Goal: Task Accomplishment & Management: Use online tool/utility

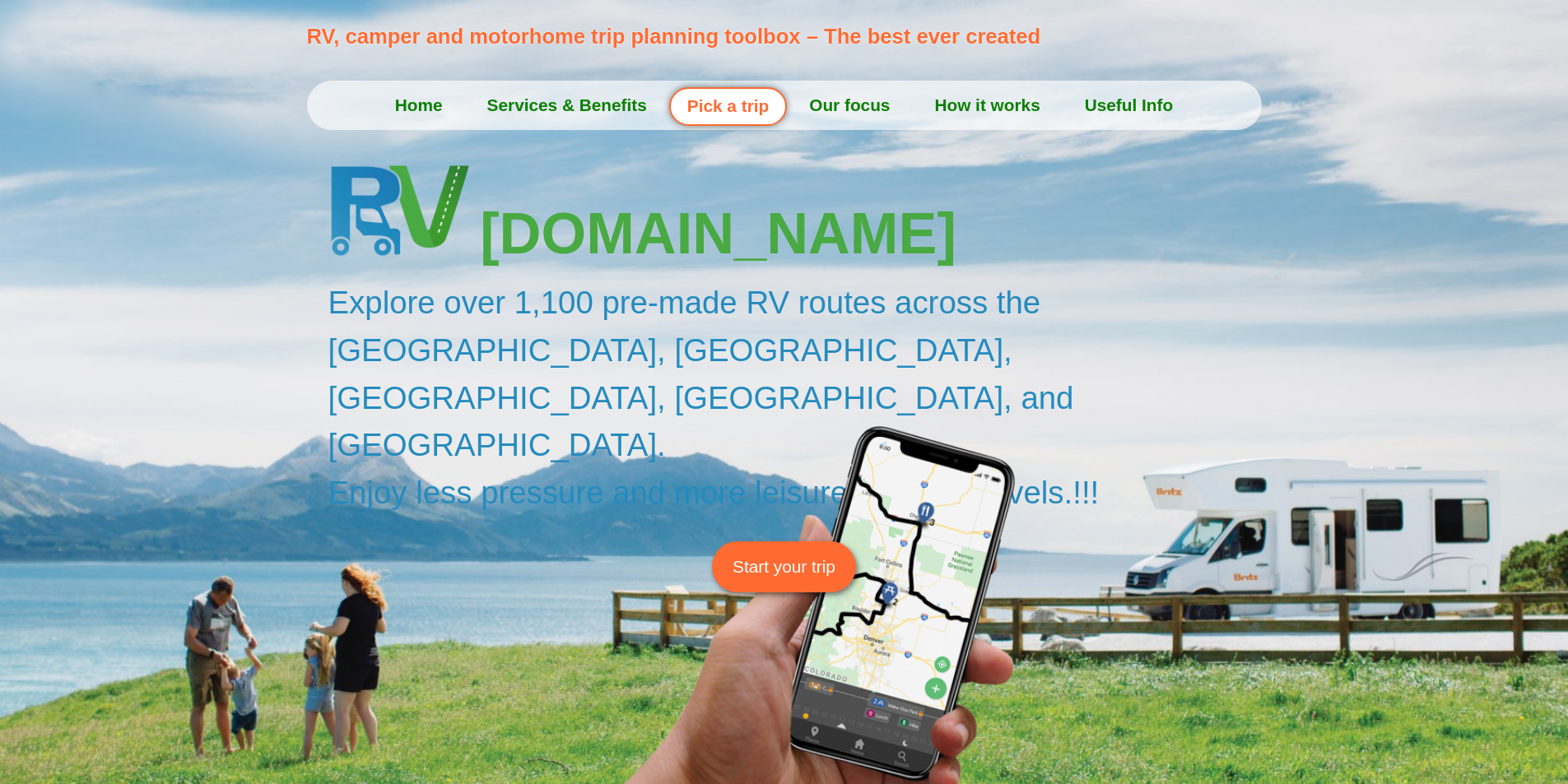
click at [784, 554] on span "Start your trip" at bounding box center [784, 566] width 103 height 26
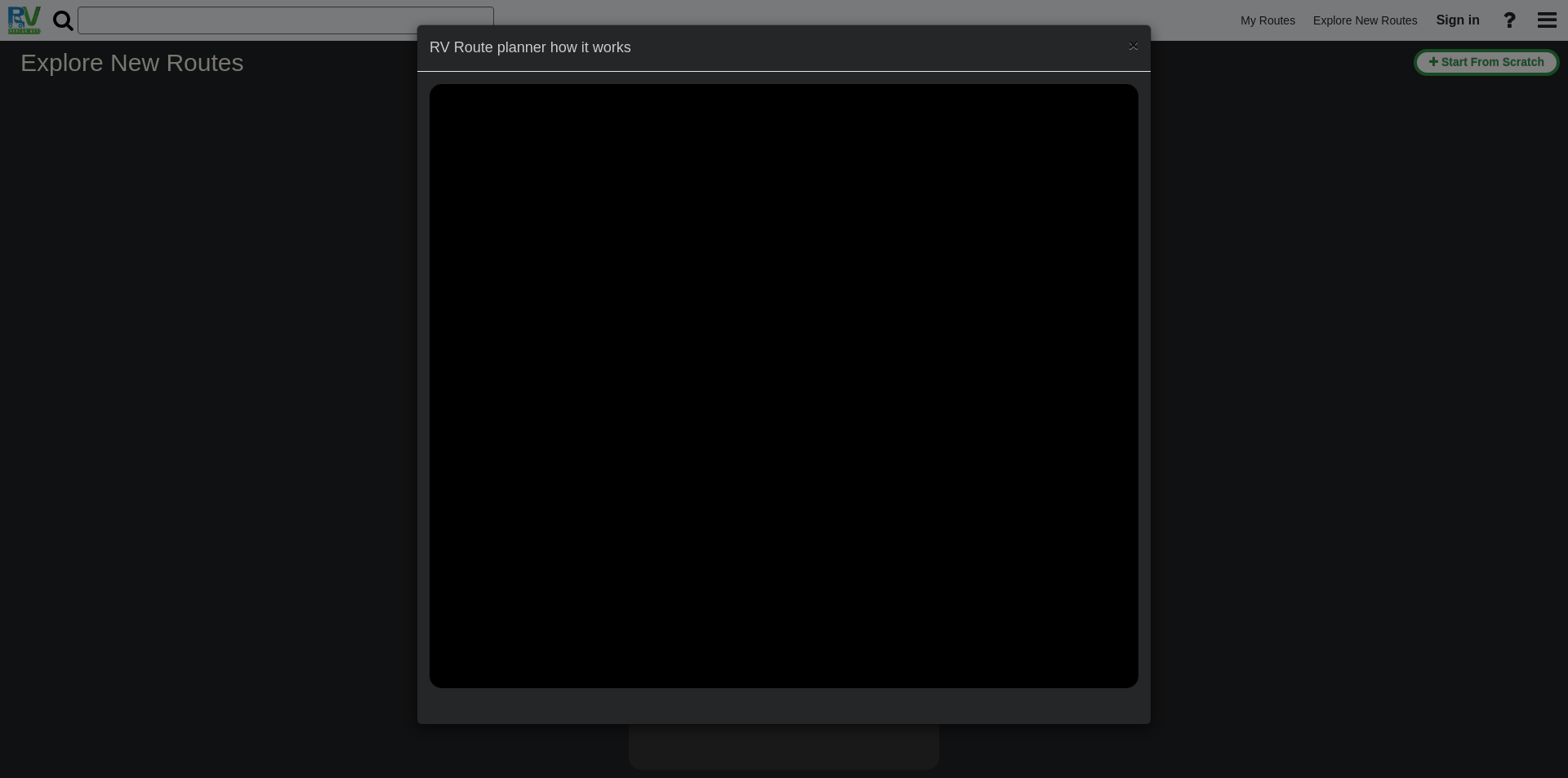
click at [1132, 40] on span "×" at bounding box center [1134, 44] width 9 height 19
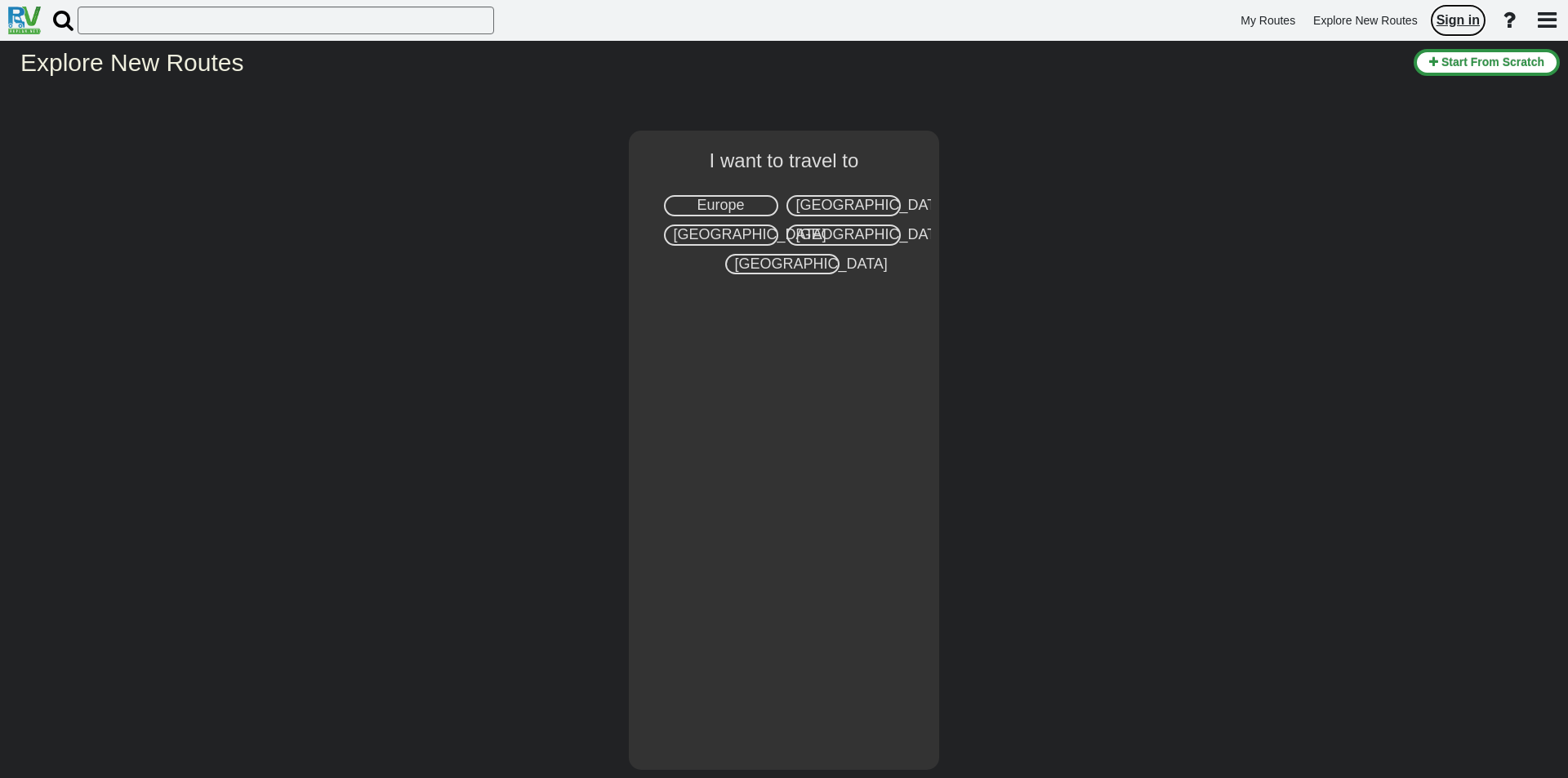
click at [1457, 22] on span "Sign in" at bounding box center [1458, 20] width 43 height 14
click at [843, 210] on span "[GEOGRAPHIC_DATA]" at bounding box center [872, 204] width 152 height 16
select select "number:2"
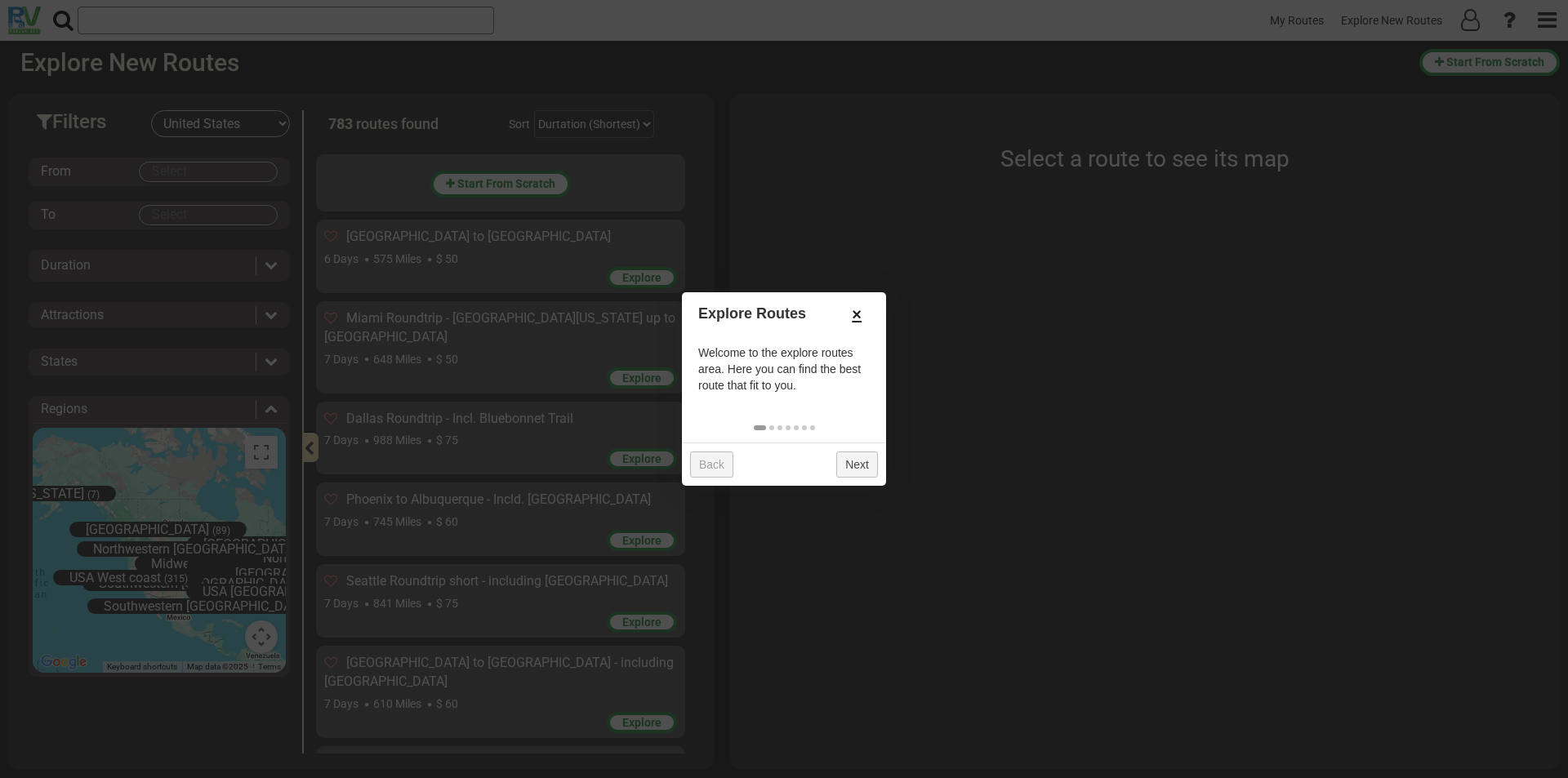
click at [858, 314] on link "×" at bounding box center [856, 315] width 26 height 28
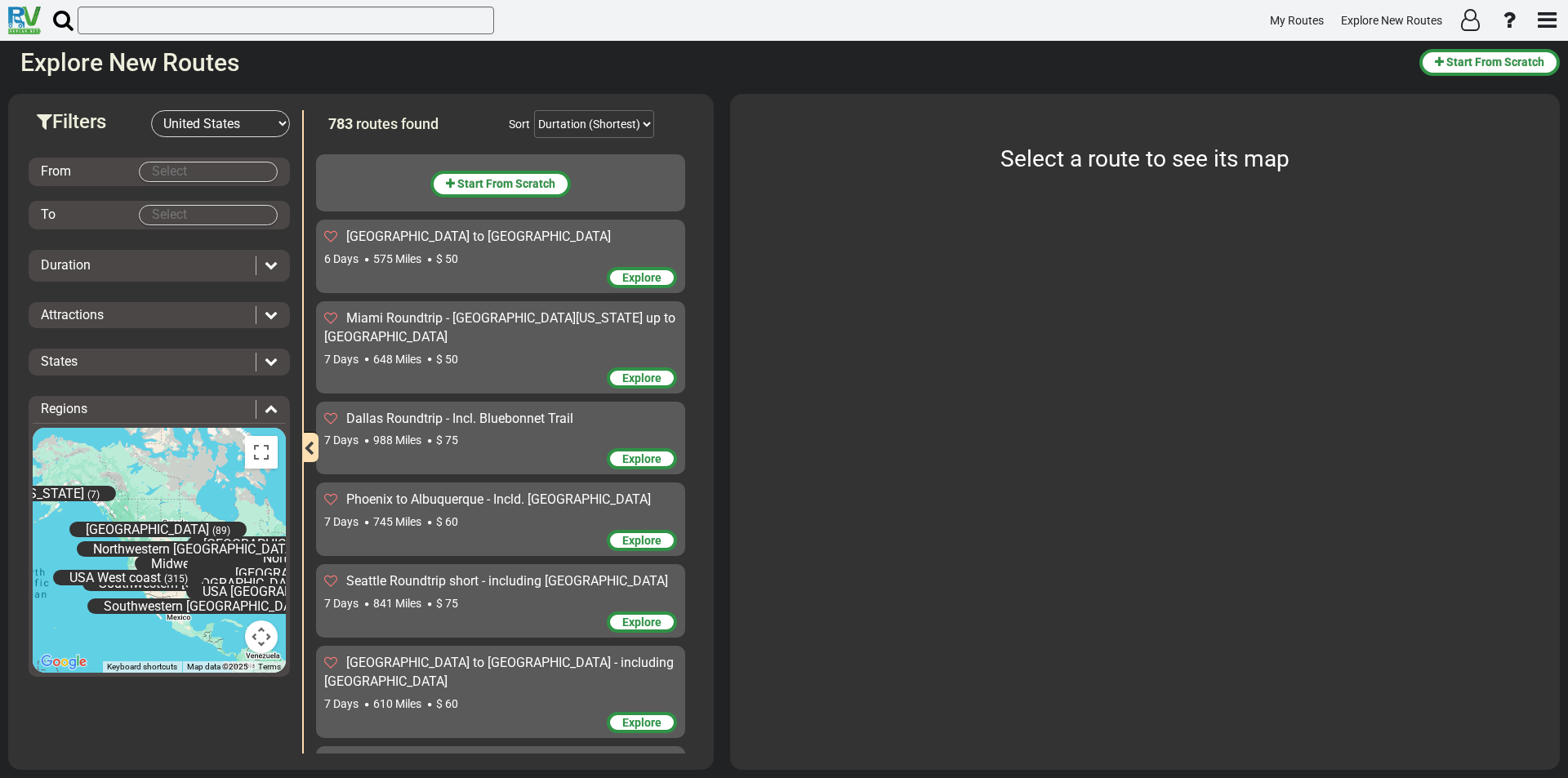
click at [263, 124] on select "-- Select Destination -- [GEOGRAPHIC_DATA] [GEOGRAPHIC_DATA] [GEOGRAPHIC_DATA] …" at bounding box center [221, 123] width 139 height 27
click at [151, 110] on select "-- Select Destination -- [GEOGRAPHIC_DATA] [GEOGRAPHIC_DATA] [GEOGRAPHIC_DATA] …" at bounding box center [221, 123] width 139 height 27
click at [236, 177] on body "My Routes Explore New Routes × Name Email" at bounding box center [784, 389] width 1568 height 778
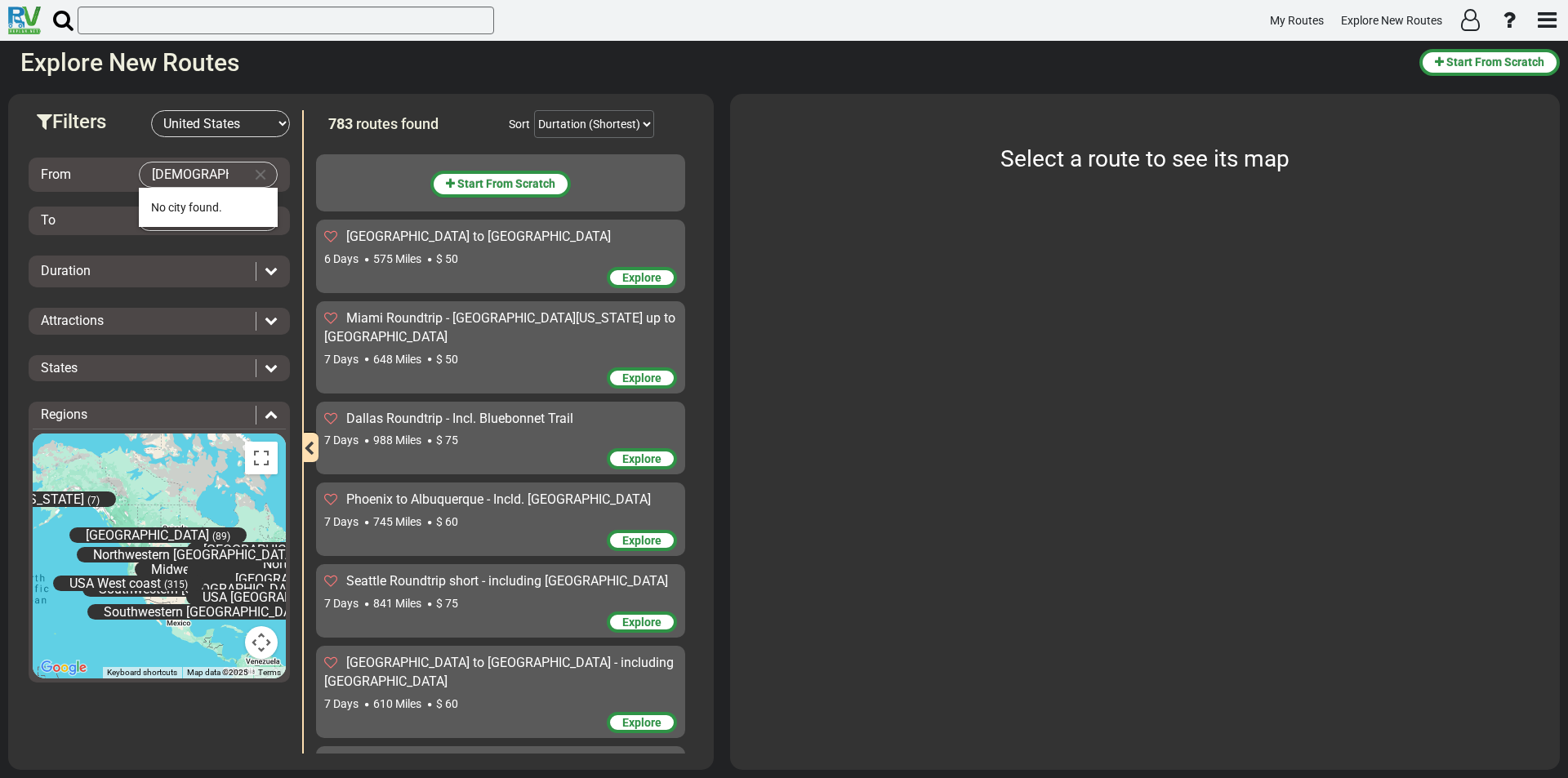
type input "ך"
drag, startPoint x: 209, startPoint y: 201, endPoint x: 212, endPoint y: 210, distance: 9.5
click at [209, 201] on span "[GEOGRAPHIC_DATA]" at bounding box center [180, 208] width 59 height 13
type input "[GEOGRAPHIC_DATA]"
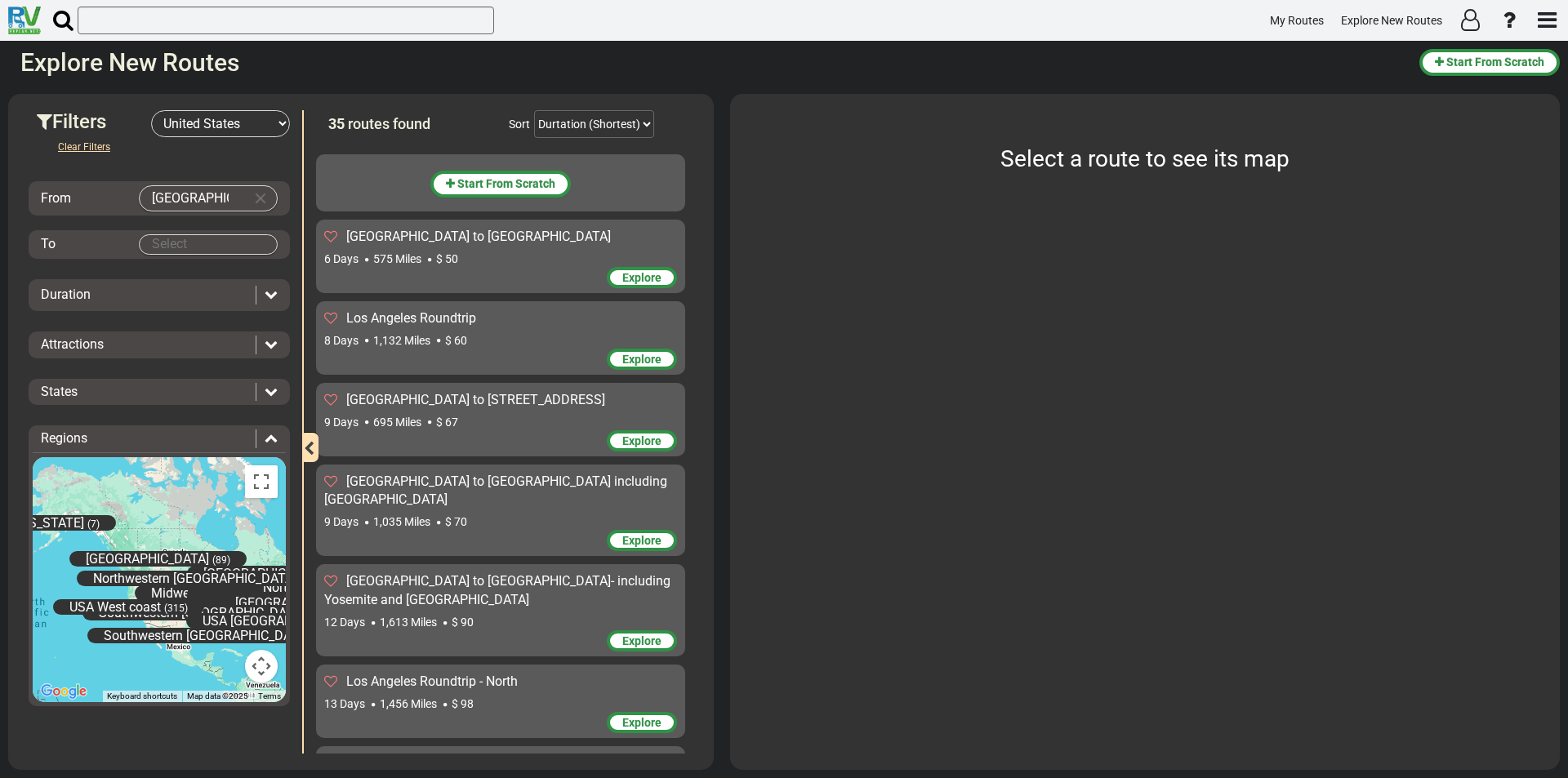
click at [208, 245] on body "My Routes Explore New Routes × Name Email" at bounding box center [784, 389] width 1568 height 778
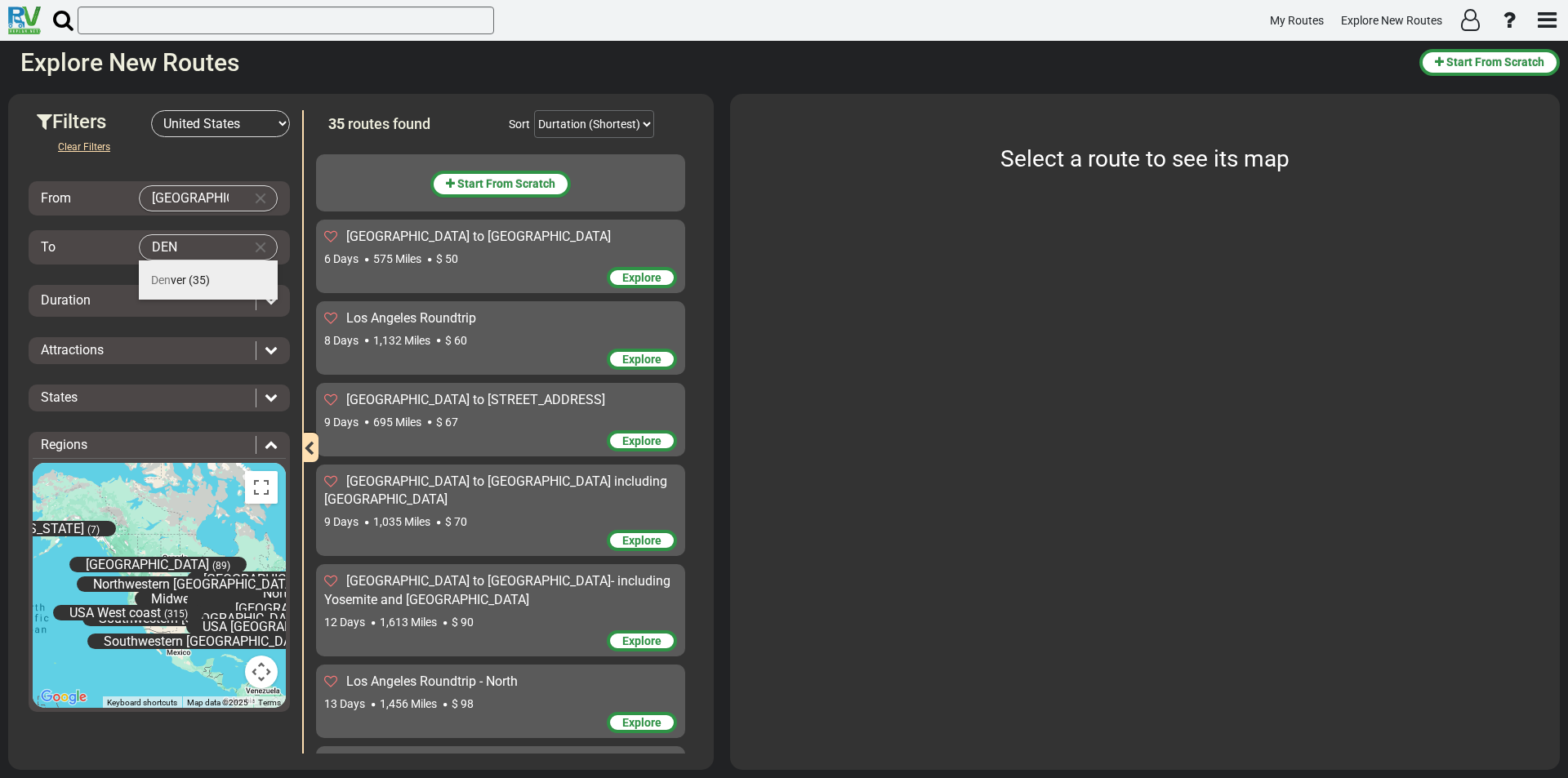
click at [177, 273] on span "Den ver" at bounding box center [168, 280] width 35 height 13
type input "[GEOGRAPHIC_DATA]"
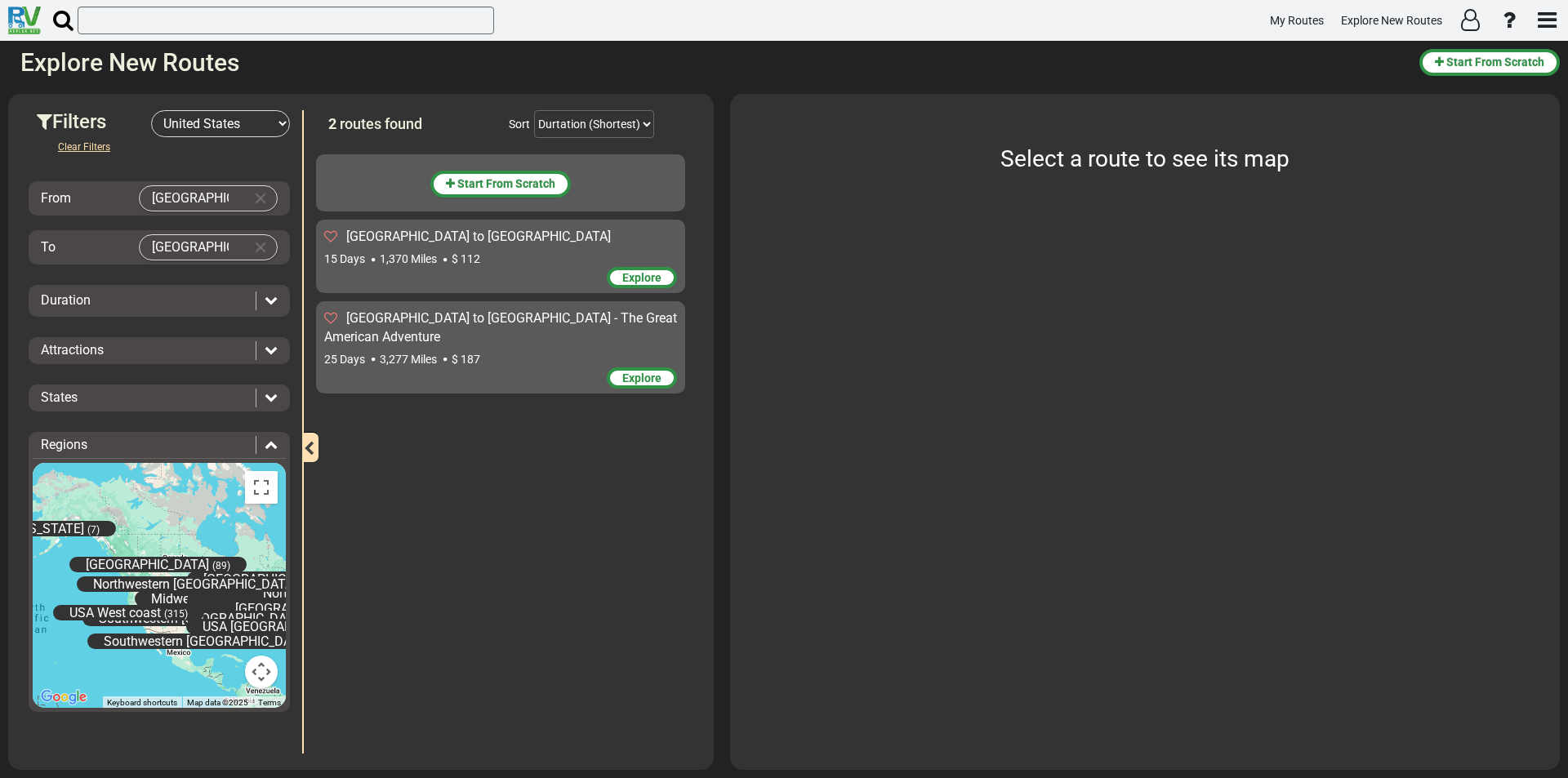
click at [470, 241] on span "[GEOGRAPHIC_DATA] to [GEOGRAPHIC_DATA]" at bounding box center [478, 236] width 264 height 16
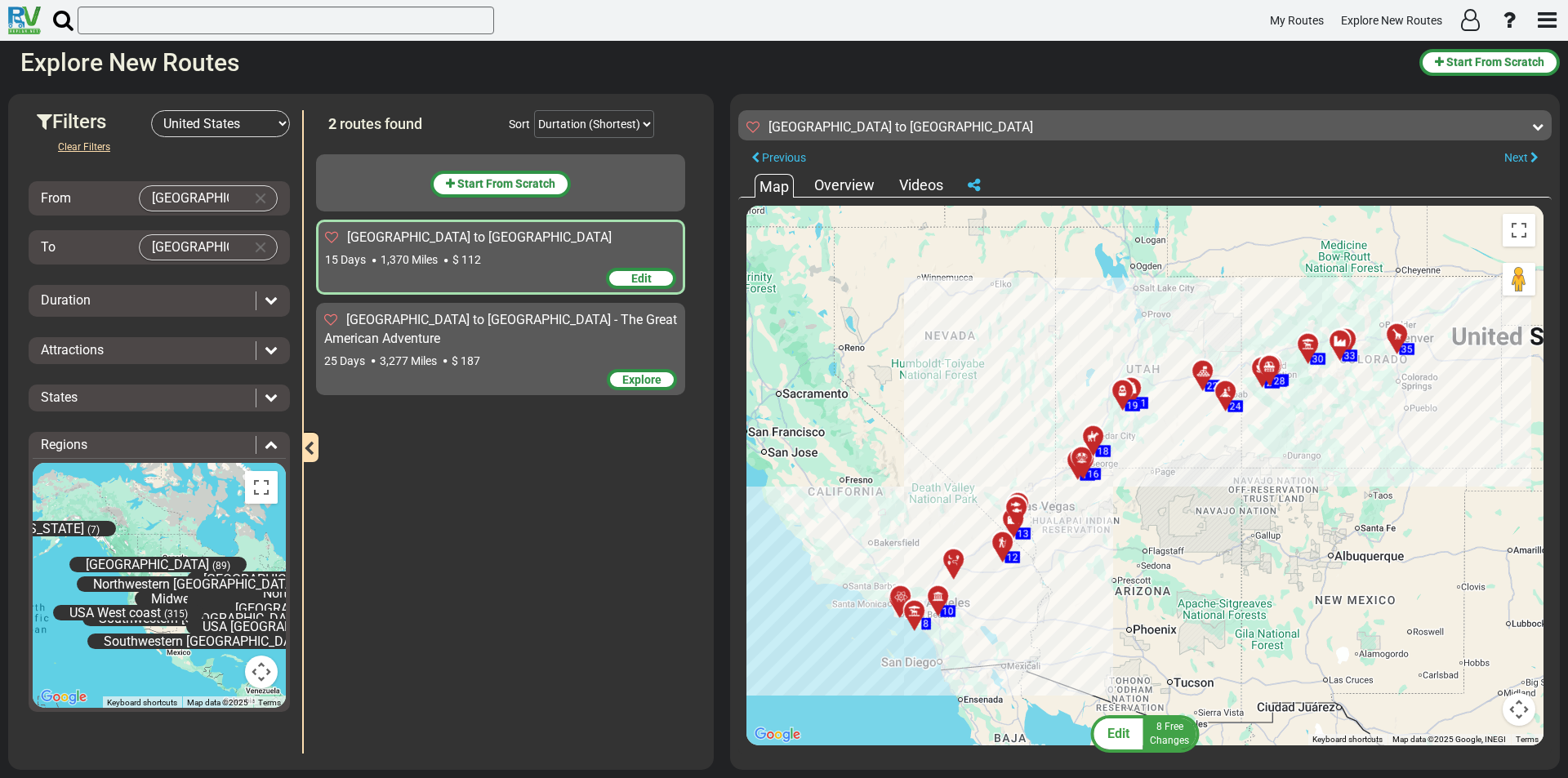
click at [632, 273] on span "Edit" at bounding box center [642, 278] width 21 height 13
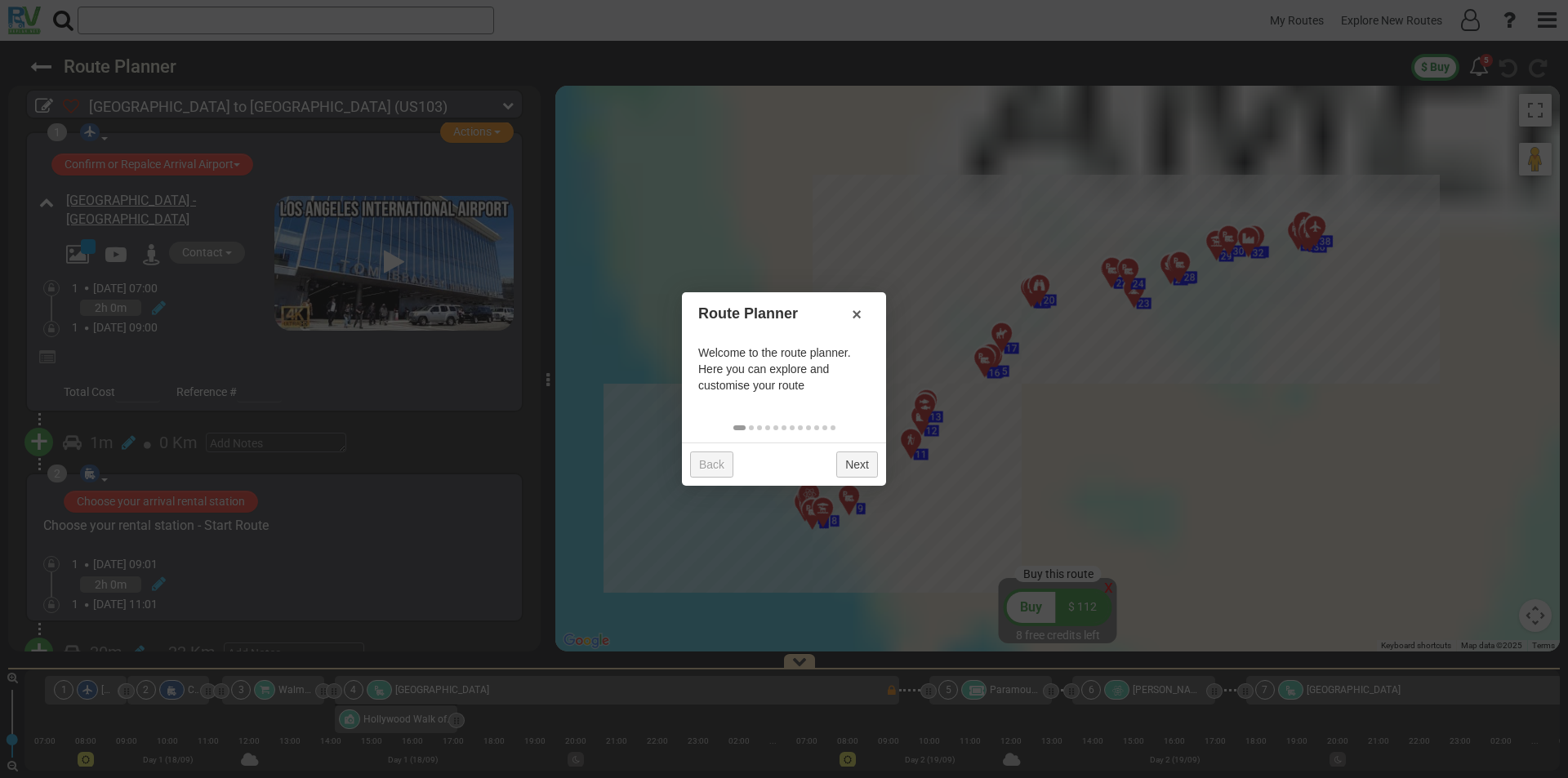
scroll to position [163, 0]
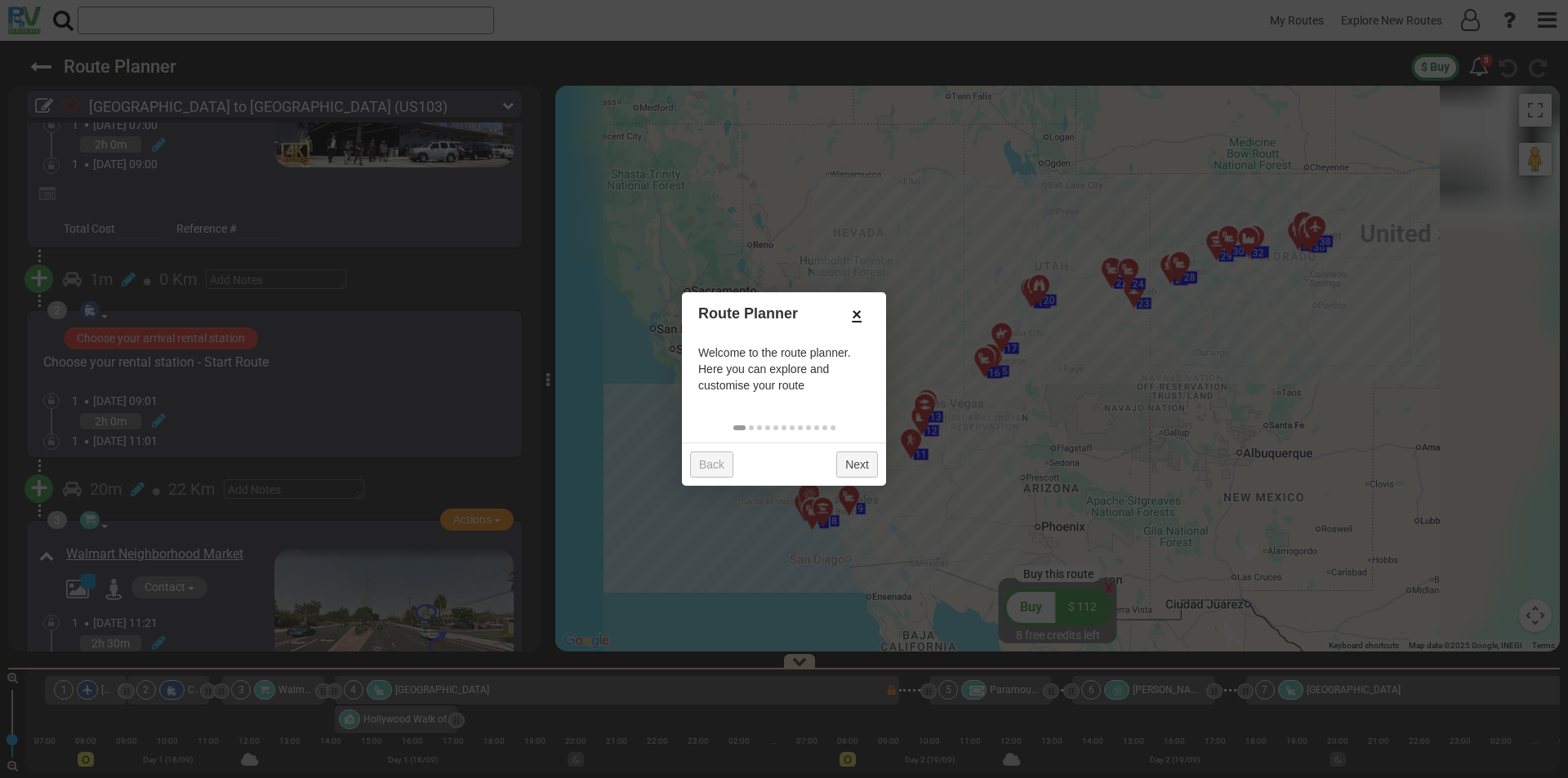
click at [857, 314] on link "×" at bounding box center [856, 315] width 26 height 28
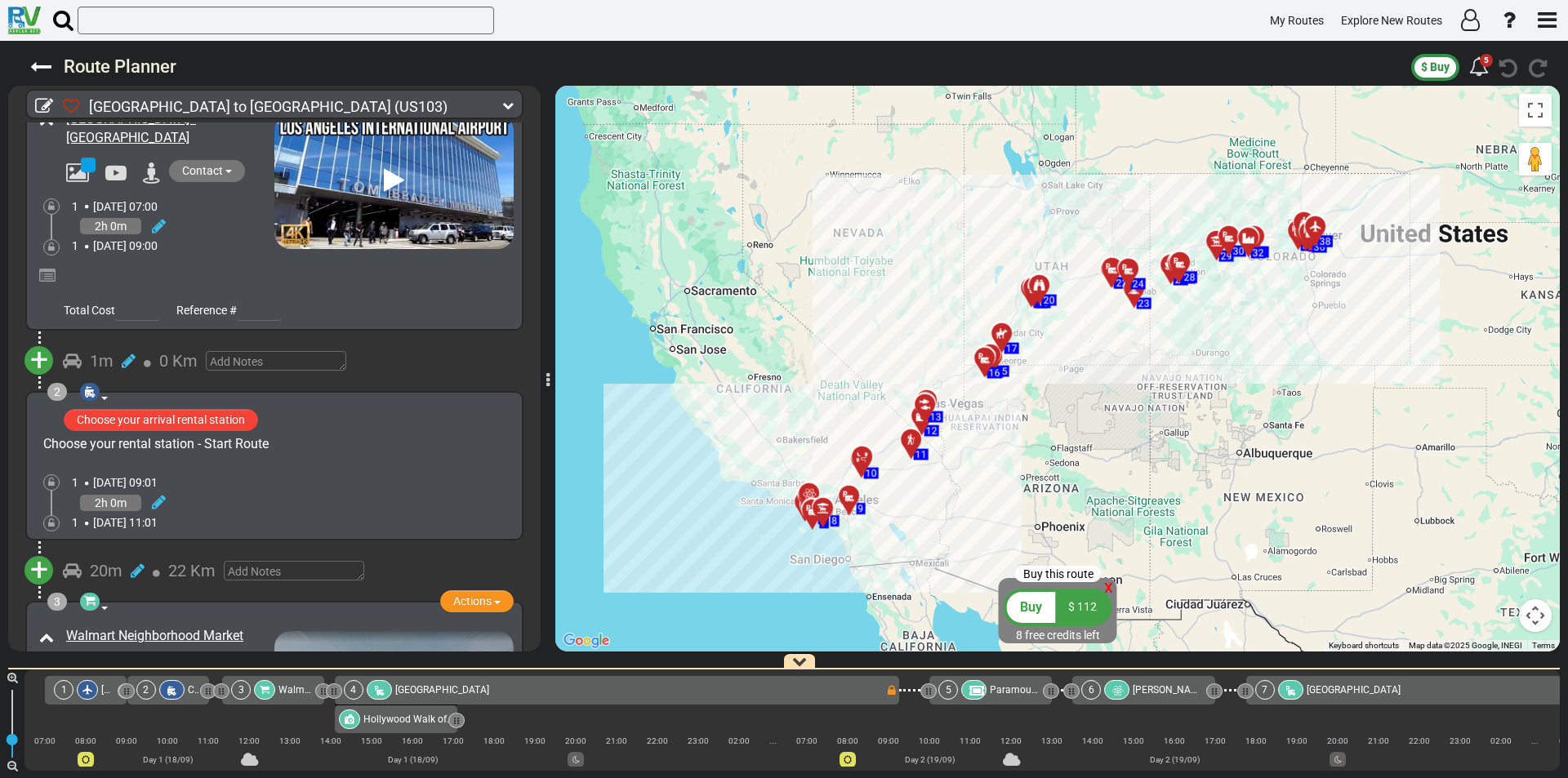
scroll to position [0, 0]
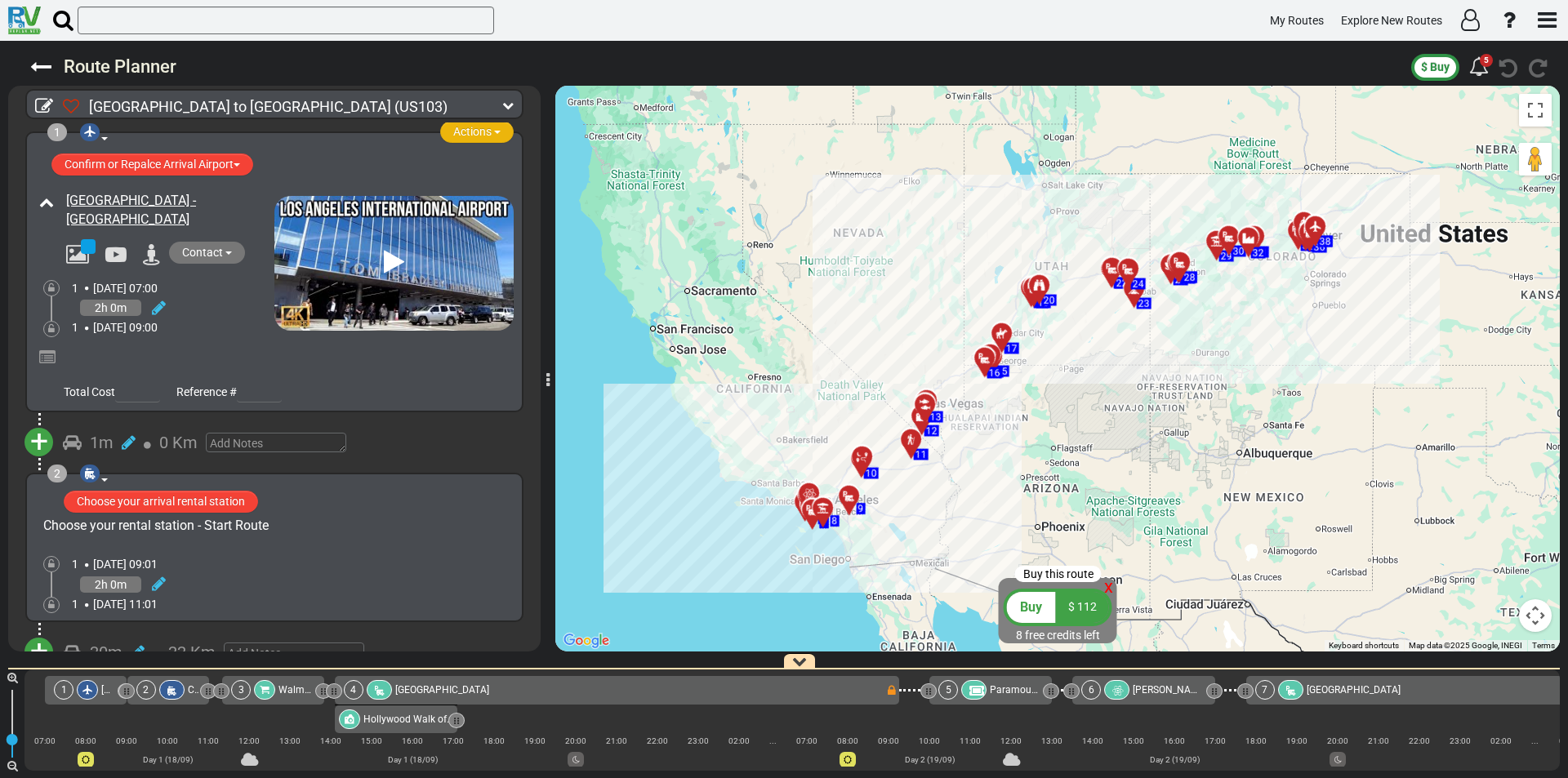
click at [473, 132] on span "Actions" at bounding box center [472, 132] width 39 height 13
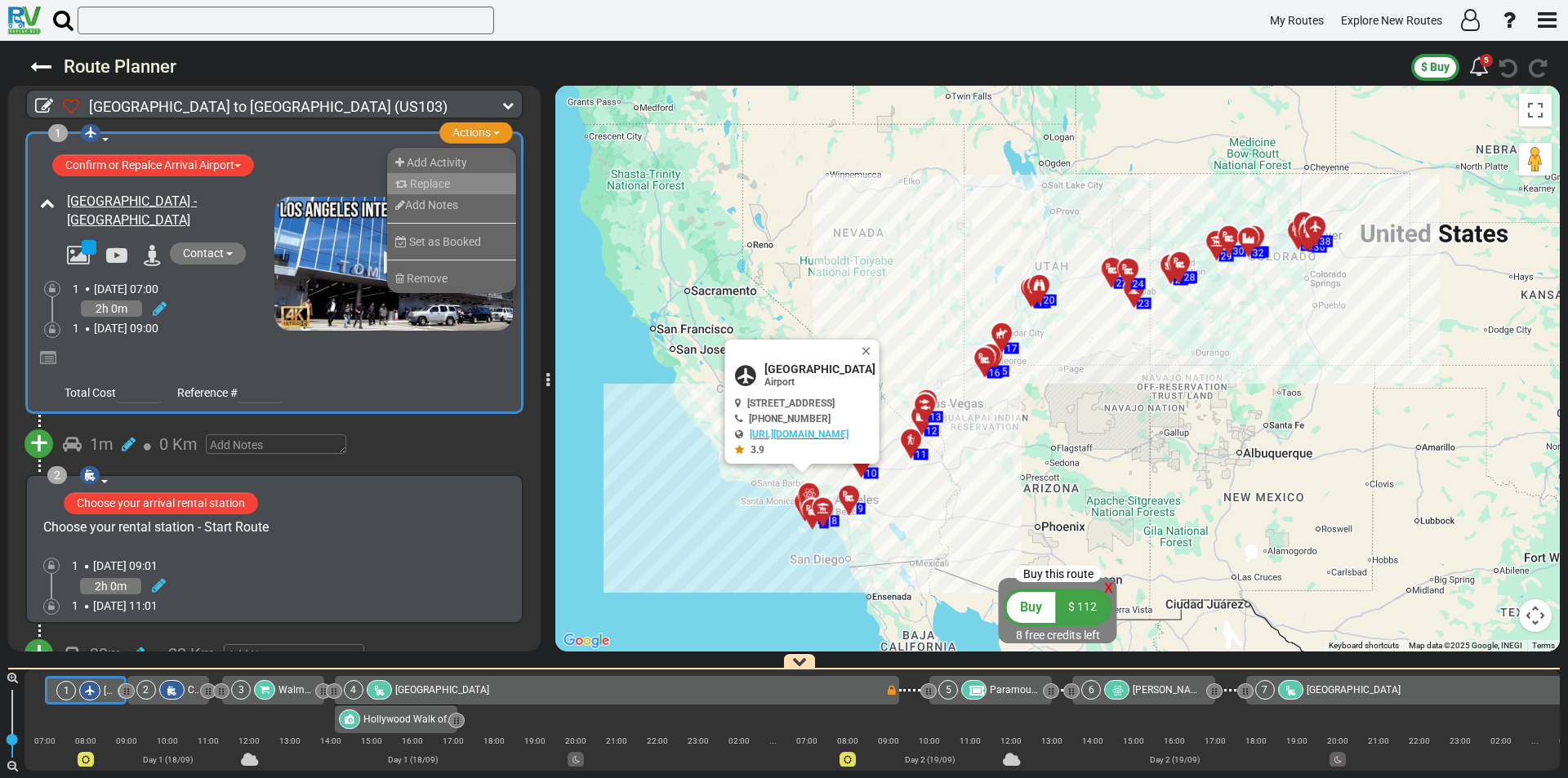
click at [430, 175] on li "Replace" at bounding box center [451, 183] width 129 height 22
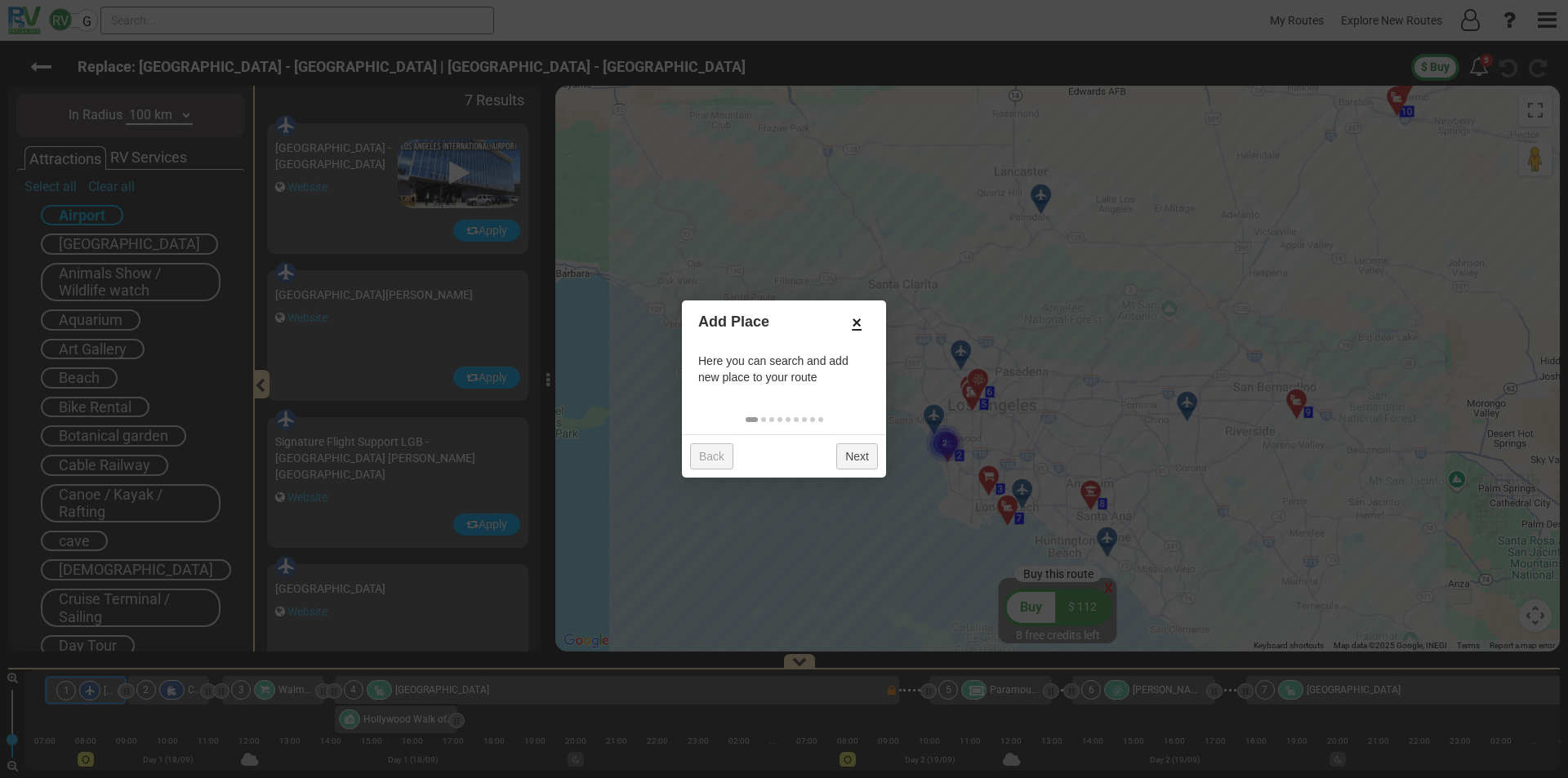
click at [851, 319] on link "×" at bounding box center [856, 322] width 26 height 28
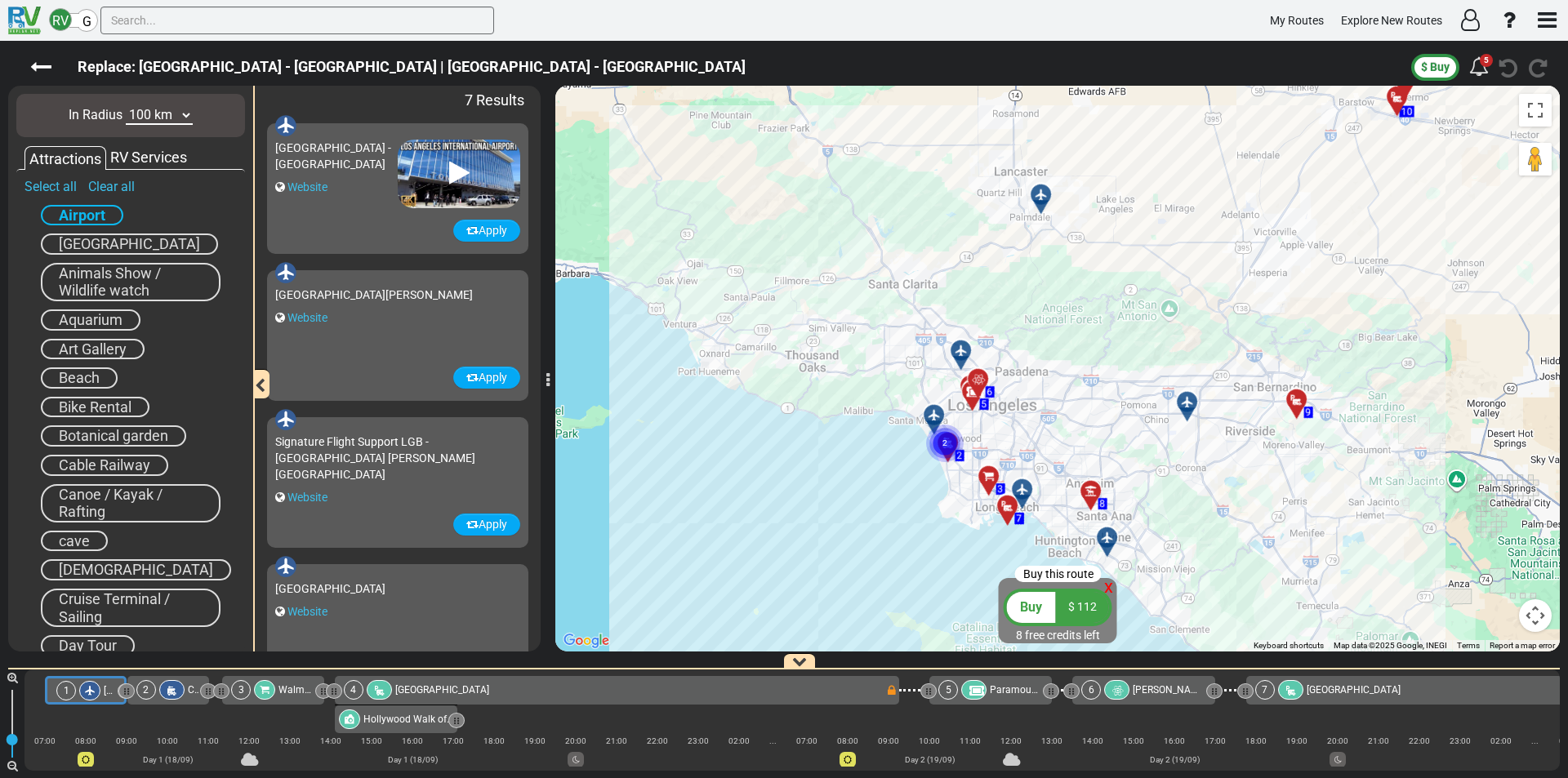
click at [87, 21] on span "G" at bounding box center [87, 22] width 9 height 16
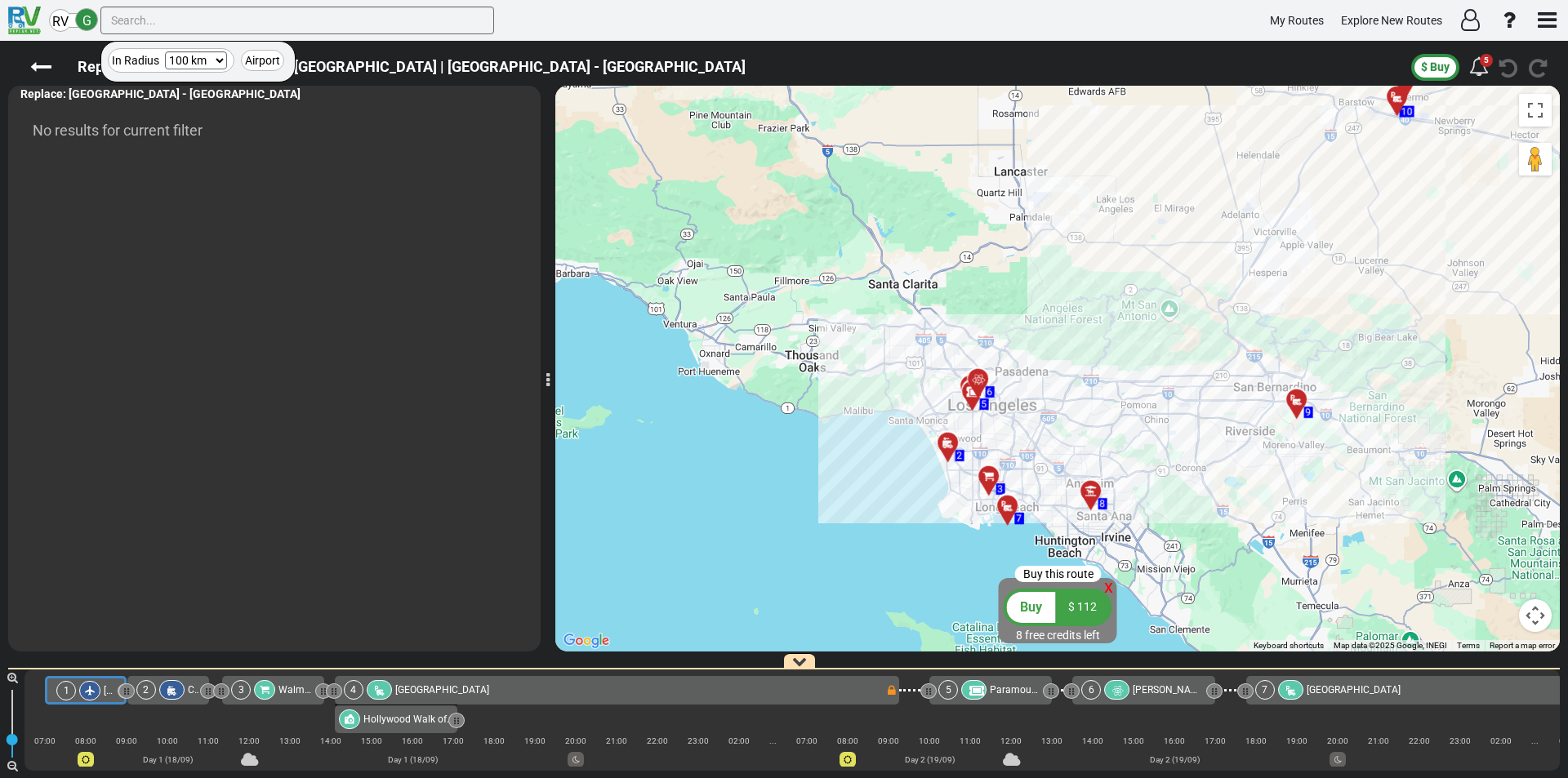
type input "airport"
click at [58, 15] on span "RV" at bounding box center [60, 22] width 16 height 16
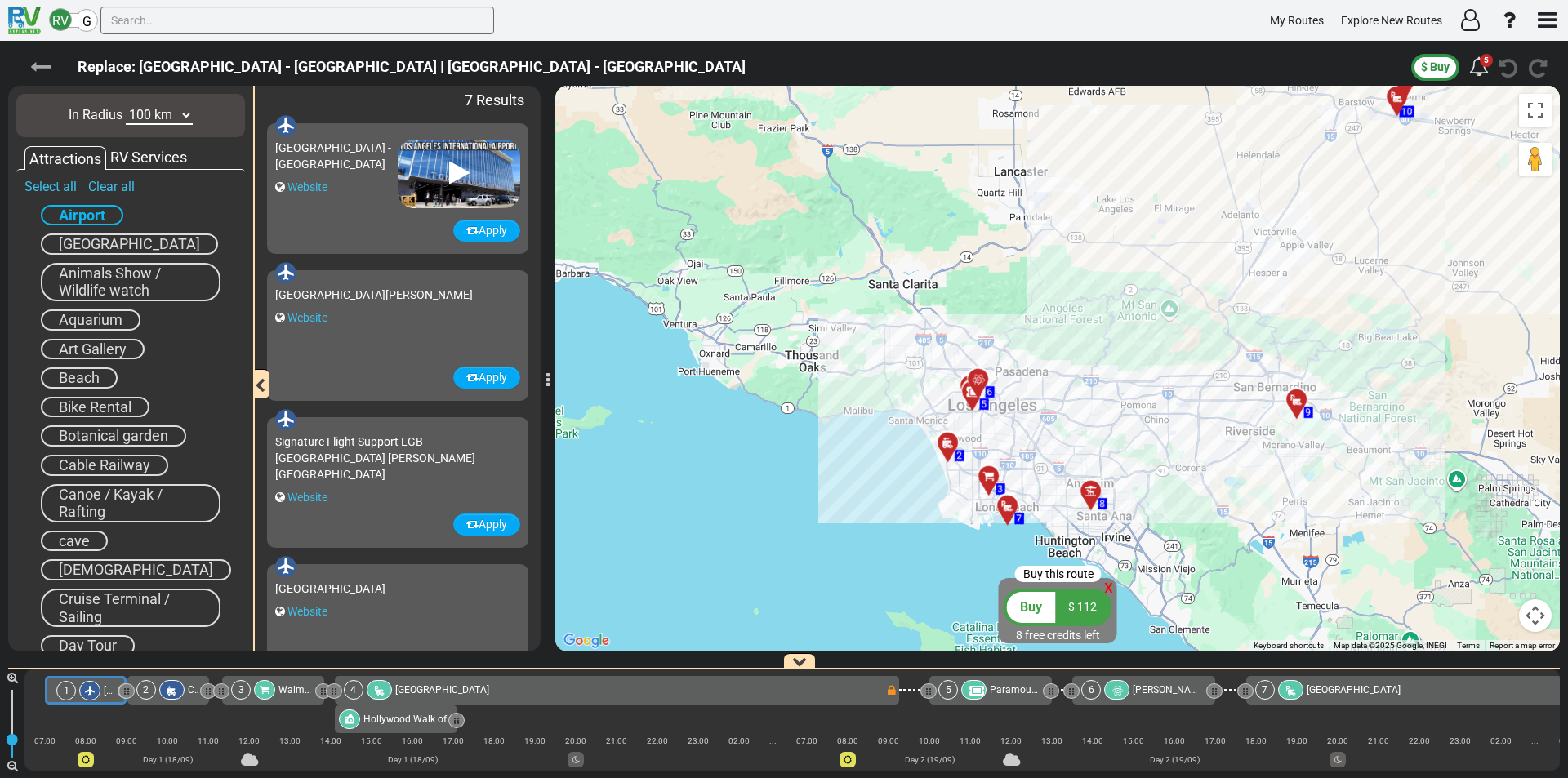
click at [35, 67] on icon at bounding box center [40, 67] width 22 height 22
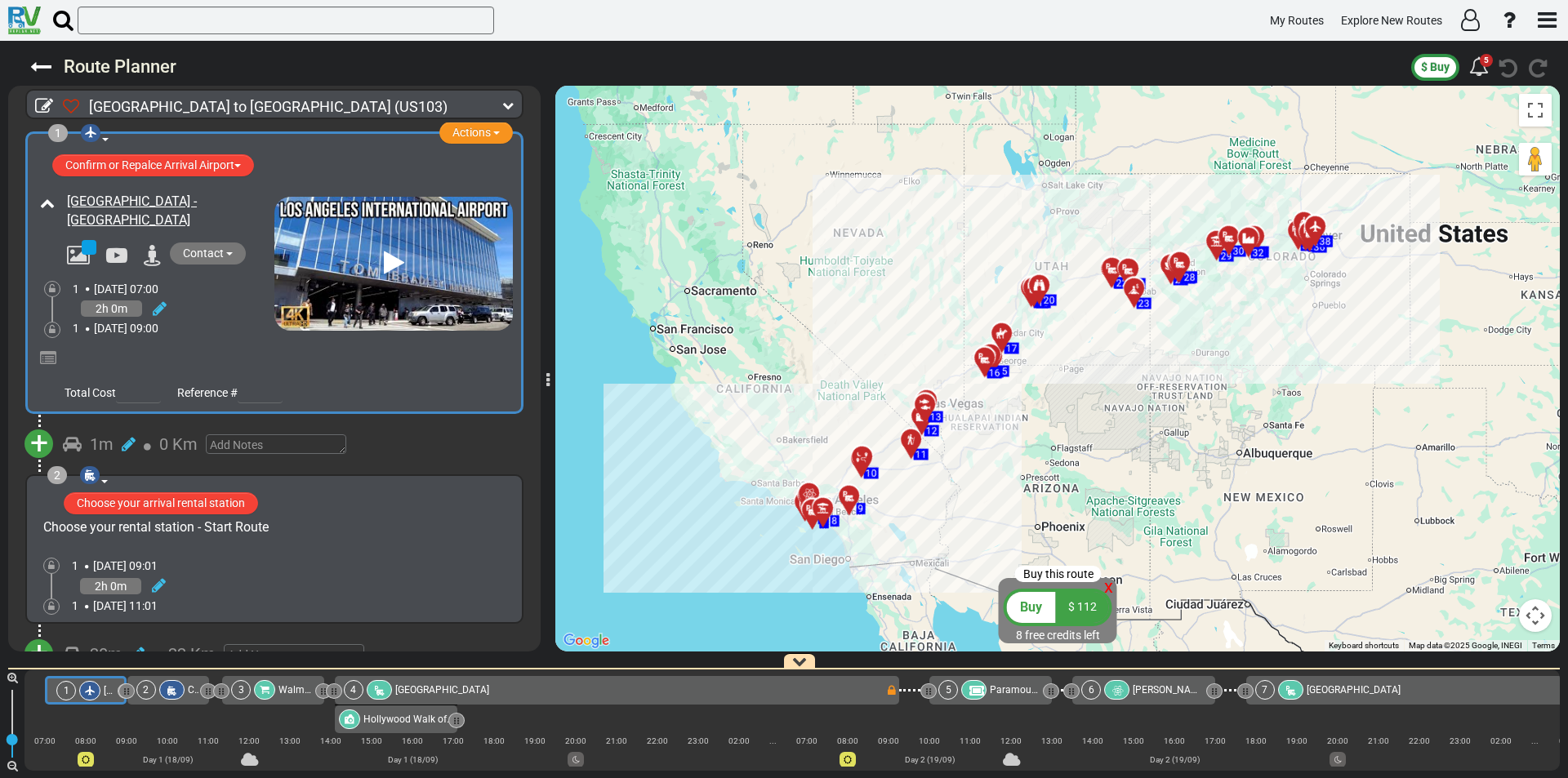
click at [41, 436] on span "+" at bounding box center [39, 443] width 18 height 38
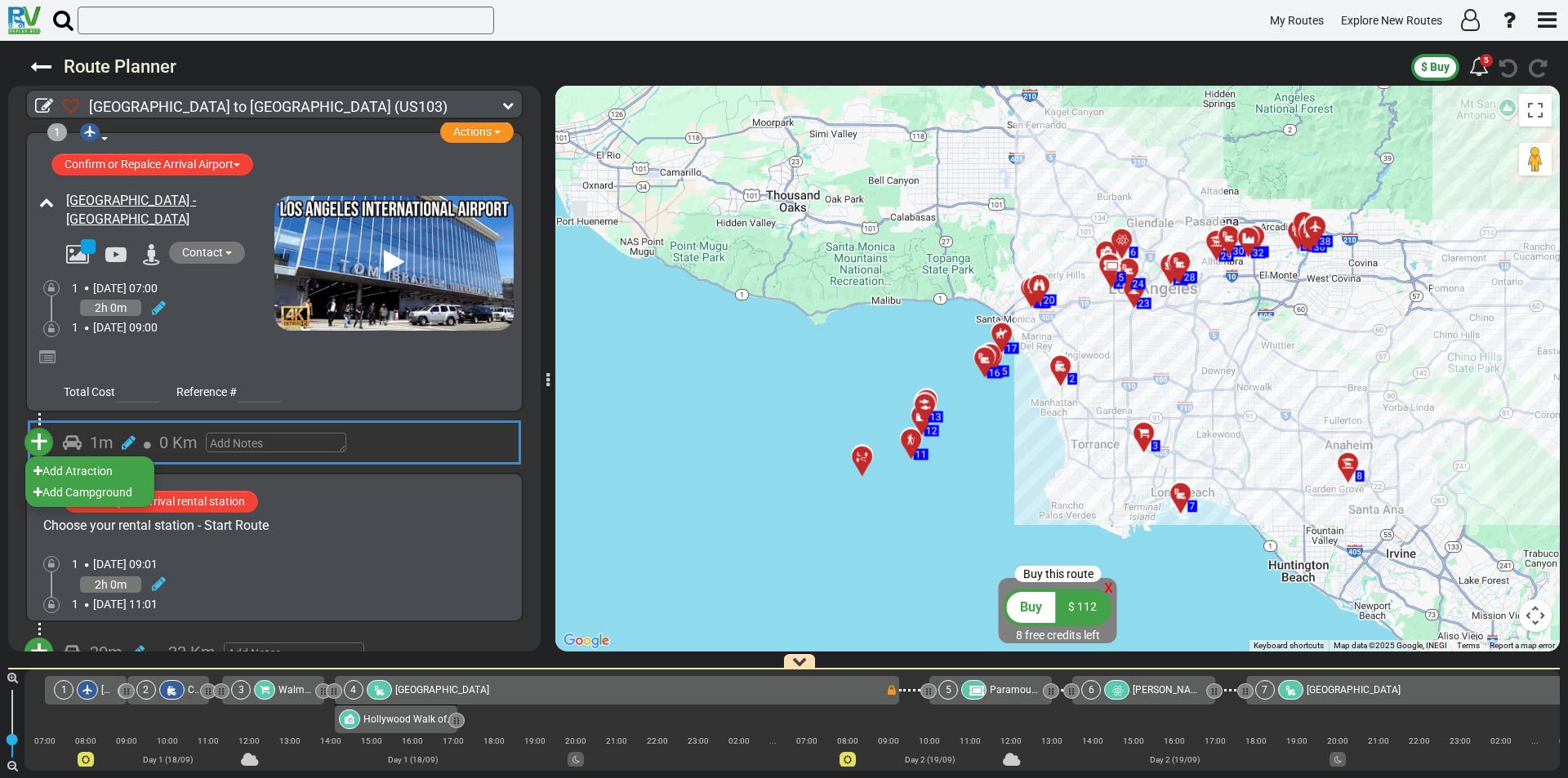
click at [84, 475] on li "Add Atraction" at bounding box center [89, 471] width 129 height 22
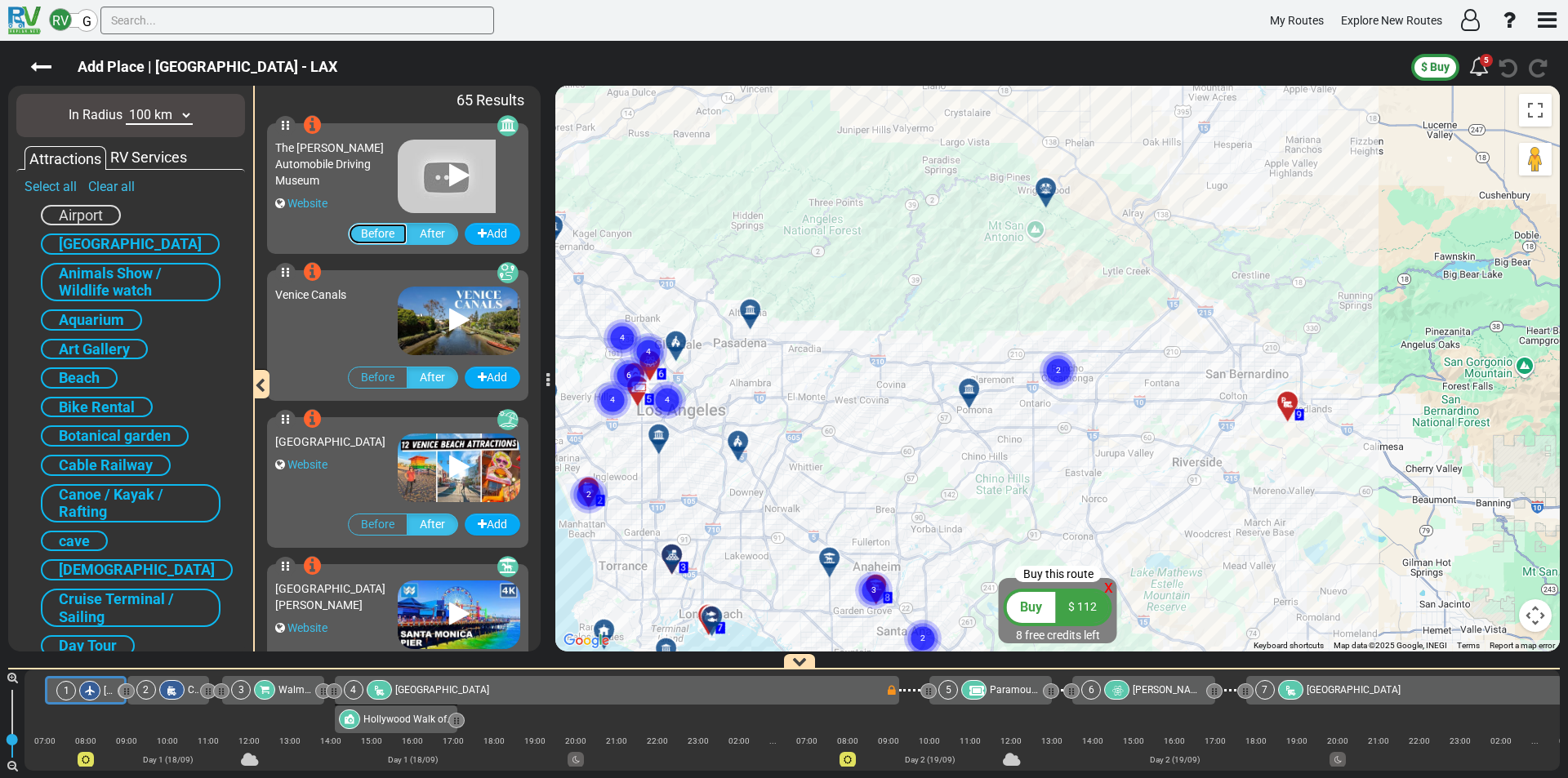
click at [370, 233] on label "Before" at bounding box center [377, 233] width 59 height 22
click at [0, 0] on input "Before" at bounding box center [0, 0] width 0 height 0
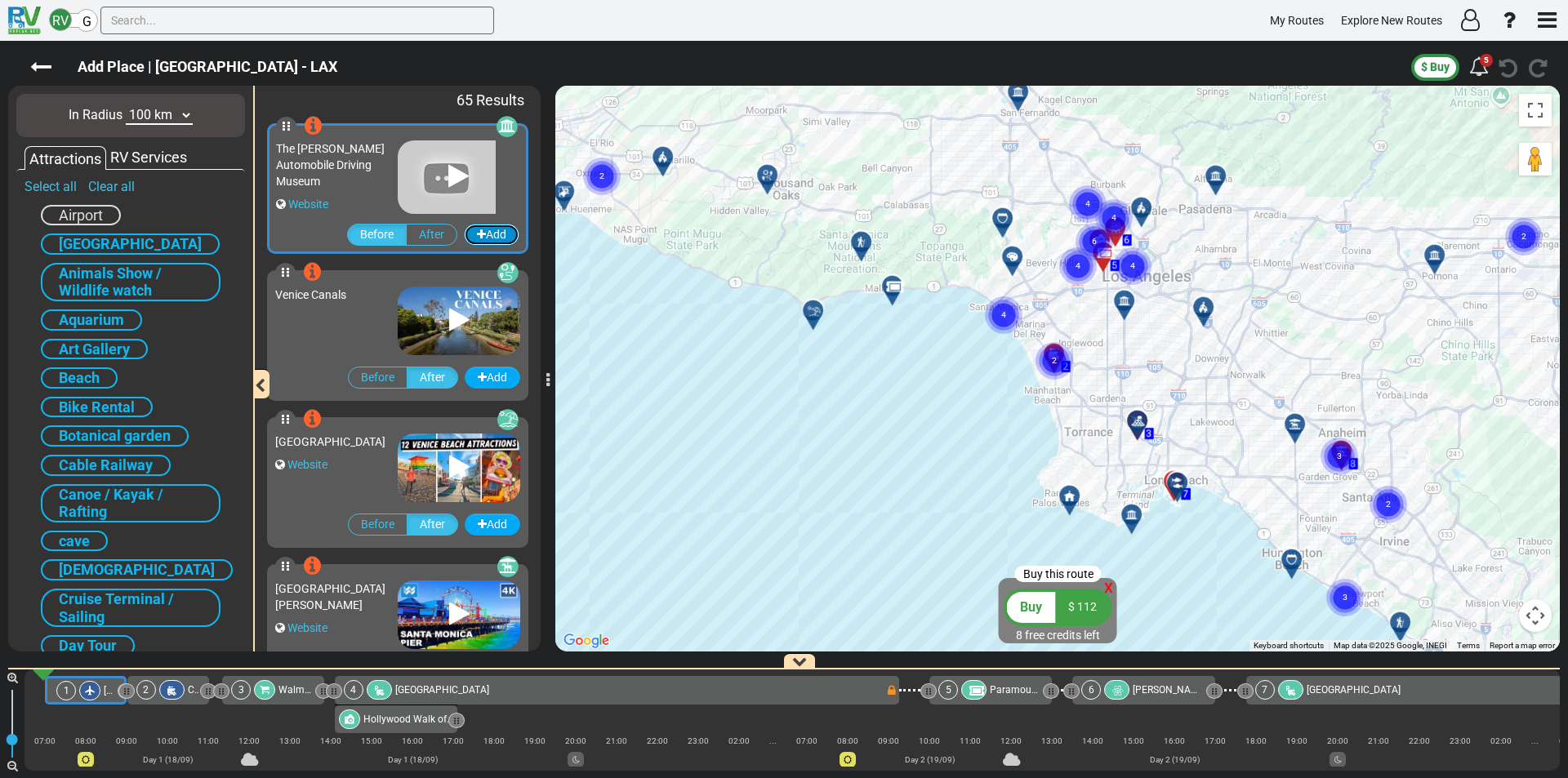
click at [483, 228] on button "Add" at bounding box center [491, 234] width 55 height 22
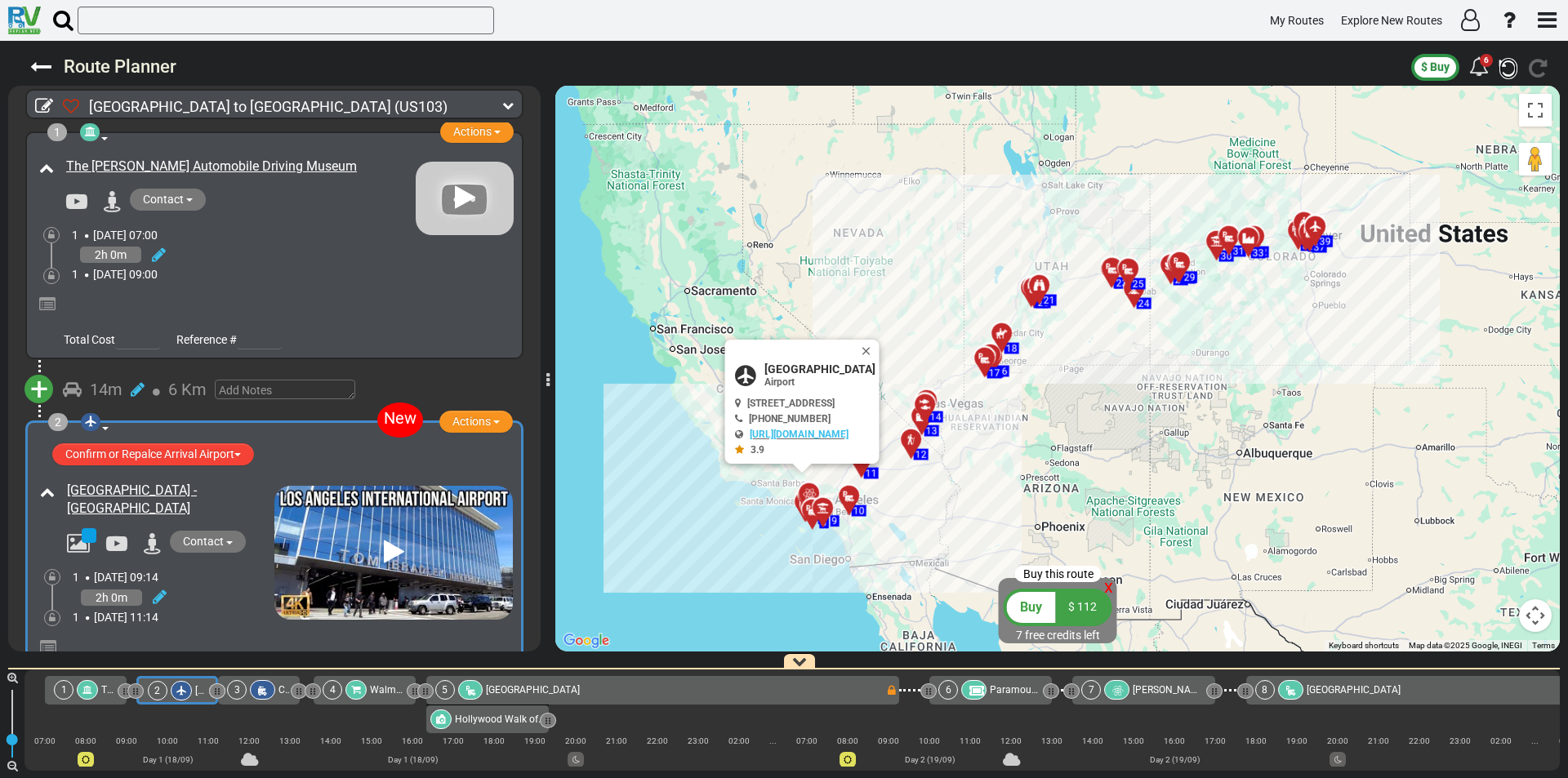
click at [1513, 71] on icon "button" at bounding box center [1508, 69] width 18 height 22
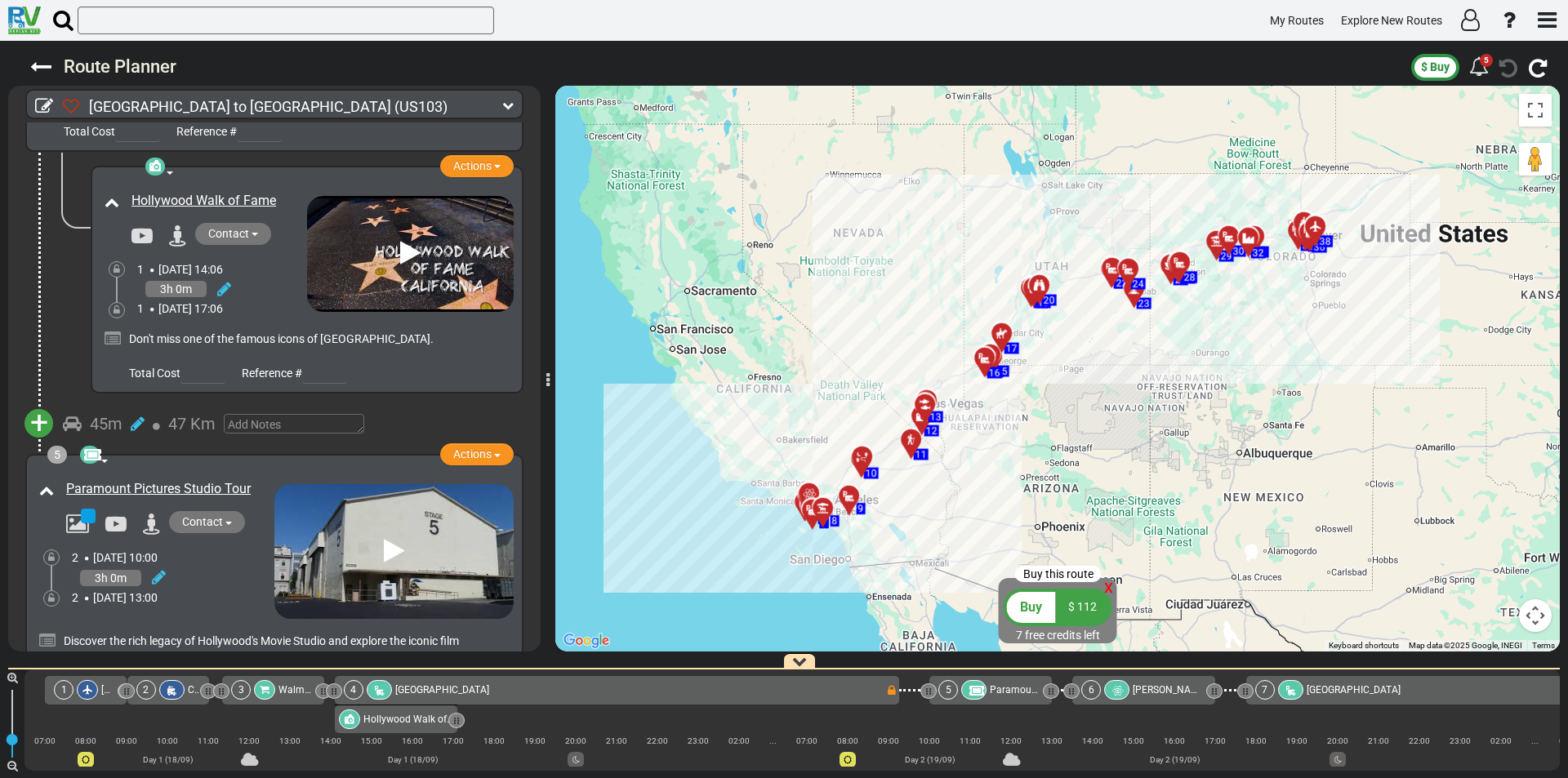
scroll to position [1061, 0]
click at [313, 498] on img at bounding box center [394, 550] width 240 height 134
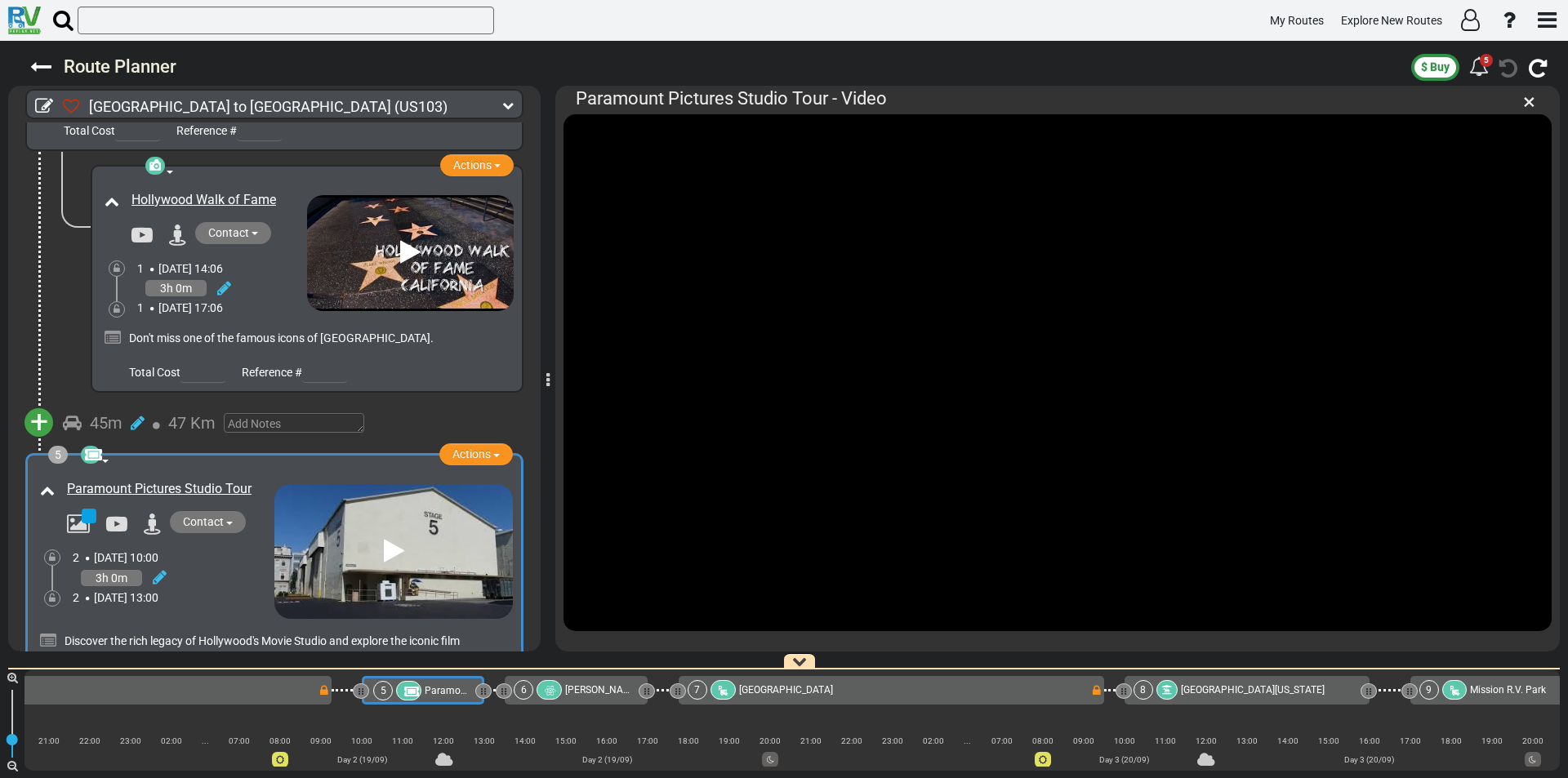
scroll to position [0, 578]
click at [47, 419] on span "+" at bounding box center [39, 422] width 18 height 38
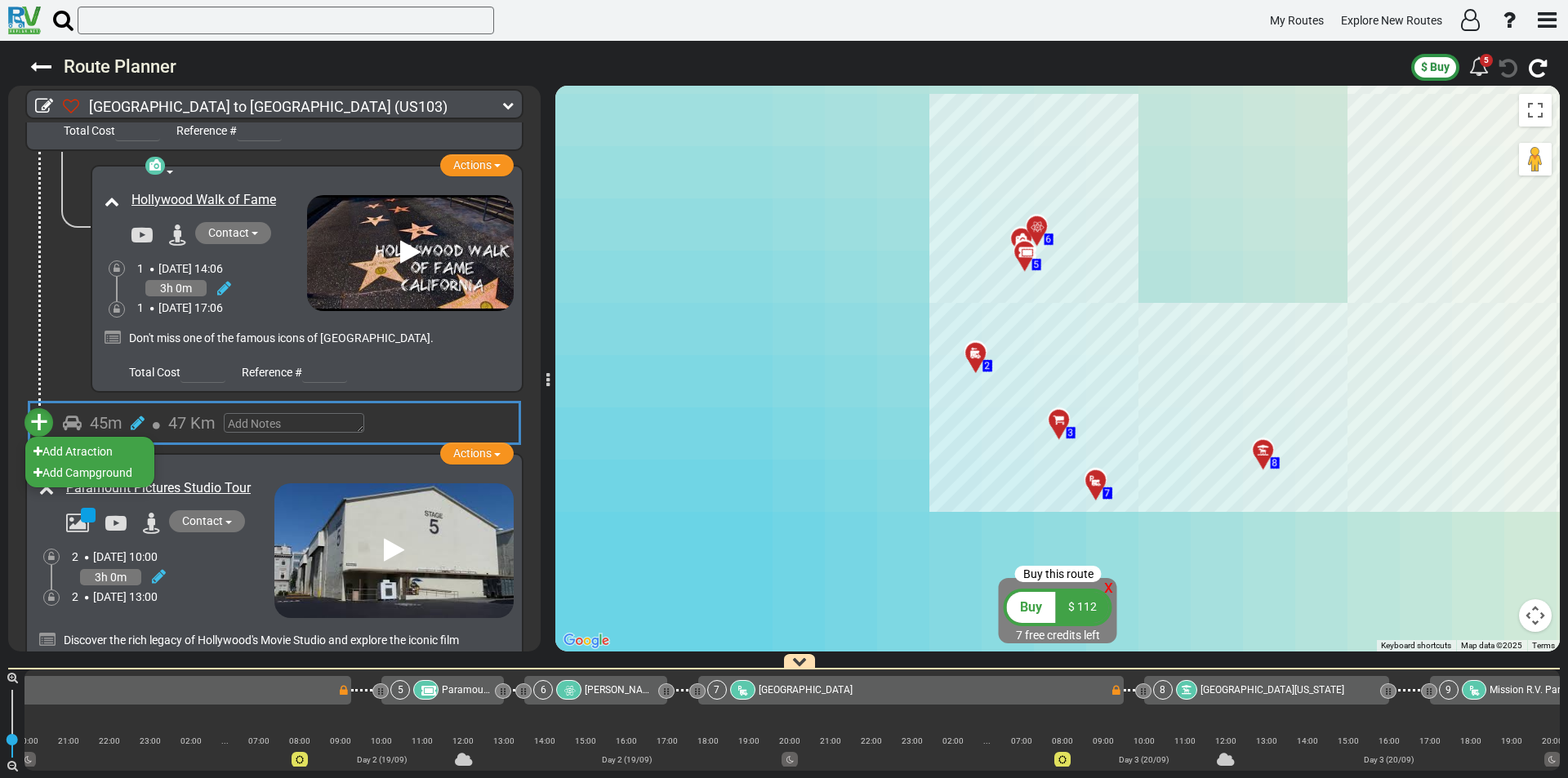
click at [88, 447] on li "Add Atraction" at bounding box center [89, 451] width 129 height 22
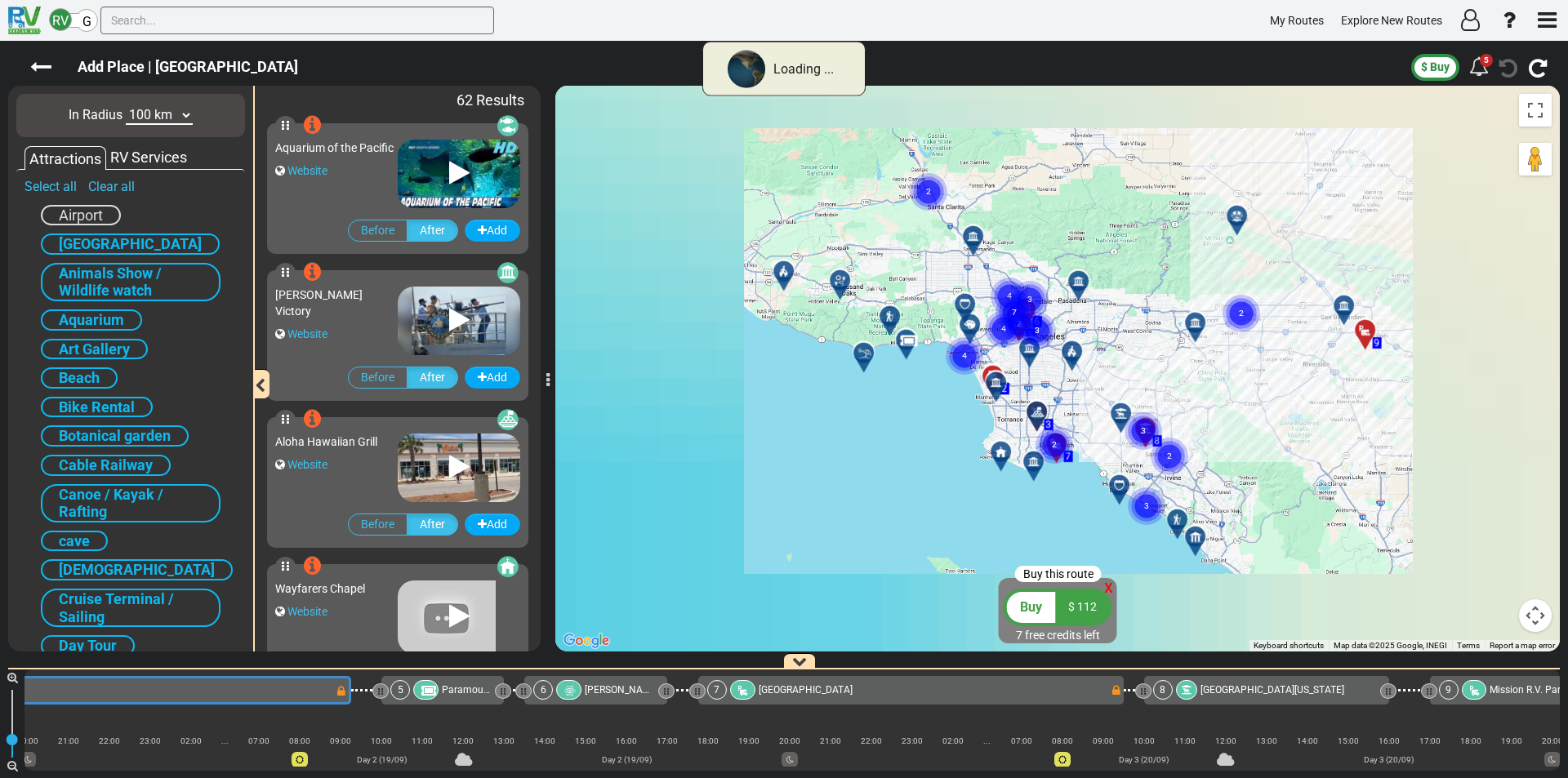
scroll to position [0, 0]
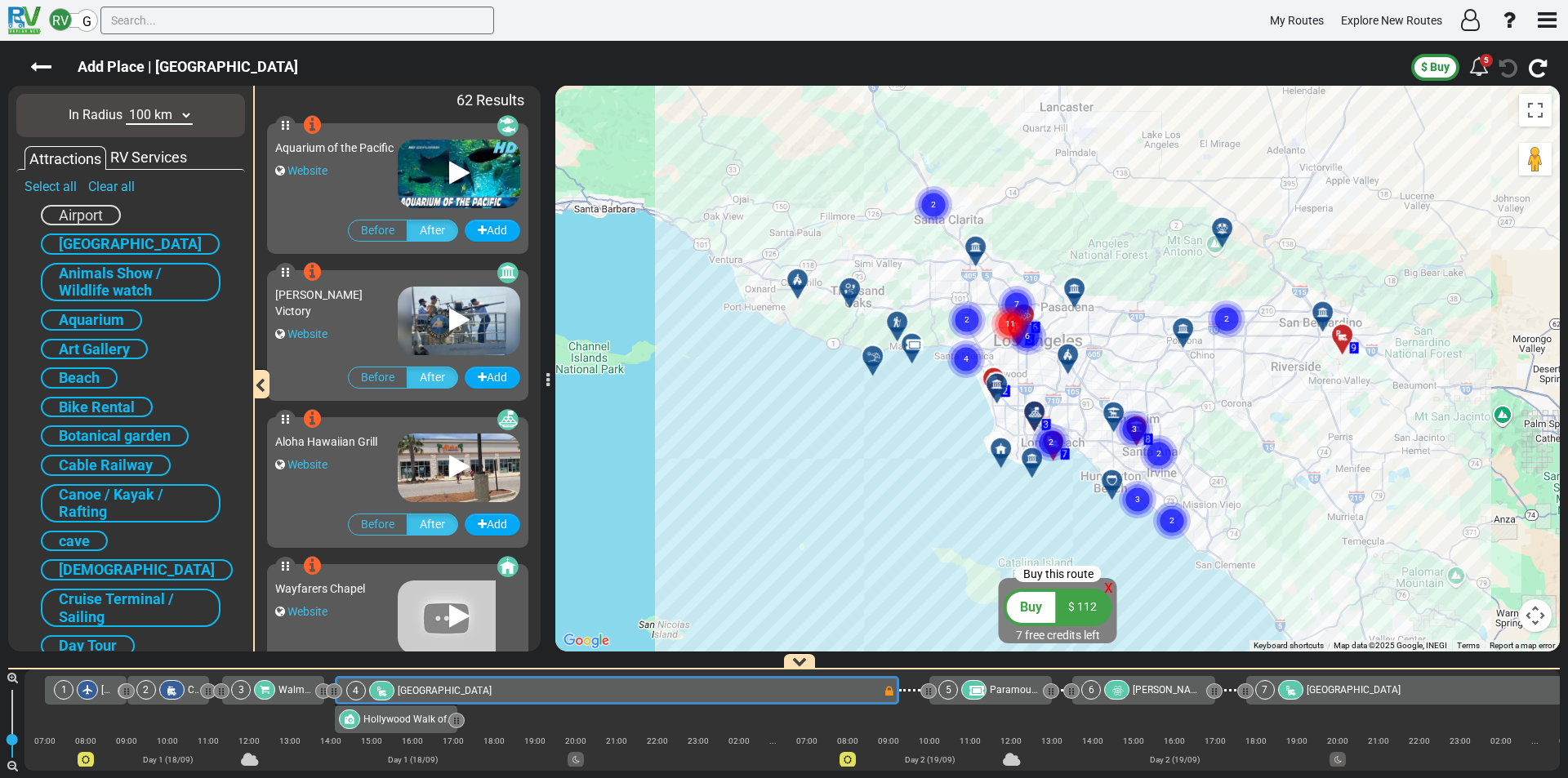
click at [82, 373] on span "Beach" at bounding box center [79, 378] width 40 height 17
click at [88, 380] on span "Beach" at bounding box center [79, 378] width 40 height 17
click at [92, 187] on link "Clear all" at bounding box center [112, 186] width 47 height 16
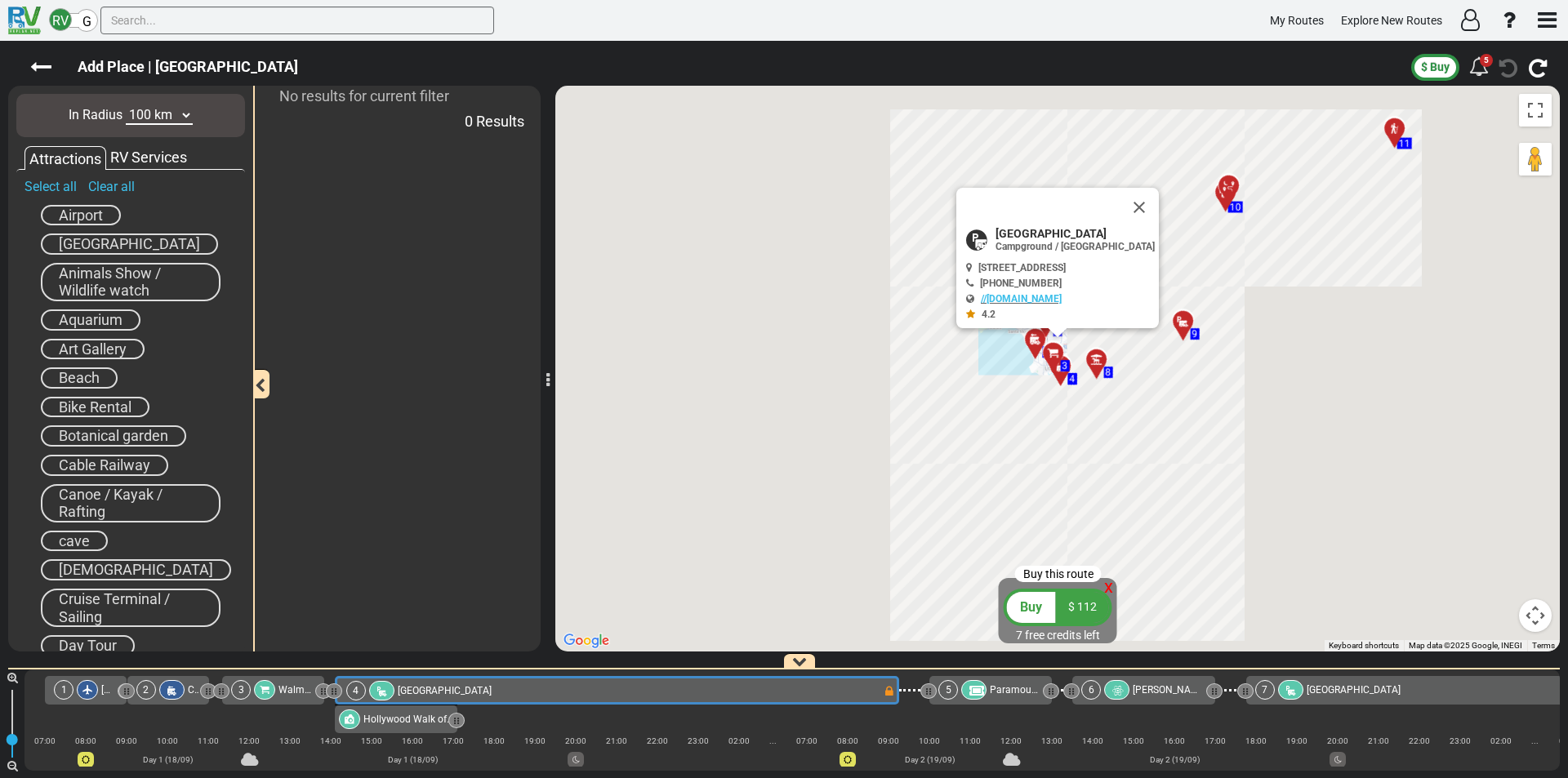
click at [77, 400] on span "Bike Rental" at bounding box center [95, 407] width 72 height 17
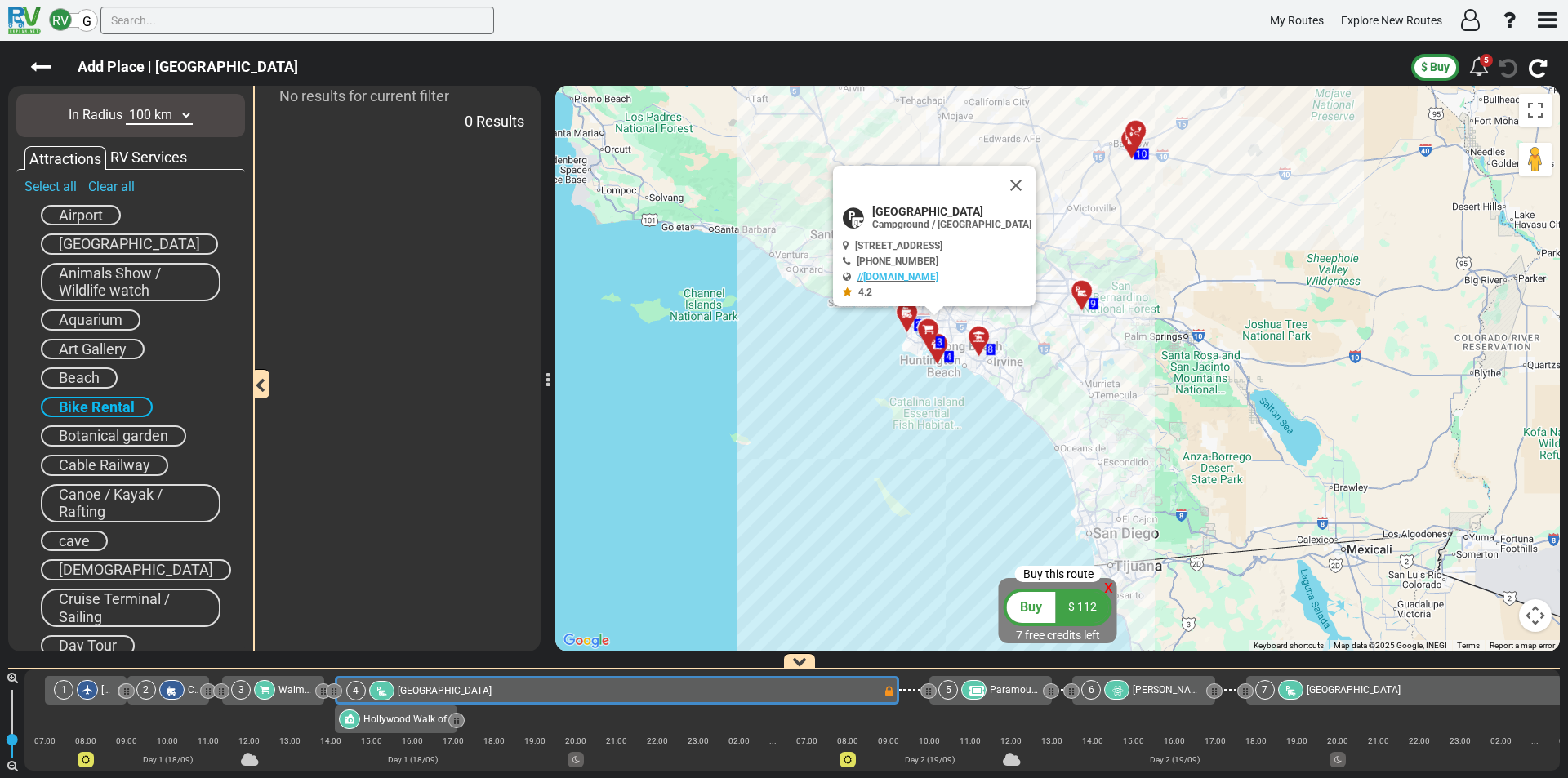
click at [76, 325] on span "Aquarium" at bounding box center [91, 319] width 64 height 17
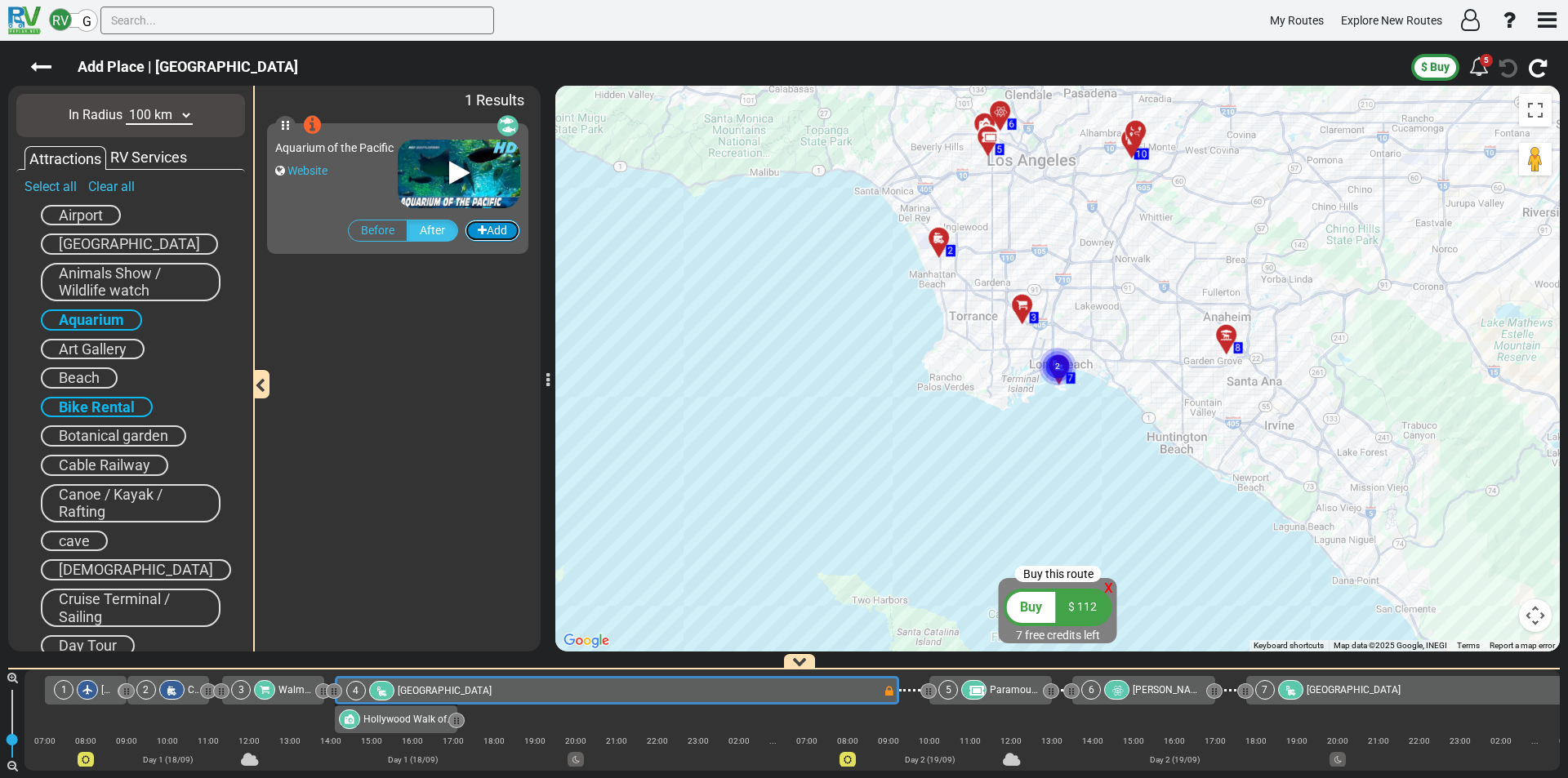
click at [481, 230] on icon "button" at bounding box center [482, 230] width 9 height 11
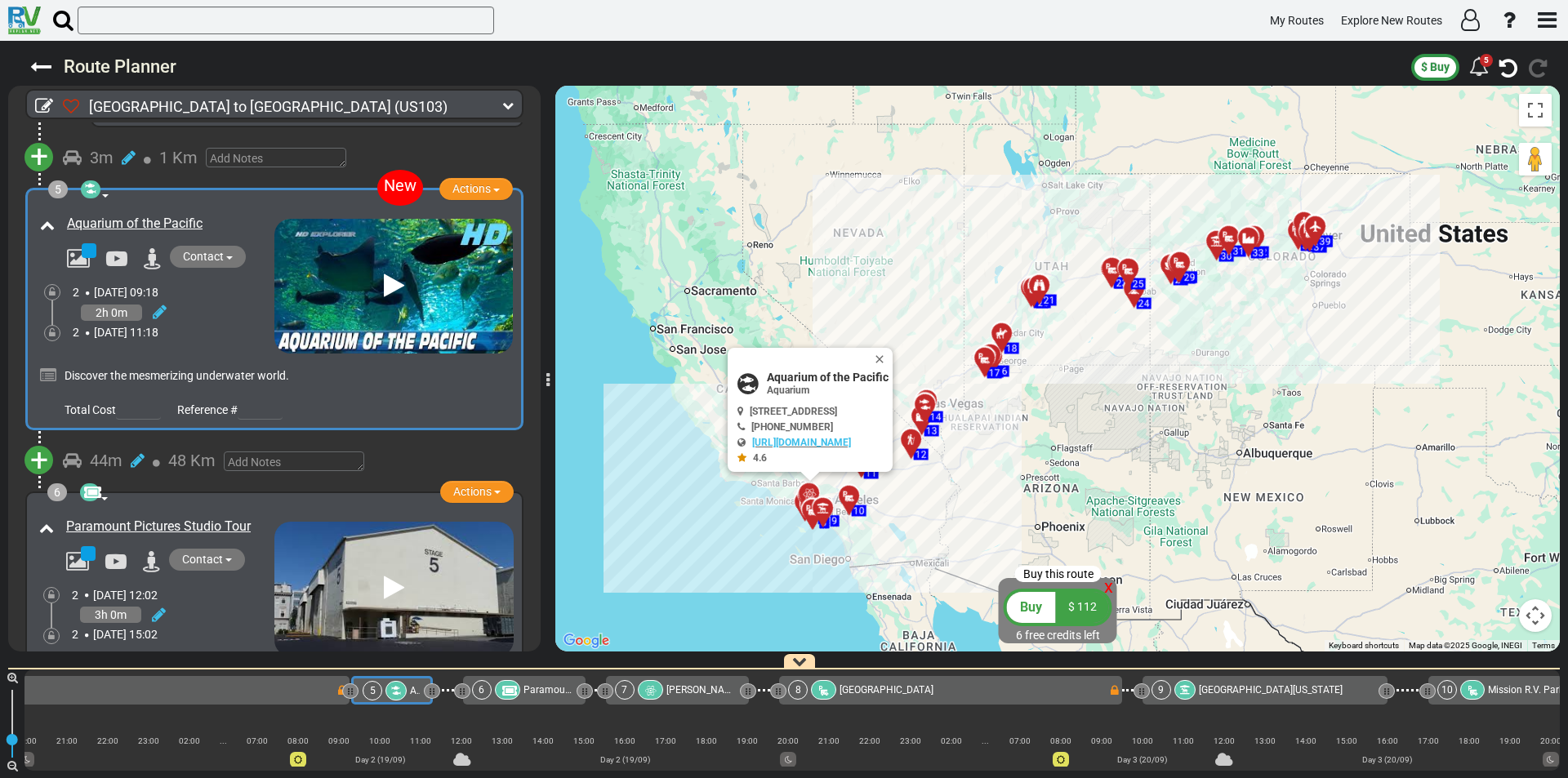
scroll to position [1245, 0]
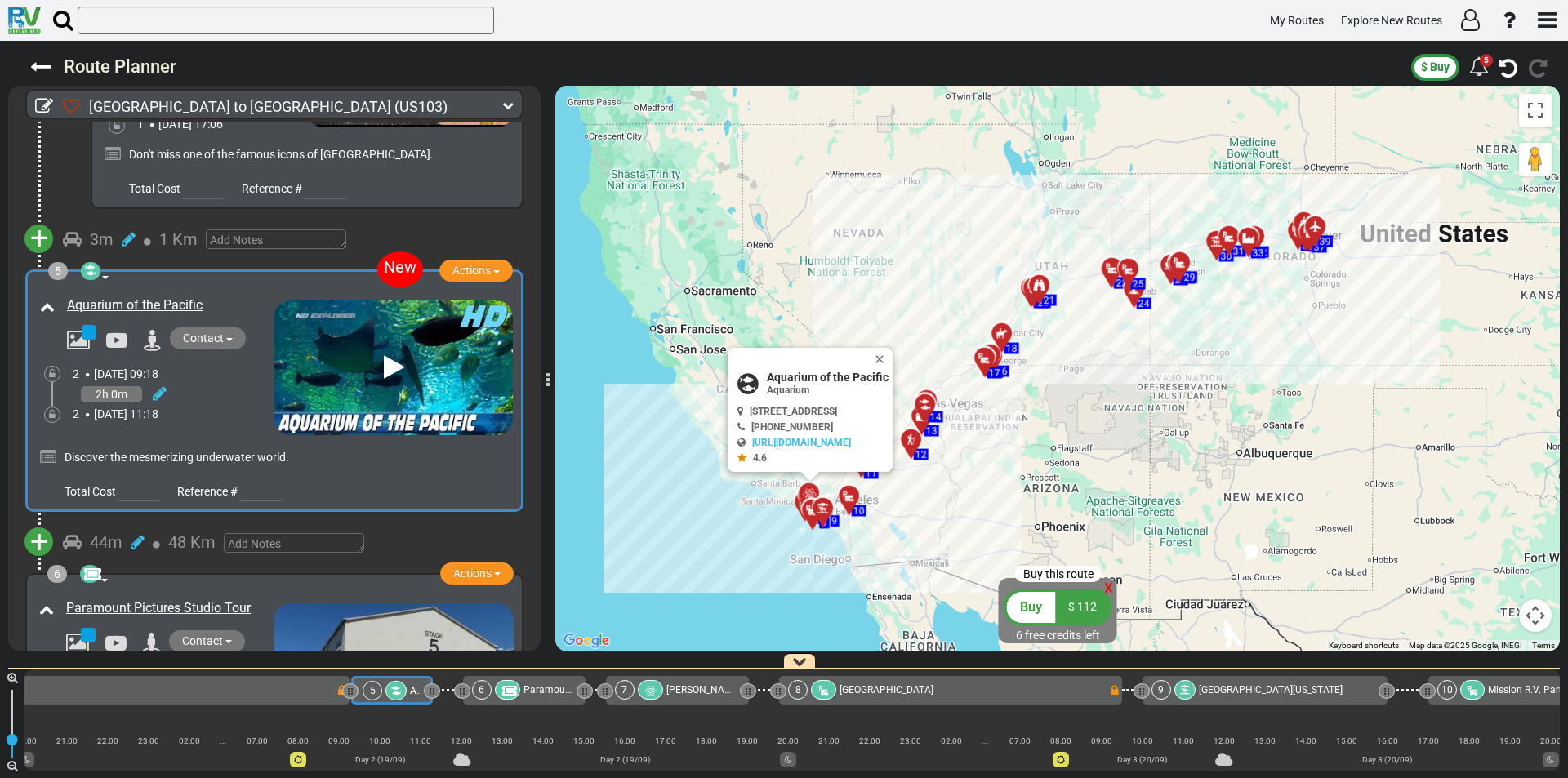
click at [393, 361] on icon at bounding box center [394, 367] width 21 height 26
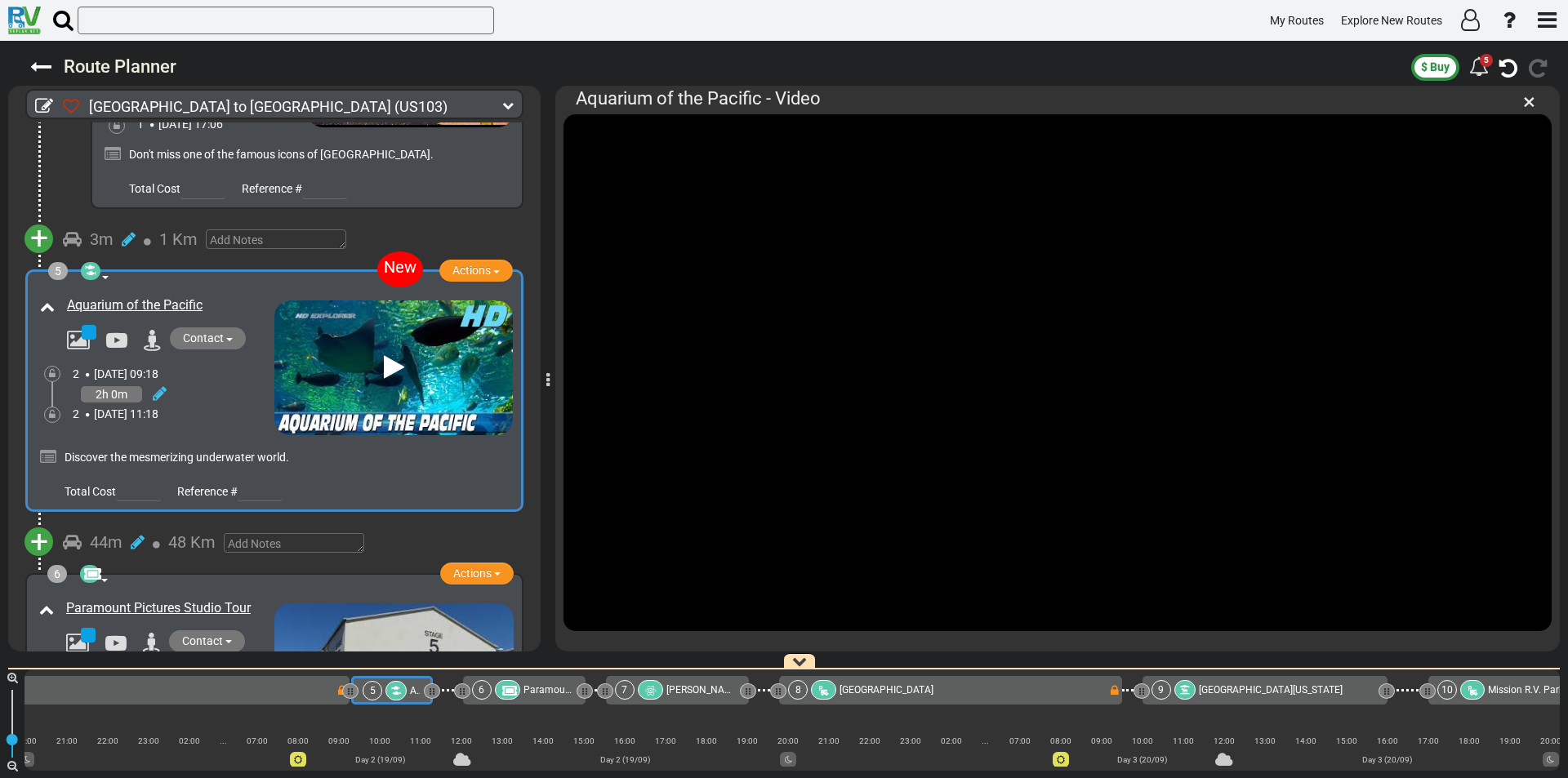
click at [149, 339] on icon at bounding box center [152, 340] width 18 height 22
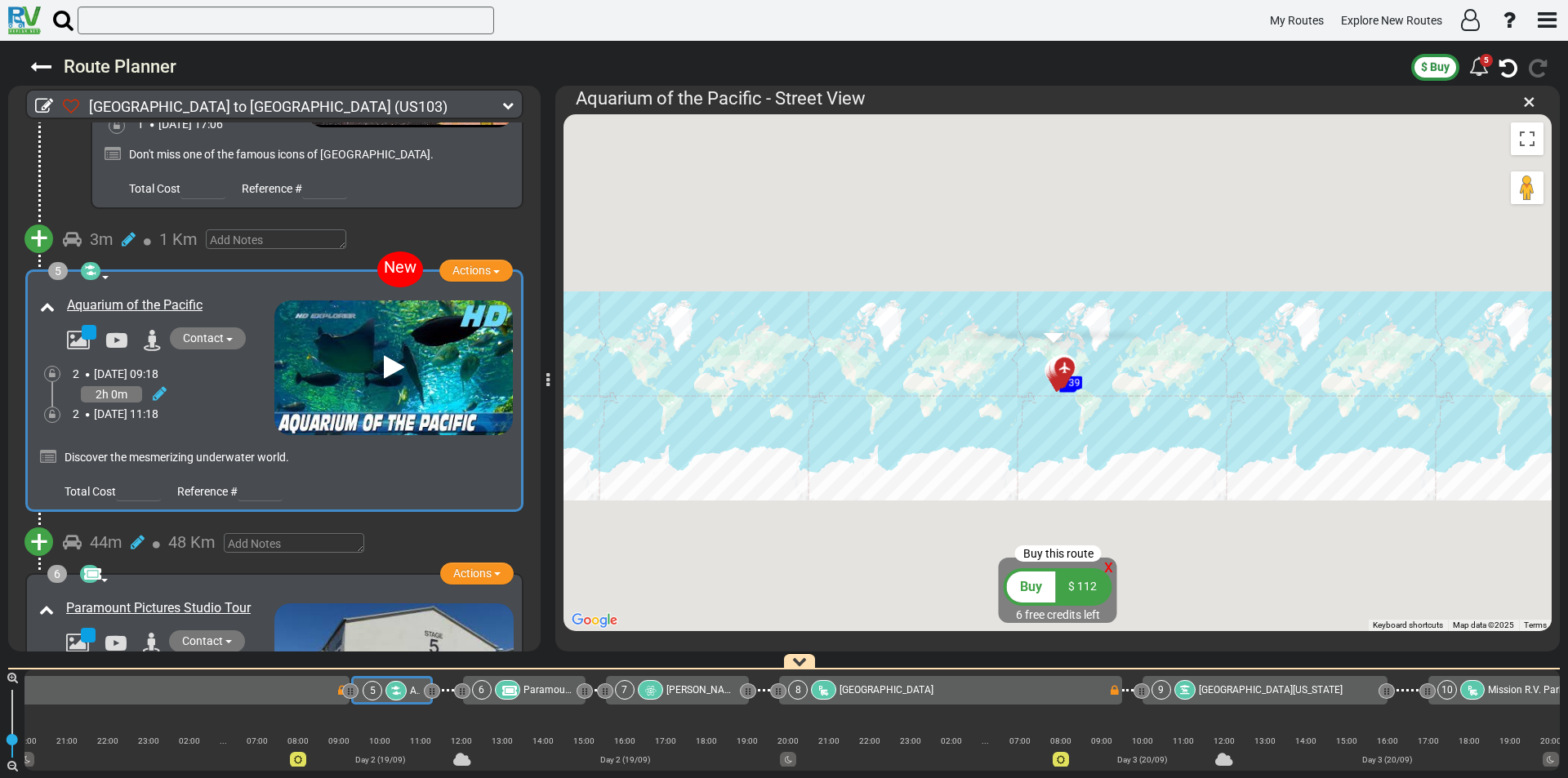
click at [149, 339] on icon at bounding box center [152, 340] width 18 height 22
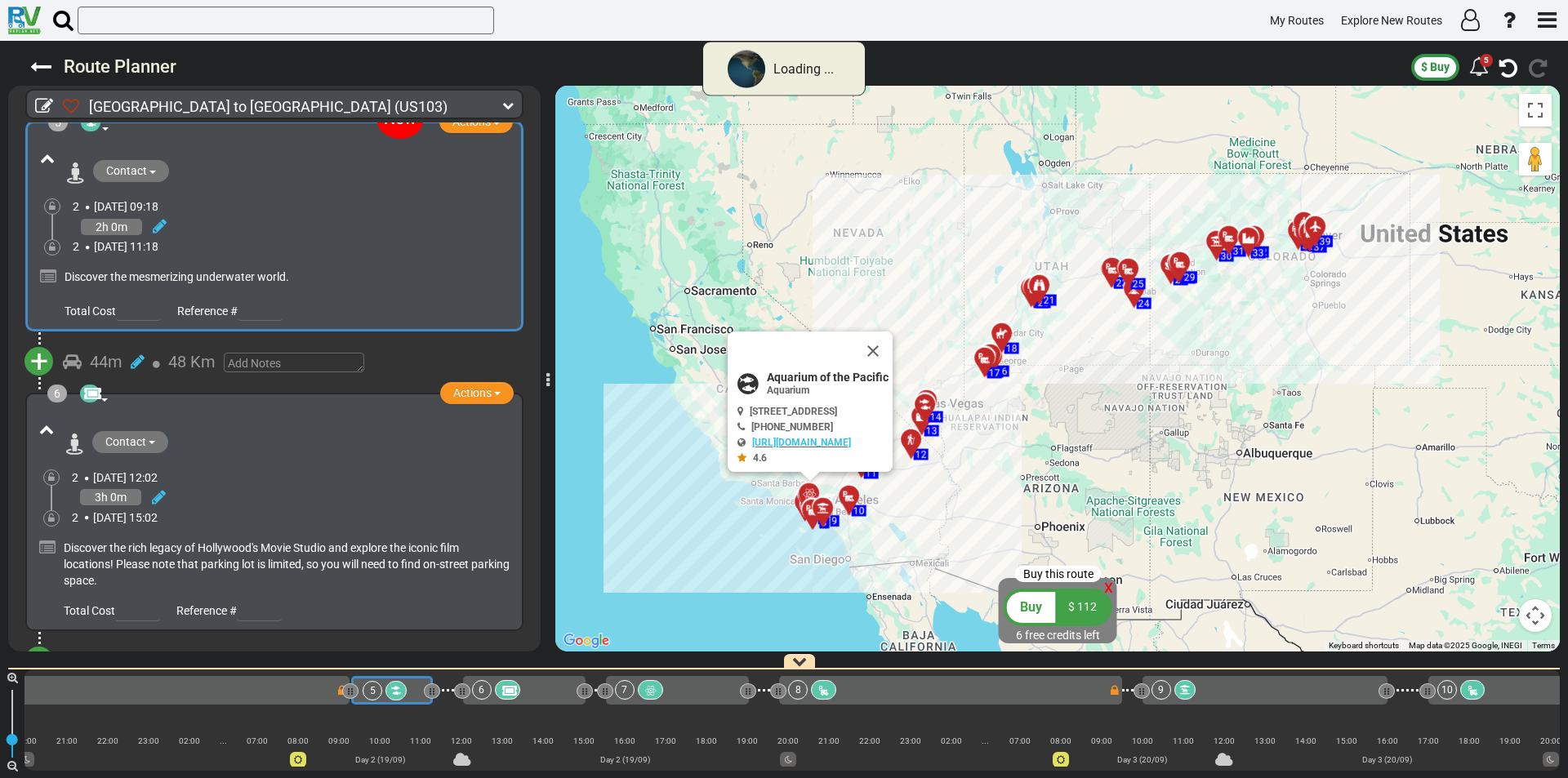
scroll to position [946, 0]
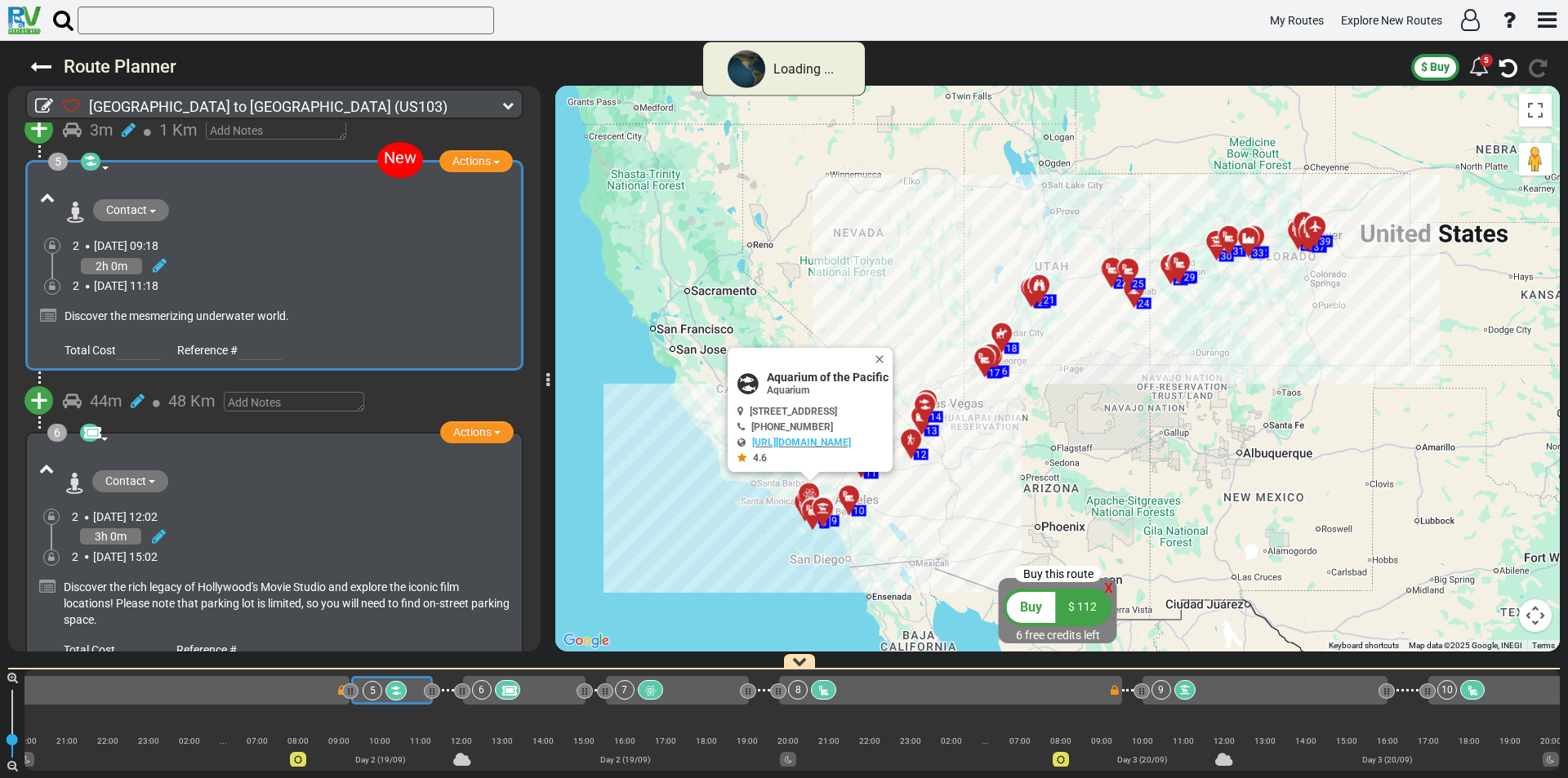
click at [46, 294] on div at bounding box center [274, 239] width 477 height 111
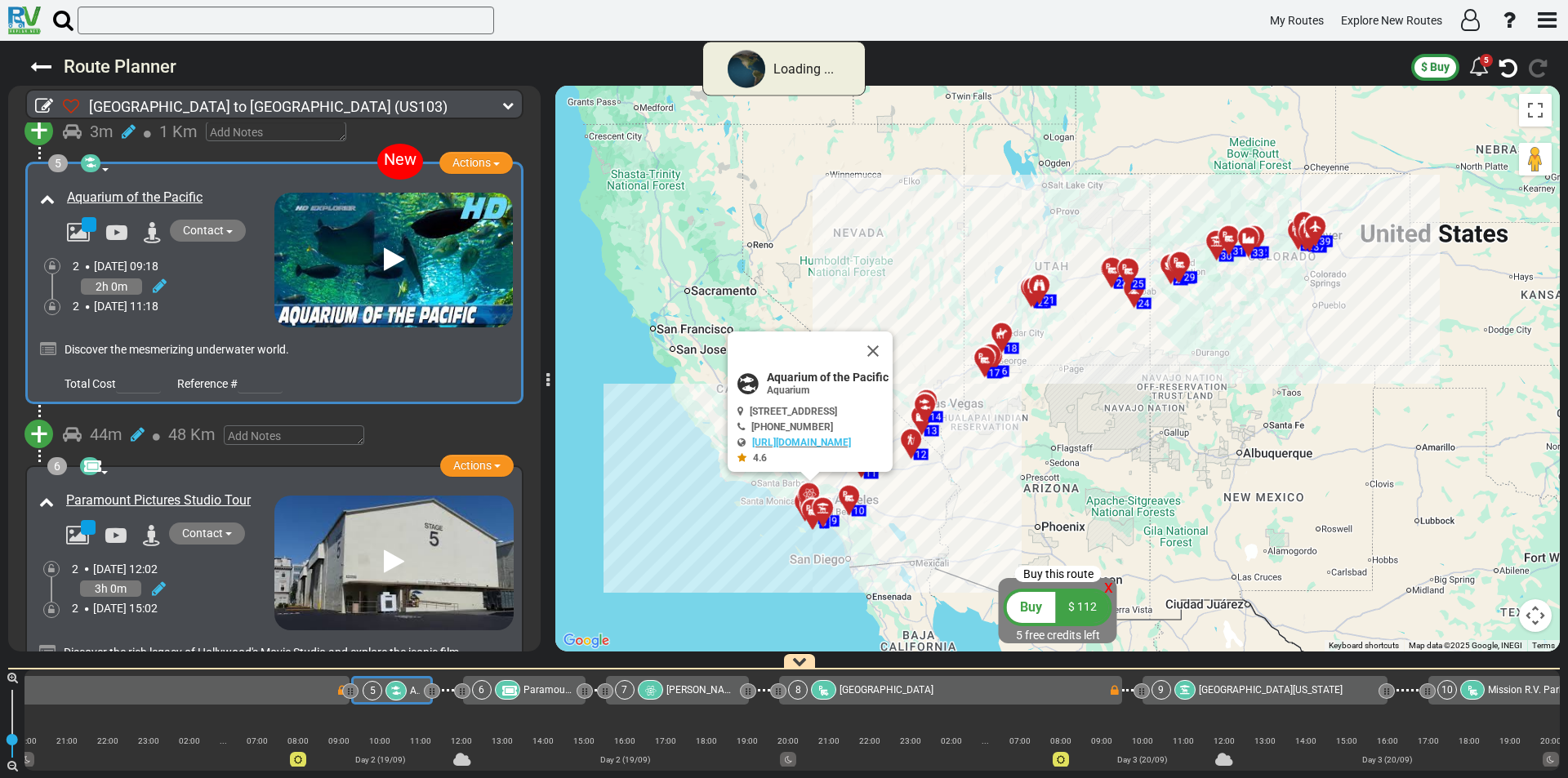
click at [48, 344] on icon at bounding box center [48, 349] width 16 height 16
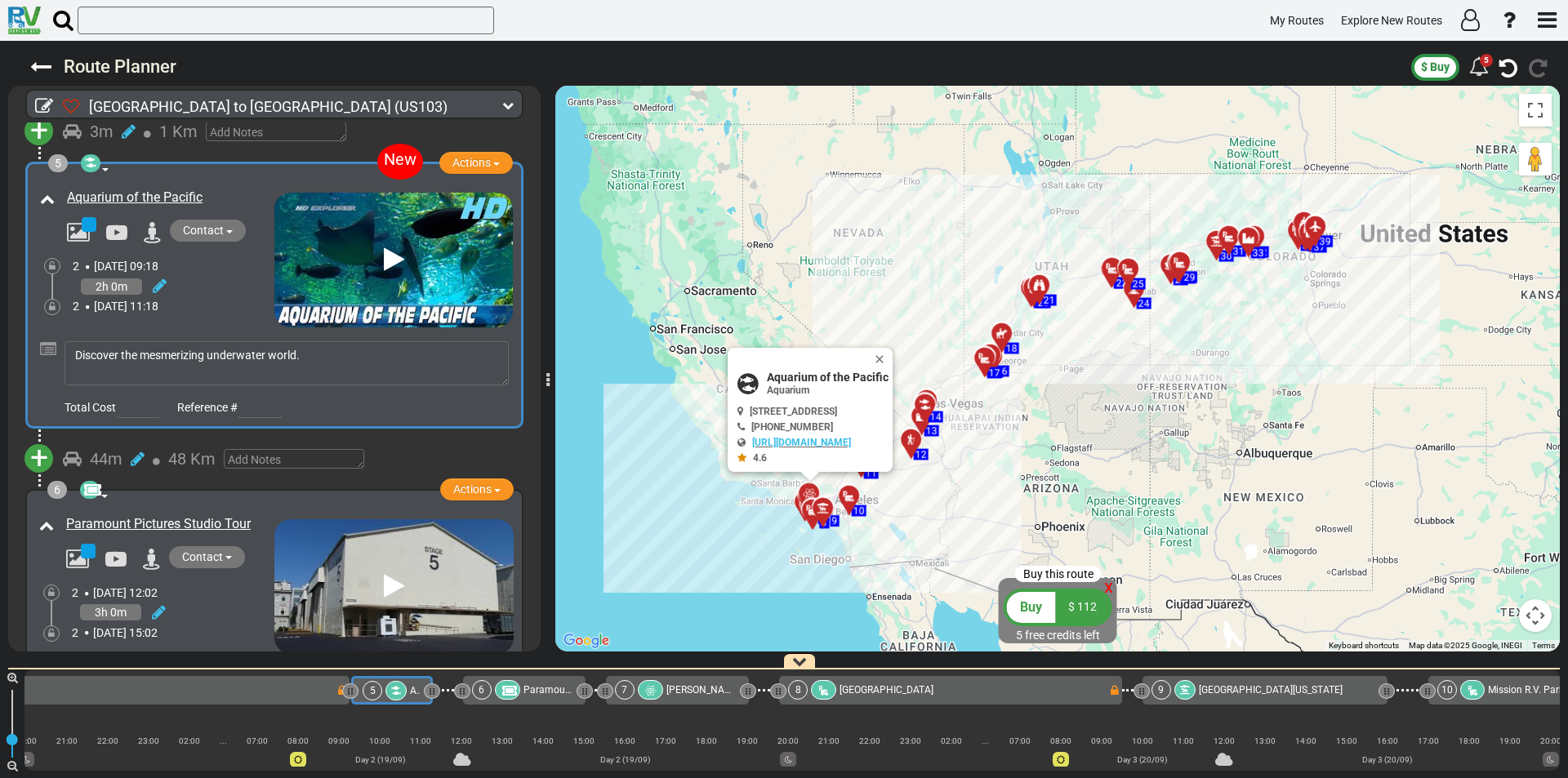
scroll to position [1327, 0]
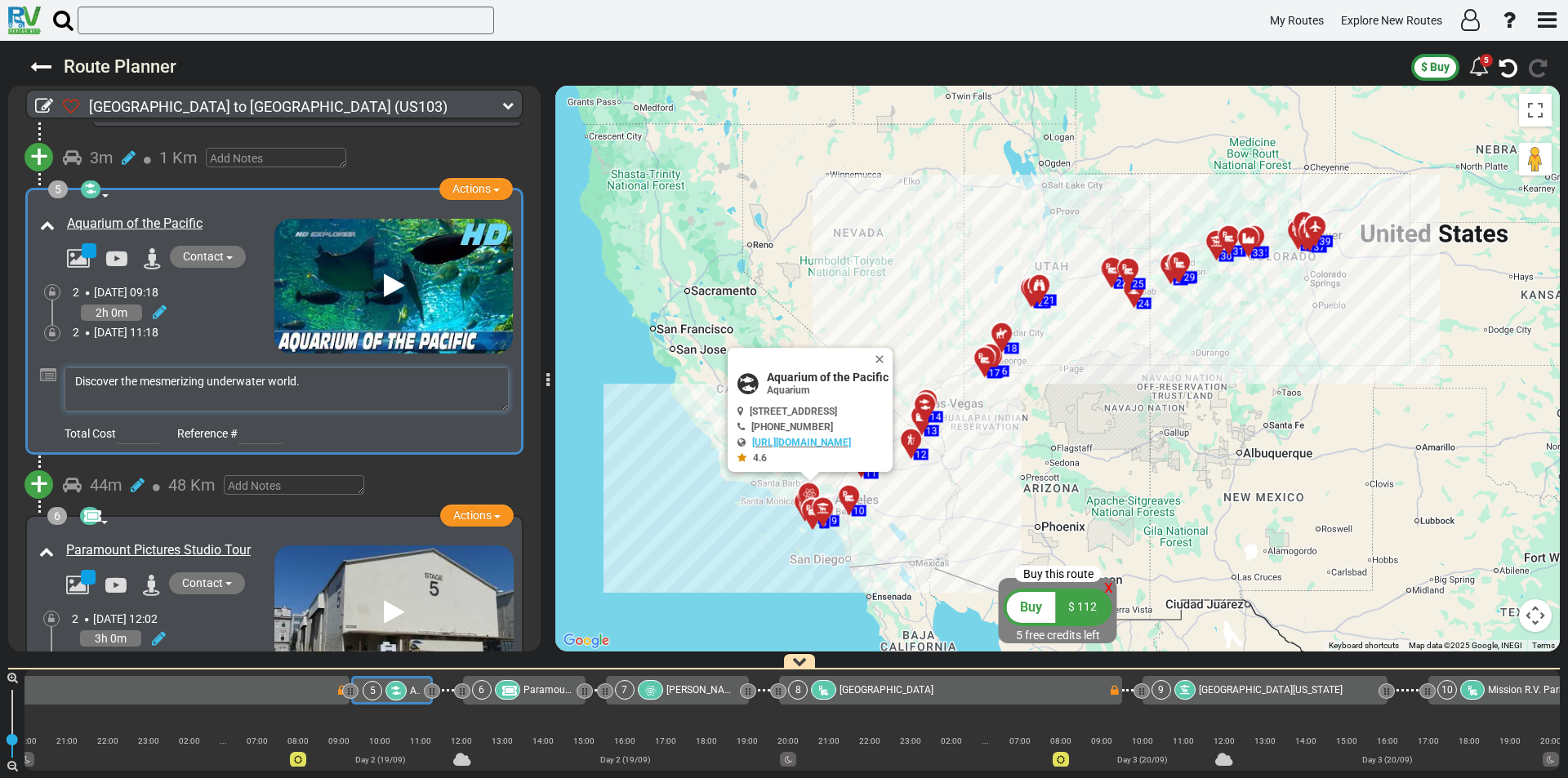
click at [346, 385] on textarea "Discover the mesmerizing underwater world." at bounding box center [287, 389] width 445 height 44
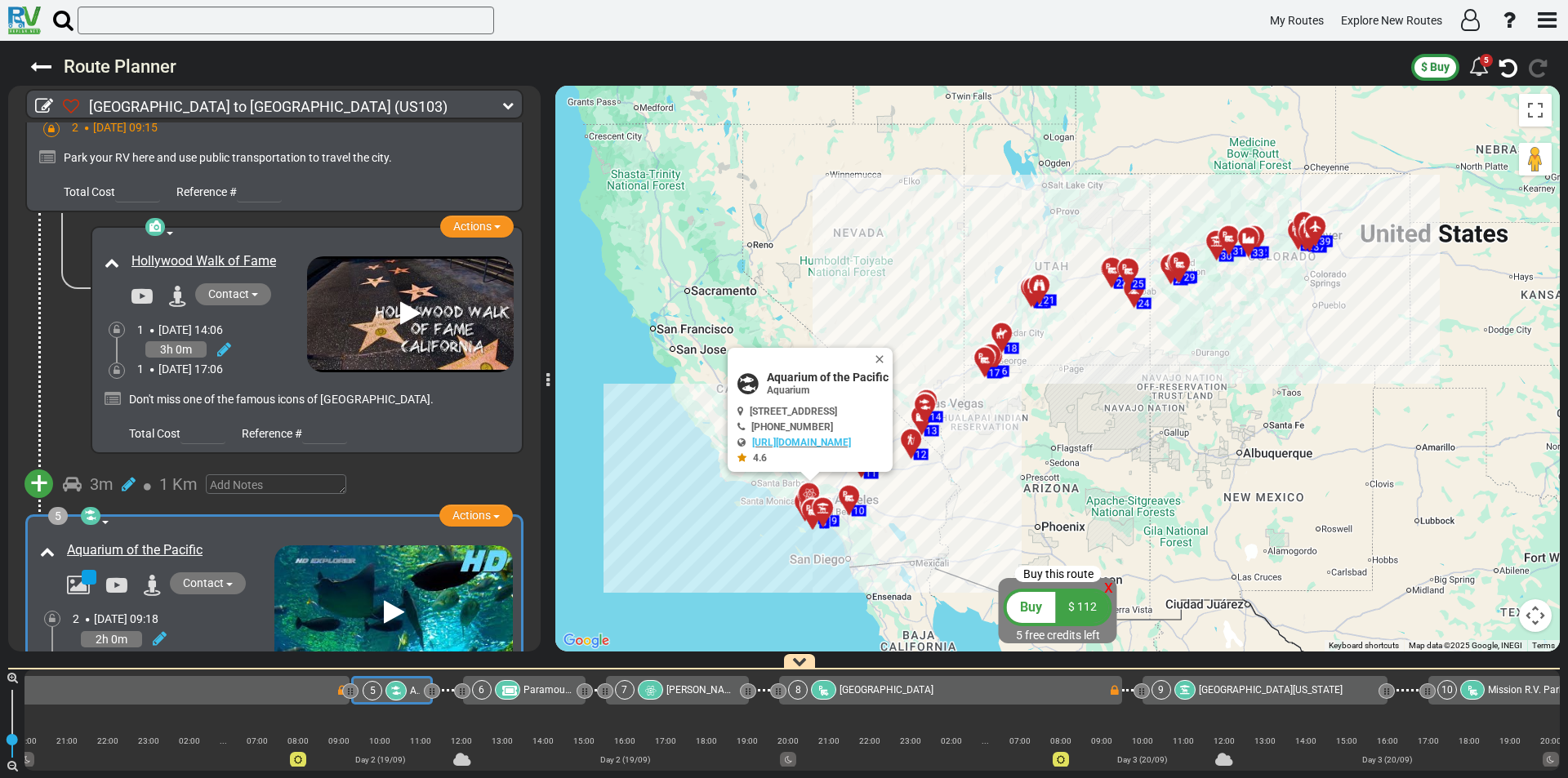
scroll to position [1081, 0]
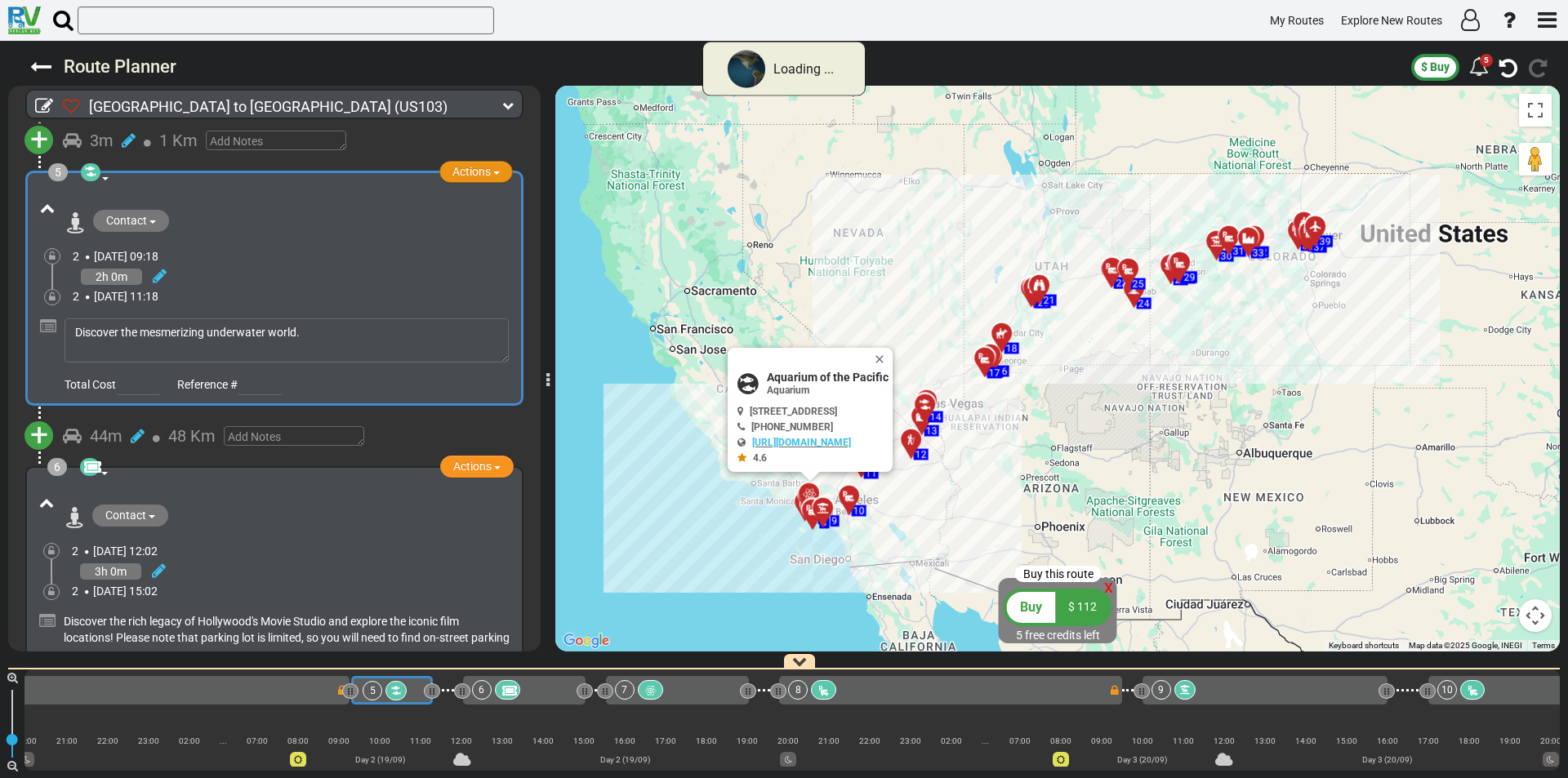
scroll to position [936, 0]
click at [468, 172] on span "Actions" at bounding box center [471, 172] width 39 height 13
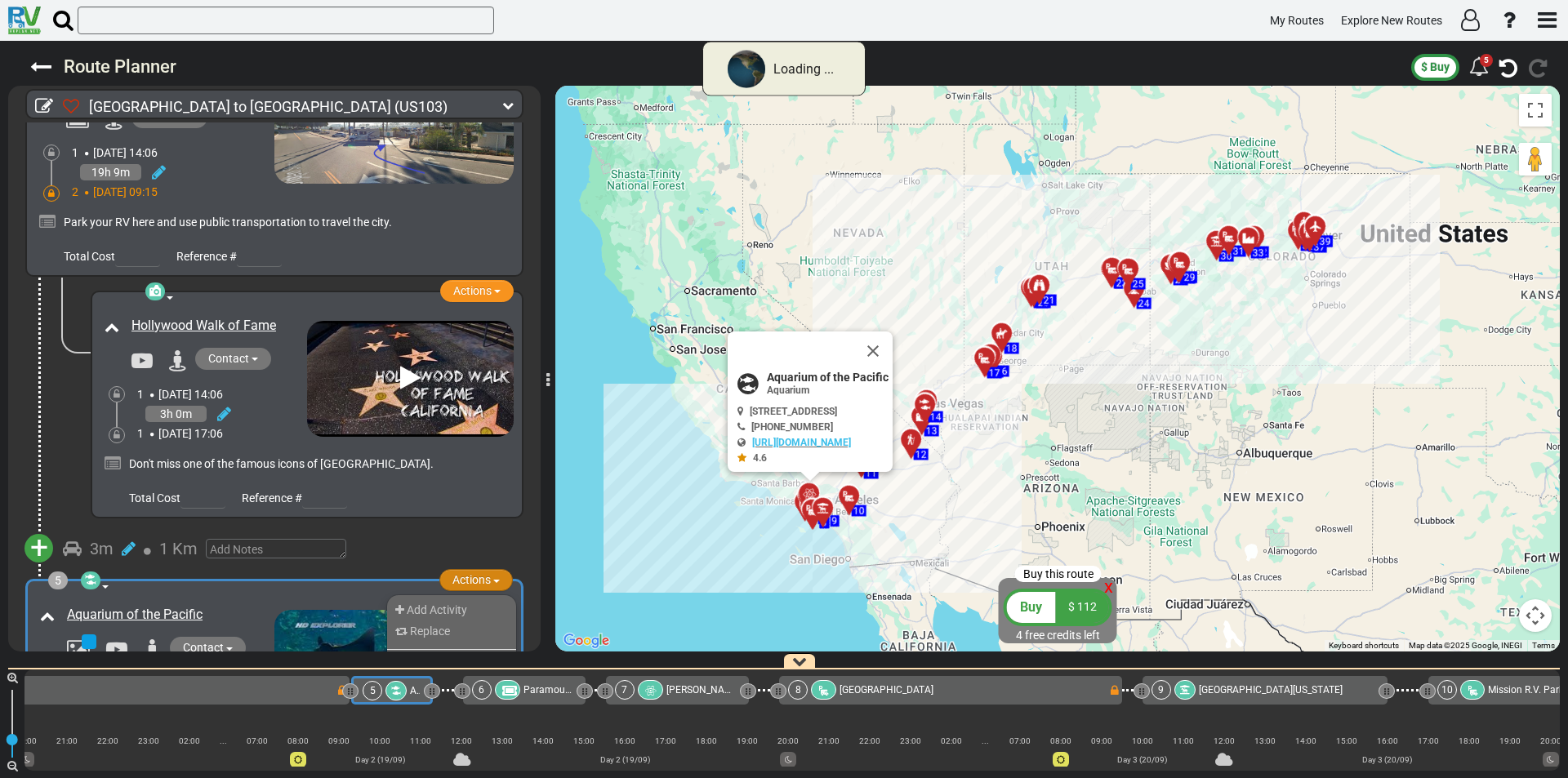
scroll to position [1327, 0]
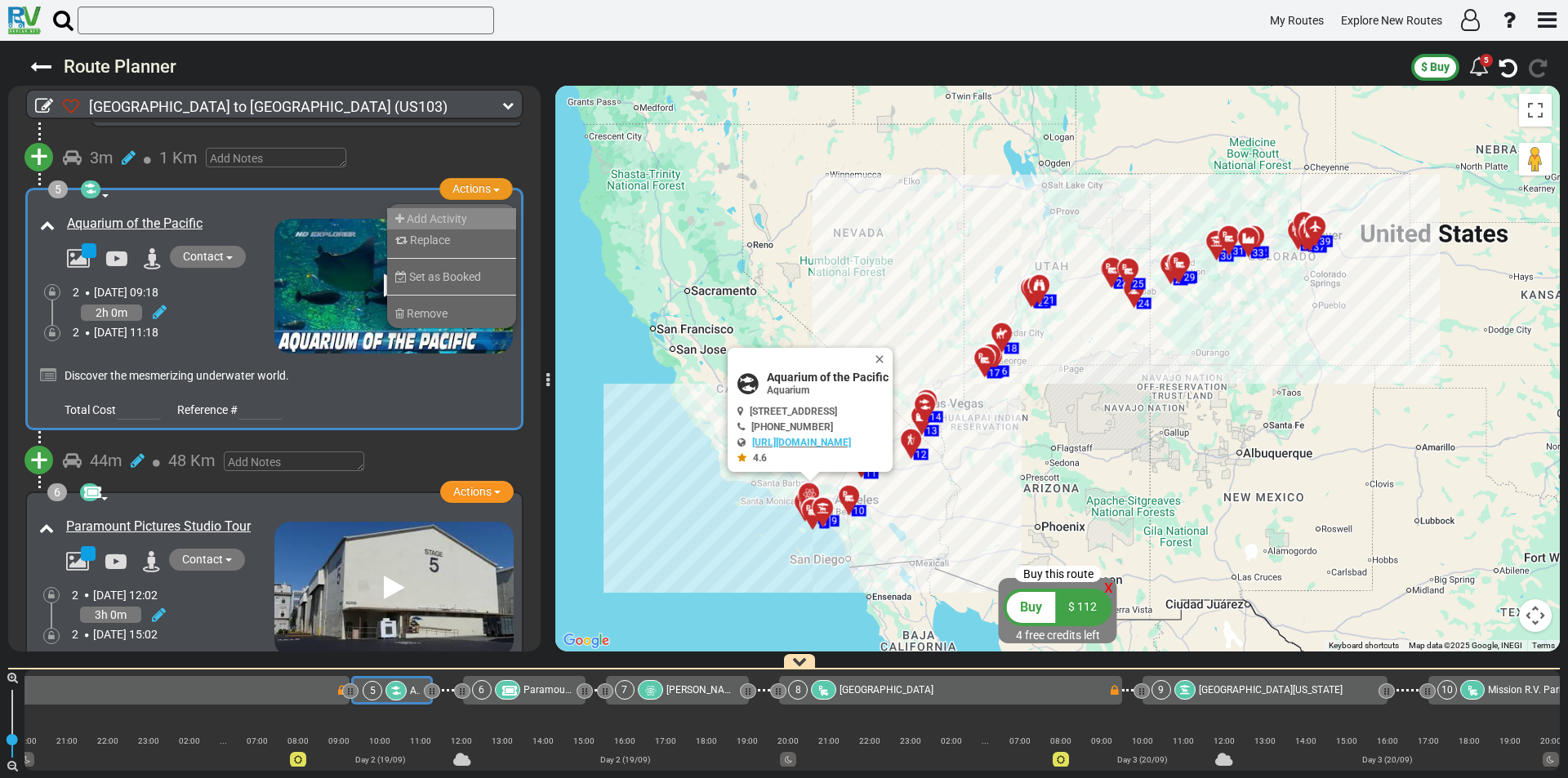
click at [438, 212] on span "Add Activity" at bounding box center [437, 219] width 60 height 13
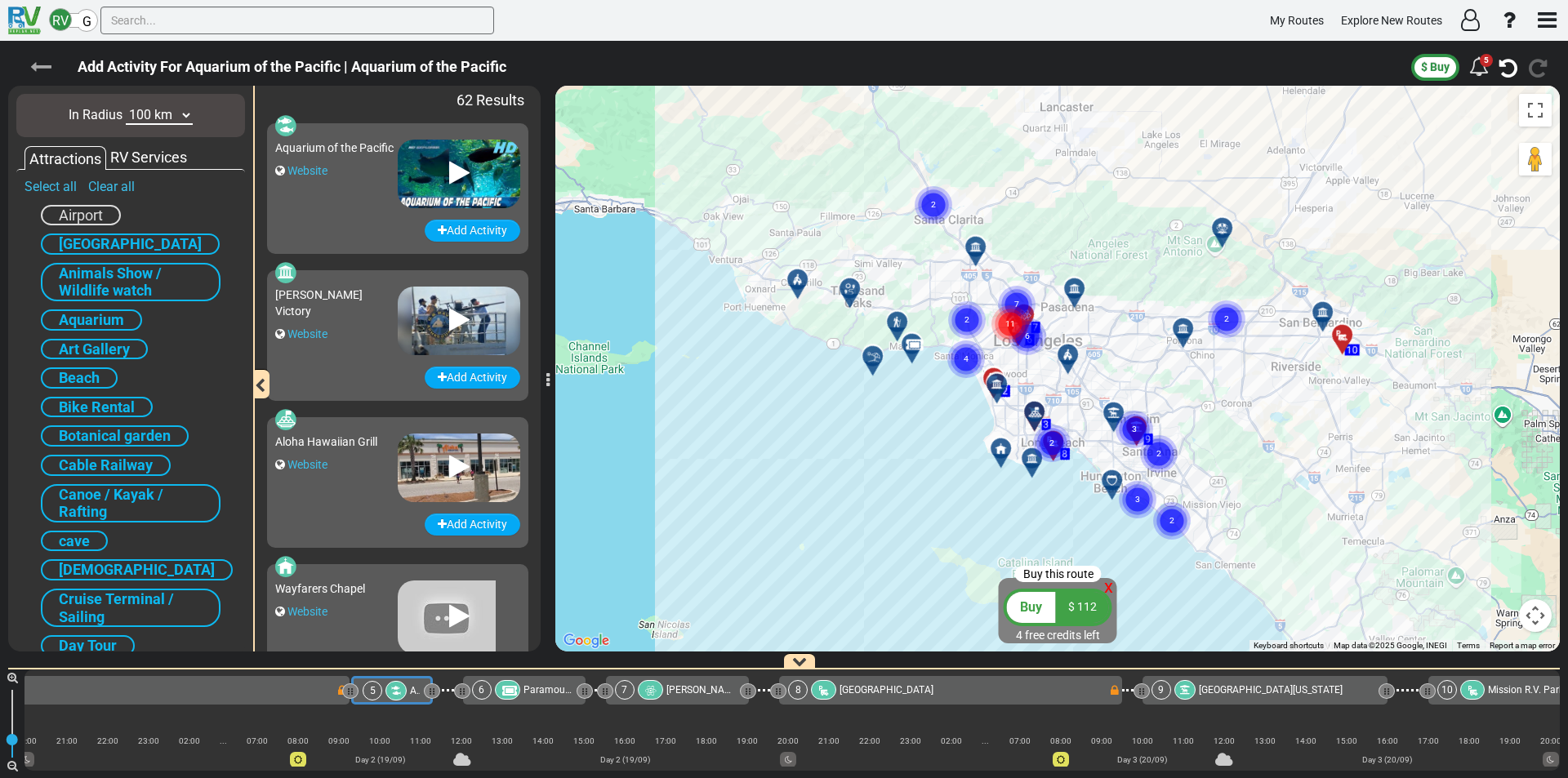
click at [47, 70] on icon at bounding box center [40, 67] width 22 height 22
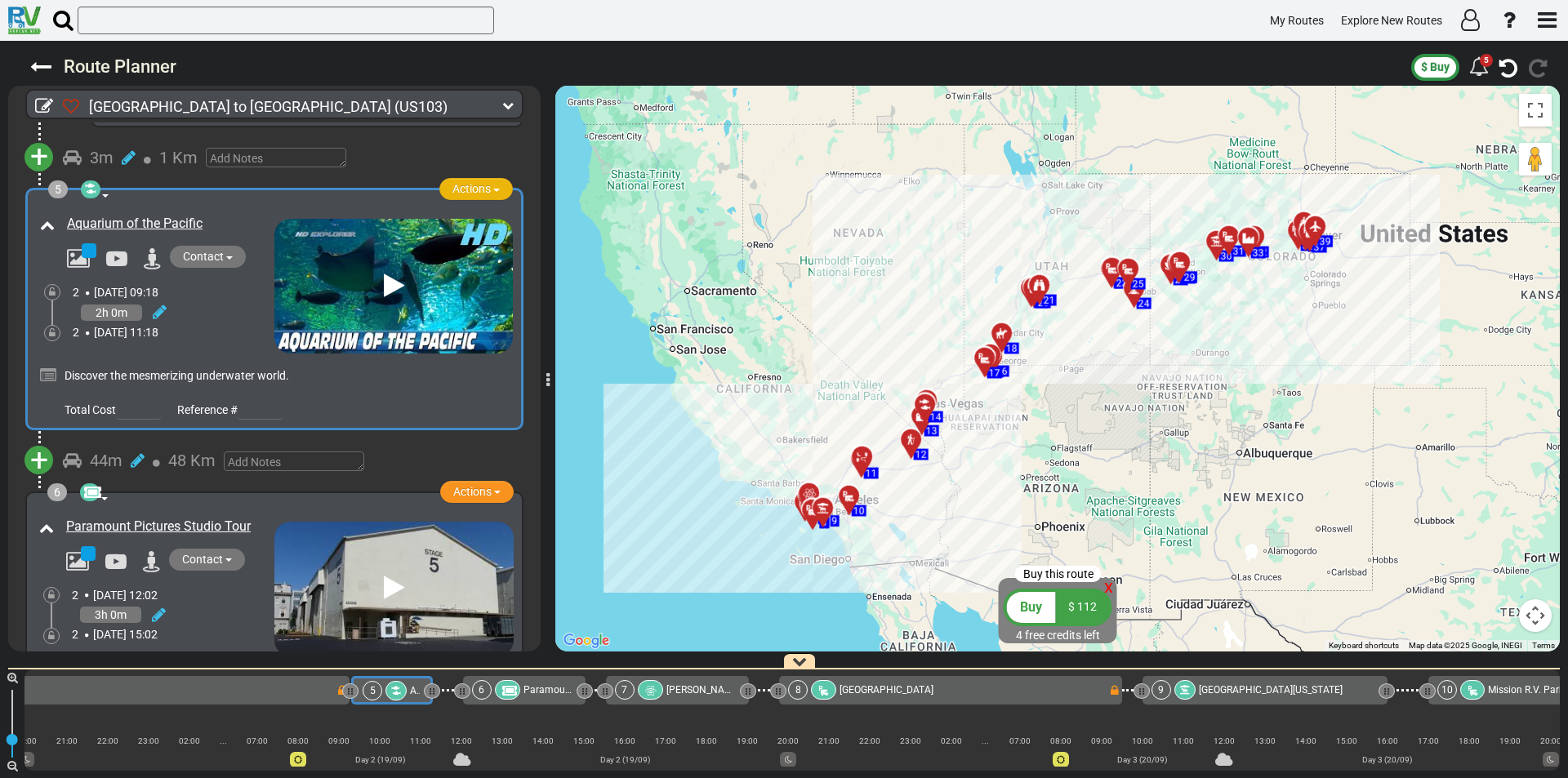
click at [459, 189] on span "Actions" at bounding box center [471, 189] width 39 height 13
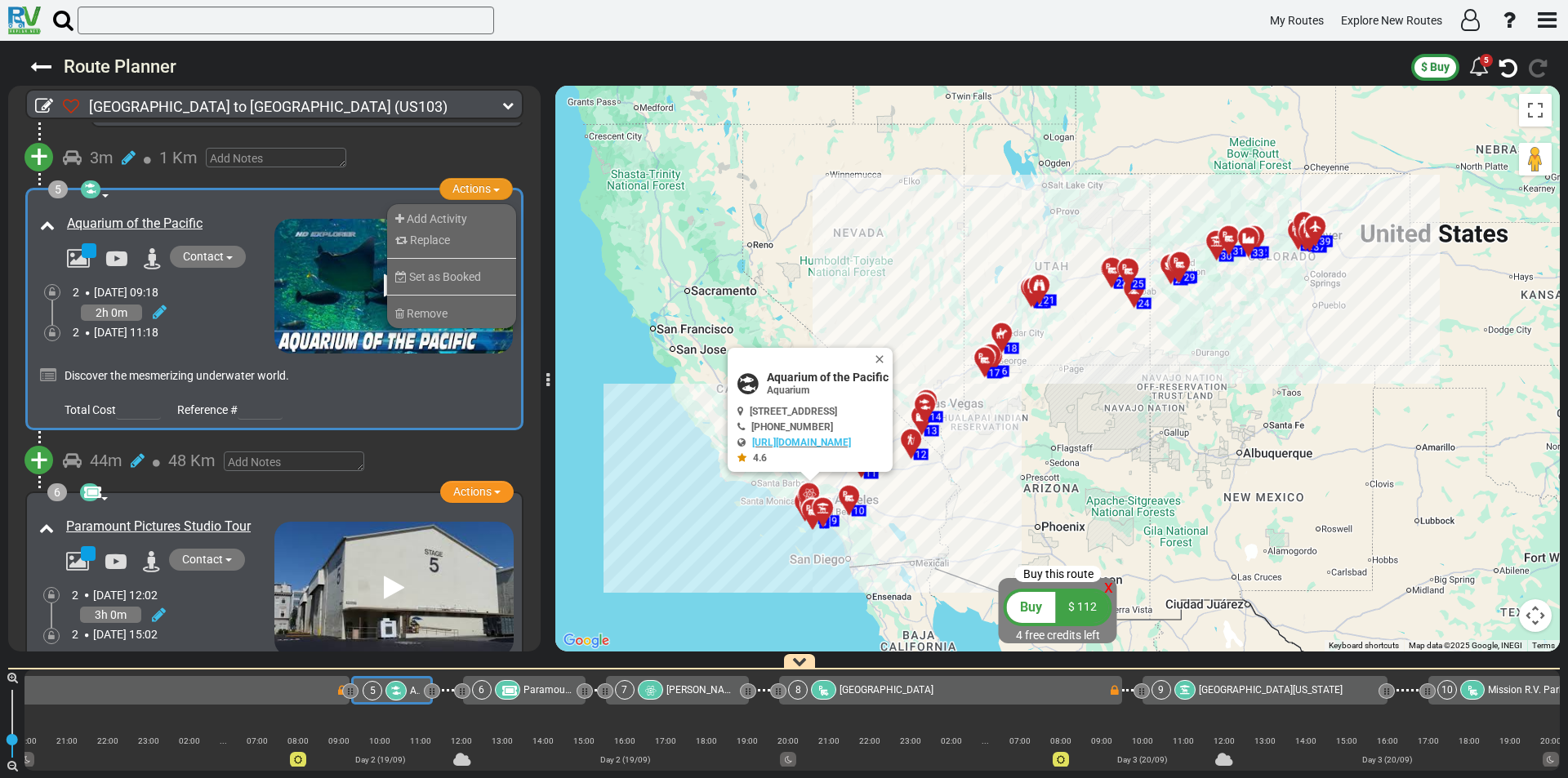
click at [505, 159] on div "+ Add Atraction Add Campground 3m 1 Km" at bounding box center [274, 158] width 496 height 23
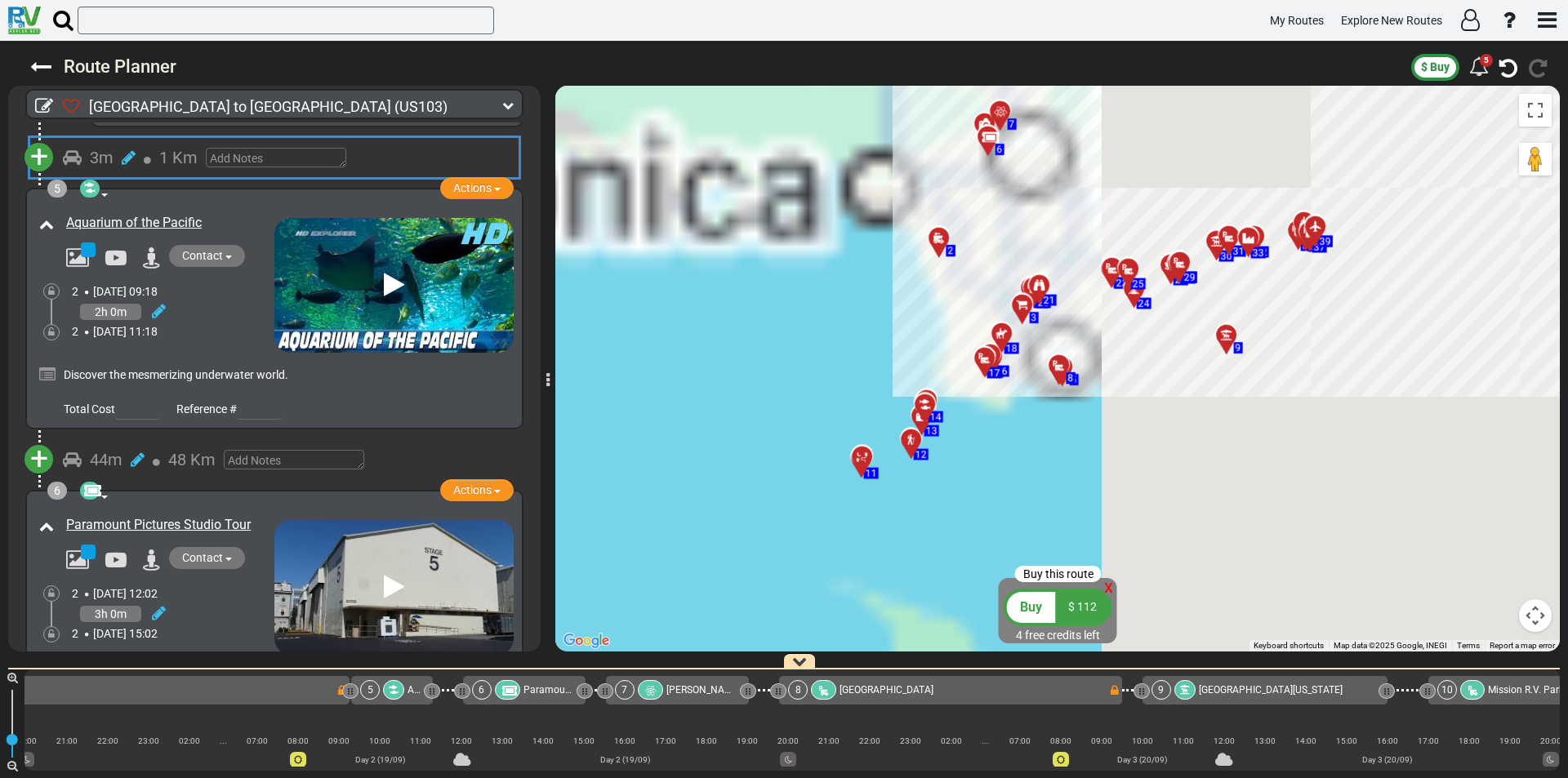
scroll to position [0, 548]
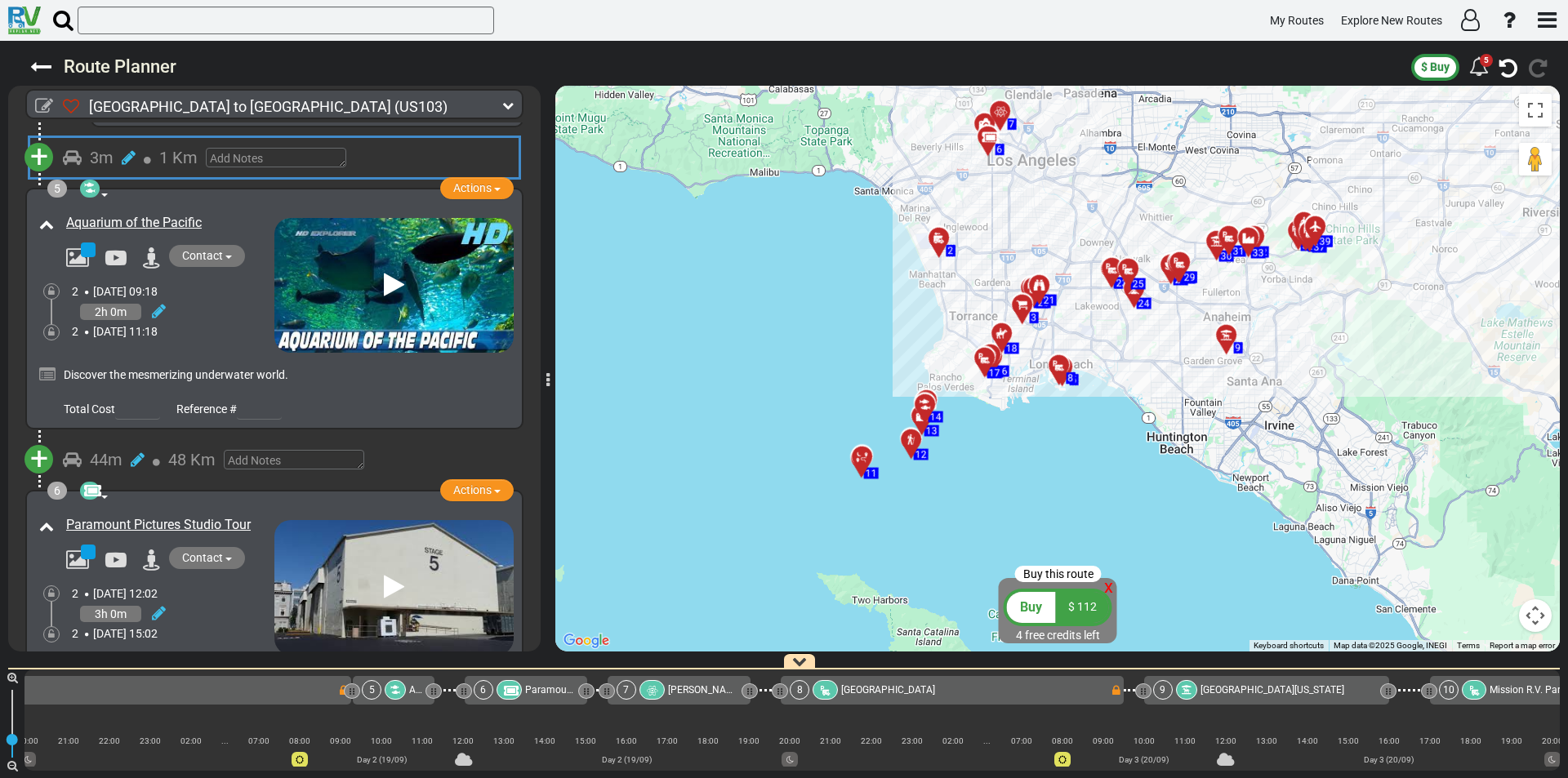
click at [41, 107] on icon at bounding box center [43, 105] width 18 height 18
type input "[GEOGRAPHIC_DATA] to [GEOGRAPHIC_DATA]"
type input "[DATE]"
select select "boolean:false"
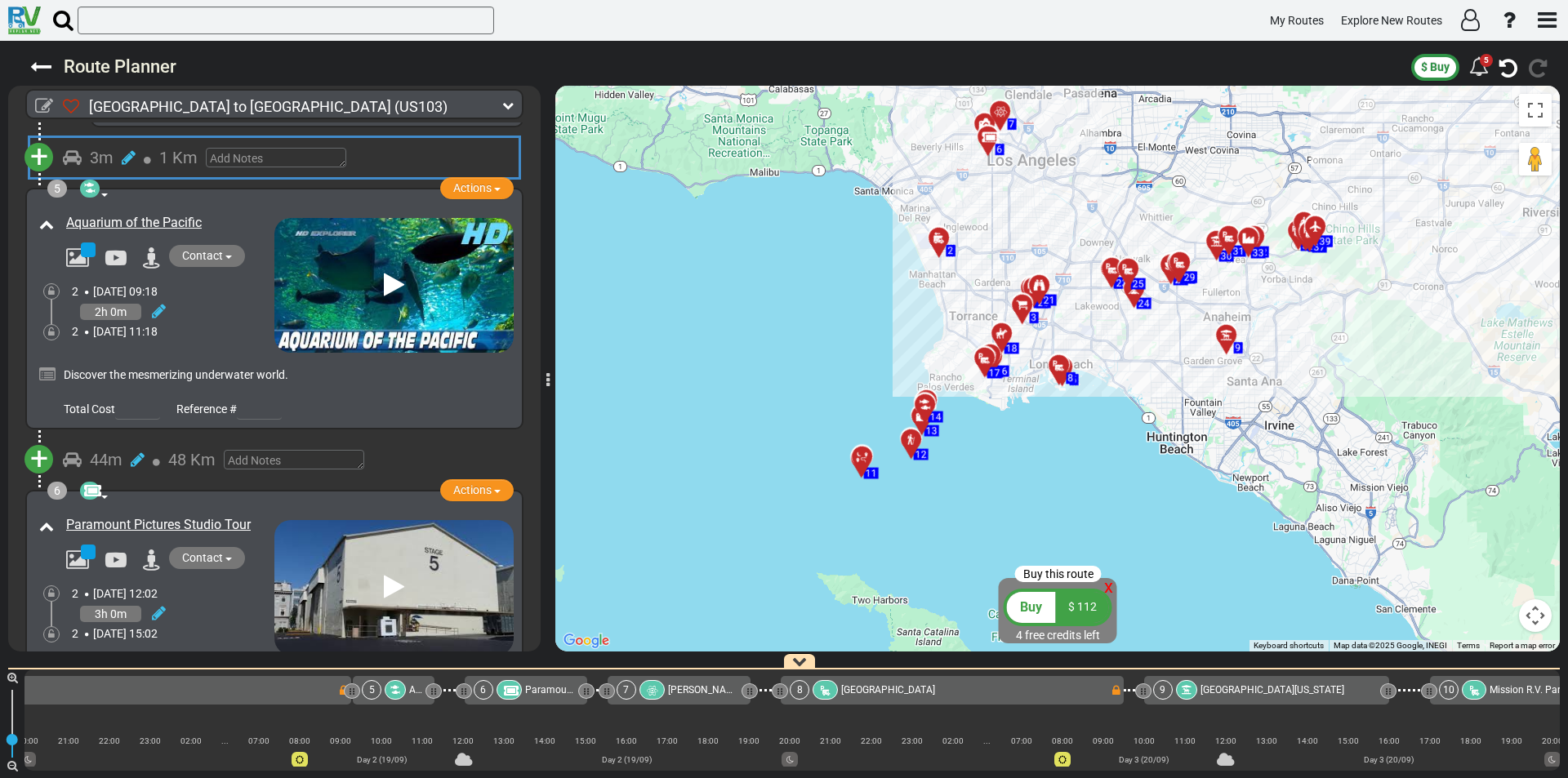
select select "number:2"
select select "number:3"
select select "number:11"
type input "9"
select select "boolean:false"
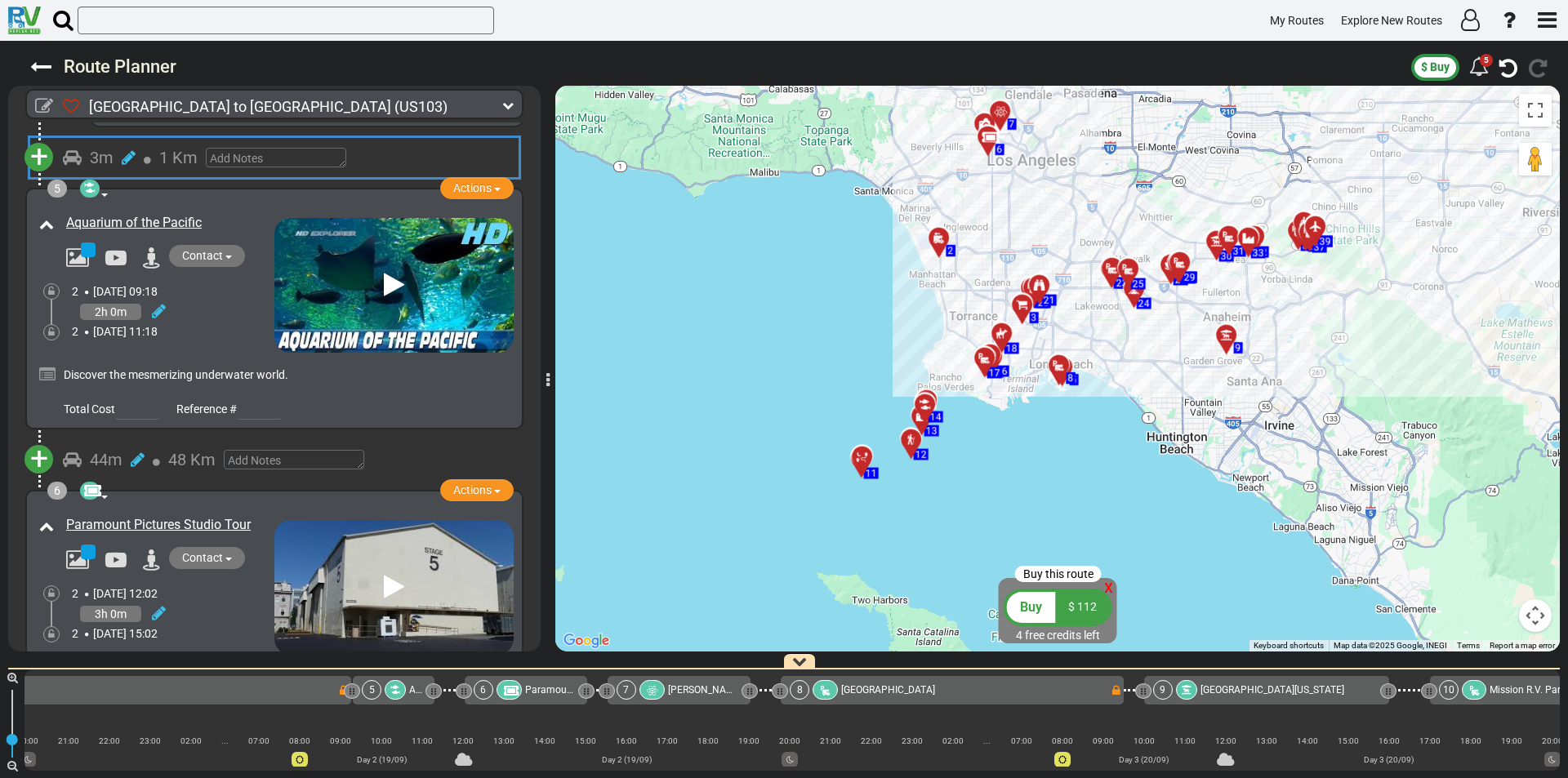
select select
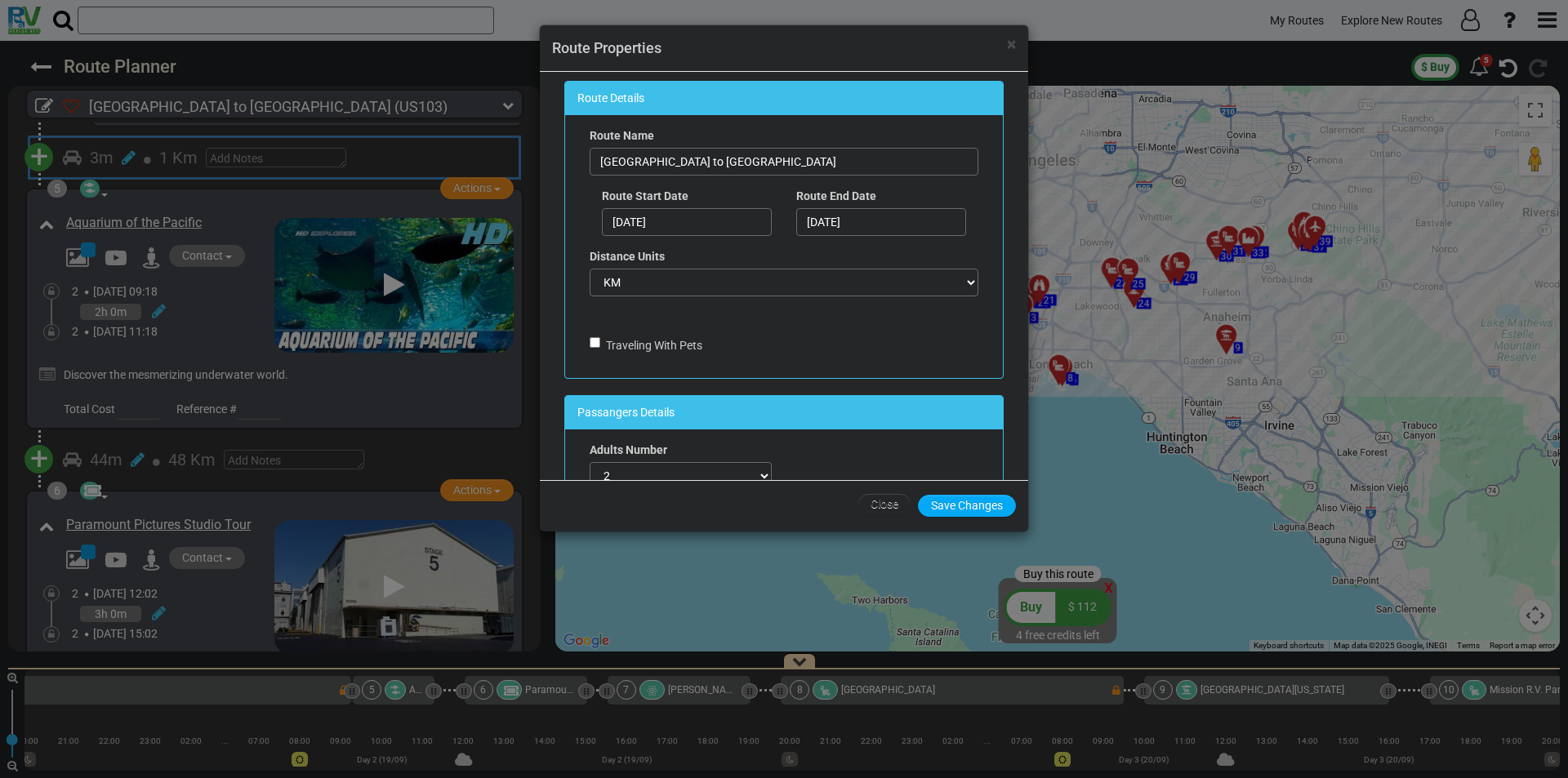
scroll to position [0, 0]
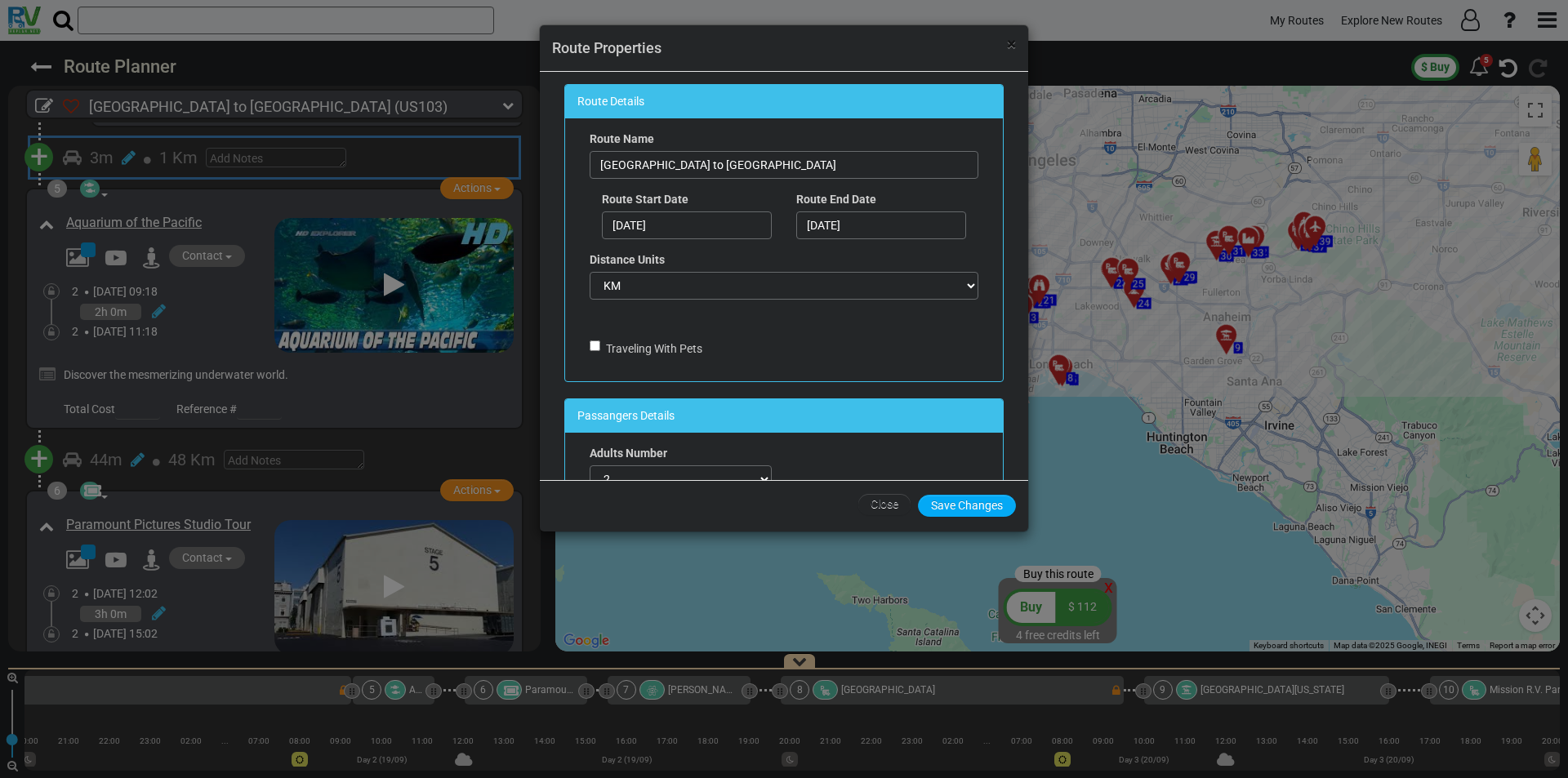
click at [1011, 47] on span "×" at bounding box center [1011, 43] width 9 height 20
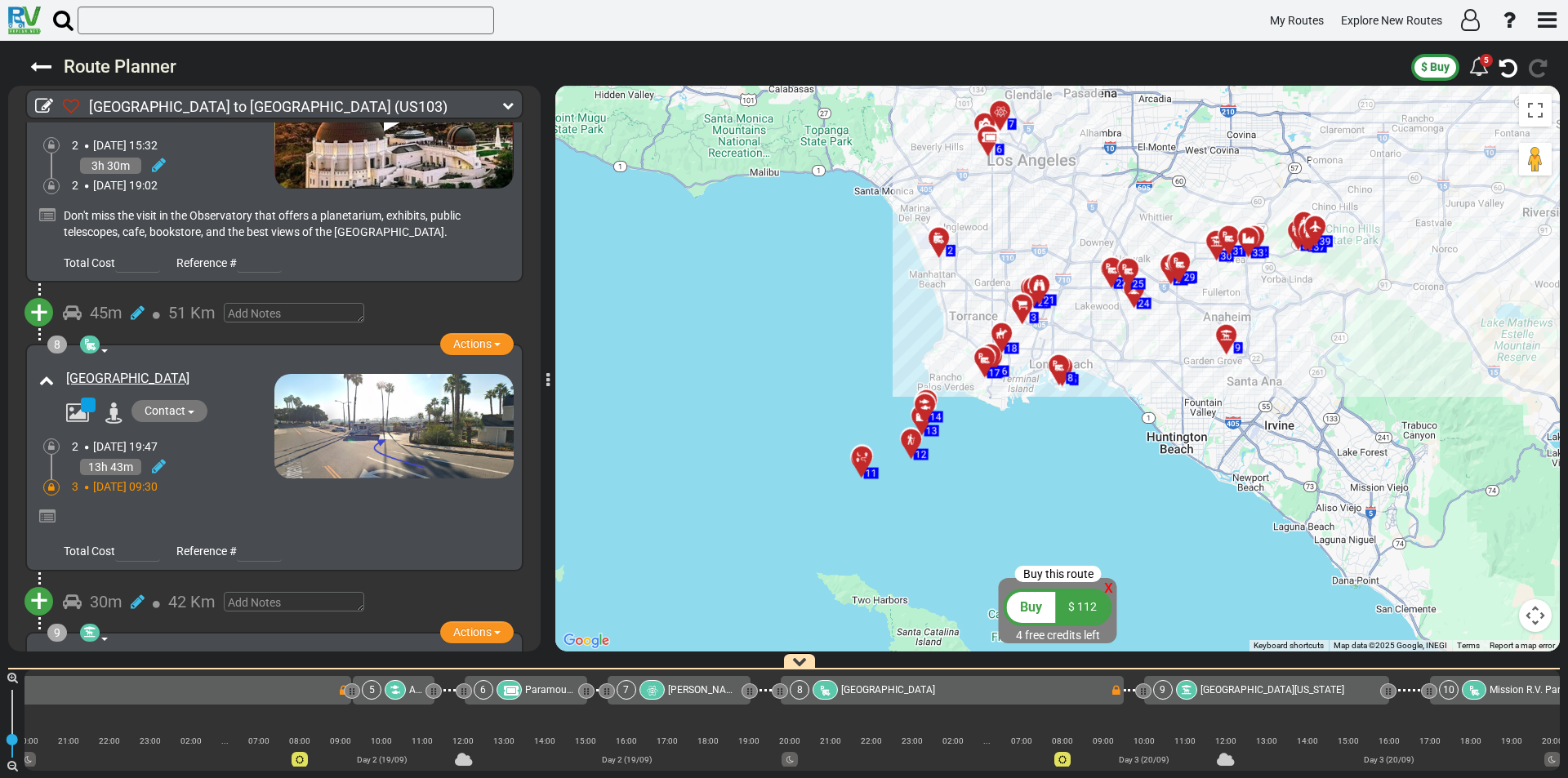
scroll to position [2143, 0]
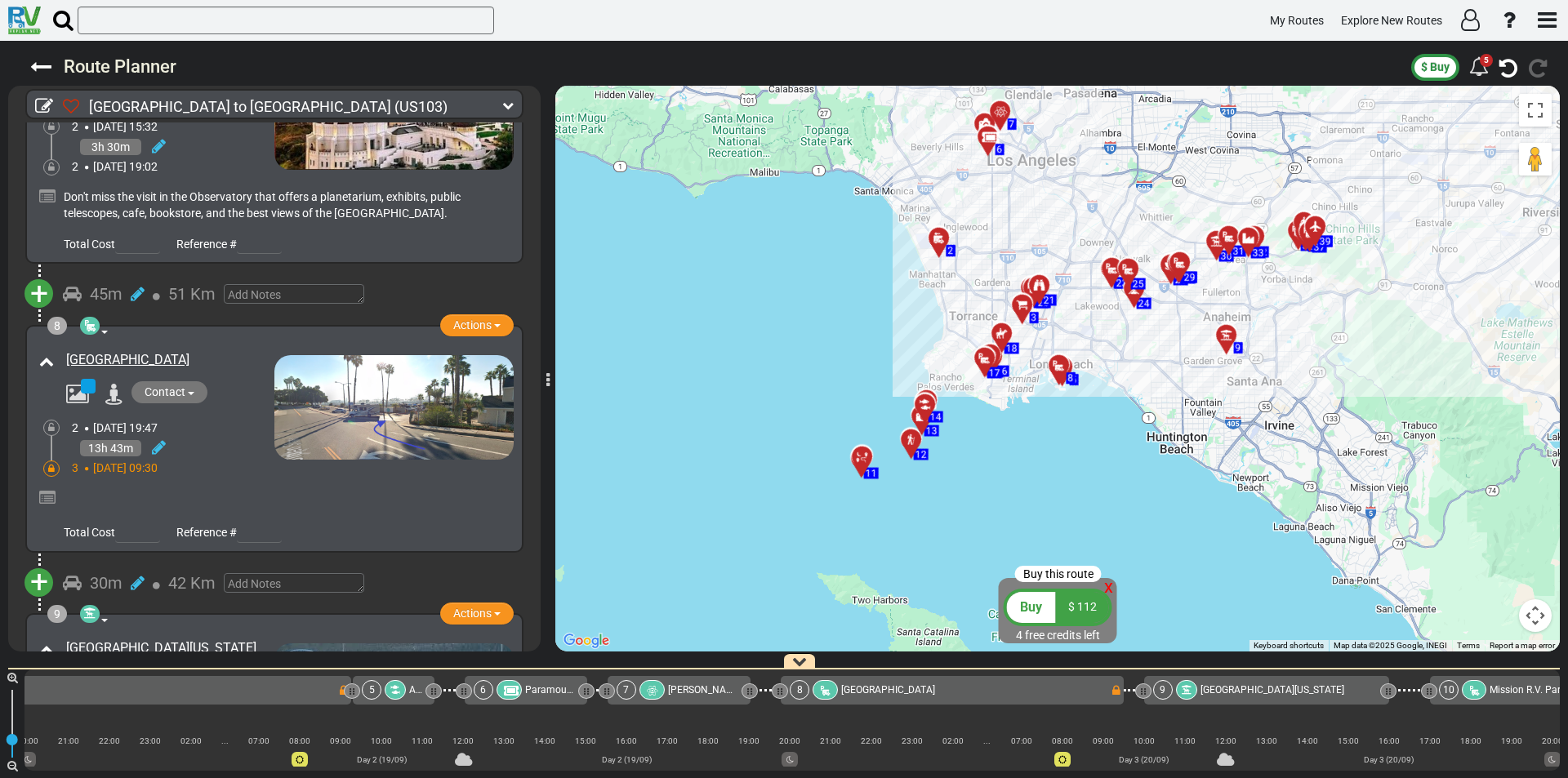
click at [53, 463] on icon at bounding box center [51, 468] width 7 height 9
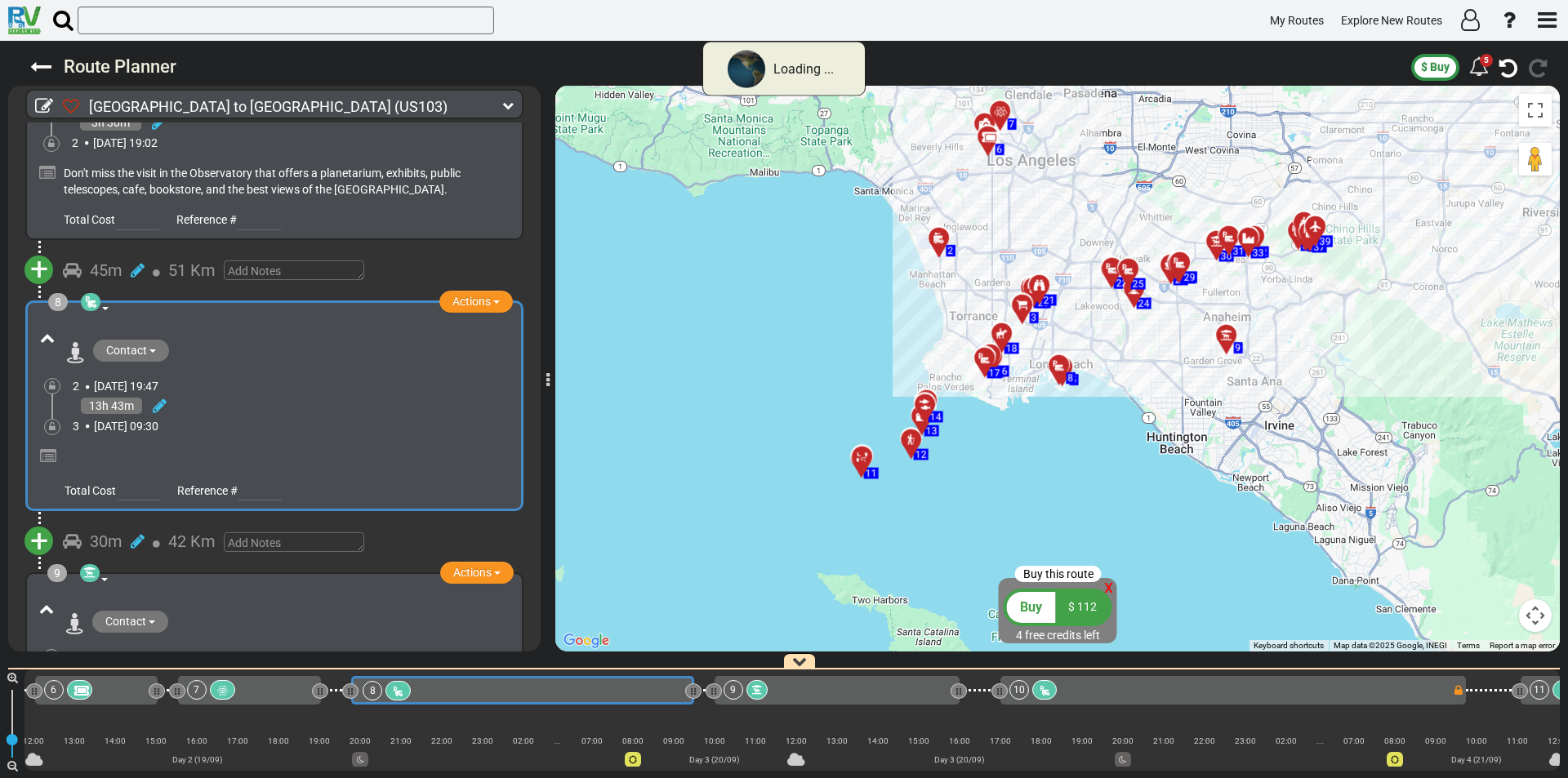
scroll to position [1657, 0]
click at [52, 419] on div at bounding box center [51, 407] width 4 height 24
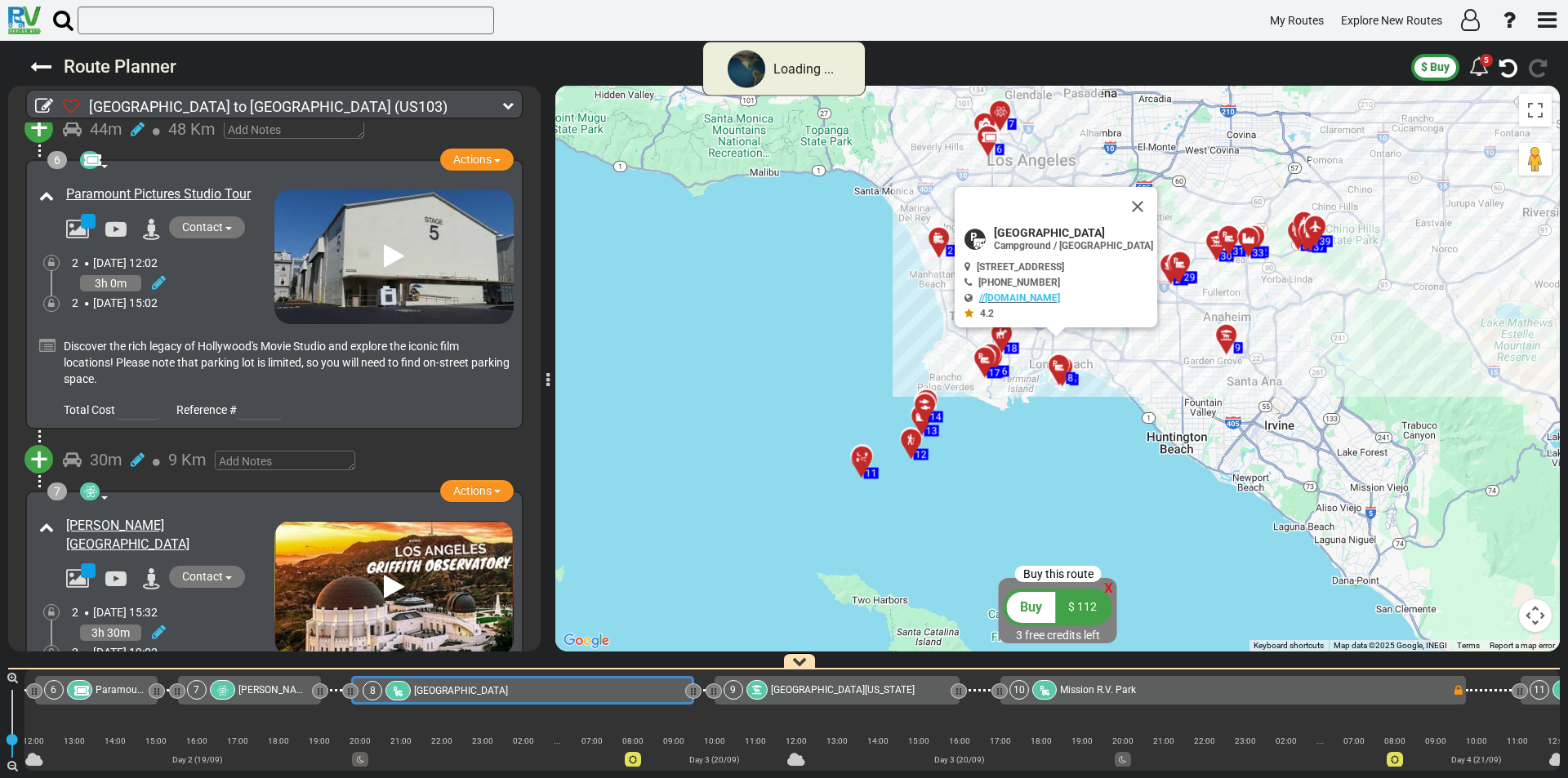
scroll to position [1274, 0]
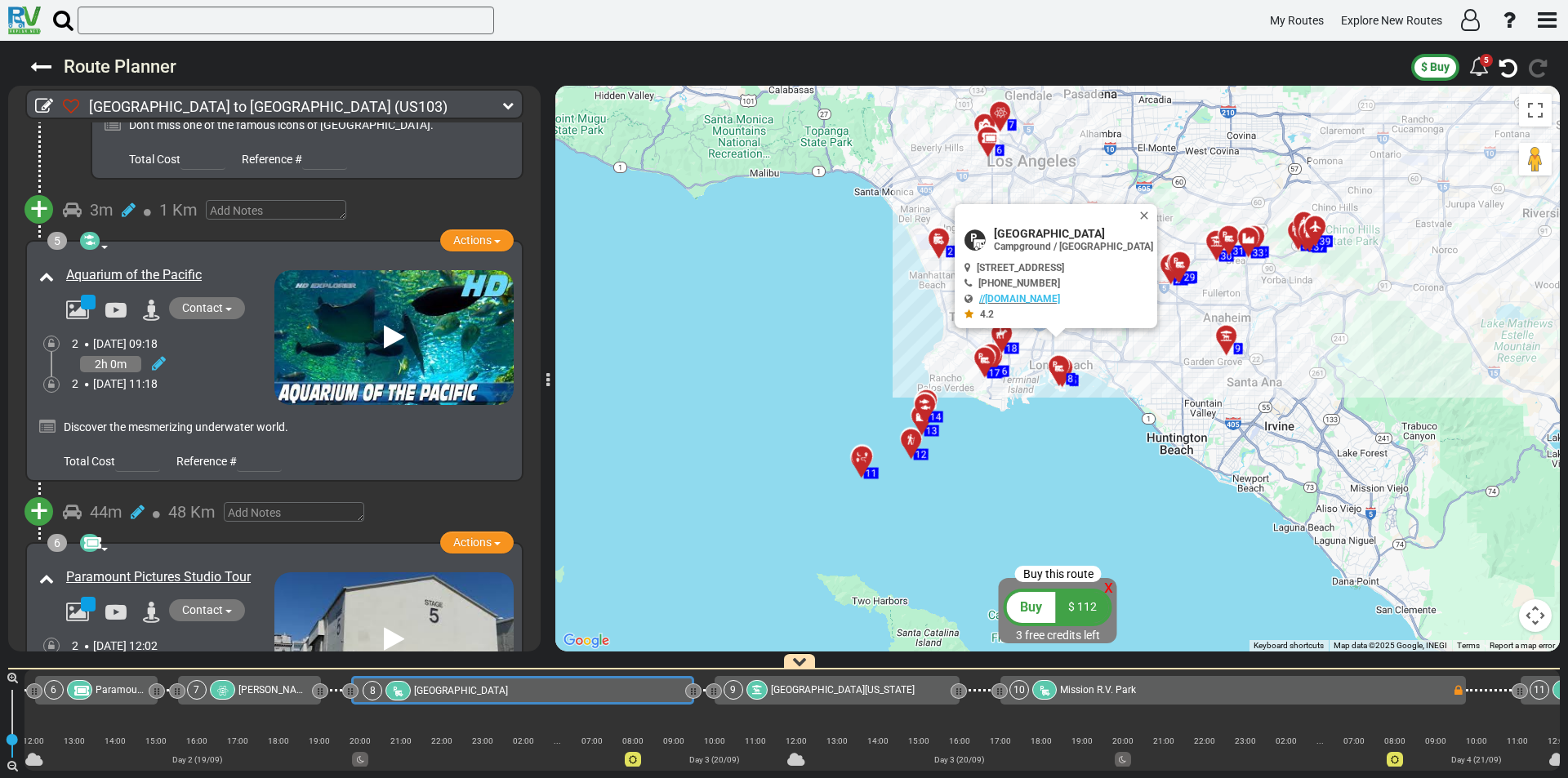
click at [48, 378] on div at bounding box center [51, 384] width 7 height 14
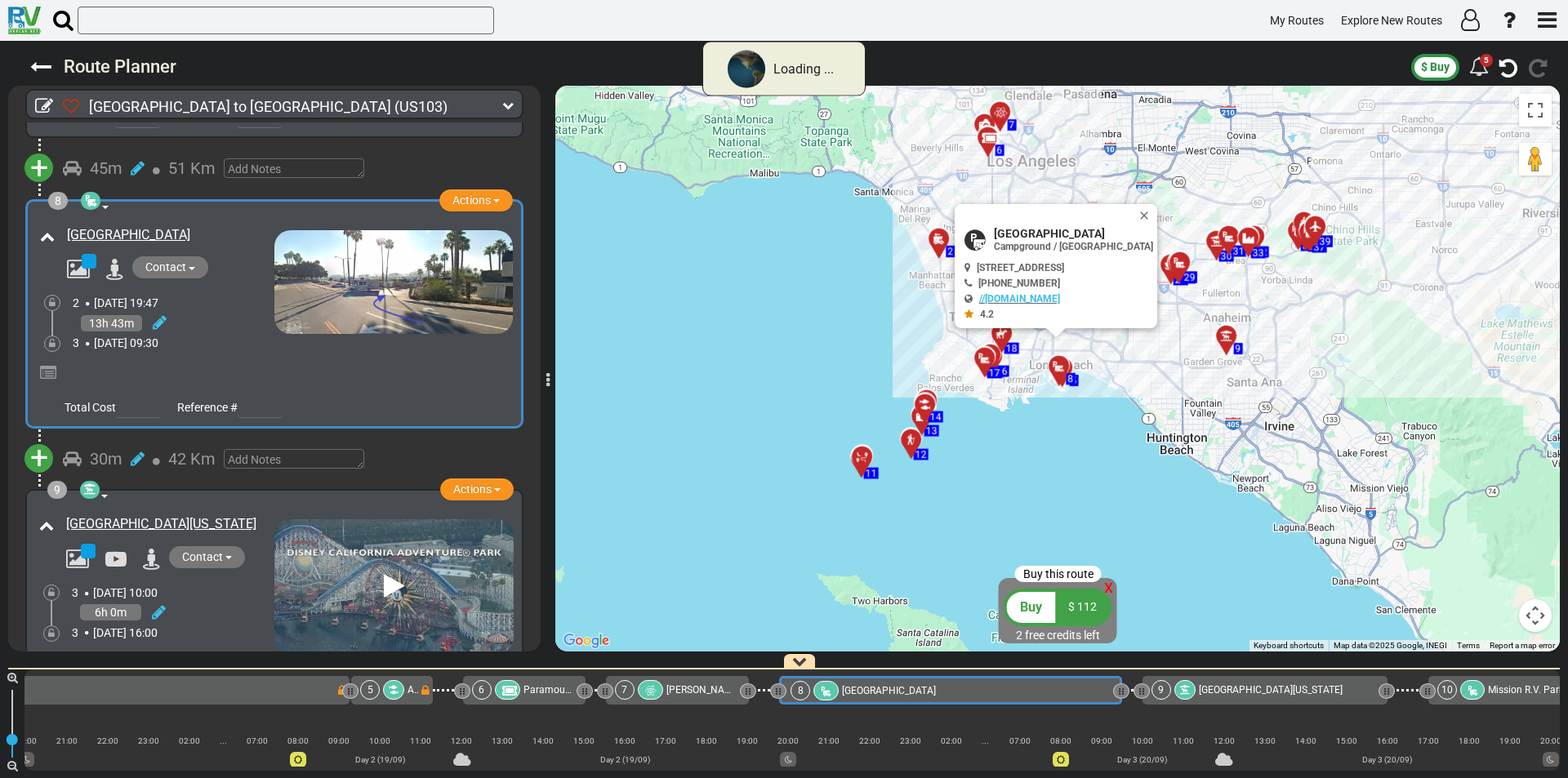
scroll to position [0, 978]
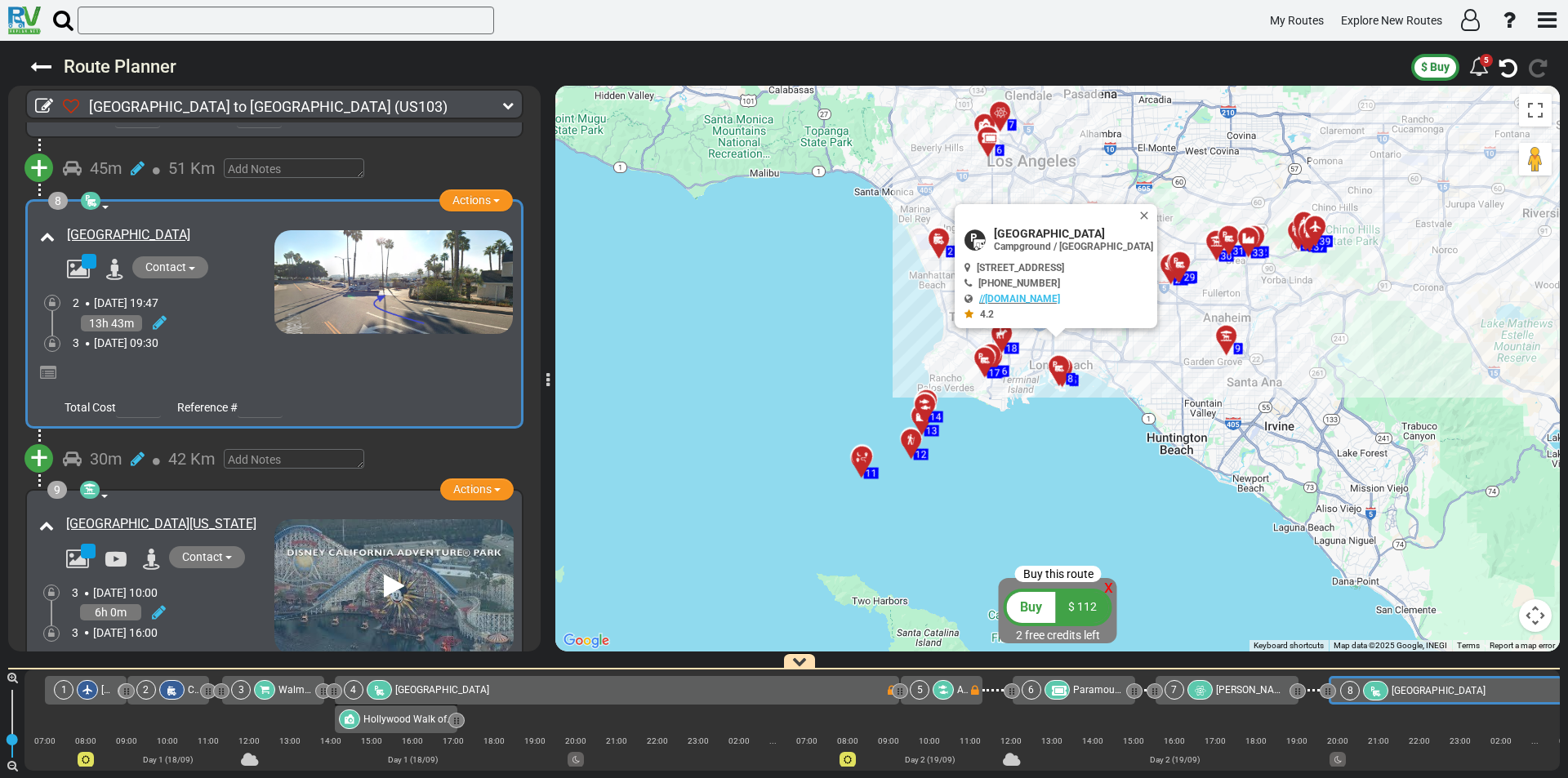
scroll to position [0, 978]
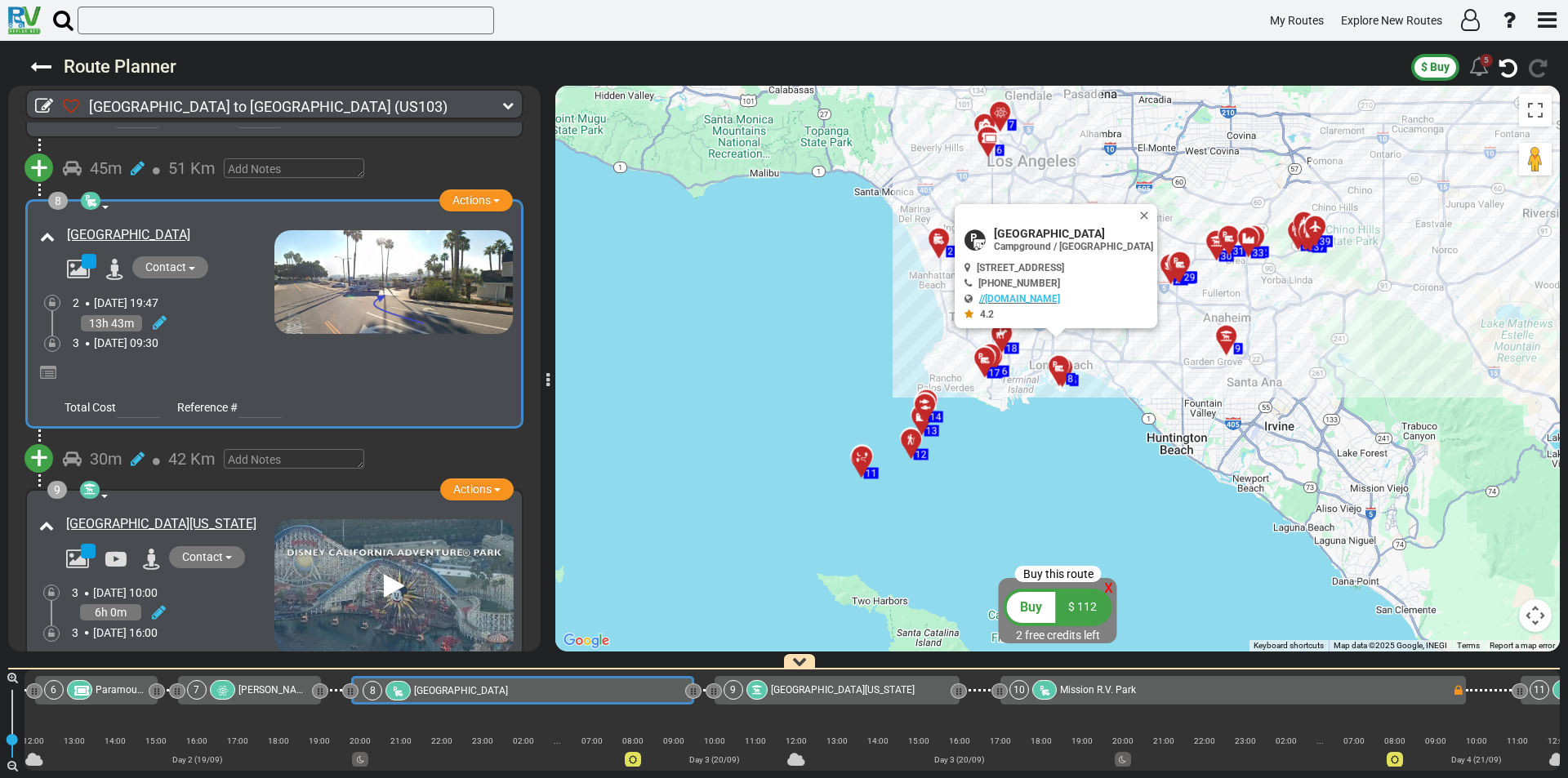
click at [1480, 63] on div "5" at bounding box center [1486, 60] width 13 height 13
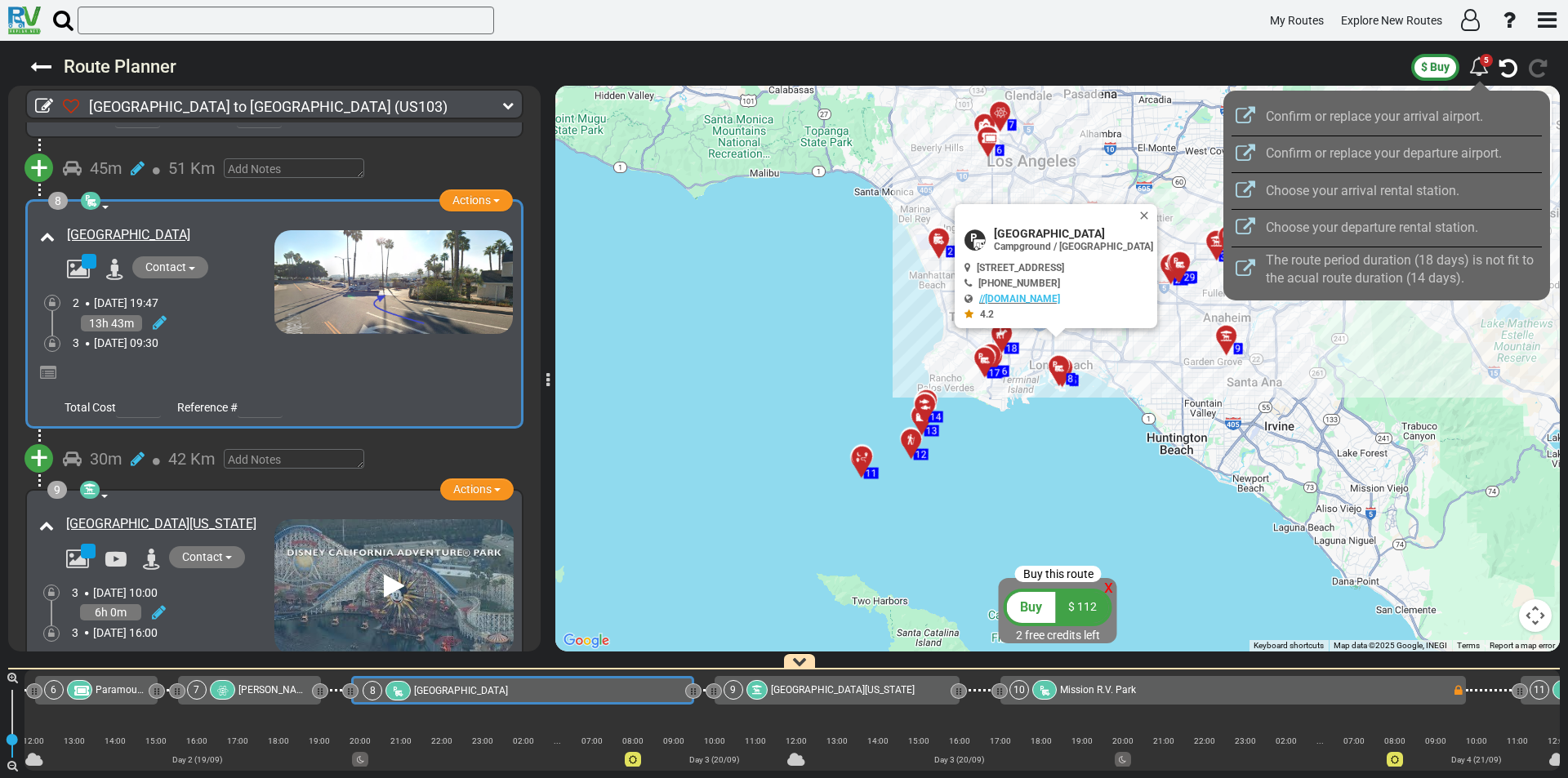
click at [1482, 65] on div at bounding box center [784, 389] width 1568 height 778
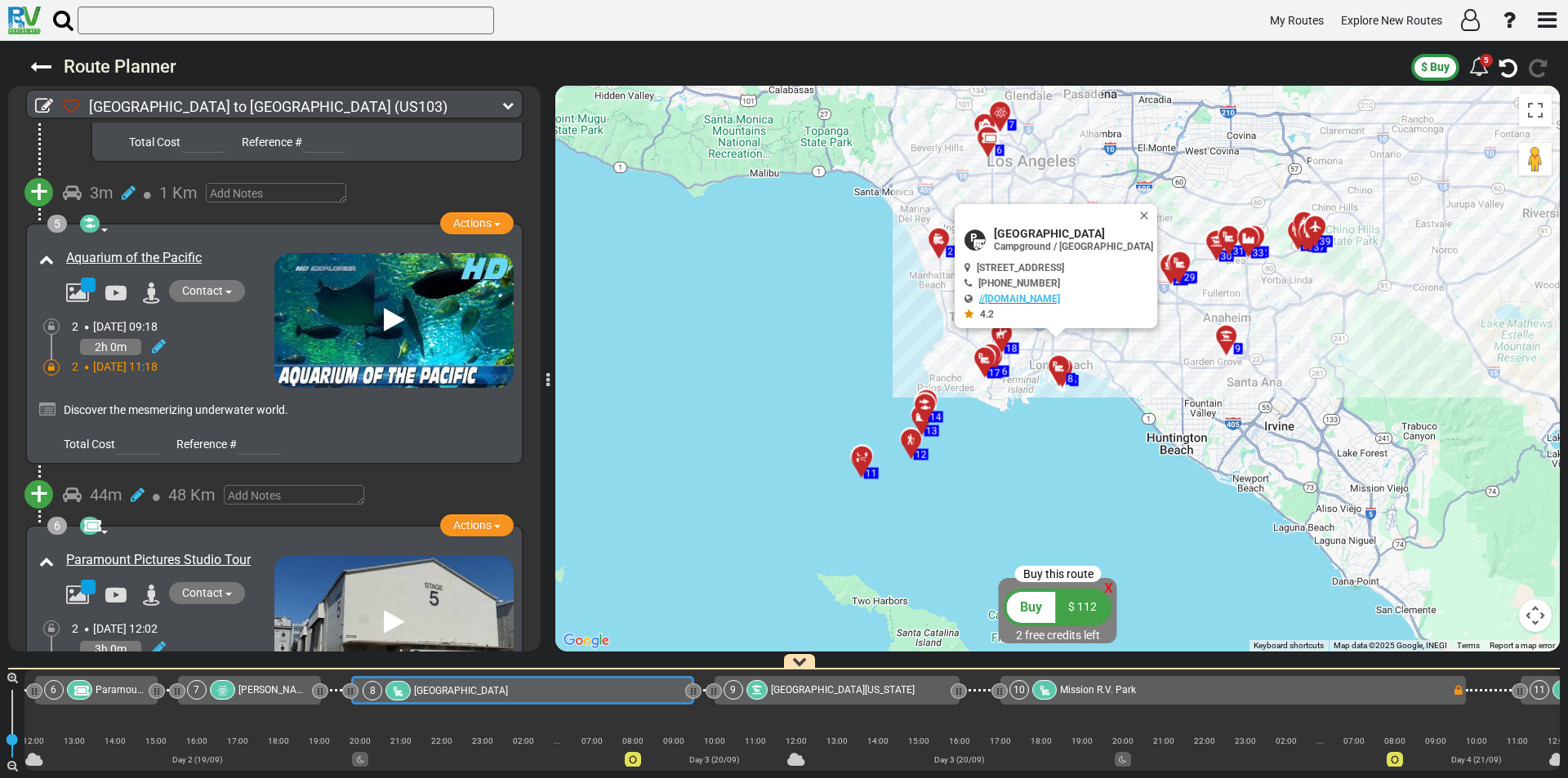
scroll to position [1289, 0]
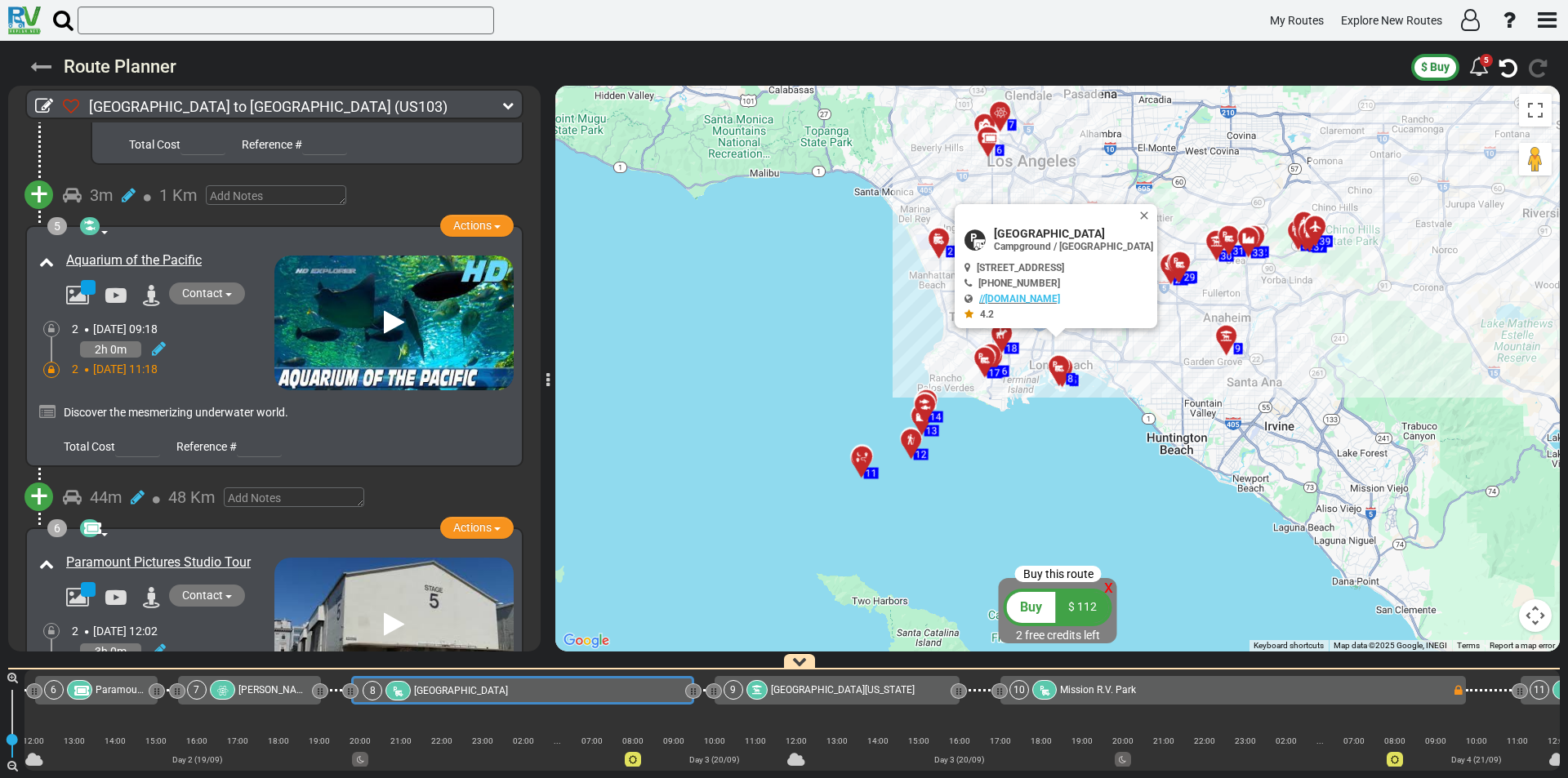
click at [43, 68] on icon at bounding box center [40, 67] width 22 height 22
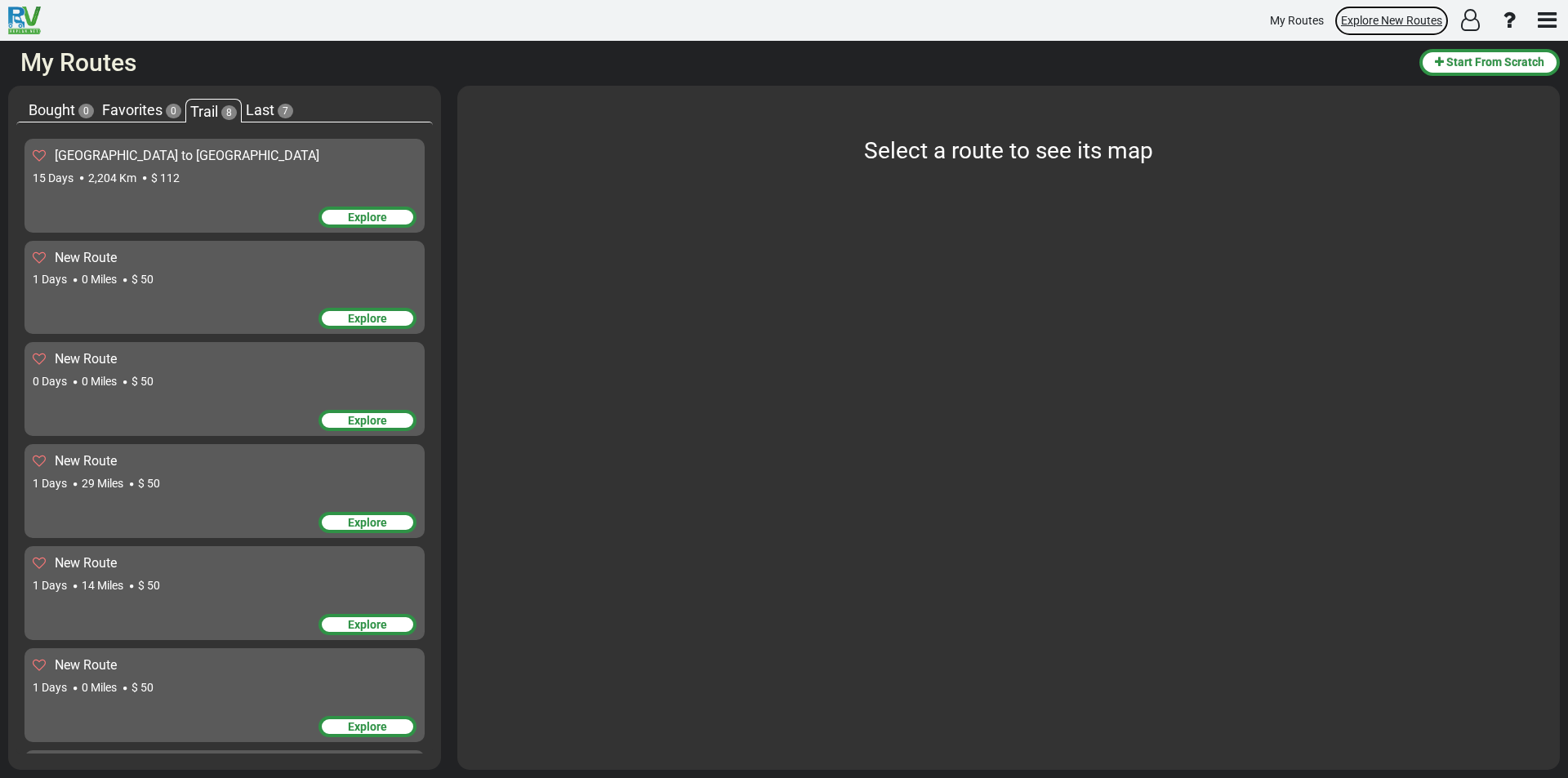
click at [1397, 14] on span "Explore New Routes" at bounding box center [1392, 21] width 102 height 13
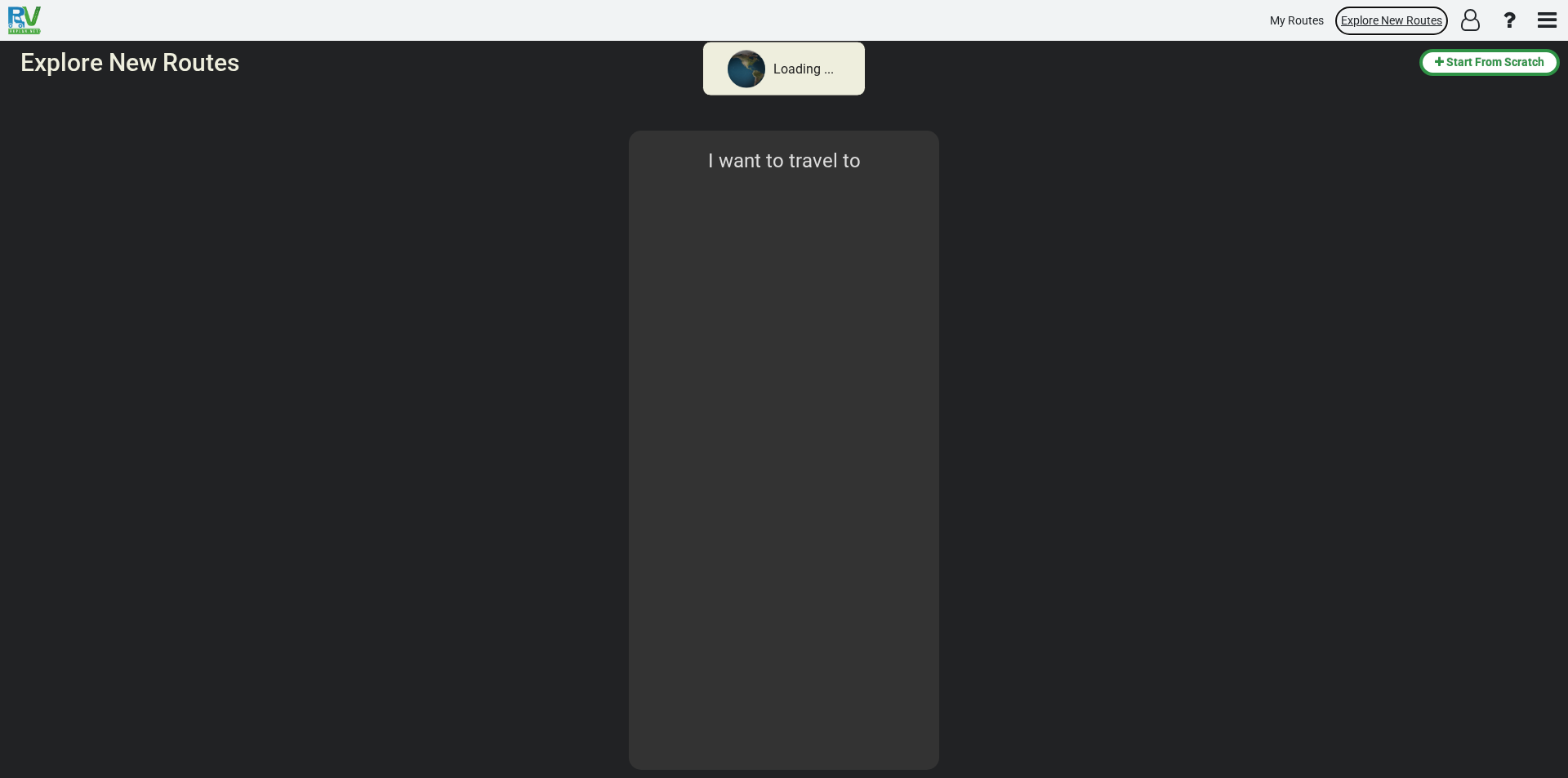
type input "[GEOGRAPHIC_DATA]"
select select "number:2"
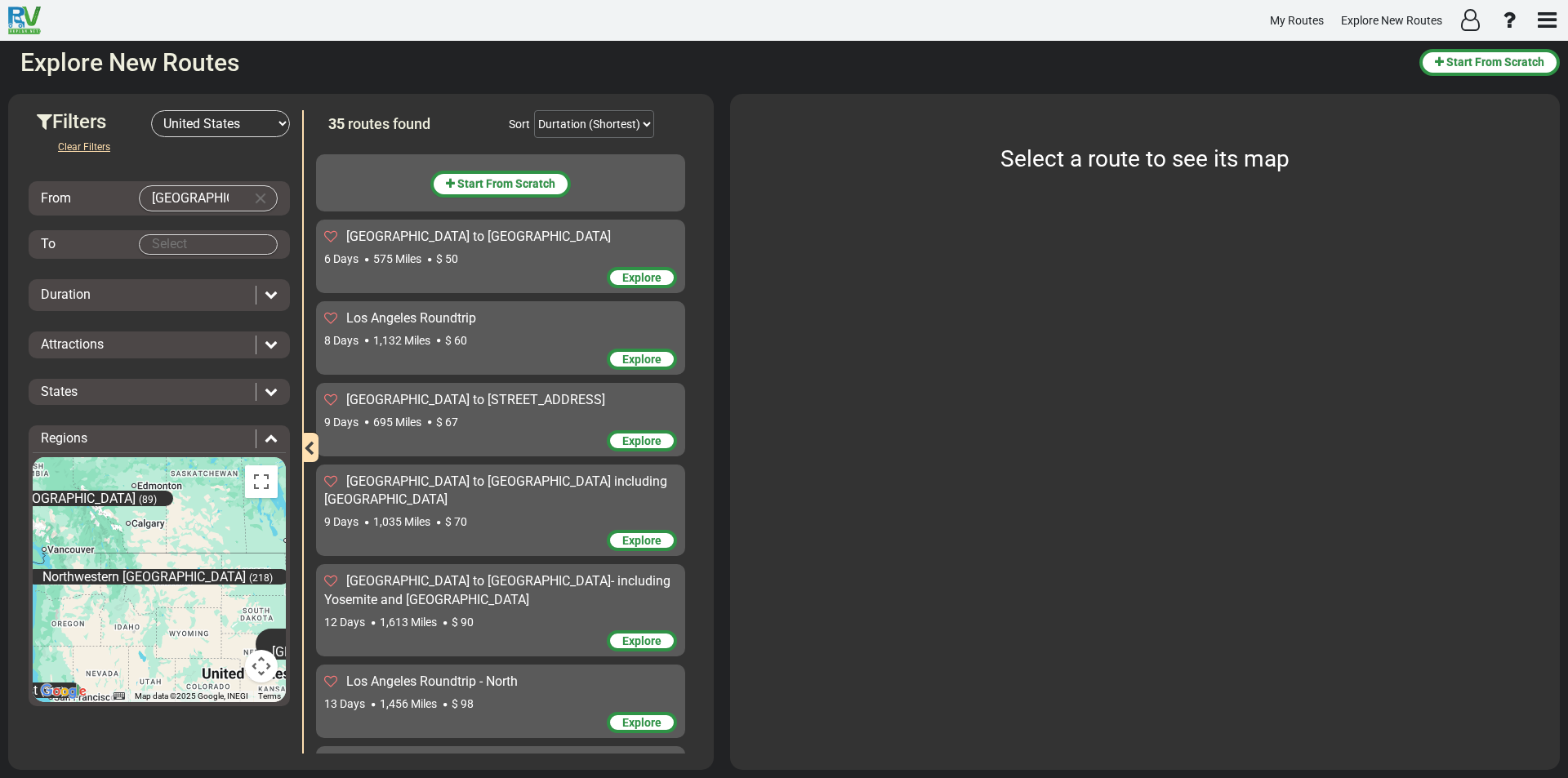
click at [263, 117] on select "-- Select Destination -- [GEOGRAPHIC_DATA] [GEOGRAPHIC_DATA] [GEOGRAPHIC_DATA] …" at bounding box center [221, 123] width 139 height 27
click at [195, 246] on body "My Routes Explore New Routes × Technical Support Name Email" at bounding box center [784, 389] width 1568 height 778
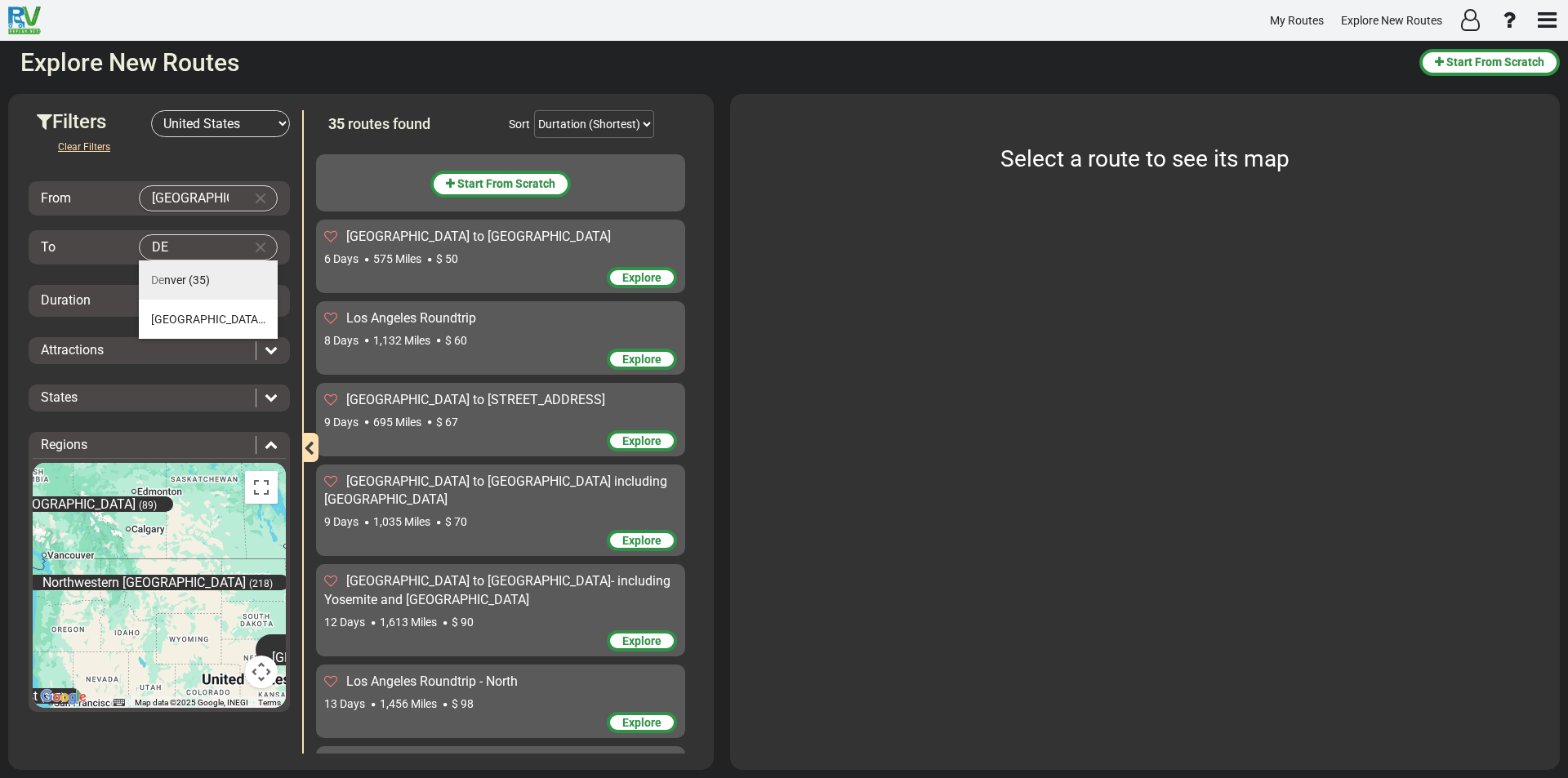
click at [204, 282] on span "(35)" at bounding box center [199, 280] width 22 height 13
type input "[GEOGRAPHIC_DATA]"
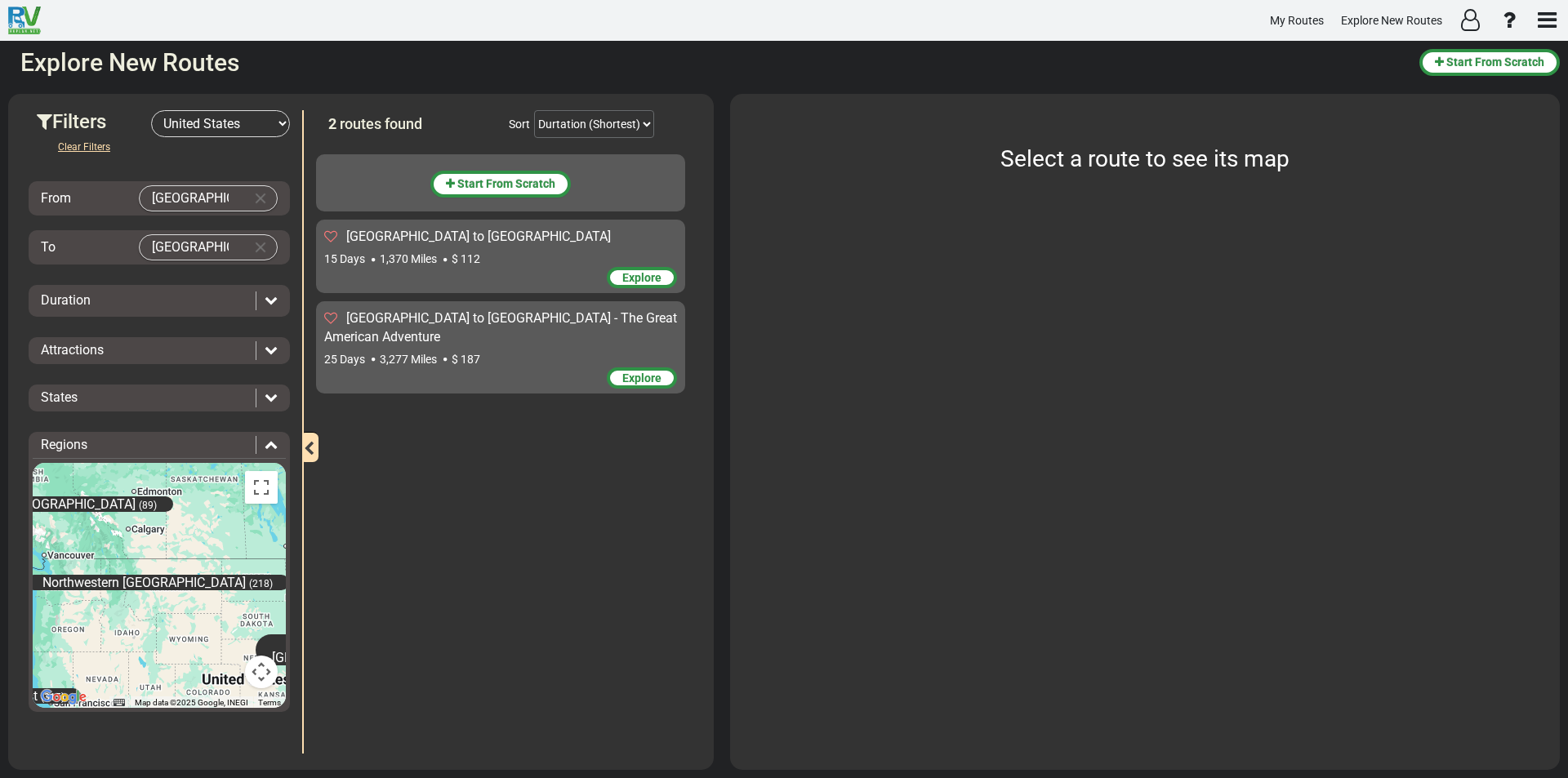
click at [457, 310] on span "[GEOGRAPHIC_DATA] to [GEOGRAPHIC_DATA] - The Great American Adventure" at bounding box center [500, 327] width 353 height 34
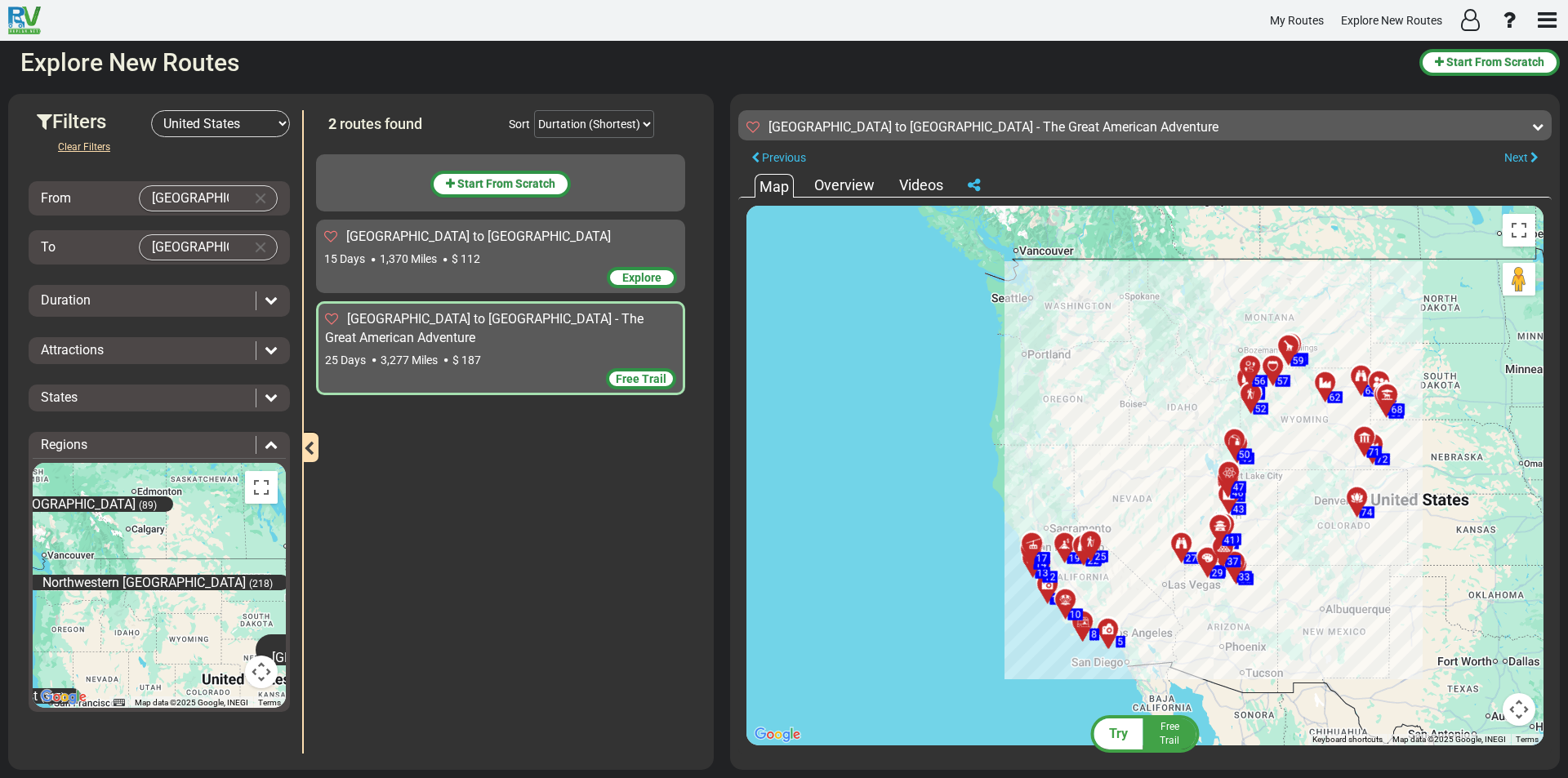
click at [646, 368] on div "Free Trail" at bounding box center [641, 379] width 71 height 22
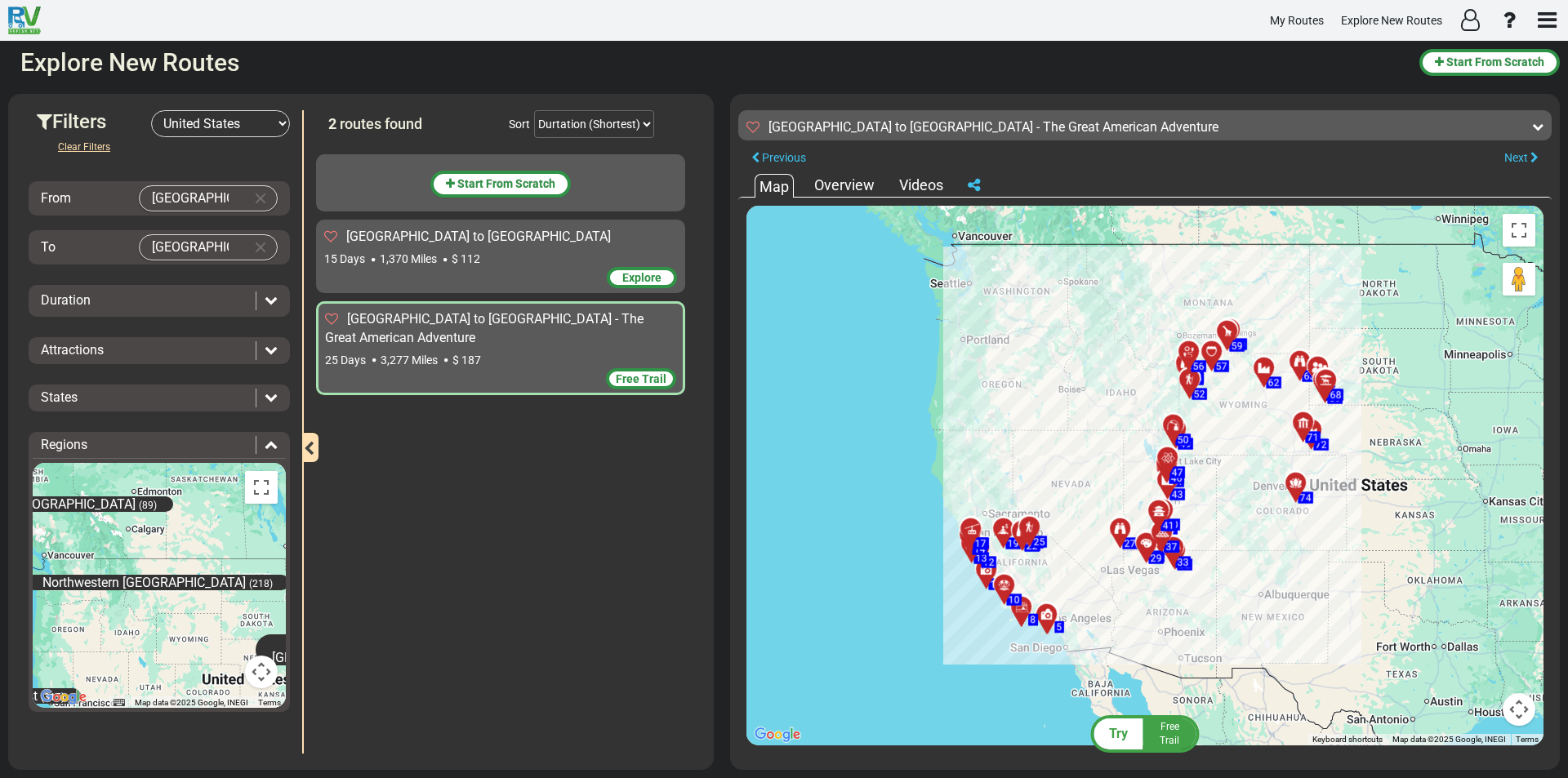
click at [545, 351] on div "25 Days 3,277 Miles $ 187" at bounding box center [501, 359] width 352 height 16
click at [624, 372] on span "Free Trail" at bounding box center [641, 379] width 51 height 13
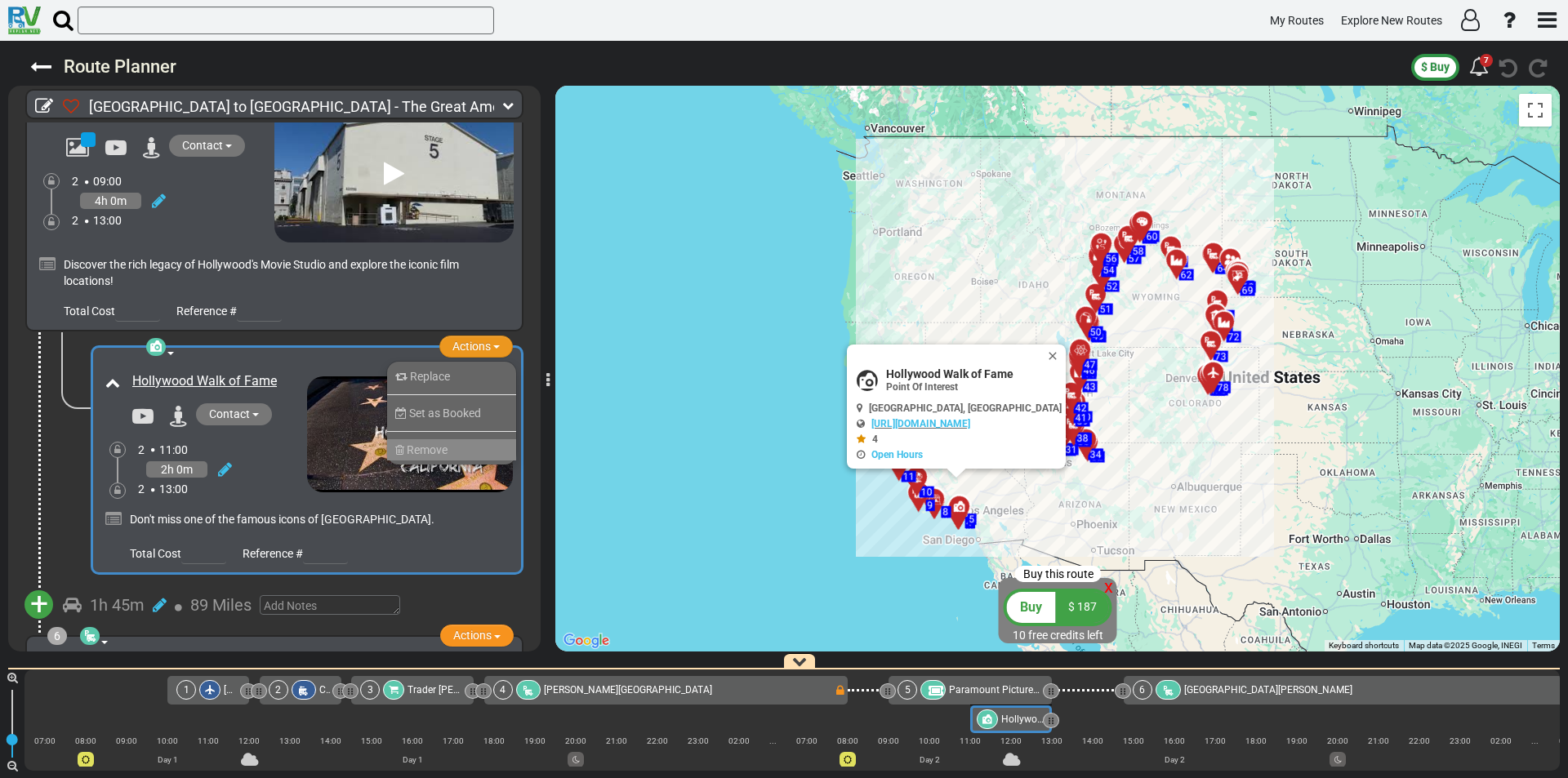
scroll to position [0, 619]
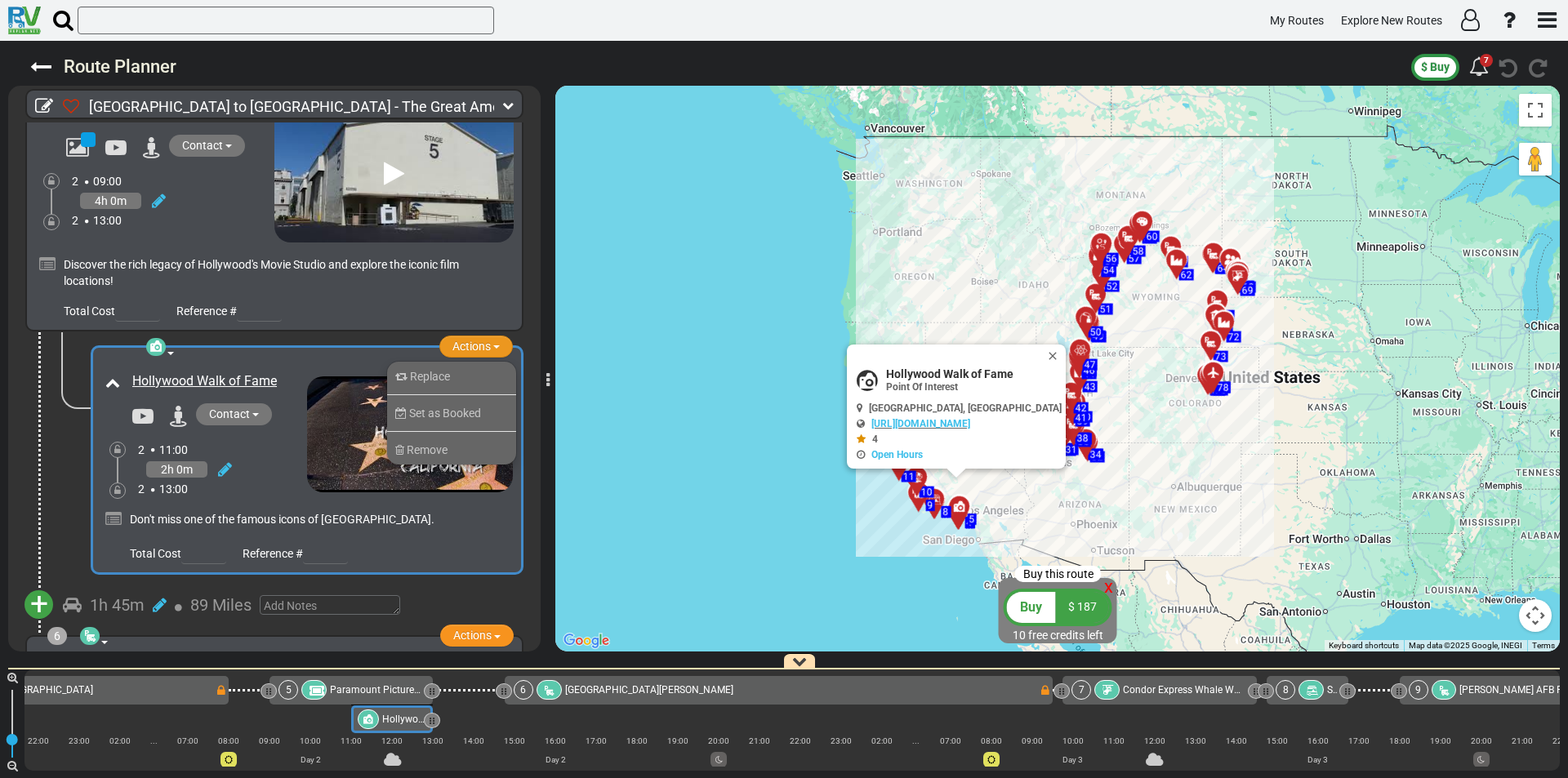
click at [304, 544] on input "text" at bounding box center [325, 554] width 45 height 21
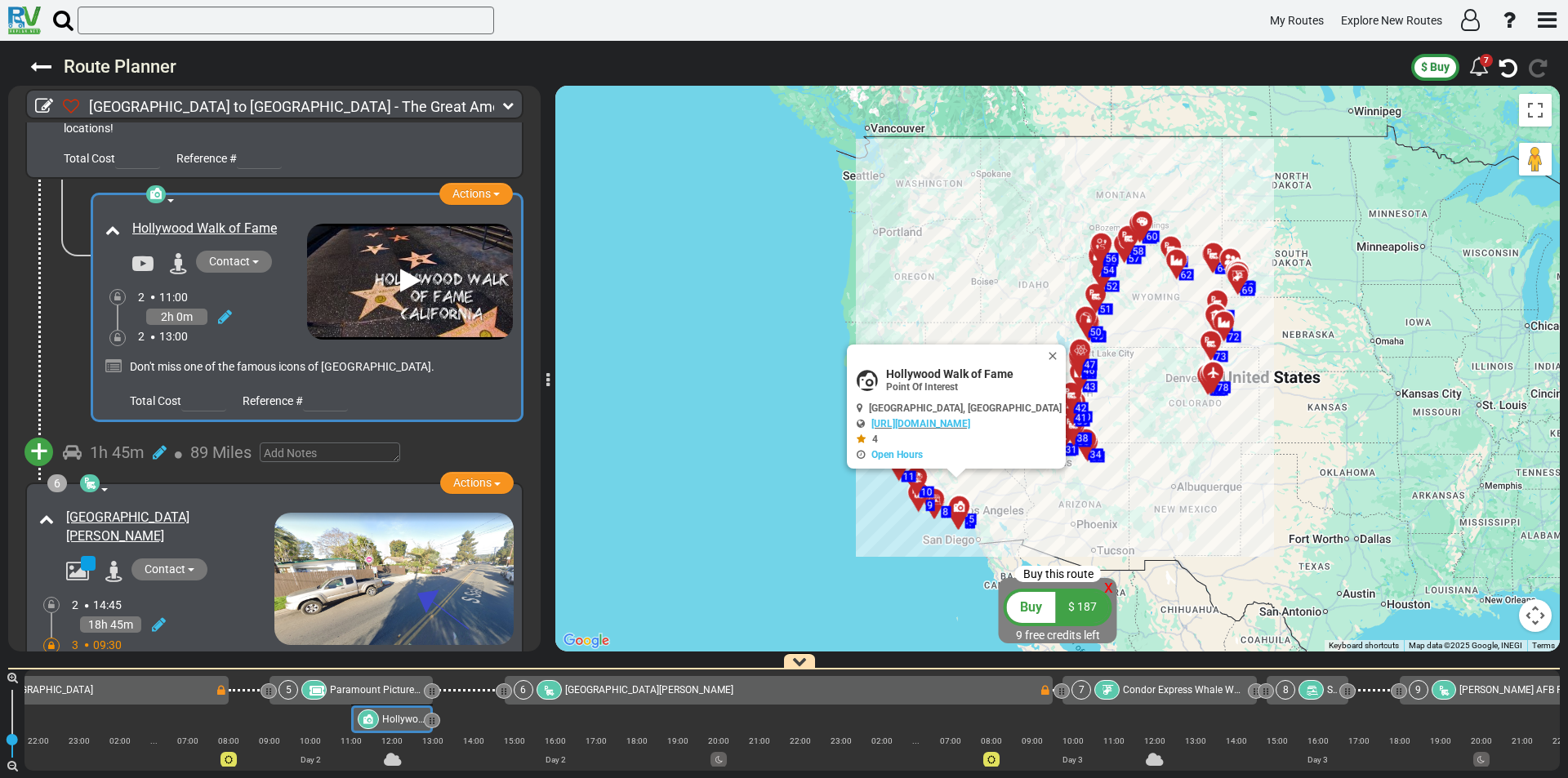
click at [1043, 609] on div "Buy" at bounding box center [1031, 607] width 49 height 31
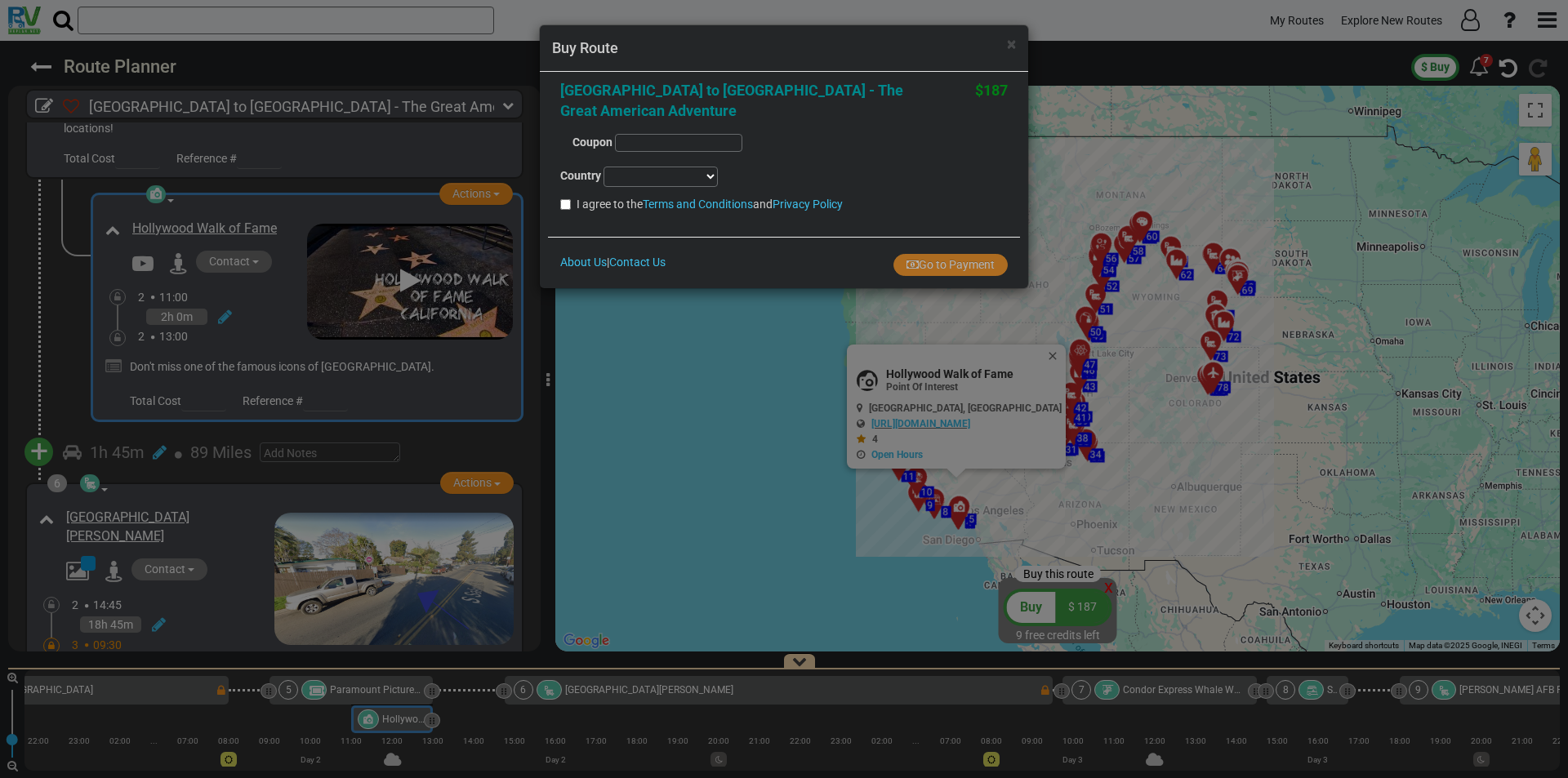
select select
click at [682, 133] on input "text" at bounding box center [679, 142] width 128 height 18
paste input "413f19"
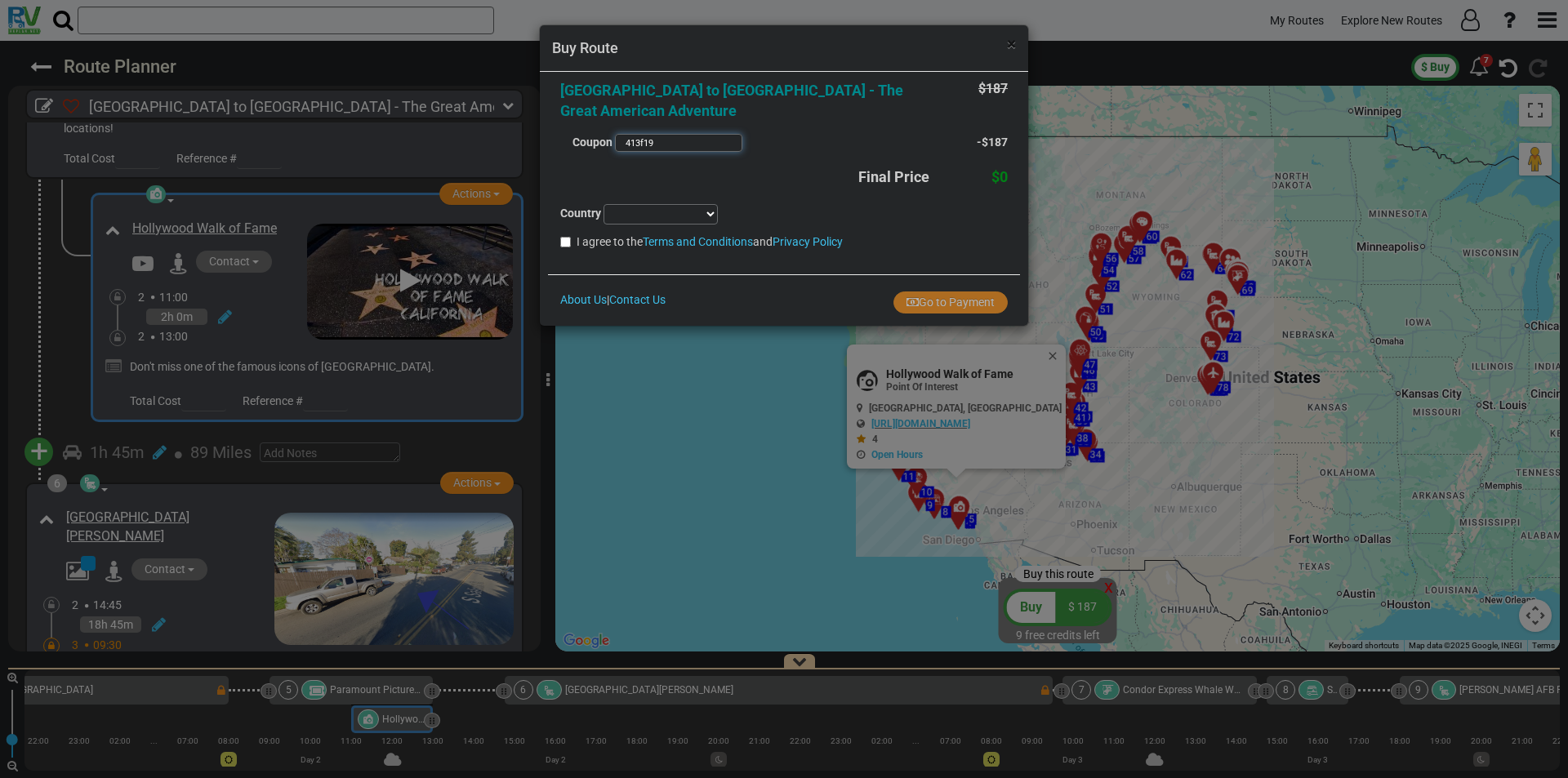
type input "413f19"
click at [1011, 44] on span "×" at bounding box center [1011, 43] width 9 height 20
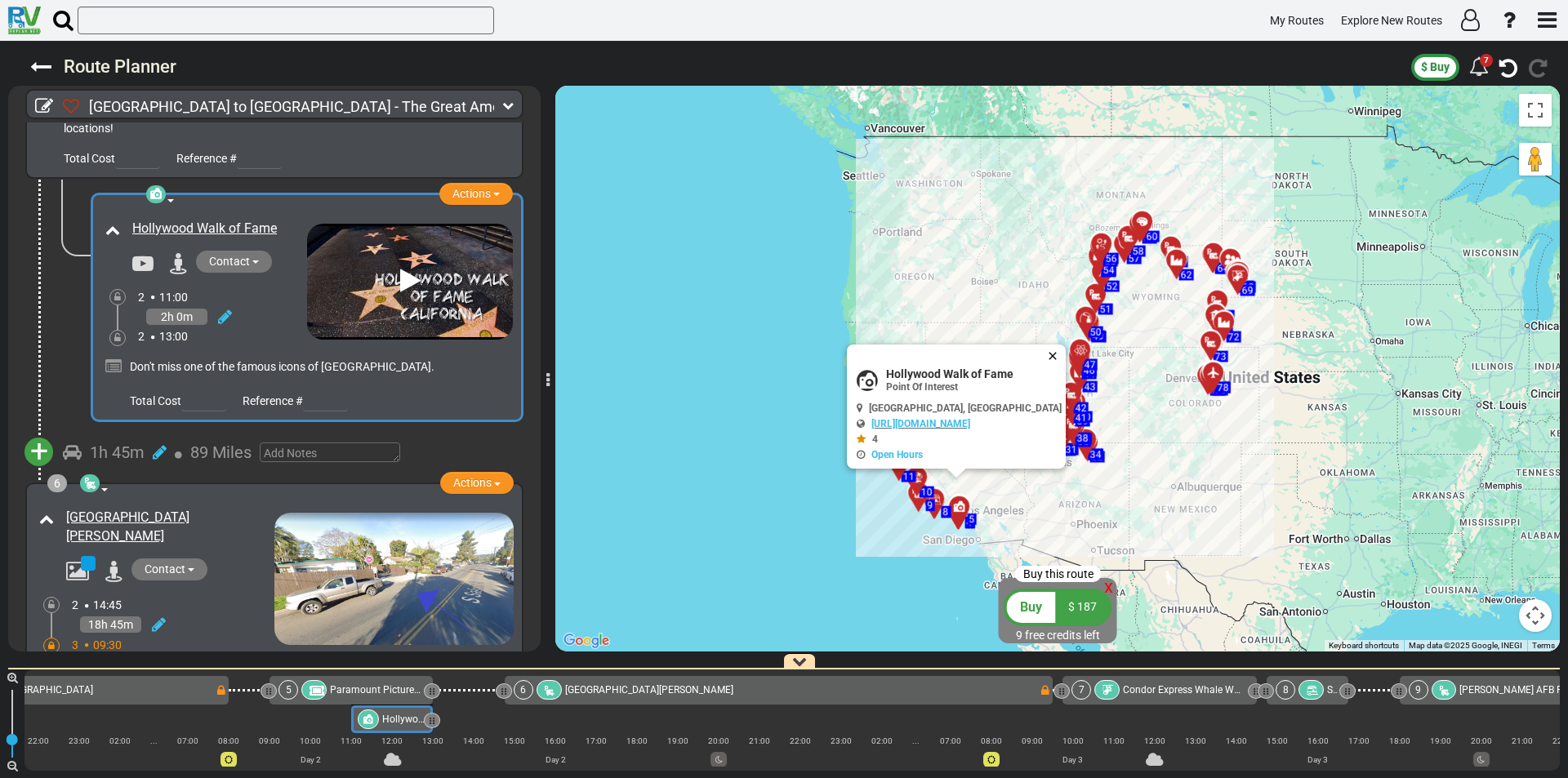
click at [1066, 358] on button "Close" at bounding box center [1056, 356] width 20 height 23
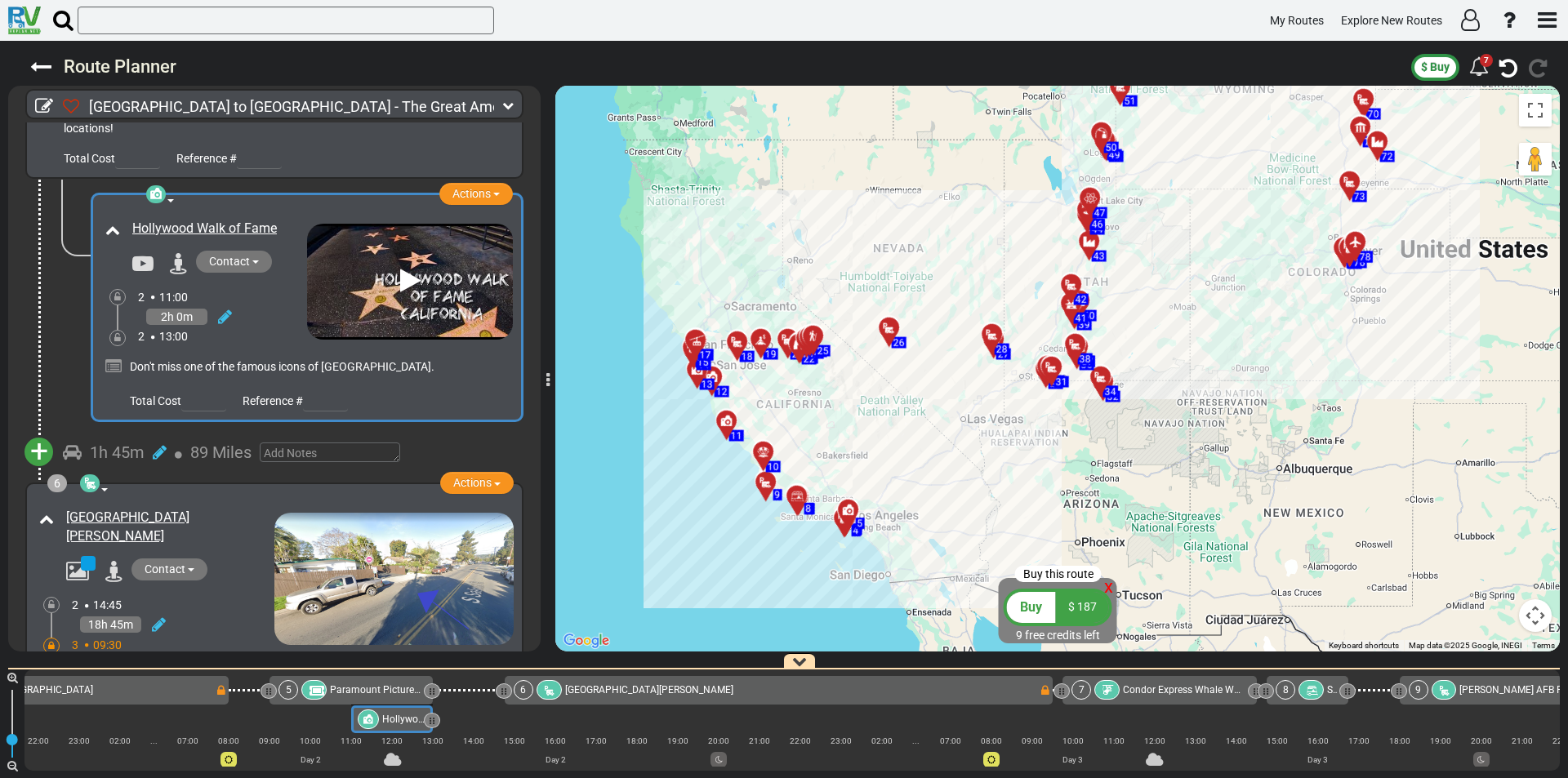
drag, startPoint x: 968, startPoint y: 331, endPoint x: 950, endPoint y: 265, distance: 68.4
click at [950, 265] on div "To activate drag with keyboard, press Alt + Enter. Once in keyboard drag state,…" at bounding box center [1058, 368] width 1005 height 566
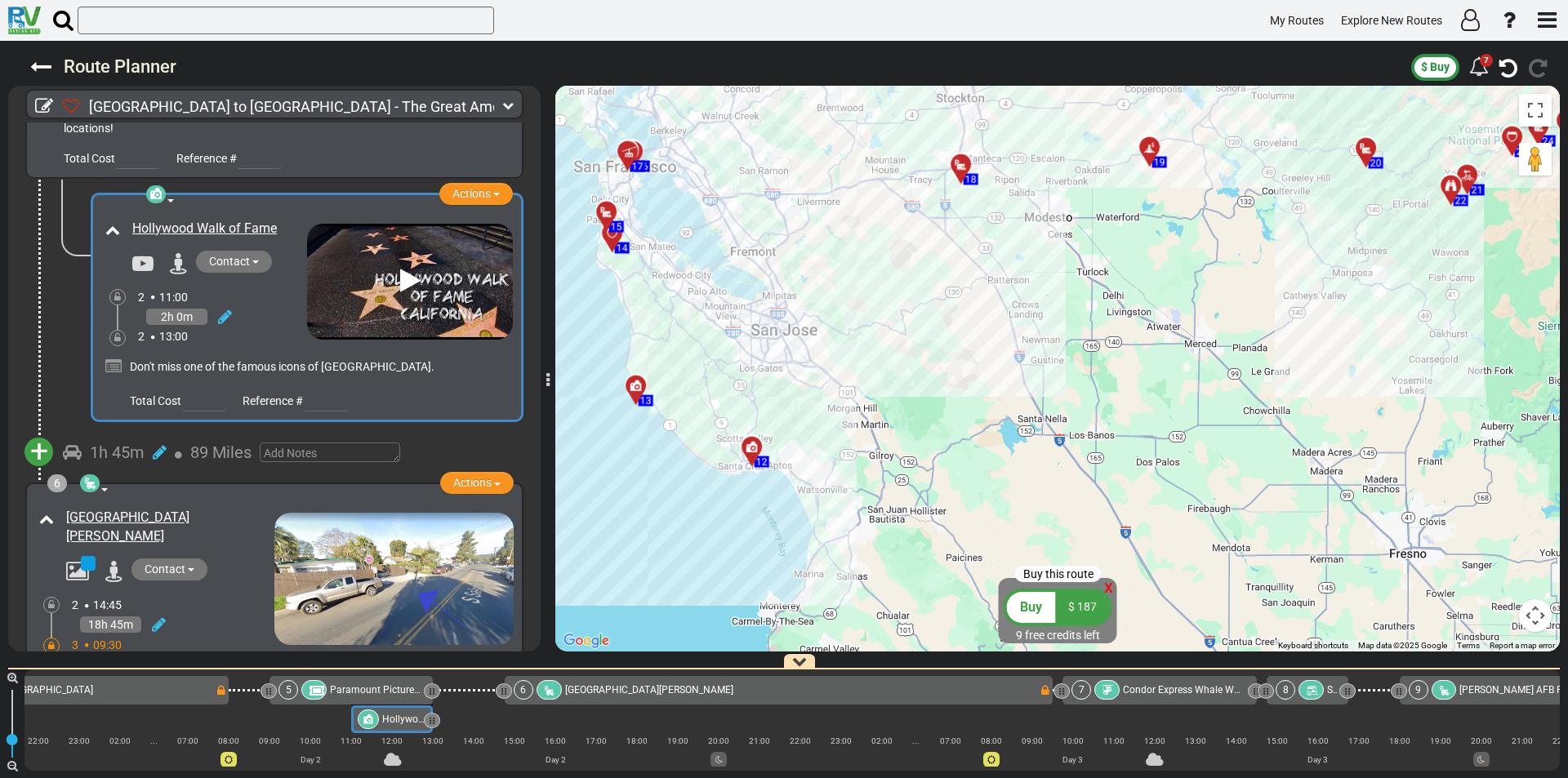
drag, startPoint x: 804, startPoint y: 382, endPoint x: 1011, endPoint y: 490, distance: 233.5
click at [1011, 490] on div "To activate drag with keyboard, press Alt + Enter. Once in keyboard drag state,…" at bounding box center [1058, 368] width 1005 height 566
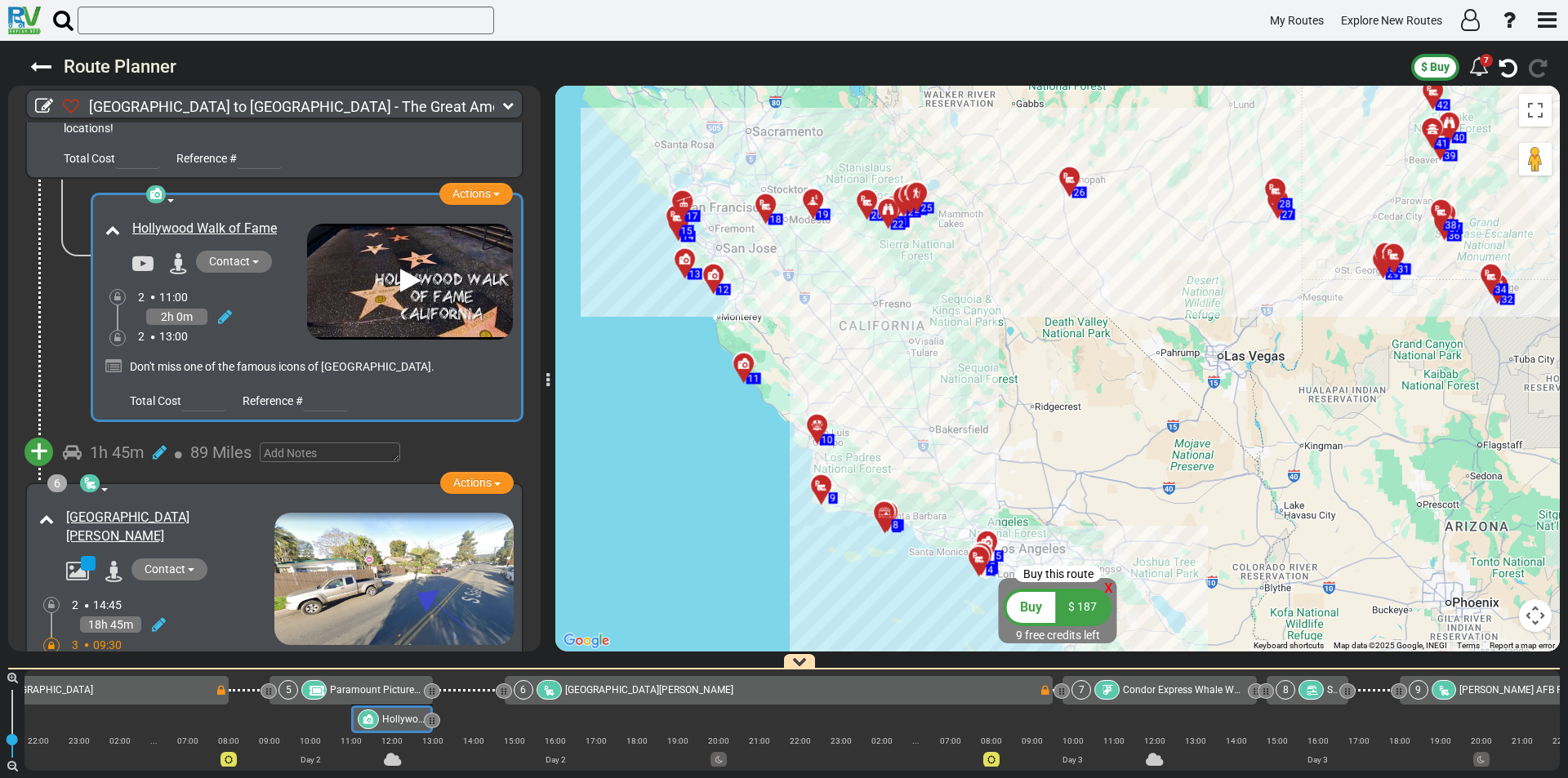
drag, startPoint x: 953, startPoint y: 431, endPoint x: 761, endPoint y: 252, distance: 262.5
click at [761, 252] on div "To activate drag with keyboard, press Alt + Enter. Once in keyboard drag state,…" at bounding box center [1058, 368] width 1005 height 566
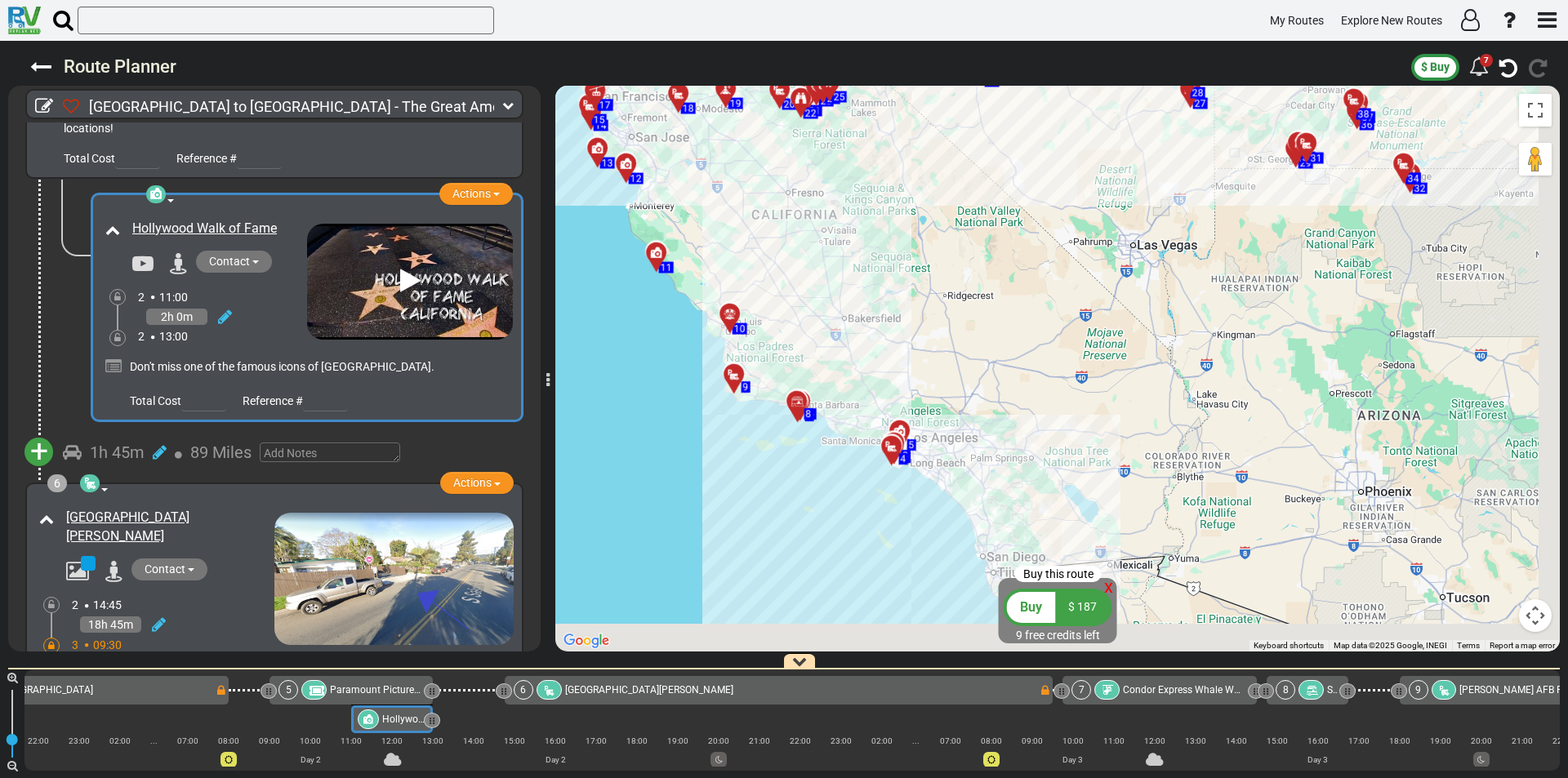
drag, startPoint x: 822, startPoint y: 300, endPoint x: 808, endPoint y: 289, distance: 17.8
click at [808, 280] on div "To activate drag with keyboard, press Alt + Enter. Once in keyboard drag state,…" at bounding box center [1058, 368] width 1005 height 566
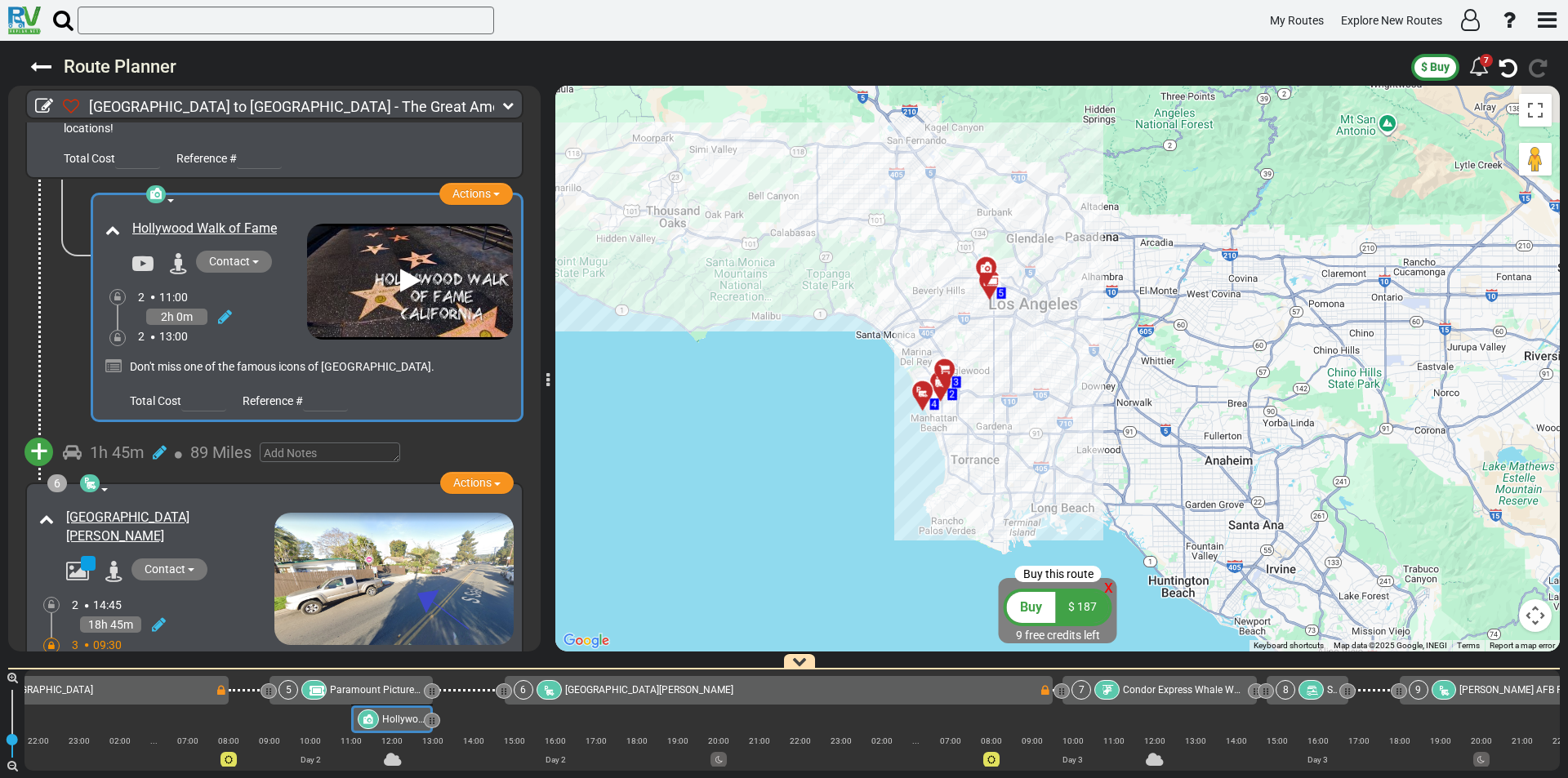
drag, startPoint x: 933, startPoint y: 382, endPoint x: 822, endPoint y: 353, distance: 114.7
click at [822, 353] on div "To activate drag with keyboard, press Alt + Enter. Once in keyboard drag state,…" at bounding box center [1058, 368] width 1005 height 566
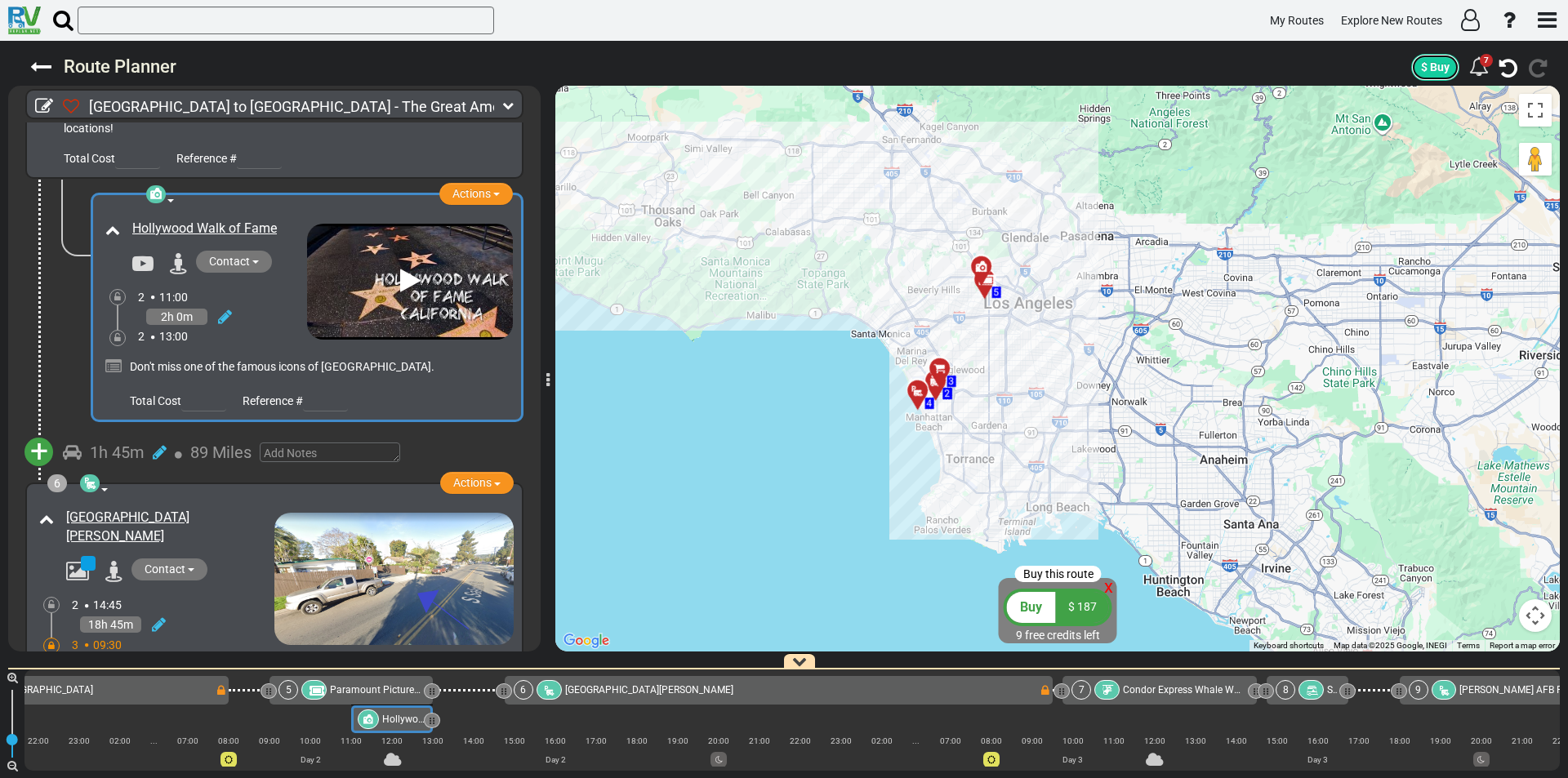
click at [1438, 70] on span "$ Buy" at bounding box center [1435, 67] width 28 height 13
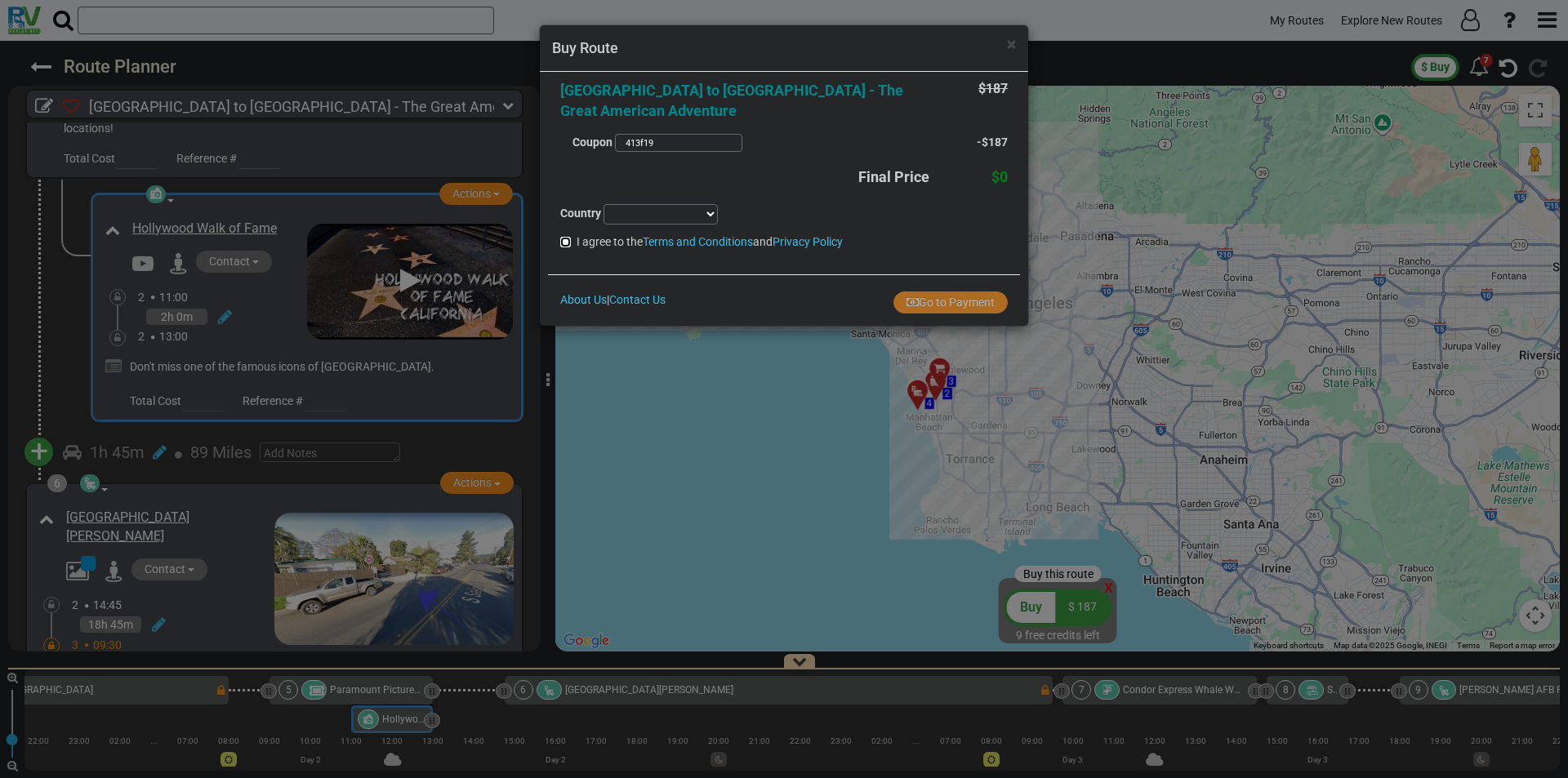
click at [570, 237] on input "I agree to the Terms and Conditions and Privacy Policy" at bounding box center [565, 241] width 10 height 10
checkbox input "true"
click at [1179, 199] on div "× Buy Route Los Angeles to Denver - The Great American Adventure $187 Coupon" at bounding box center [784, 389] width 1568 height 778
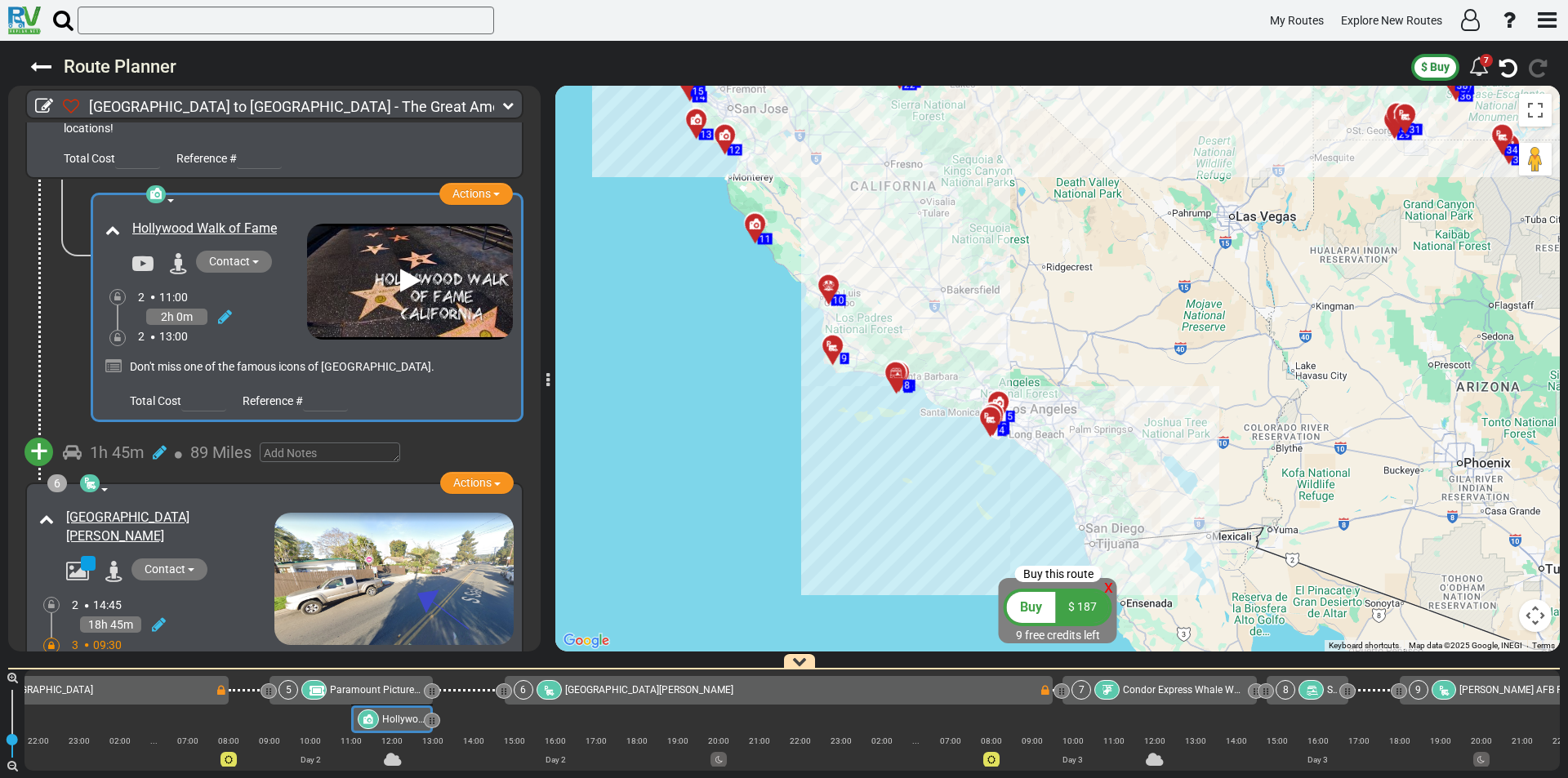
drag, startPoint x: 1100, startPoint y: 277, endPoint x: 1028, endPoint y: 335, distance: 92.5
click at [1028, 342] on div "To activate drag with keyboard, press Alt + Enter. Once in keyboard drag state,…" at bounding box center [1058, 368] width 1005 height 566
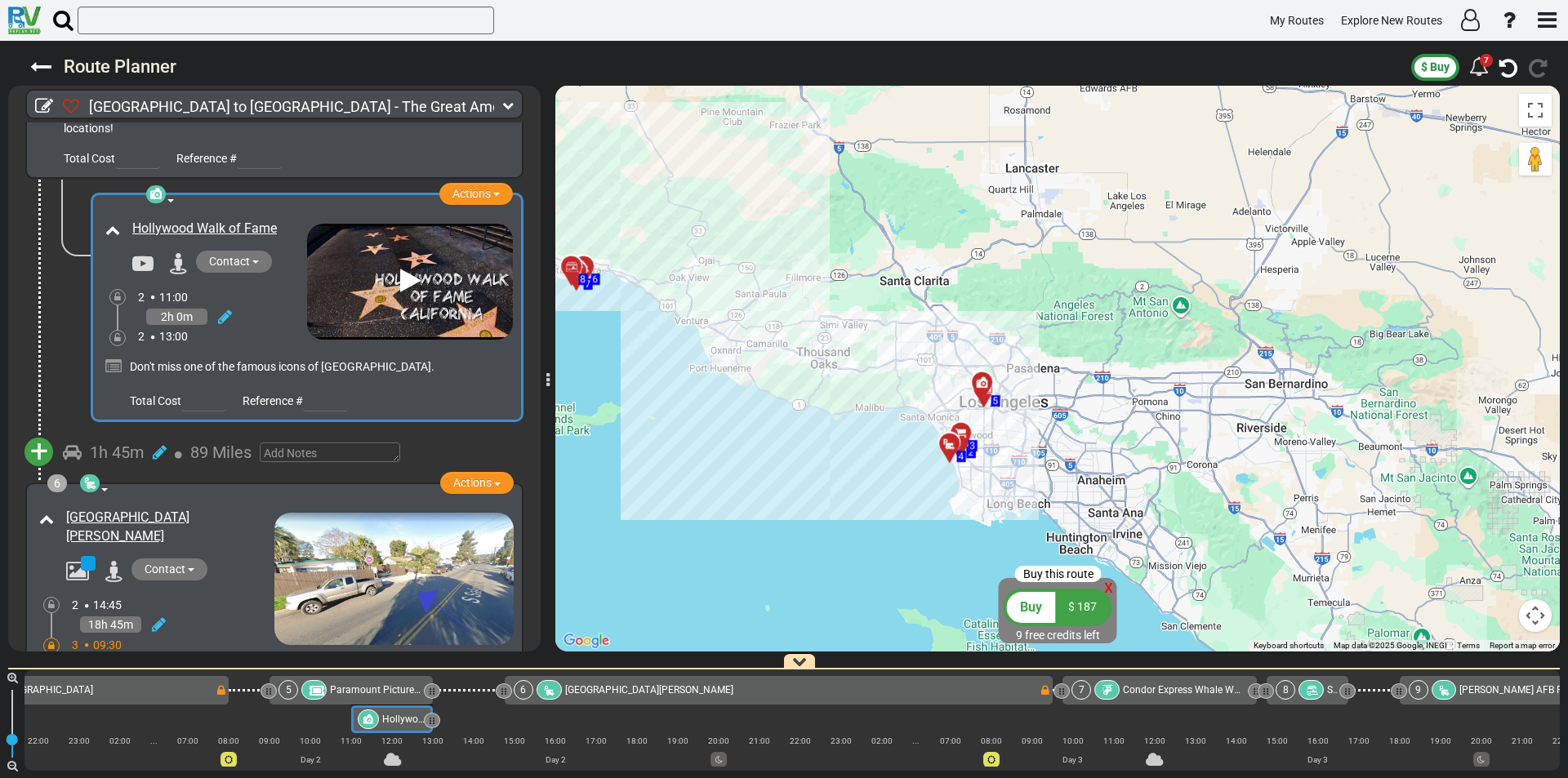
drag, startPoint x: 933, startPoint y: 302, endPoint x: 960, endPoint y: 303, distance: 27.0
click at [960, 303] on div "To activate drag with keyboard, press Alt + Enter. Once in keyboard drag state,…" at bounding box center [1058, 368] width 1005 height 566
paste input "https://www.bandana.co.il/%D7%A4%D7%A8%D7%98%D7%99%D7%9D-%D7%9E%D7%9C%D7%90%D7%…"
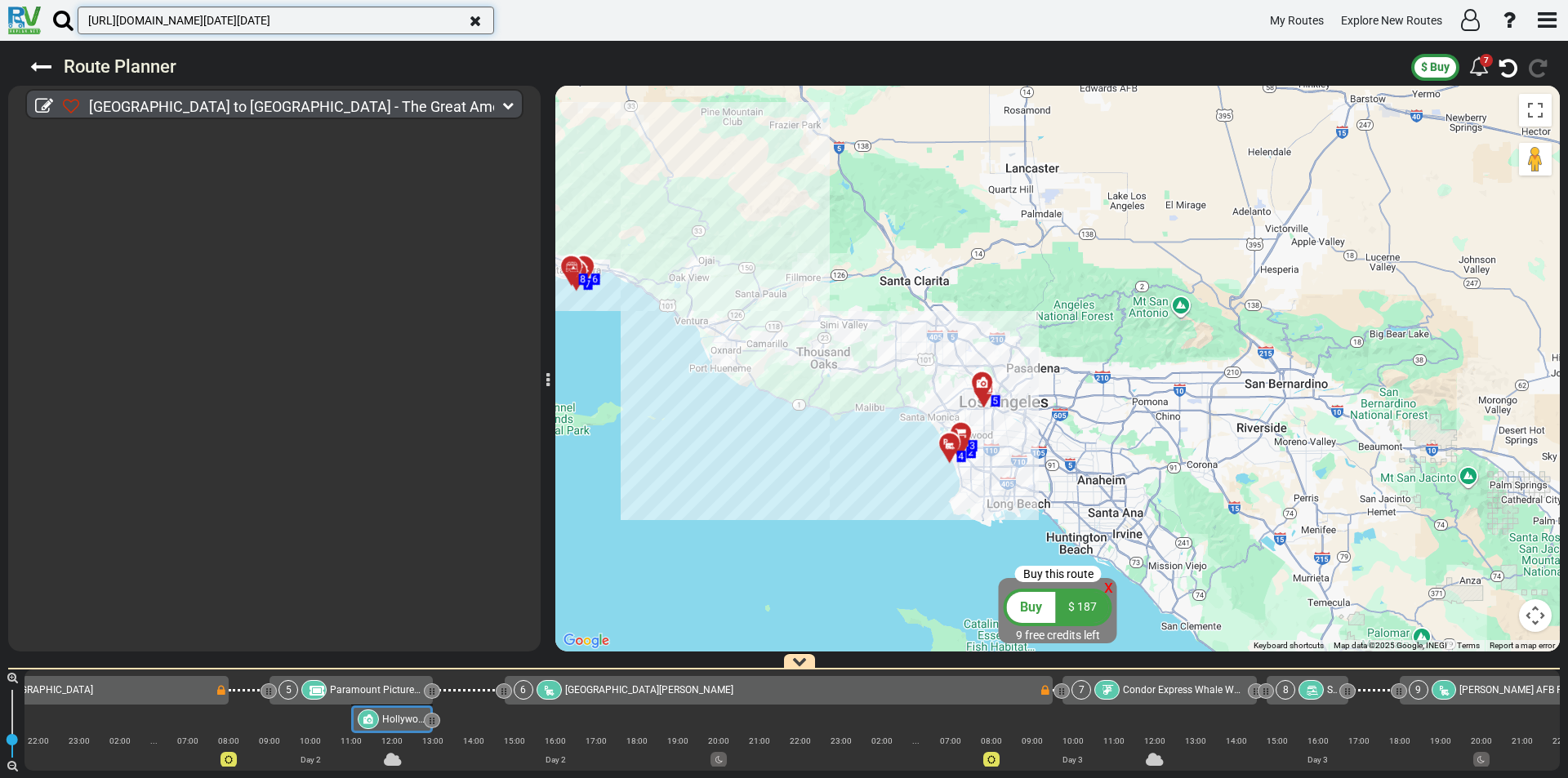
scroll to position [0, 0]
type input "https://www.bandana.co.il/%D7%A4%D7%A8%D7%98%D7%99%D7%9D-%D7%9E%D7%9C%D7%90%D7%…"
click at [147, 101] on span "[GEOGRAPHIC_DATA] to [GEOGRAPHIC_DATA] - The Great American Adventure" at bounding box center [346, 106] width 514 height 17
click at [134, 22] on input "https://www.bandana.co.il/%D7%A4%D7%A8%D7%98%D7%99%D7%9D-%D7%9E%D7%9C%D7%90%D7%…" at bounding box center [286, 21] width 416 height 28
click at [57, 22] on icon at bounding box center [63, 20] width 21 height 22
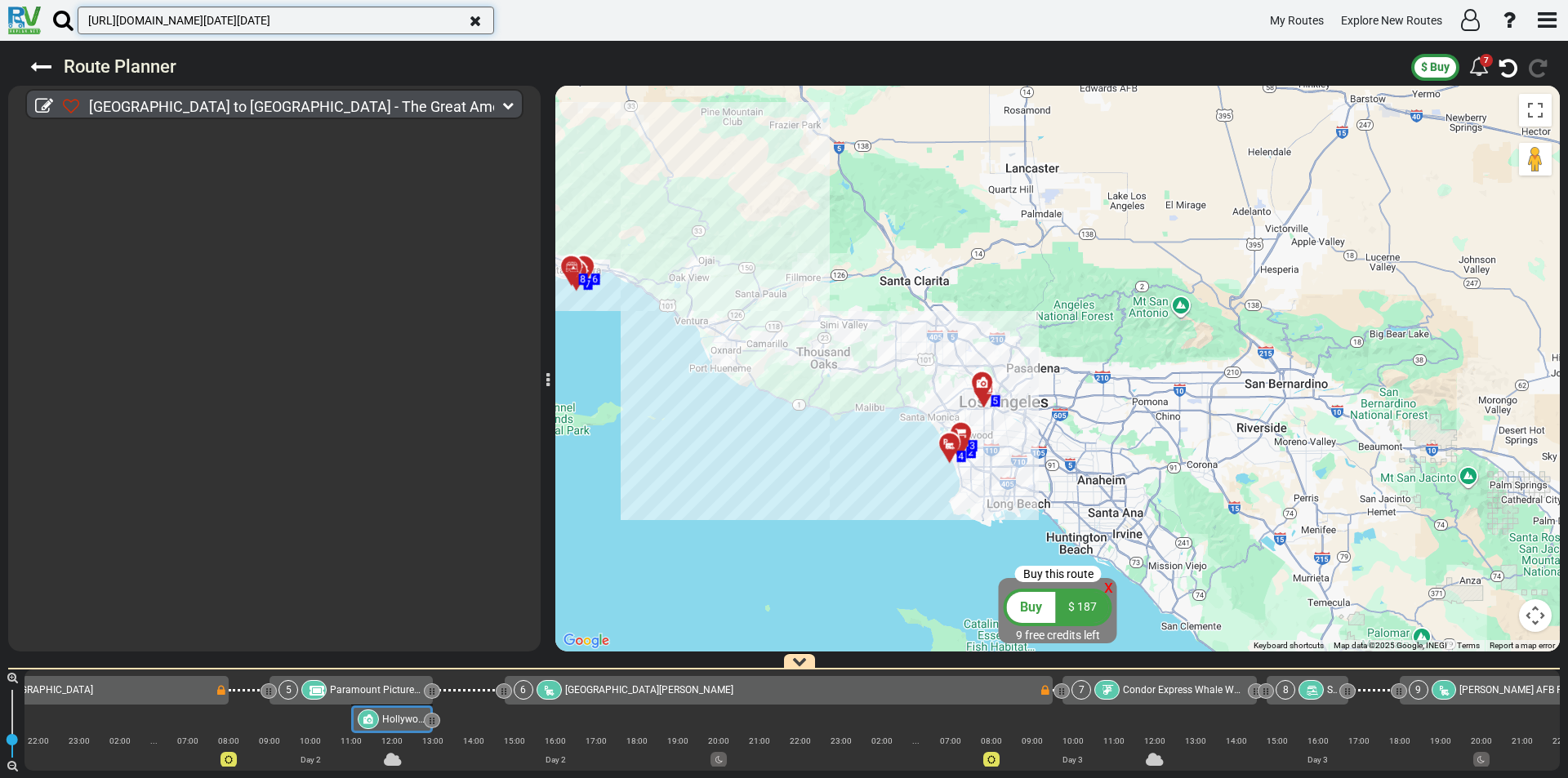
click at [78, 22] on input "https://www.bandana.co.il/%D7%A4%D7%A8%D7%98%D7%99%D7%9D-%D7%9E%D7%9C%D7%90%D7%…" at bounding box center [286, 21] width 416 height 28
click at [475, 18] on icon "button" at bounding box center [476, 22] width 11 height 15
click at [474, 22] on icon "button" at bounding box center [476, 22] width 11 height 15
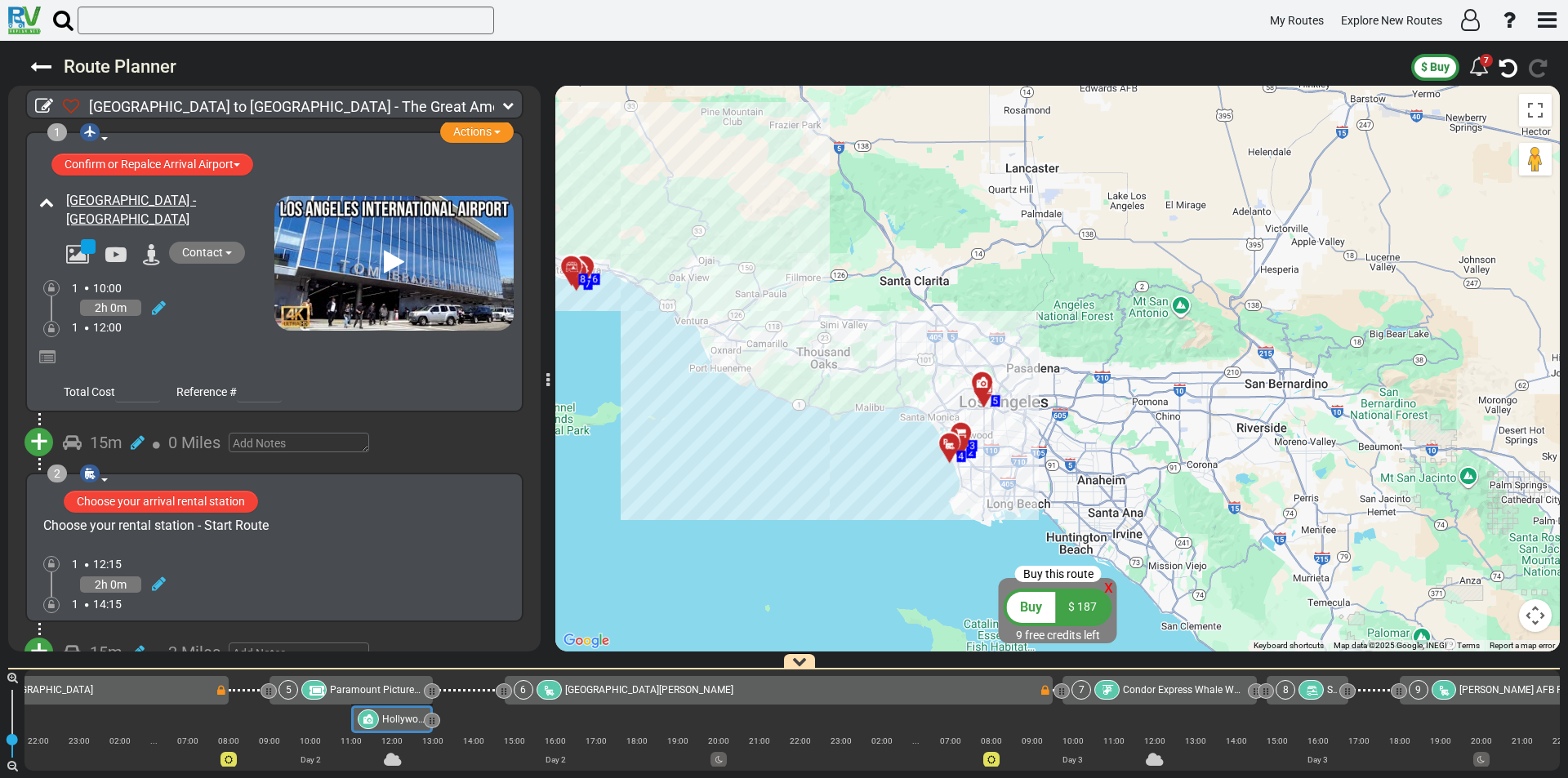
click at [61, 22] on icon at bounding box center [63, 20] width 21 height 22
click at [78, 22] on input "text" at bounding box center [286, 21] width 416 height 28
click at [66, 21] on icon at bounding box center [63, 20] width 21 height 22
click at [78, 21] on input "text" at bounding box center [286, 21] width 416 height 28
click at [117, 21] on input "text" at bounding box center [286, 21] width 416 height 28
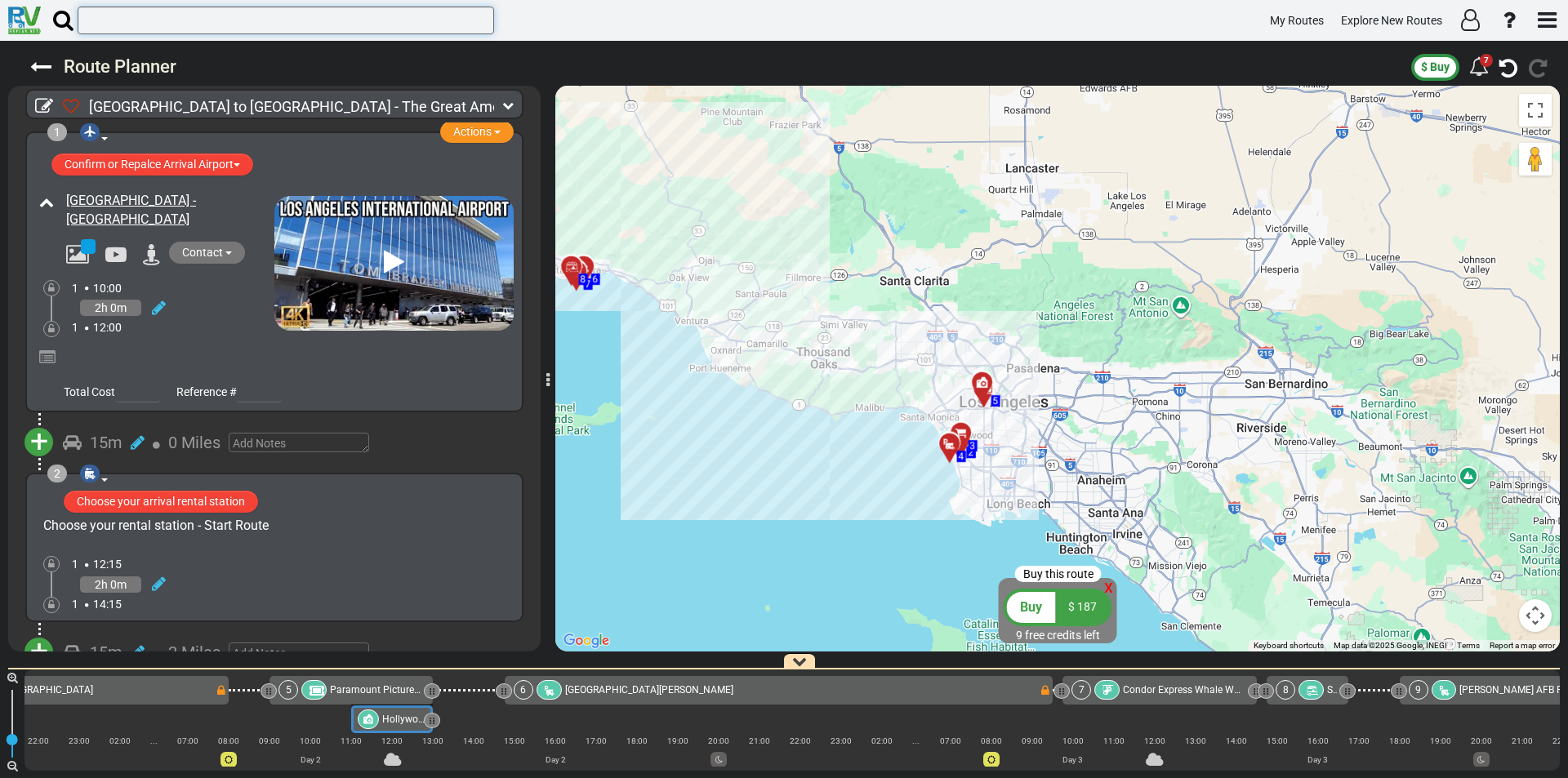
paste input "https://www.bandana.co.il/%D7%A4%D7%A8%D7%98%D7%99%D7%9D-%D7%9E%D7%9C%D7%90%D7%…"
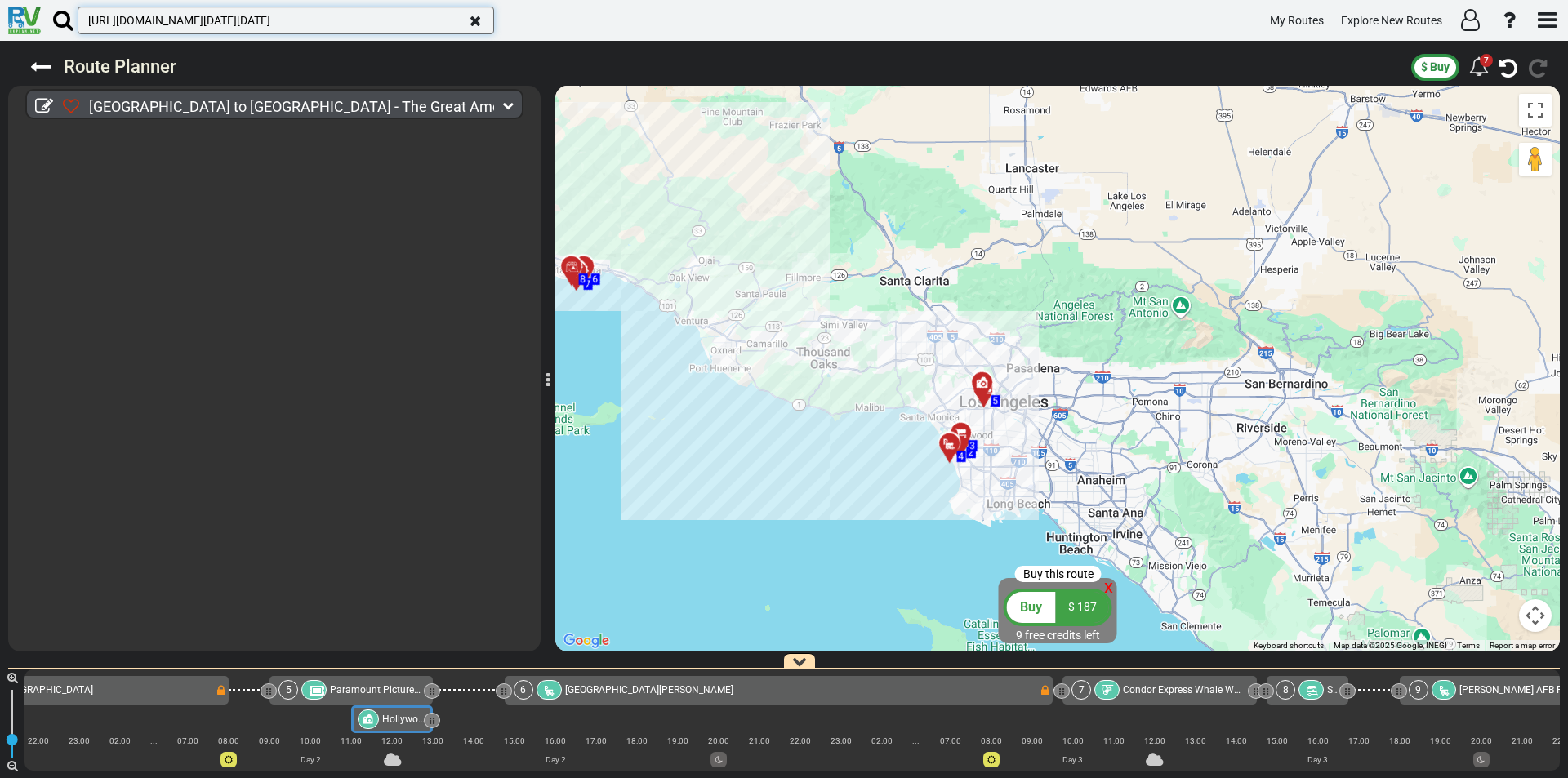
click at [370, 22] on input "https://www.bandana.co.il/%D7%A4%D7%A8%D7%98%D7%99%D7%9D-%D7%9E%D7%9C%D7%90%D7%…" at bounding box center [286, 21] width 416 height 28
type input "https://www.bandana.co.il/%D7%A4%D7%A8%D7%98%D7%99%D7%9D-%D7%9E%D7%9C%D7%90%D7%…"
click at [475, 21] on icon "button" at bounding box center [476, 22] width 11 height 15
click at [475, 22] on icon "button" at bounding box center [476, 22] width 11 height 15
click at [477, 21] on icon "button" at bounding box center [476, 22] width 11 height 15
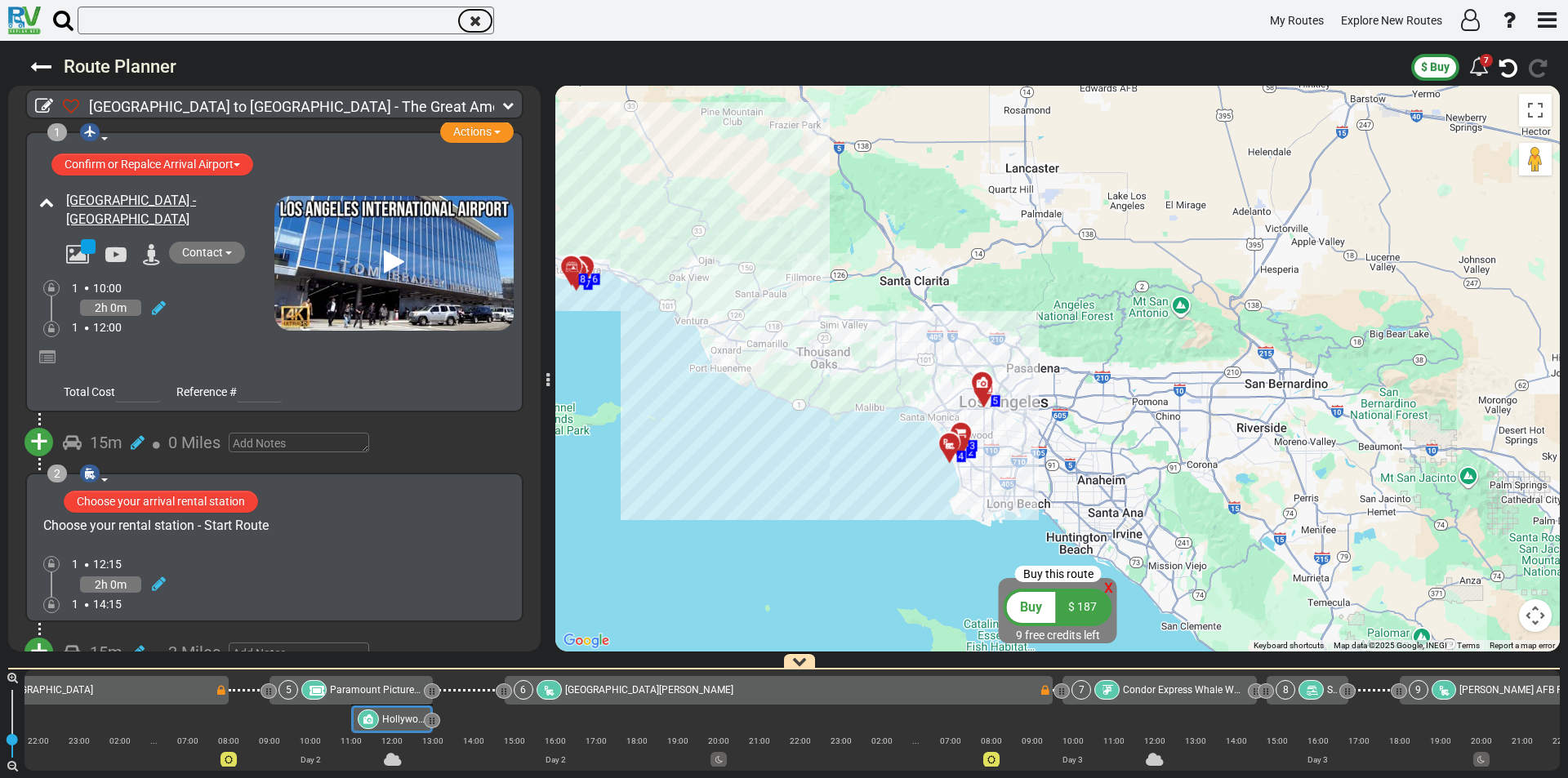
scroll to position [0, 0]
click at [211, 26] on input "text" at bounding box center [286, 21] width 416 height 28
paste input "28404 Roadside Dr"
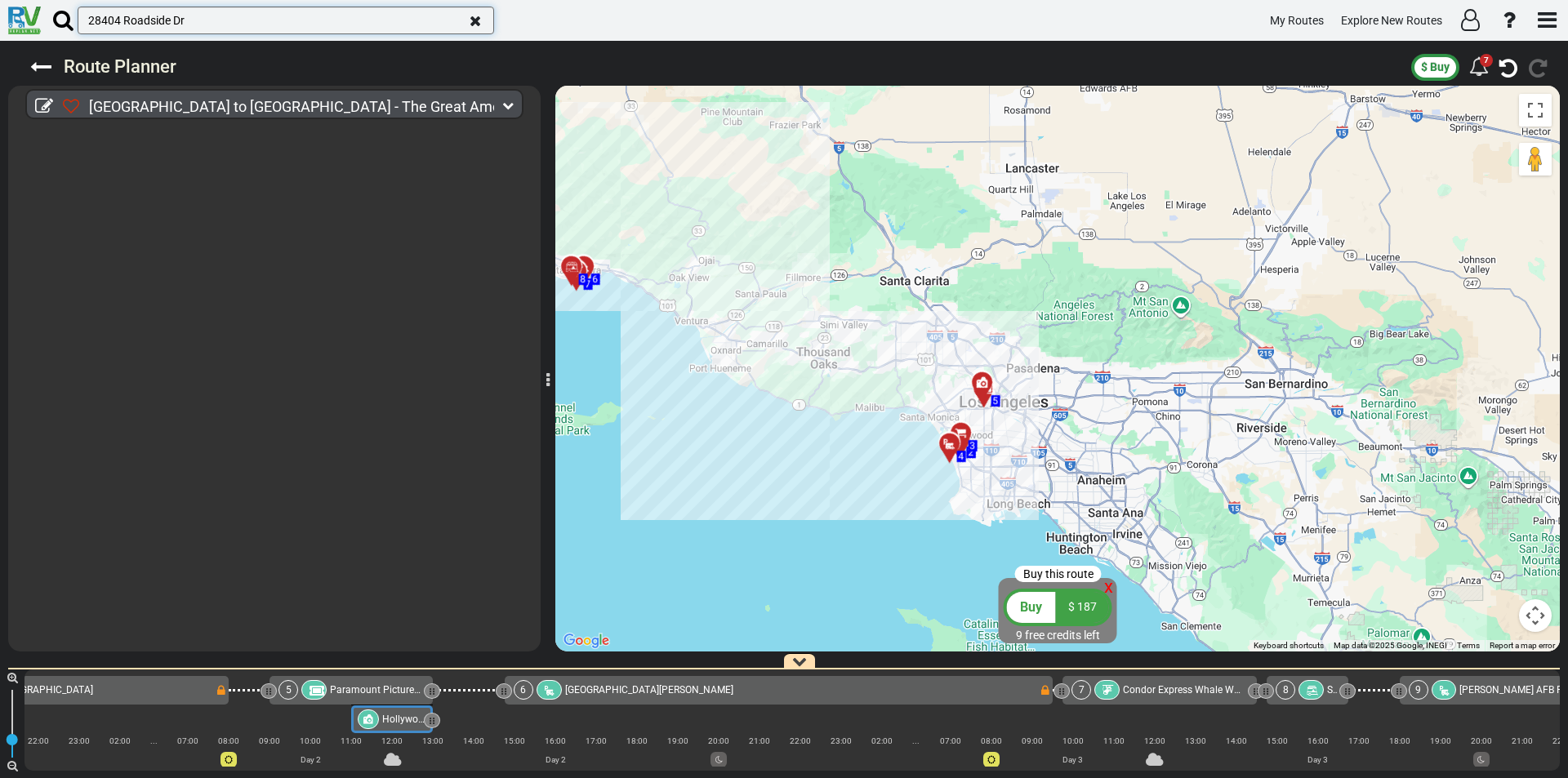
type input "28404 Roadside Dr"
click at [499, 106] on div at bounding box center [504, 104] width 20 height 21
click at [508, 102] on icon at bounding box center [508, 105] width 11 height 11
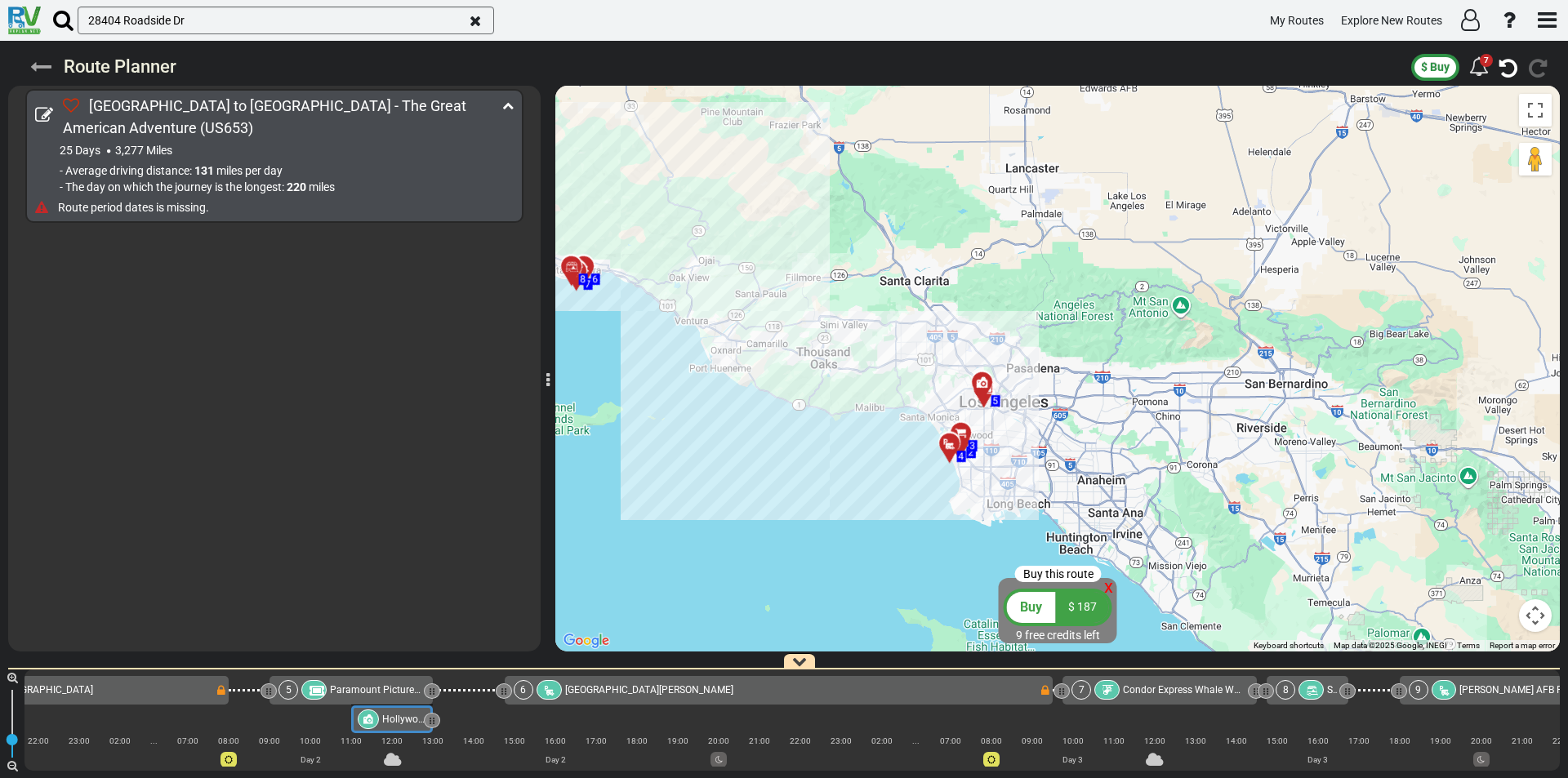
click at [39, 66] on icon at bounding box center [40, 67] width 22 height 22
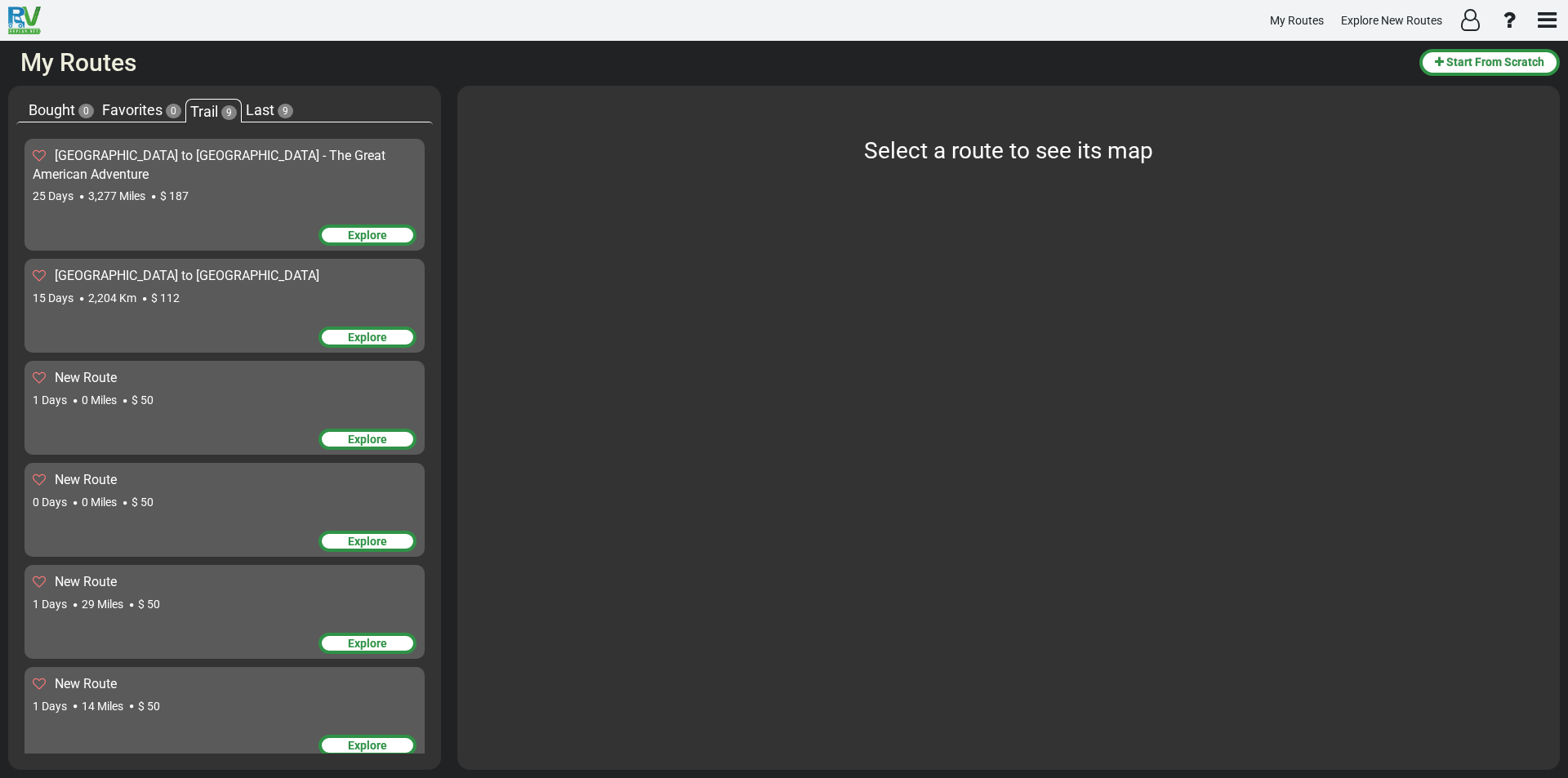
click at [117, 370] on sapn "New Route" at bounding box center [86, 378] width 62 height 16
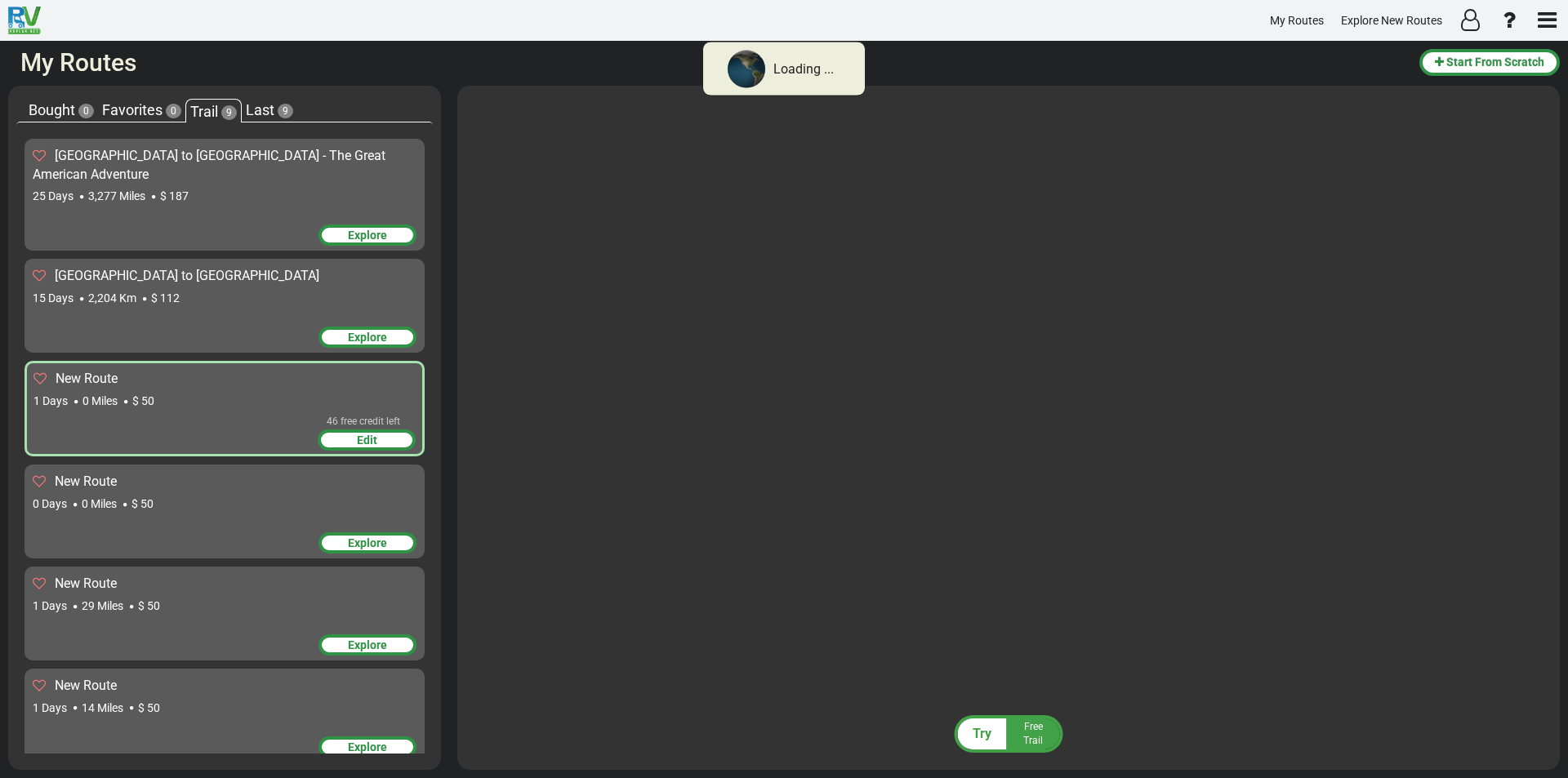
click at [357, 433] on span "Edit" at bounding box center [368, 440] width 21 height 13
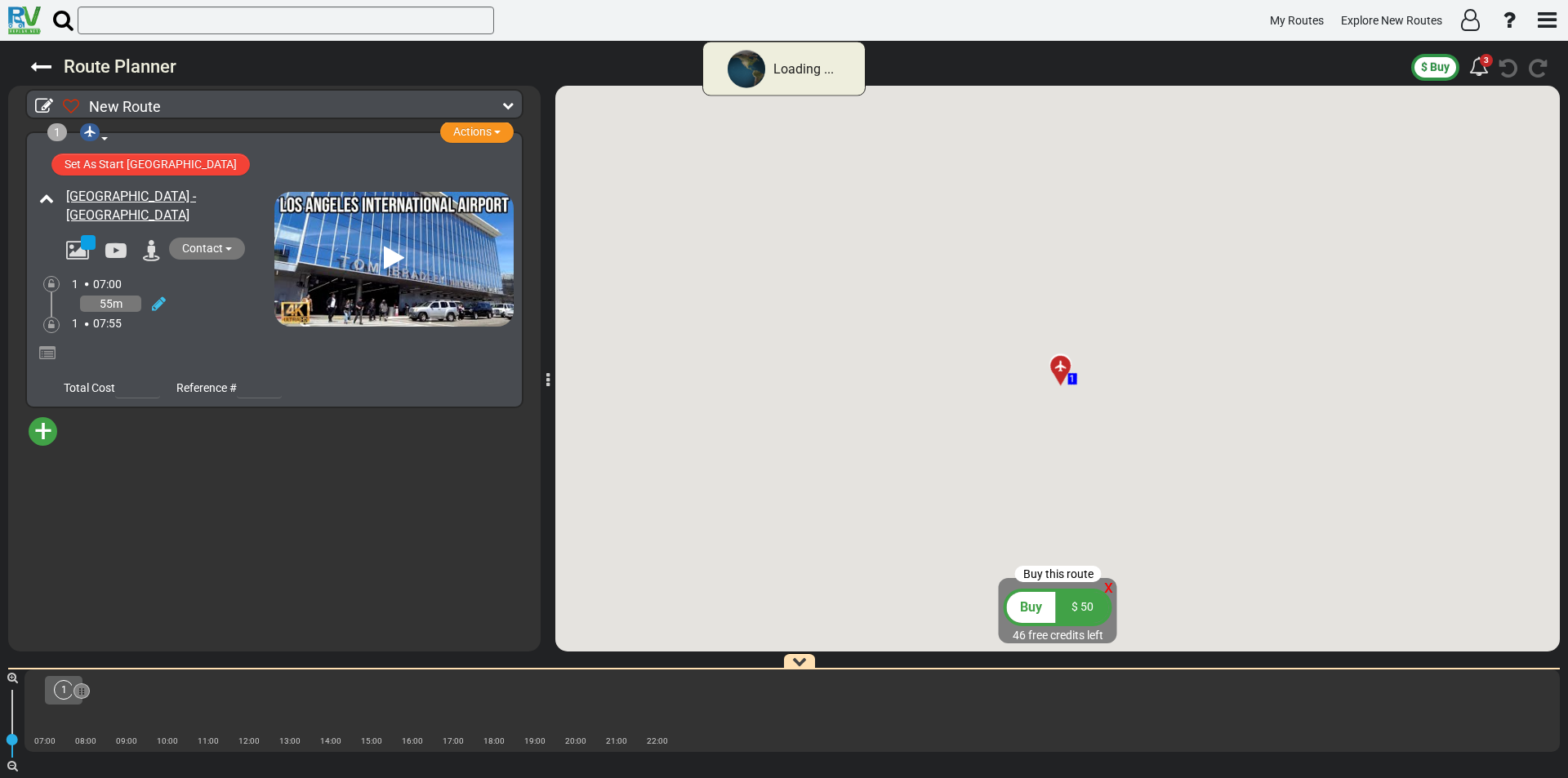
click at [64, 23] on icon at bounding box center [63, 20] width 21 height 22
click at [78, 23] on input "text" at bounding box center [286, 21] width 416 height 28
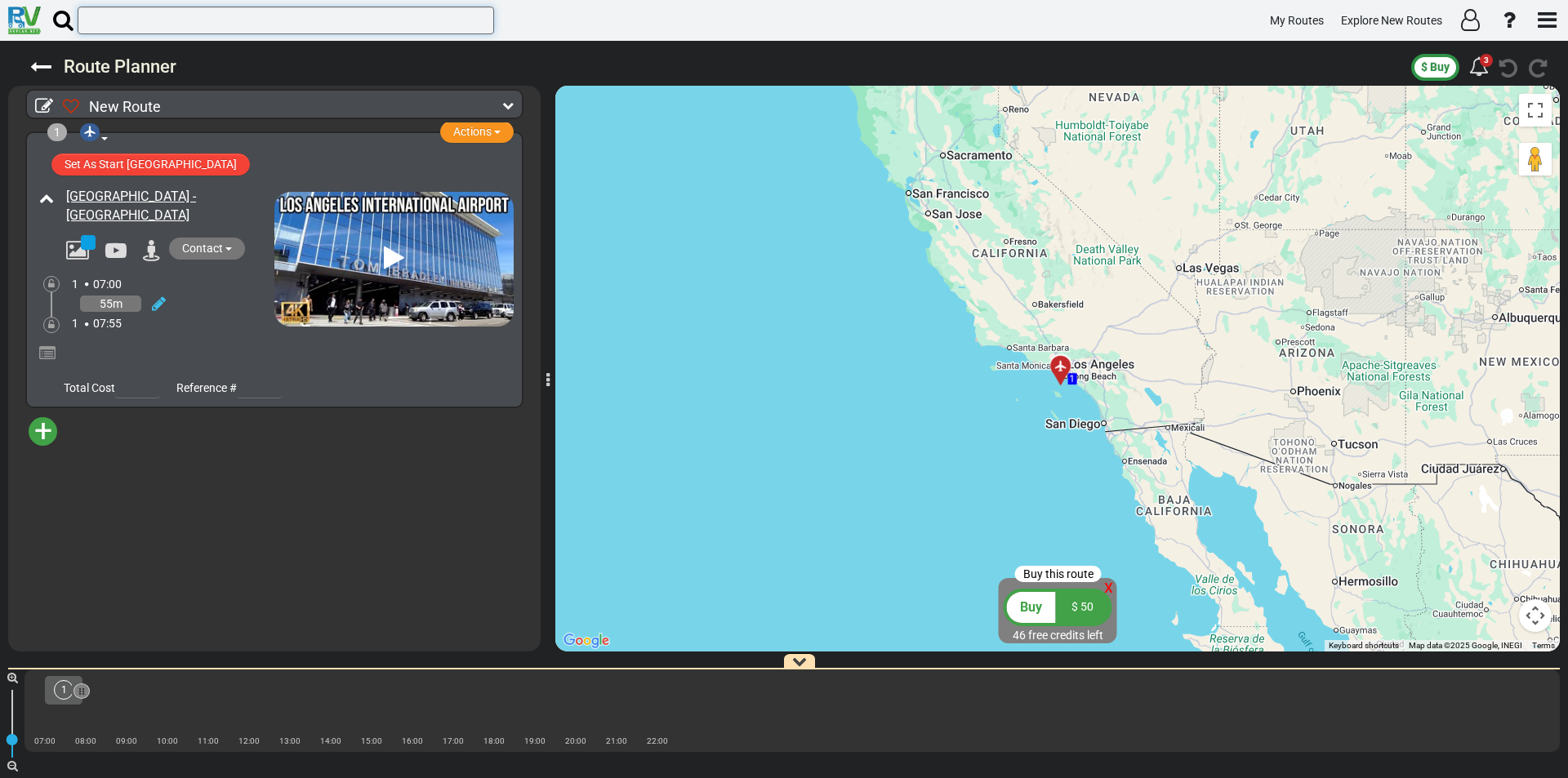
paste input "28404 Roadside Dr"
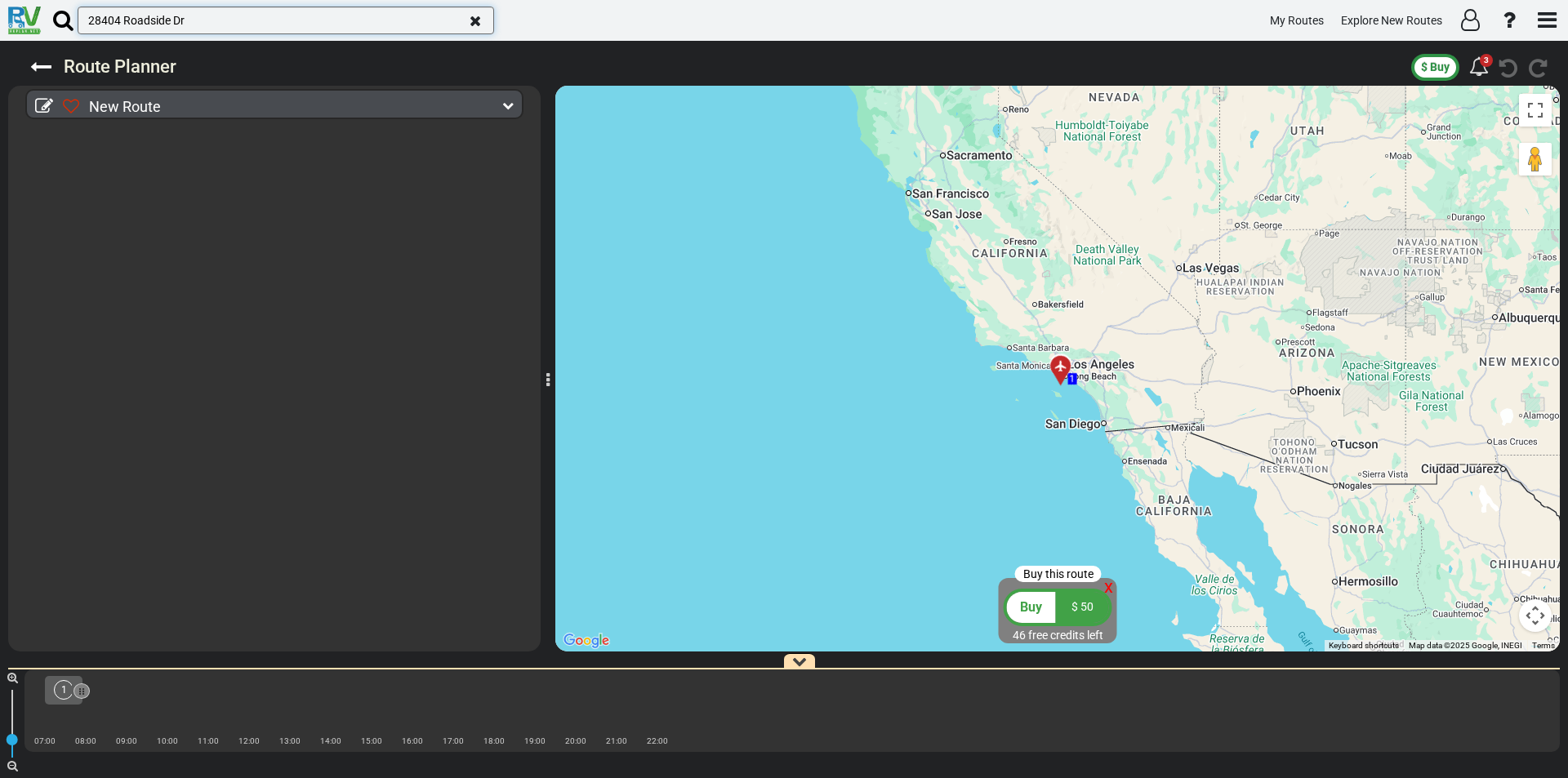
type input "28404 Roadside Dr"
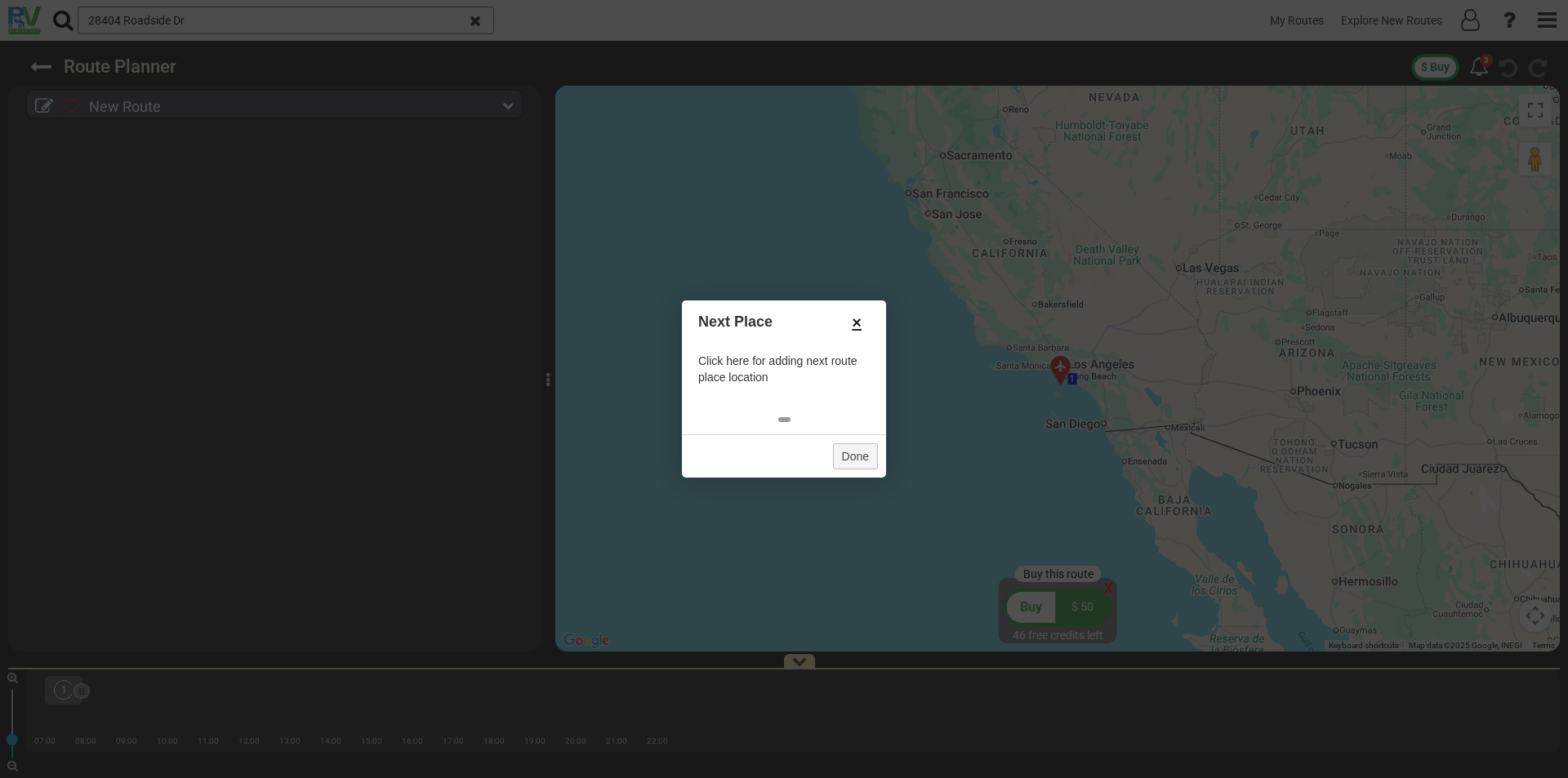
click at [854, 323] on link "×" at bounding box center [856, 322] width 26 height 28
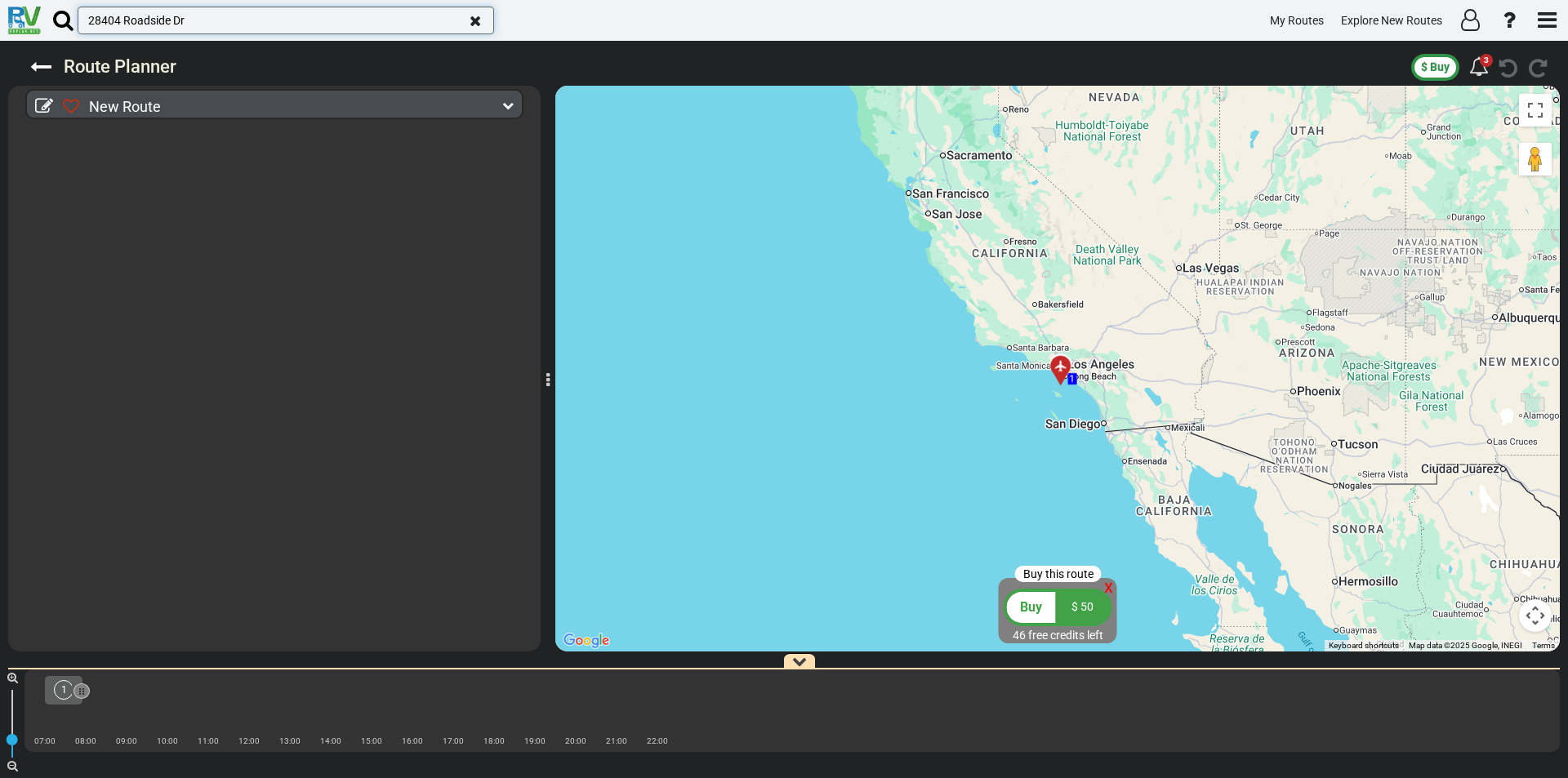
click at [223, 16] on input "28404 Roadside Dr" at bounding box center [286, 21] width 416 height 28
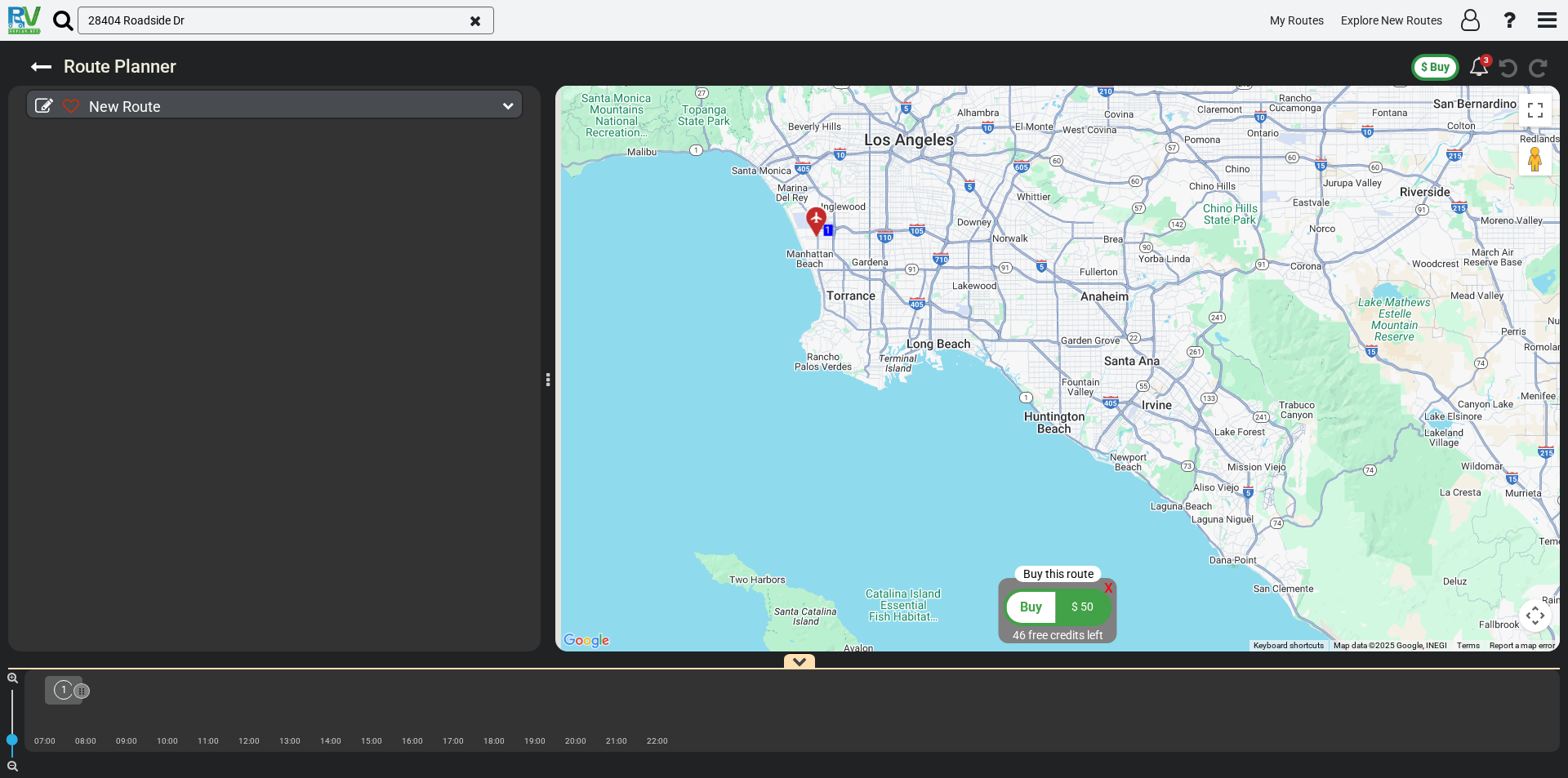
drag, startPoint x: 881, startPoint y: 338, endPoint x: 958, endPoint y: 437, distance: 125.4
click at [962, 441] on div "To activate drag with keyboard, press Alt + Enter. Once in keyboard drag state,…" at bounding box center [1058, 368] width 1005 height 566
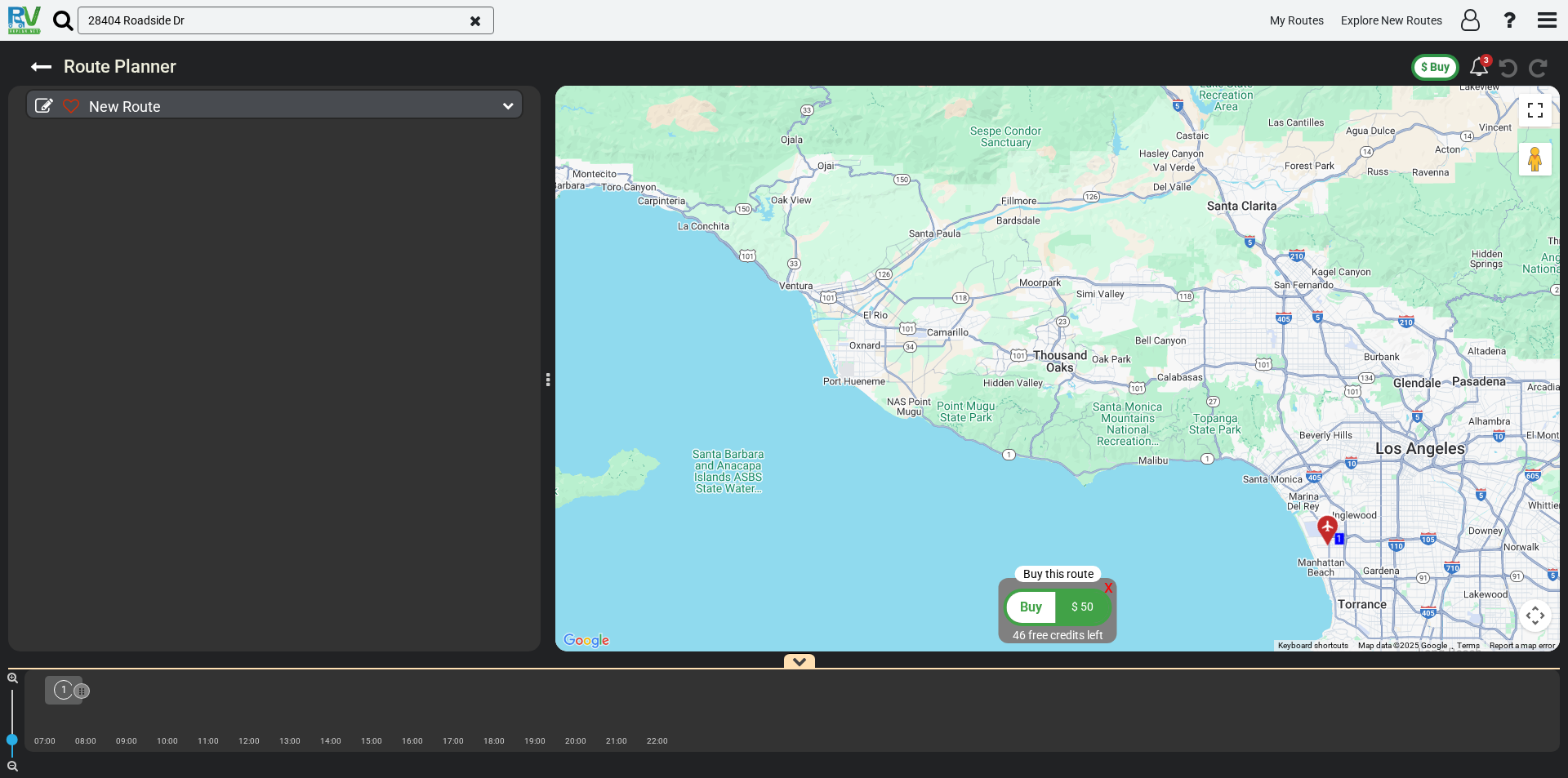
click at [1536, 111] on button "Toggle fullscreen view" at bounding box center [1535, 110] width 33 height 33
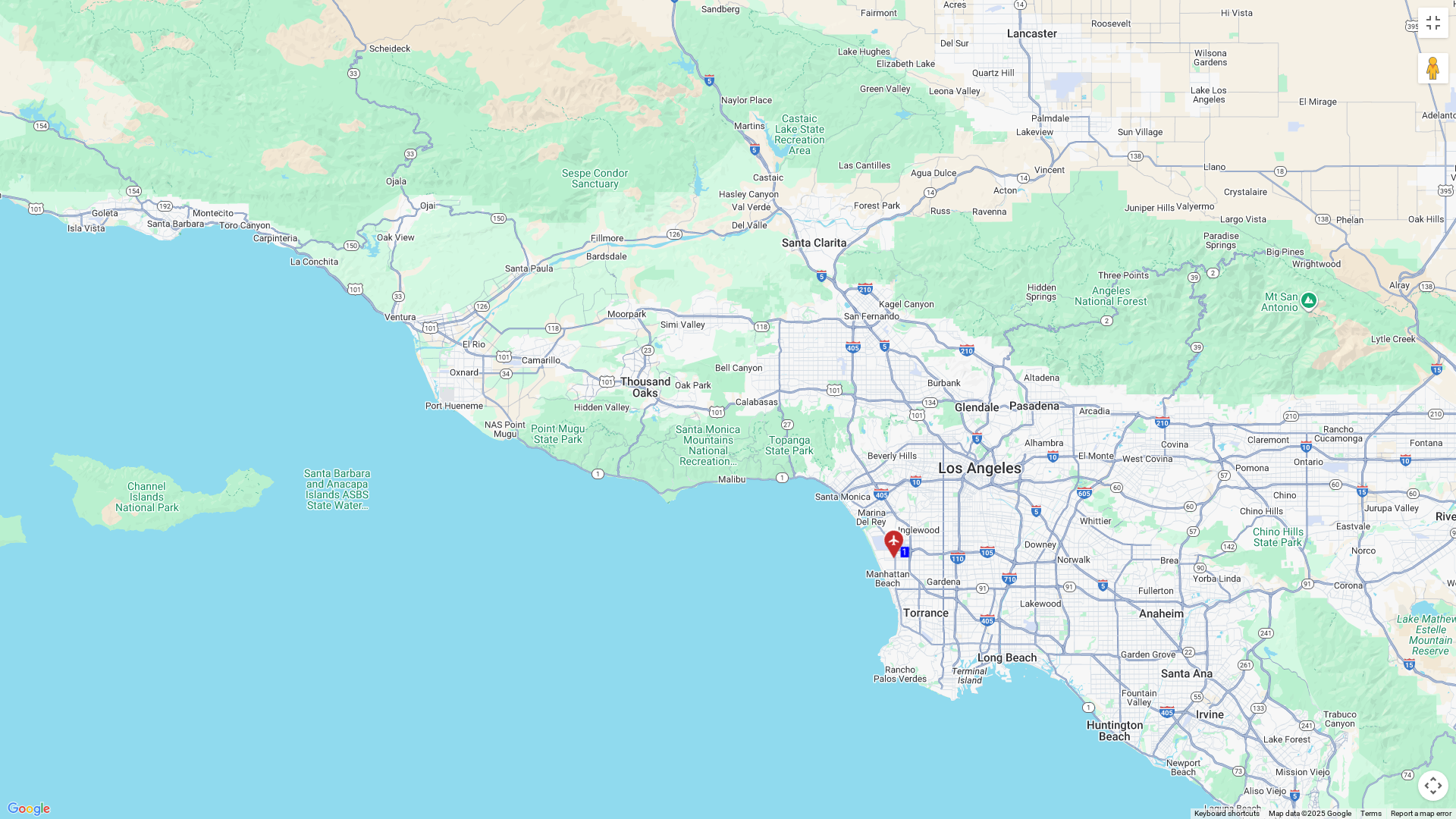
click at [697, 384] on div "To activate drag with keyboard, press Alt + Enter. Once in keyboard drag state,…" at bounding box center [728, 410] width 1456 height 819
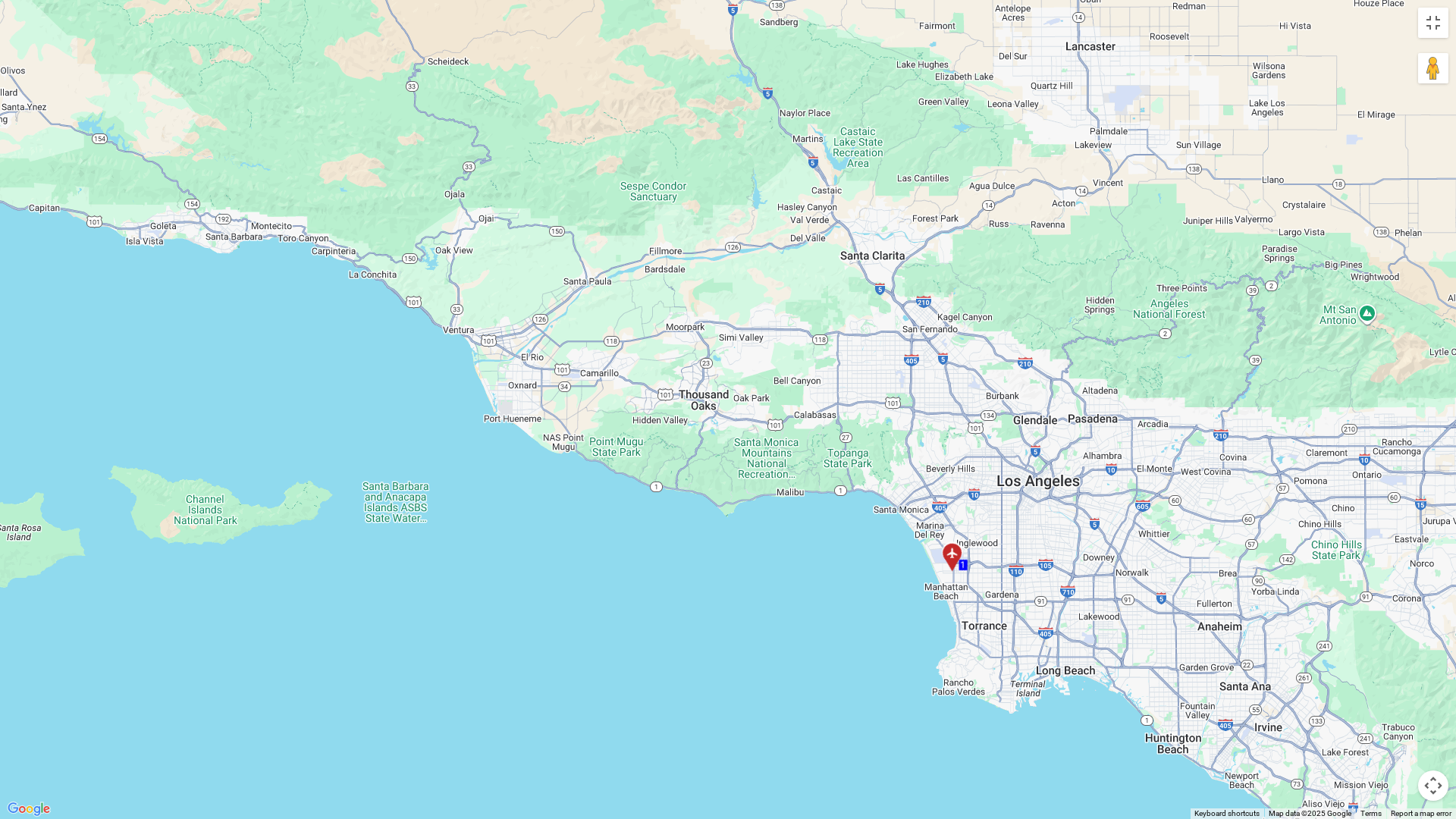
drag, startPoint x: 674, startPoint y: 383, endPoint x: 704, endPoint y: 400, distance: 34.5
click at [704, 400] on div "To activate drag with keyboard, press Alt + Enter. Once in keyboard drag state,…" at bounding box center [728, 410] width 1456 height 819
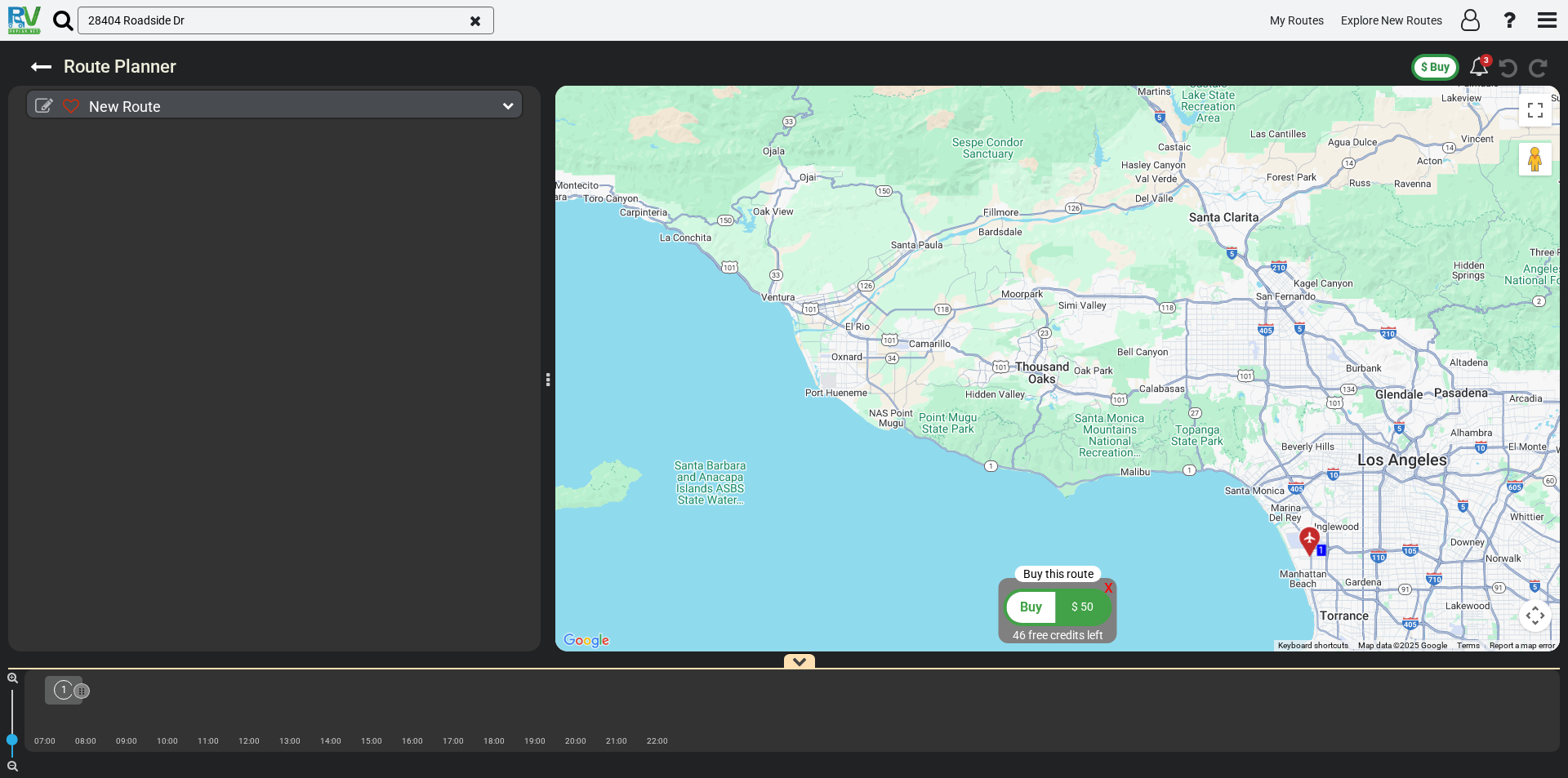
click at [38, 97] on div at bounding box center [43, 106] width 18 height 25
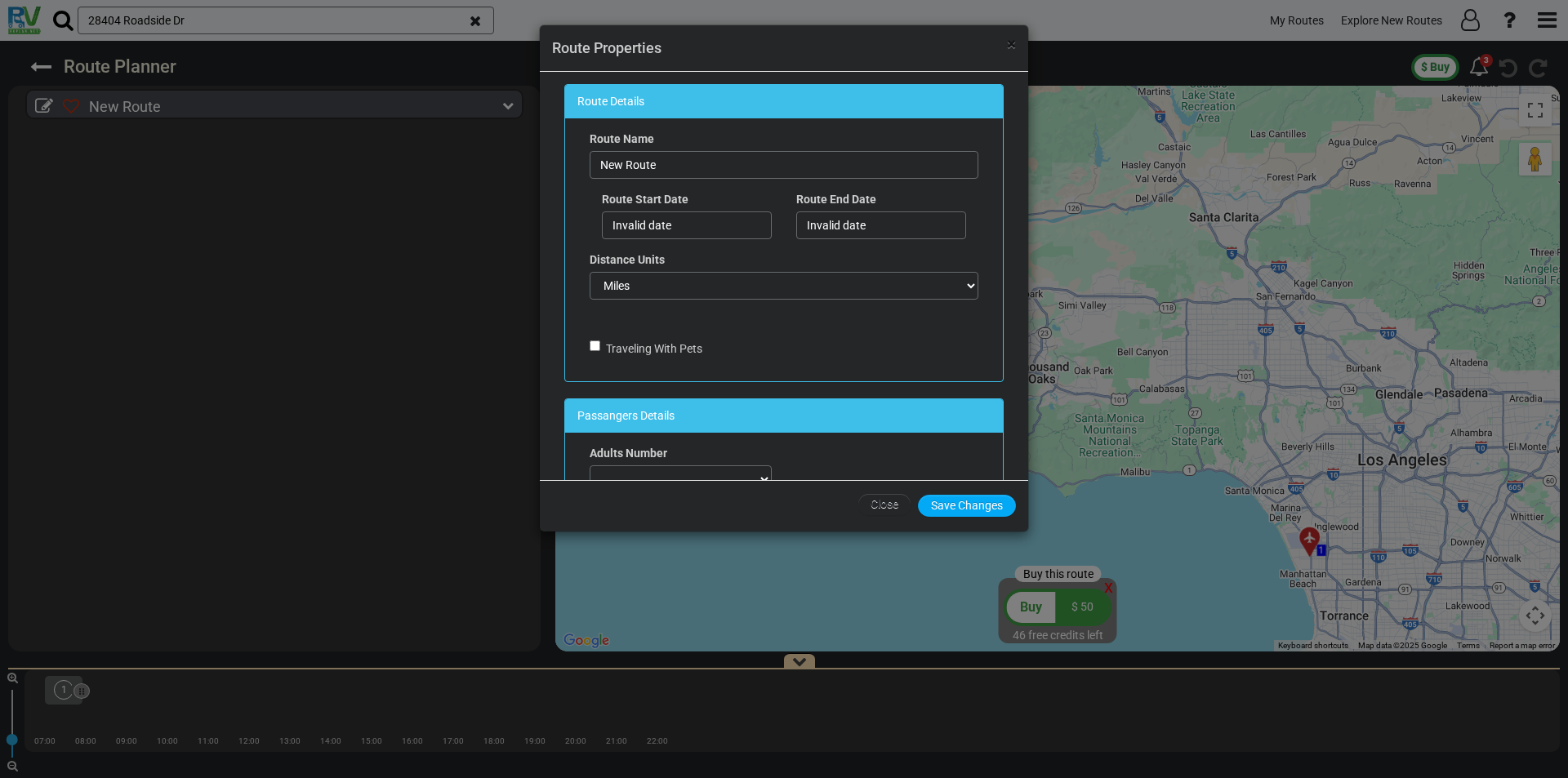
click at [1014, 39] on span "×" at bounding box center [1011, 43] width 9 height 20
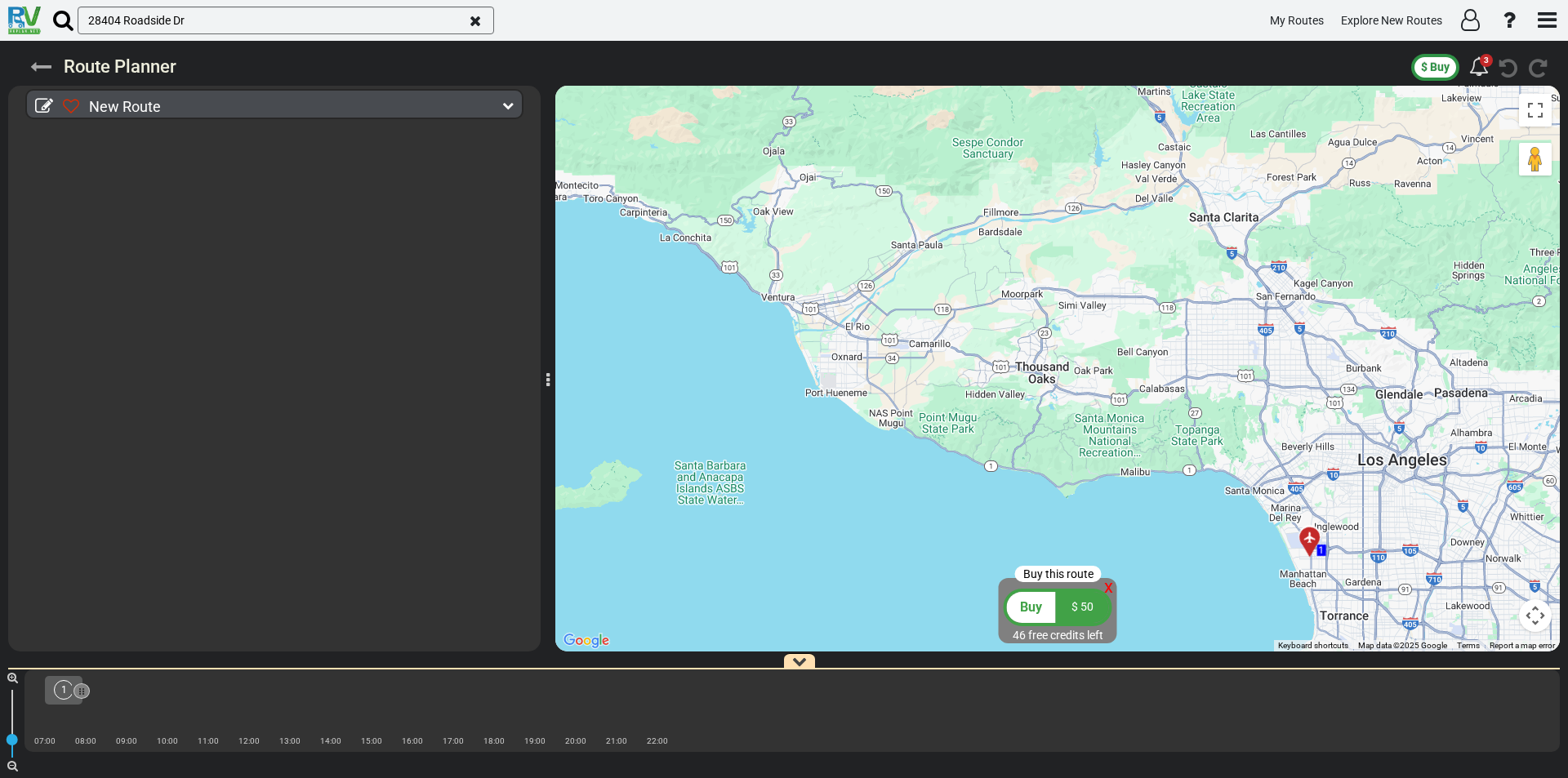
click at [40, 66] on icon at bounding box center [40, 67] width 22 height 22
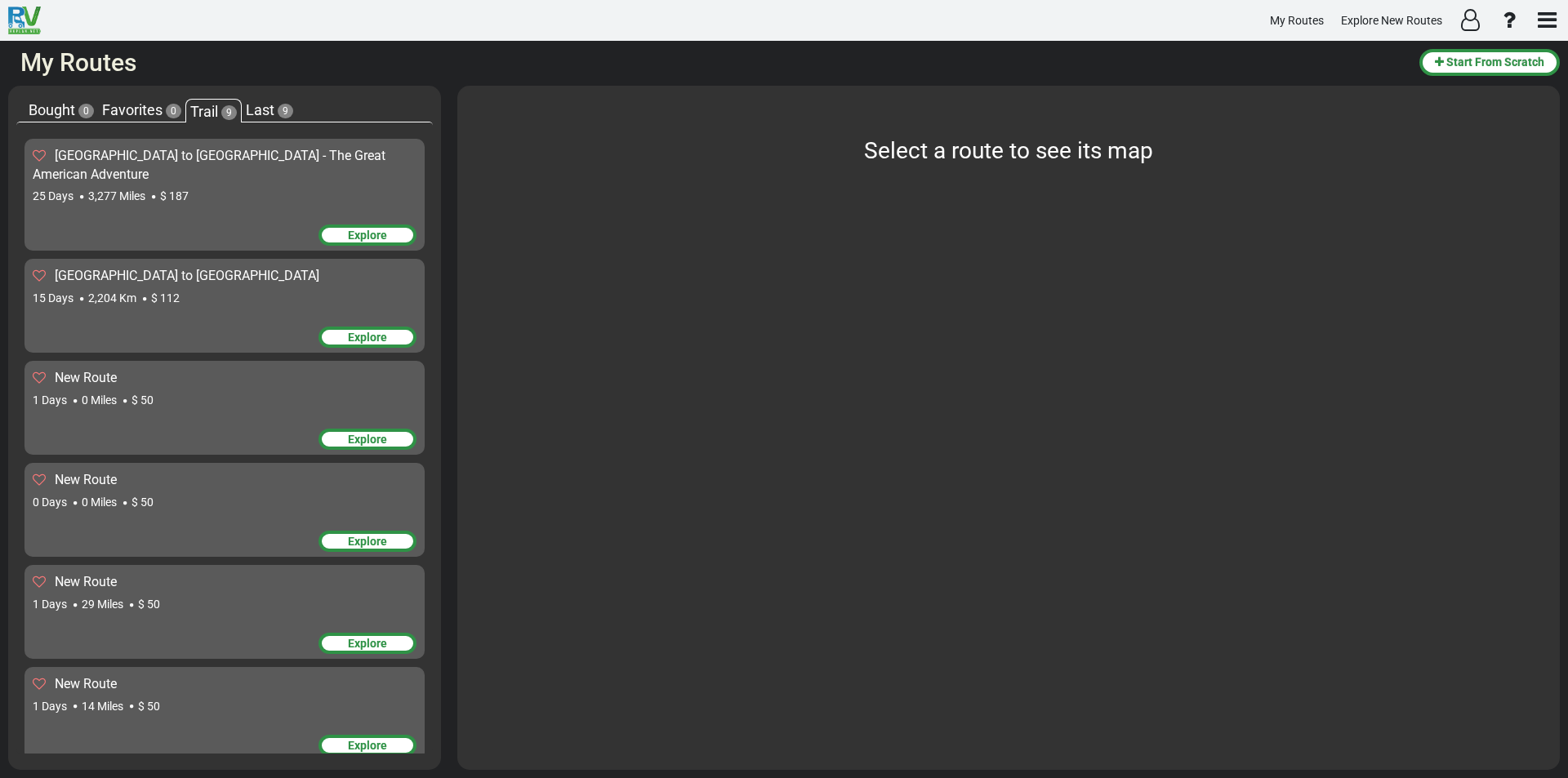
click at [118, 268] on sapn "[GEOGRAPHIC_DATA] to [GEOGRAPHIC_DATA]" at bounding box center [186, 275] width 264 height 16
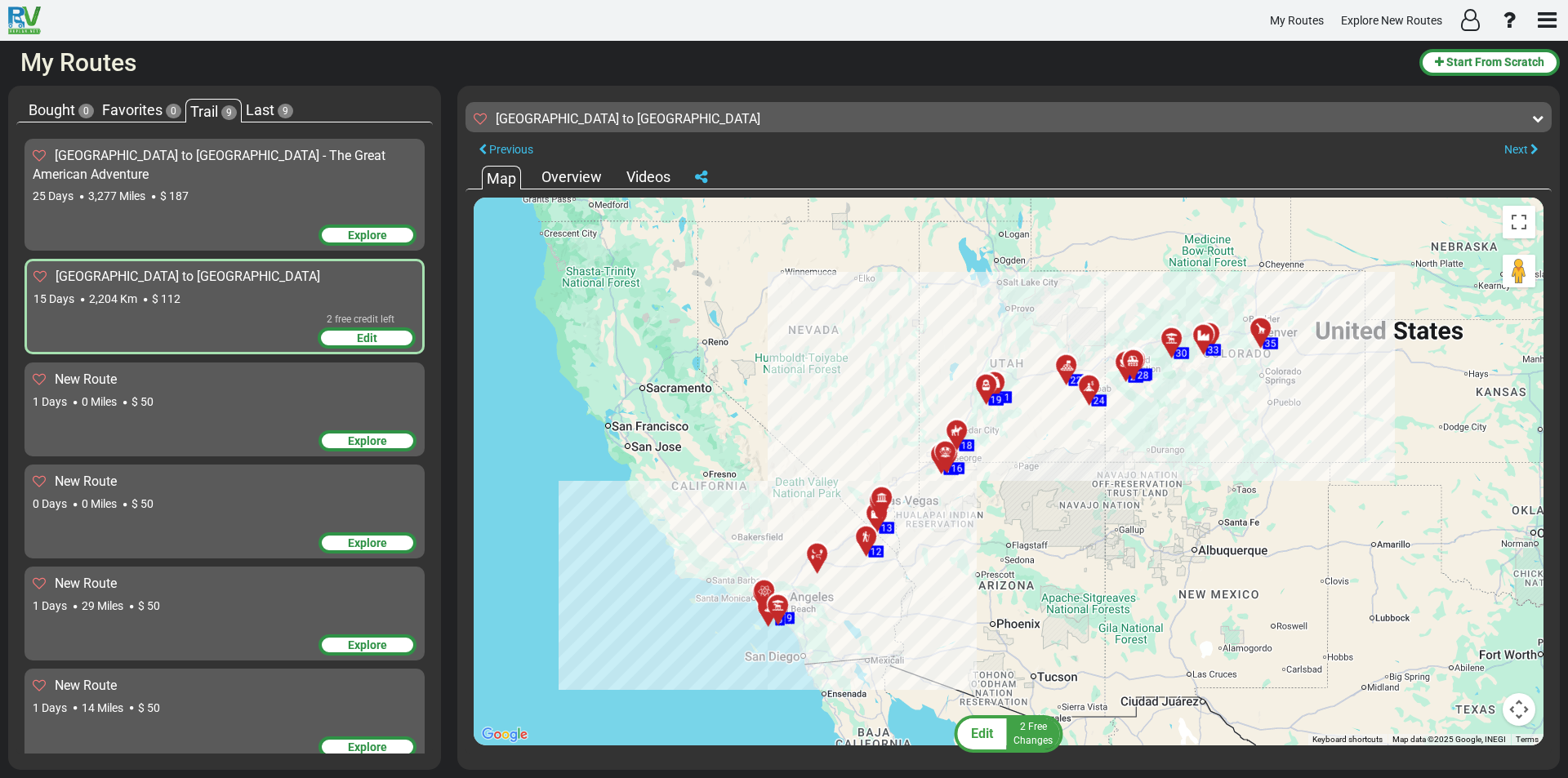
click at [984, 737] on span "Edit" at bounding box center [981, 733] width 22 height 16
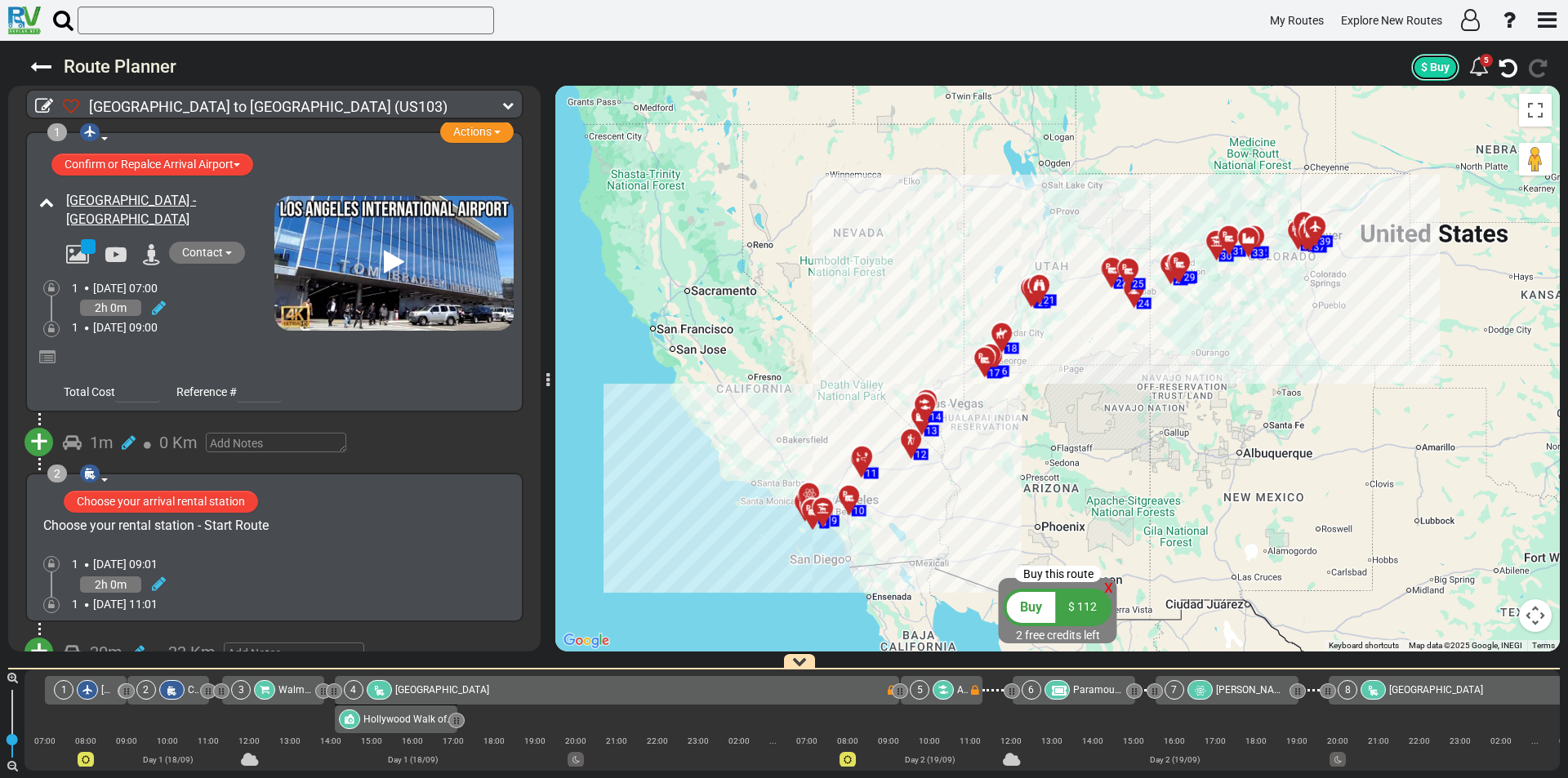
click at [1448, 67] on span "$ Buy" at bounding box center [1435, 67] width 28 height 13
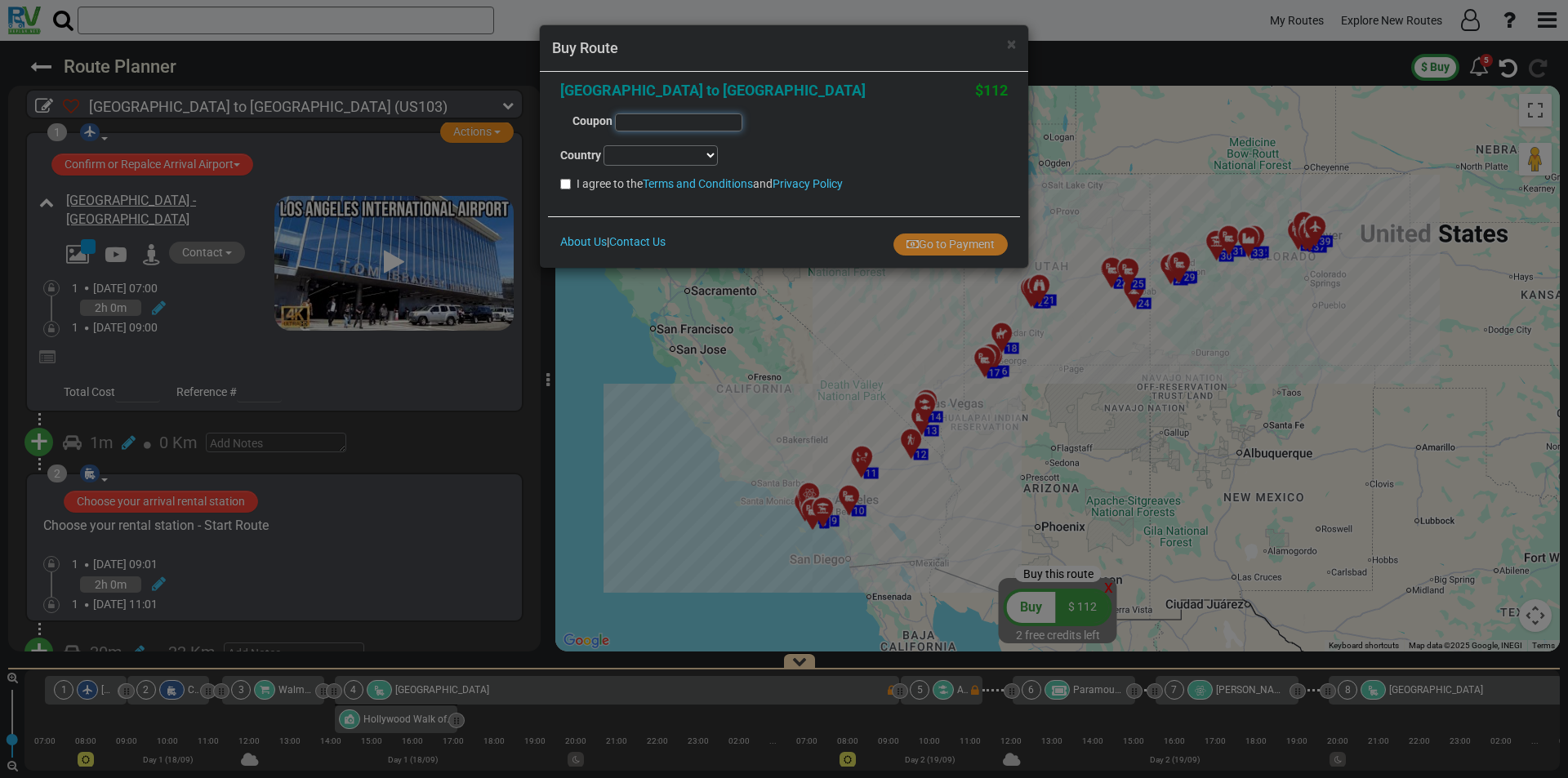
drag, startPoint x: 672, startPoint y: 123, endPoint x: 701, endPoint y: 117, distance: 29.6
click at [701, 117] on input "text" at bounding box center [679, 122] width 128 height 18
click at [634, 121] on input "text" at bounding box center [679, 122] width 128 height 18
paste input "413f19"
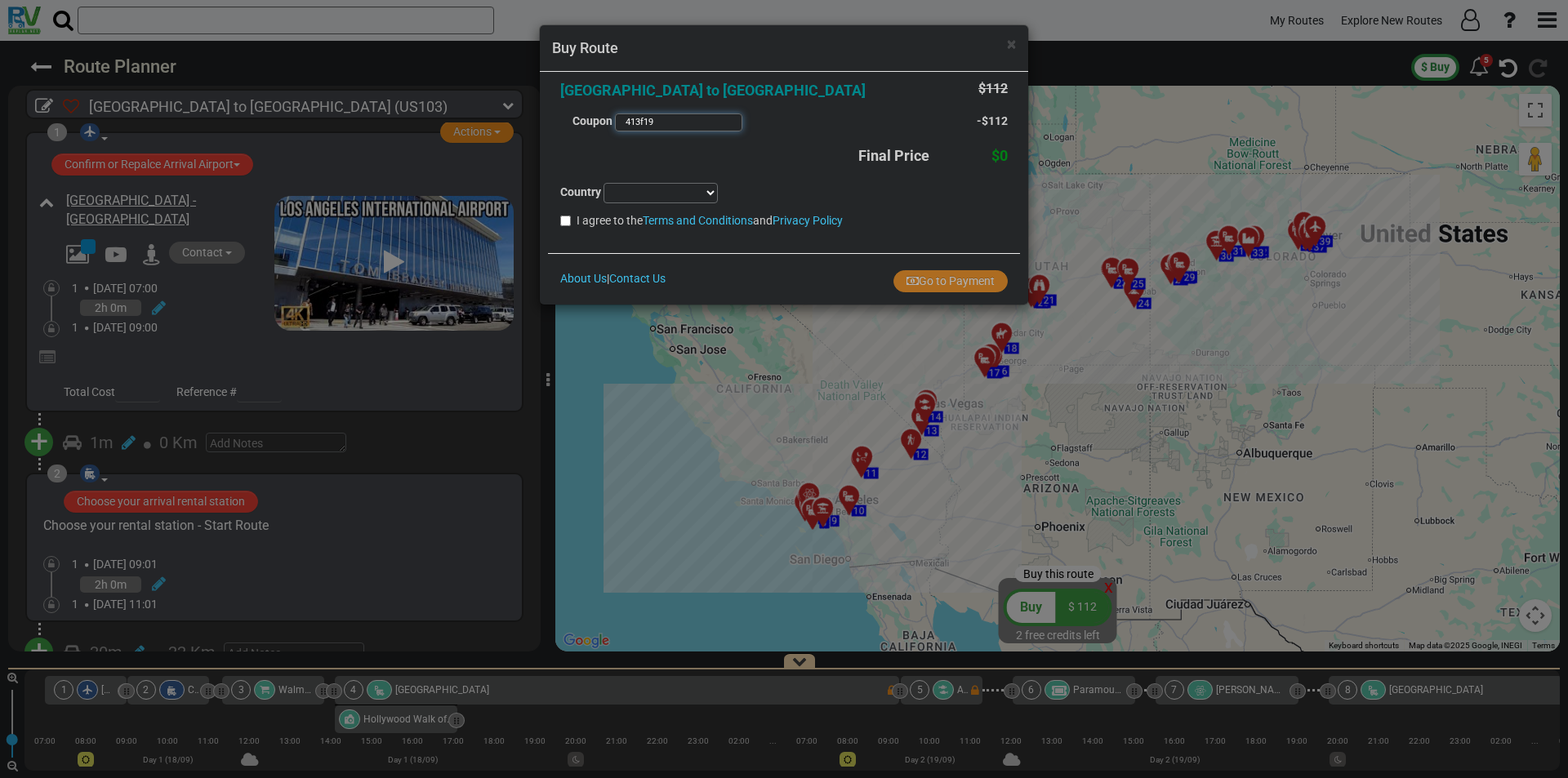
type input "413f19"
click at [701, 192] on select "Afghanistan Albania Algeria American Samoa Andorra Angola Anguilla Antigua & Ba…" at bounding box center [661, 194] width 115 height 21
select select "string:IL"
click at [604, 183] on select "Afghanistan Albania Algeria American Samoa Andorra Angola Anguilla Antigua & Ba…" at bounding box center [661, 194] width 115 height 21
click at [568, 226] on input "I agree to the Terms and Conditions and Privacy Policy" at bounding box center [565, 220] width 10 height 10
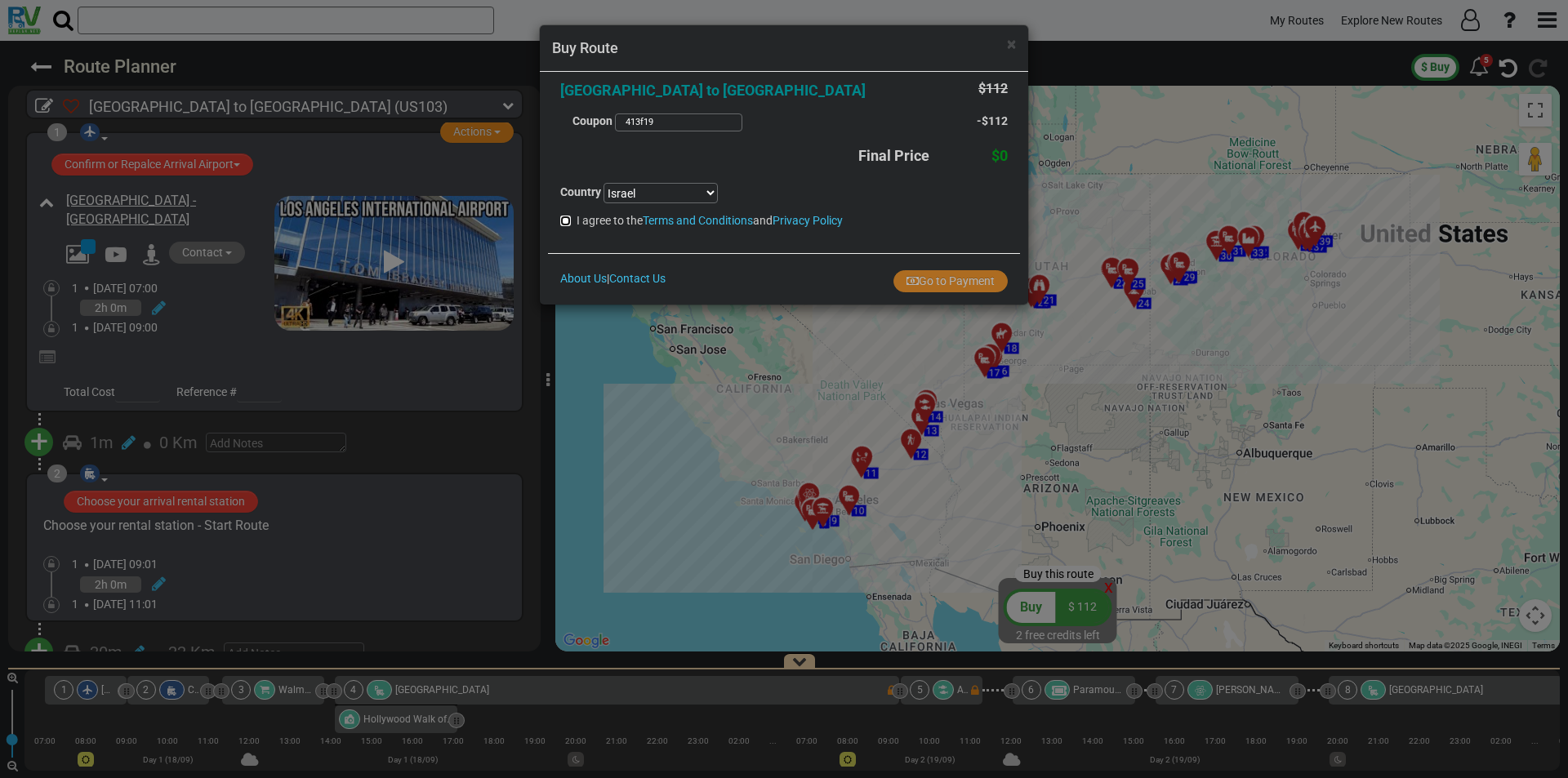
checkbox input "true"
click at [949, 281] on button "Go to Payment" at bounding box center [950, 281] width 115 height 22
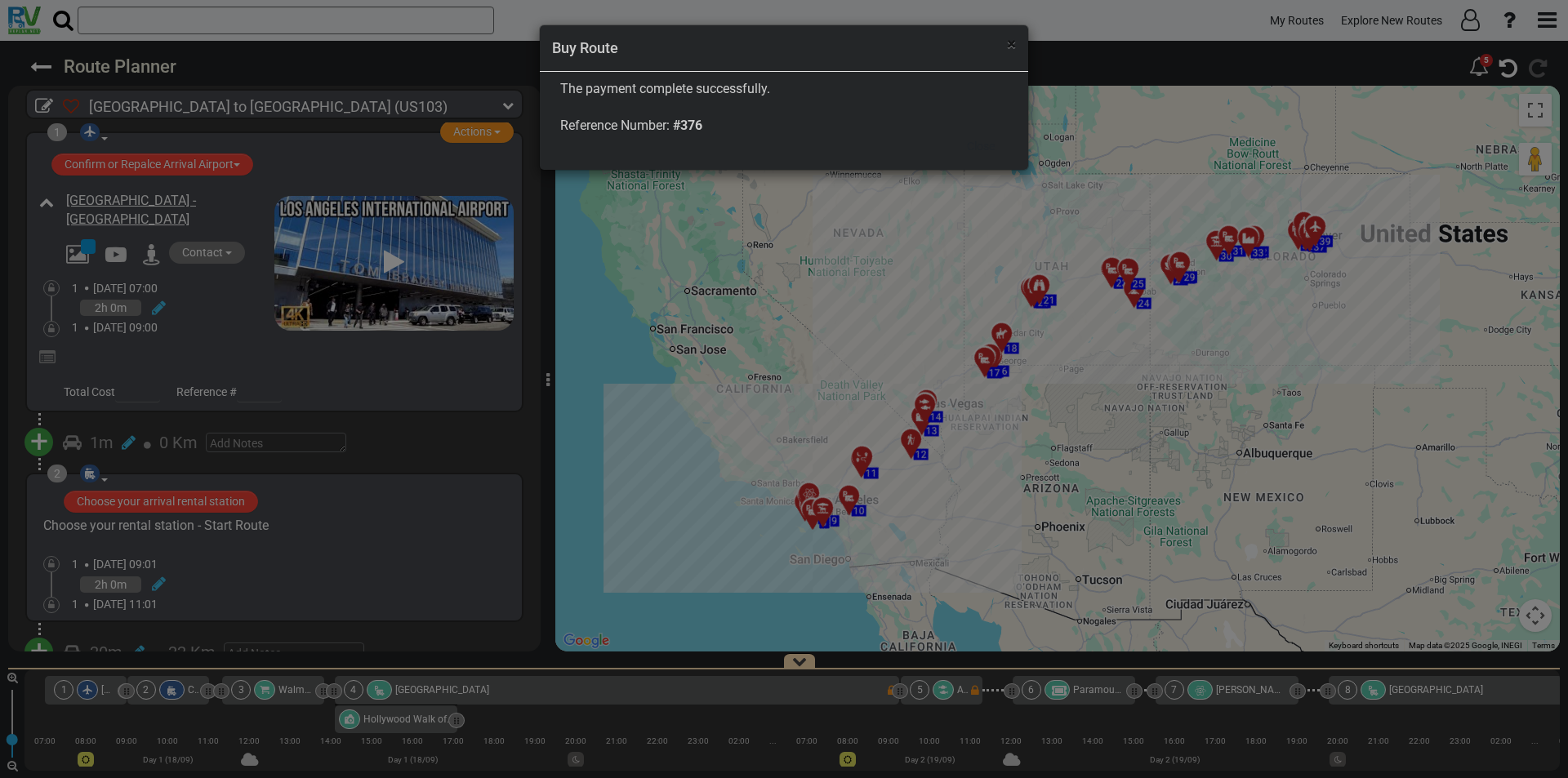
click at [1011, 44] on span "×" at bounding box center [1011, 43] width 9 height 20
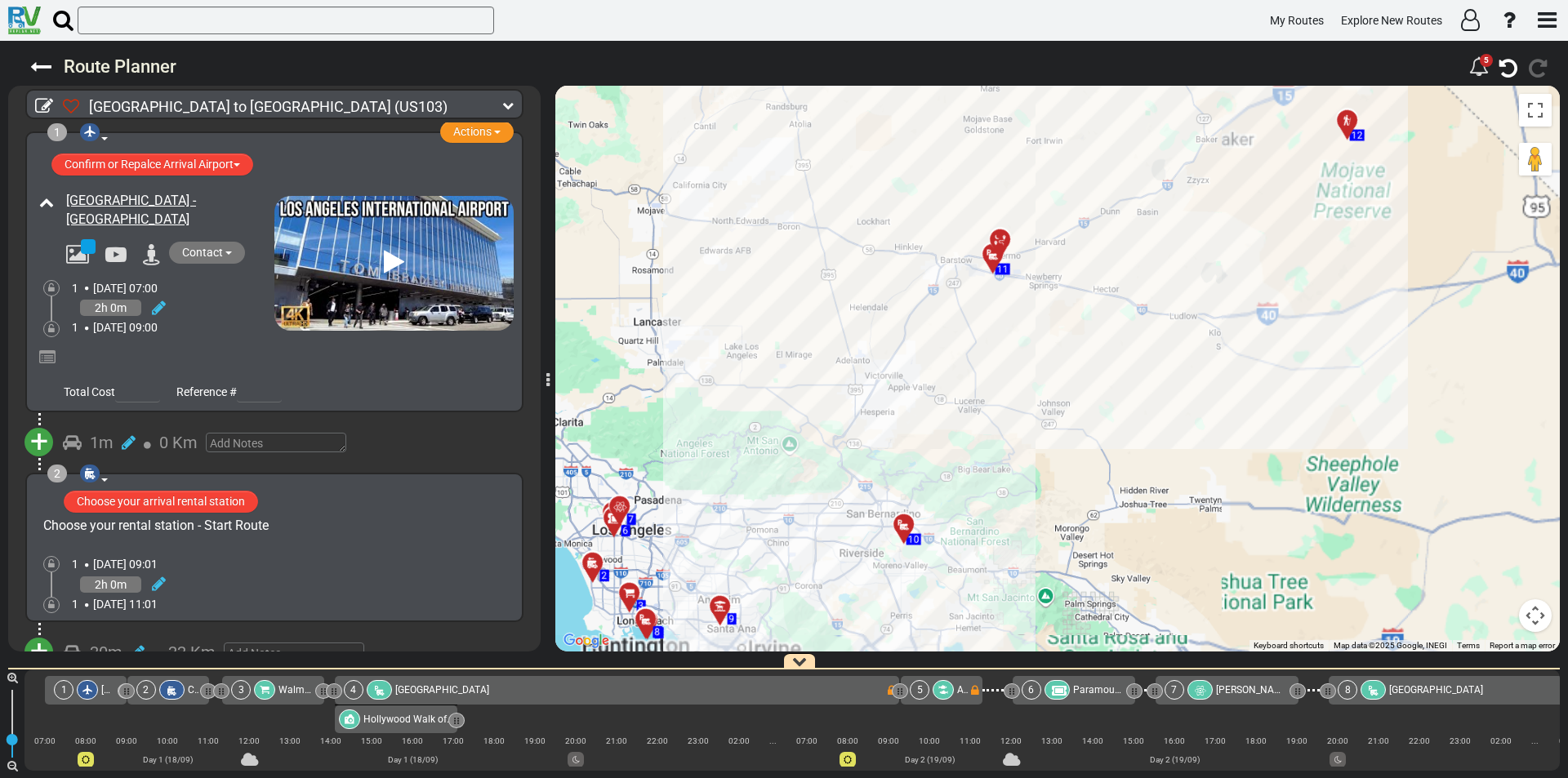
drag, startPoint x: 750, startPoint y: 346, endPoint x: 836, endPoint y: 240, distance: 136.5
click at [836, 240] on div "To activate drag with keyboard, press Alt + Enter. Once in keyboard drag state,…" at bounding box center [1058, 368] width 1005 height 566
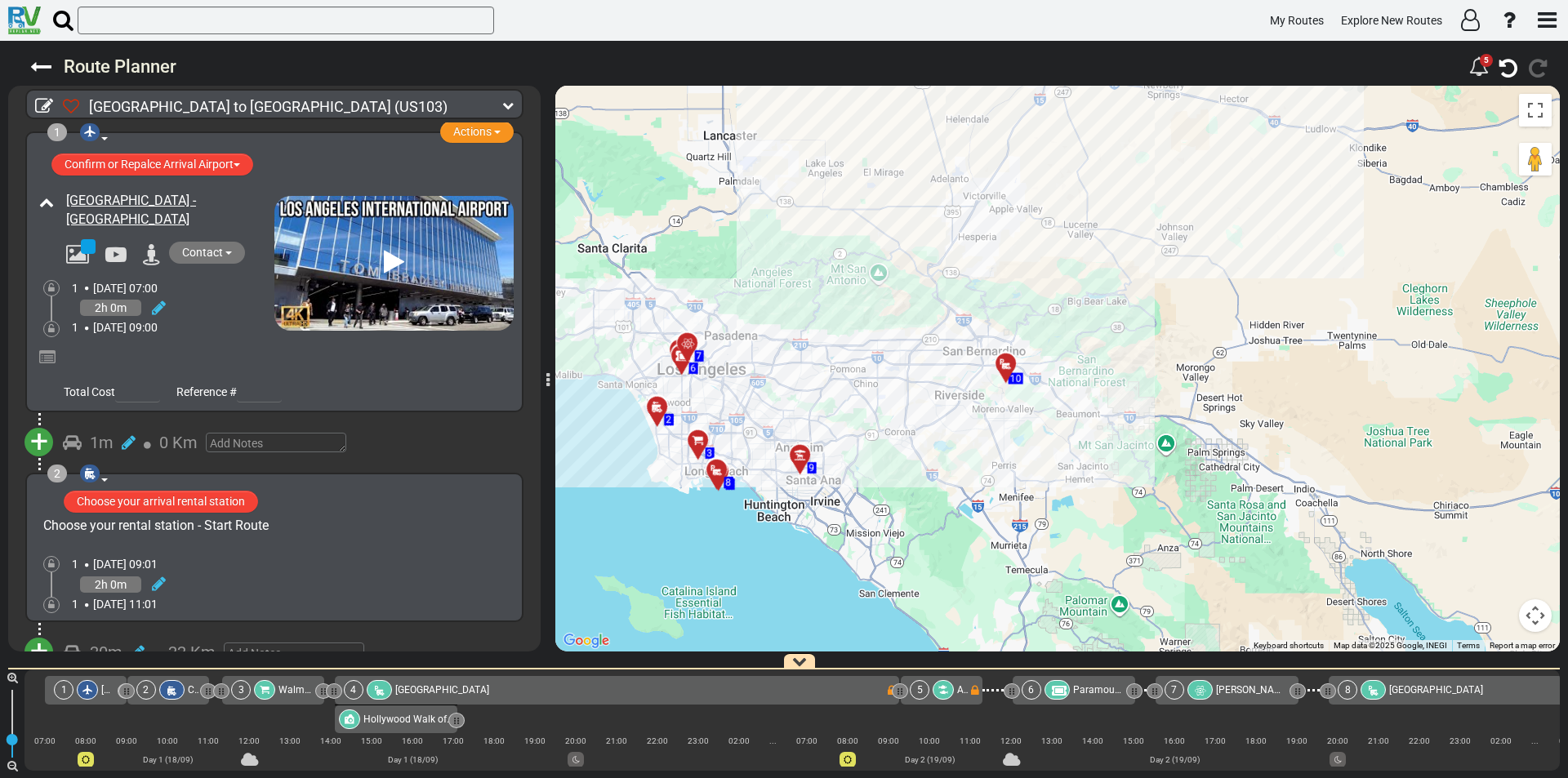
click at [843, 287] on div "To activate drag with keyboard, press Alt + Enter. Once in keyboard drag state,…" at bounding box center [1058, 368] width 1005 height 566
click at [513, 106] on icon at bounding box center [508, 105] width 11 height 11
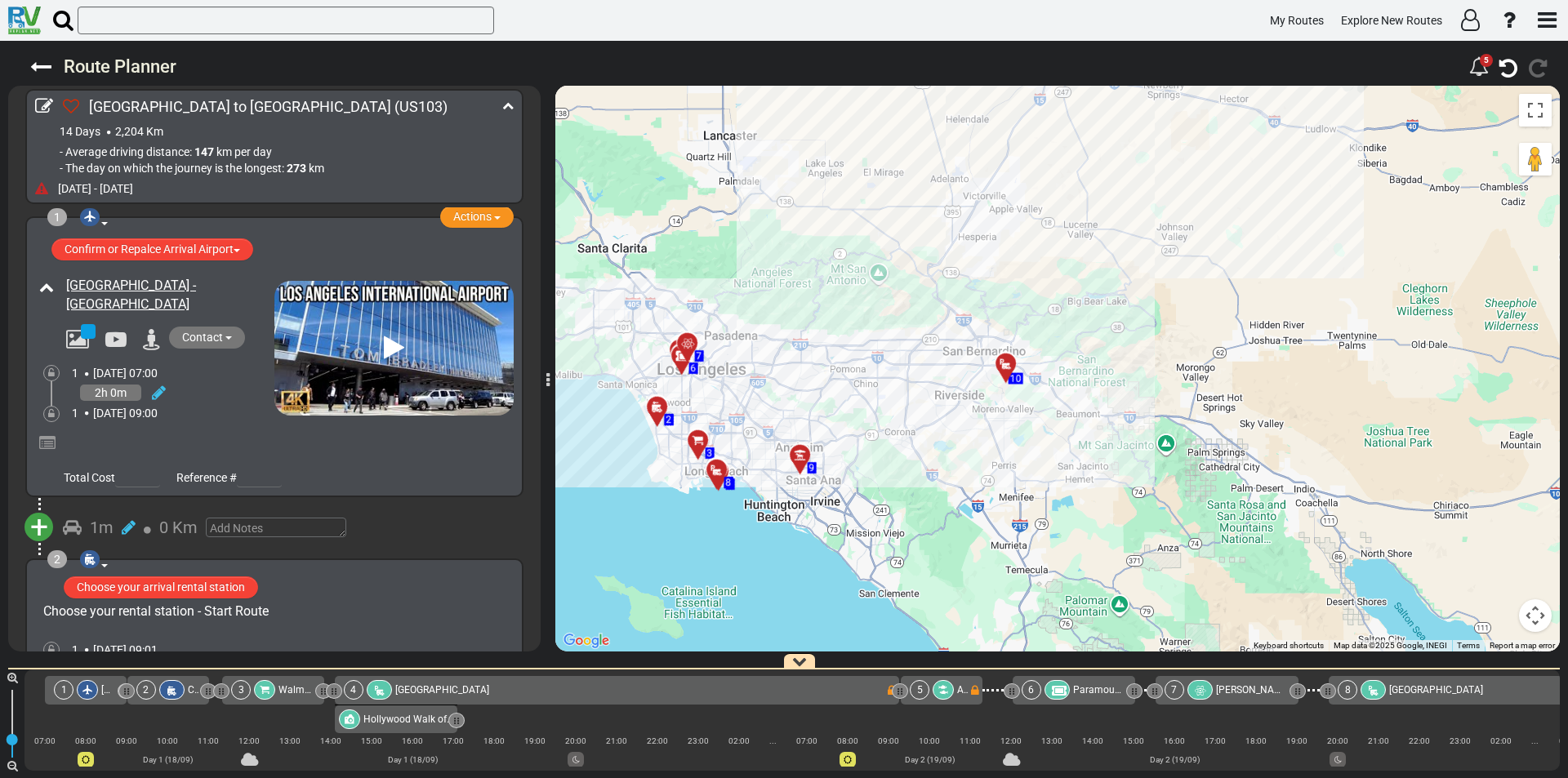
click at [511, 106] on icon at bounding box center [508, 105] width 11 height 11
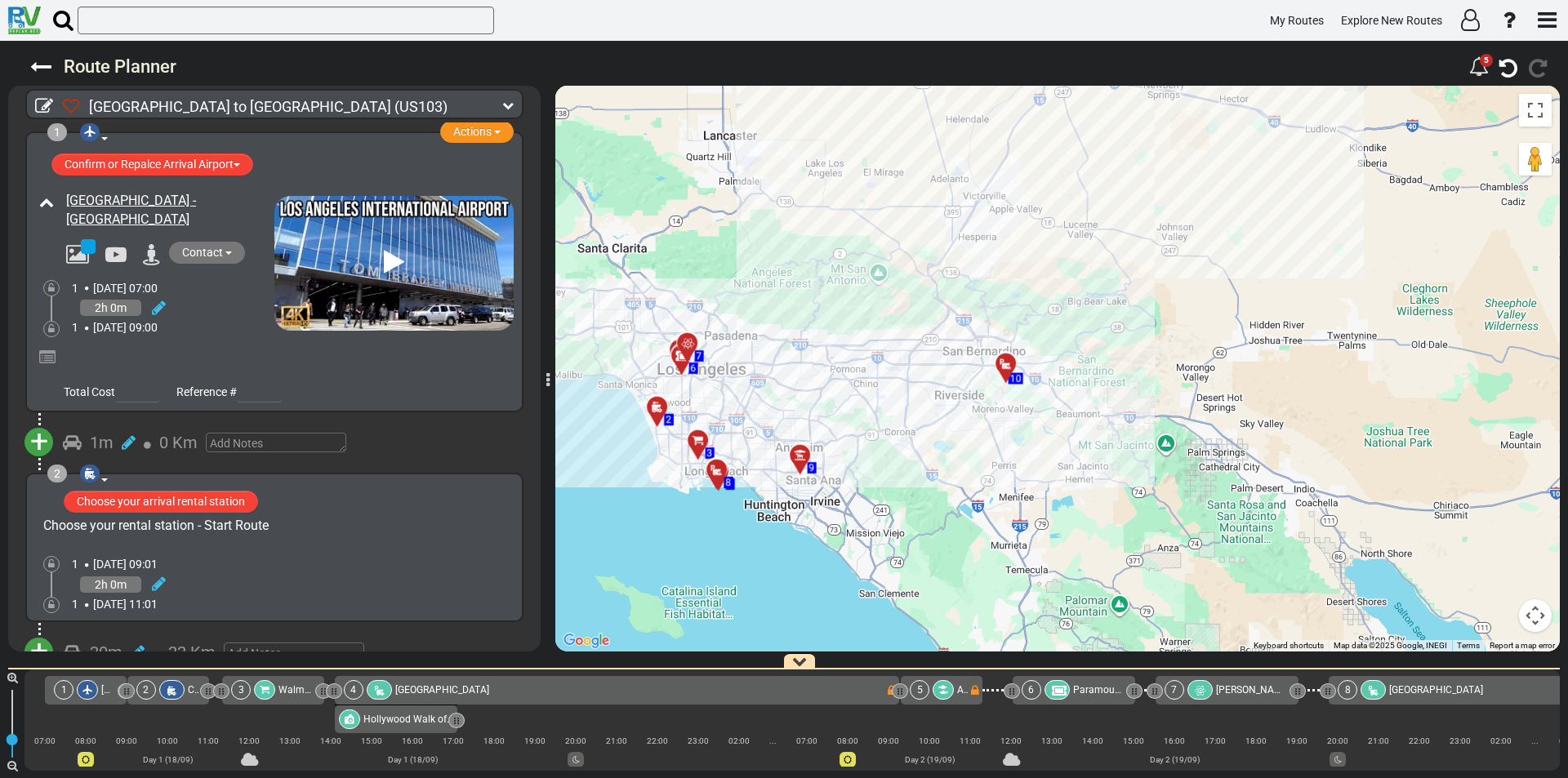
click at [502, 105] on icon at bounding box center [508, 105] width 11 height 11
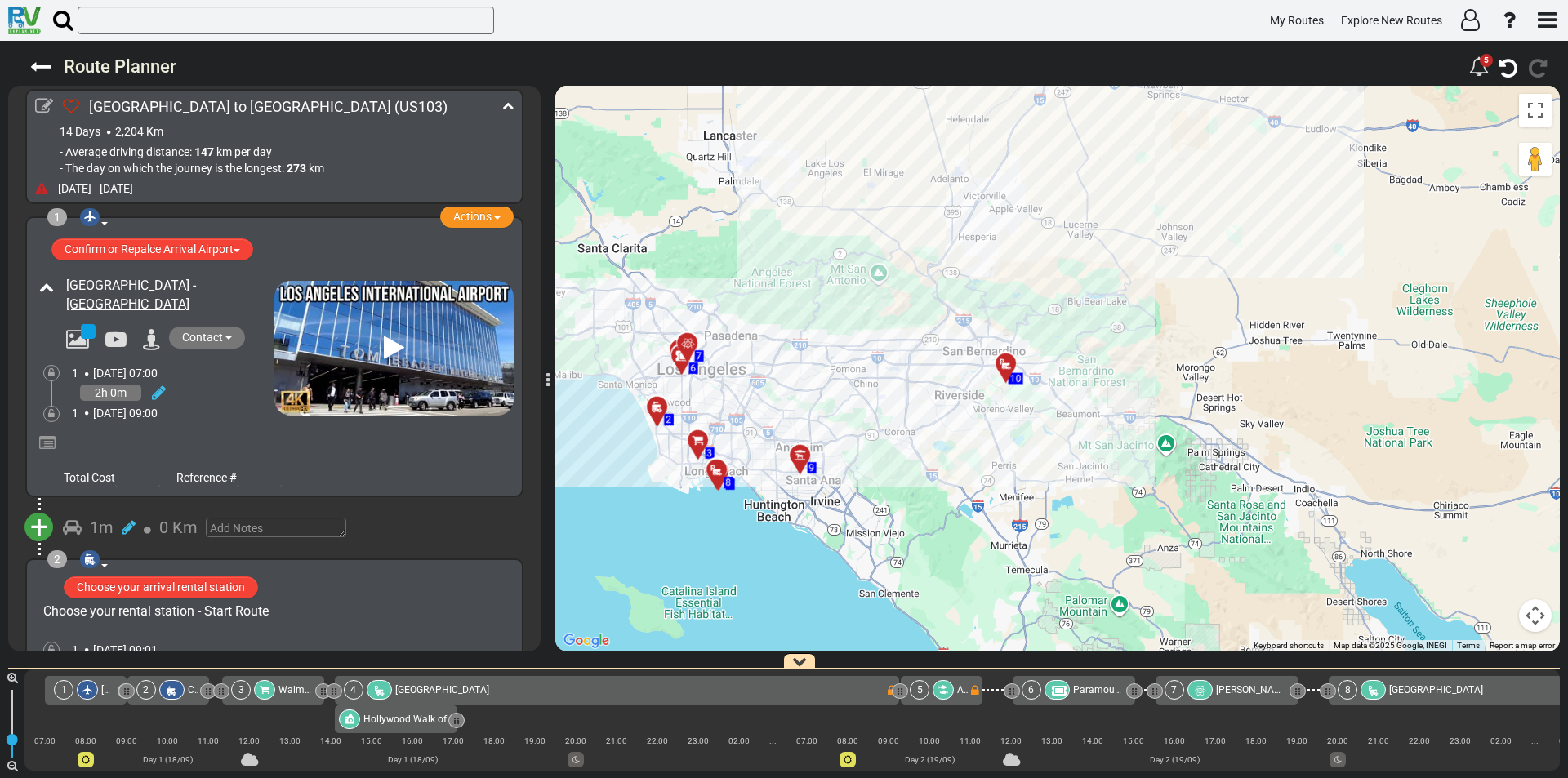
click at [43, 102] on icon at bounding box center [43, 105] width 18 height 18
type input "[GEOGRAPHIC_DATA] to [GEOGRAPHIC_DATA]"
type input "[DATE]"
select select "boolean:false"
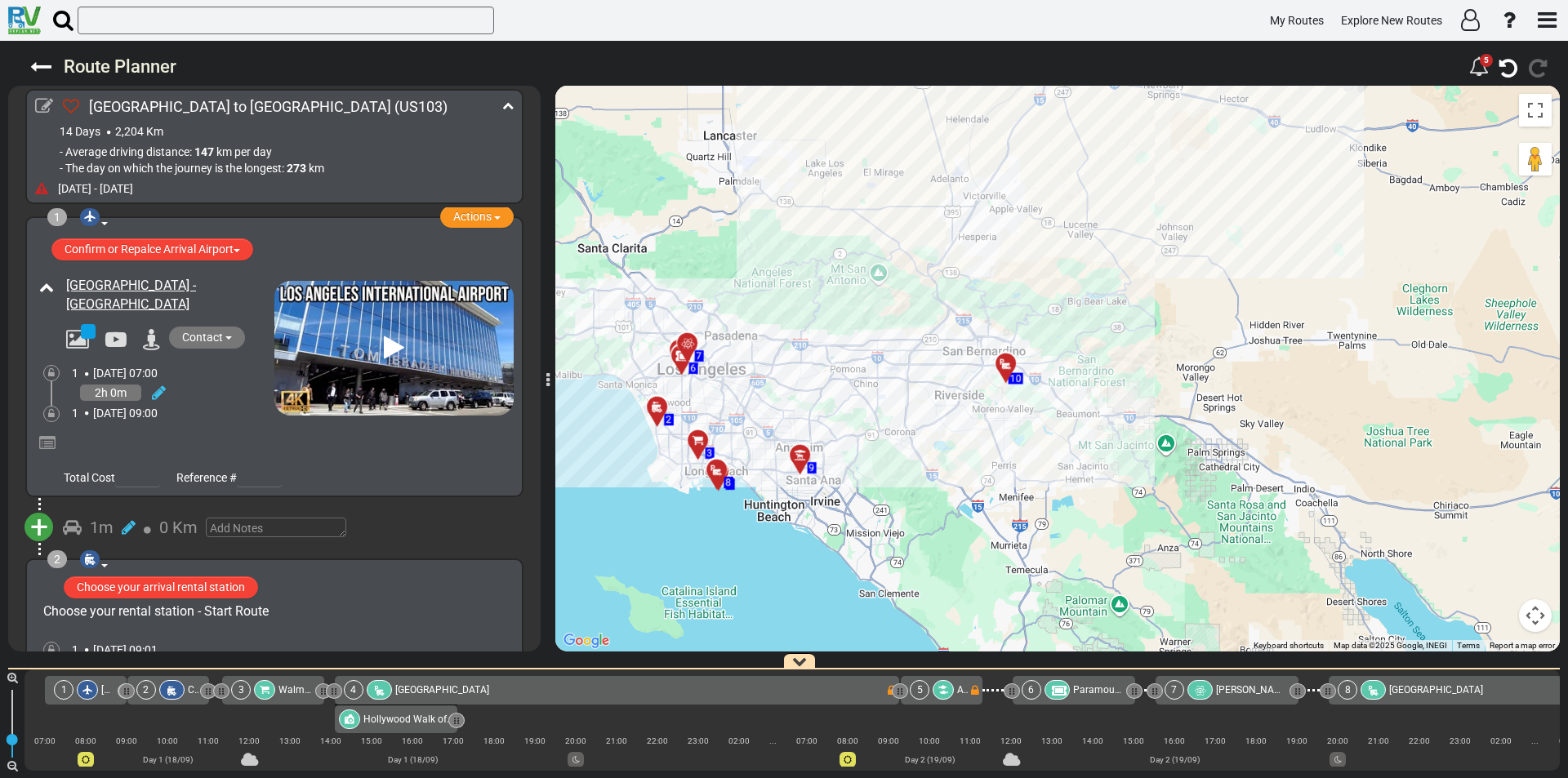
select select "number:2"
select select "number:3"
select select "number:11"
type input "9"
select select "boolean:false"
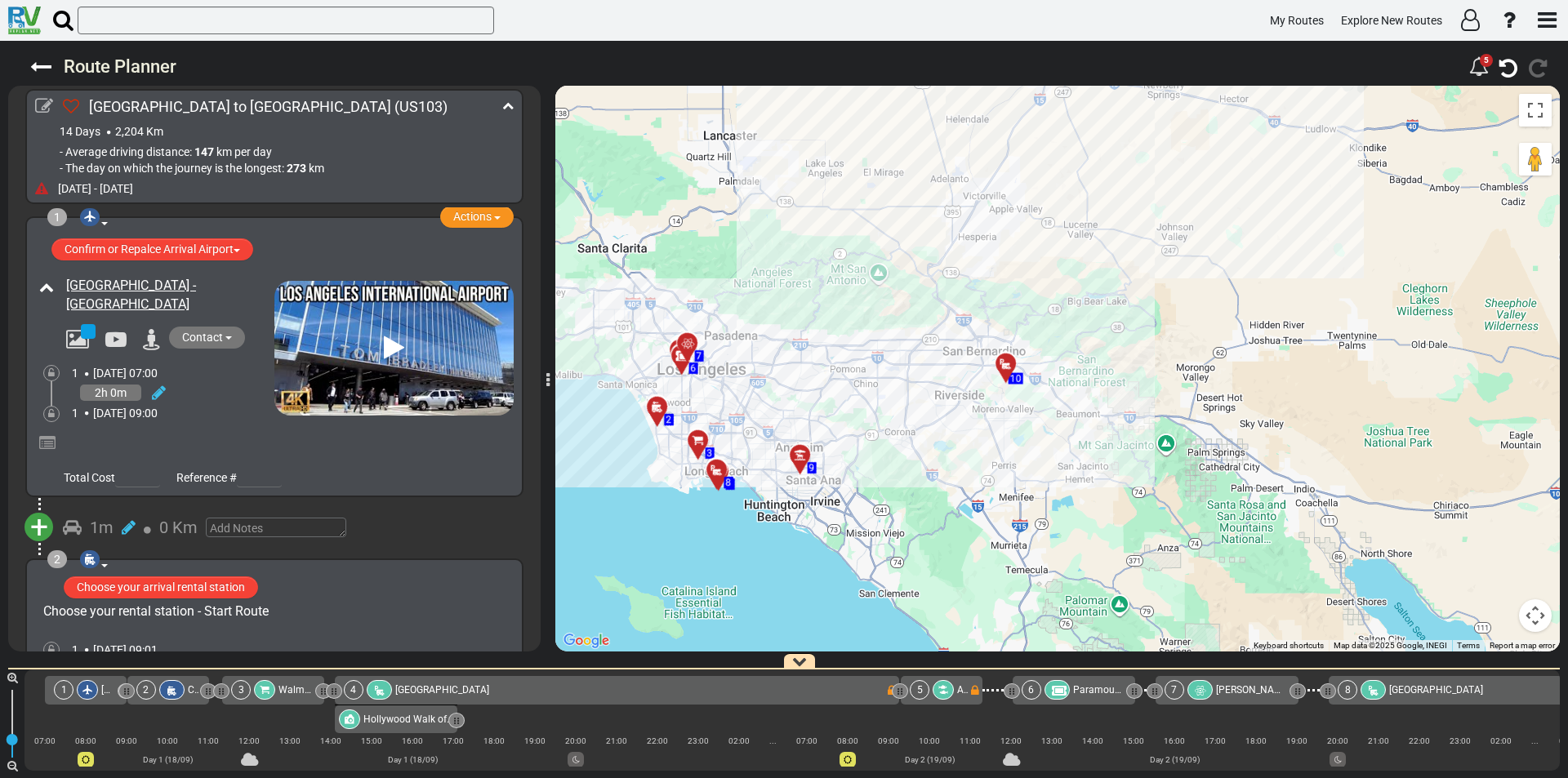
select select
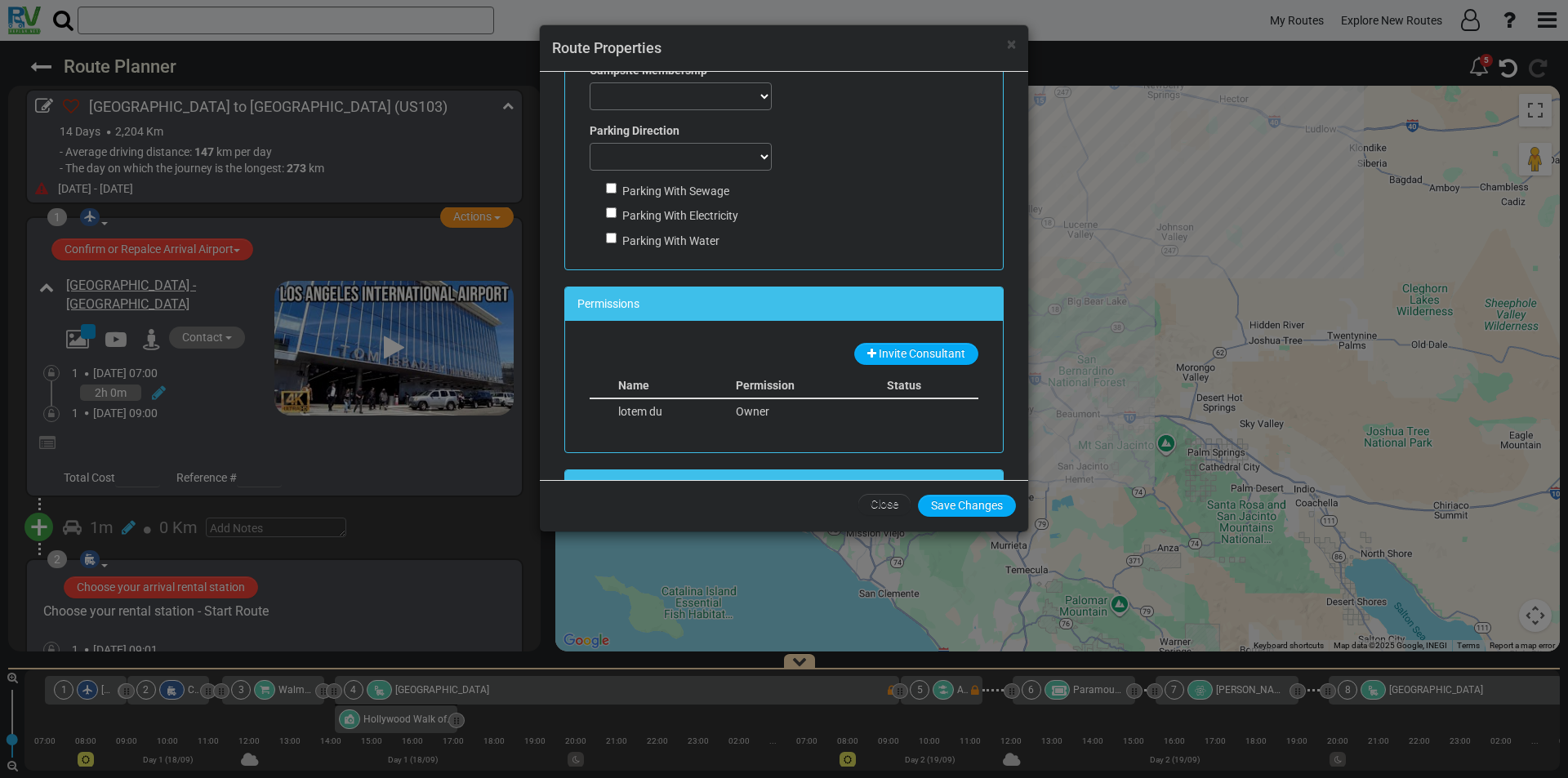
scroll to position [1074, 0]
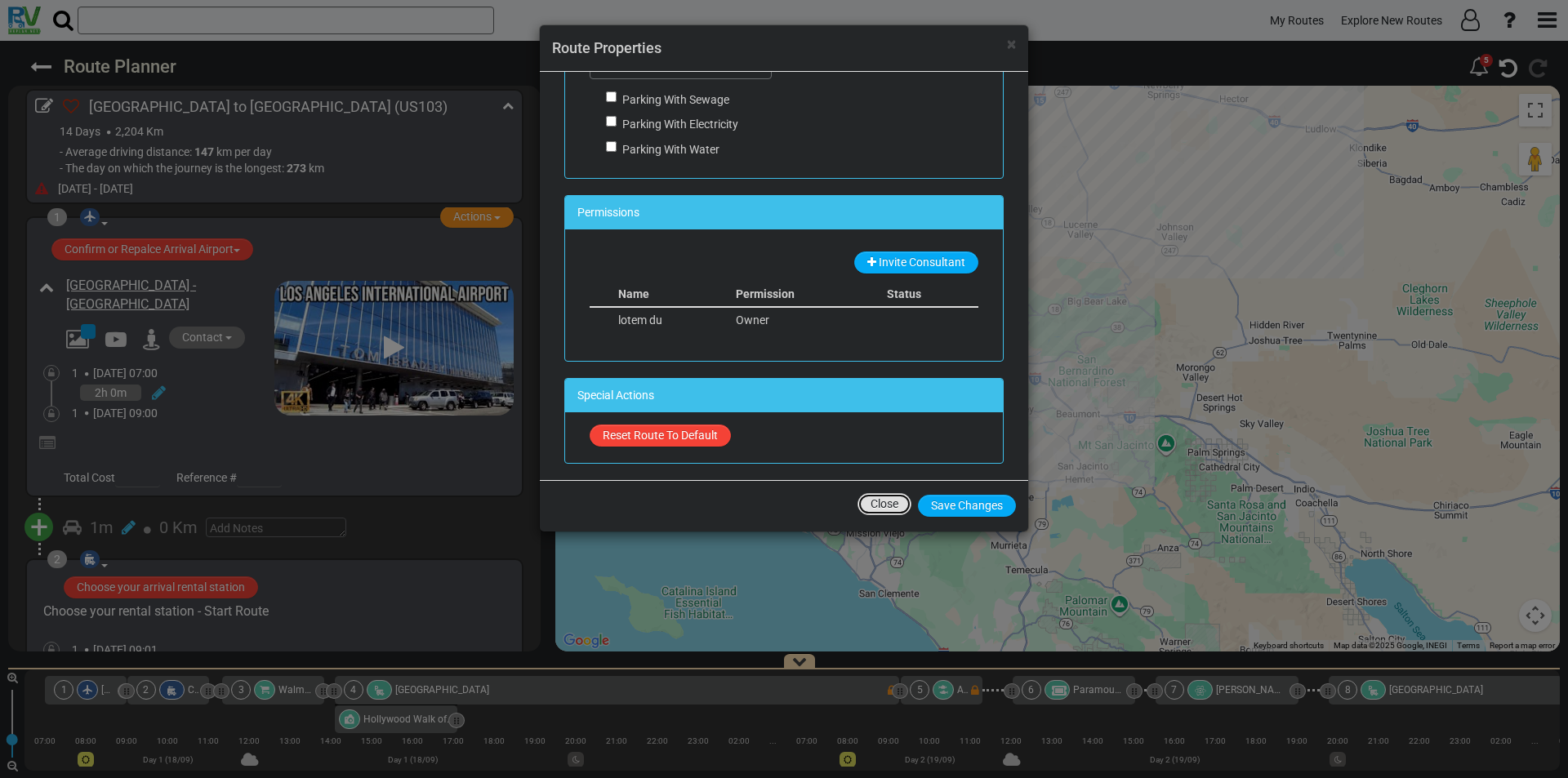
click at [873, 507] on button "Close" at bounding box center [884, 504] width 54 height 22
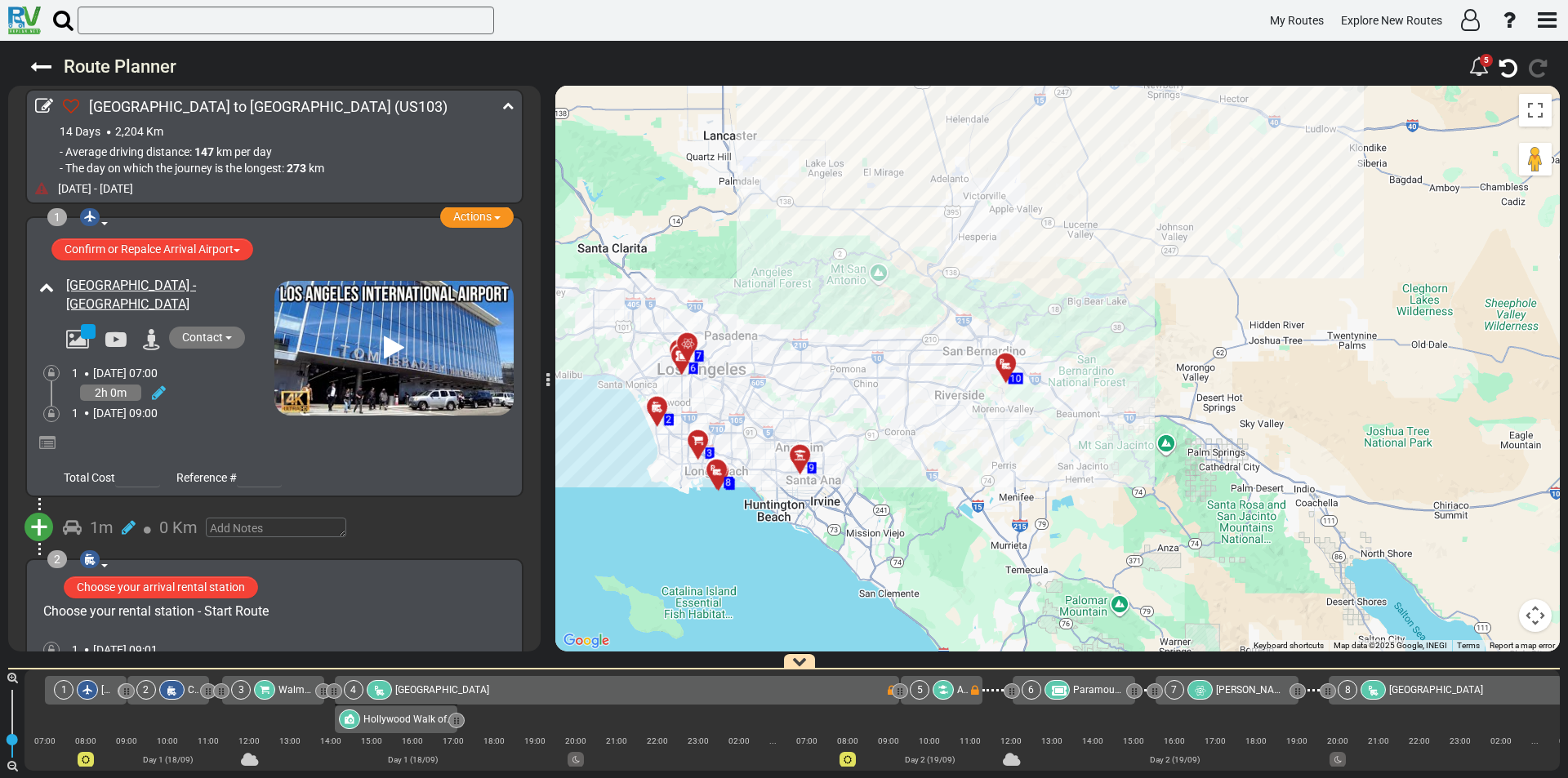
click at [38, 188] on icon at bounding box center [41, 189] width 13 height 13
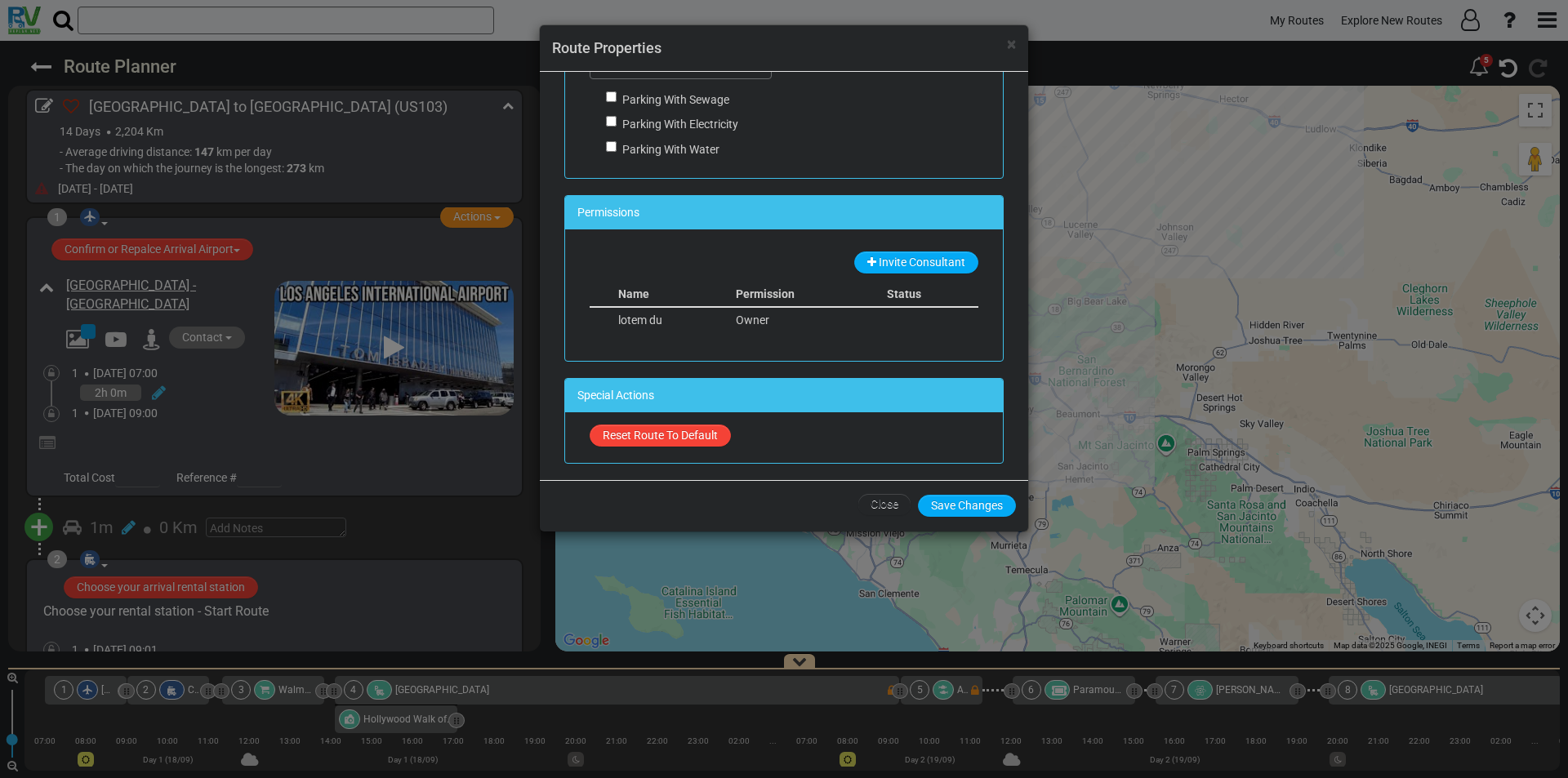
scroll to position [0, 0]
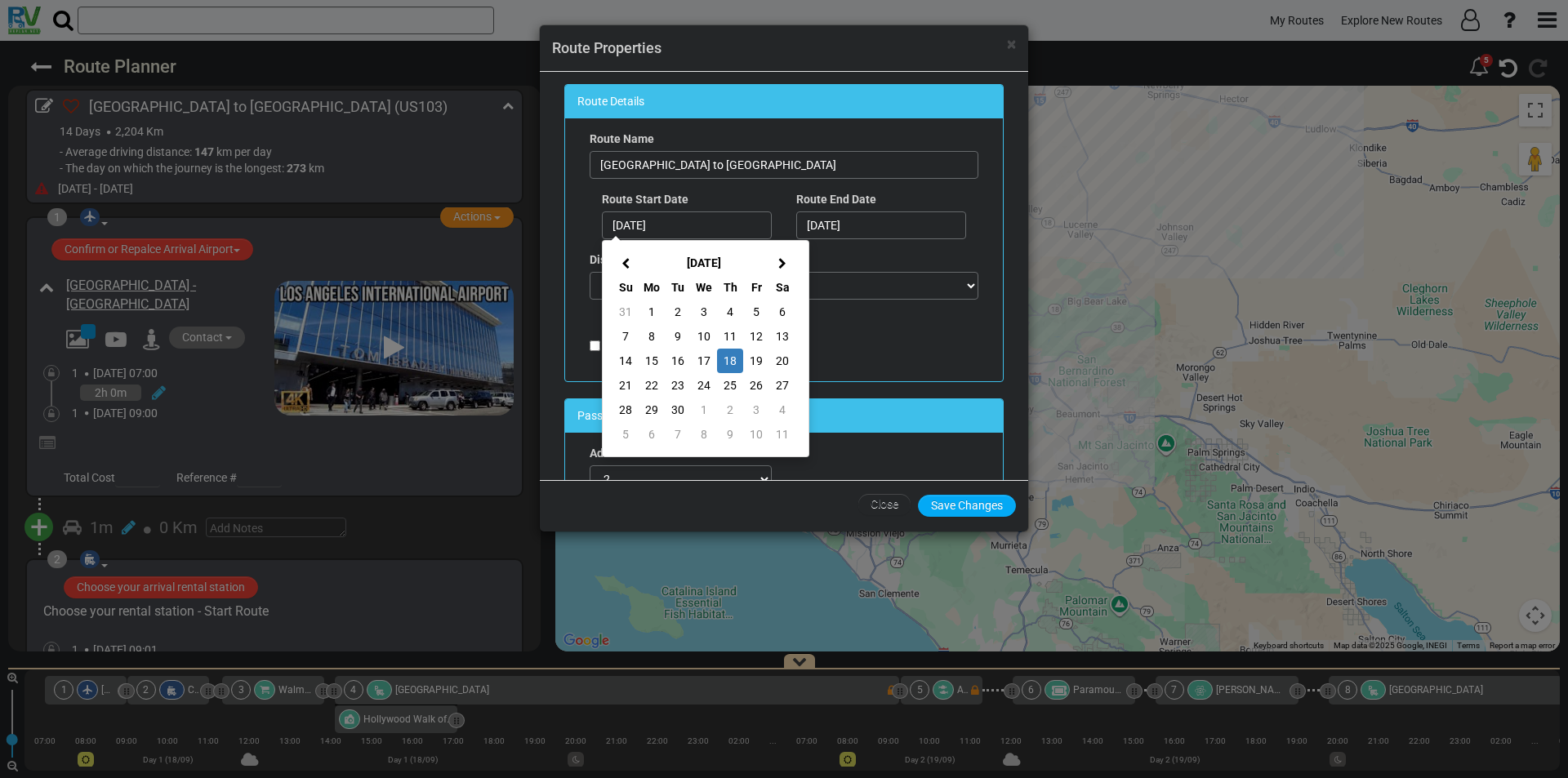
click at [933, 337] on div "Traveling With Pets" at bounding box center [784, 335] width 389 height 45
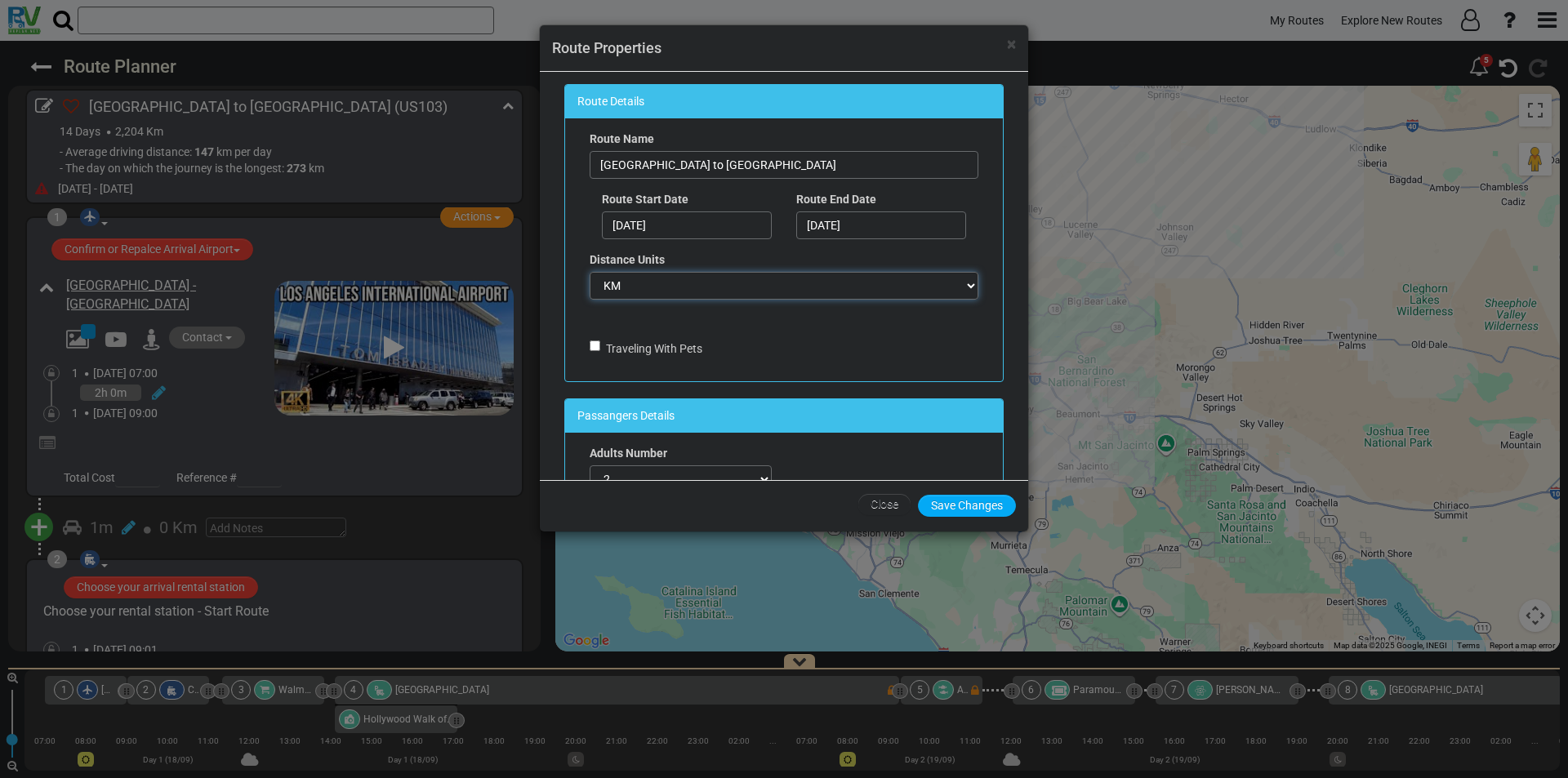
click at [937, 289] on select "Miles KM" at bounding box center [784, 286] width 389 height 28
click at [891, 503] on button "Close" at bounding box center [884, 504] width 54 height 22
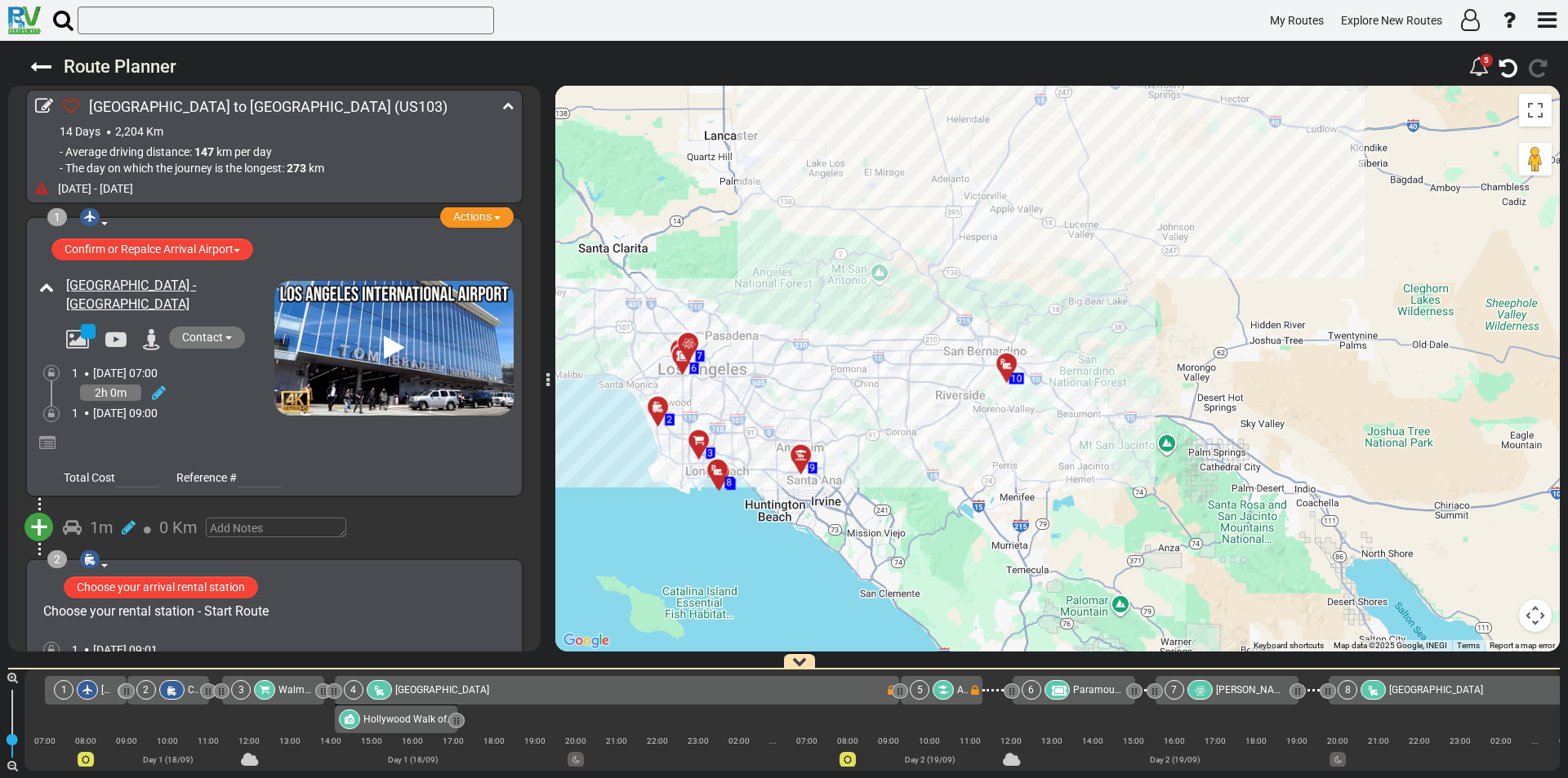
click at [508, 107] on icon at bounding box center [508, 105] width 11 height 11
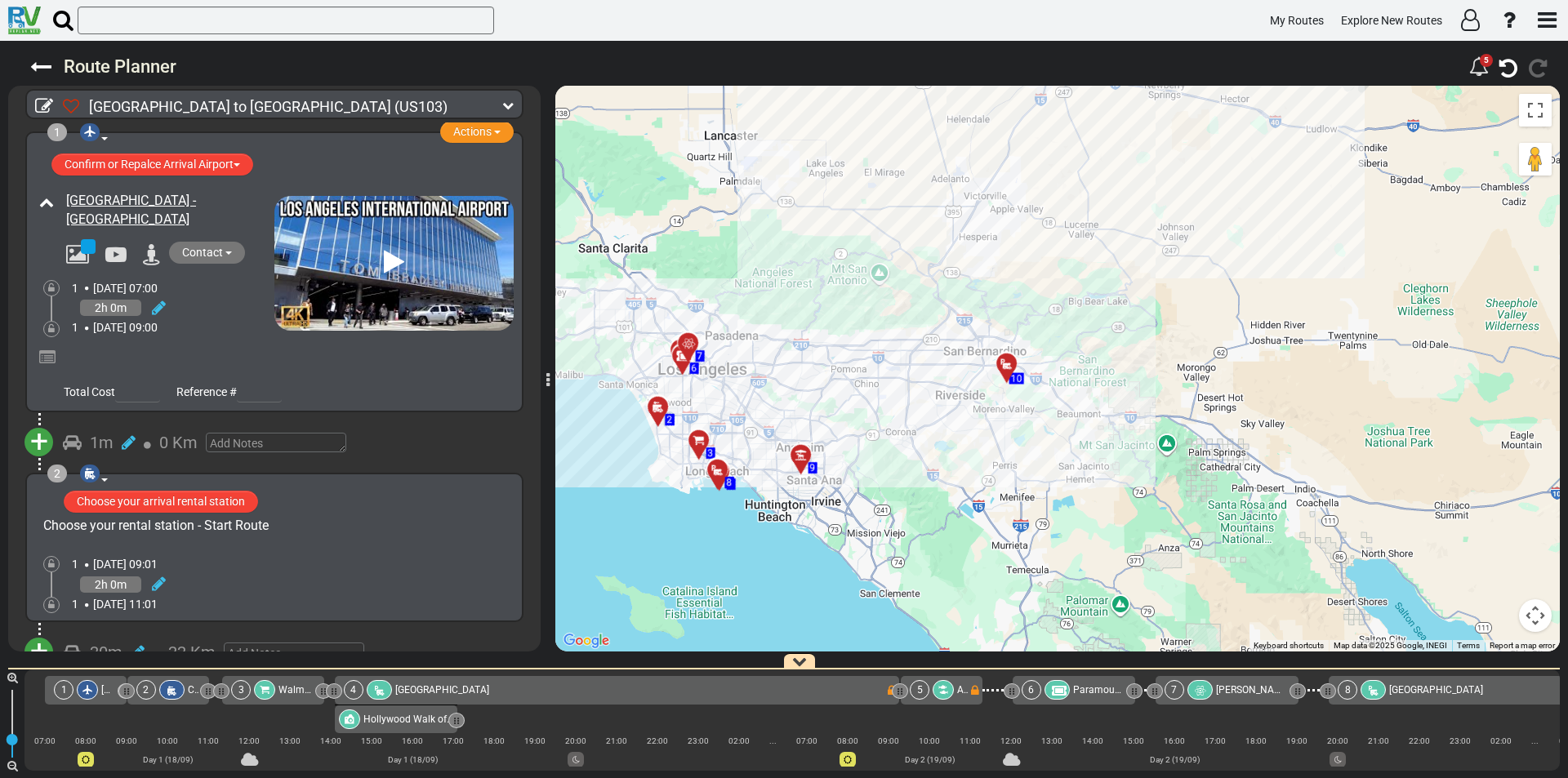
drag, startPoint x: 512, startPoint y: 118, endPoint x: 531, endPoint y: 102, distance: 24.8
click at [531, 102] on div "Los Angeles to Denver (US103) 14 Days 2,204 Km 147 km km" at bounding box center [274, 103] width 532 height 37
click at [504, 104] on icon at bounding box center [508, 105] width 11 height 11
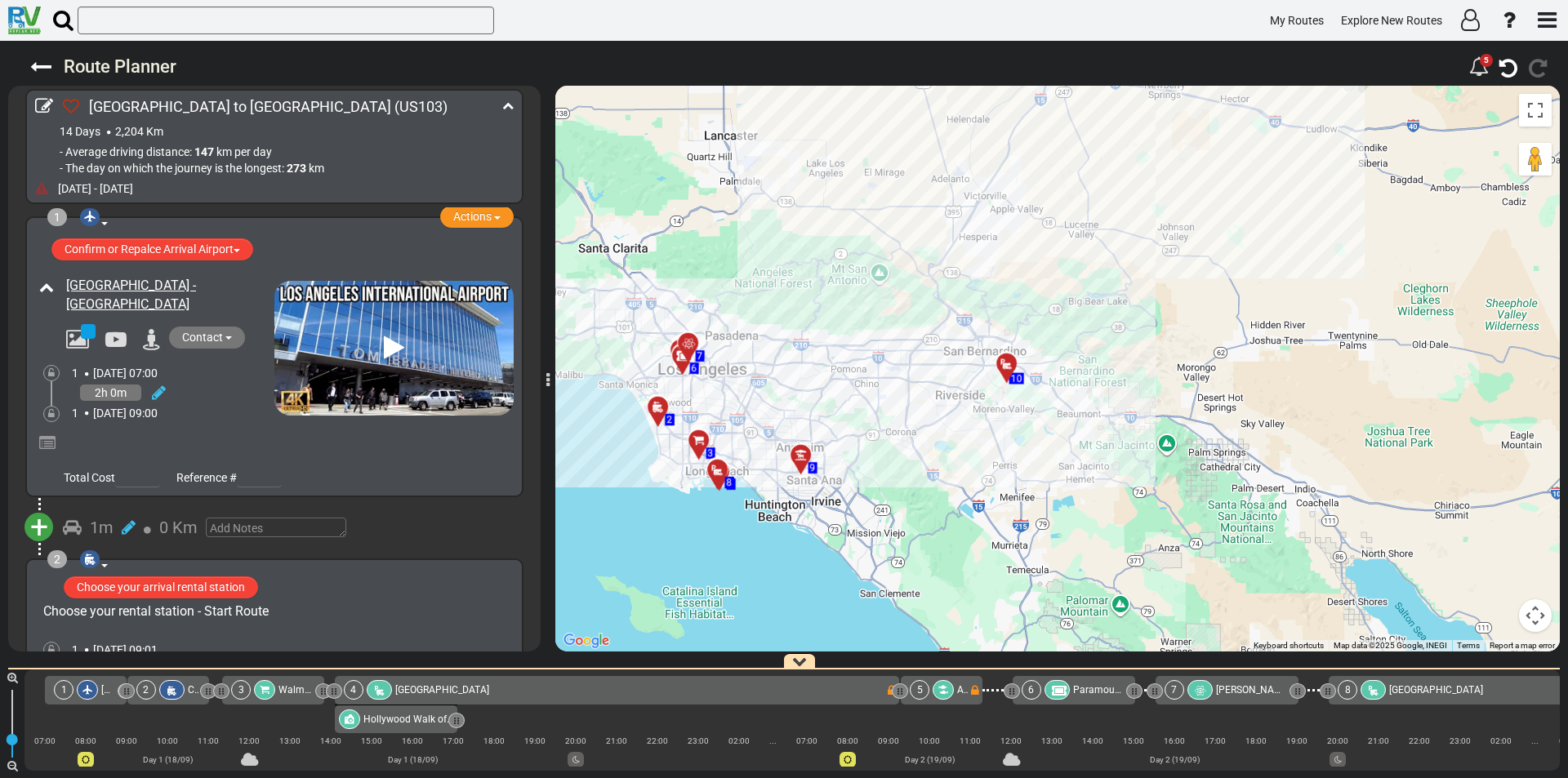
click at [47, 189] on icon at bounding box center [41, 189] width 13 height 13
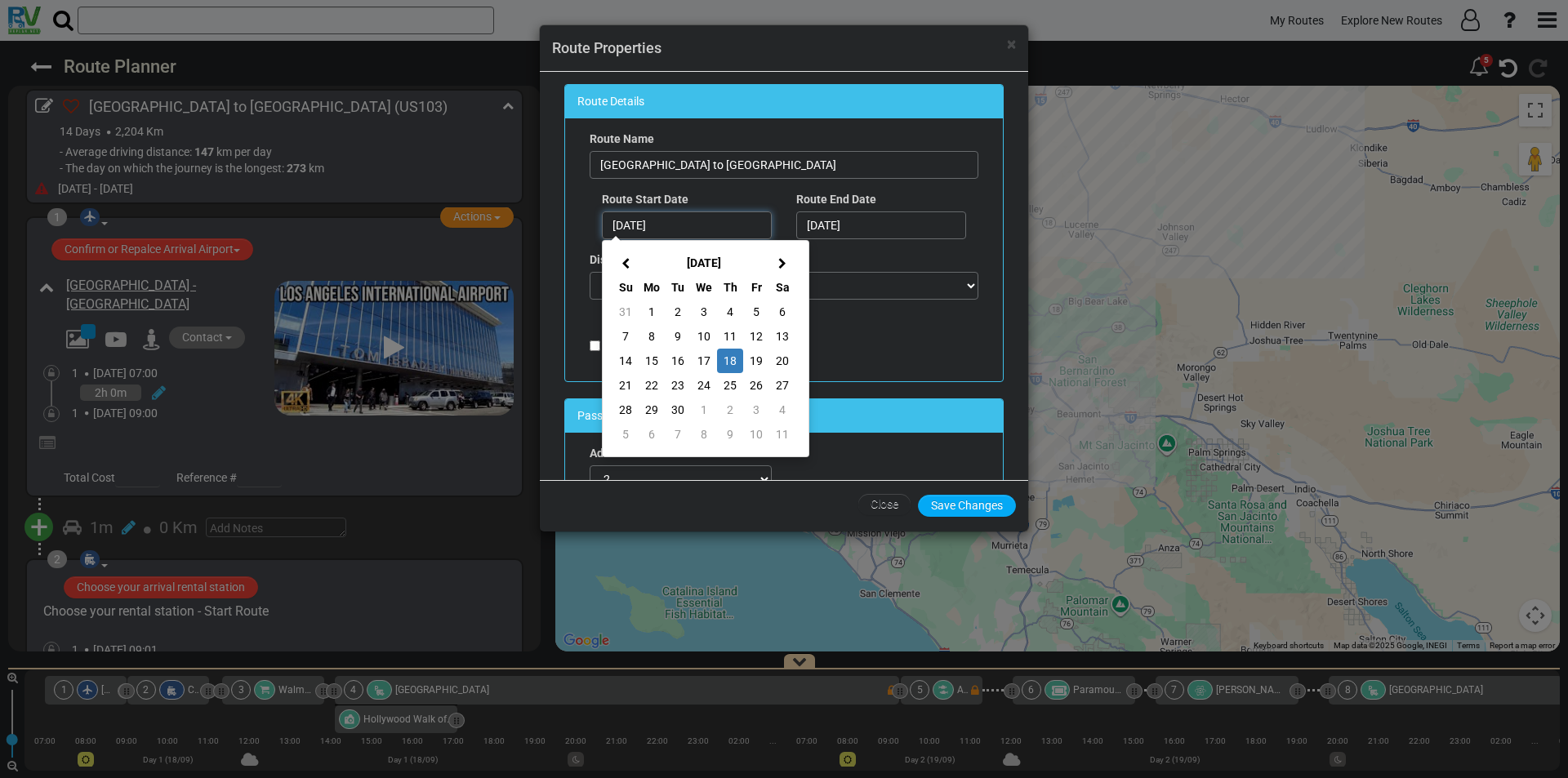
click at [683, 226] on input "[DATE]" at bounding box center [686, 226] width 170 height 28
click at [855, 252] on div "Distance Units Miles KM" at bounding box center [784, 245] width 389 height 109
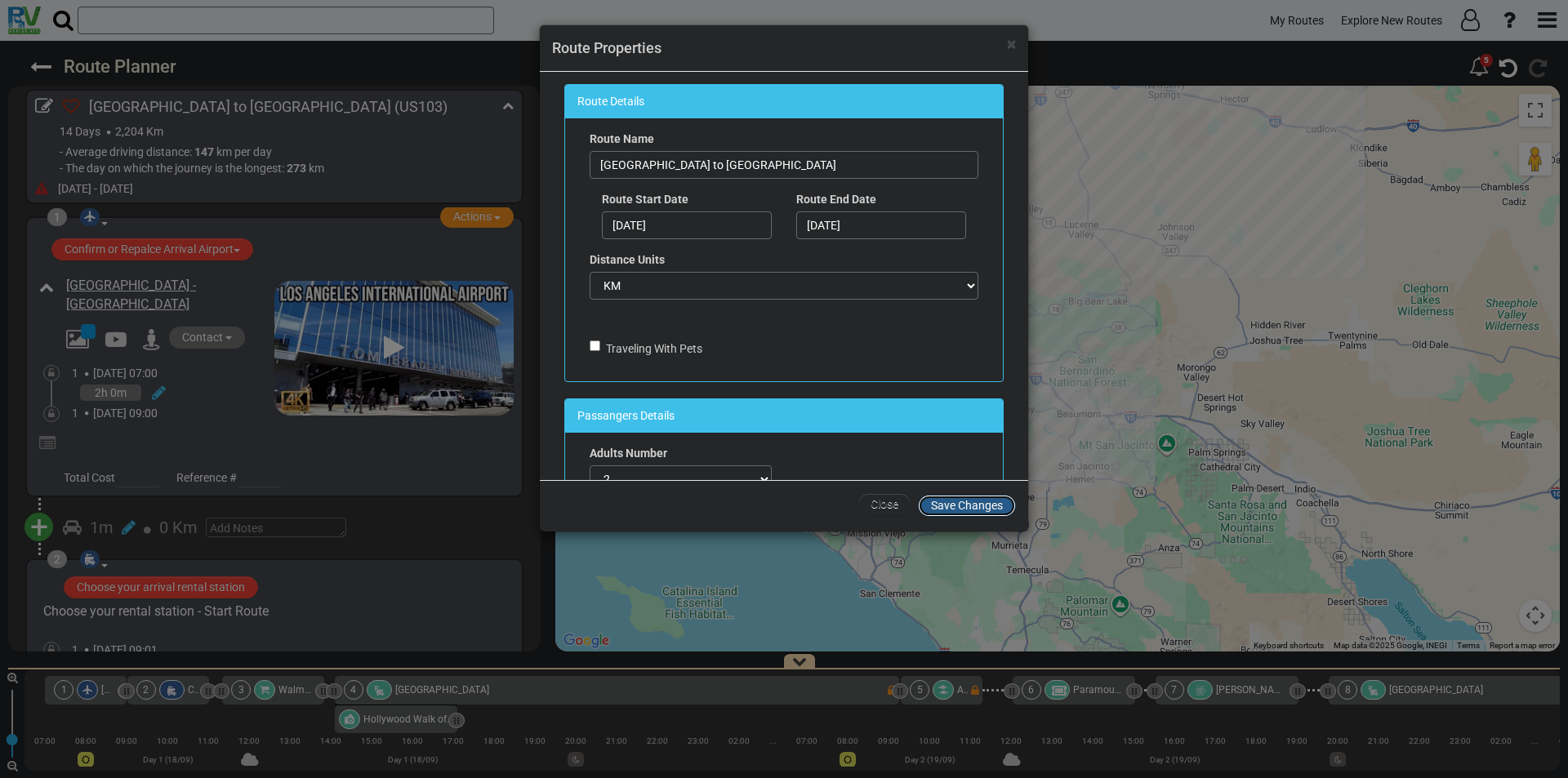
click at [994, 507] on button "Save Changes" at bounding box center [967, 506] width 98 height 22
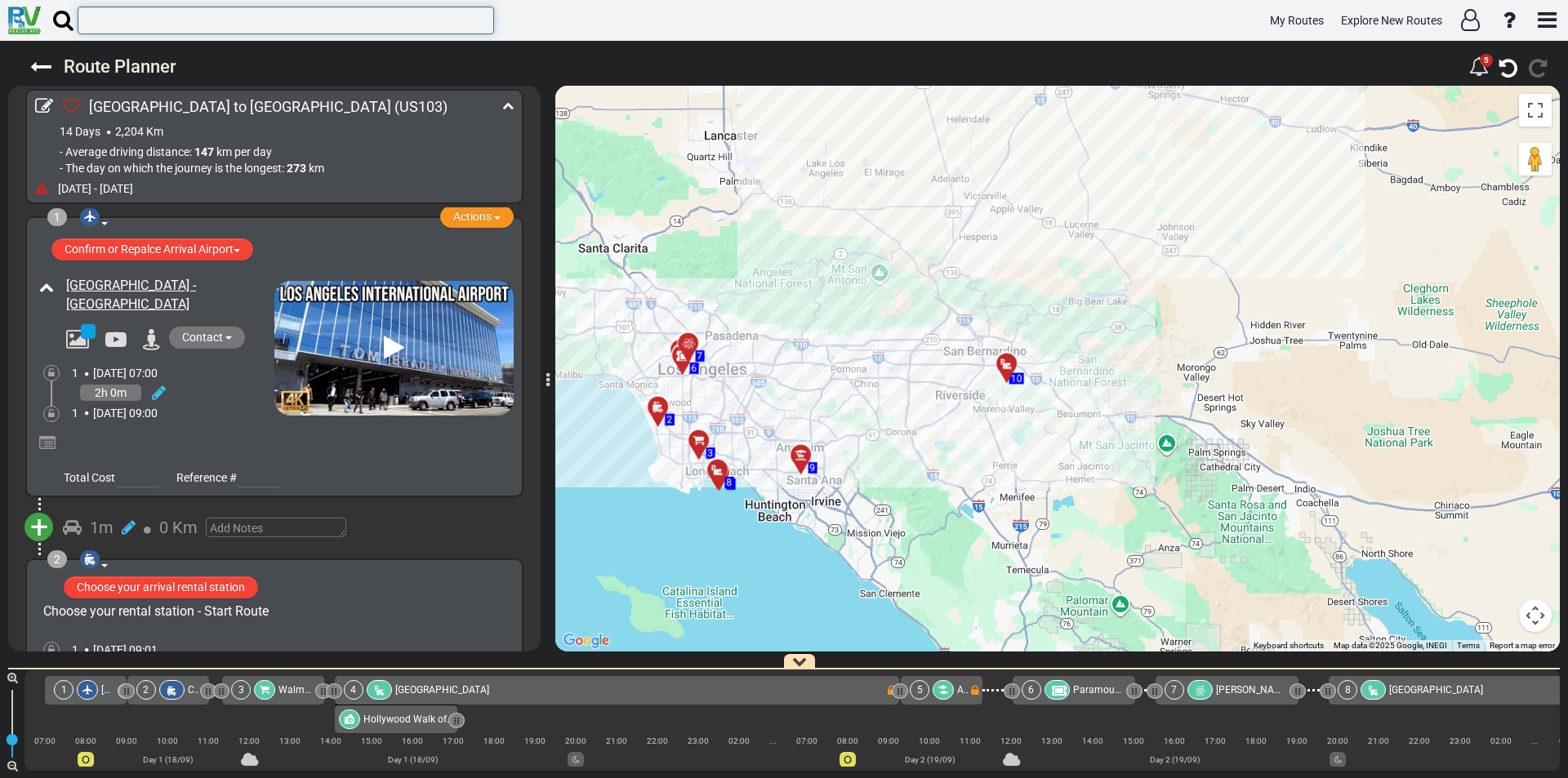
click at [220, 20] on input "text" at bounding box center [286, 21] width 416 height 28
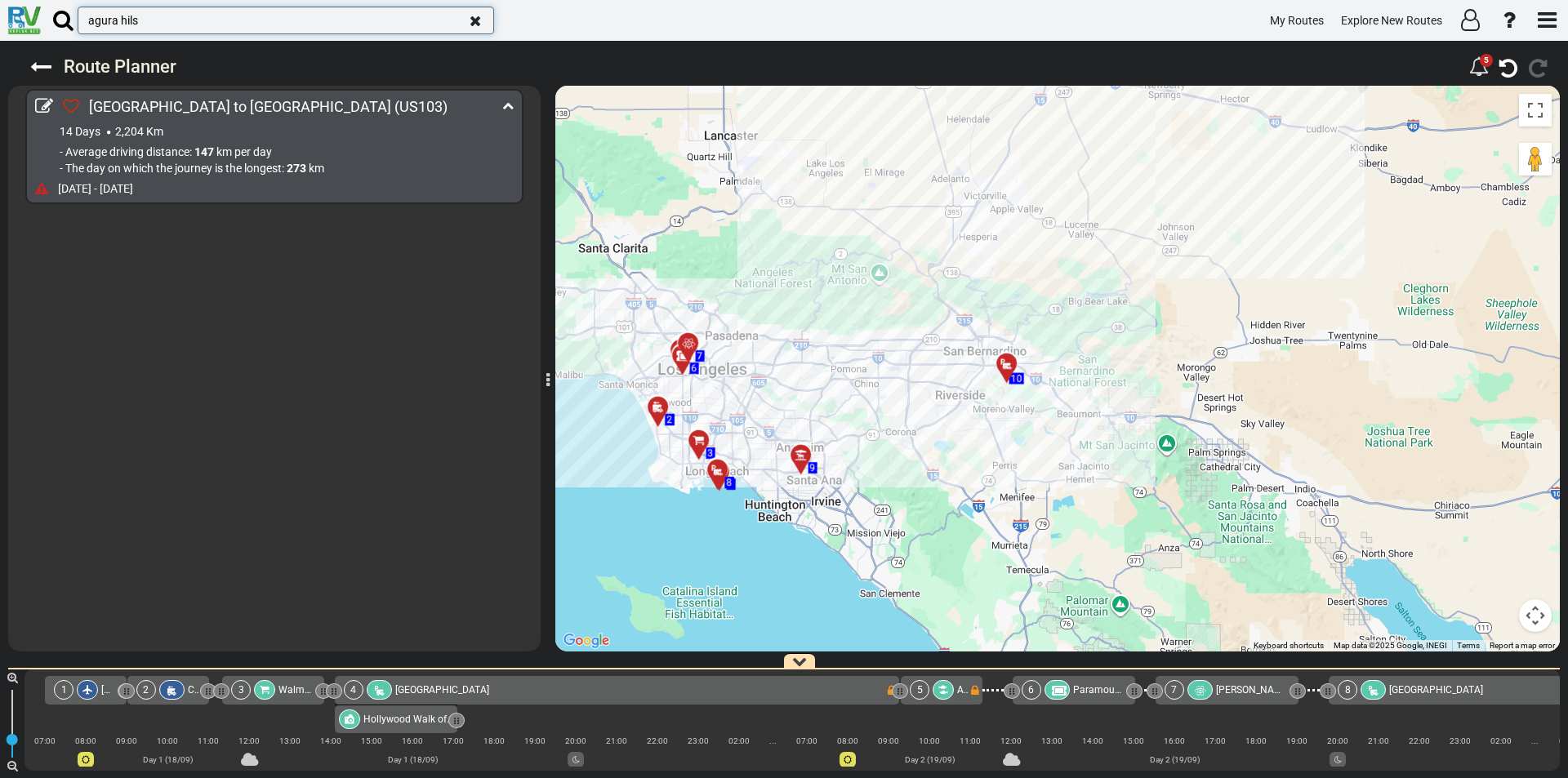
type input "agura hils"
click at [475, 22] on icon "button" at bounding box center [476, 22] width 11 height 15
click at [62, 18] on icon at bounding box center [63, 20] width 21 height 22
click at [78, 18] on input "agura hils" at bounding box center [286, 21] width 416 height 28
click at [27, 20] on img at bounding box center [24, 21] width 33 height 28
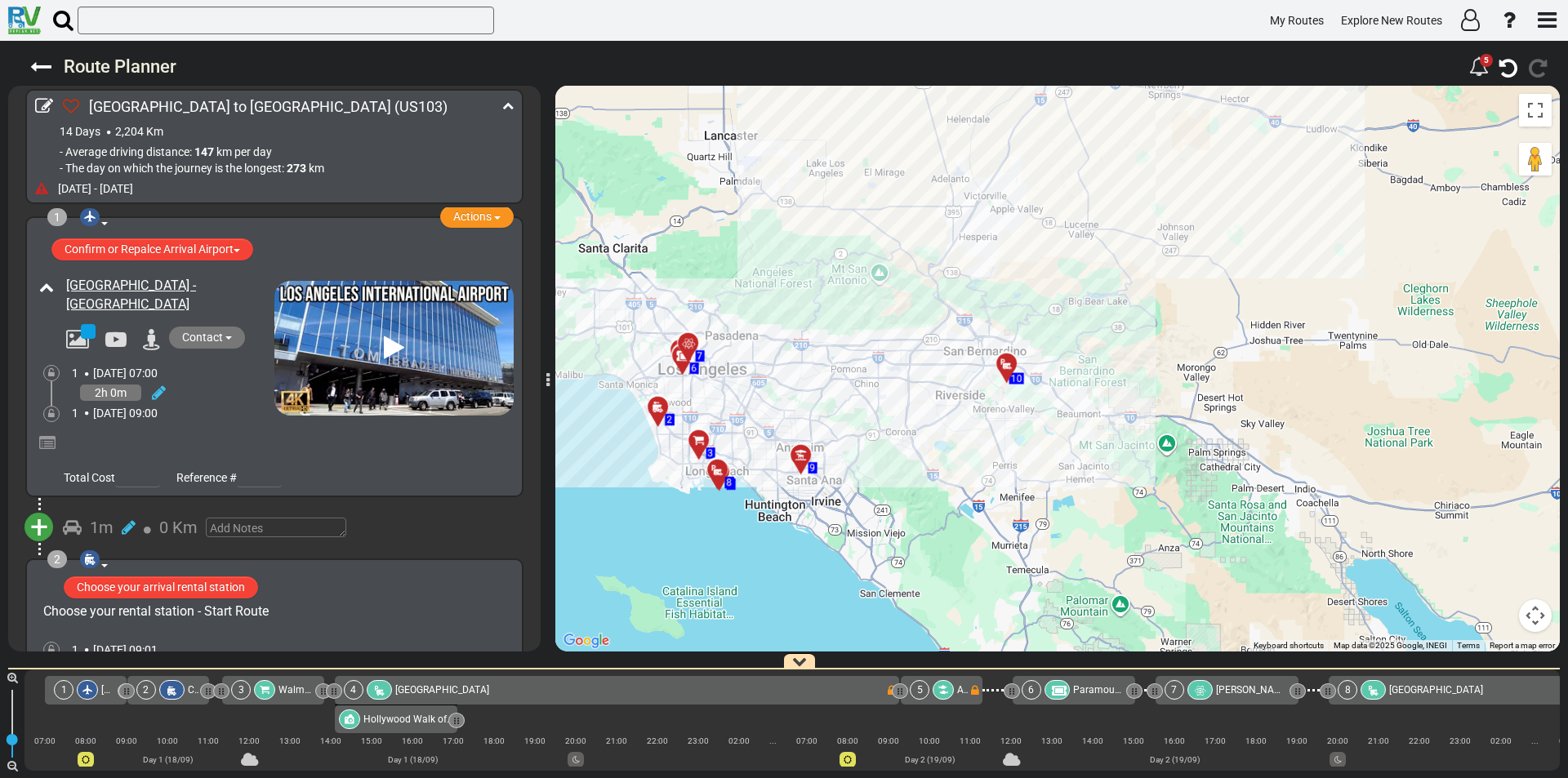
click at [61, 20] on icon at bounding box center [63, 20] width 21 height 22
click at [78, 20] on input "text" at bounding box center [286, 21] width 416 height 28
click at [63, 21] on icon at bounding box center [63, 20] width 21 height 22
click at [78, 21] on input "text" at bounding box center [286, 21] width 416 height 28
click at [63, 21] on icon at bounding box center [63, 20] width 21 height 22
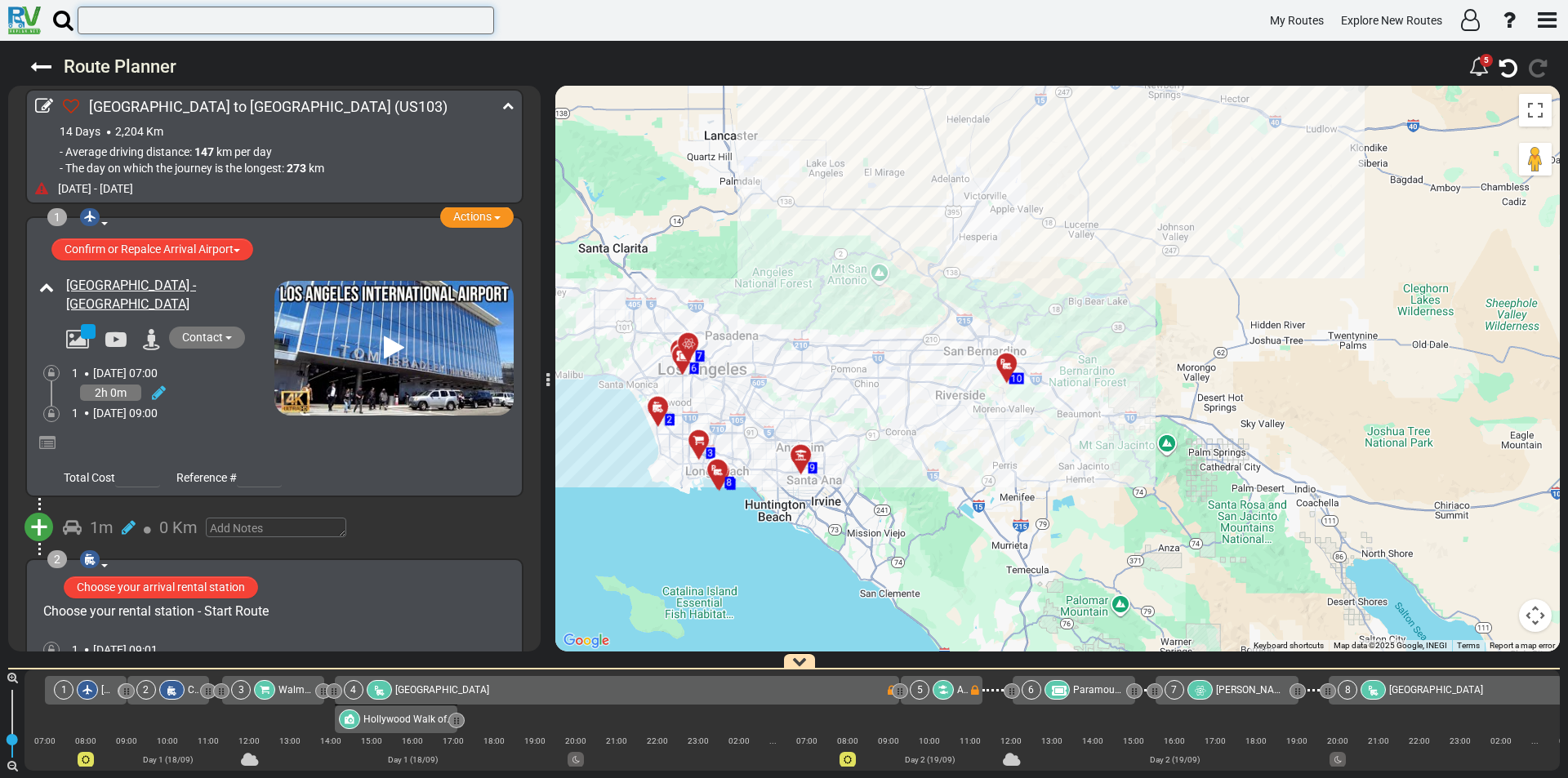
click at [78, 21] on input "text" at bounding box center [286, 21] width 416 height 28
click at [63, 21] on icon at bounding box center [63, 20] width 21 height 22
click at [78, 21] on input "text" at bounding box center [286, 21] width 416 height 28
click at [39, 64] on icon at bounding box center [40, 67] width 22 height 22
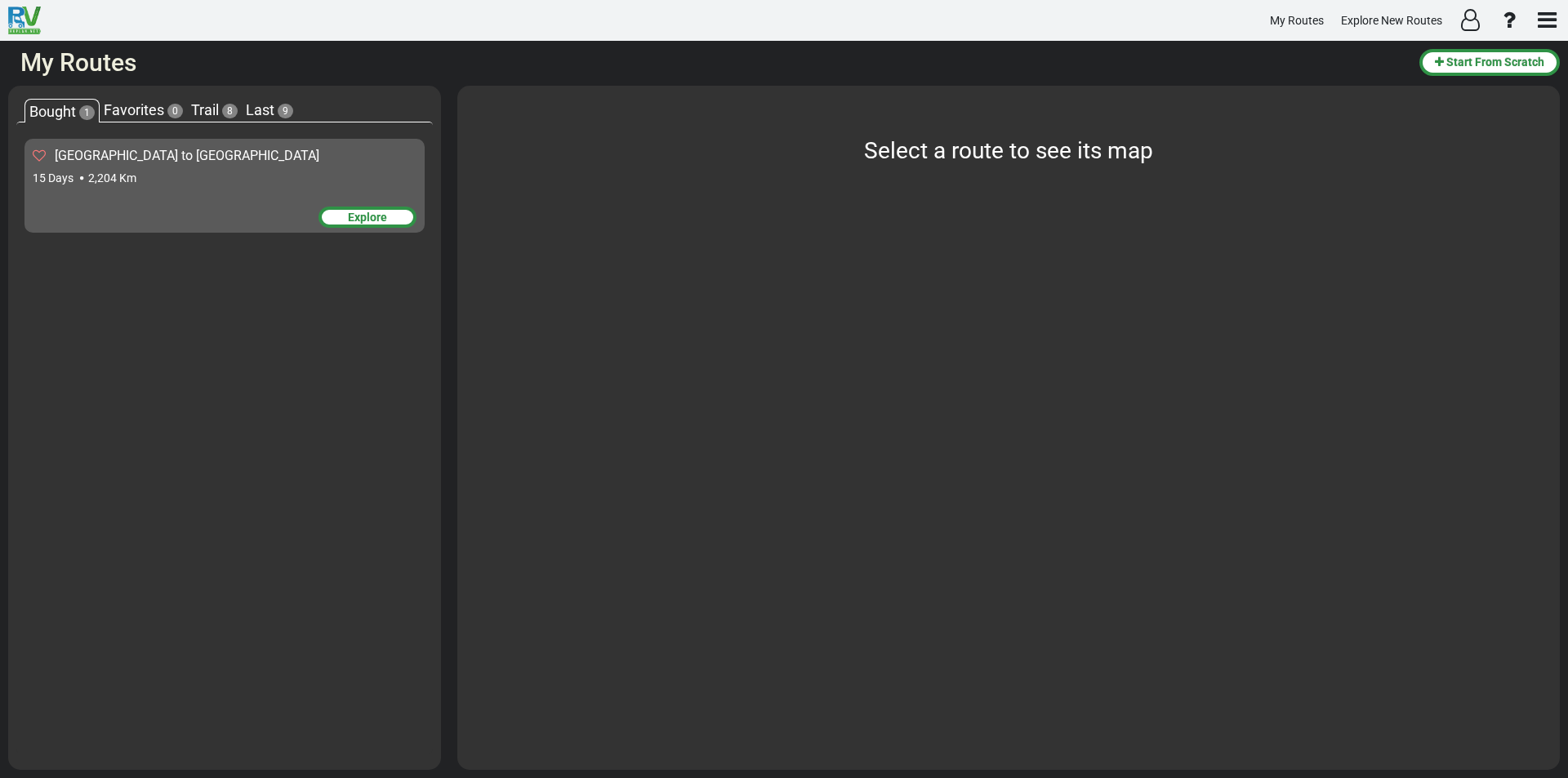
click at [342, 209] on div "Explore" at bounding box center [368, 217] width 98 height 22
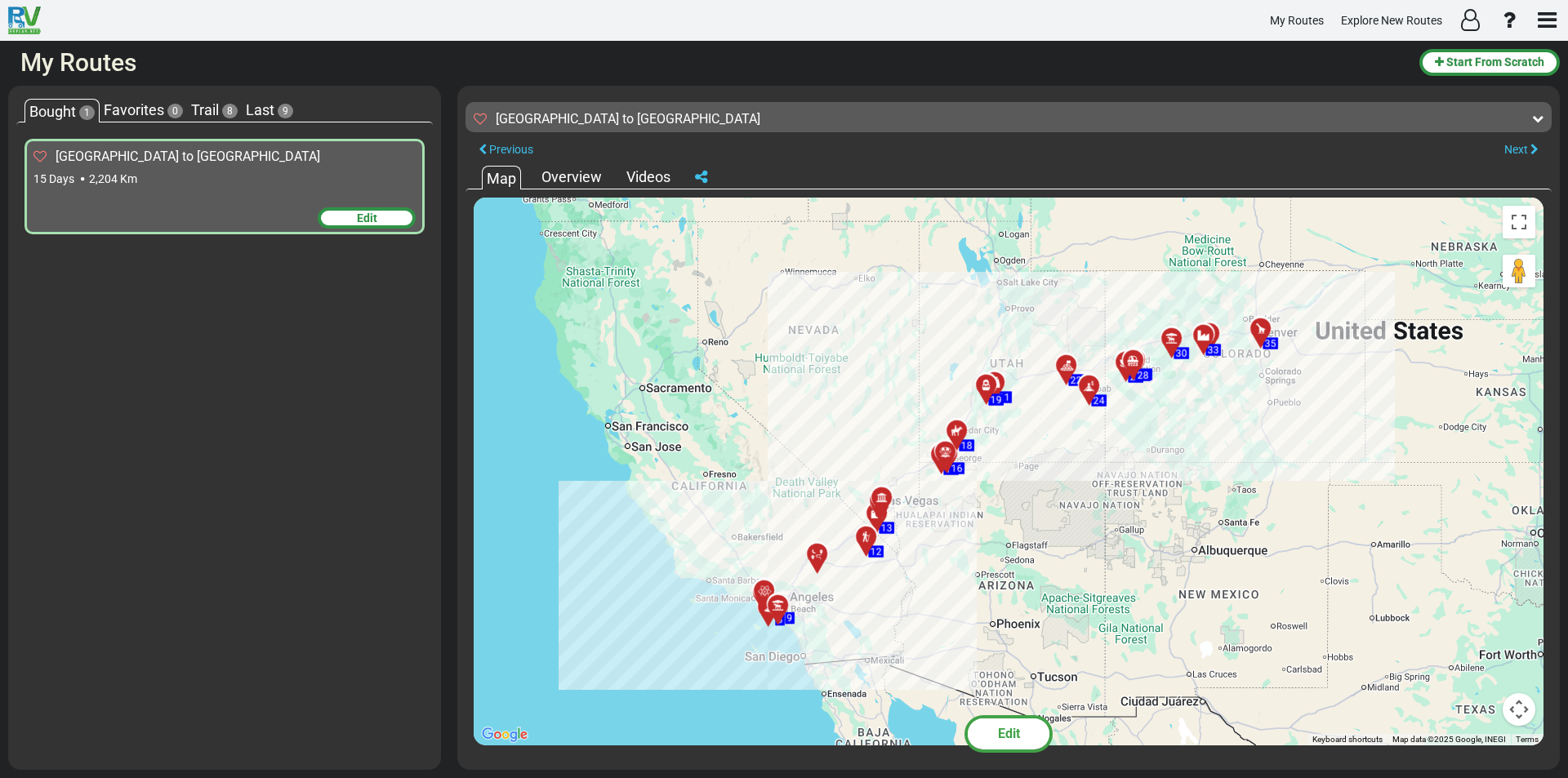
click at [339, 214] on div "Edit" at bounding box center [367, 218] width 98 height 22
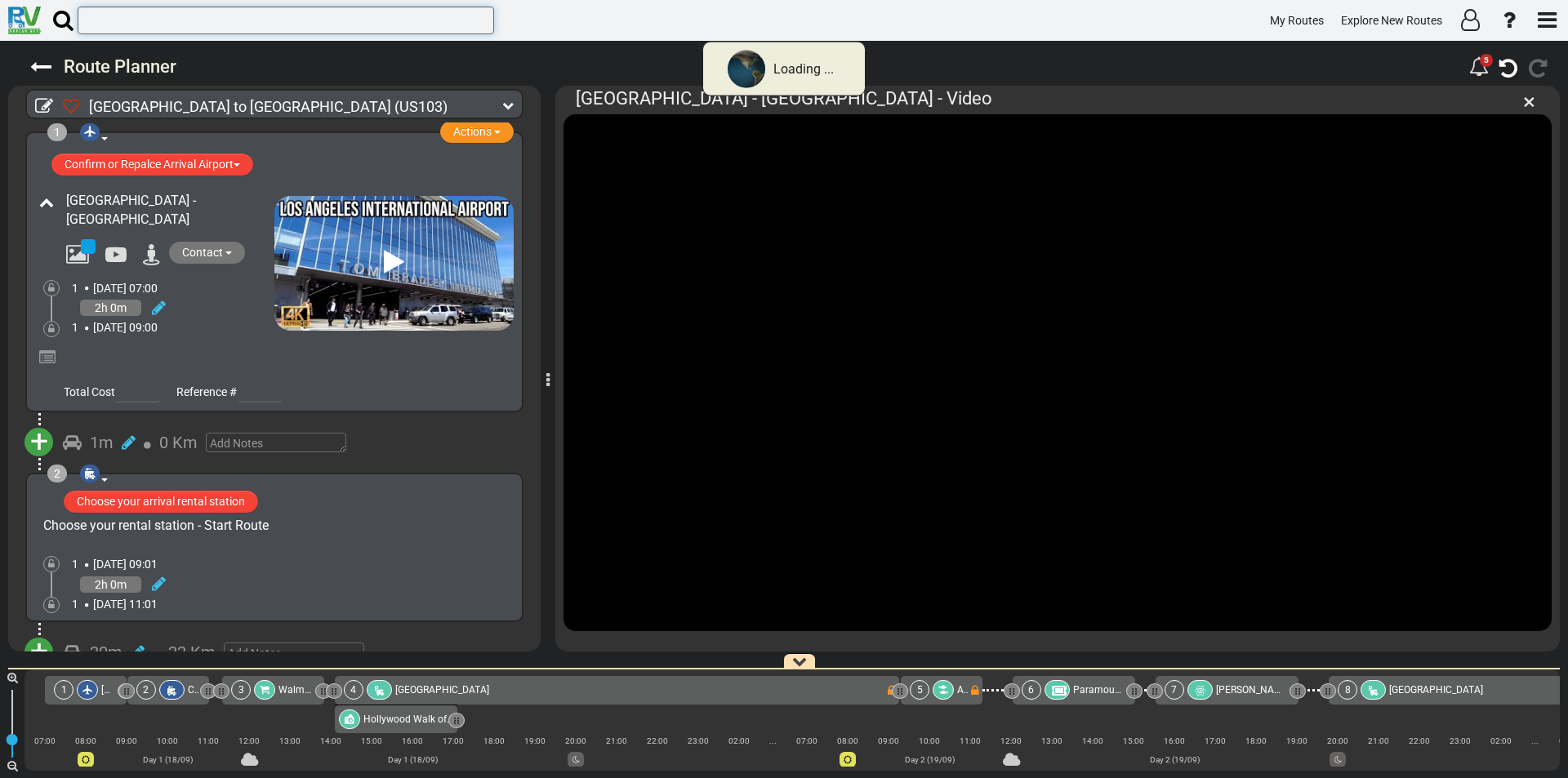
drag, startPoint x: 339, startPoint y: 214, endPoint x: 153, endPoint y: 28, distance: 263.0
click at [149, 30] on input "text" at bounding box center [286, 21] width 416 height 28
click at [1533, 101] on span "×" at bounding box center [1529, 101] width 12 height 27
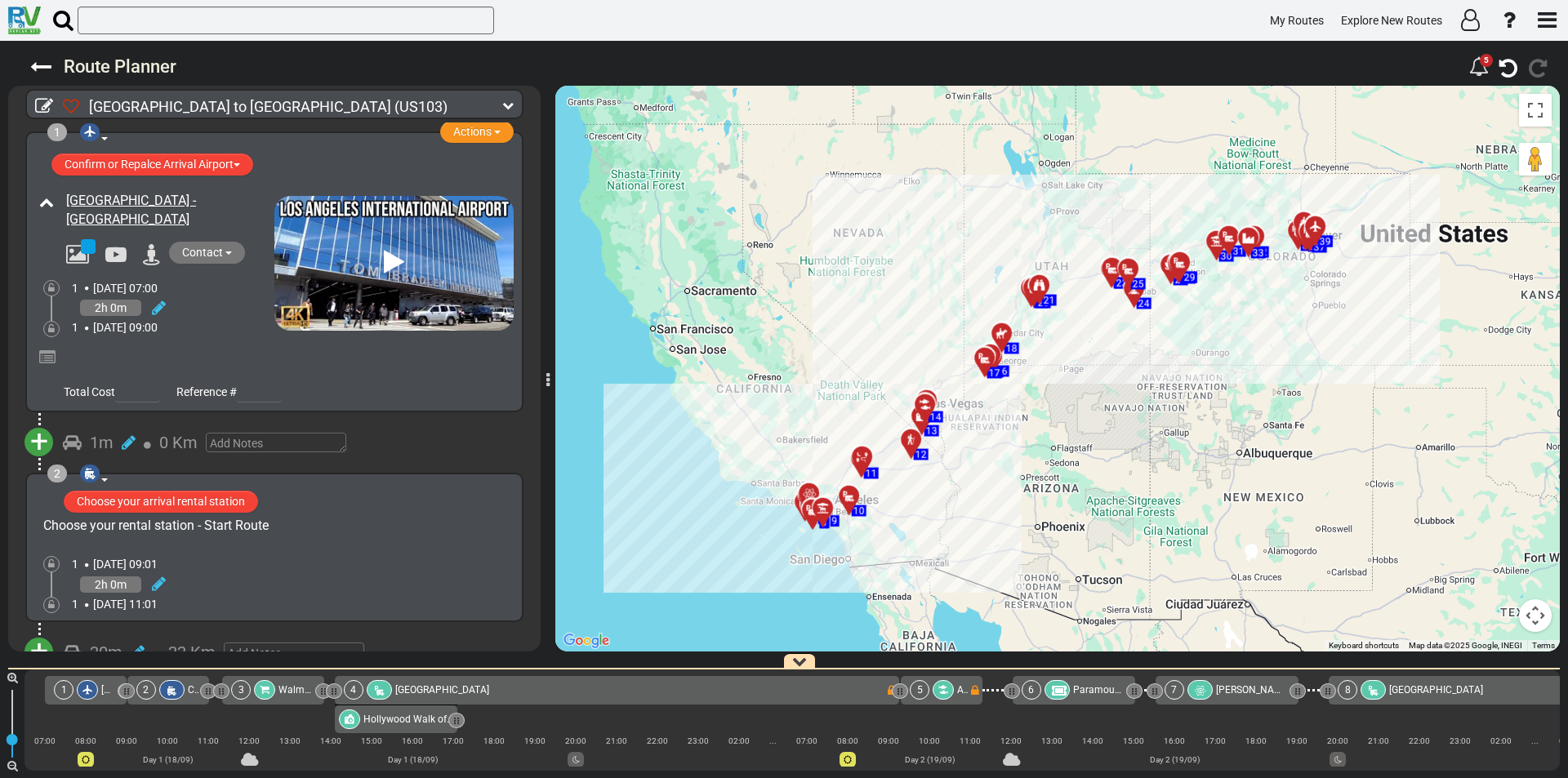
click at [508, 104] on icon at bounding box center [508, 105] width 11 height 11
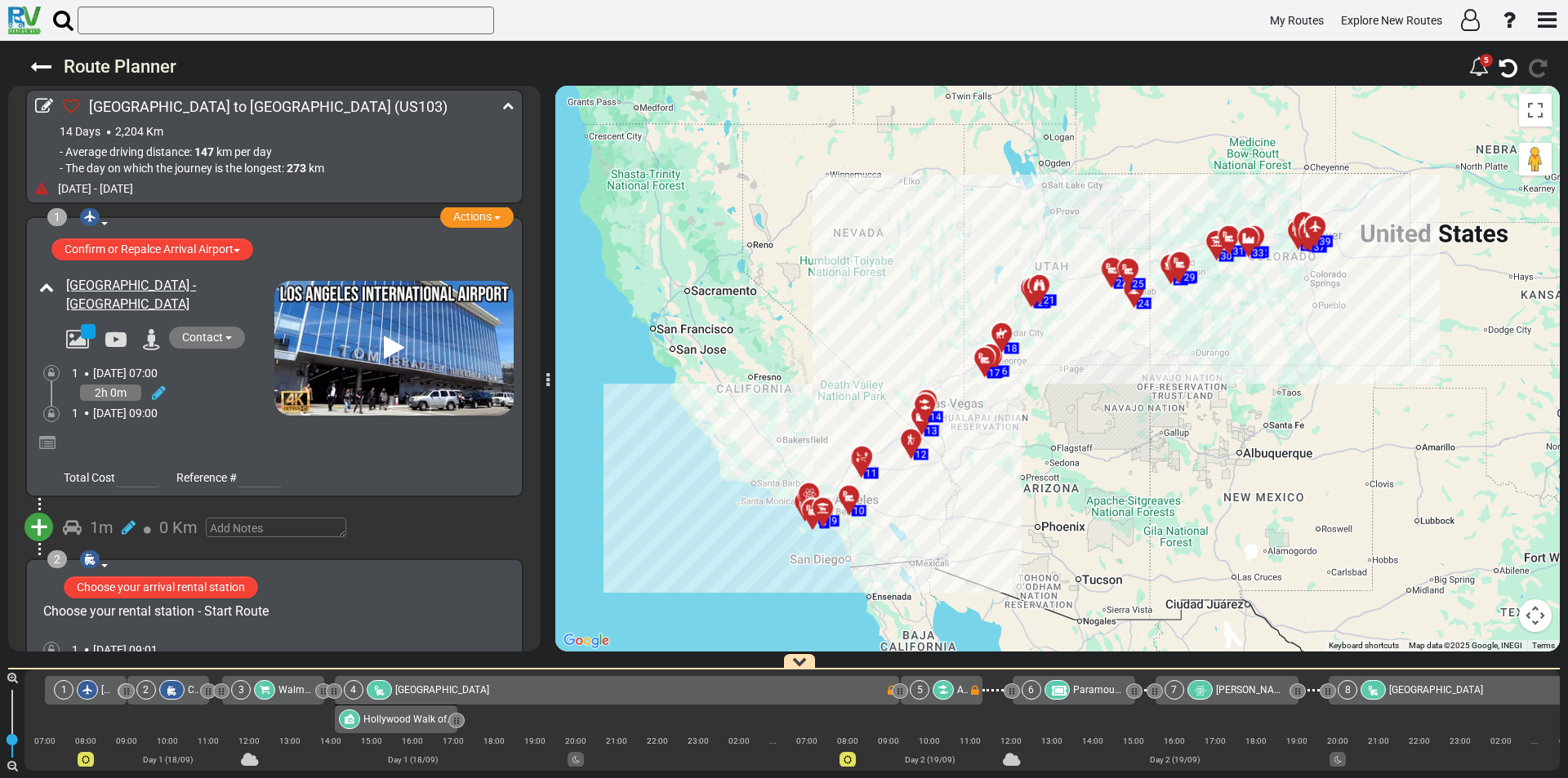
click at [302, 104] on div "Los Angeles to Denver (US103)" at bounding box center [278, 106] width 431 height 23
click at [43, 106] on icon at bounding box center [43, 105] width 18 height 18
type input "[GEOGRAPHIC_DATA] to [GEOGRAPHIC_DATA]"
type input "[DATE]"
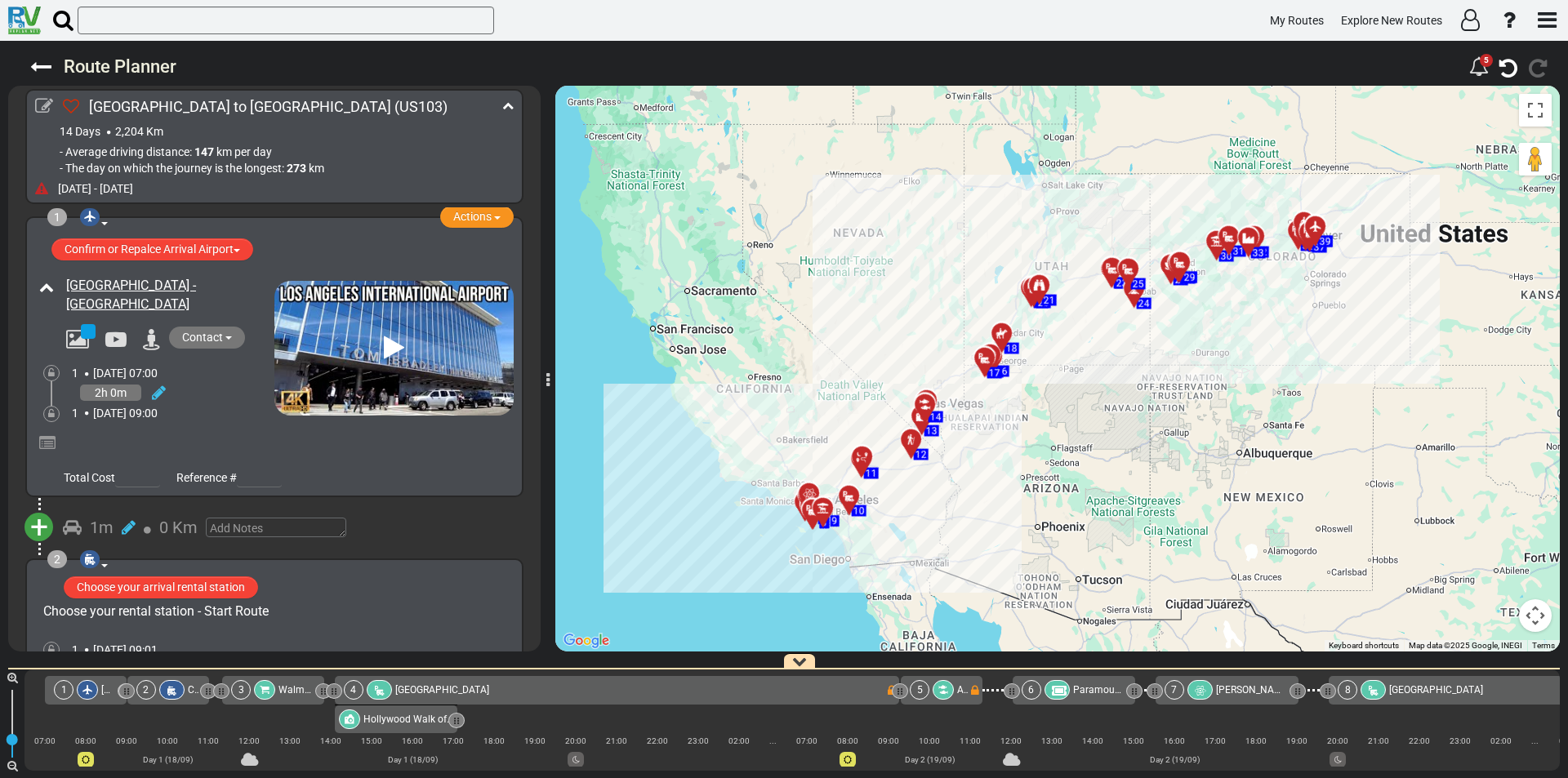
select select "boolean:false"
select select "number:2"
select select "number:3"
select select "number:11"
type input "9"
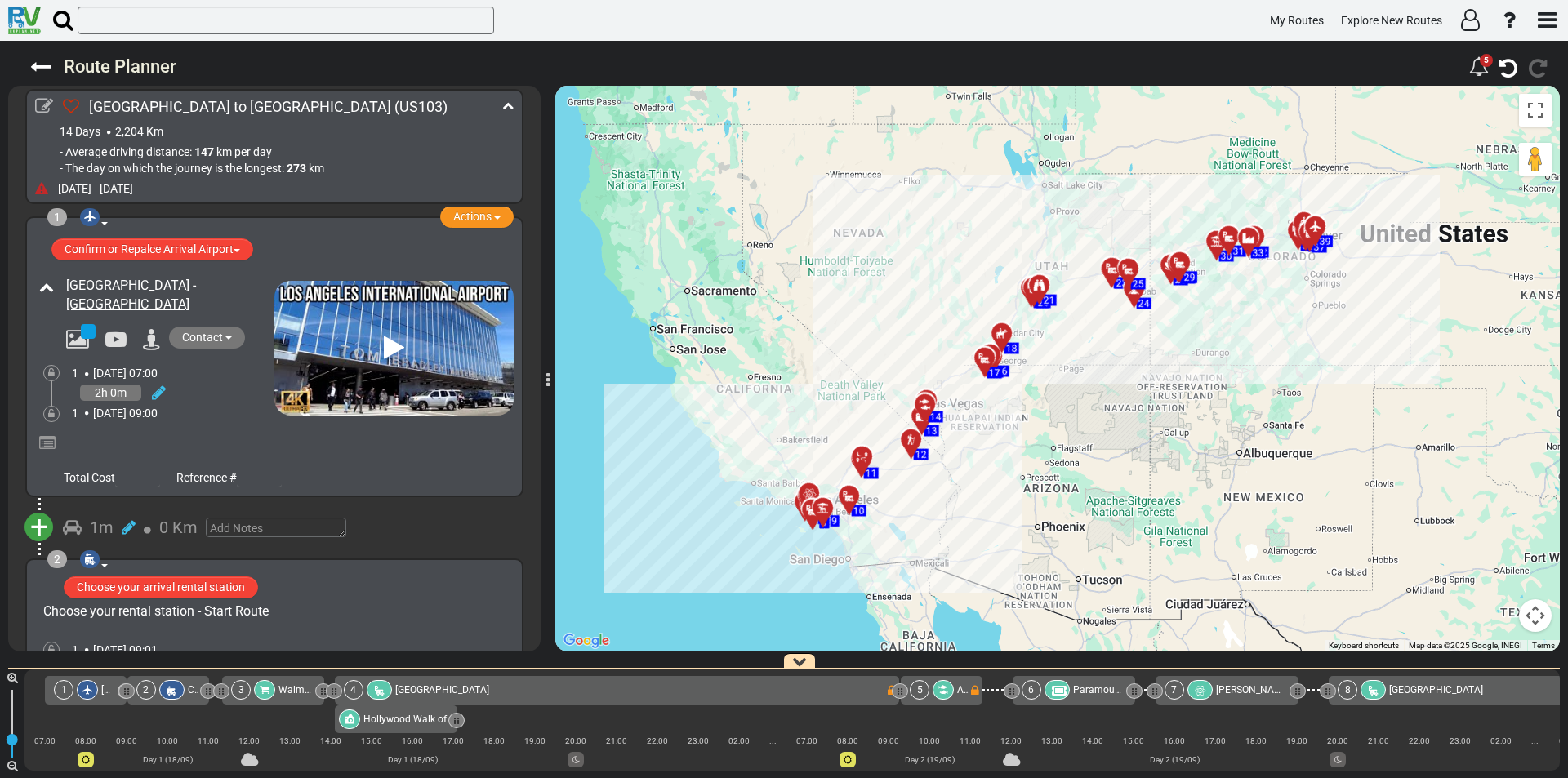
select select "boolean:false"
select select
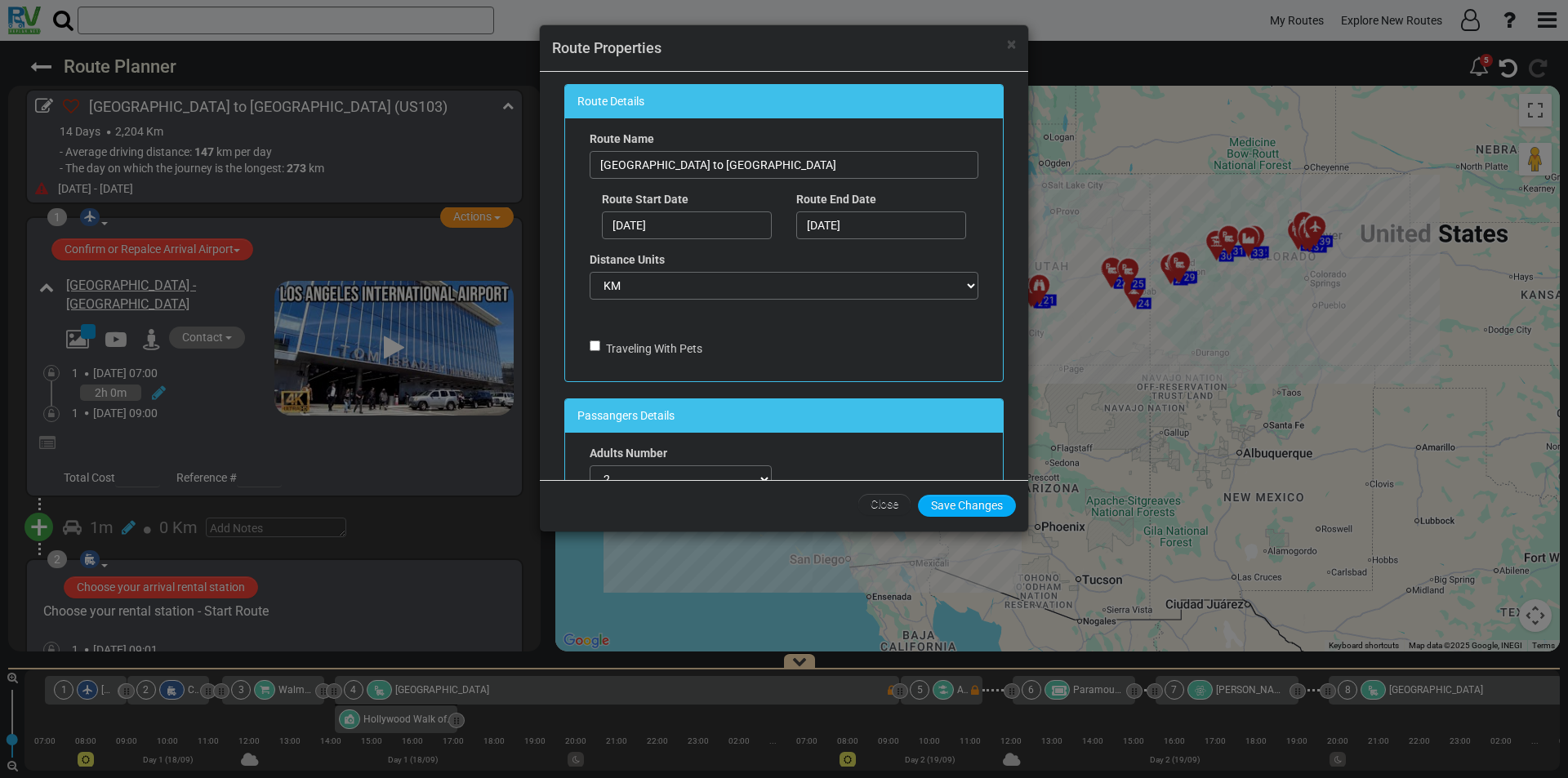
click at [1017, 39] on div "× Route Properties" at bounding box center [784, 49] width 489 height 47
click at [1011, 43] on span "×" at bounding box center [1011, 43] width 9 height 20
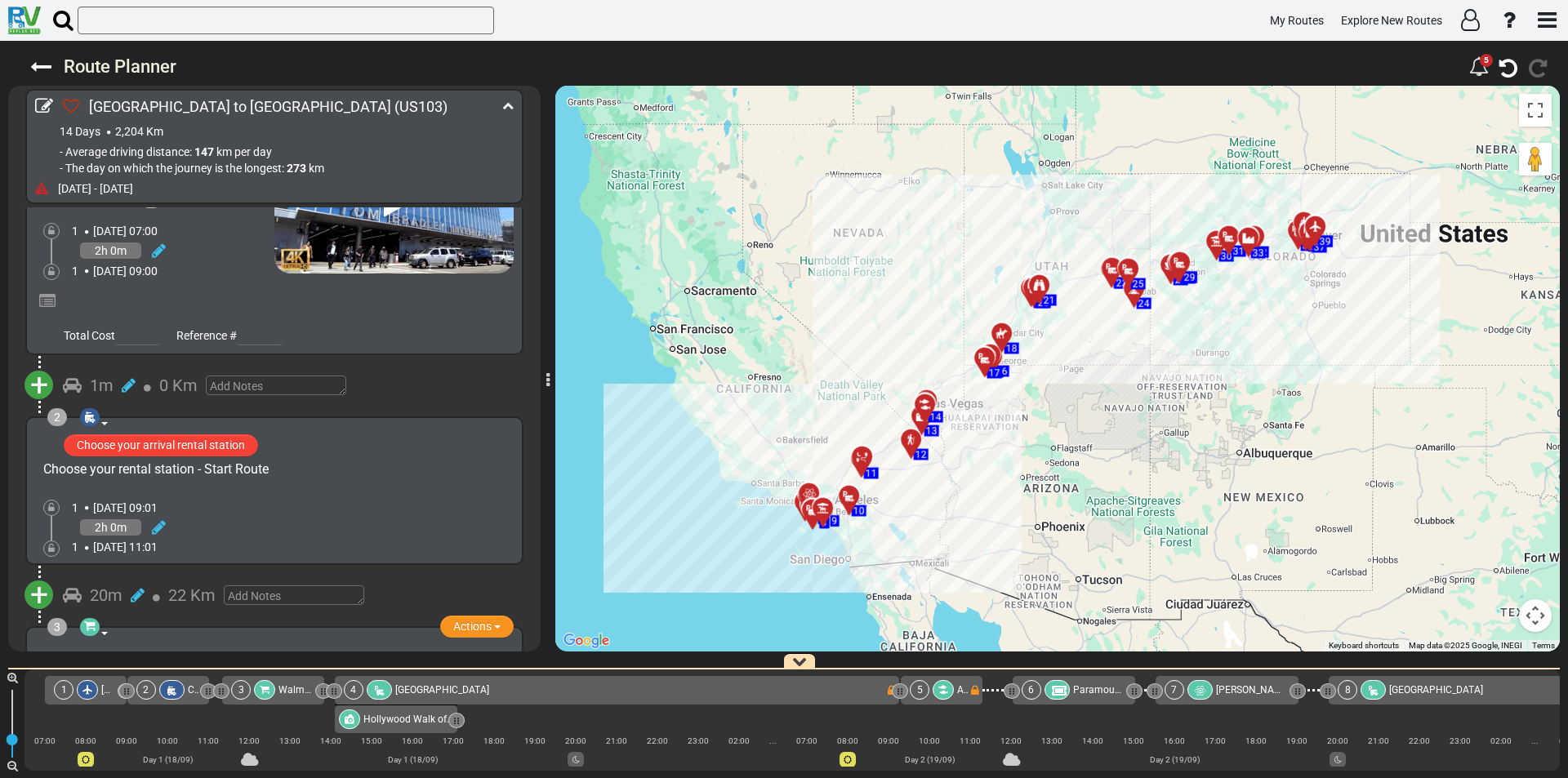
scroll to position [163, 0]
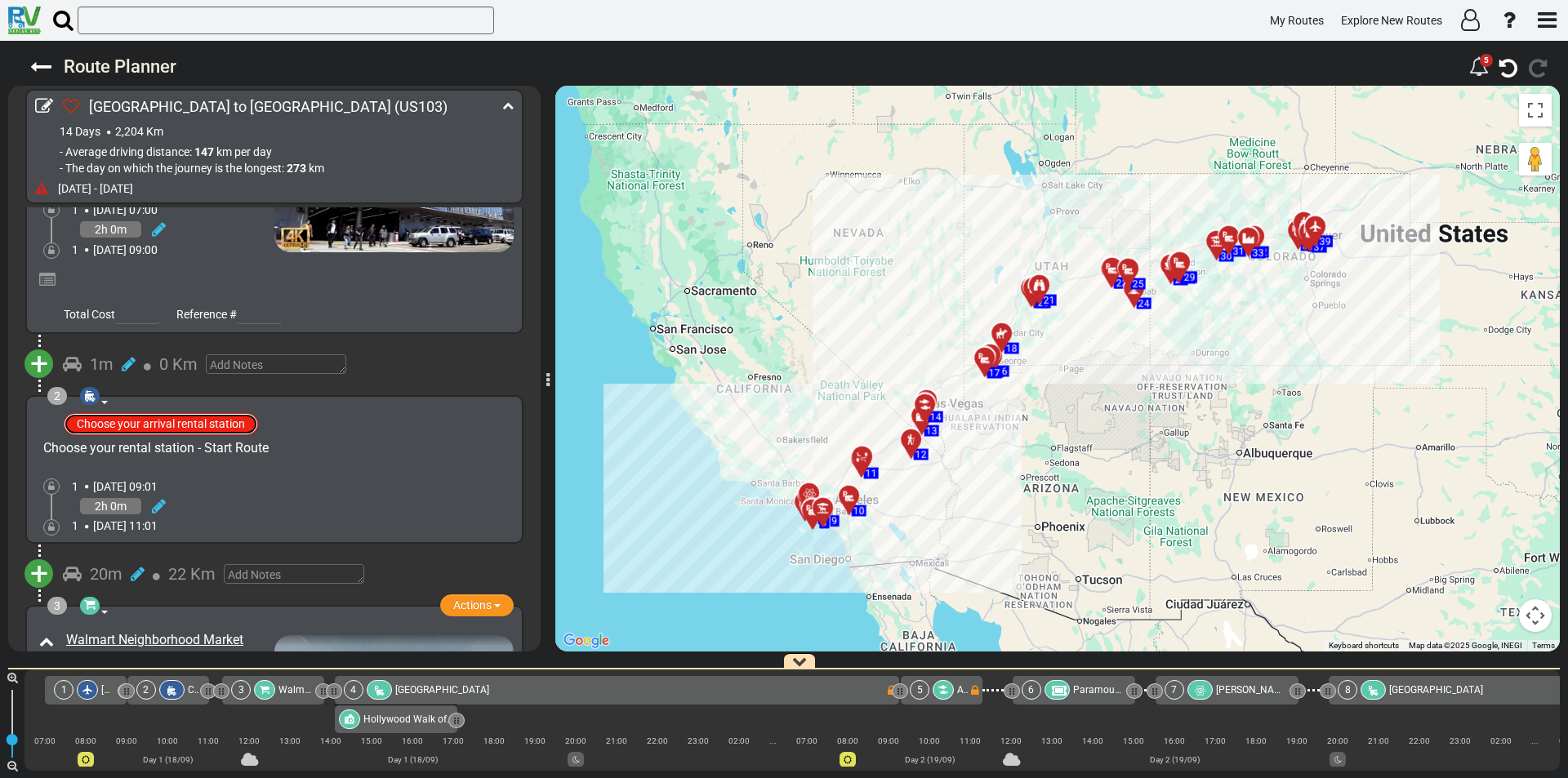
click at [179, 424] on button "Choose your arrival rental station" at bounding box center [161, 424] width 195 height 22
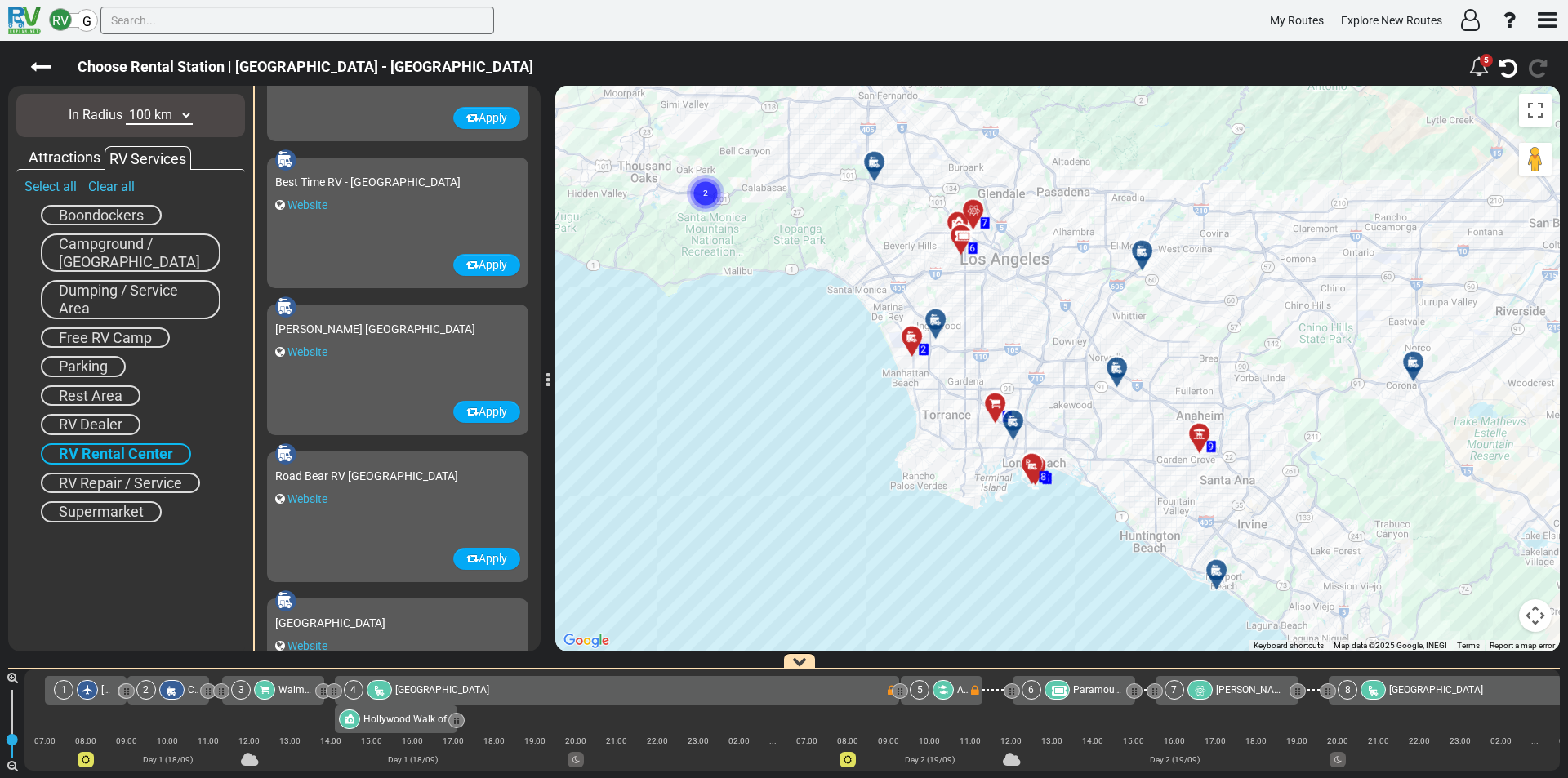
scroll to position [653, 0]
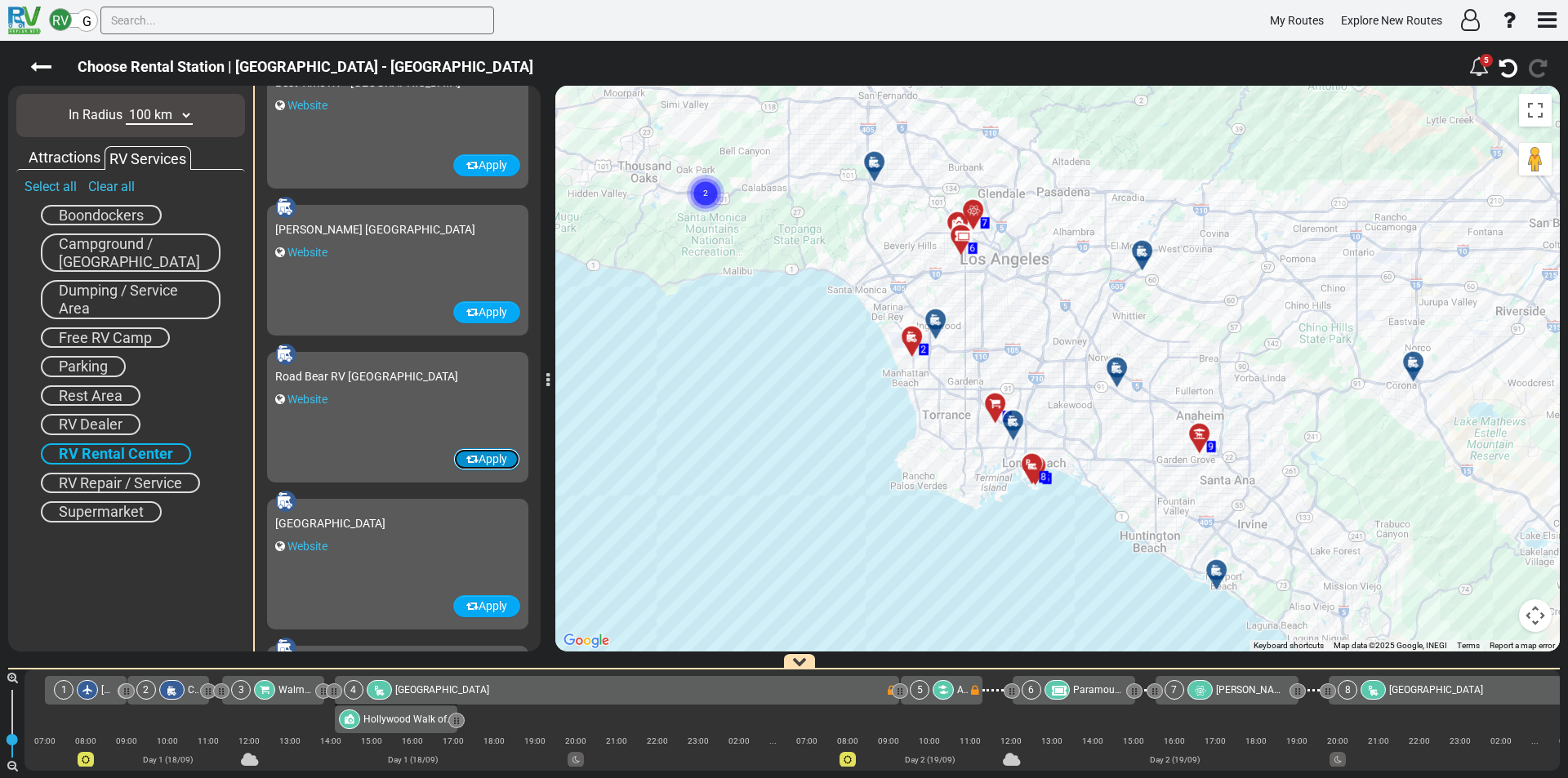
click at [471, 458] on button "Apply" at bounding box center [486, 459] width 67 height 22
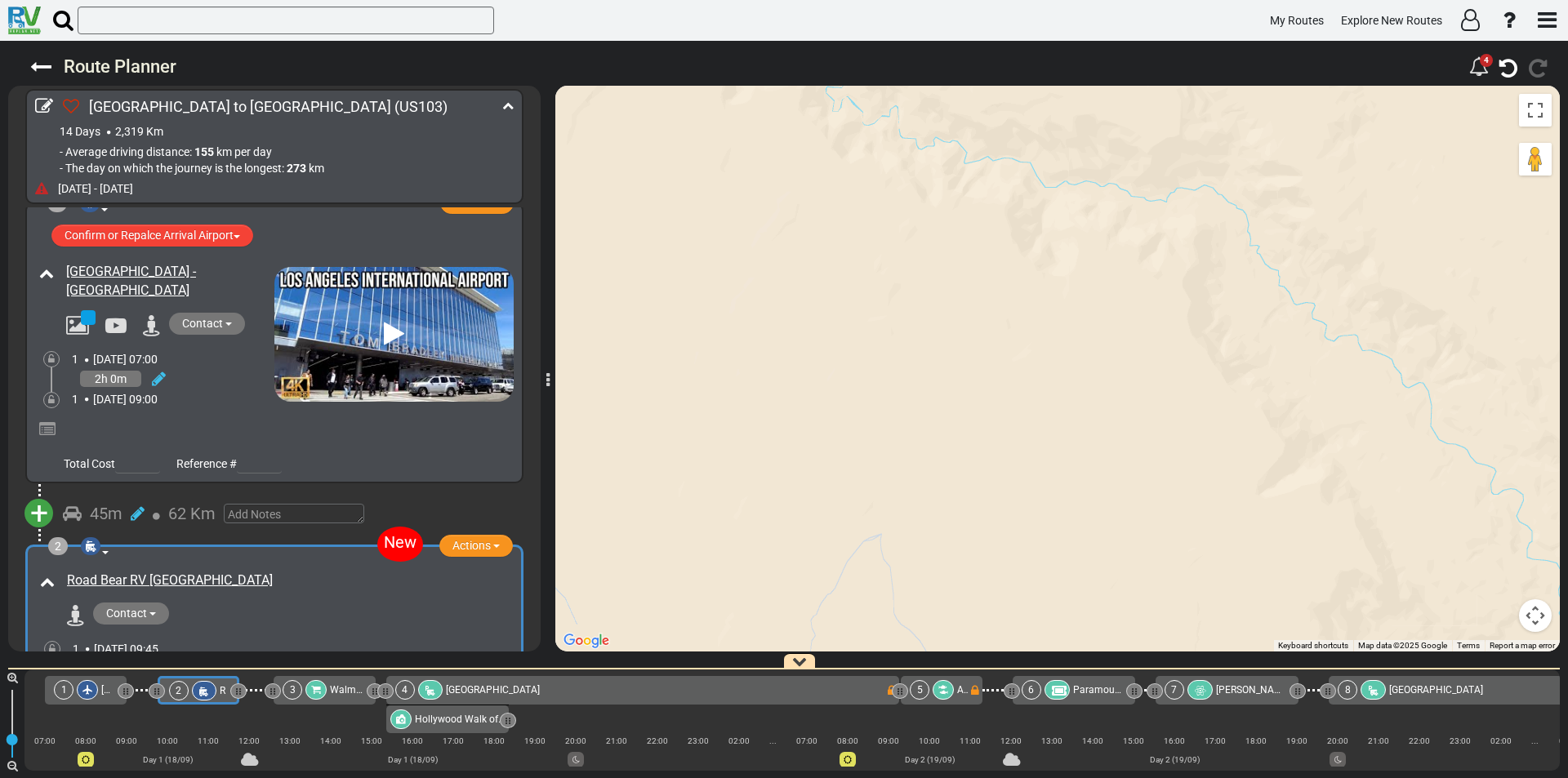
scroll to position [0, 0]
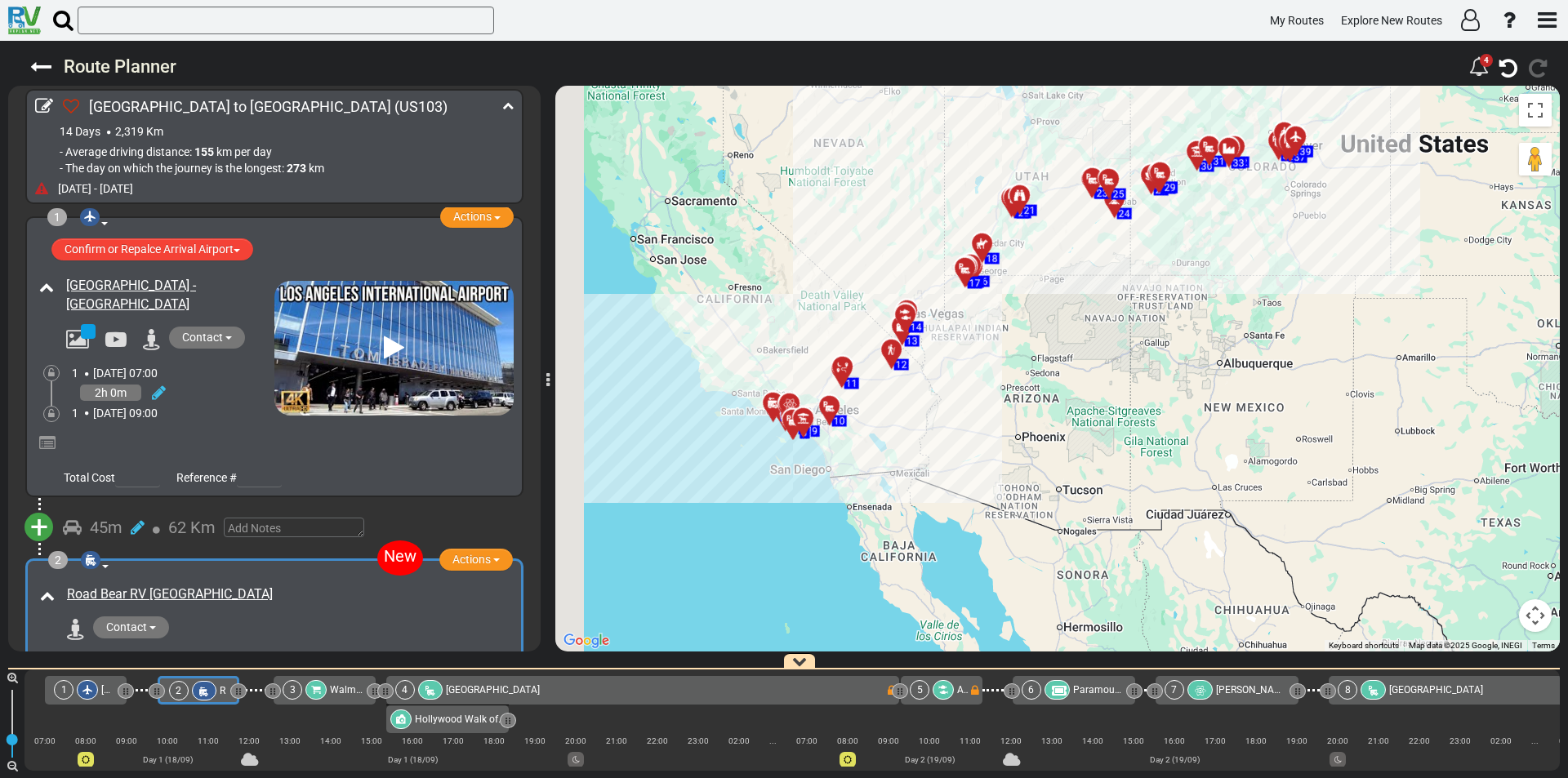
drag, startPoint x: 868, startPoint y: 445, endPoint x: 920, endPoint y: 356, distance: 103.1
click at [1014, 270] on div "To activate drag with keyboard, press Alt + Enter. Once in keyboard drag state,…" at bounding box center [1058, 368] width 1005 height 566
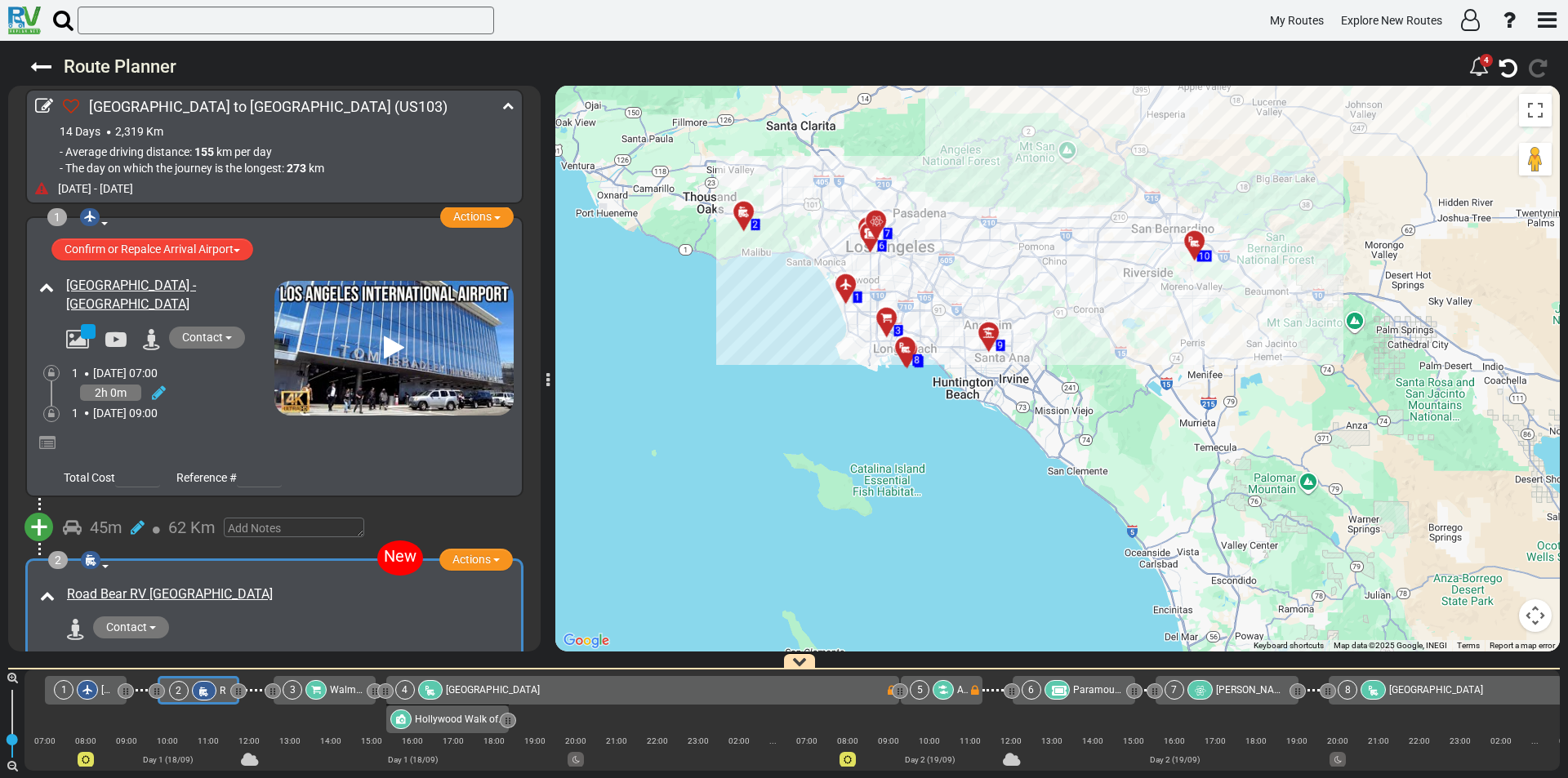
drag, startPoint x: 785, startPoint y: 267, endPoint x: 988, endPoint y: 294, distance: 204.8
click at [988, 294] on div "To activate drag with keyboard, press Alt + Enter. Once in keyboard drag state,…" at bounding box center [1058, 368] width 1005 height 566
click at [45, 107] on icon at bounding box center [43, 105] width 18 height 18
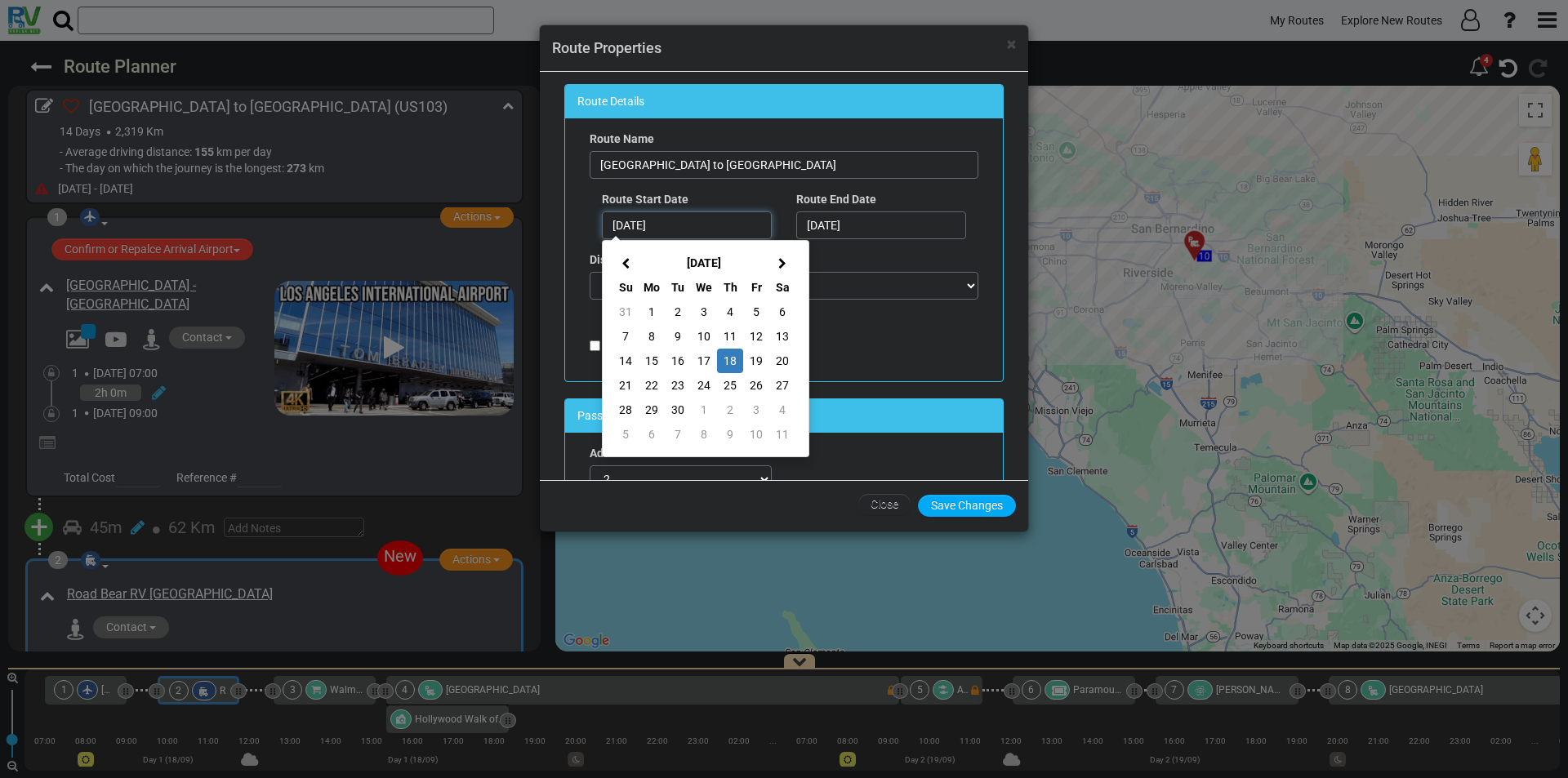
click at [621, 225] on input "[DATE]" at bounding box center [686, 226] width 170 height 28
click at [626, 356] on td "14" at bounding box center [626, 361] width 26 height 24
type input "14/09/2025"
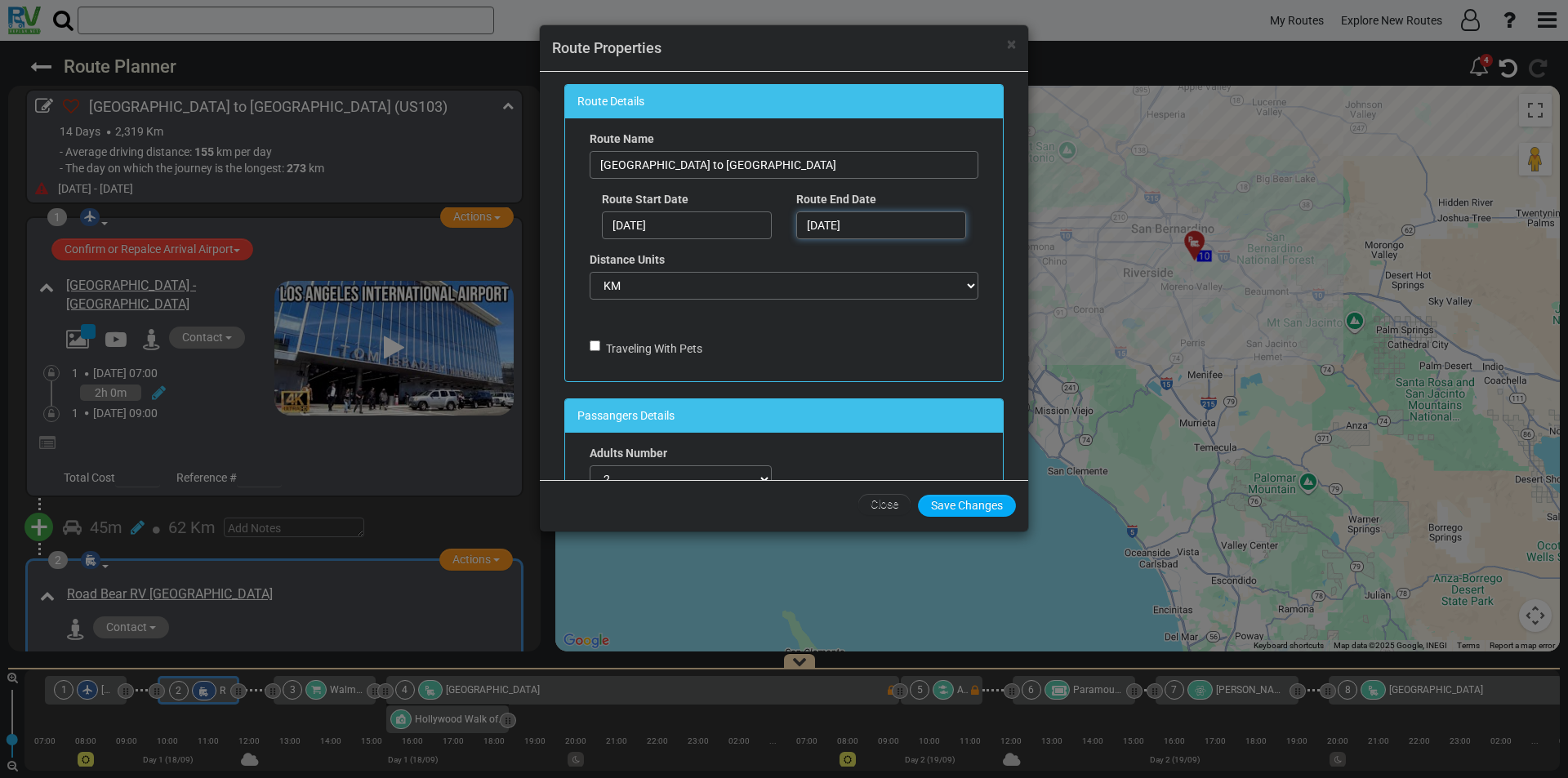
click at [806, 219] on input "28/09/2025" at bounding box center [881, 226] width 170 height 28
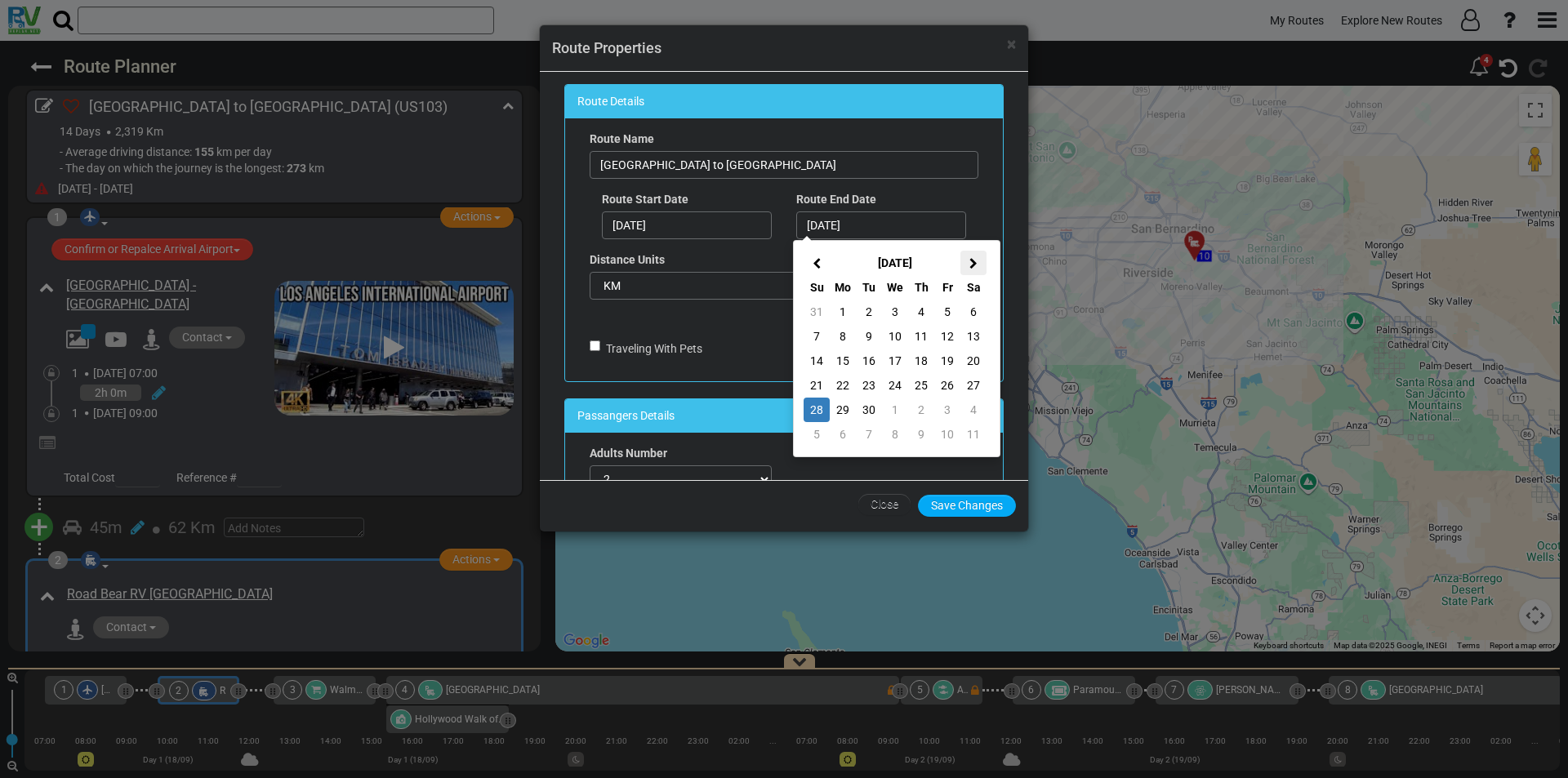
click at [972, 259] on icon at bounding box center [973, 264] width 8 height 11
click at [838, 338] on td "6" at bounding box center [843, 336] width 26 height 24
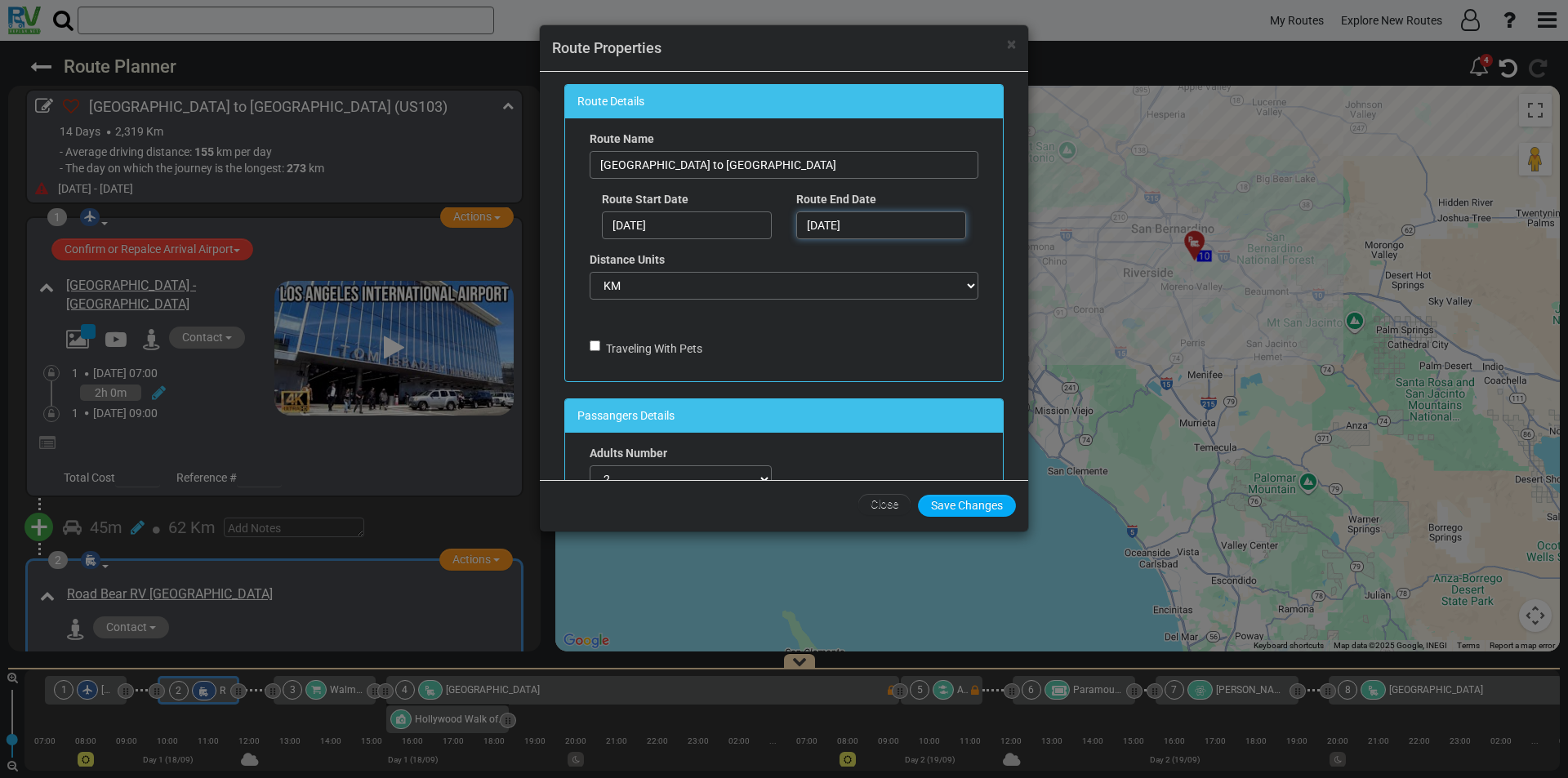
click at [881, 225] on input "[DATE]" at bounding box center [881, 226] width 170 height 28
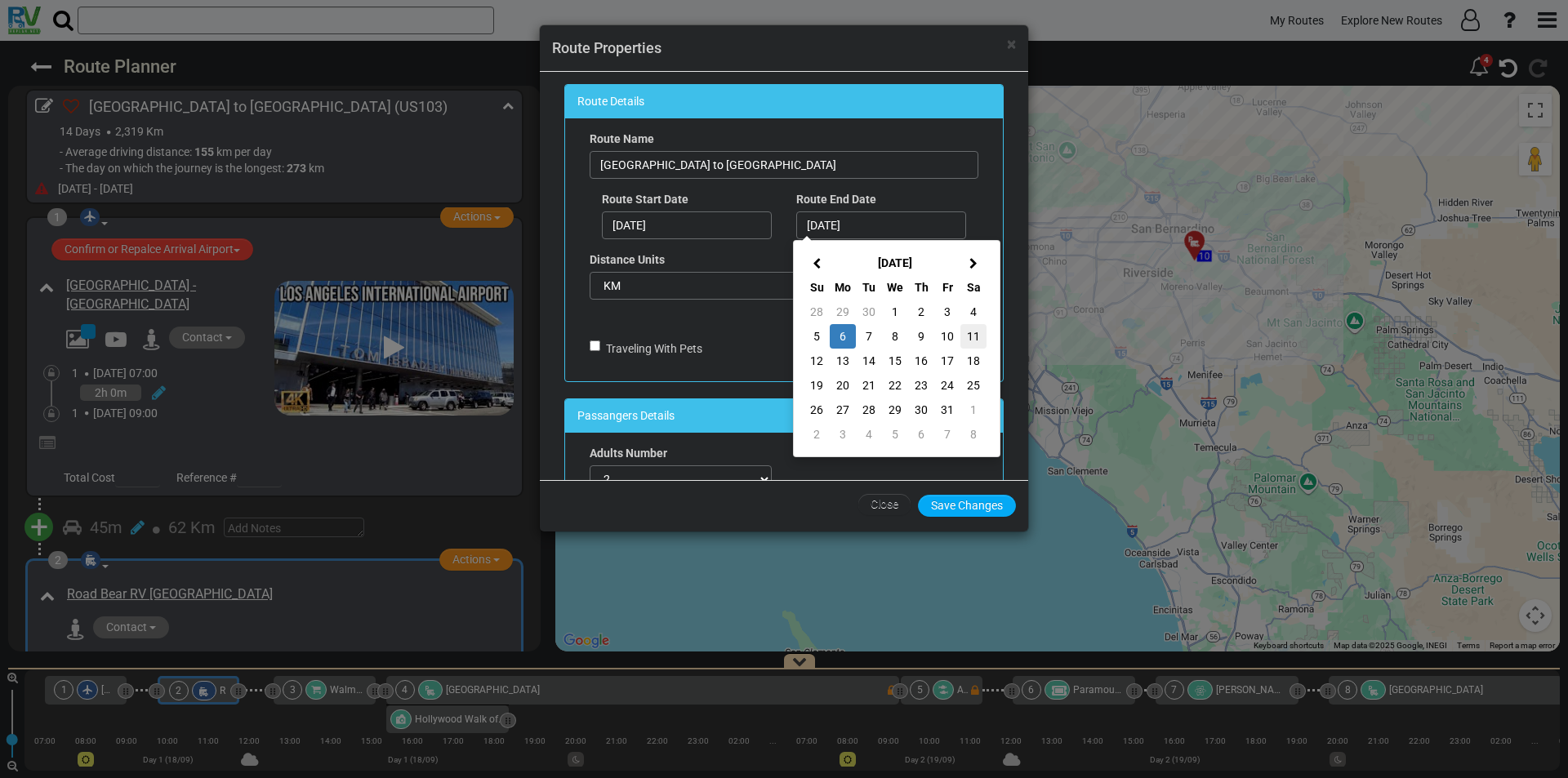
click at [968, 339] on td "11" at bounding box center [974, 336] width 26 height 24
click at [972, 335] on div "Route Name Los Angeles to Denver Route Start Date 14/09/2025 Route End Date 06/…" at bounding box center [784, 250] width 414 height 239
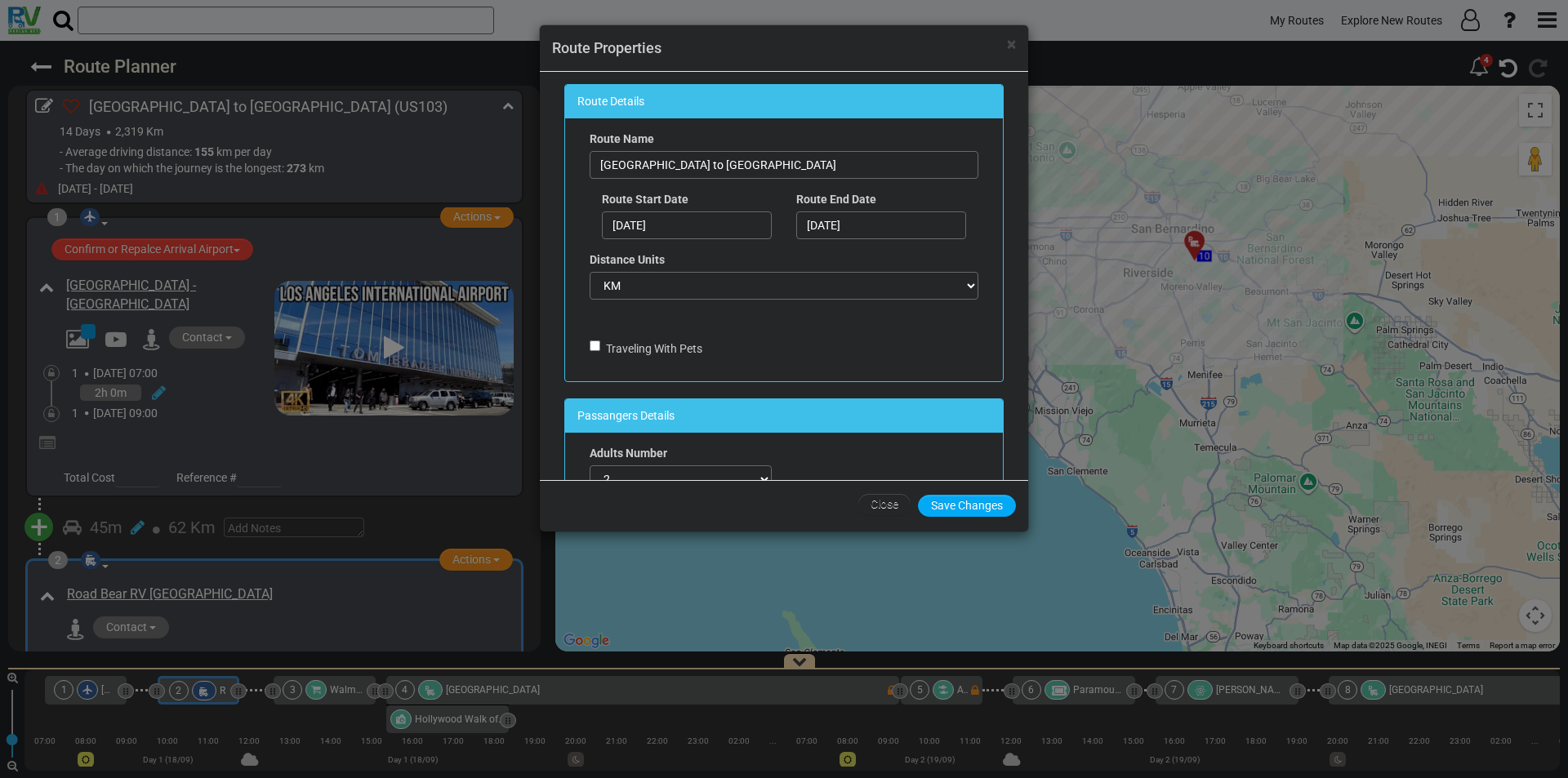
type input "11/10/2025"
click at [956, 503] on button "Save Changes" at bounding box center [967, 506] width 98 height 22
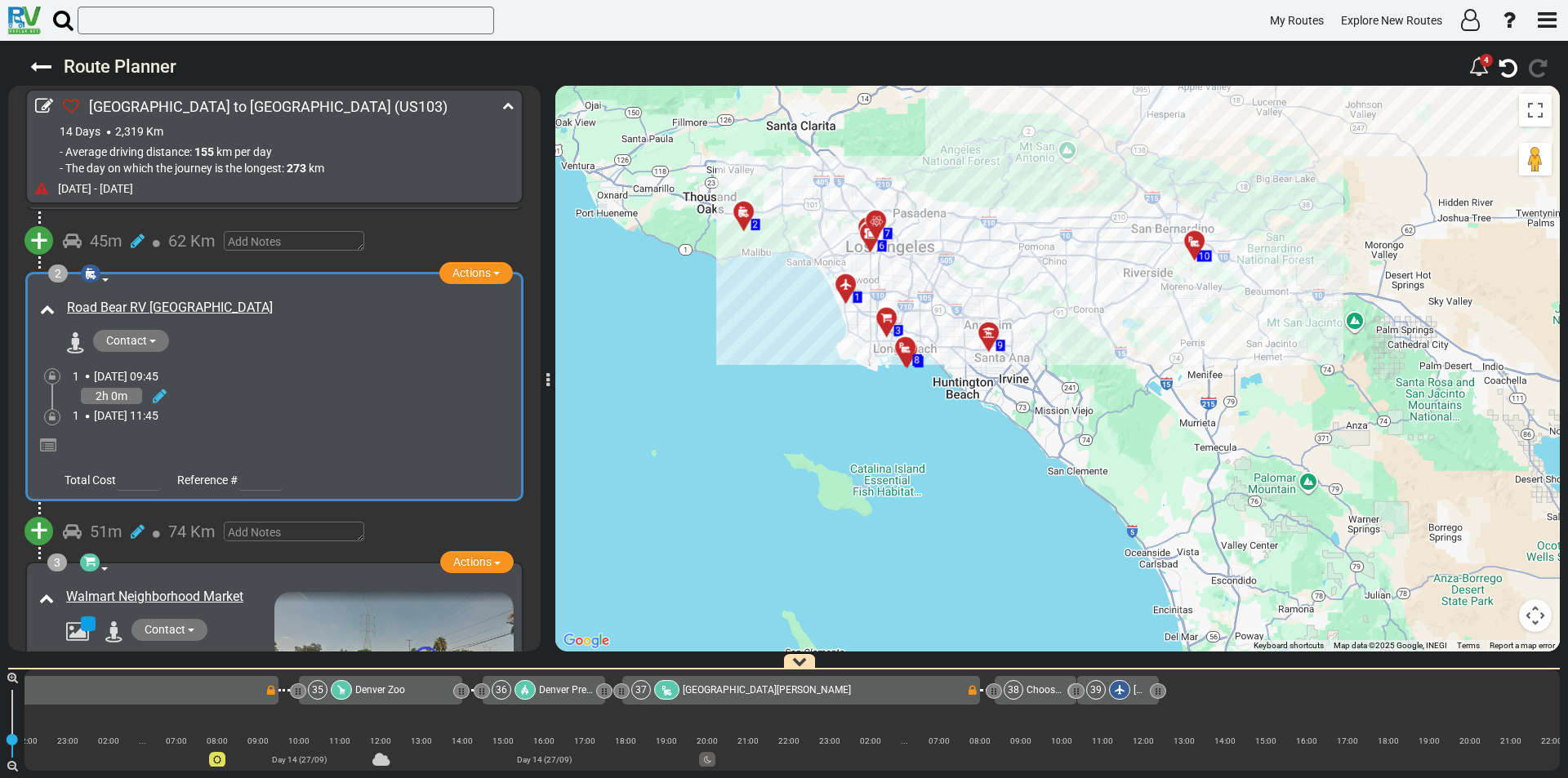
scroll to position [0, 9791]
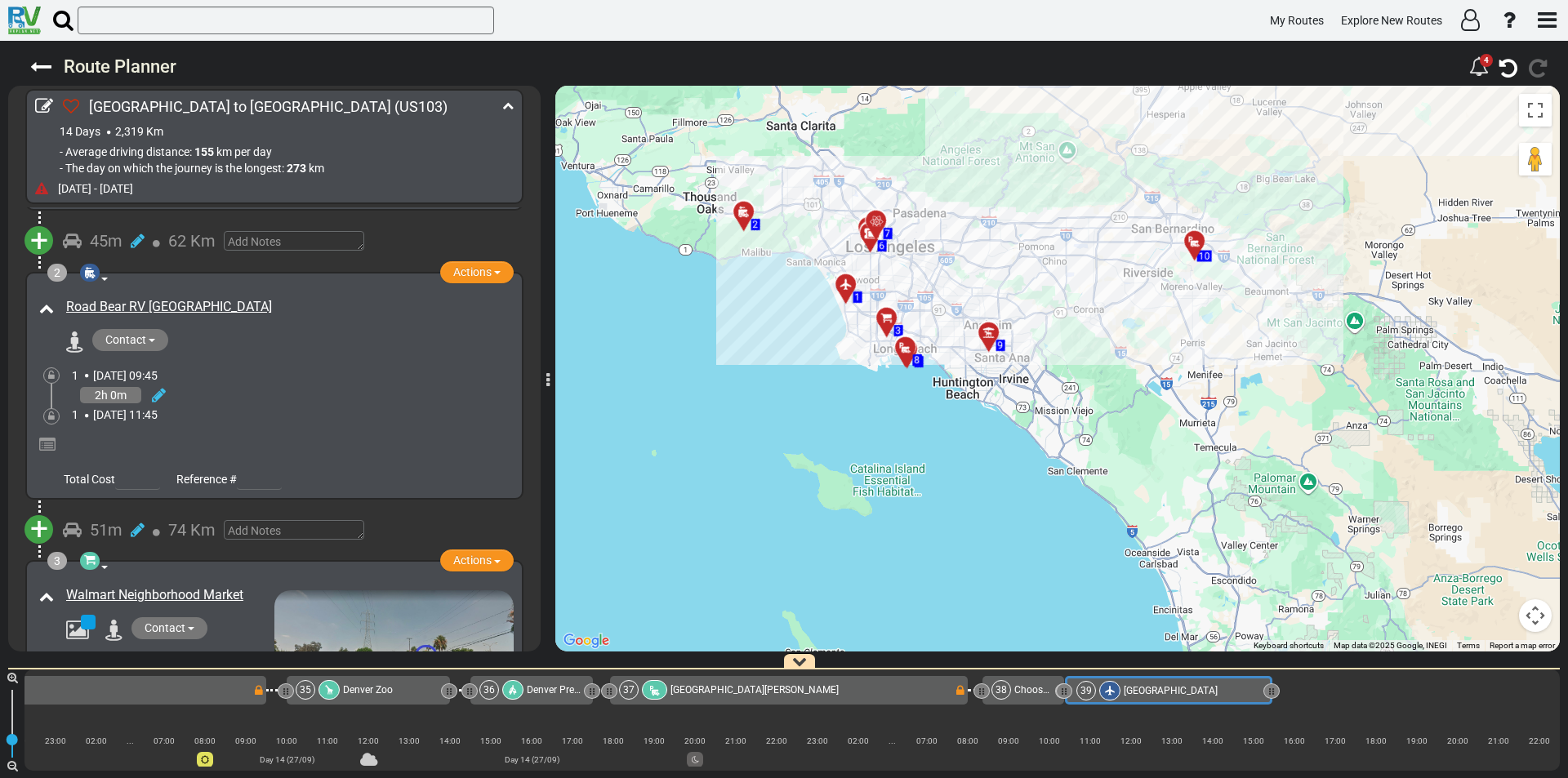
drag, startPoint x: 1148, startPoint y: 690, endPoint x: 1273, endPoint y: 694, distance: 125.1
click at [1273, 694] on icon at bounding box center [1274, 692] width 2 height 8
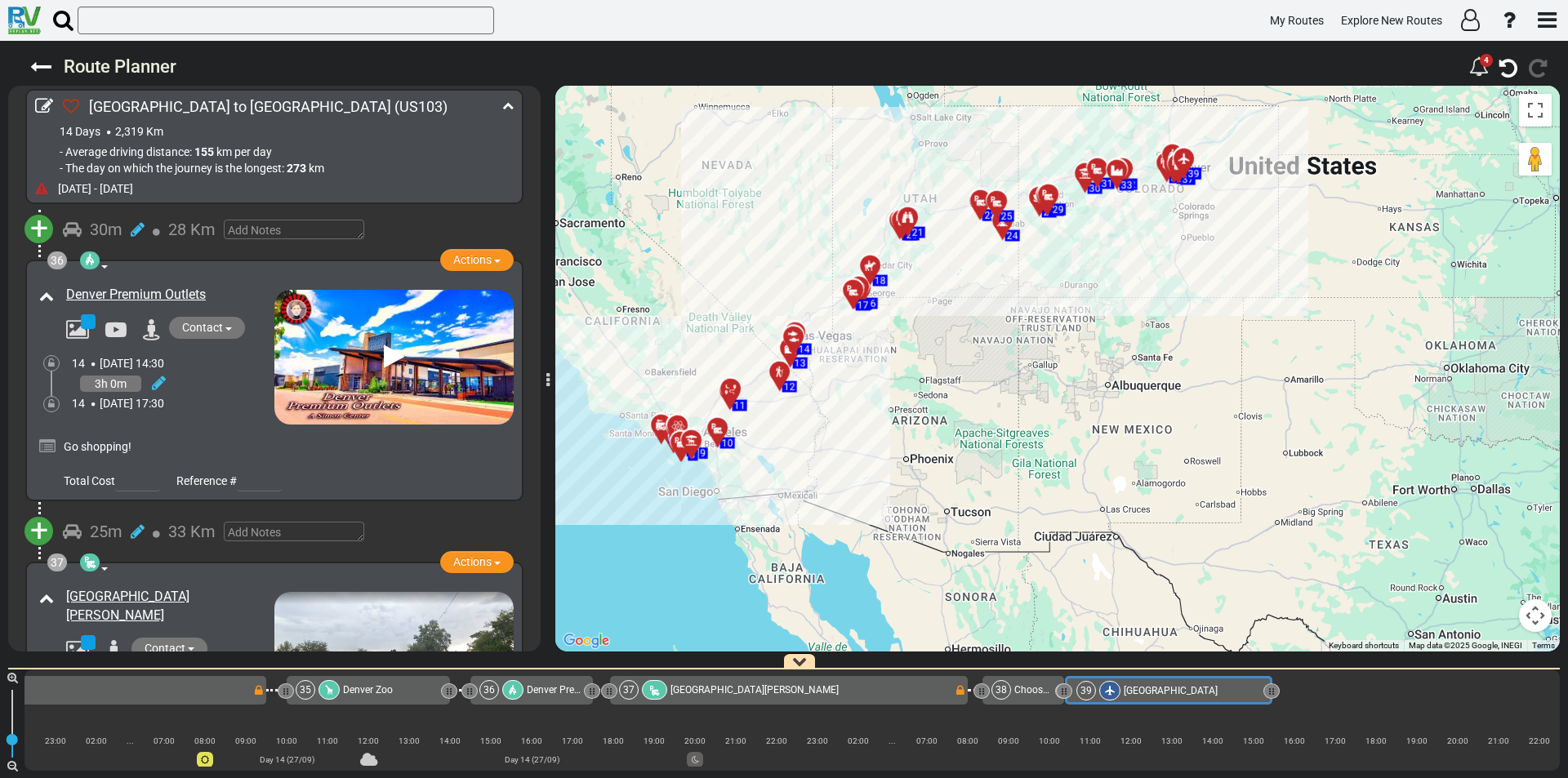
scroll to position [13584, 0]
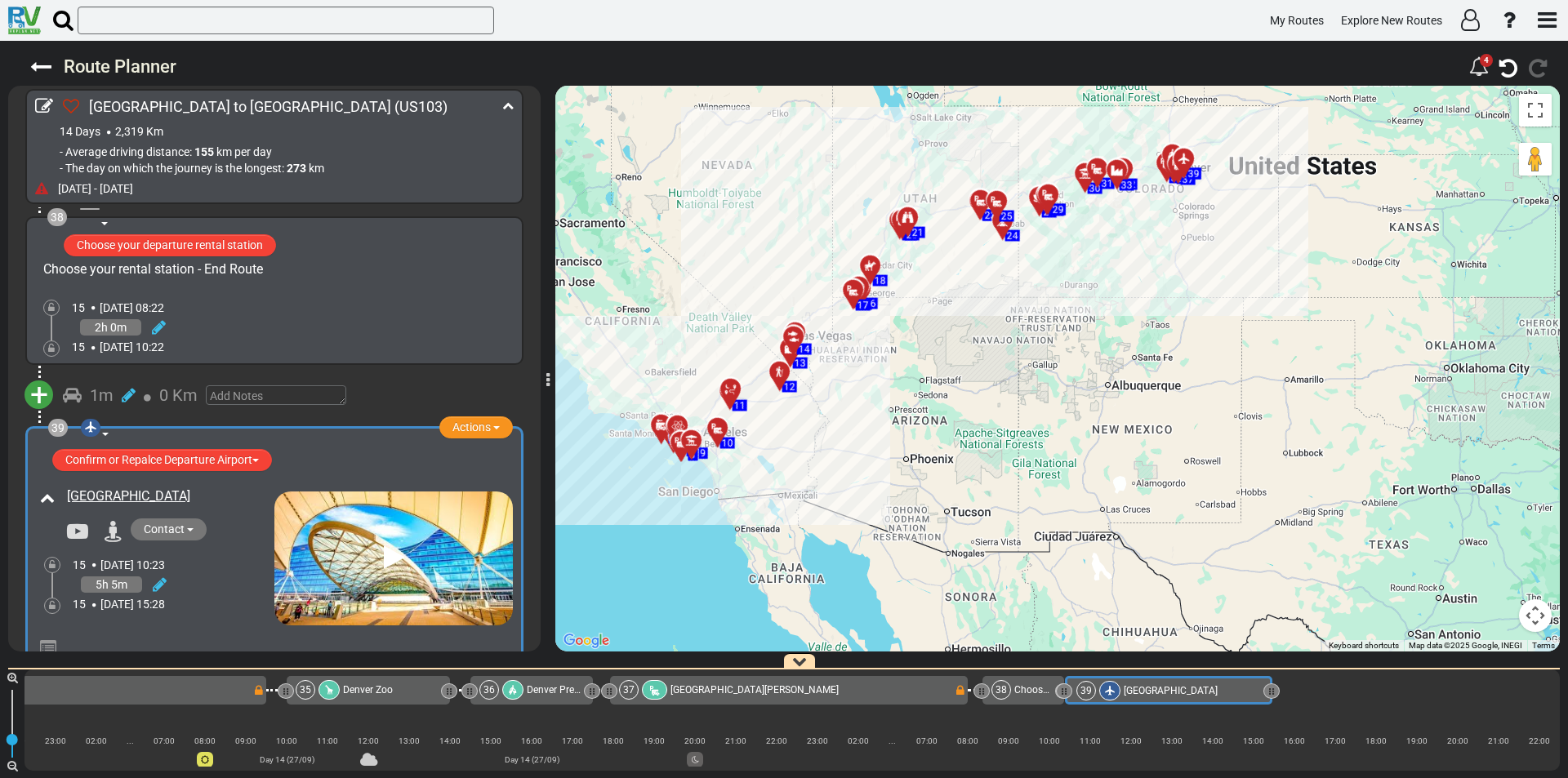
click at [8, 674] on icon at bounding box center [12, 677] width 10 height 11
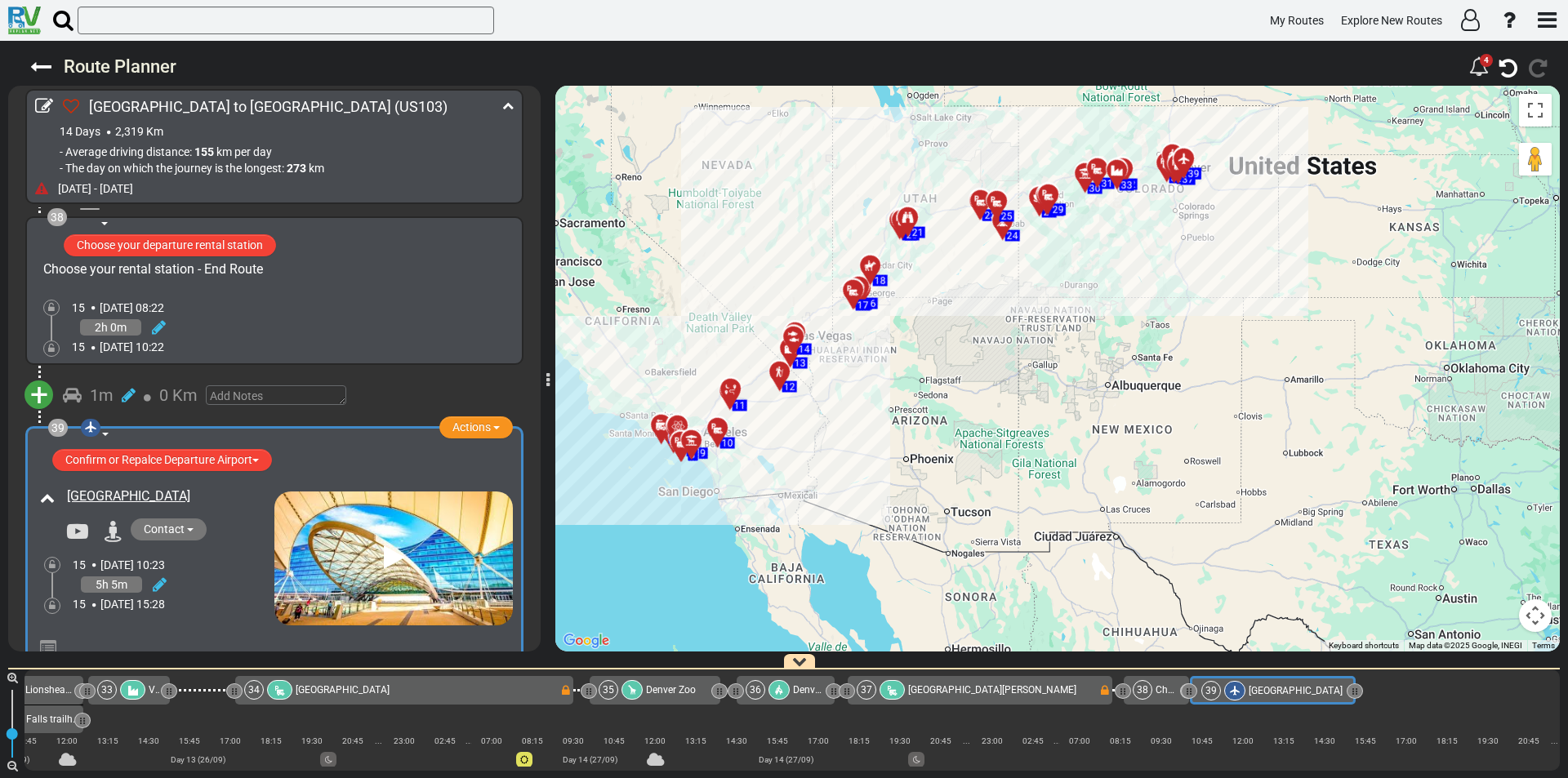
scroll to position [0, 7198]
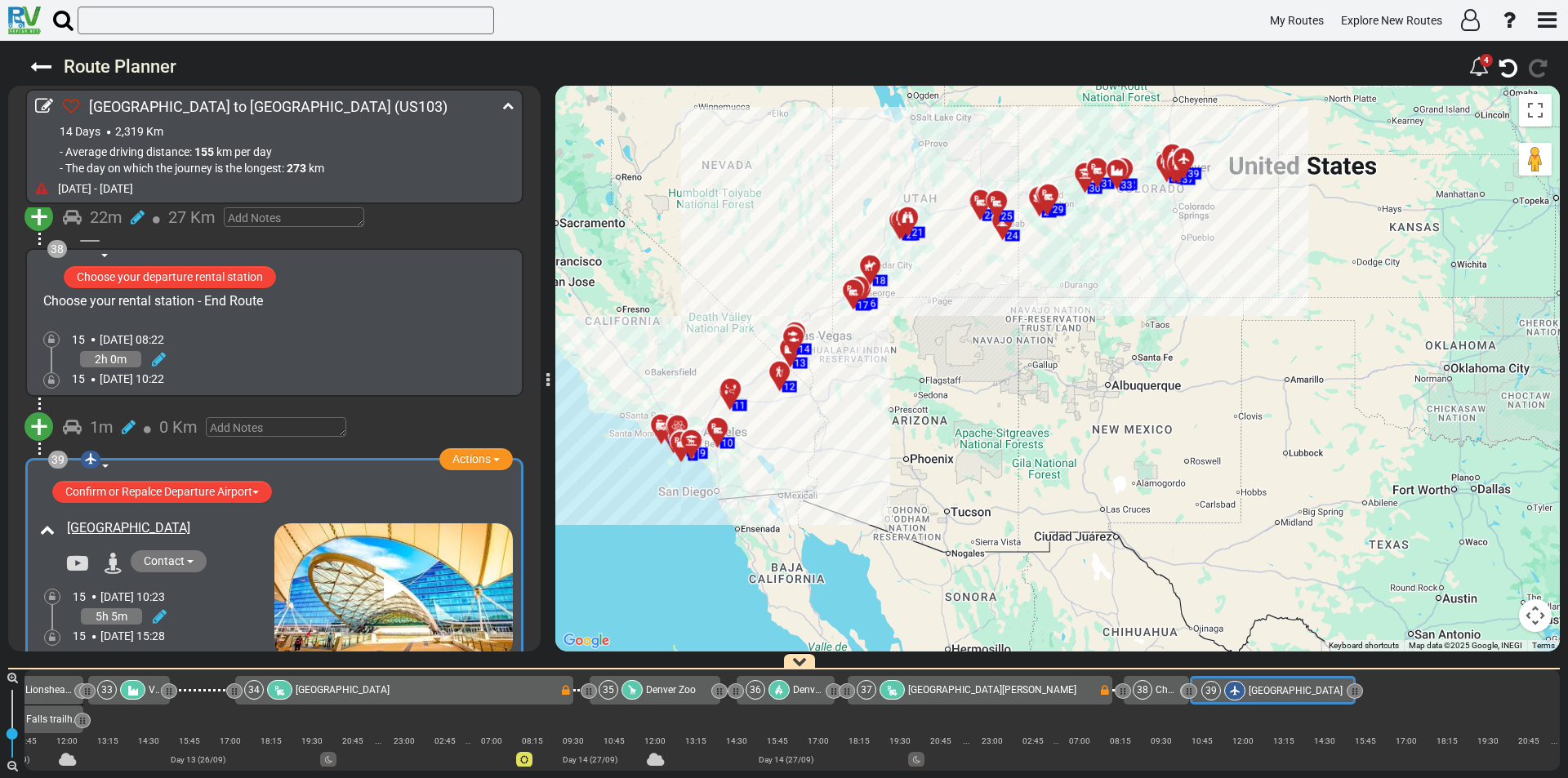
click at [8, 674] on icon at bounding box center [12, 677] width 10 height 11
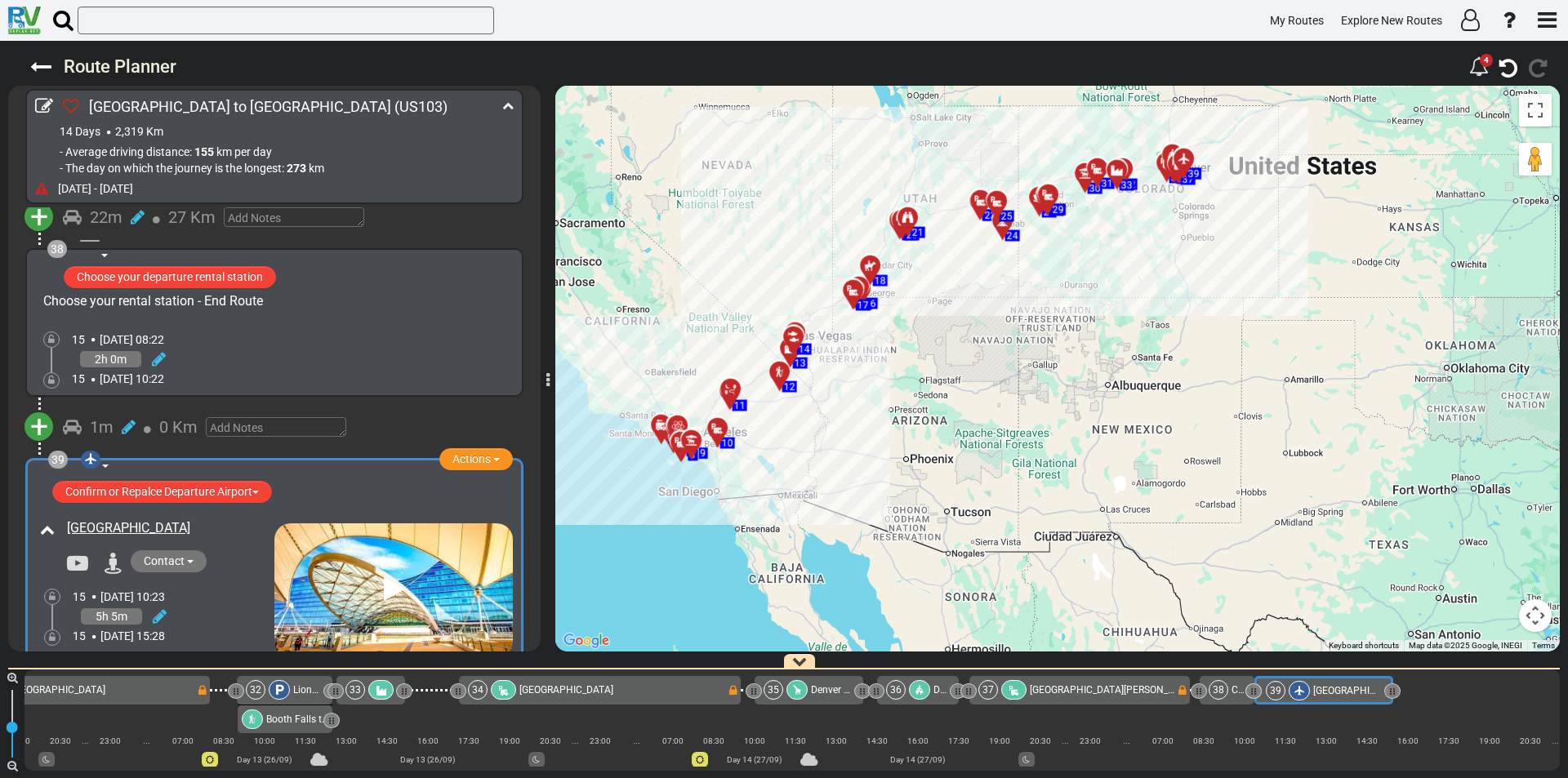
scroll to position [0, 5743]
drag, startPoint x: 1392, startPoint y: 692, endPoint x: 1567, endPoint y: 690, distance: 175.0
click at [1567, 690] on div "90 1" at bounding box center [784, 719] width 1568 height 118
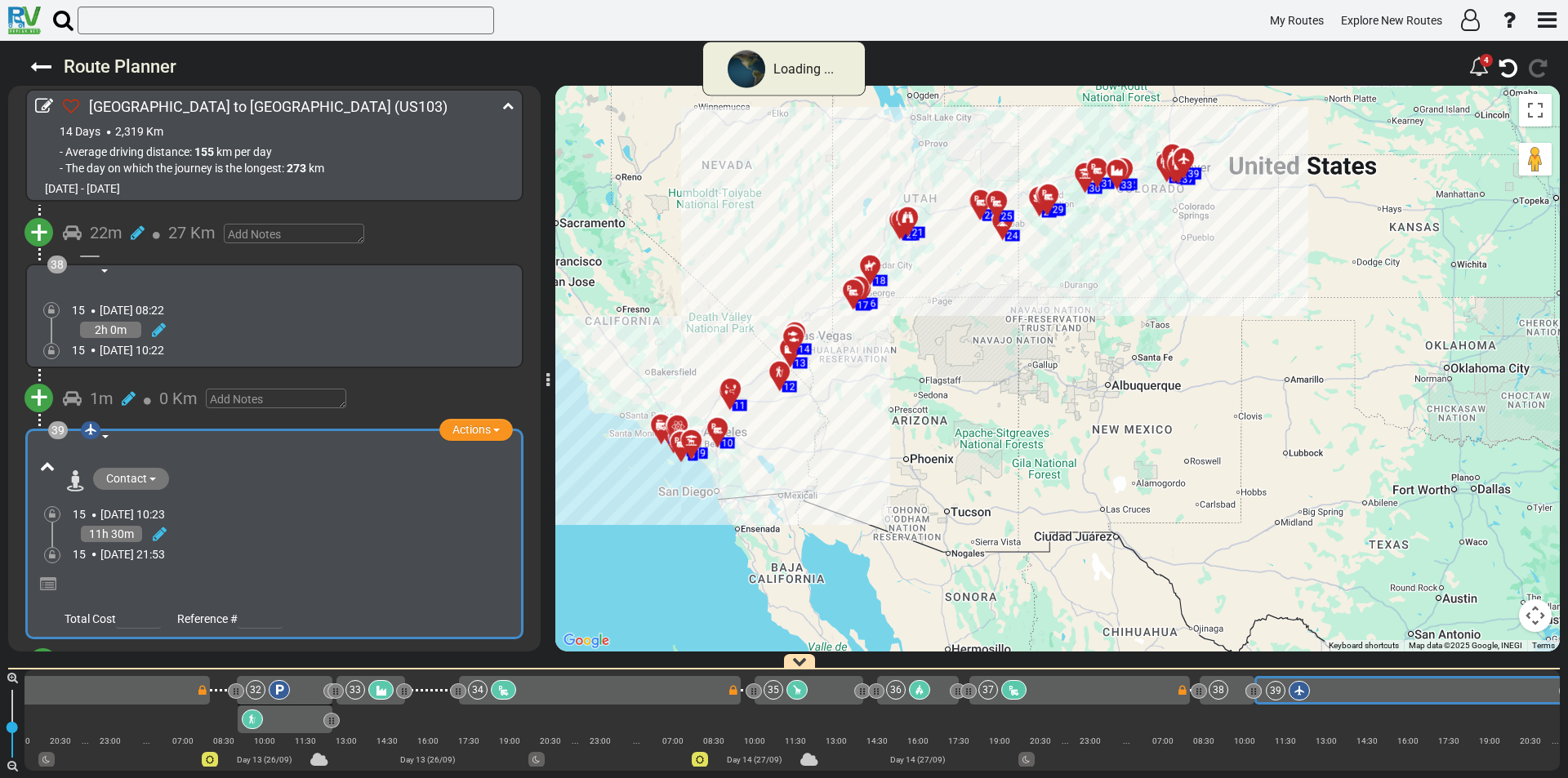
scroll to position [0, 5758]
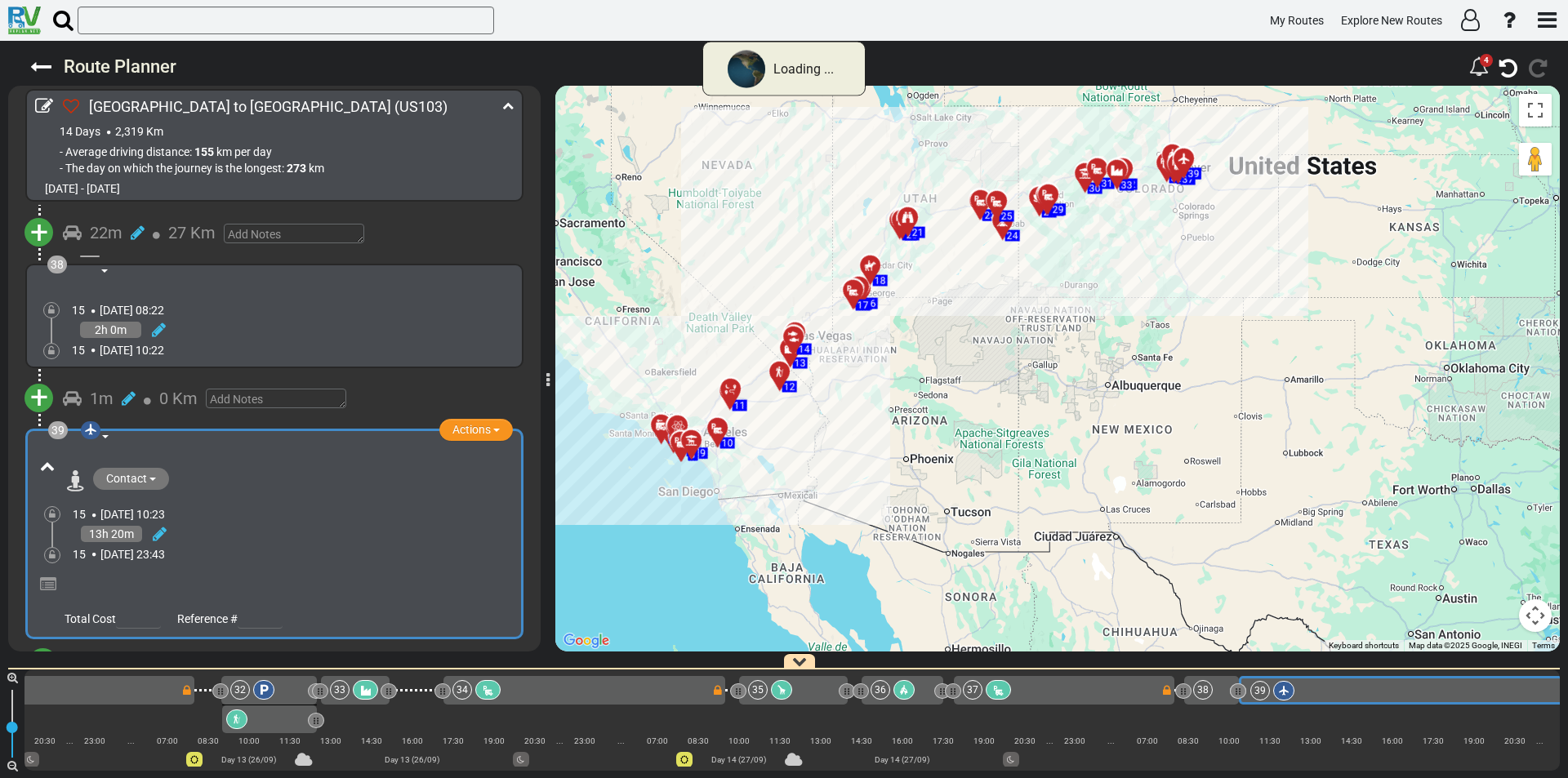
drag, startPoint x: 1548, startPoint y: 693, endPoint x: 1567, endPoint y: 688, distance: 19.6
click at [1567, 688] on div "90 1" at bounding box center [784, 719] width 1568 height 118
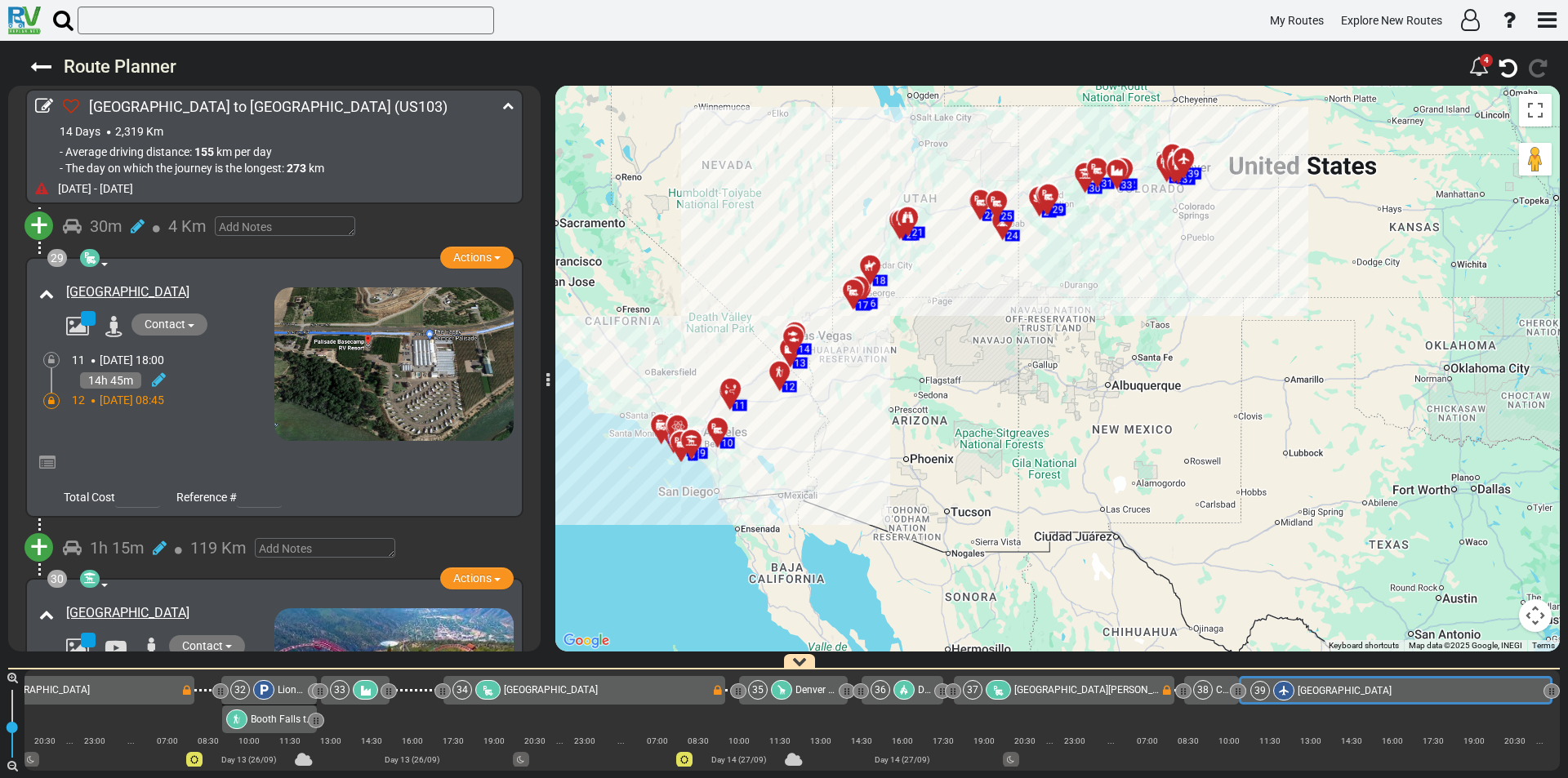
scroll to position [13552, 0]
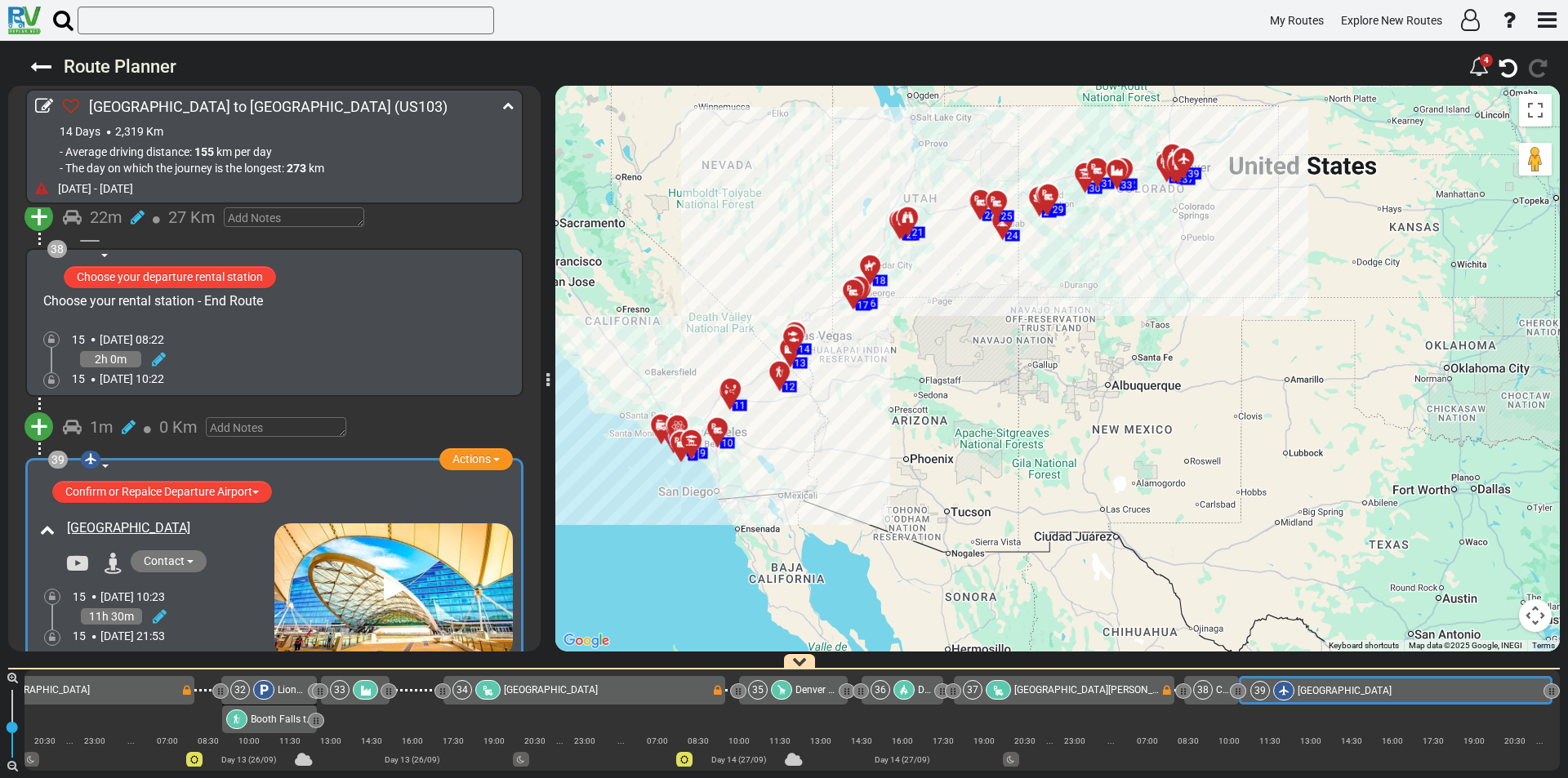
click at [800, 662] on icon "button" at bounding box center [800, 661] width 15 height 15
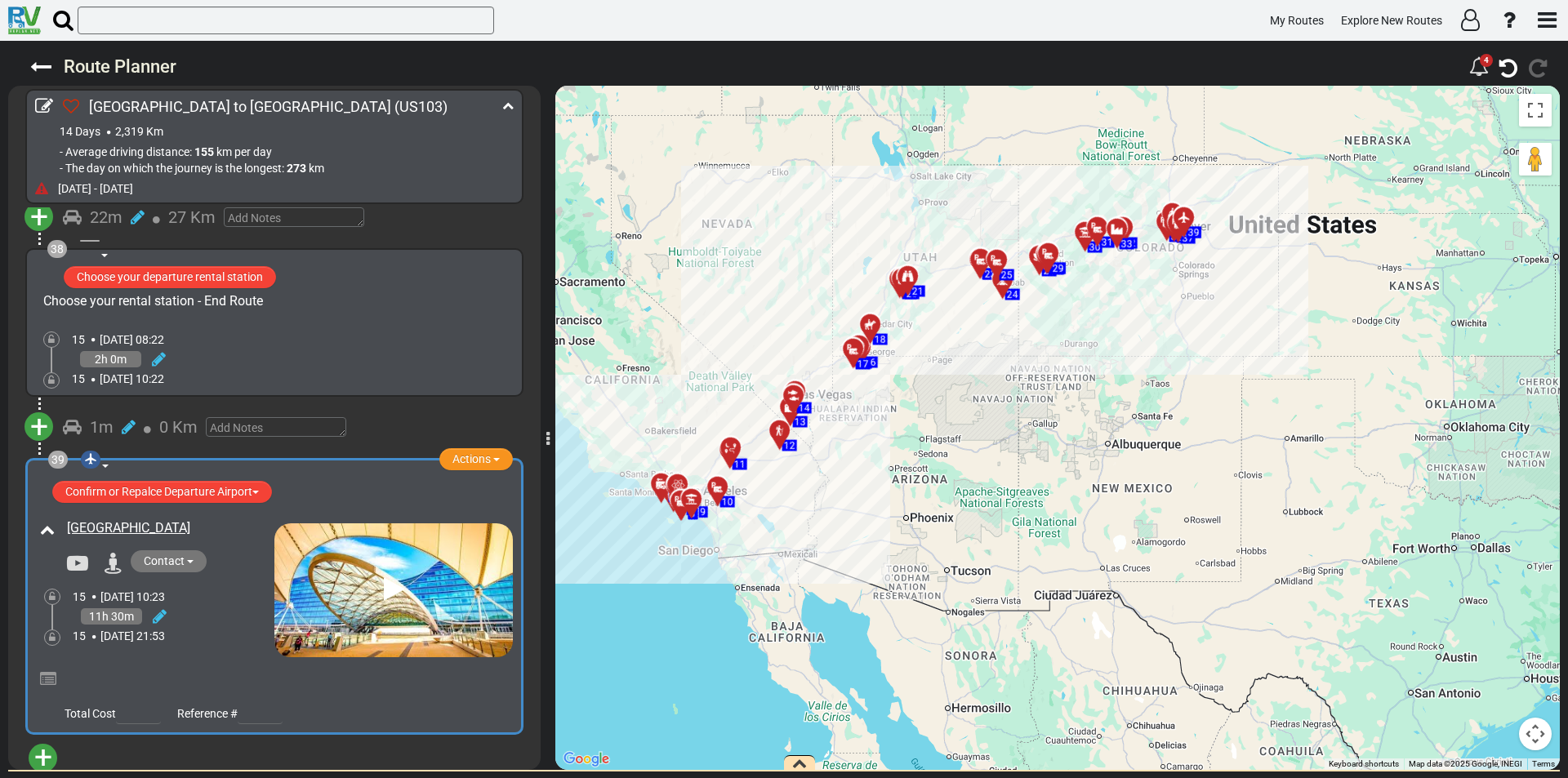
scroll to position [13434, 0]
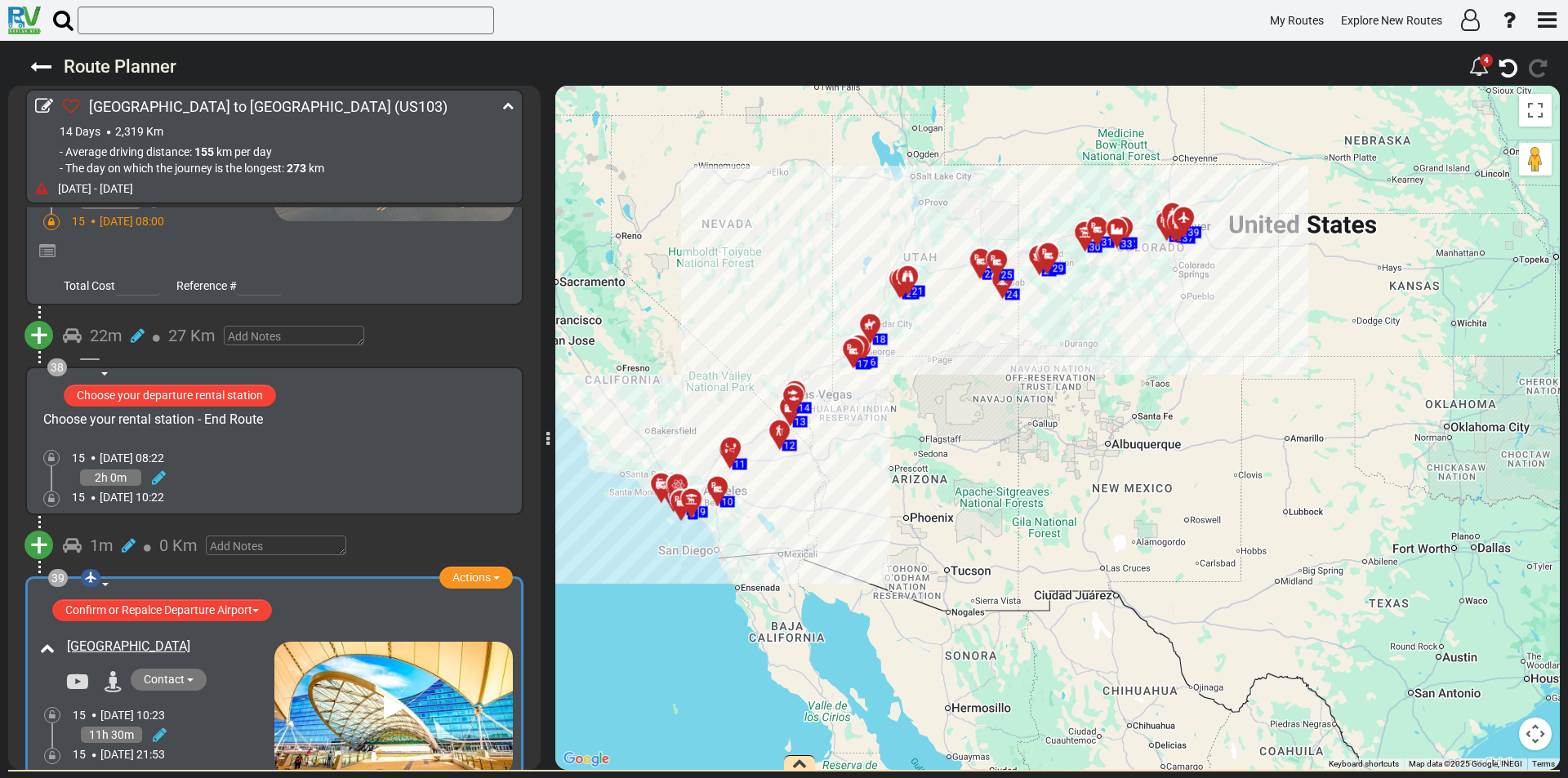
click at [800, 759] on icon "button" at bounding box center [800, 764] width 15 height 15
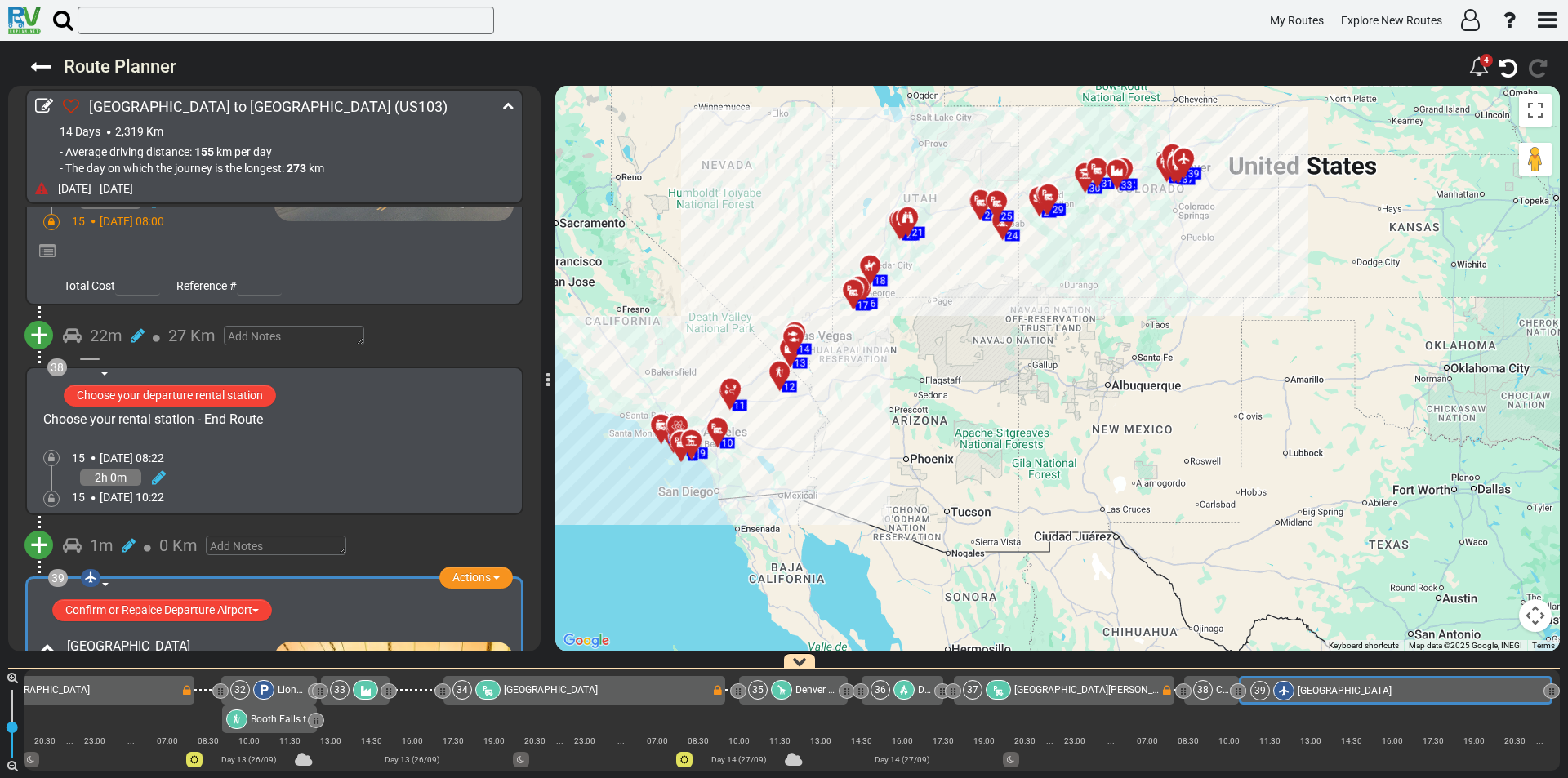
scroll to position [13552, 0]
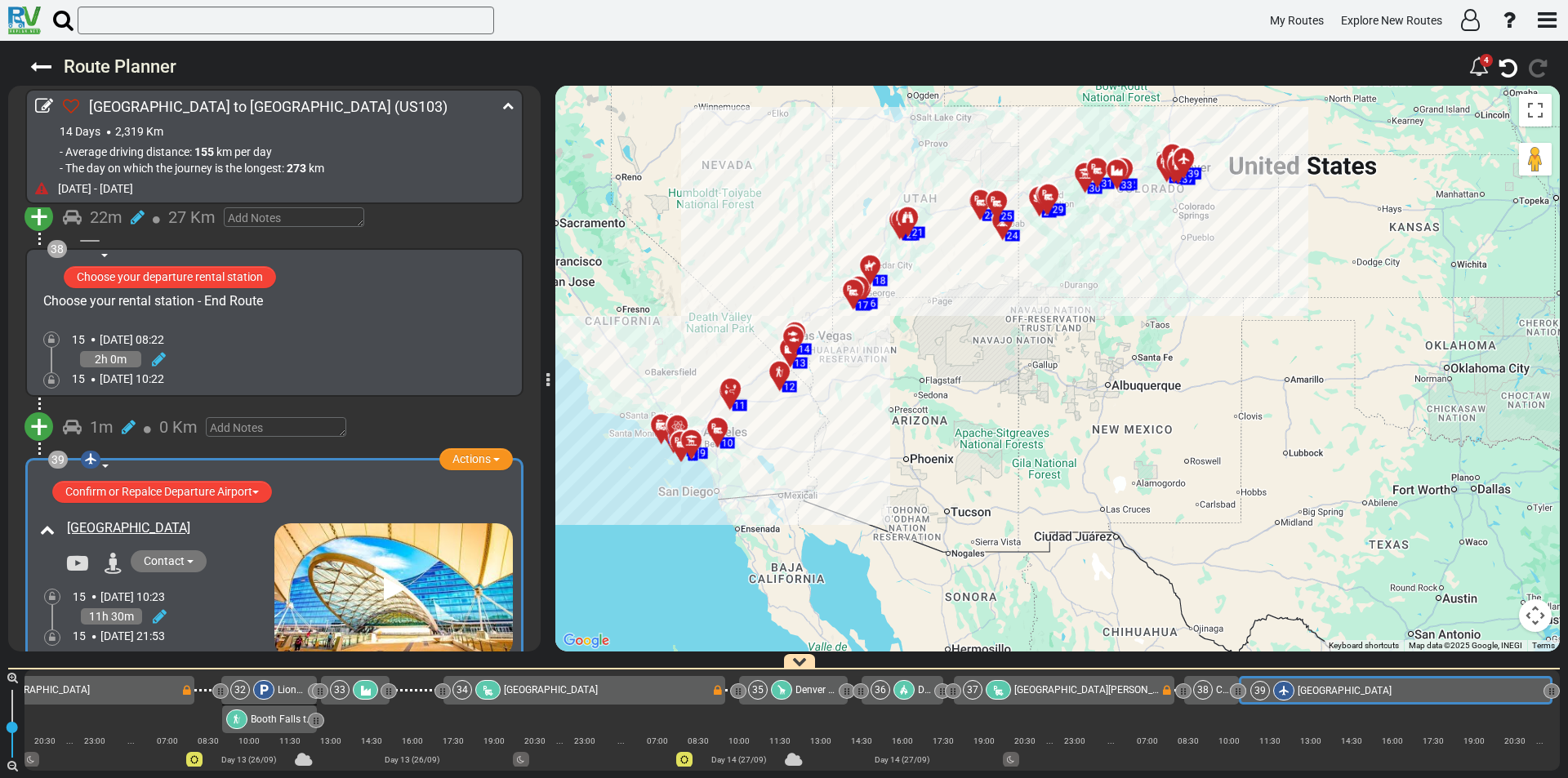
click at [1292, 688] on div at bounding box center [1283, 691] width 22 height 20
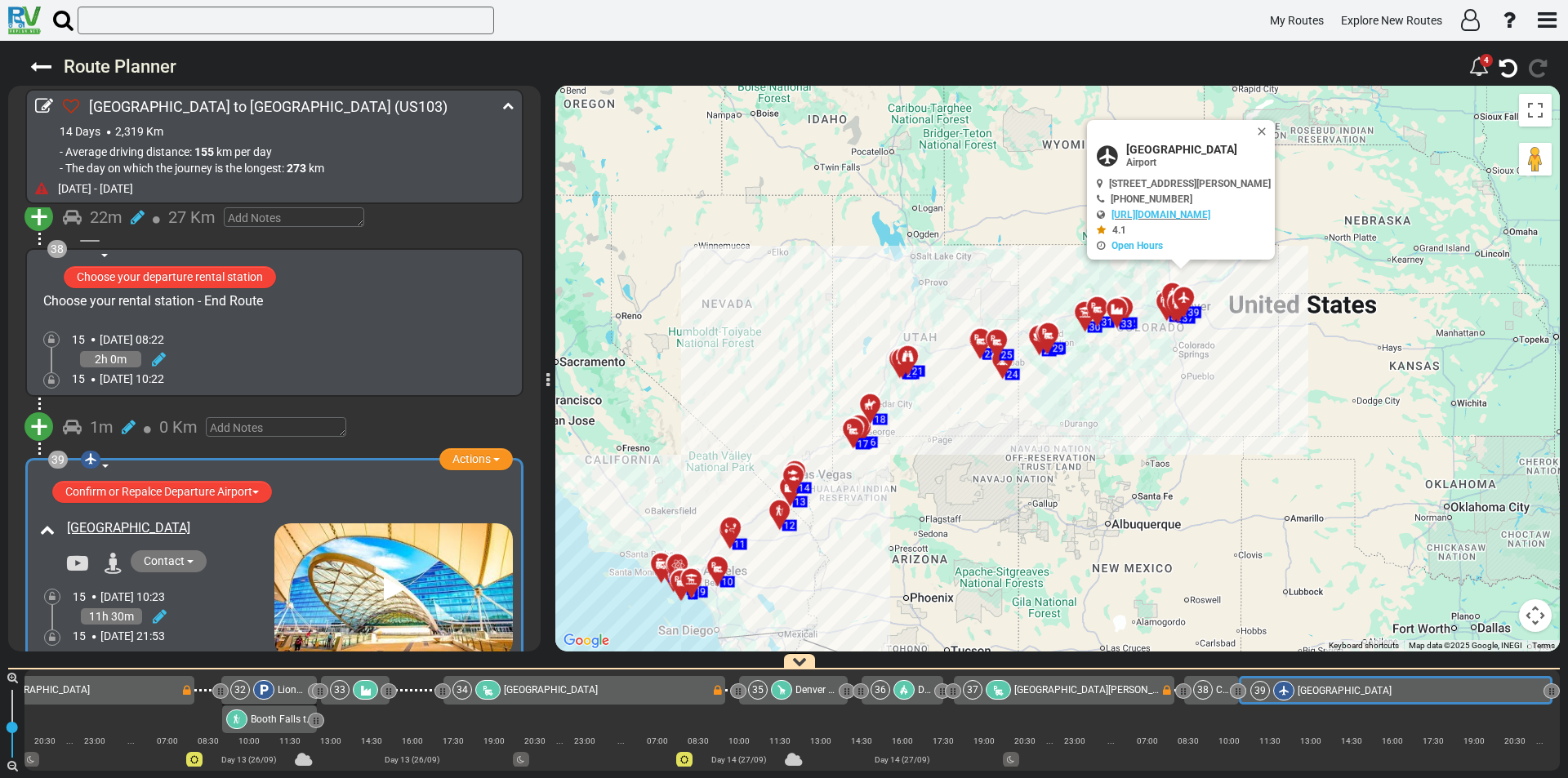
click at [48, 630] on div at bounding box center [52, 637] width 16 height 16
click at [118, 608] on div "11h 30m" at bounding box center [111, 615] width 61 height 16
click at [161, 608] on icon at bounding box center [159, 615] width 14 height 16
click at [77, 672] on span "15" at bounding box center [79, 678] width 13 height 13
click at [187, 657] on icon at bounding box center [180, 670] width 15 height 26
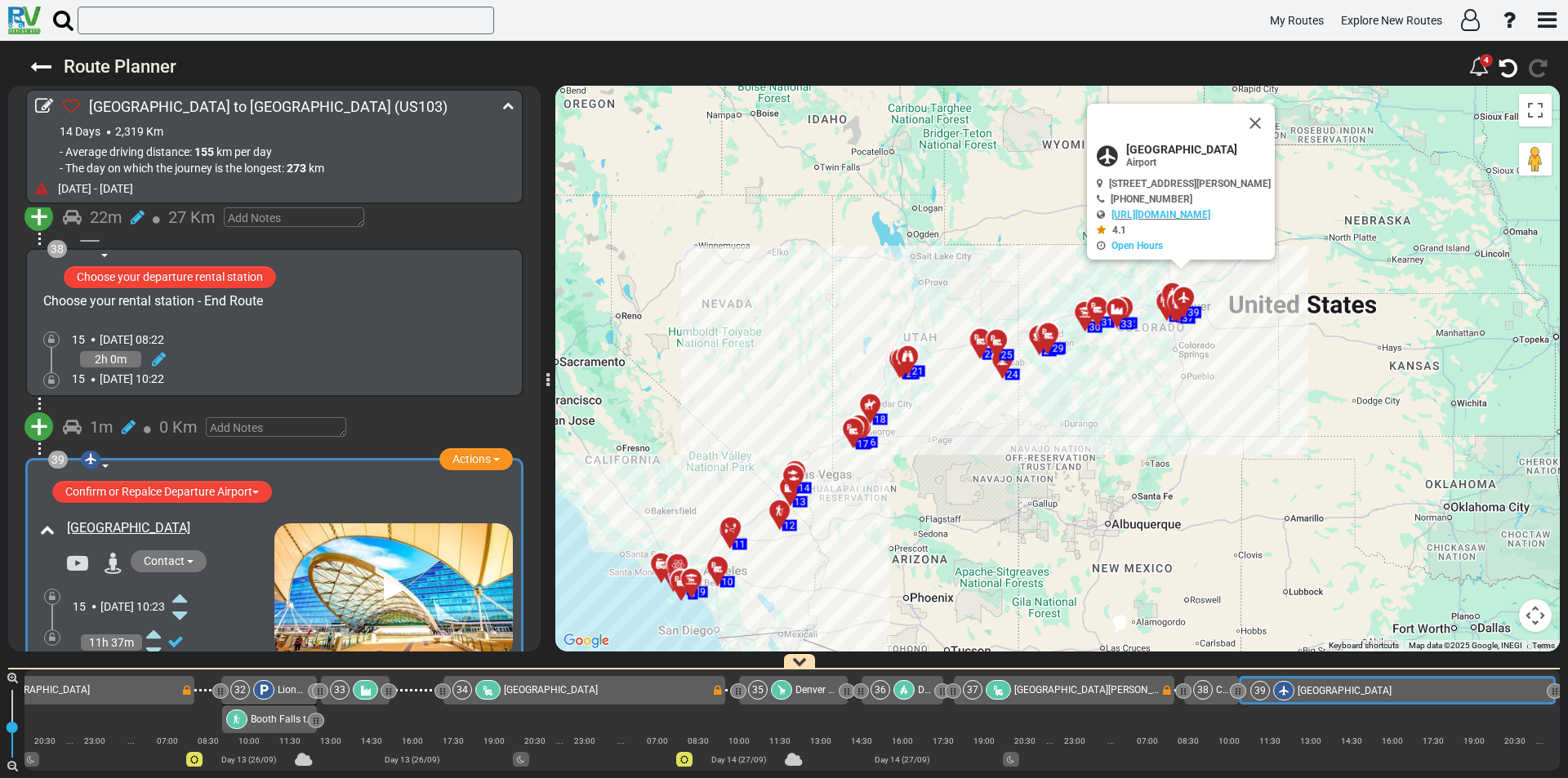
scroll to position [0, 5762]
click at [187, 657] on icon at bounding box center [180, 670] width 15 height 26
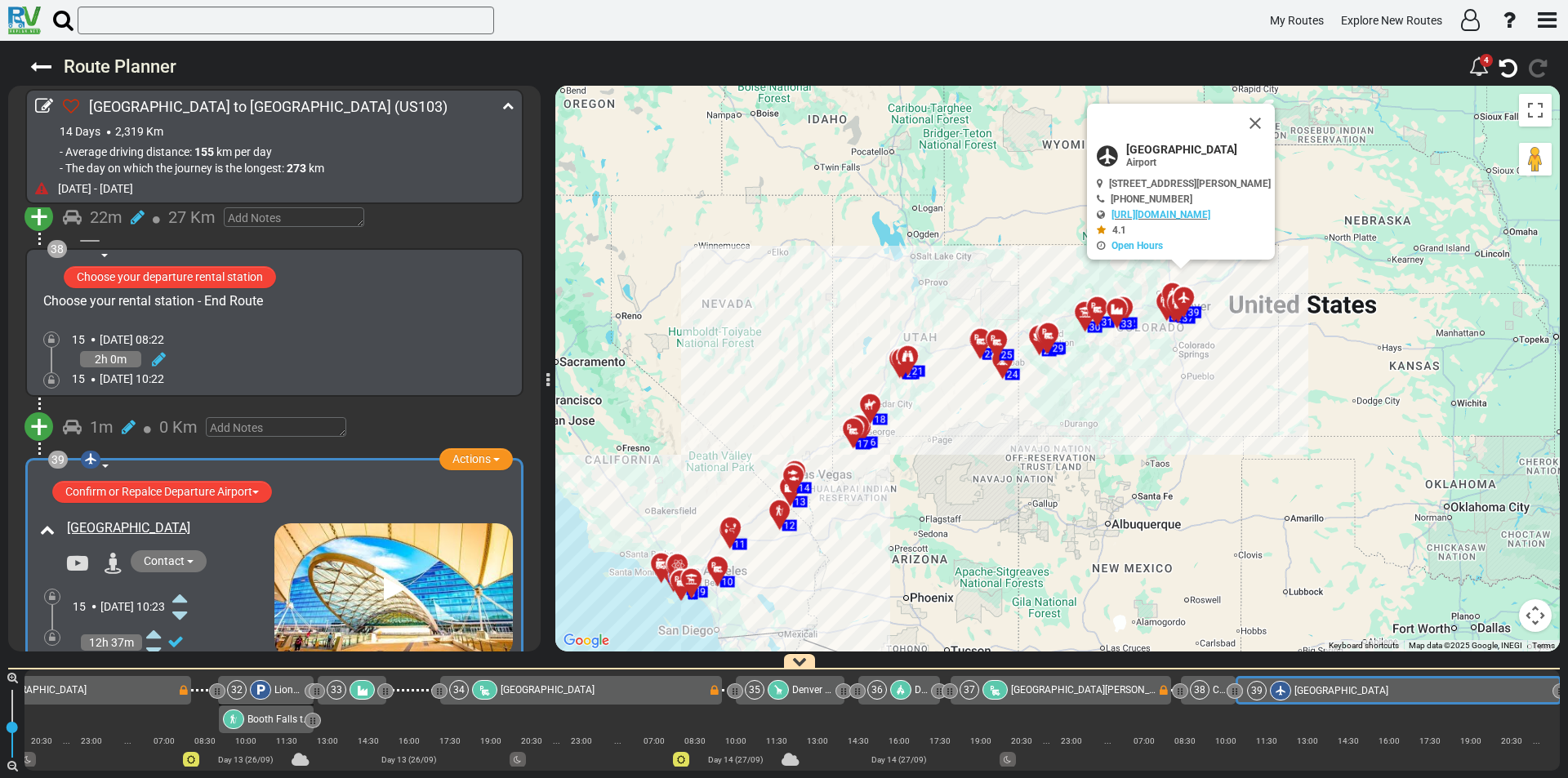
click at [187, 657] on icon at bounding box center [180, 670] width 15 height 26
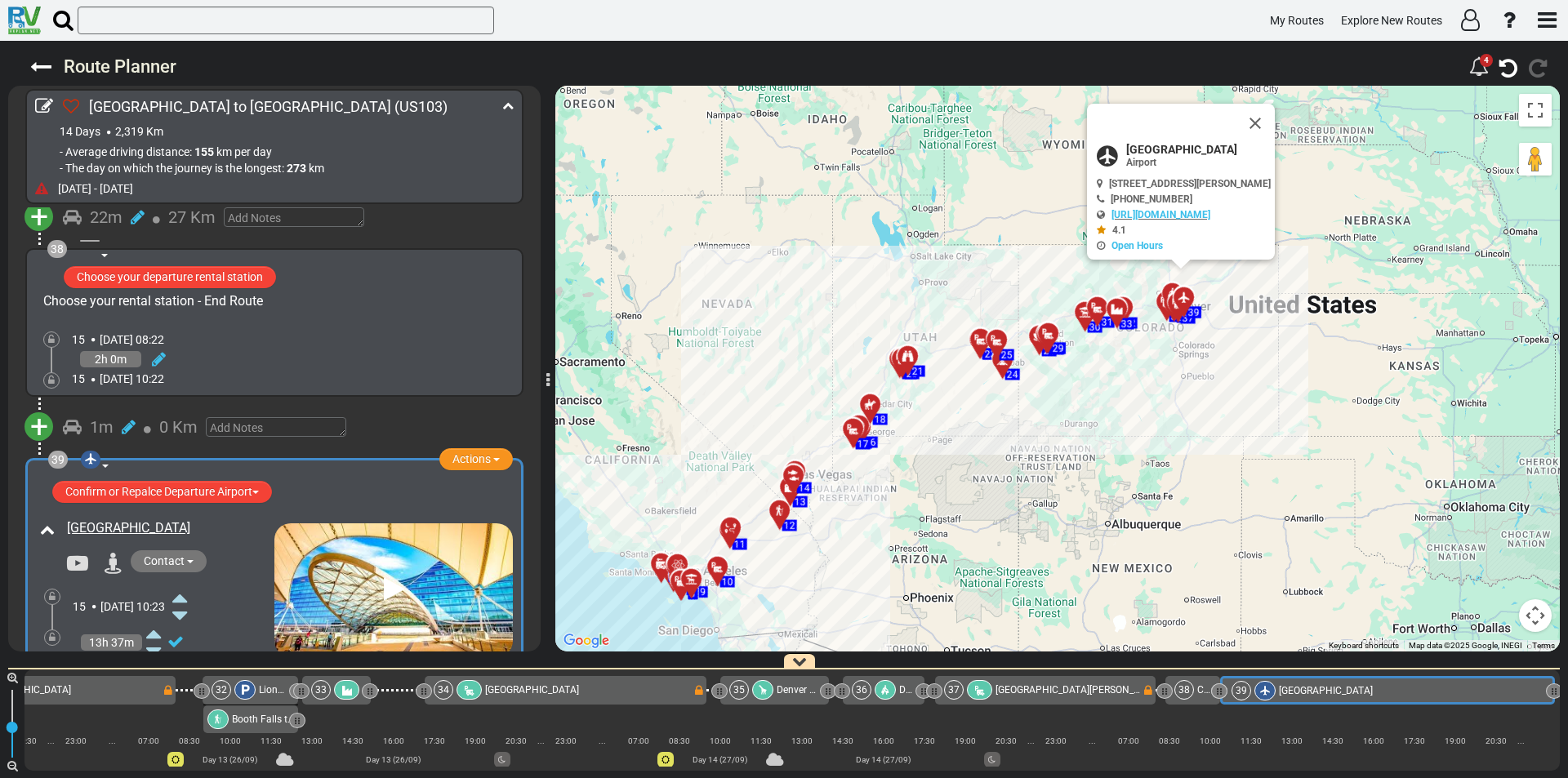
click at [187, 657] on icon at bounding box center [180, 670] width 15 height 26
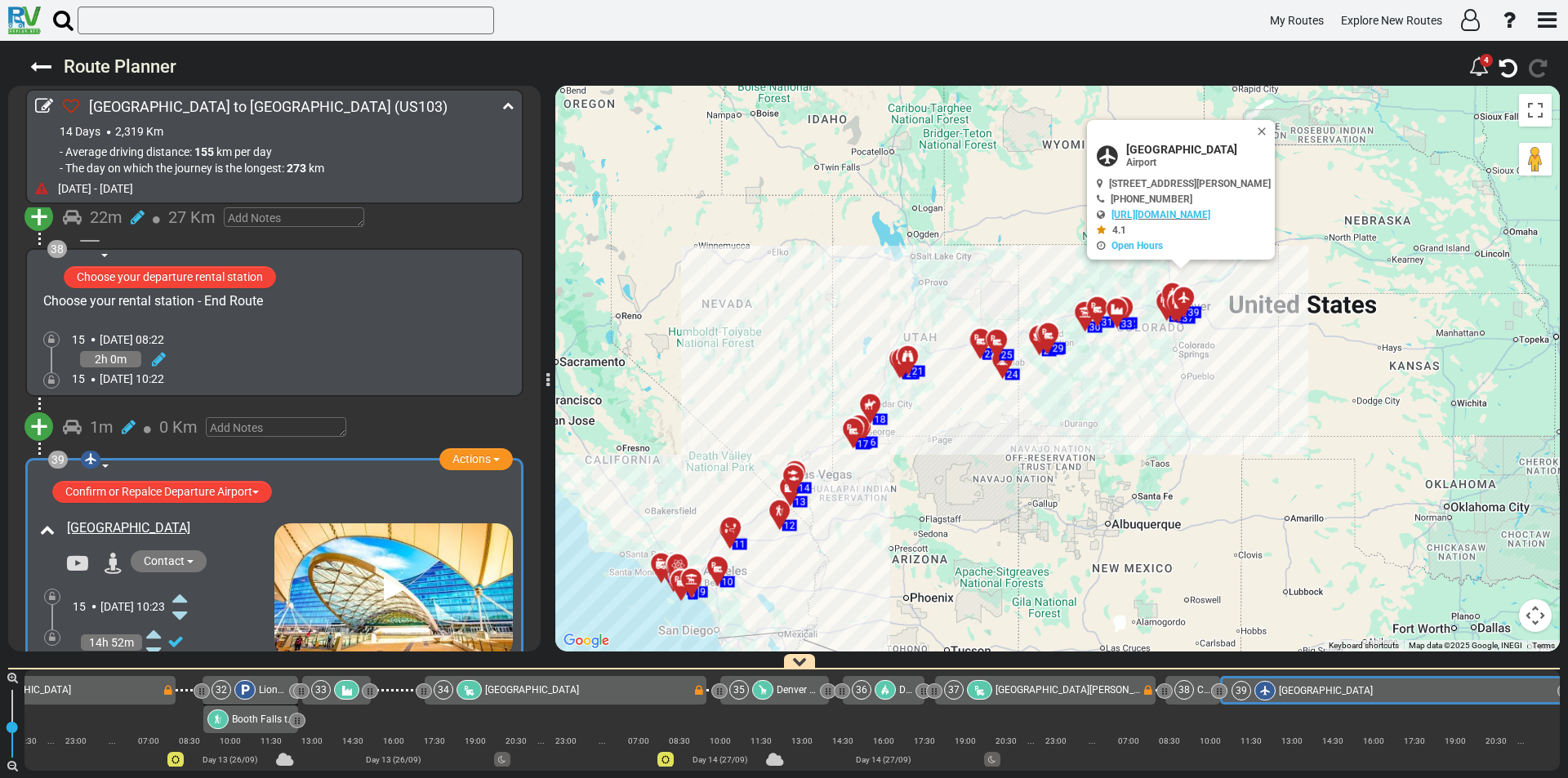
click at [187, 657] on icon at bounding box center [180, 670] width 15 height 26
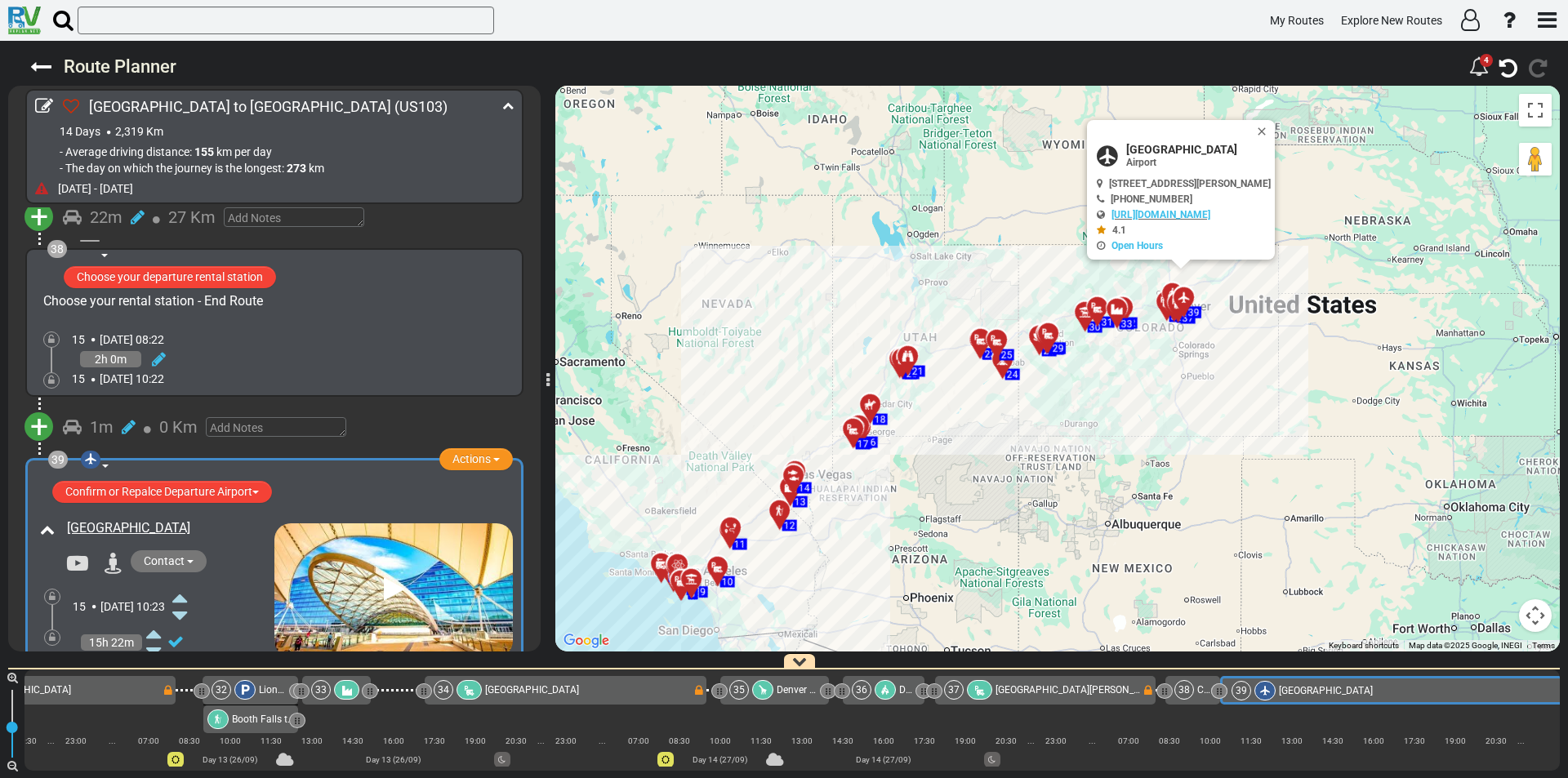
click at [187, 657] on icon at bounding box center [180, 670] width 15 height 26
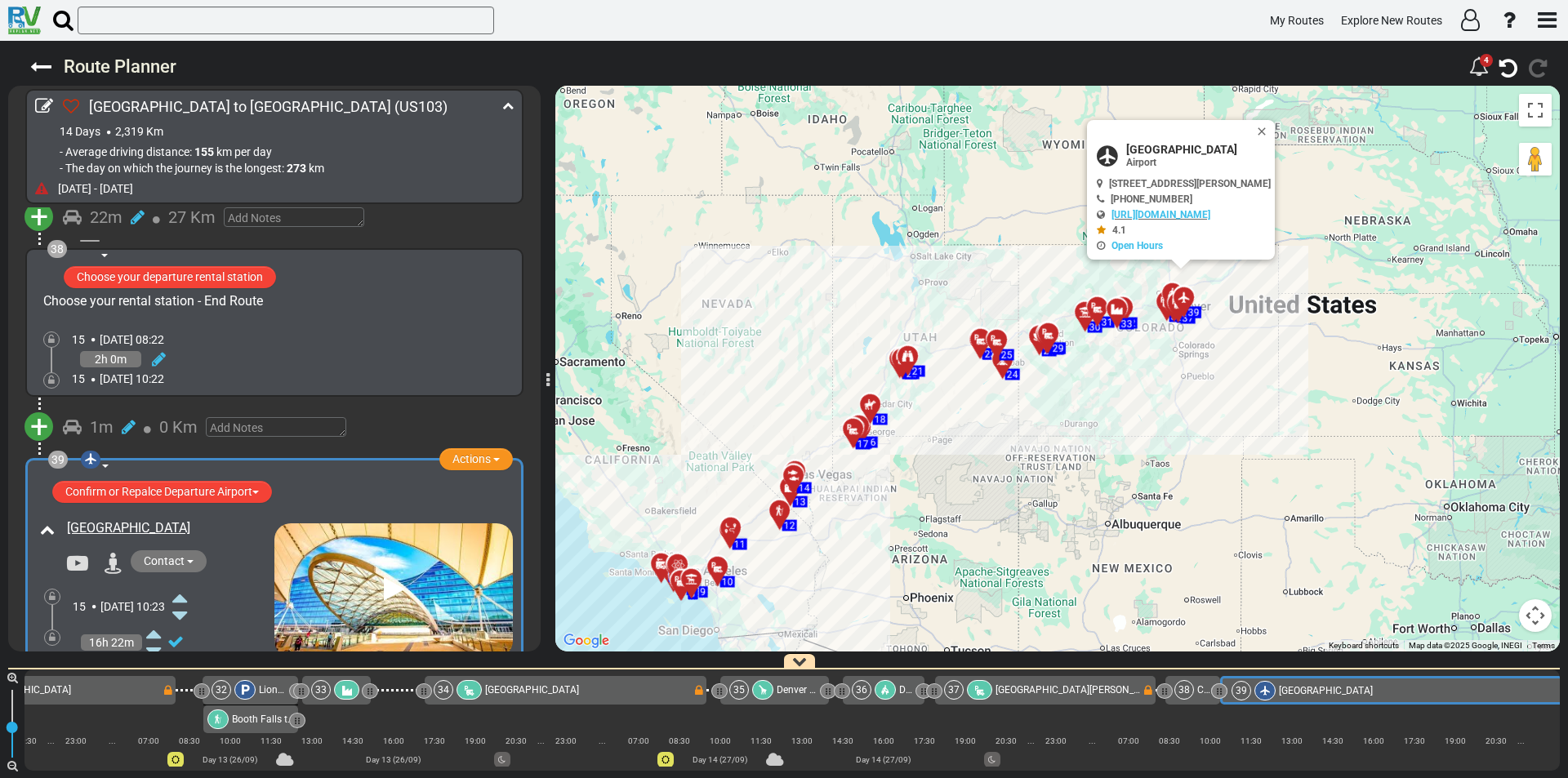
click at [187, 657] on icon at bounding box center [180, 670] width 15 height 26
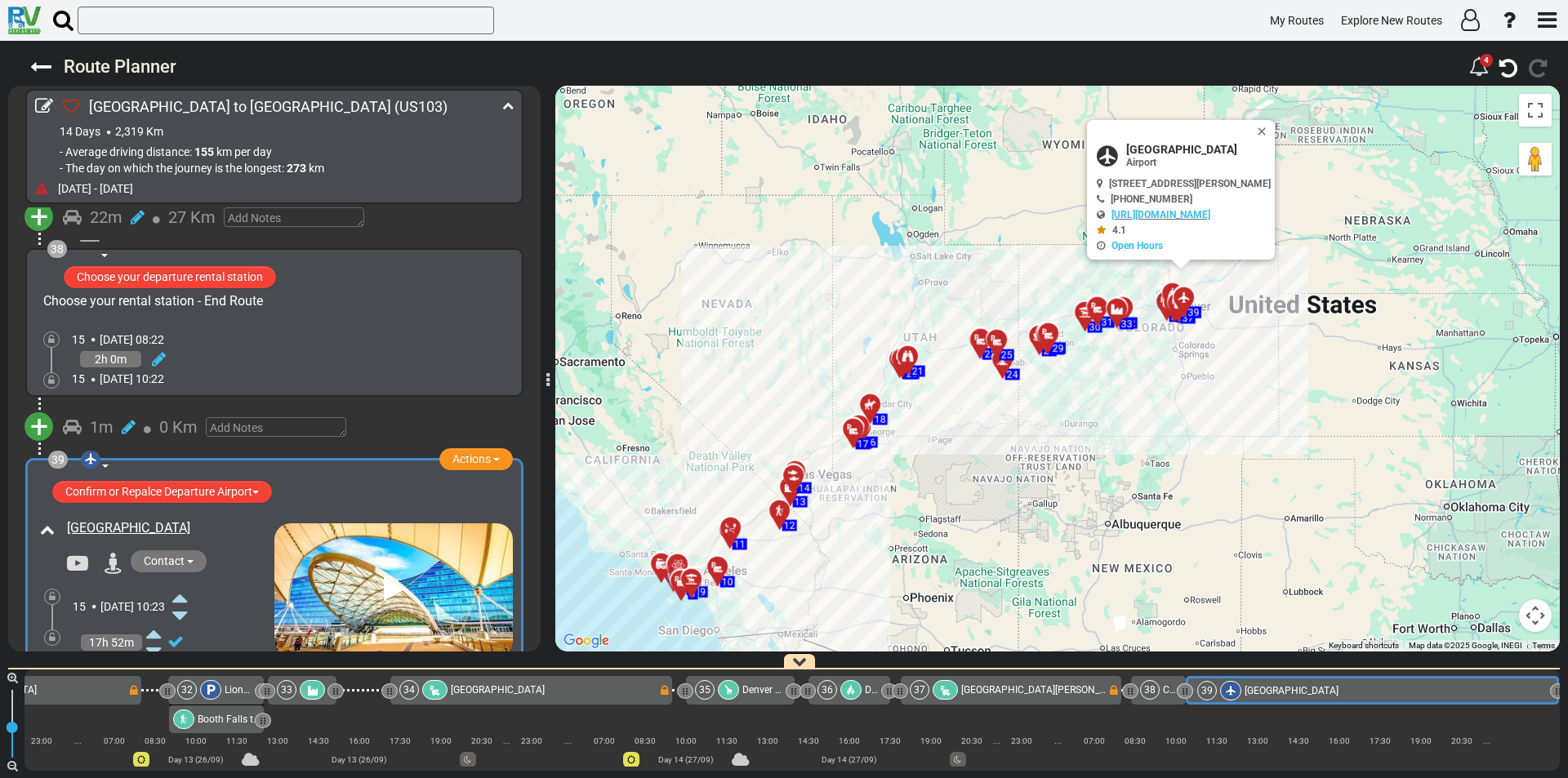
click at [187, 657] on icon at bounding box center [180, 670] width 15 height 26
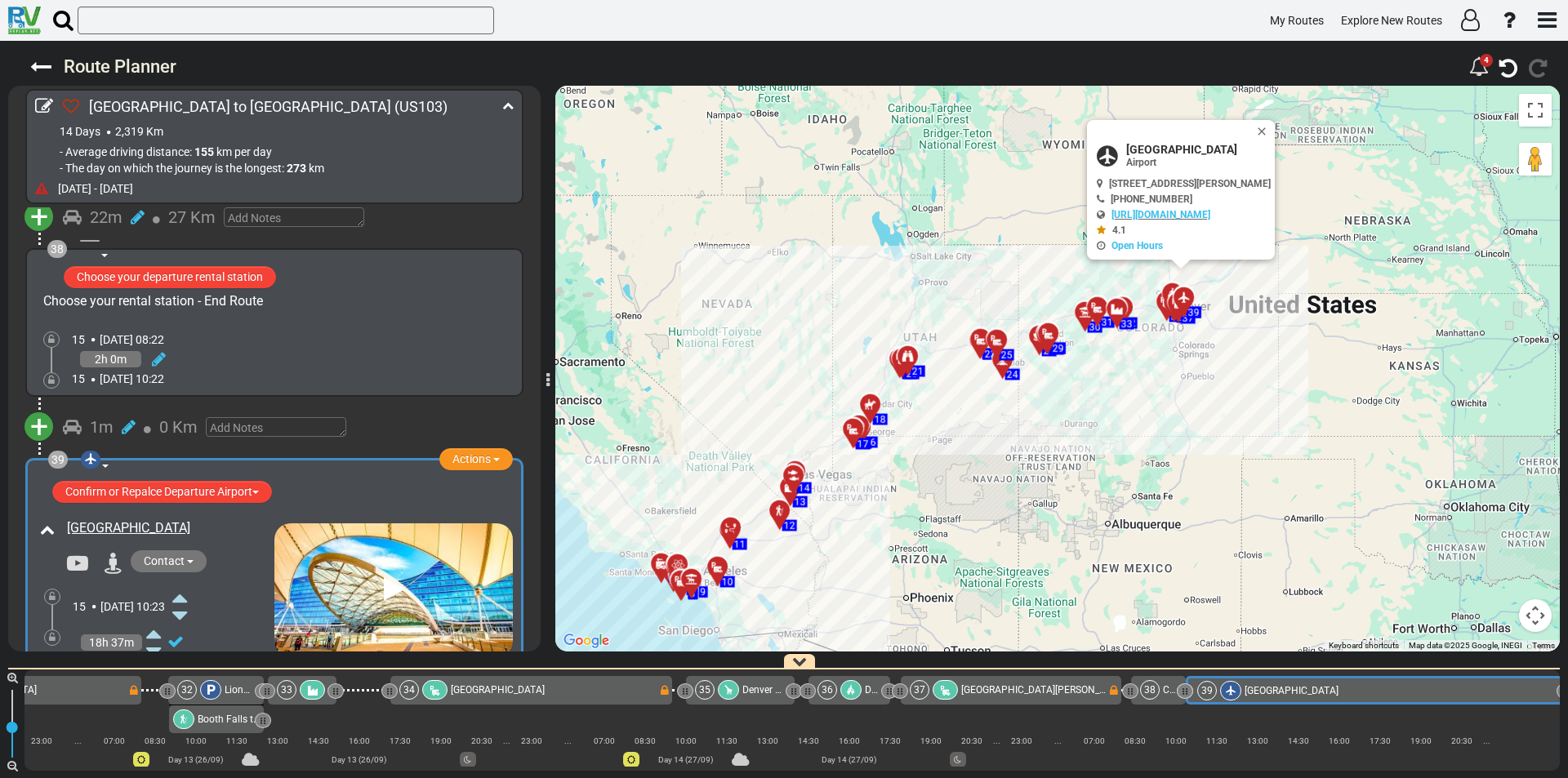
click at [187, 657] on icon at bounding box center [180, 670] width 15 height 26
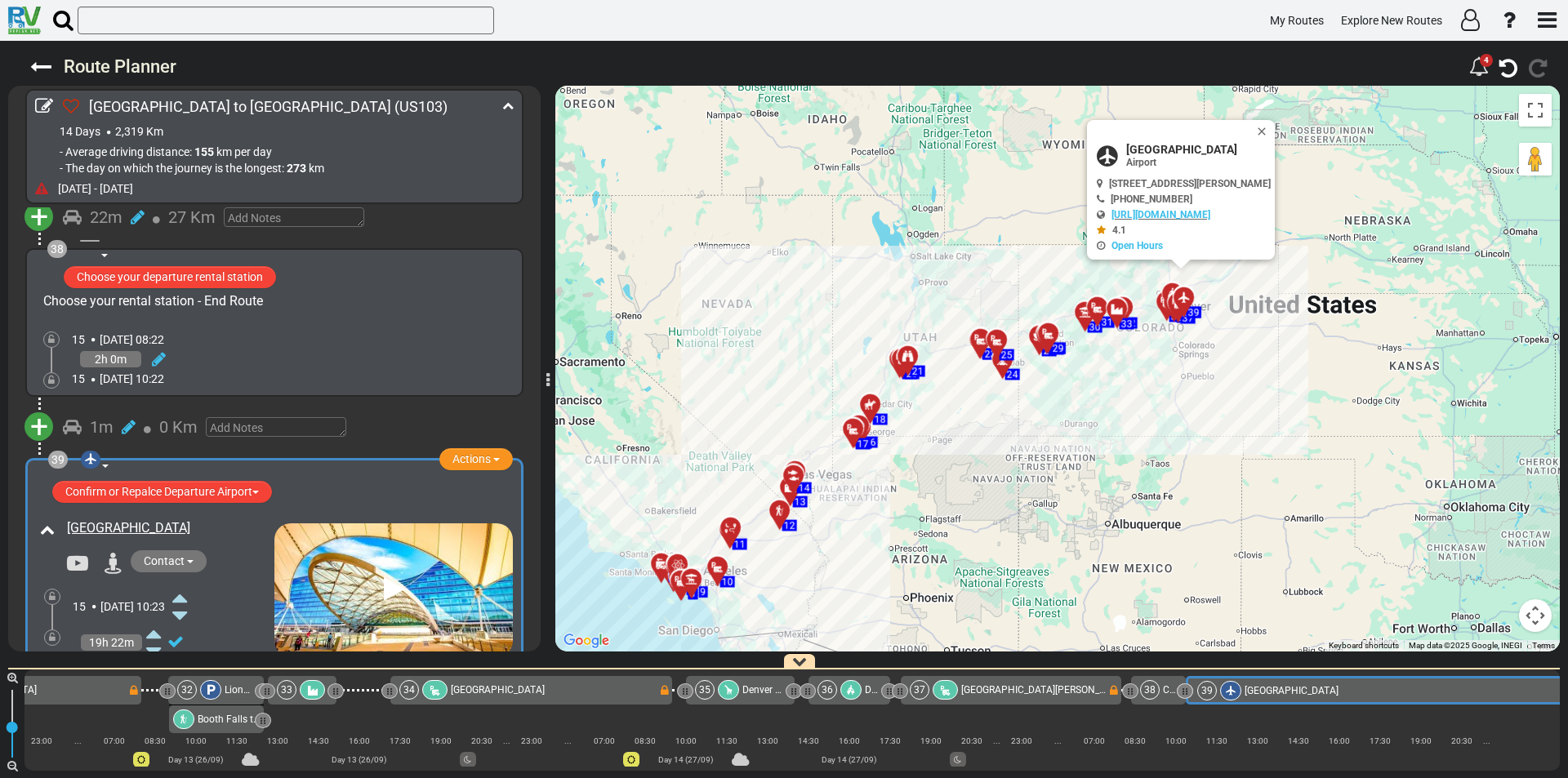
click at [187, 657] on icon at bounding box center [180, 670] width 15 height 26
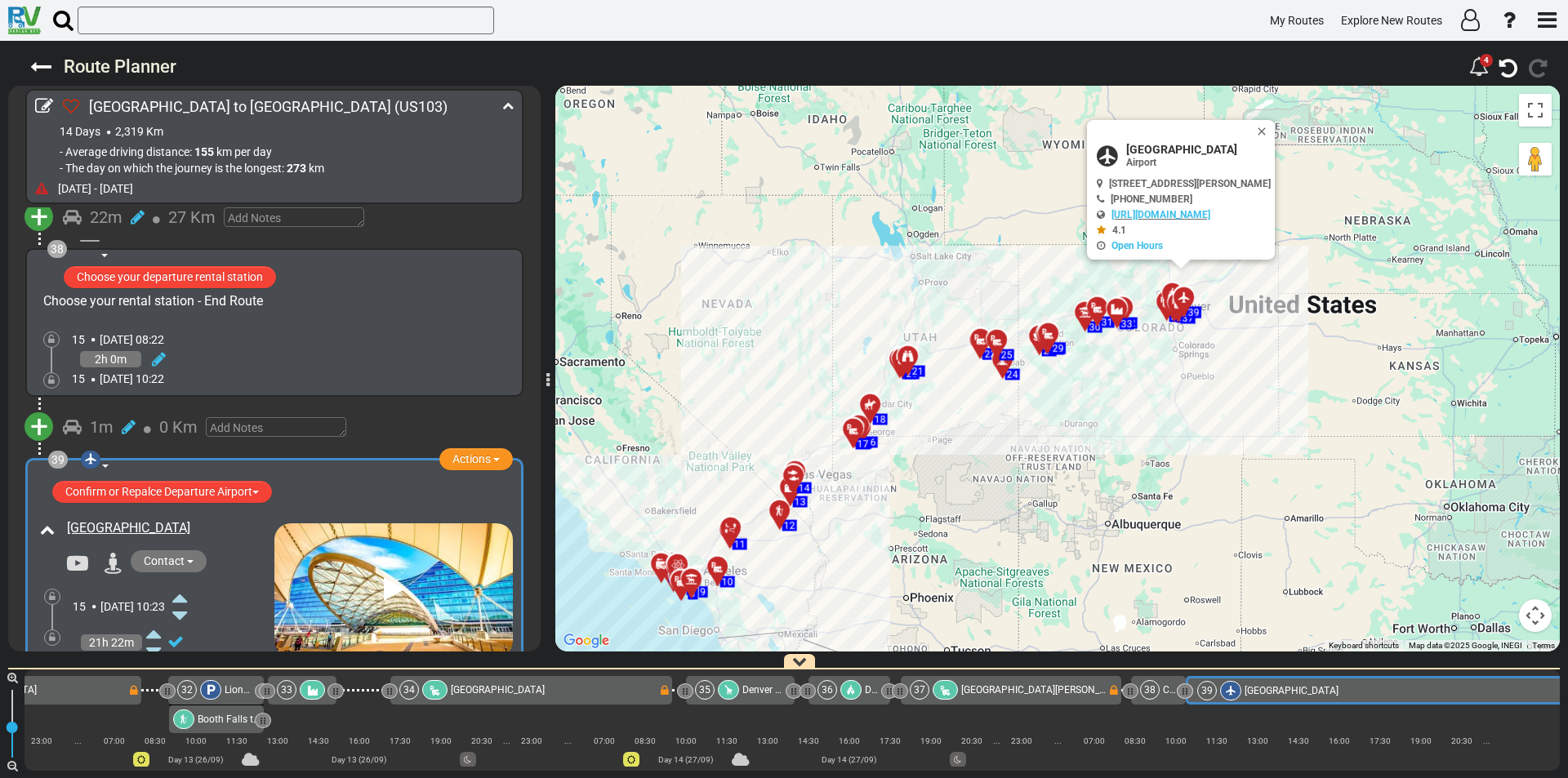
click at [187, 657] on icon at bounding box center [180, 670] width 15 height 26
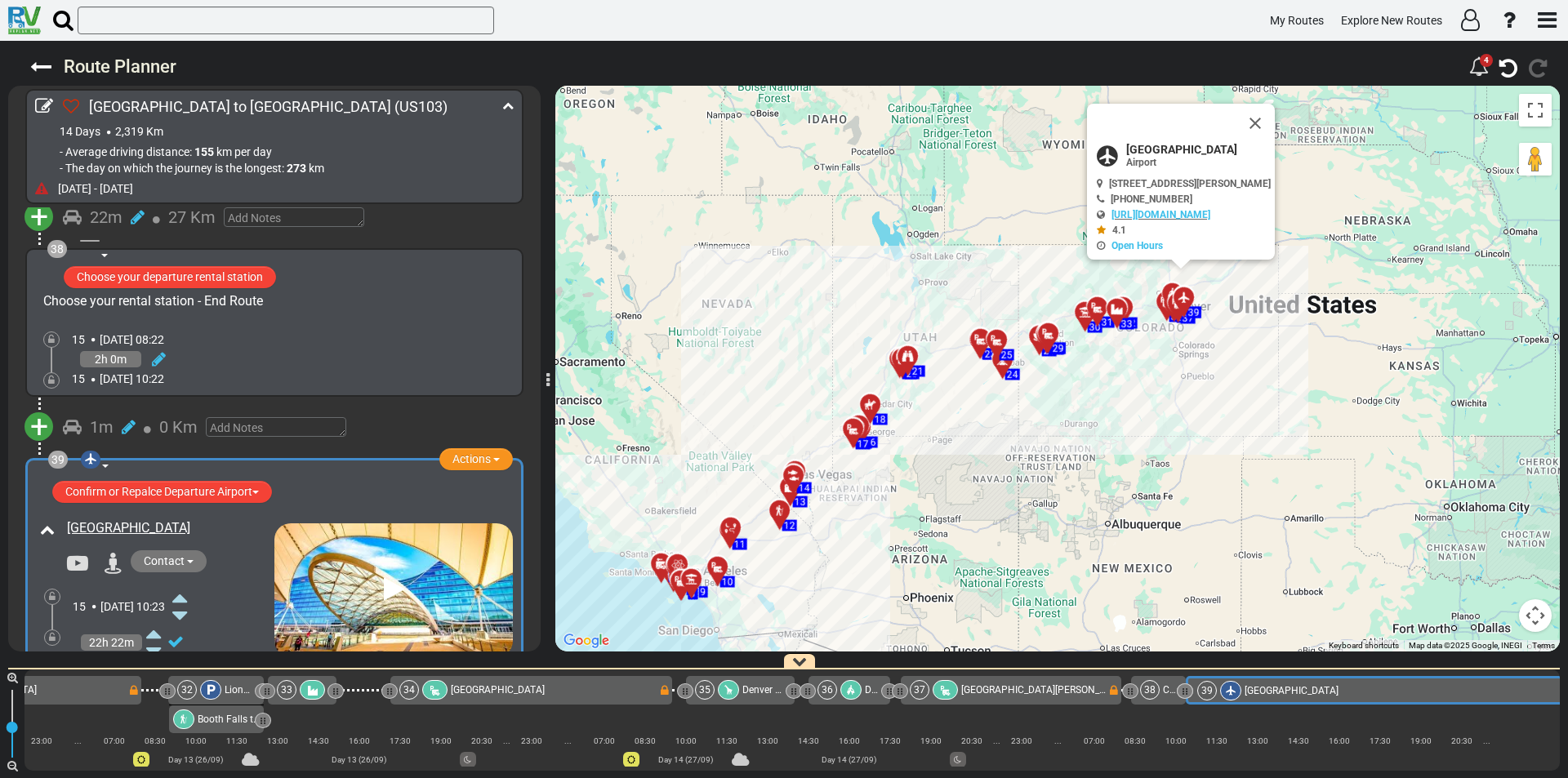
click at [187, 657] on icon at bounding box center [180, 670] width 15 height 26
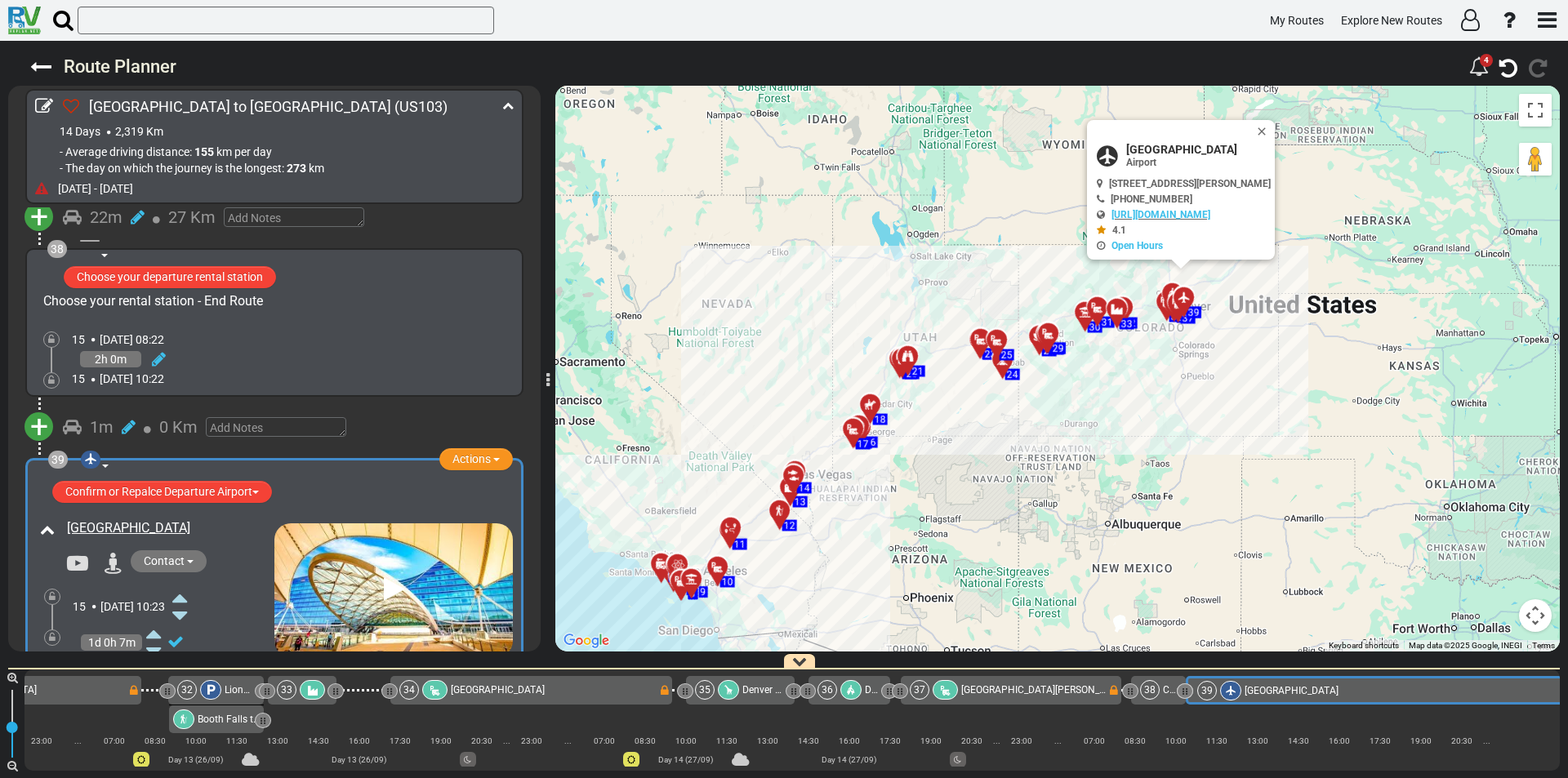
click at [187, 657] on icon at bounding box center [180, 670] width 15 height 26
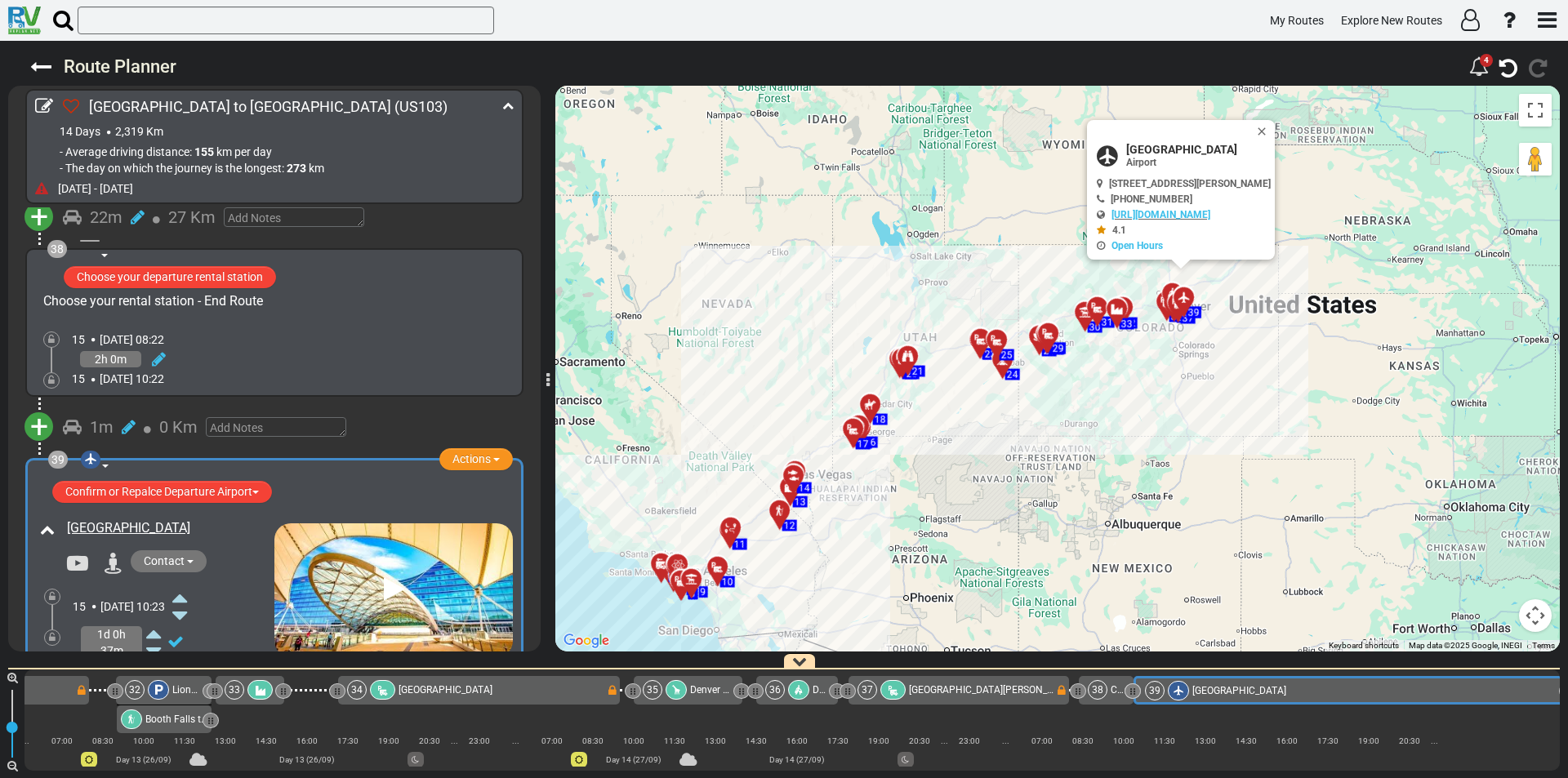
click at [187, 657] on icon at bounding box center [180, 670] width 15 height 26
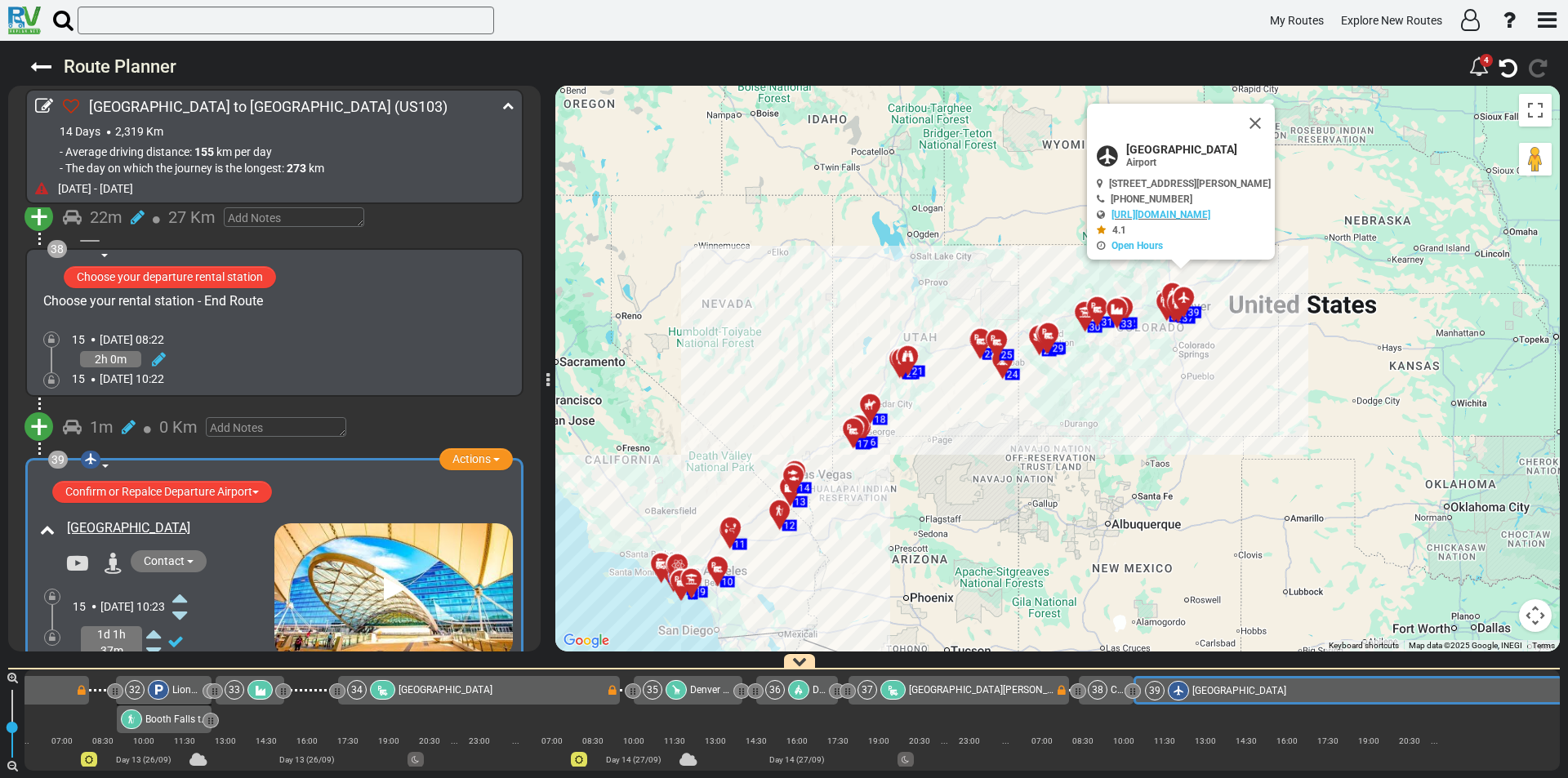
click at [187, 657] on icon at bounding box center [180, 670] width 15 height 26
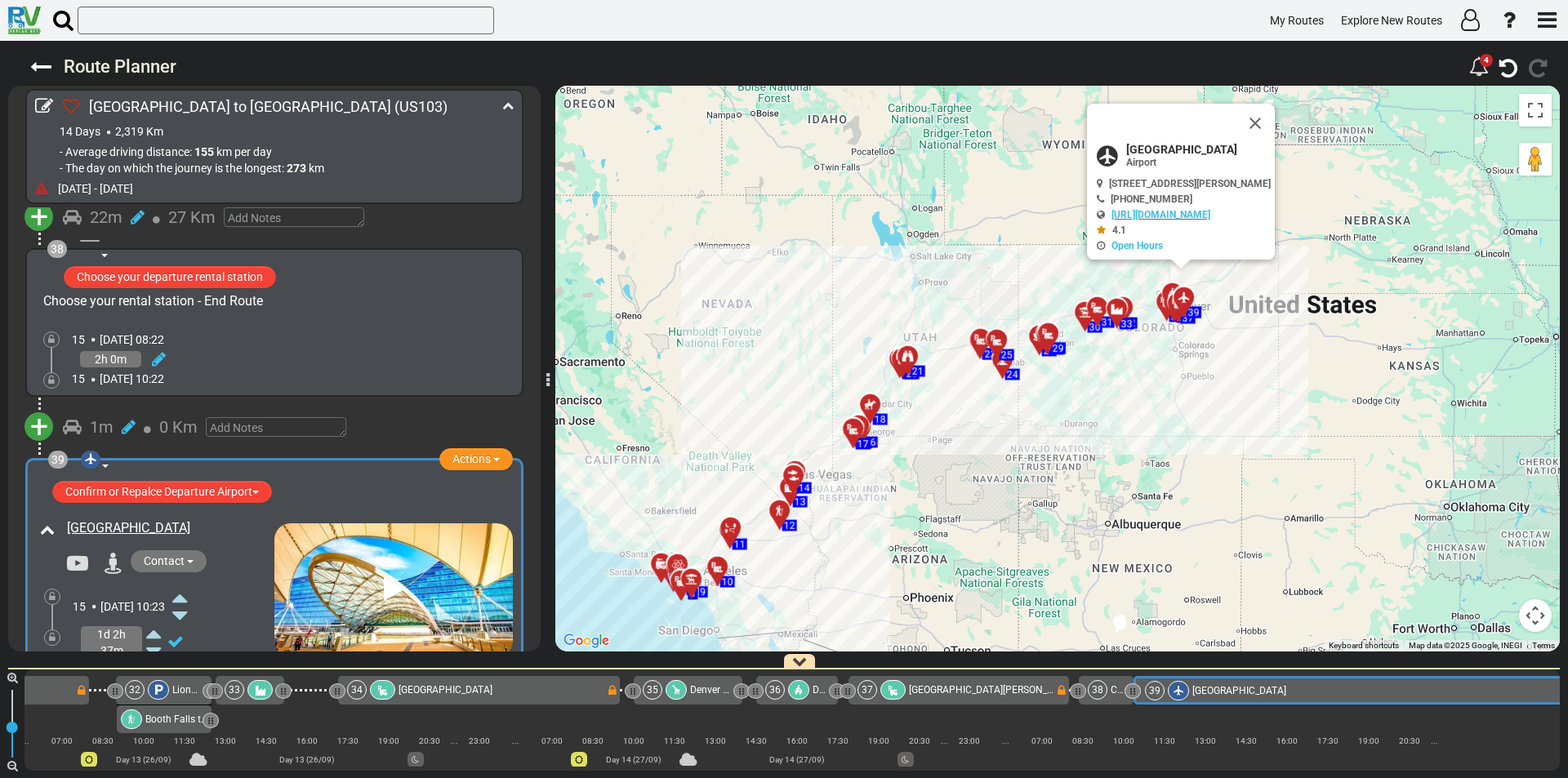
click at [187, 657] on icon at bounding box center [180, 670] width 15 height 26
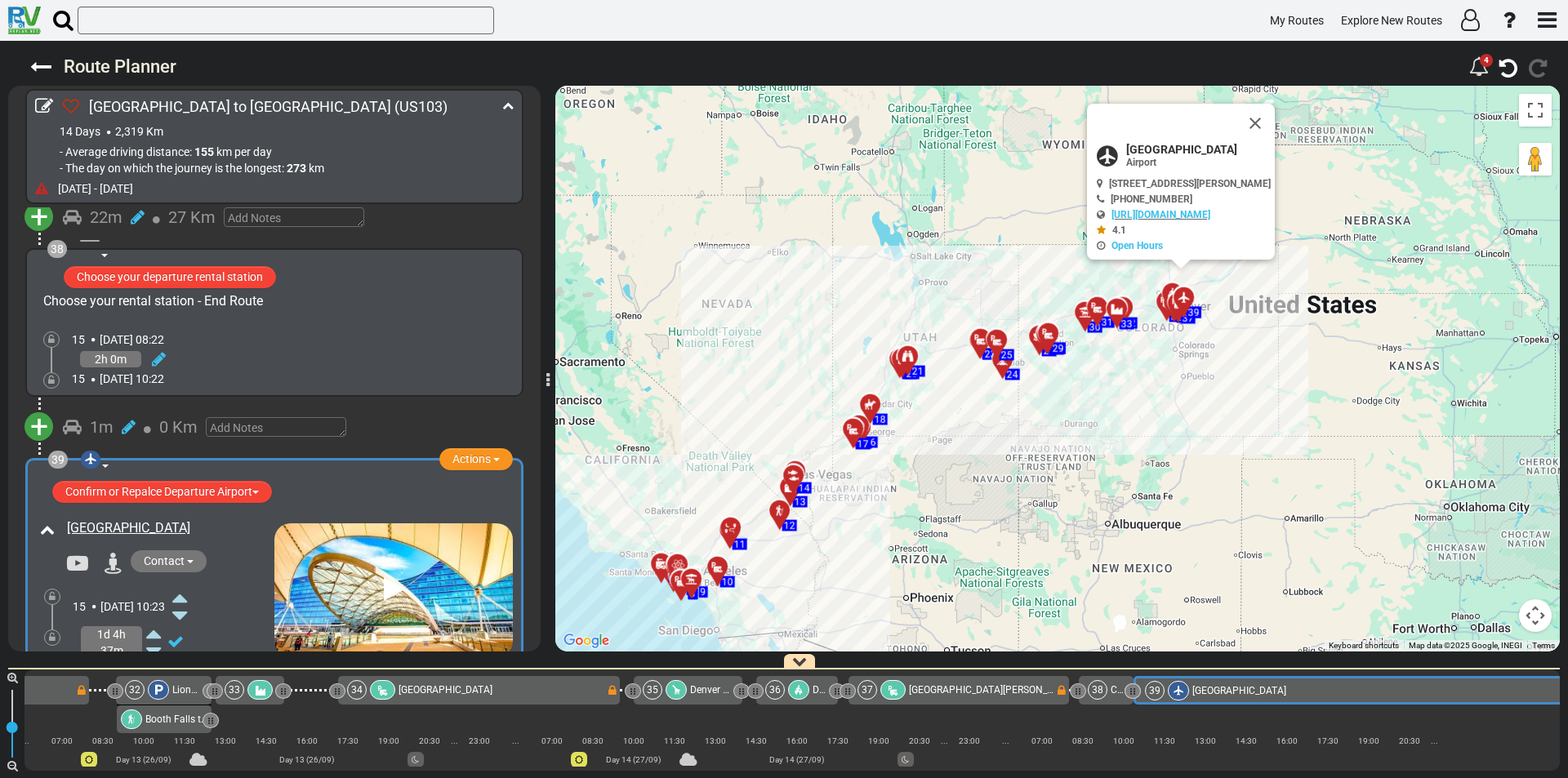
click at [187, 657] on icon at bounding box center [180, 670] width 15 height 26
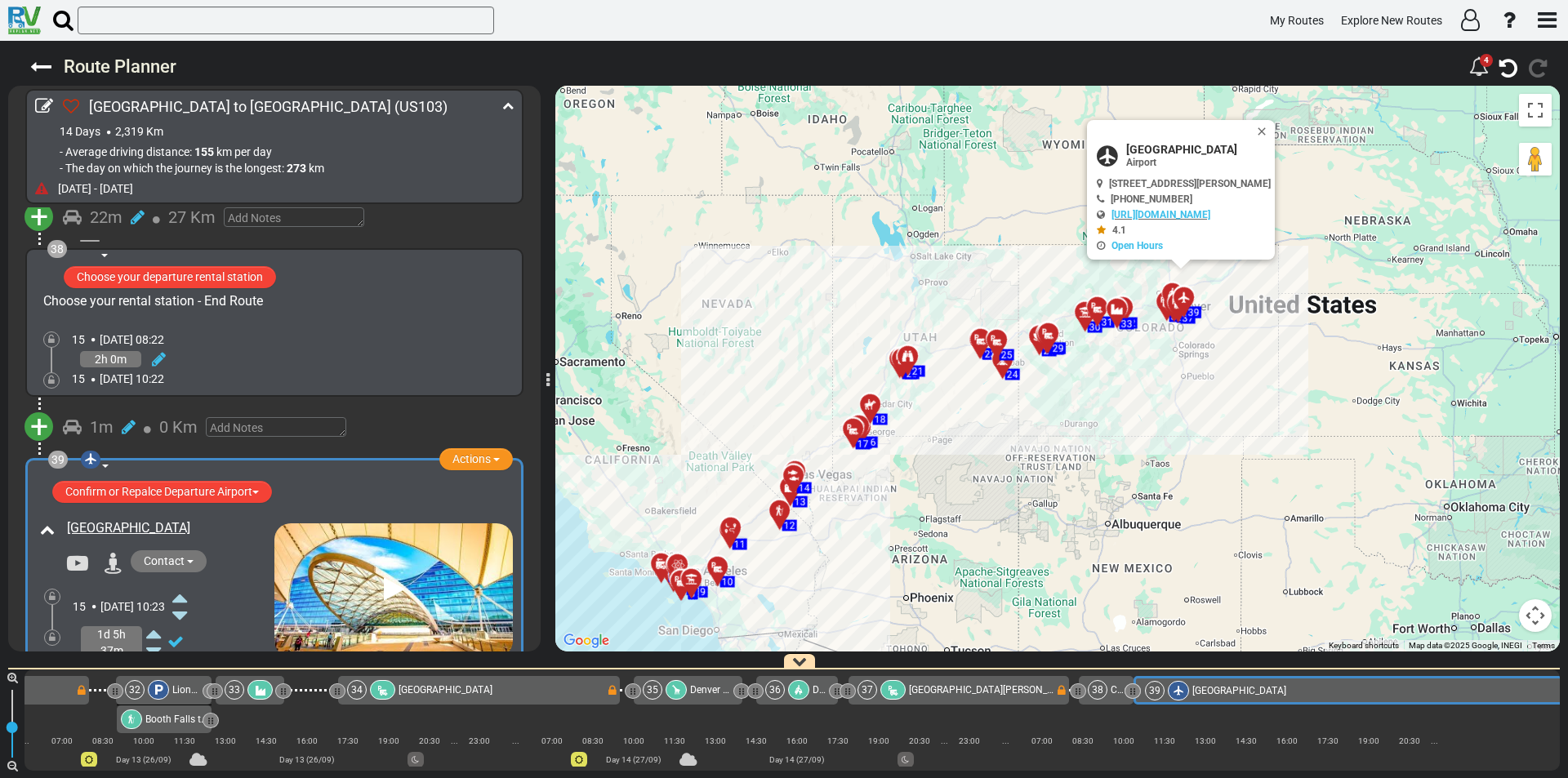
click at [187, 657] on icon at bounding box center [180, 670] width 15 height 26
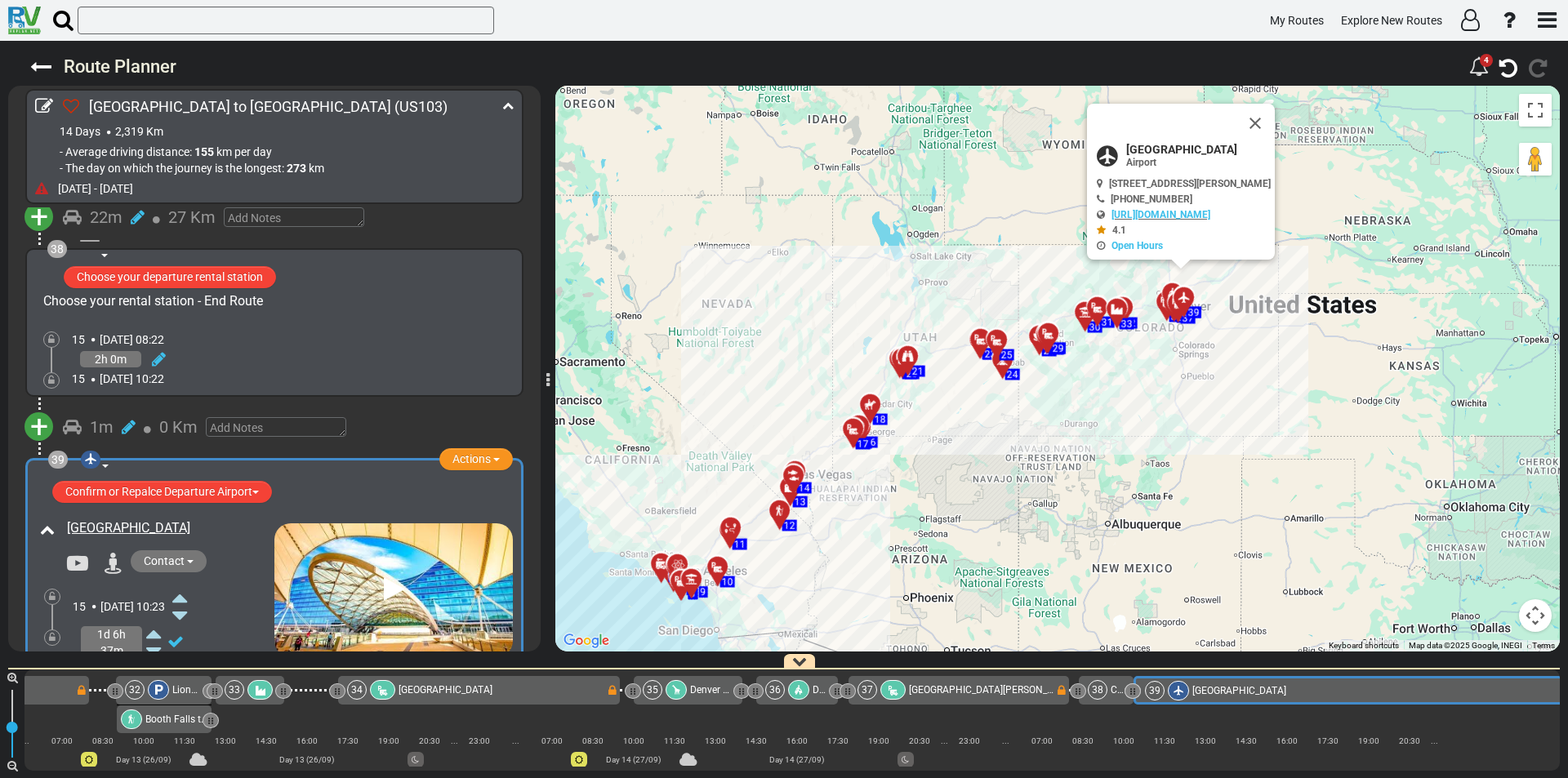
click at [187, 657] on icon at bounding box center [180, 670] width 15 height 26
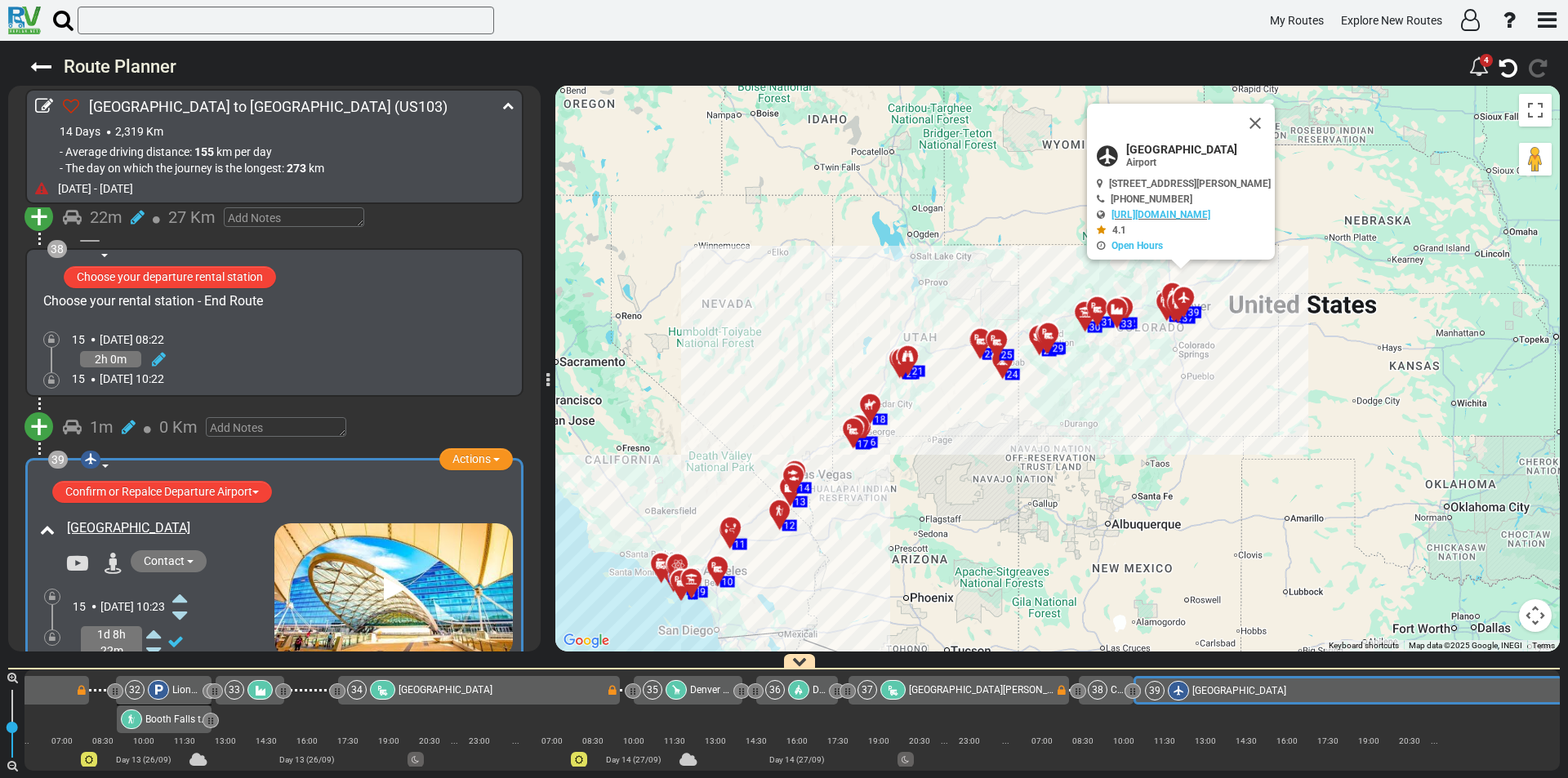
click at [187, 657] on icon at bounding box center [180, 670] width 15 height 26
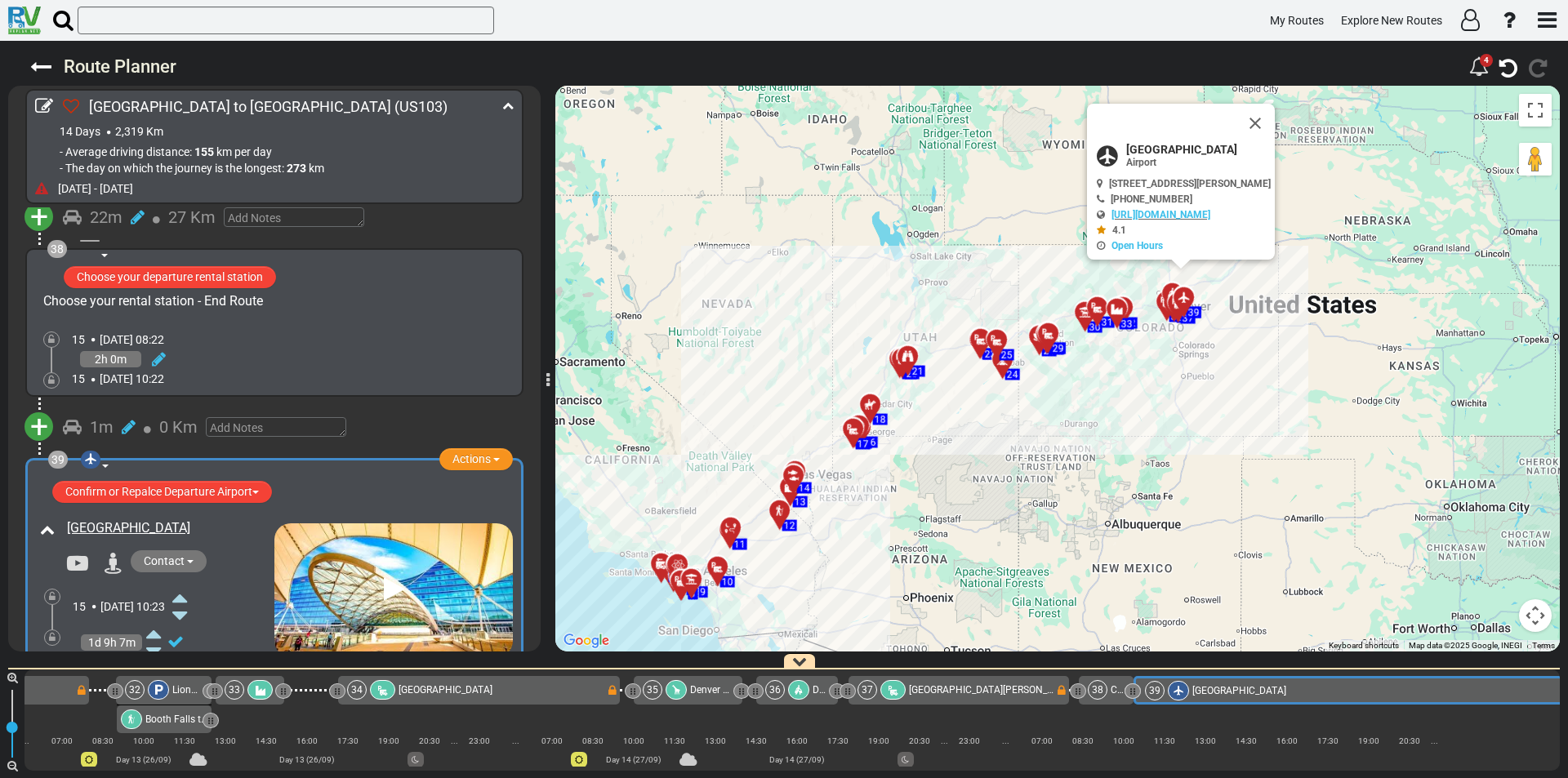
click at [187, 657] on icon at bounding box center [180, 670] width 15 height 26
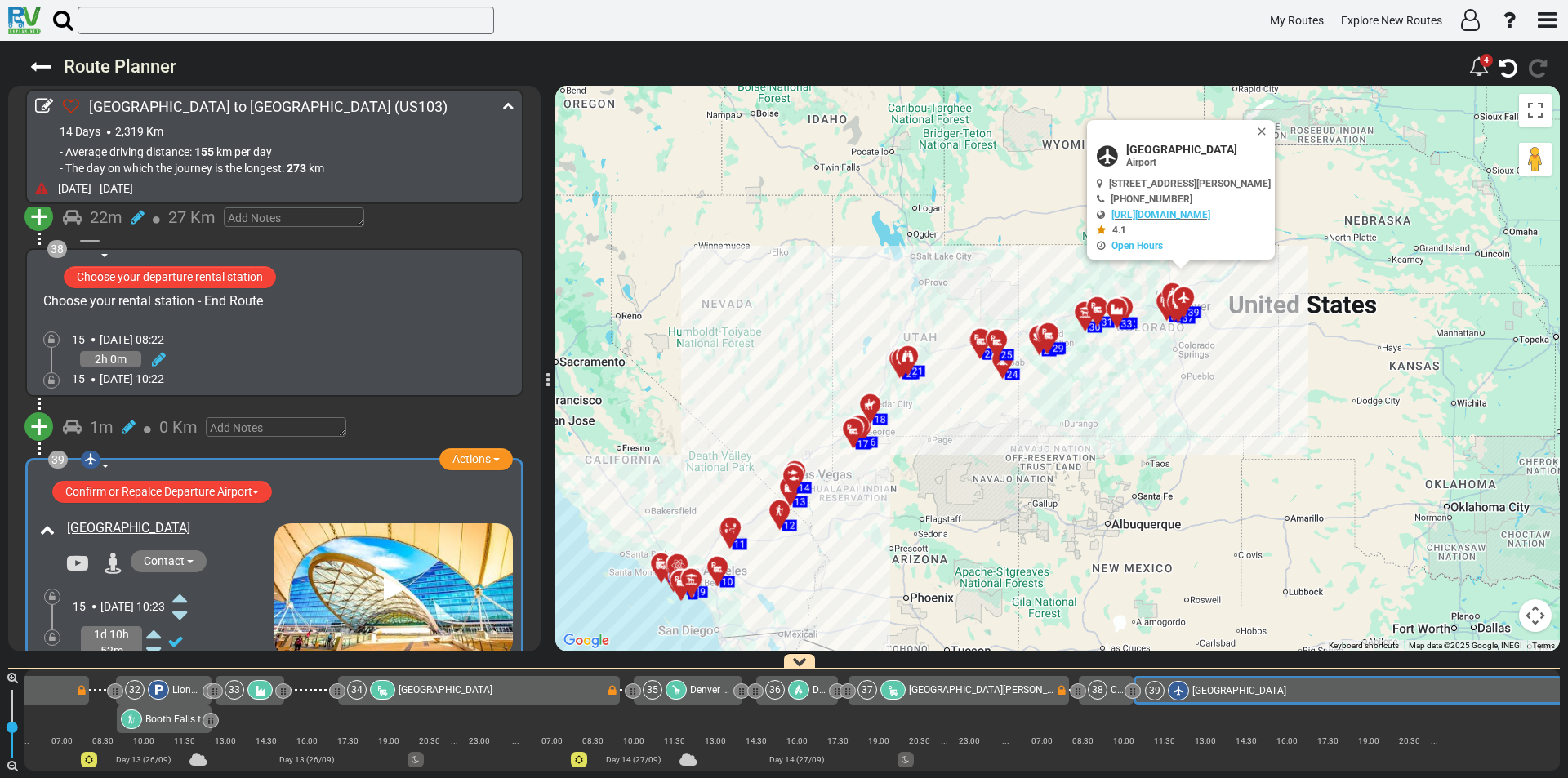
click at [187, 657] on icon at bounding box center [180, 670] width 15 height 26
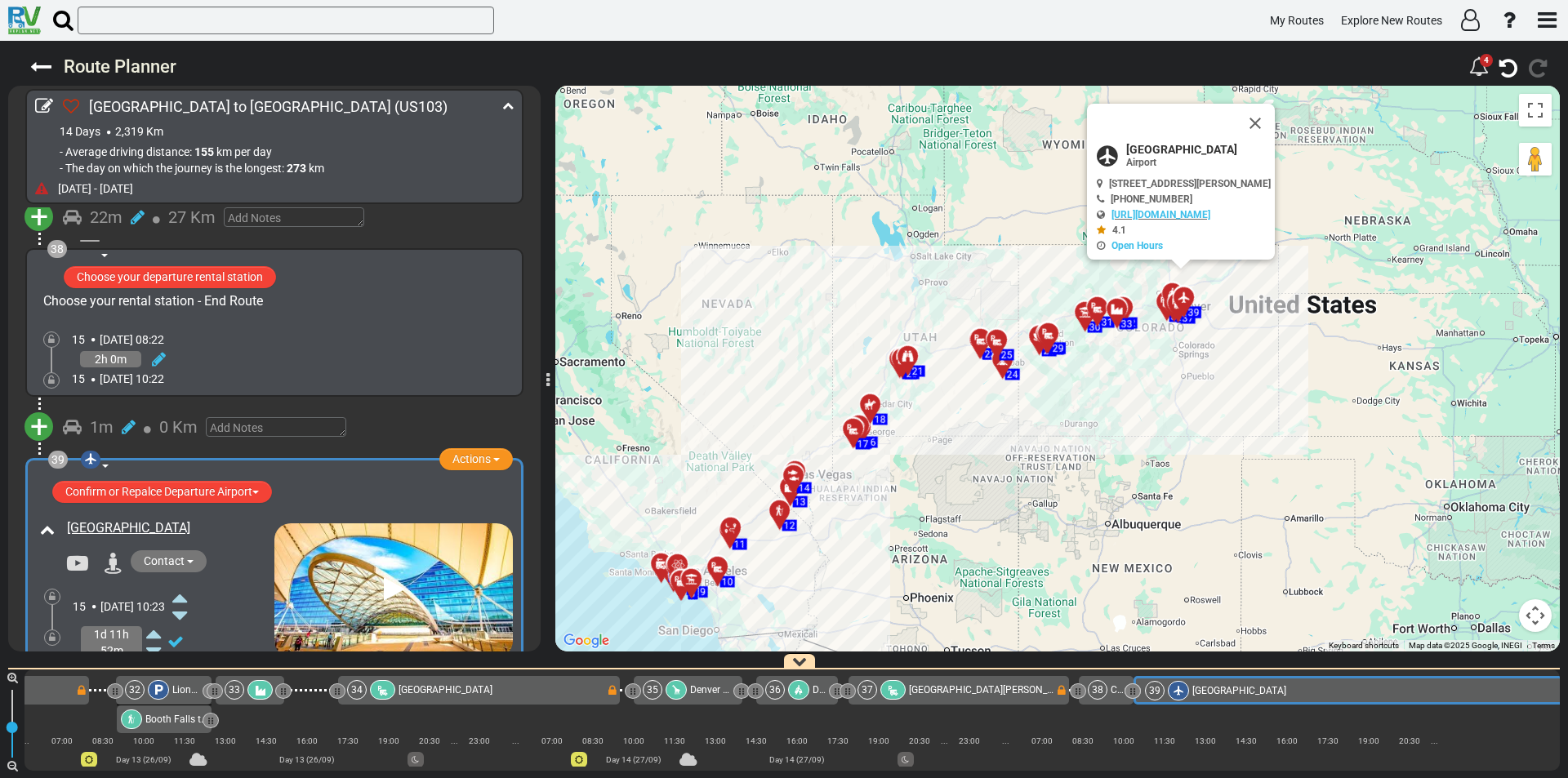
click at [187, 657] on icon at bounding box center [180, 670] width 15 height 26
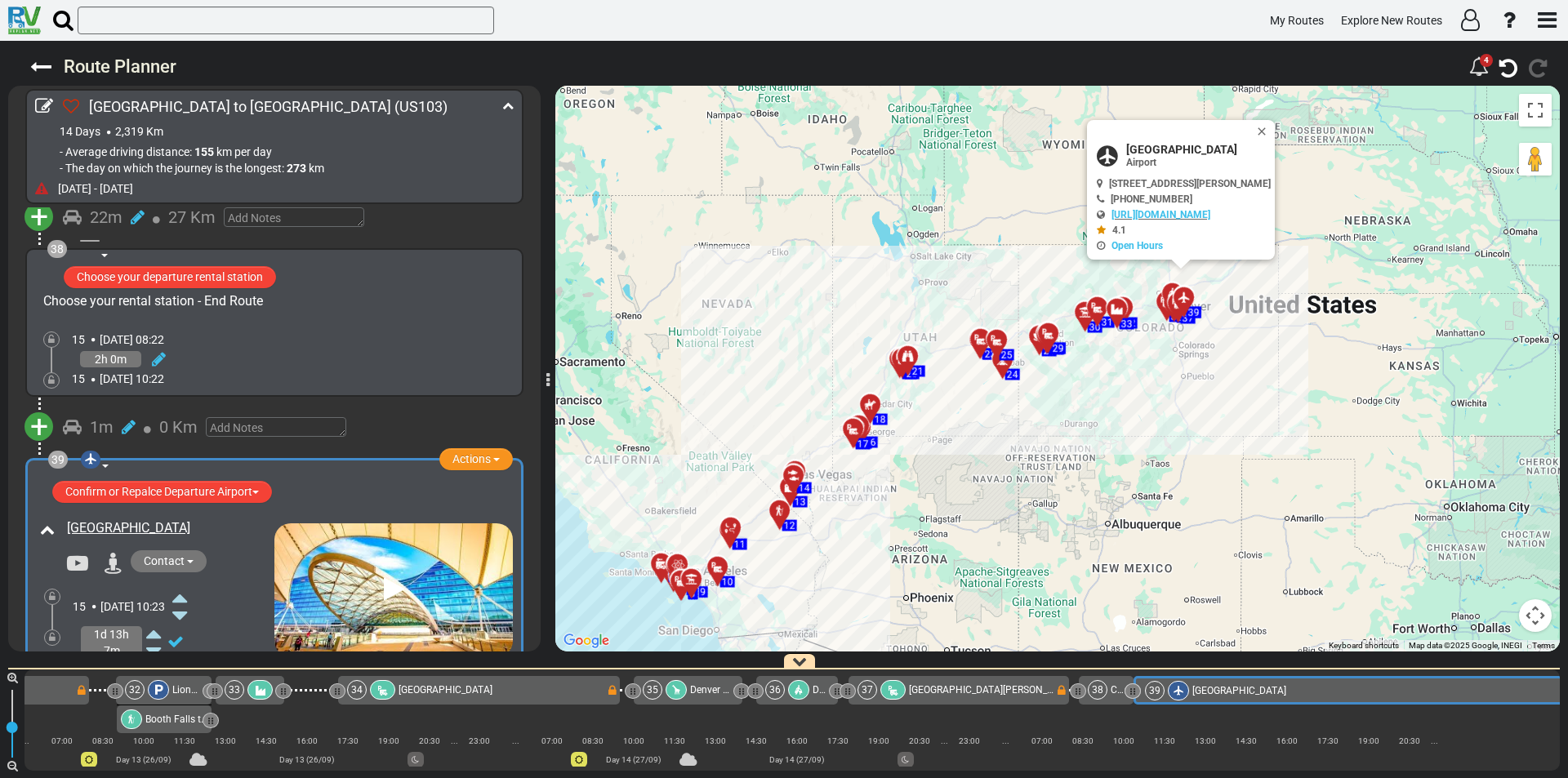
click at [187, 657] on icon at bounding box center [180, 670] width 15 height 26
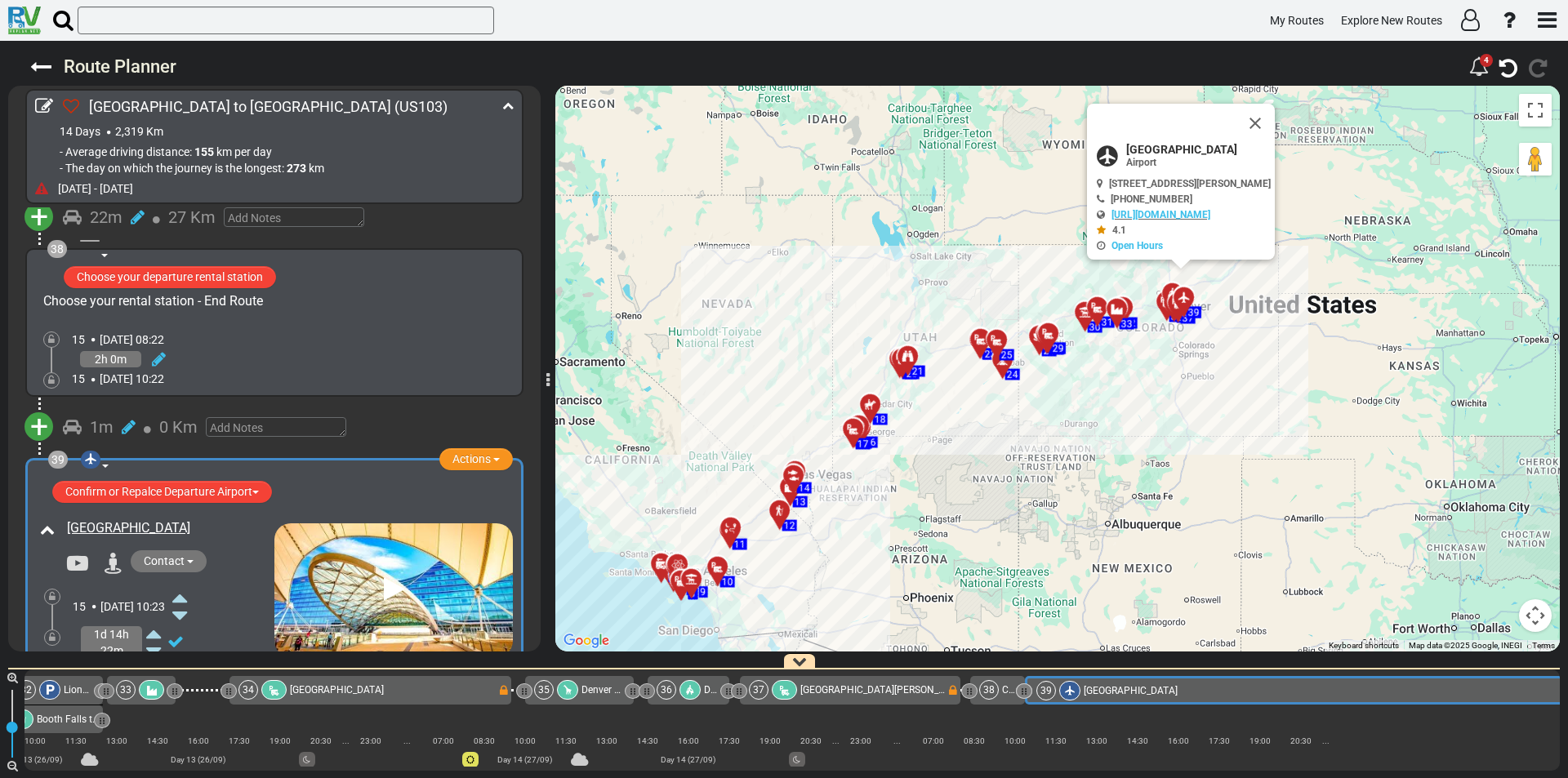
click at [187, 657] on icon at bounding box center [180, 670] width 15 height 26
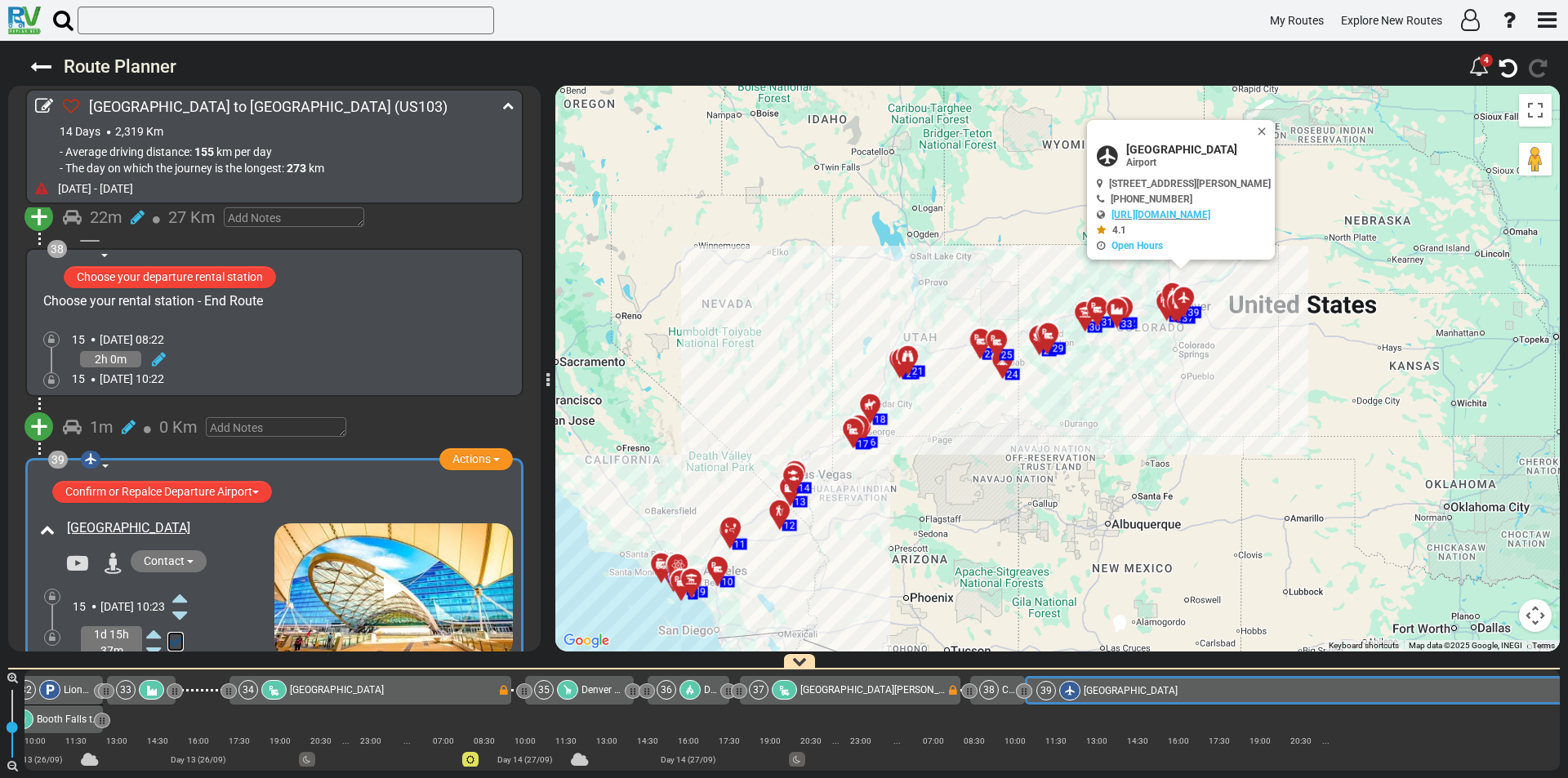
click at [170, 633] on icon at bounding box center [175, 641] width 16 height 16
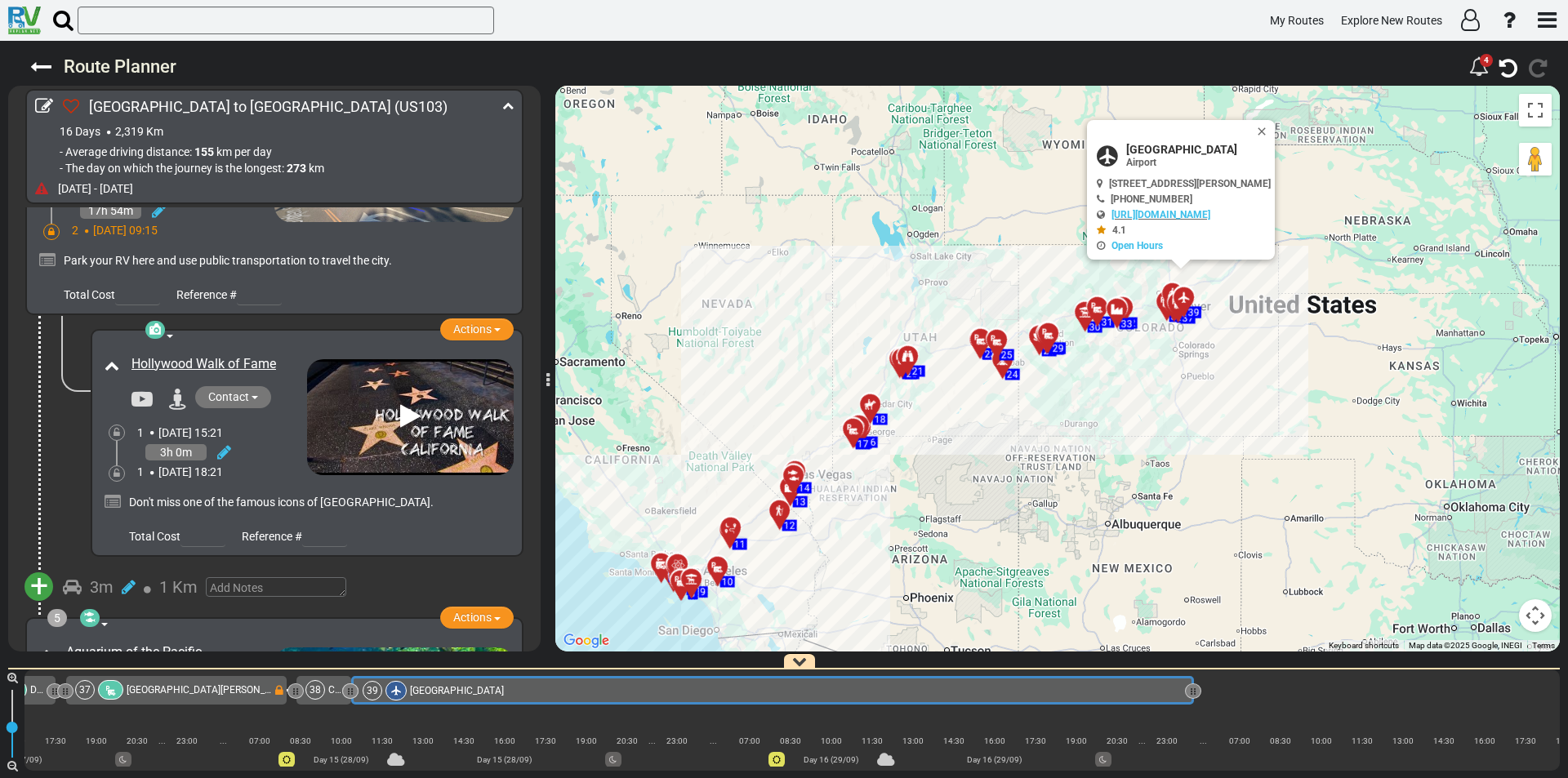
scroll to position [0, 0]
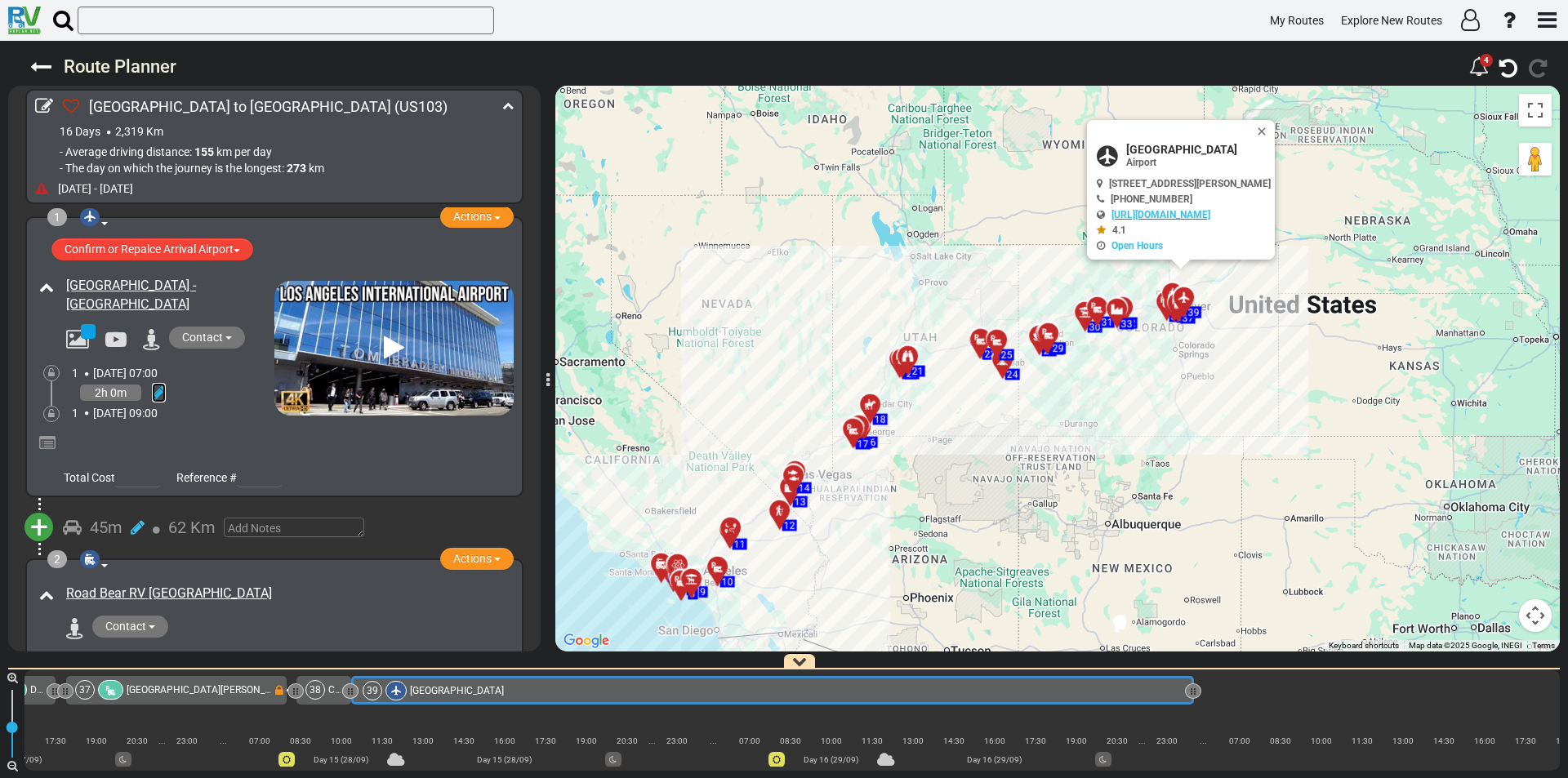
click at [153, 383] on link at bounding box center [159, 392] width 14 height 20
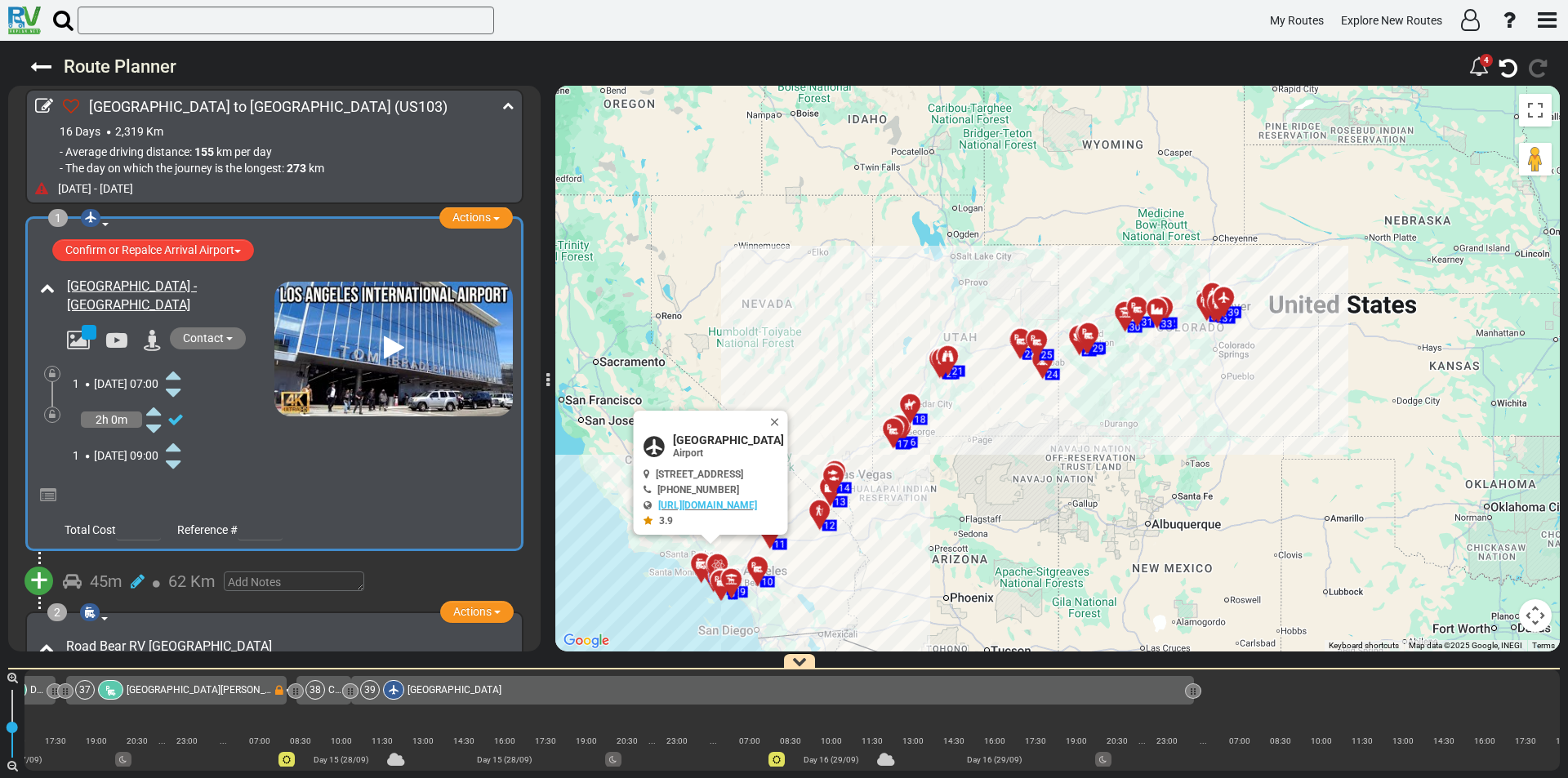
click at [127, 380] on span "Sun, 14 Sep" at bounding box center [111, 383] width 34 height 13
click at [180, 375] on icon at bounding box center [173, 375] width 15 height 26
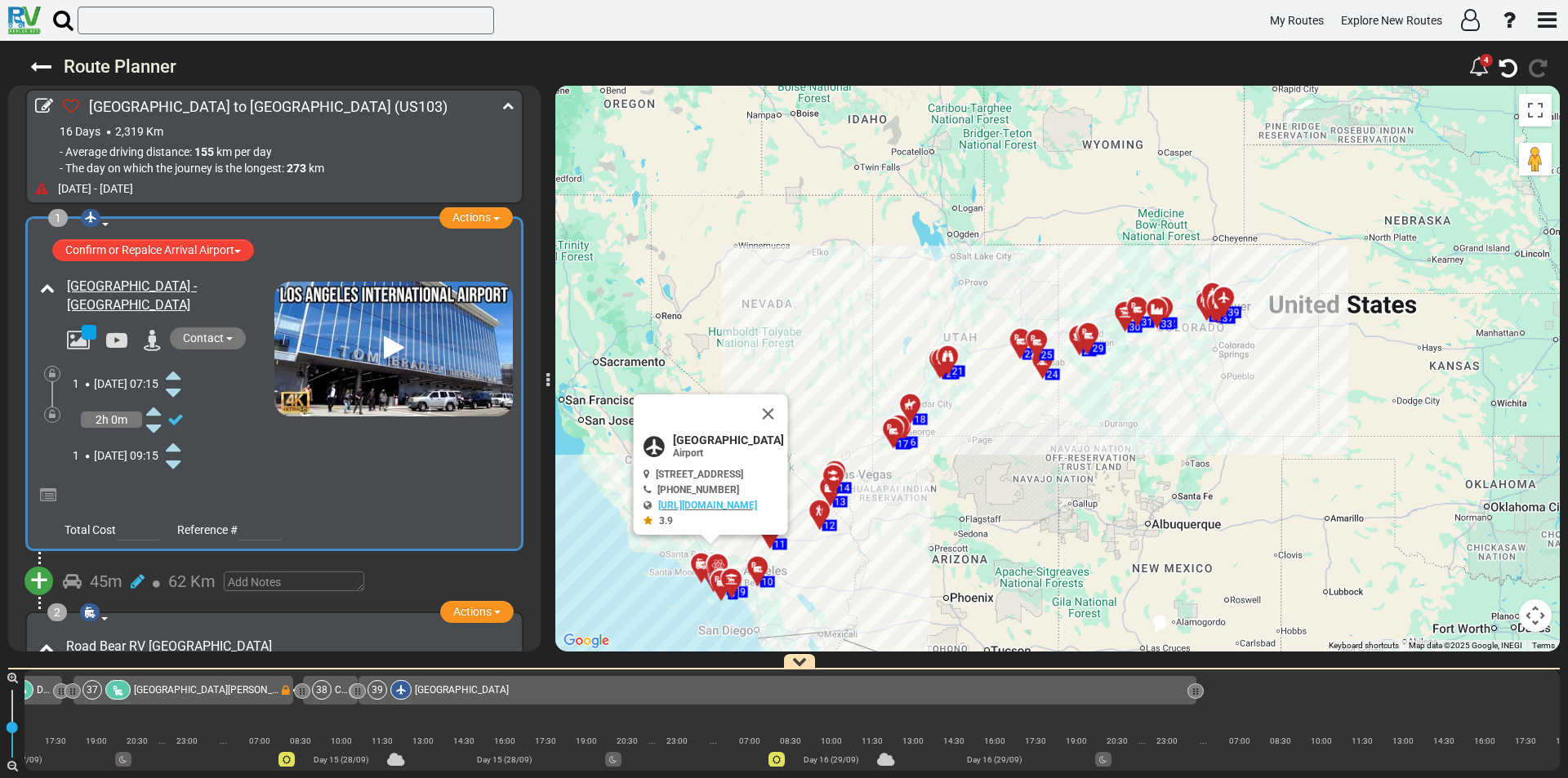
click at [180, 375] on icon at bounding box center [173, 375] width 15 height 26
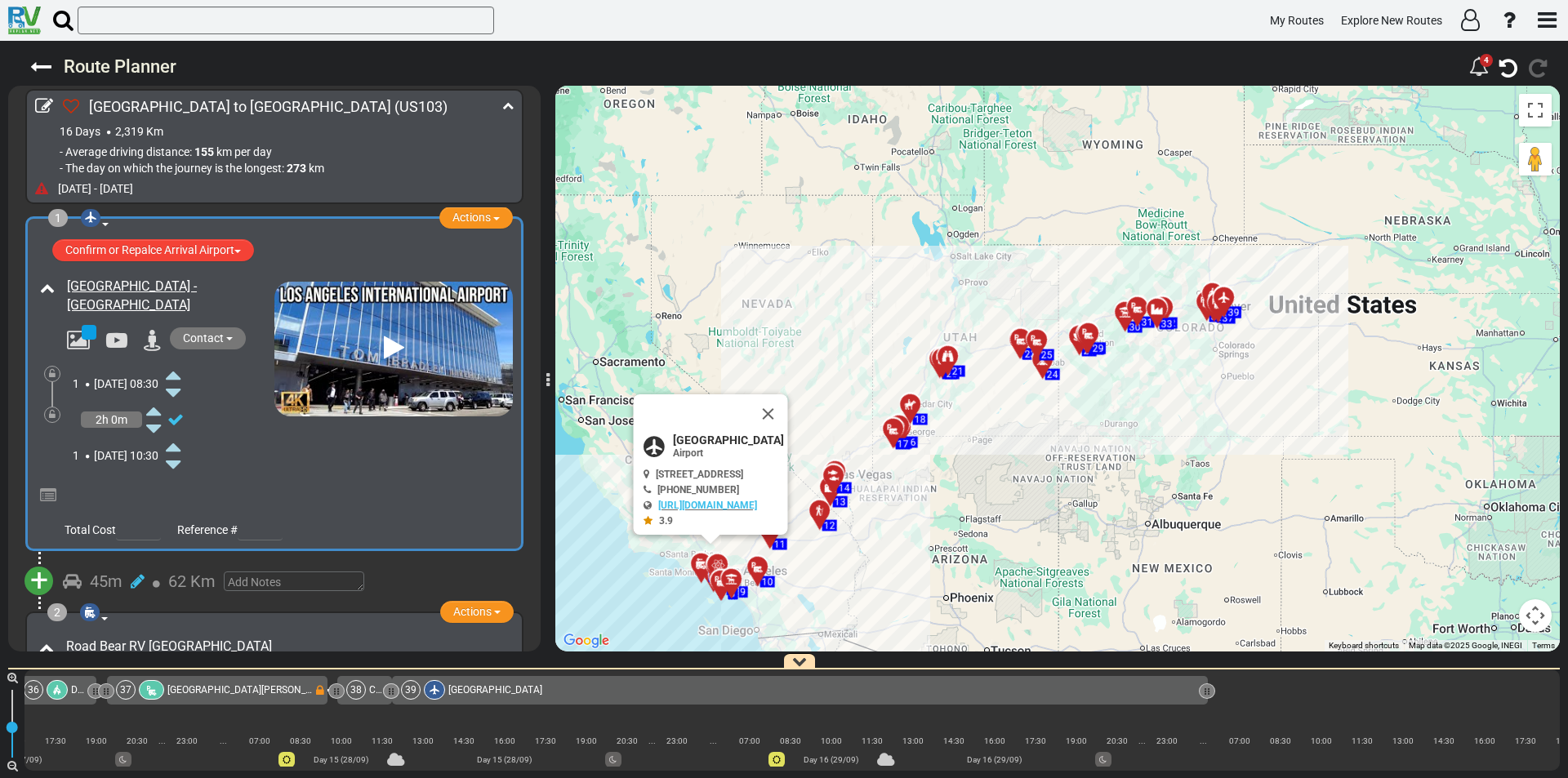
click at [180, 375] on icon at bounding box center [173, 375] width 15 height 26
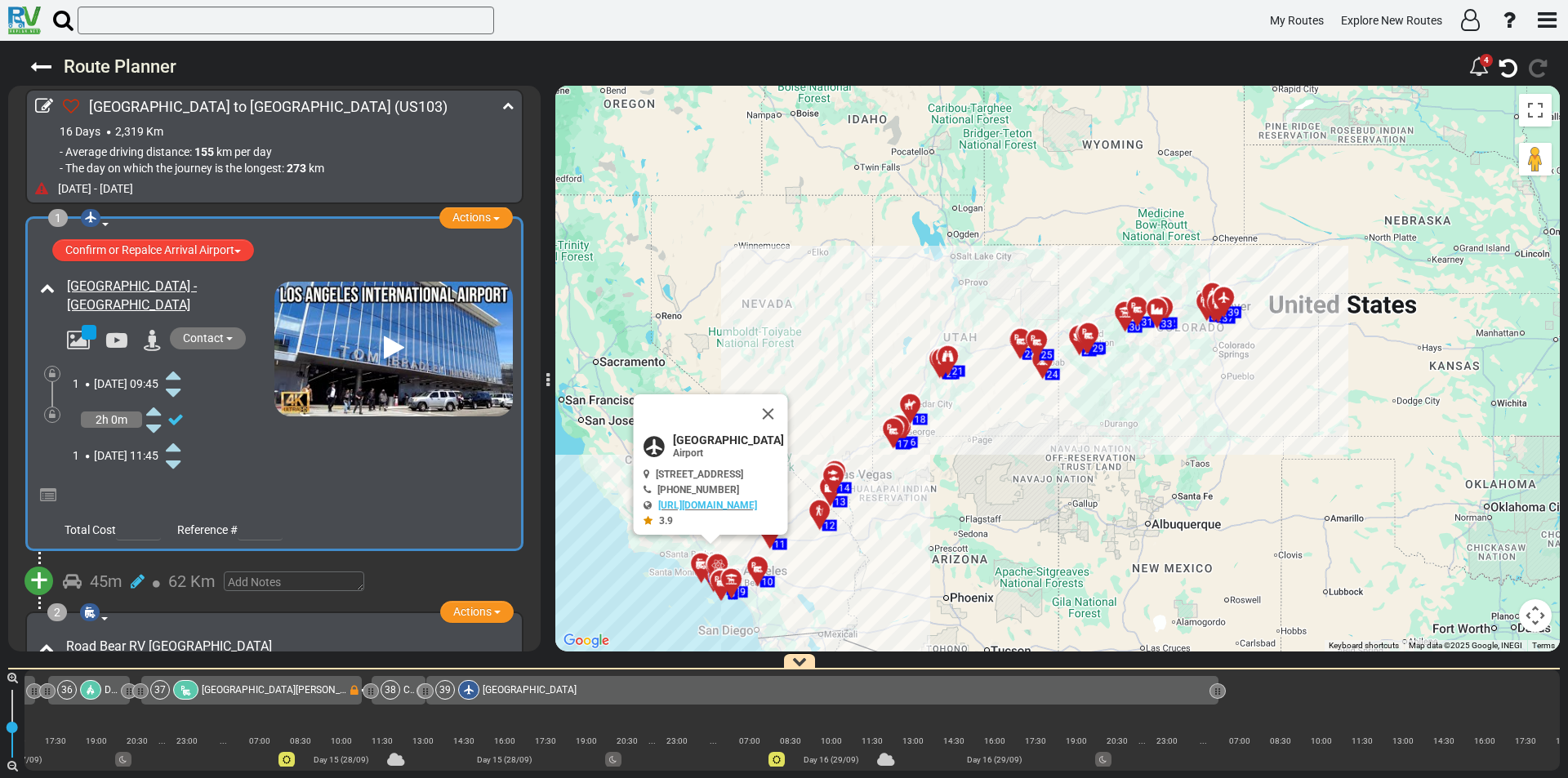
click at [180, 375] on icon at bounding box center [173, 375] width 15 height 26
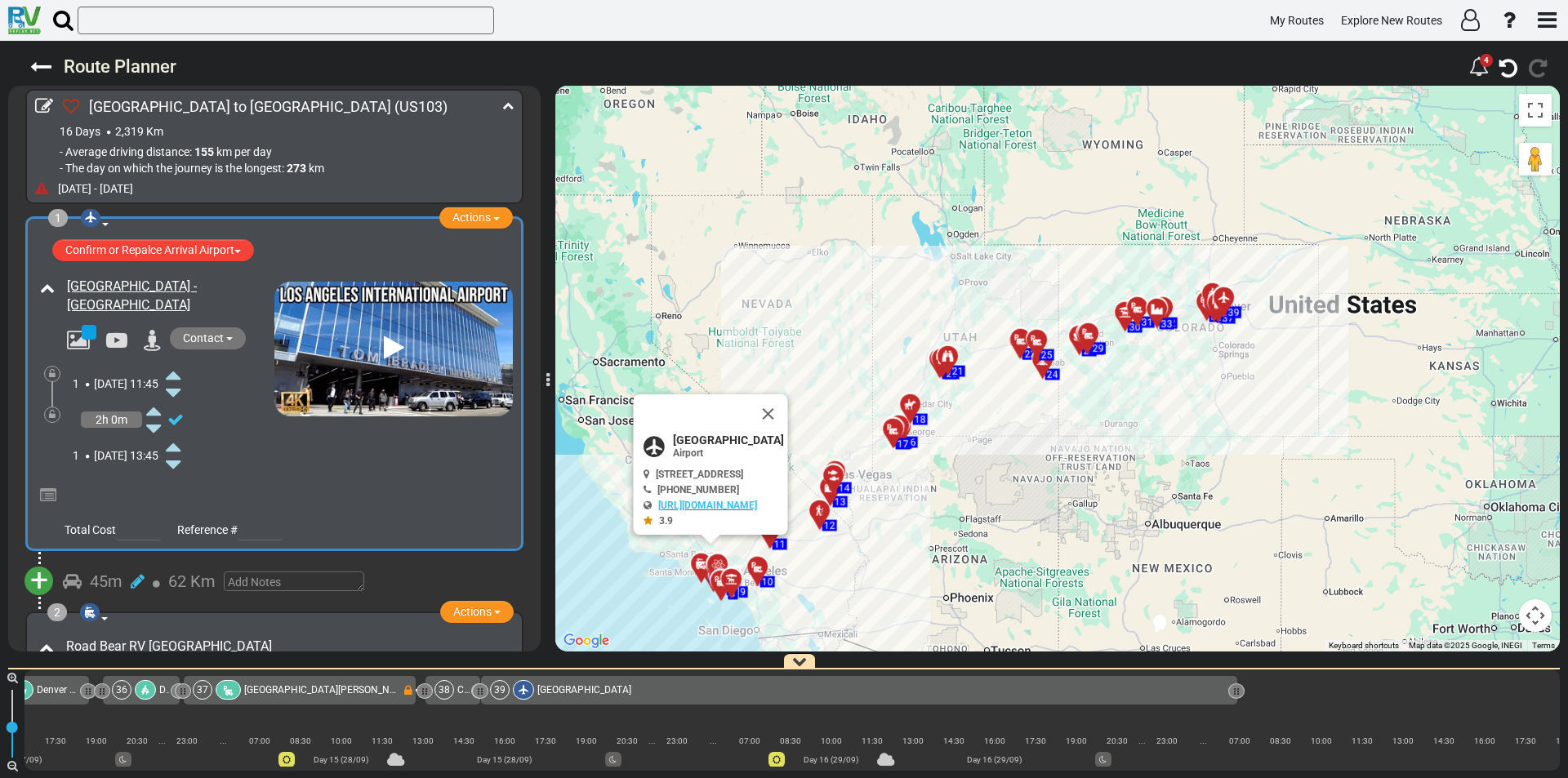
click at [180, 375] on icon at bounding box center [173, 375] width 15 height 26
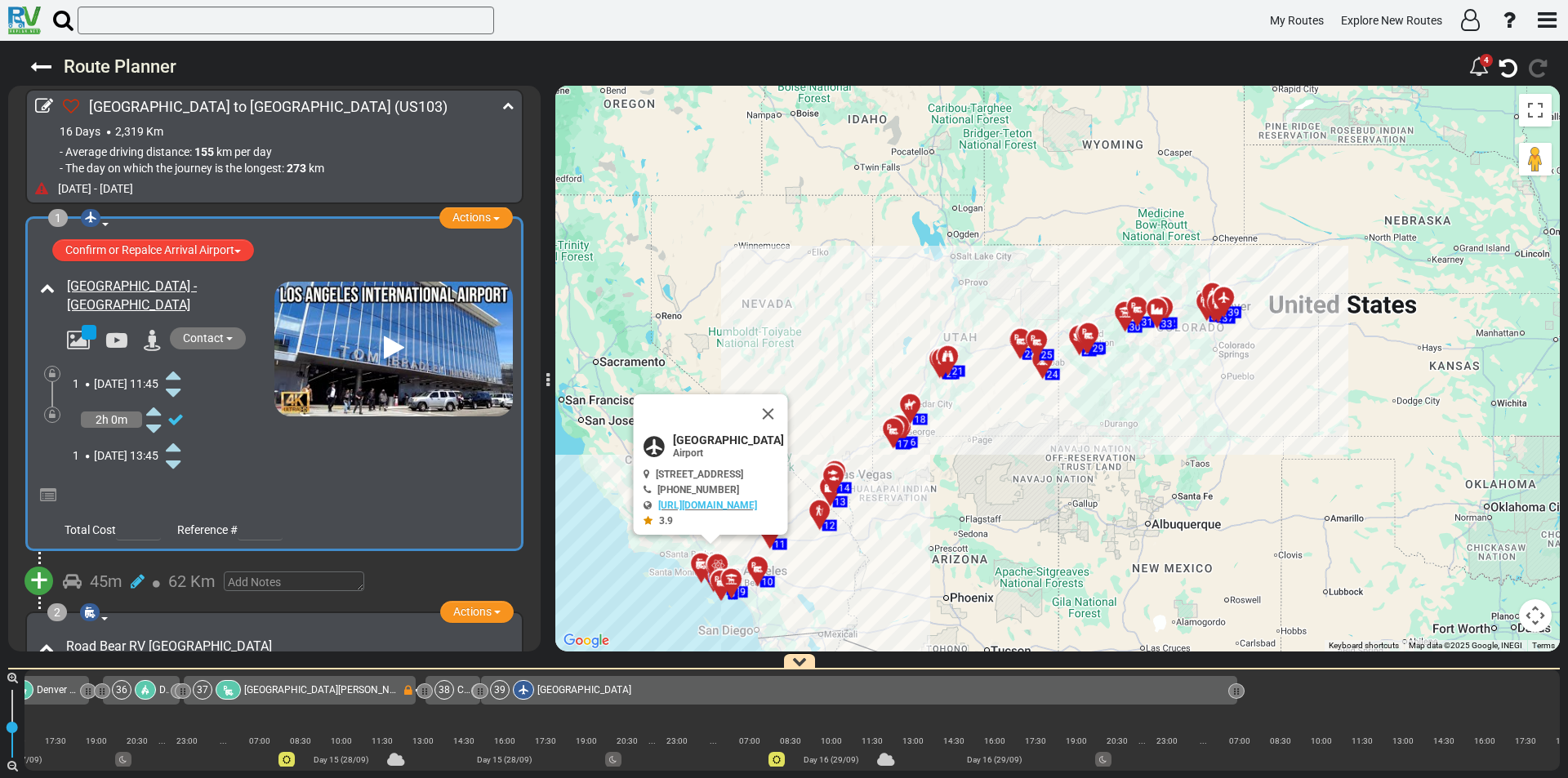
click at [180, 375] on icon at bounding box center [173, 375] width 15 height 26
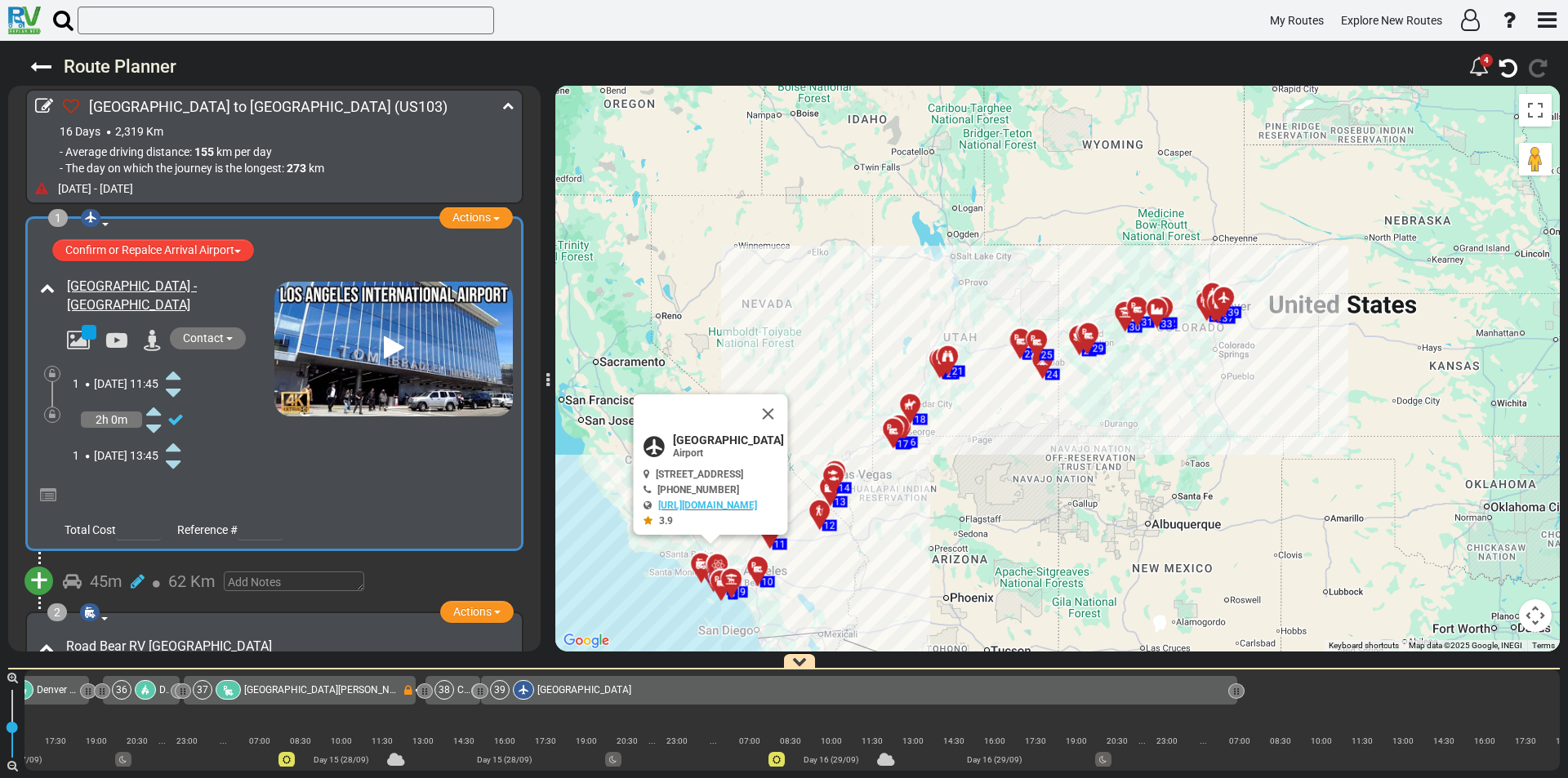
click at [180, 375] on icon at bounding box center [173, 375] width 15 height 26
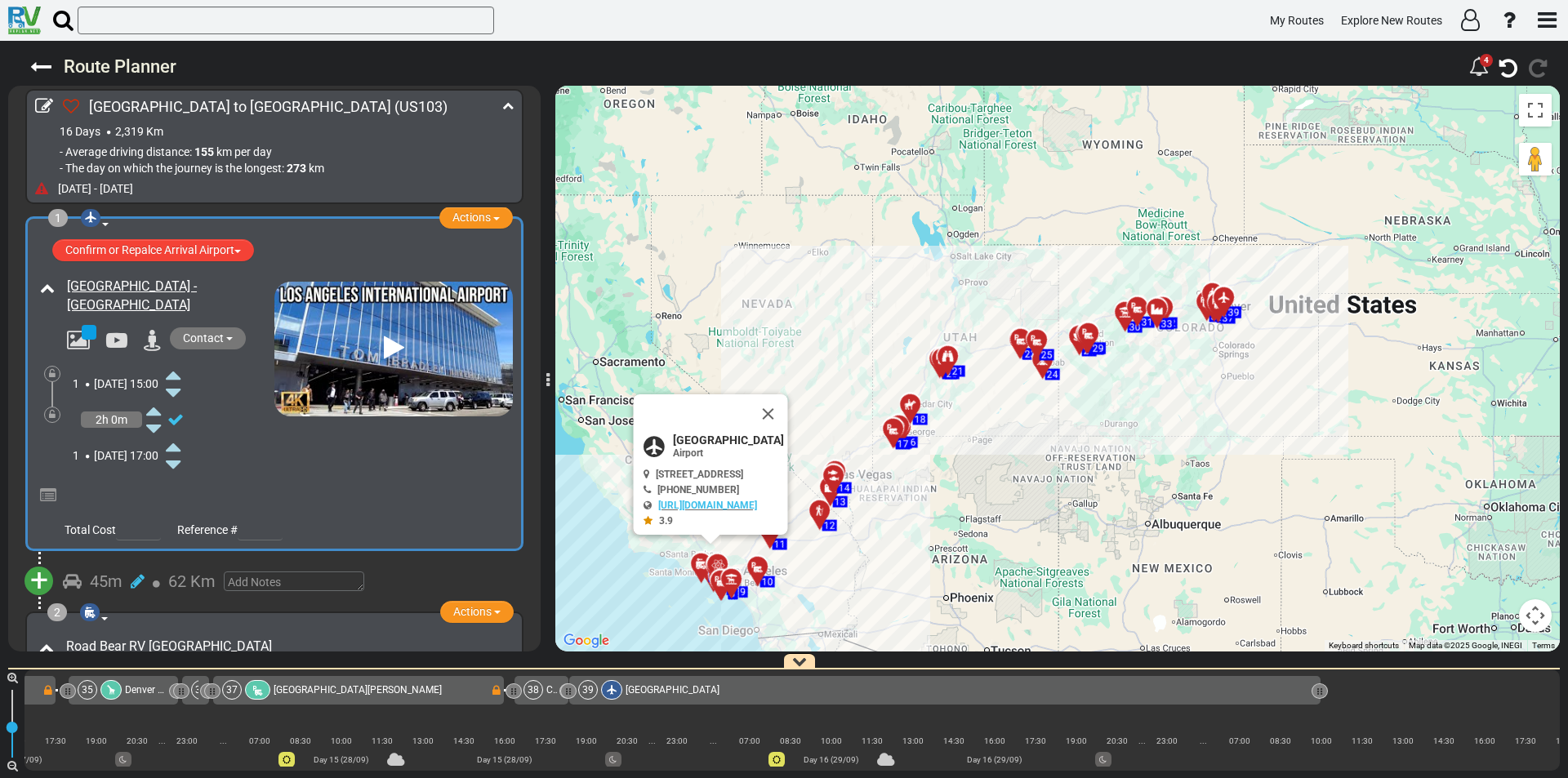
click at [180, 375] on icon at bounding box center [173, 375] width 15 height 26
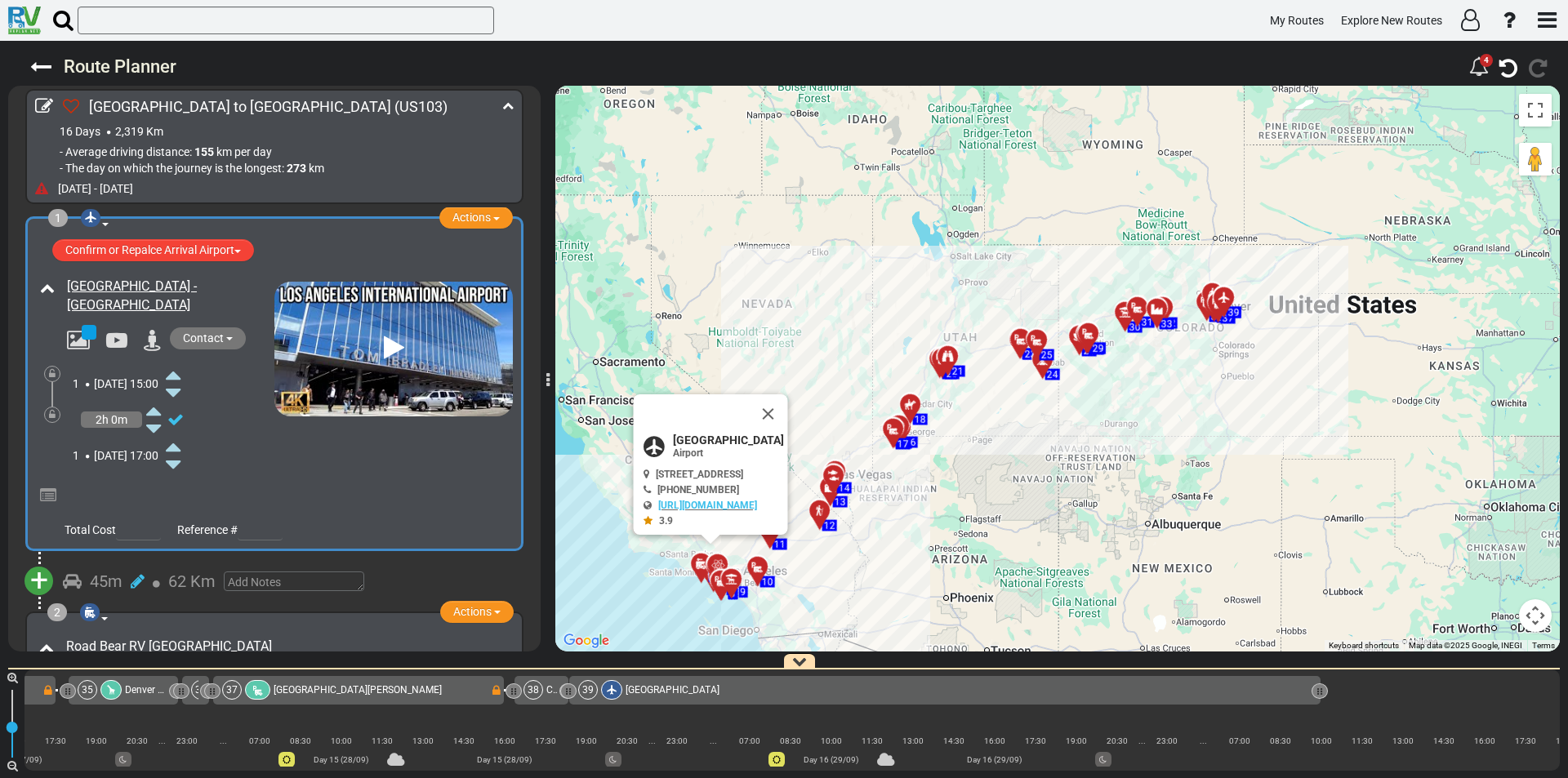
click at [180, 375] on icon at bounding box center [173, 375] width 15 height 26
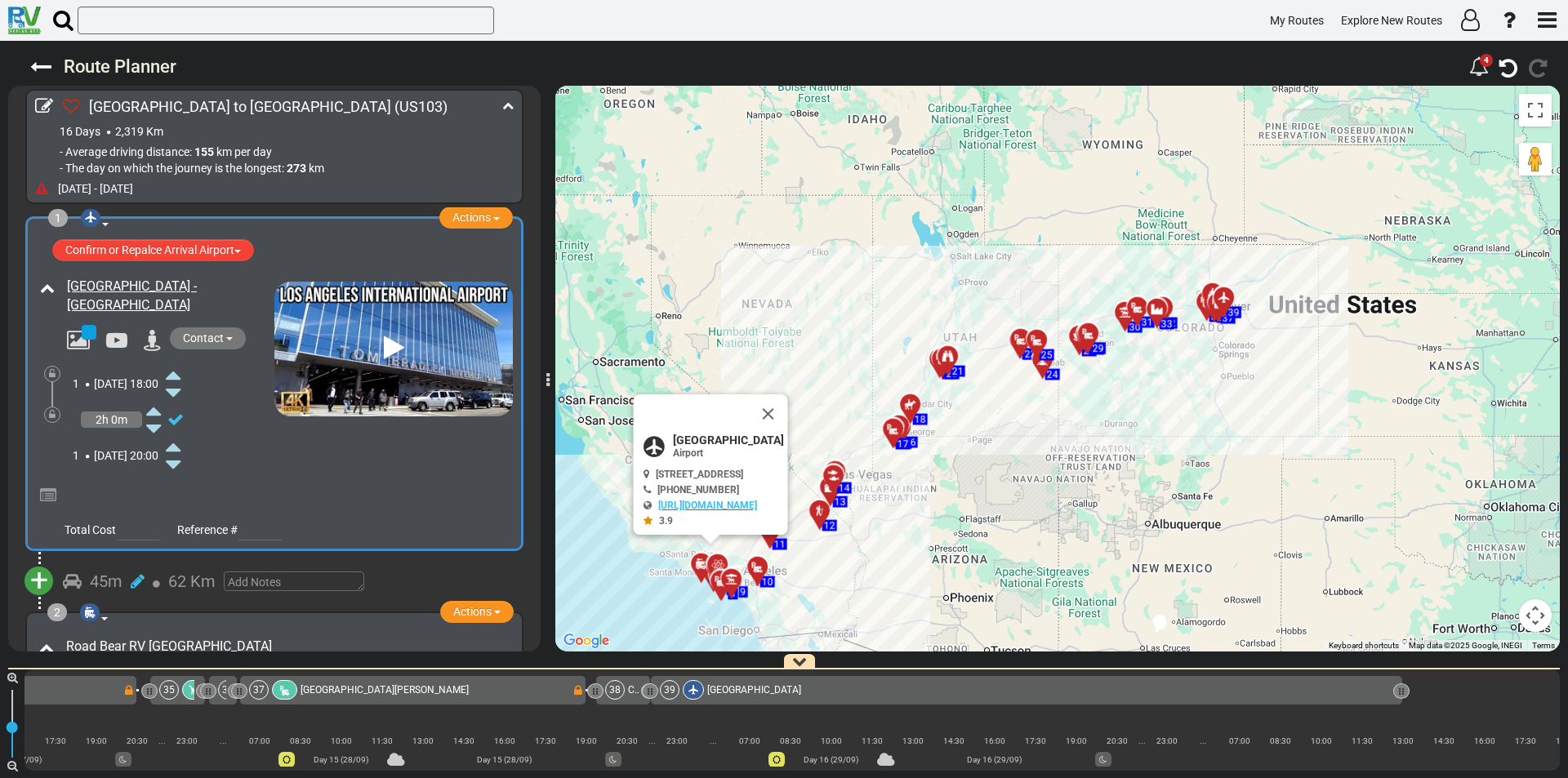
click at [54, 370] on icon at bounding box center [52, 374] width 7 height 9
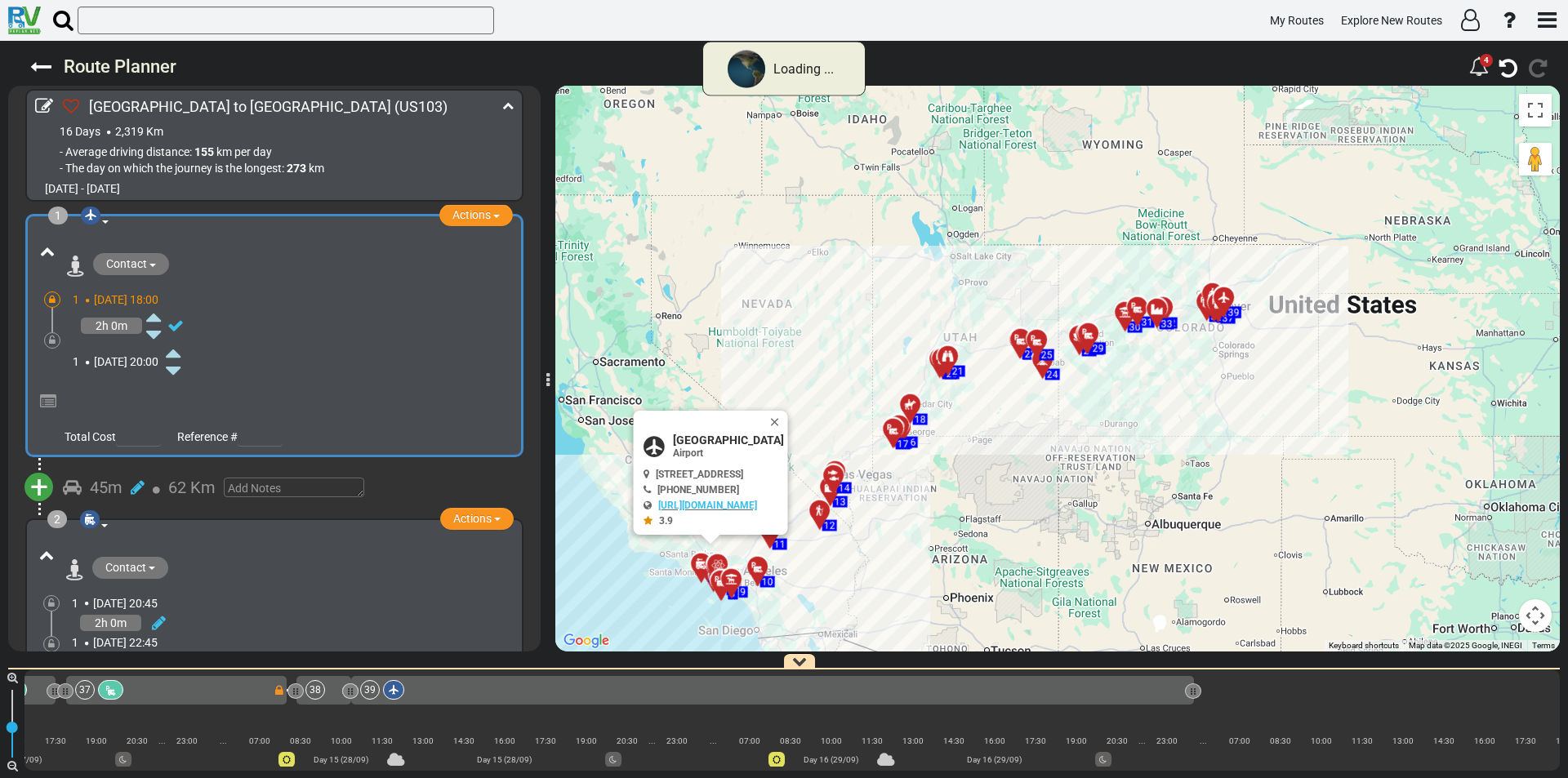
click at [103, 328] on div "2h 0m" at bounding box center [111, 325] width 61 height 16
click at [126, 241] on div at bounding box center [288, 241] width 442 height 0
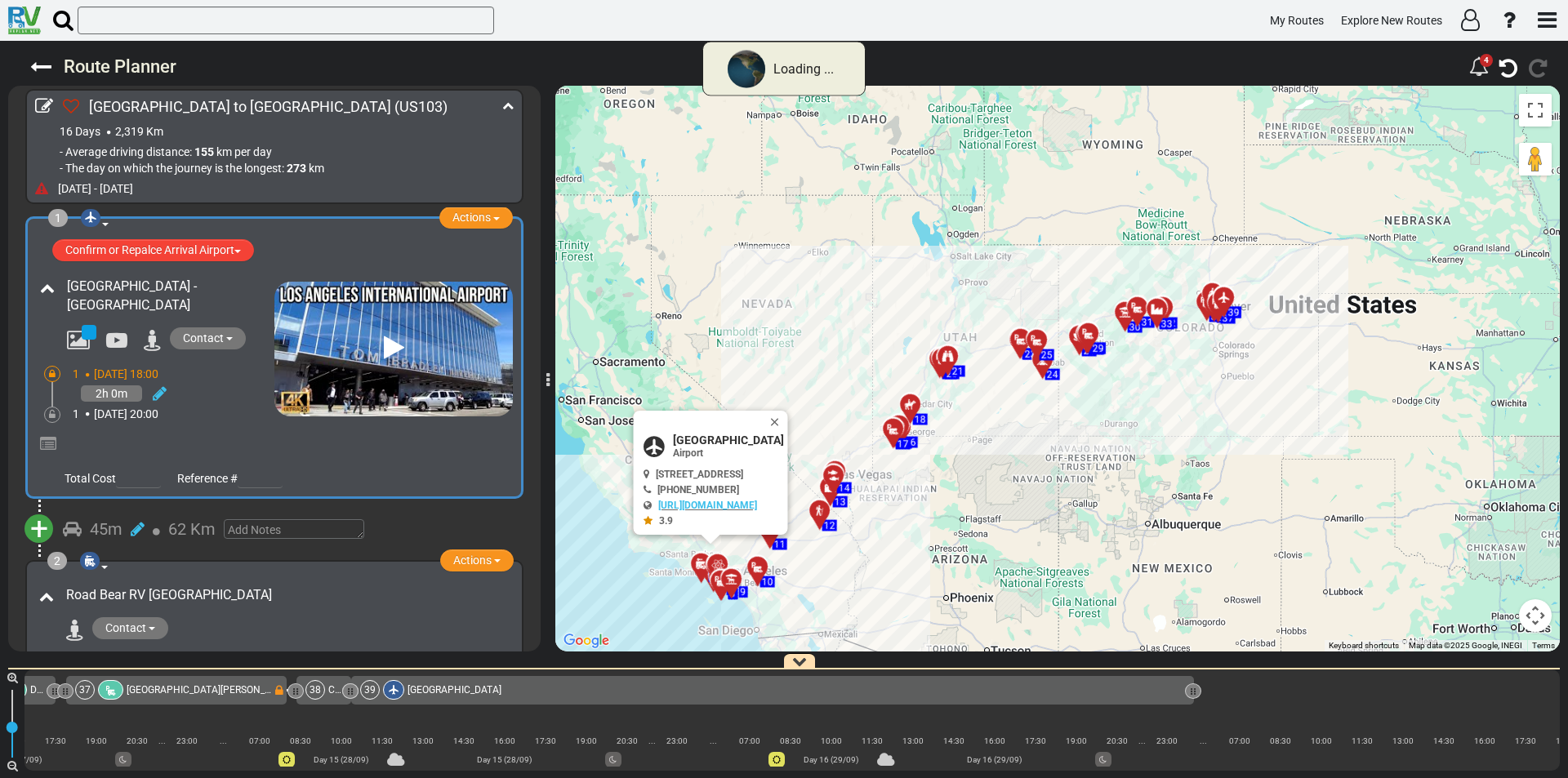
click at [151, 318] on div "[GEOGRAPHIC_DATA] - [GEOGRAPHIC_DATA]" at bounding box center [166, 296] width 215 height 46
click at [55, 371] on icon at bounding box center [52, 374] width 7 height 9
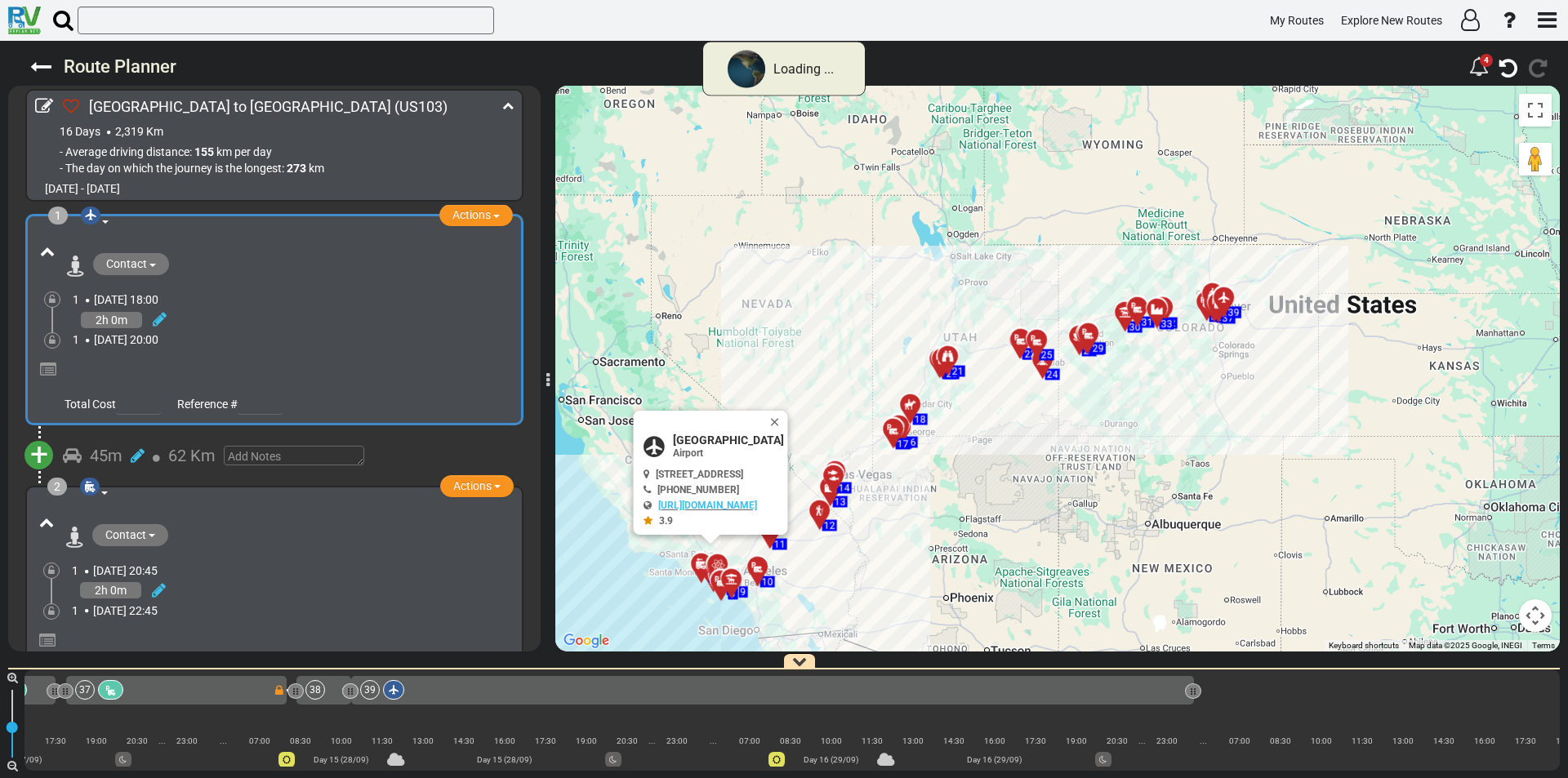
click at [161, 245] on div at bounding box center [286, 241] width 454 height 8
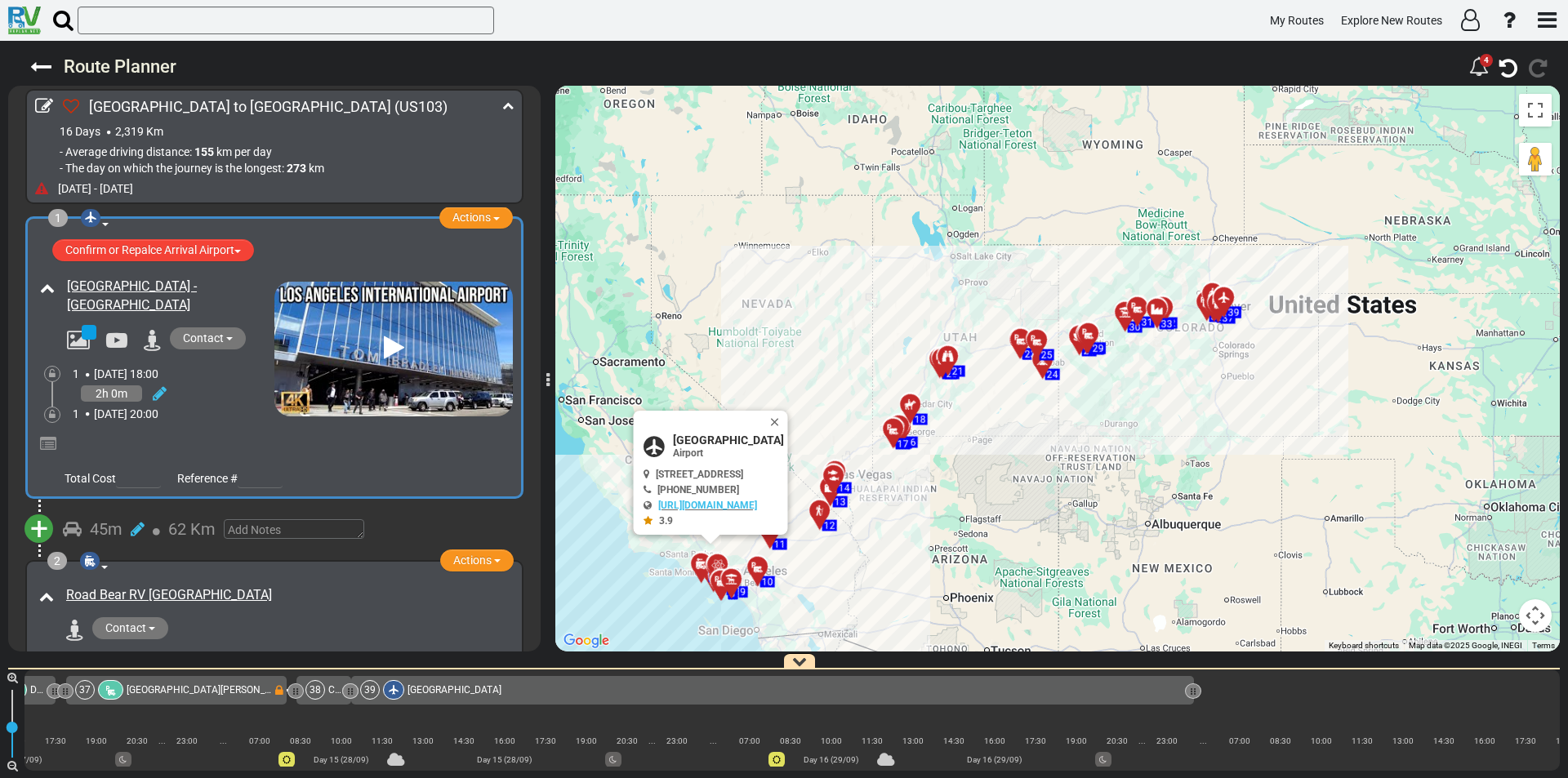
click at [127, 372] on span "Sun, 14 Sep" at bounding box center [111, 374] width 34 height 13
click at [164, 389] on icon at bounding box center [159, 393] width 14 height 16
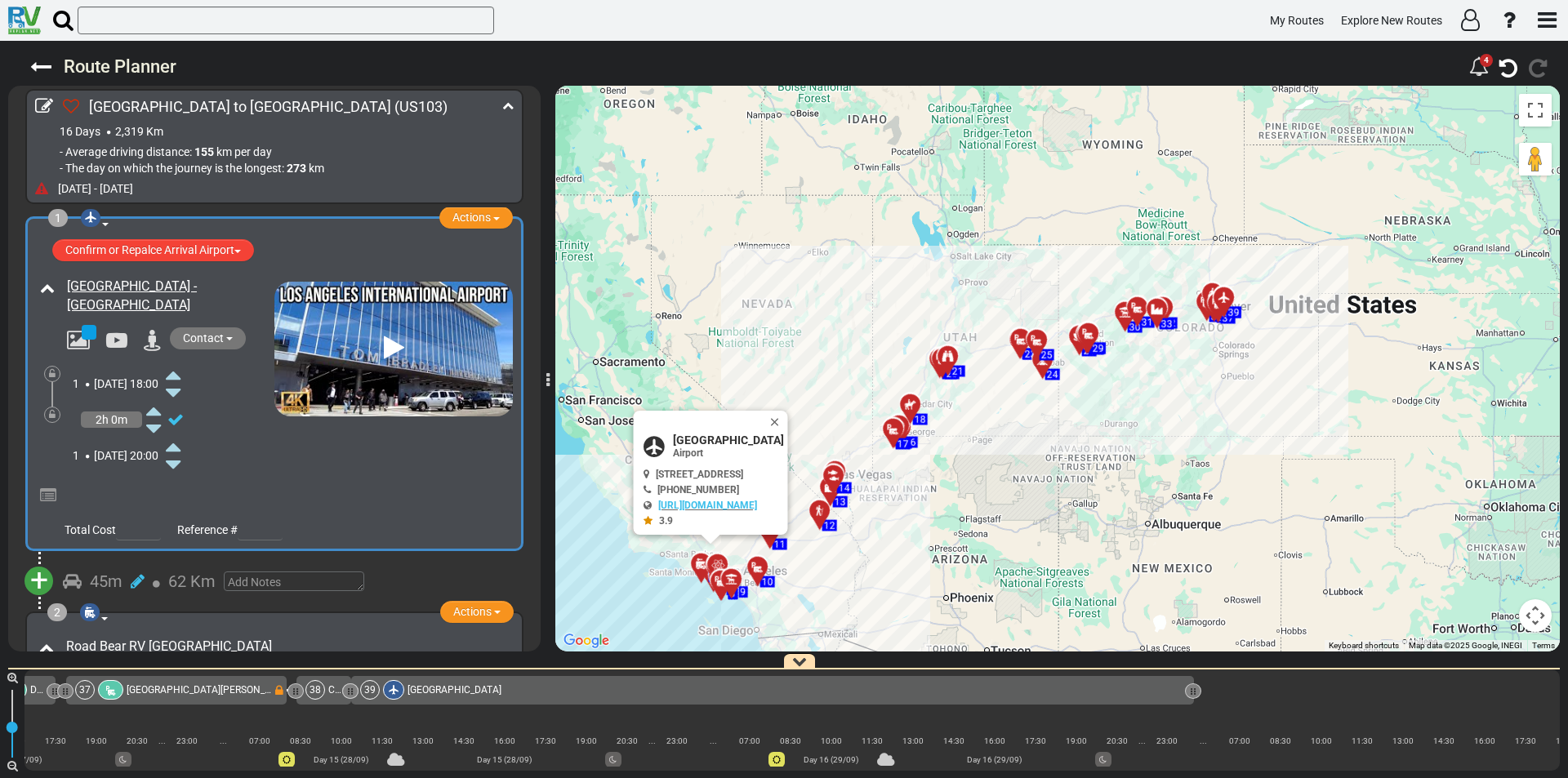
click at [180, 375] on icon at bounding box center [173, 375] width 15 height 26
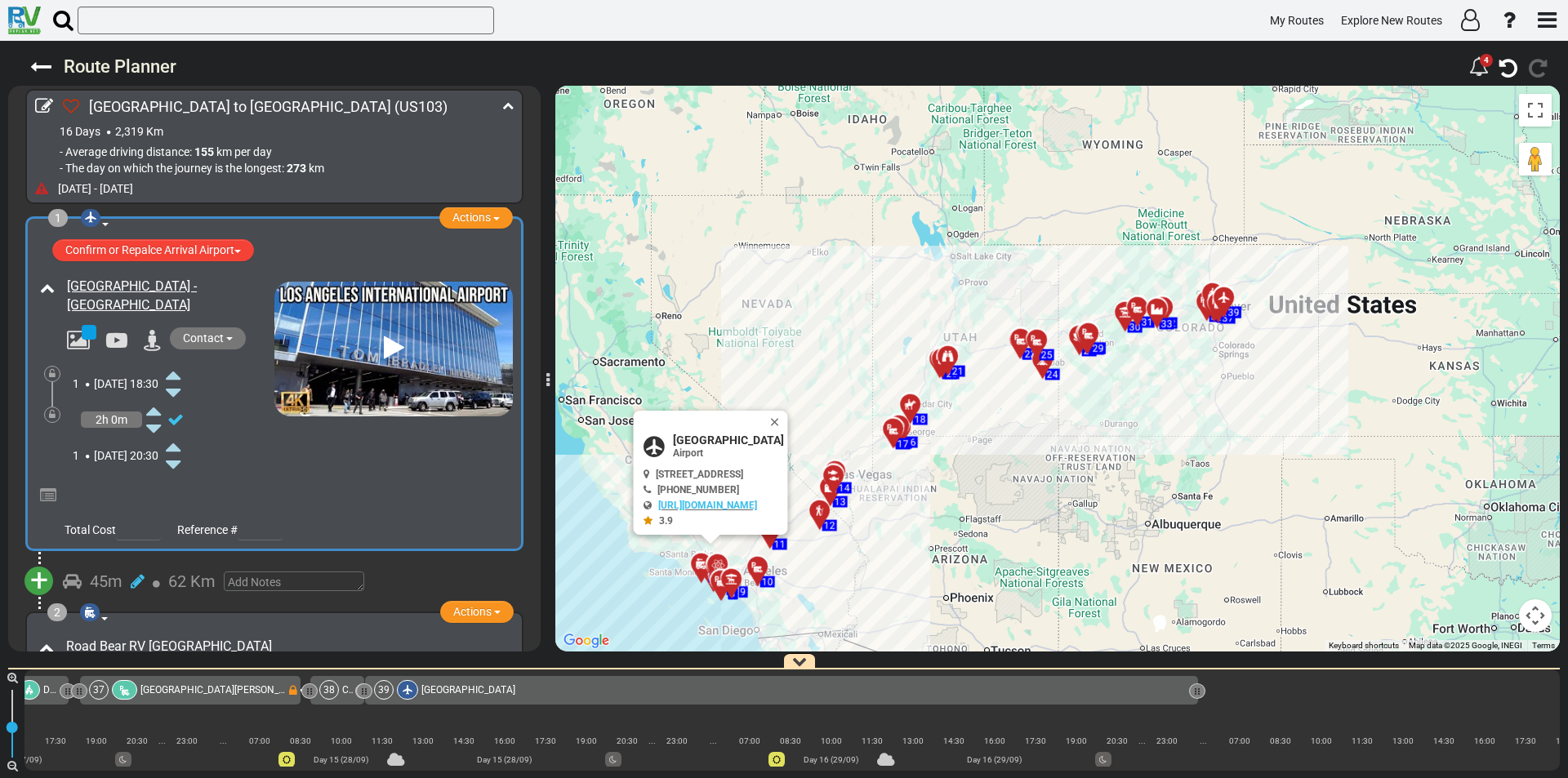
click at [180, 375] on icon at bounding box center [173, 375] width 15 height 26
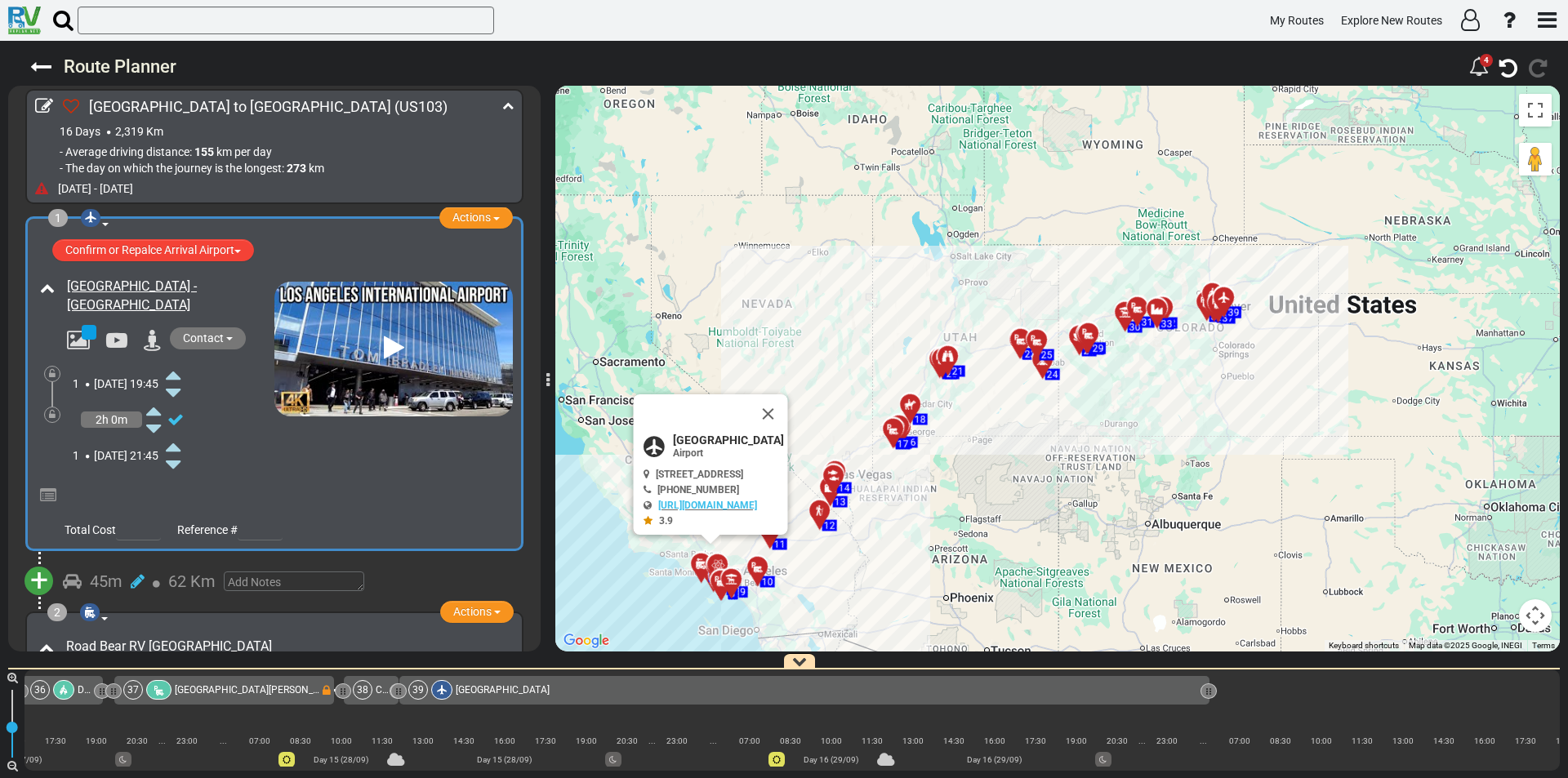
click at [180, 375] on icon at bounding box center [173, 375] width 15 height 26
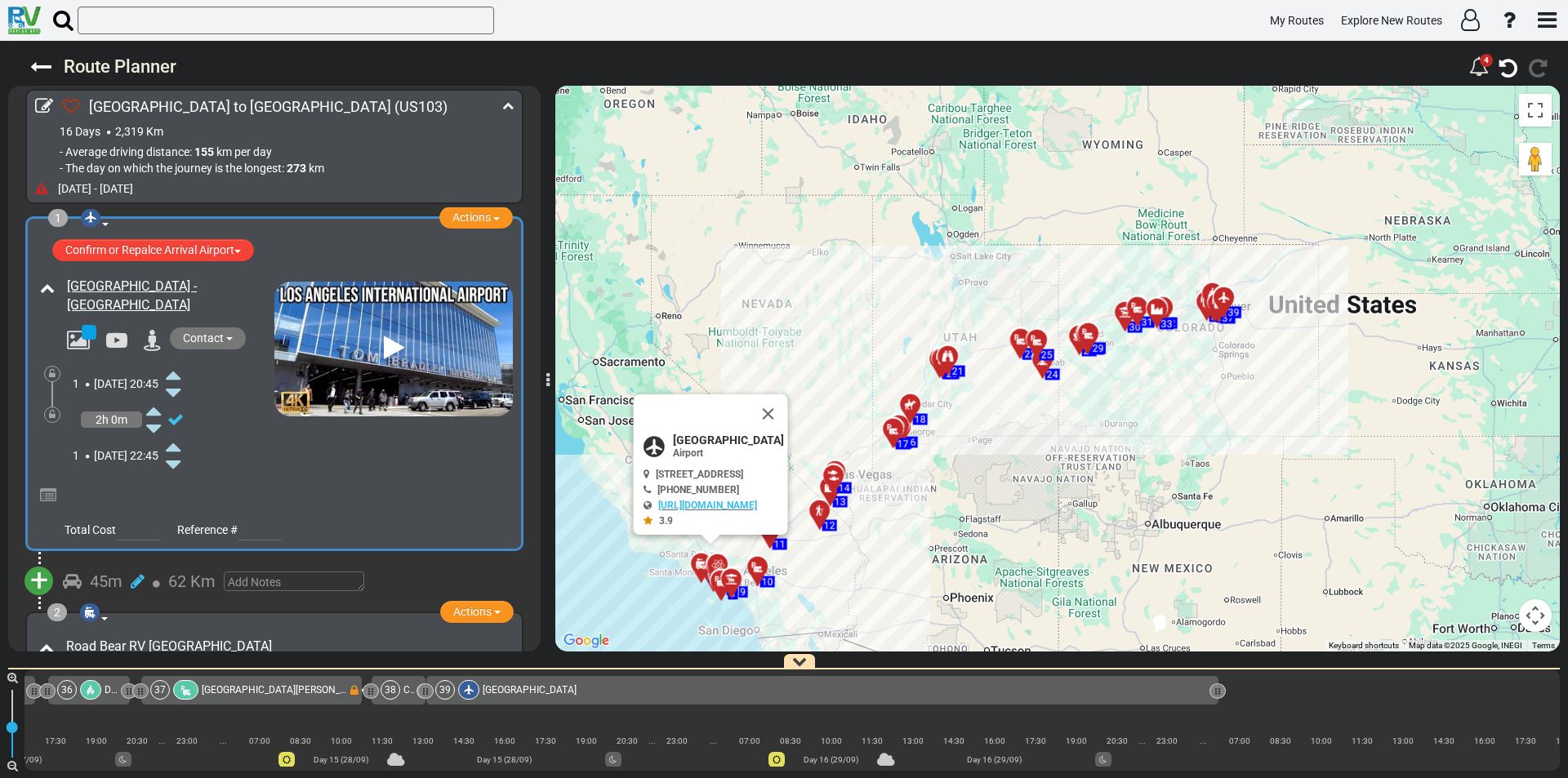
click at [180, 375] on icon at bounding box center [173, 375] width 15 height 26
click at [165, 376] on div "1 Sun, 14 Sep 20:45" at bounding box center [118, 383] width 93 height 16
click at [165, 377] on div "1 Sun, 14 Sep 22:00" at bounding box center [118, 383] width 93 height 16
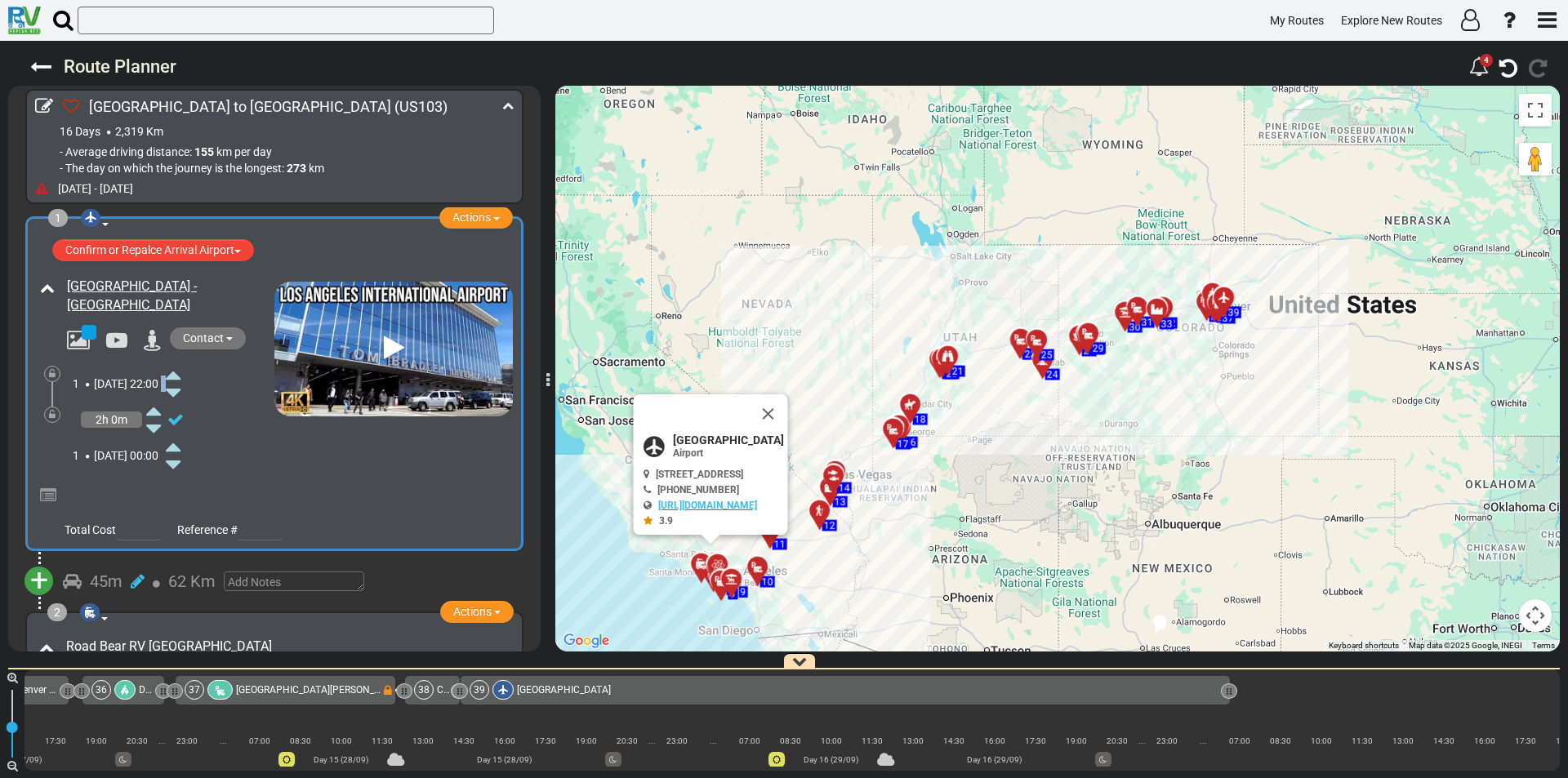
click at [165, 377] on div "1 Sun, 14 Sep 22:00" at bounding box center [118, 383] width 93 height 16
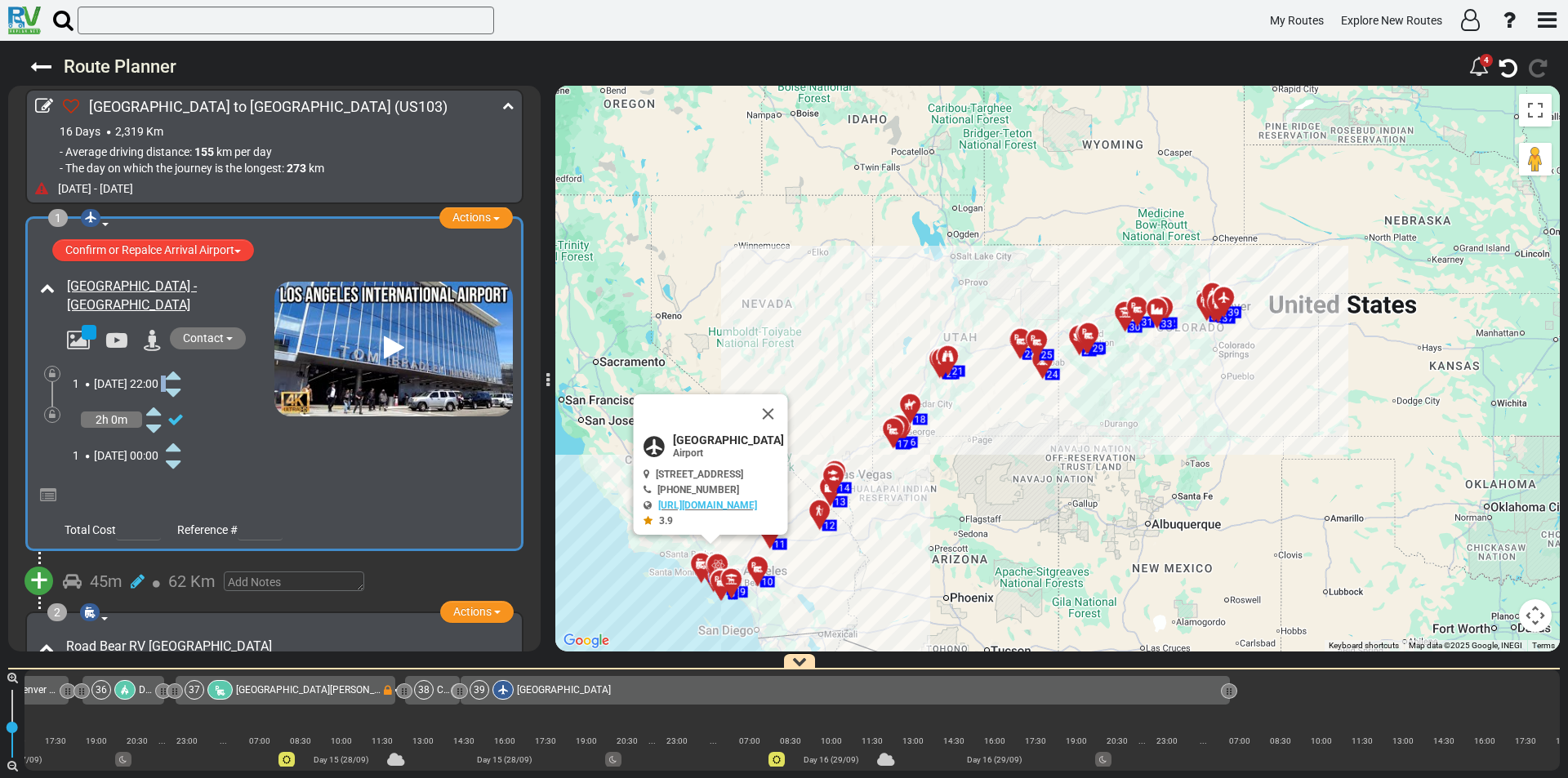
click at [165, 377] on div "1 Sun, 14 Sep 22:00" at bounding box center [118, 383] width 93 height 16
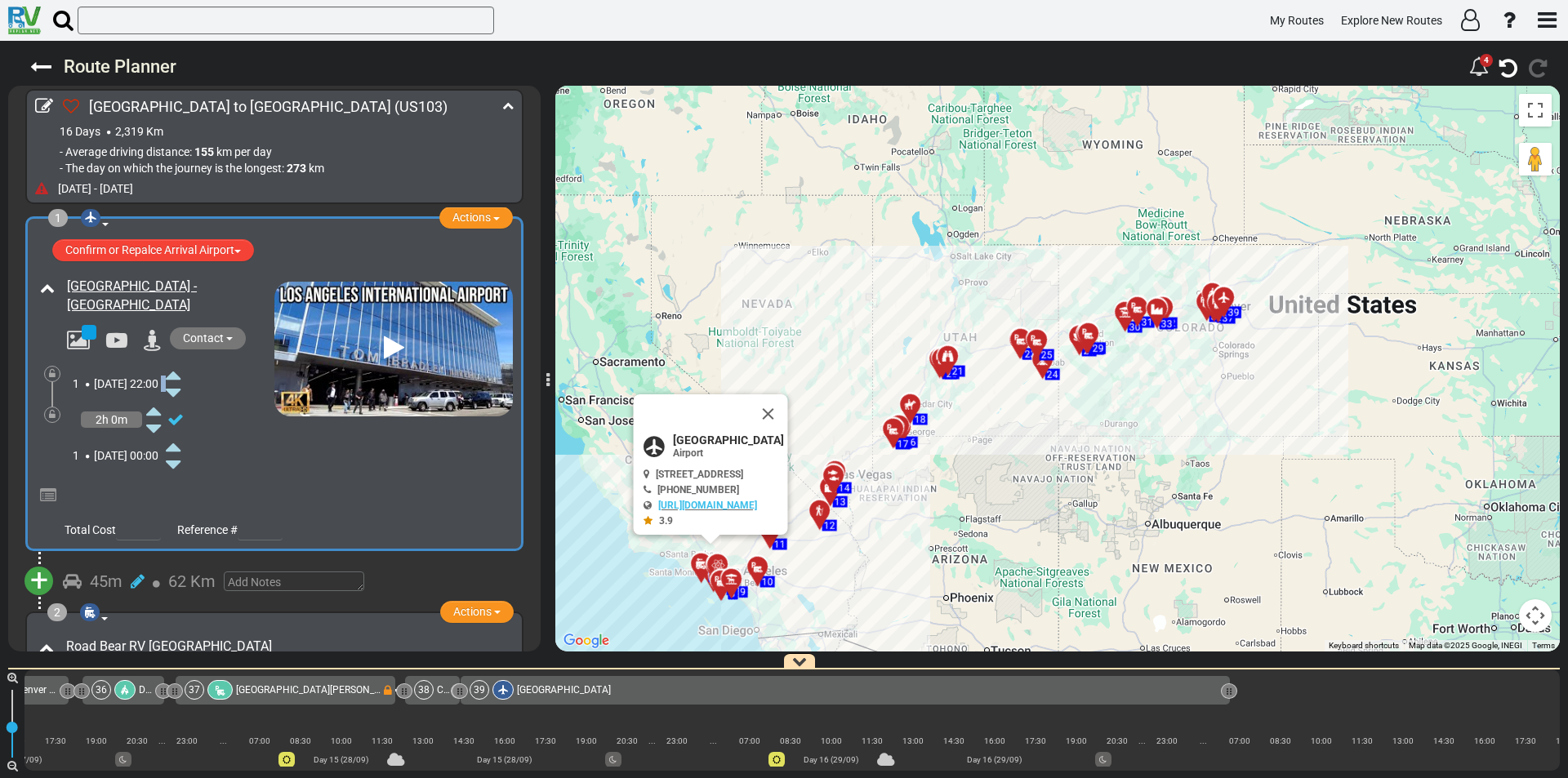
click at [180, 377] on icon at bounding box center [173, 375] width 15 height 26
click at [180, 375] on icon at bounding box center [173, 375] width 15 height 26
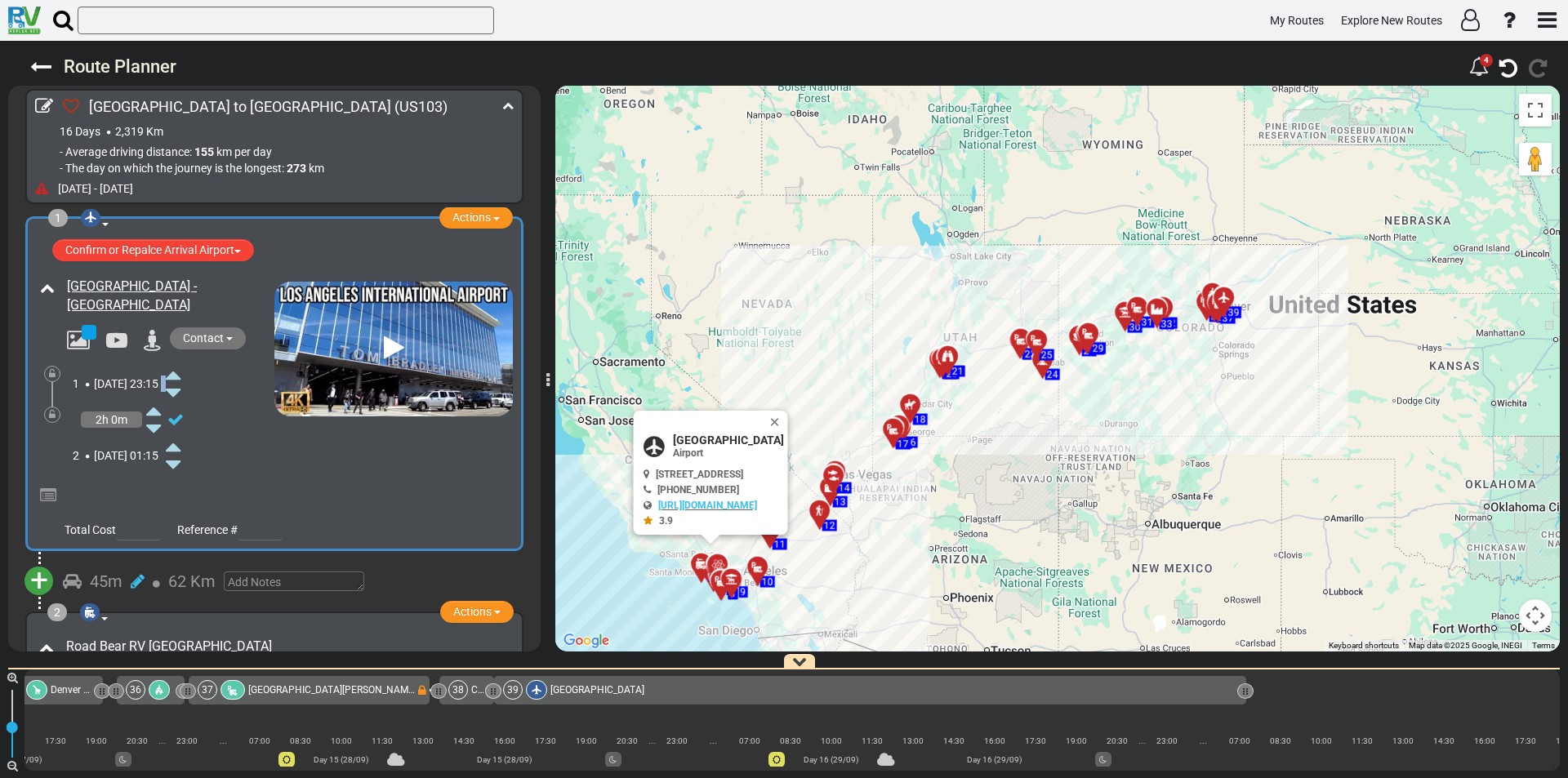
click at [180, 375] on icon at bounding box center [173, 375] width 15 height 26
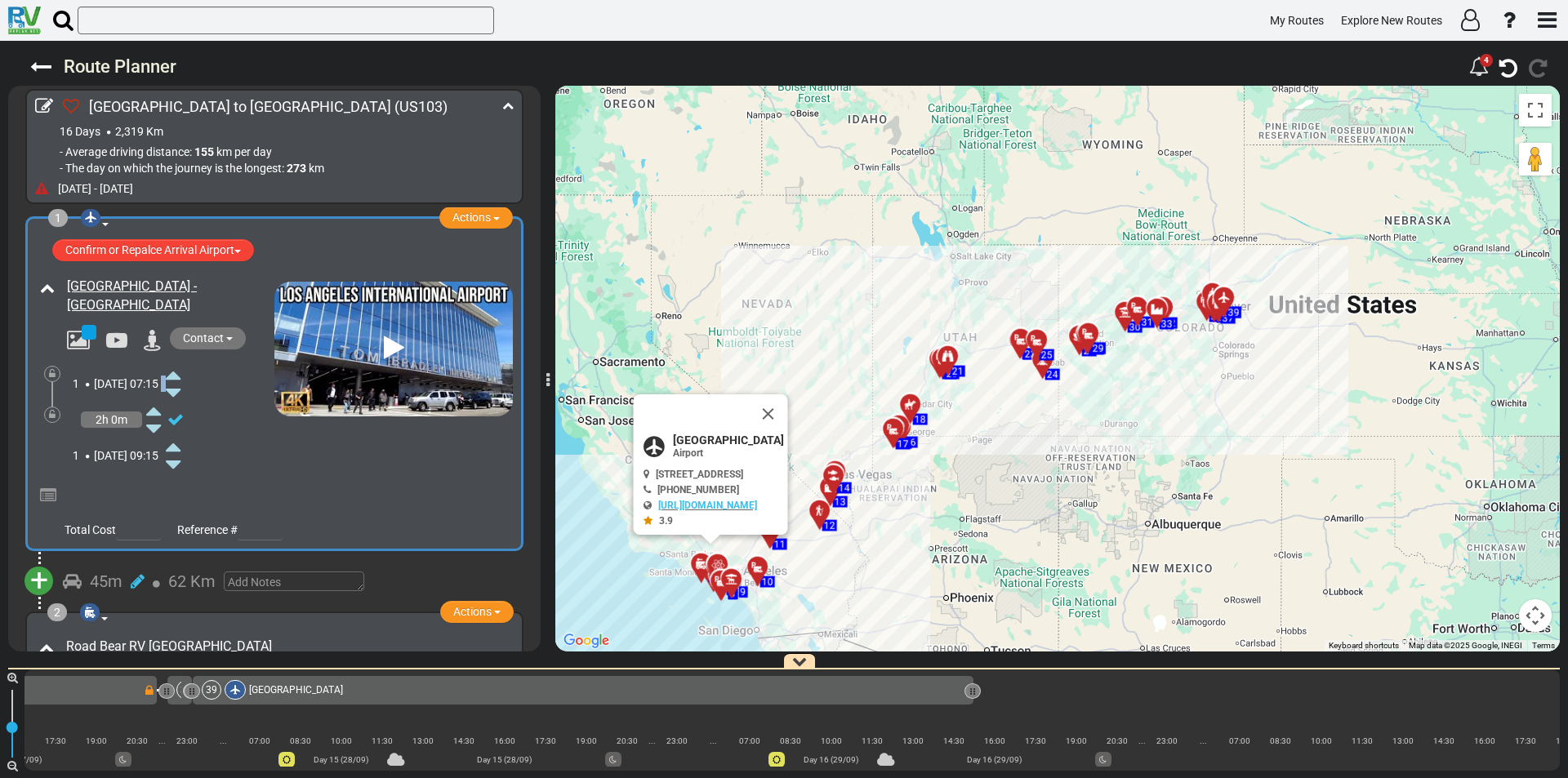
click at [180, 375] on icon at bounding box center [173, 375] width 15 height 26
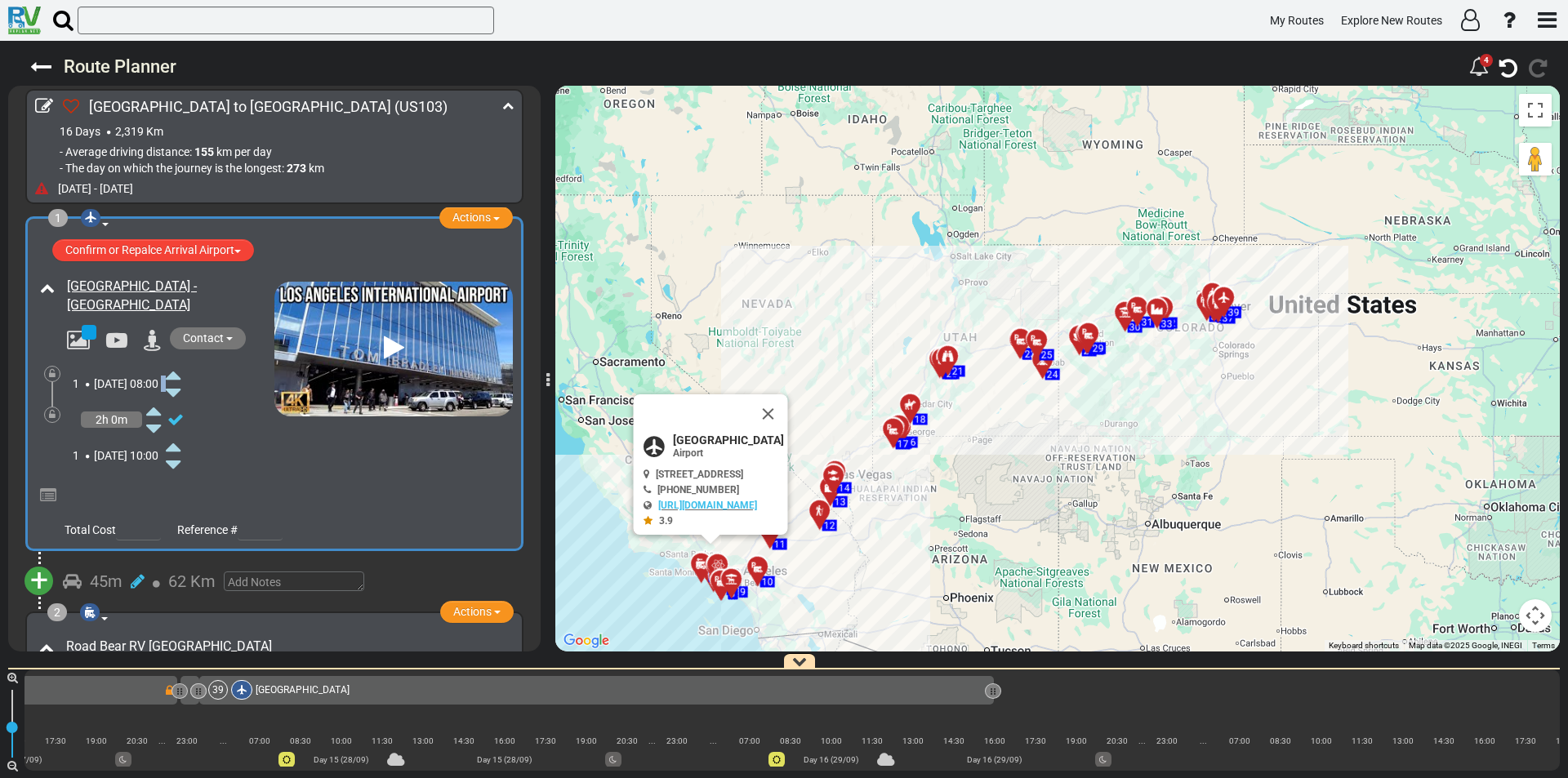
click at [180, 375] on icon at bounding box center [173, 375] width 15 height 26
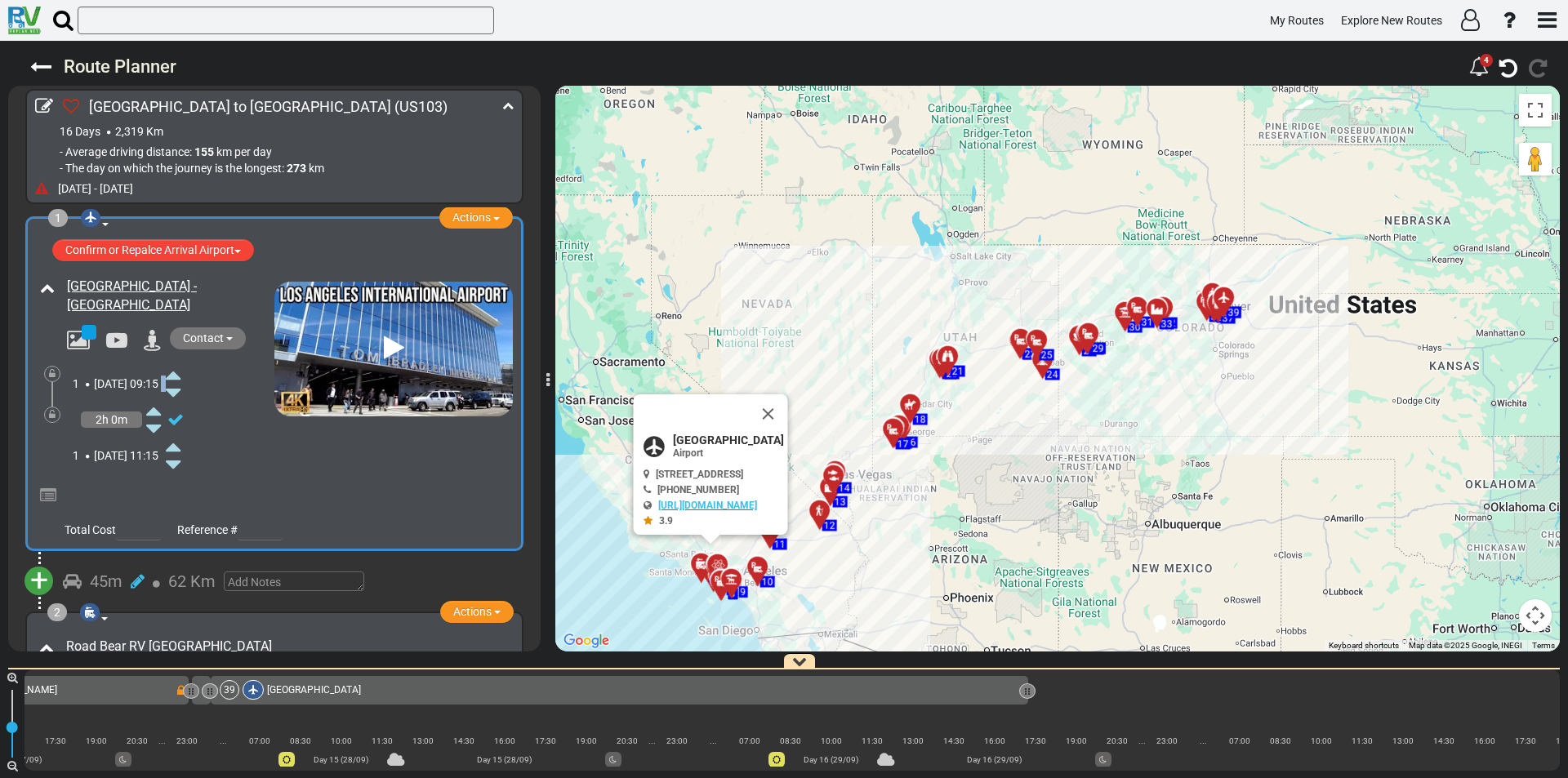
click at [180, 375] on icon at bounding box center [173, 375] width 15 height 26
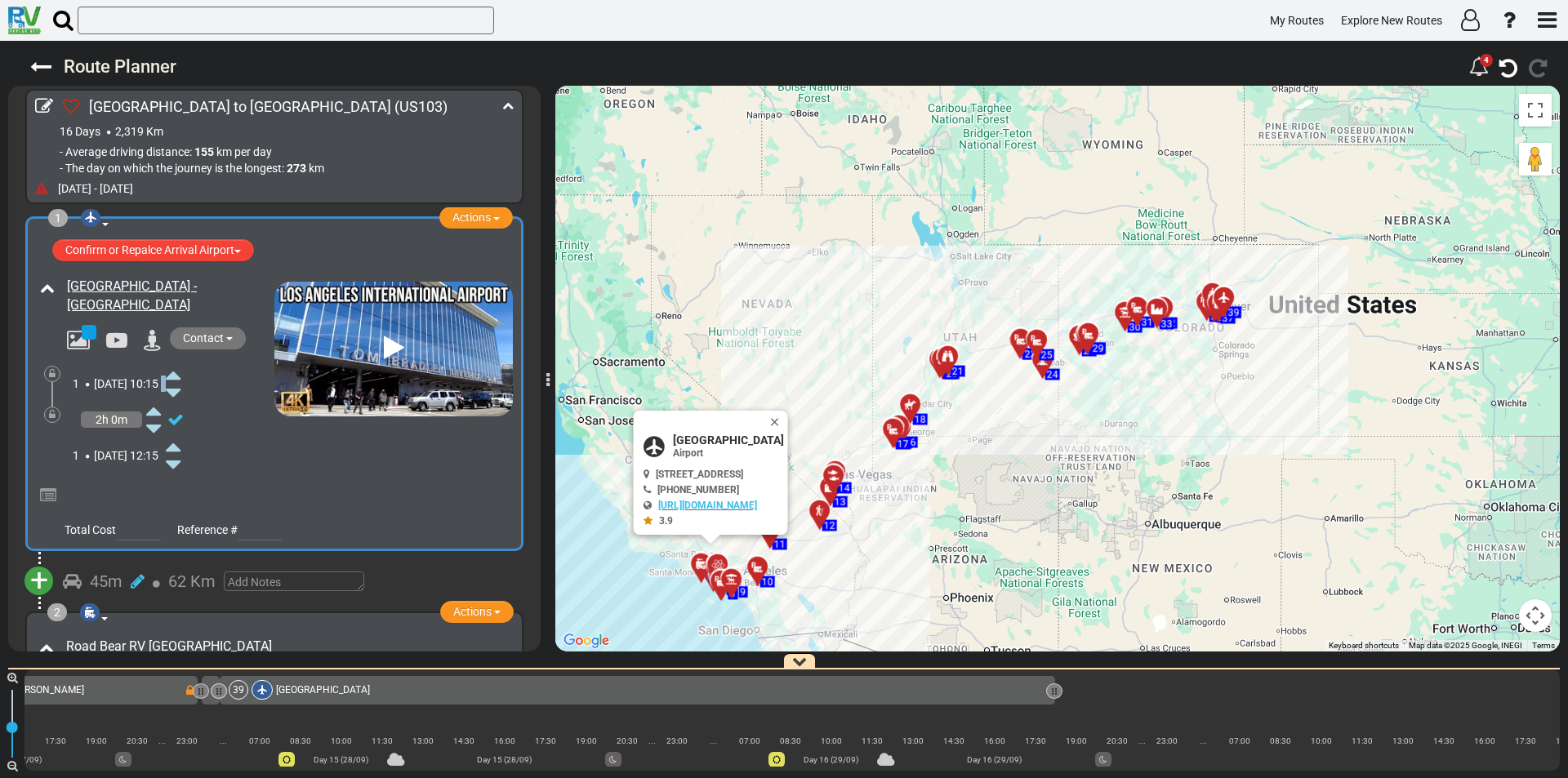
click at [180, 375] on icon at bounding box center [173, 375] width 15 height 26
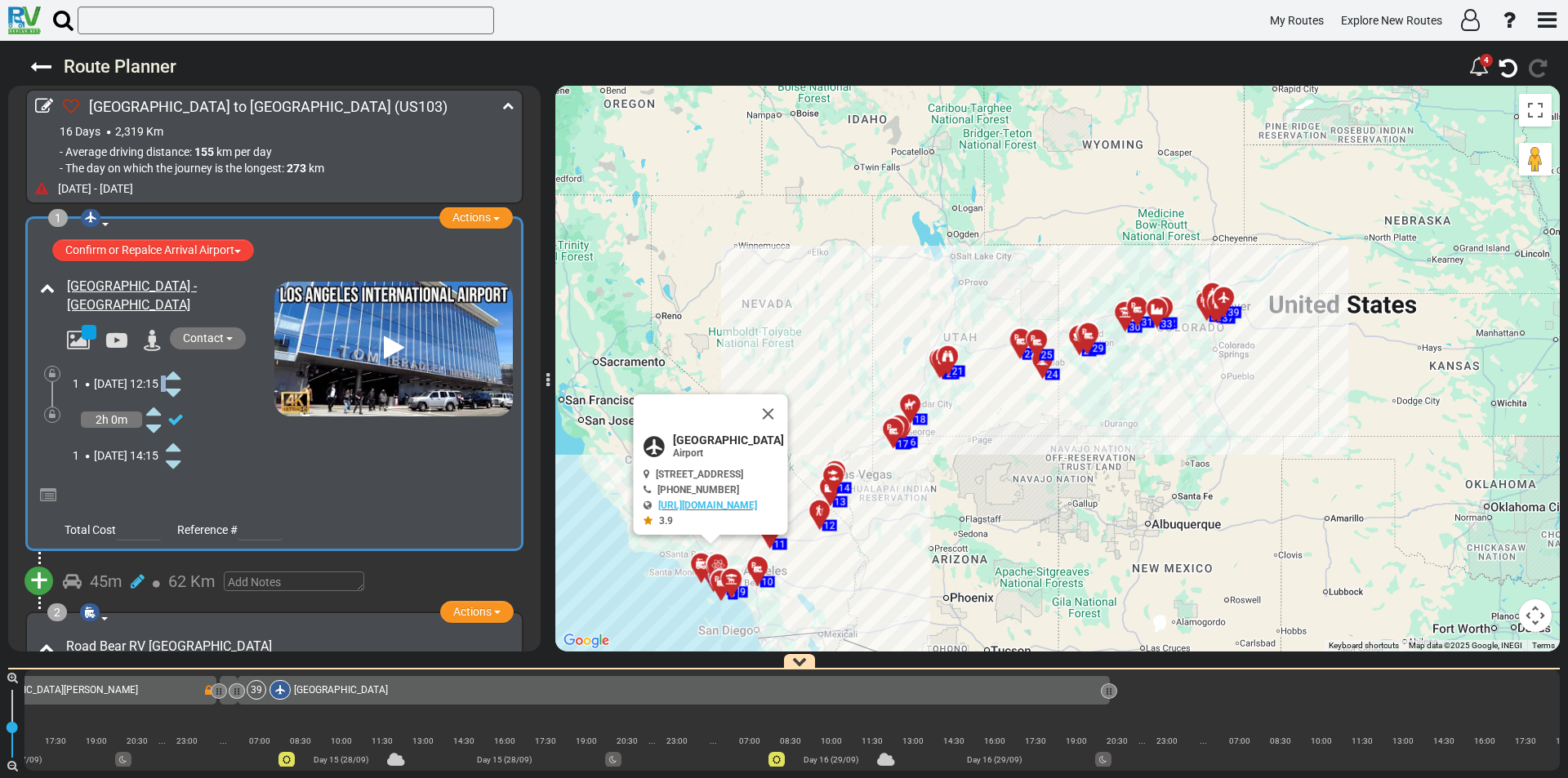
click at [180, 375] on icon at bounding box center [173, 375] width 15 height 26
click at [111, 382] on span "Sun, 14 Sep" at bounding box center [111, 383] width 34 height 13
click at [39, 190] on icon at bounding box center [41, 189] width 13 height 13
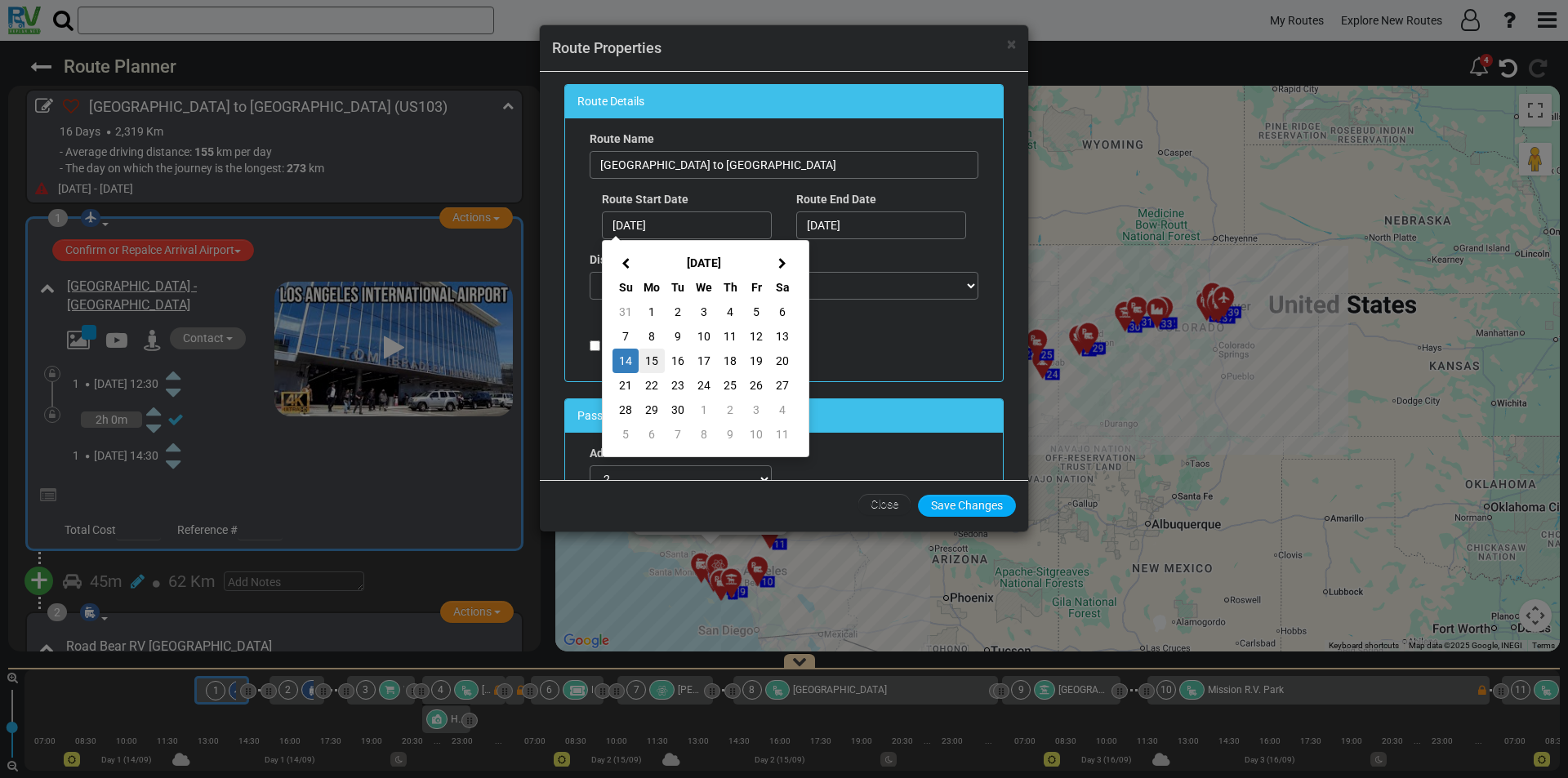
click at [657, 362] on td "15" at bounding box center [651, 361] width 26 height 24
type input "15/09/2025"
type input "01/10/2025"
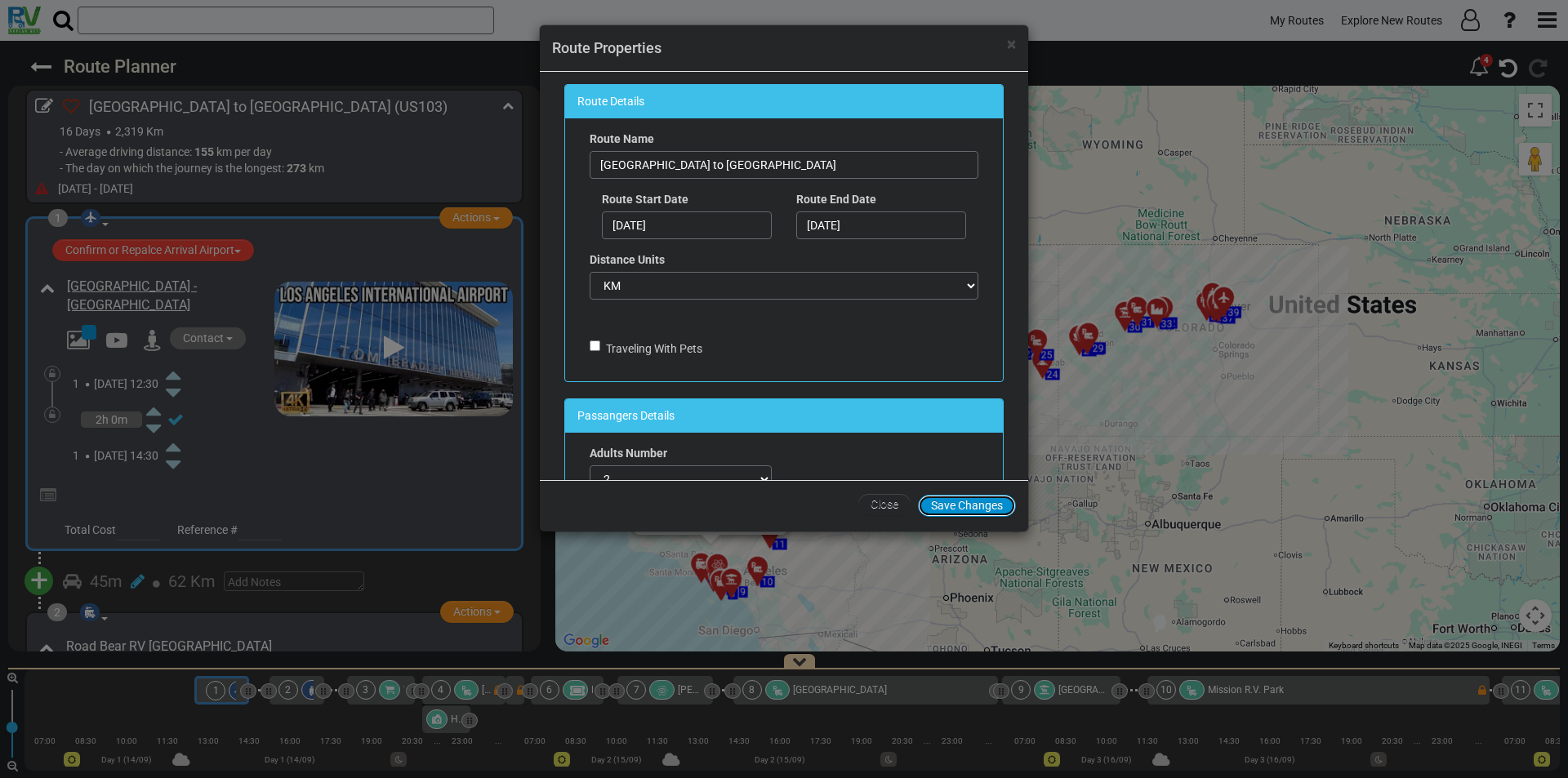
click at [956, 504] on button "Save Changes" at bounding box center [967, 506] width 98 height 22
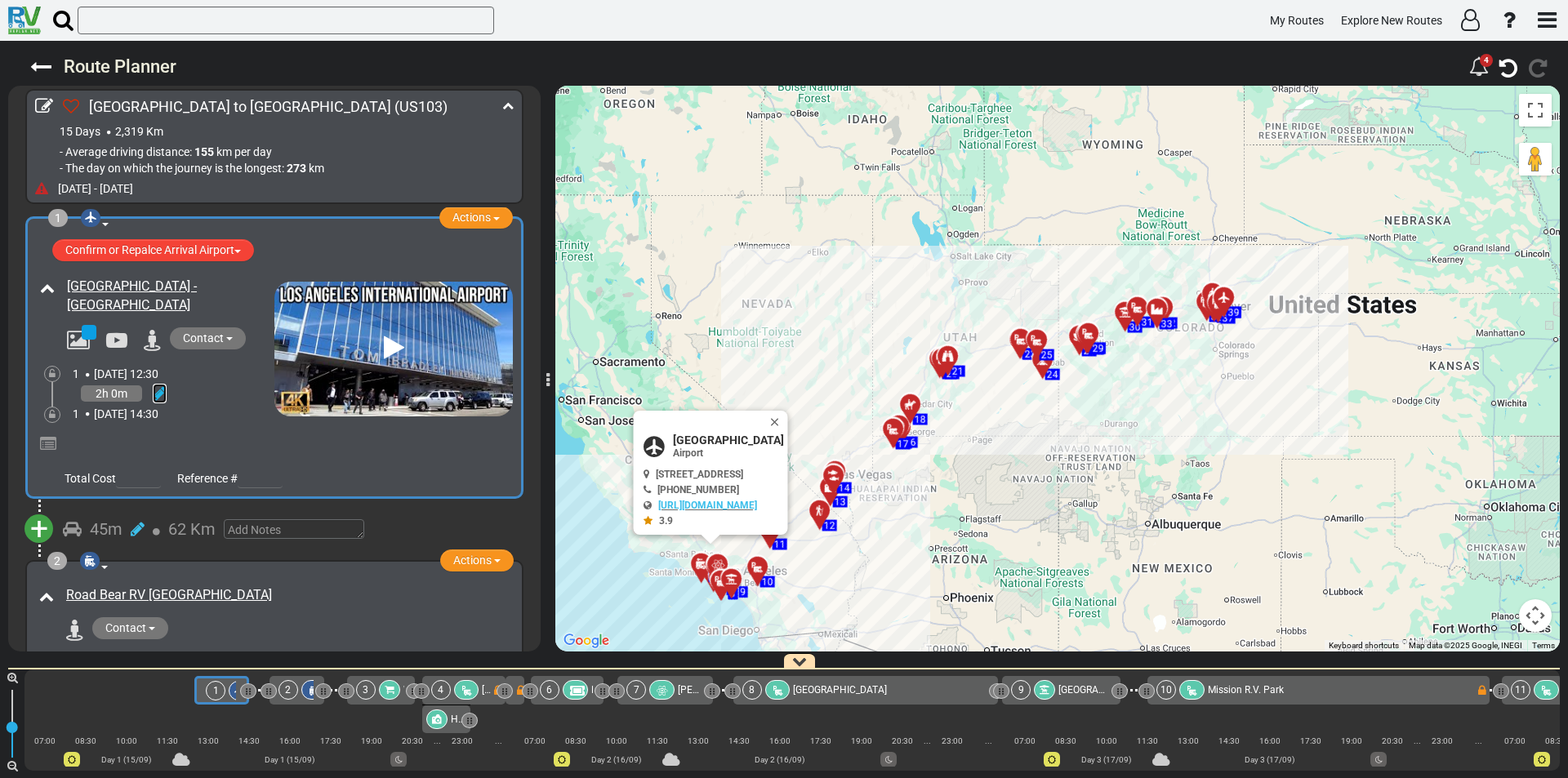
click at [162, 387] on icon at bounding box center [159, 393] width 14 height 16
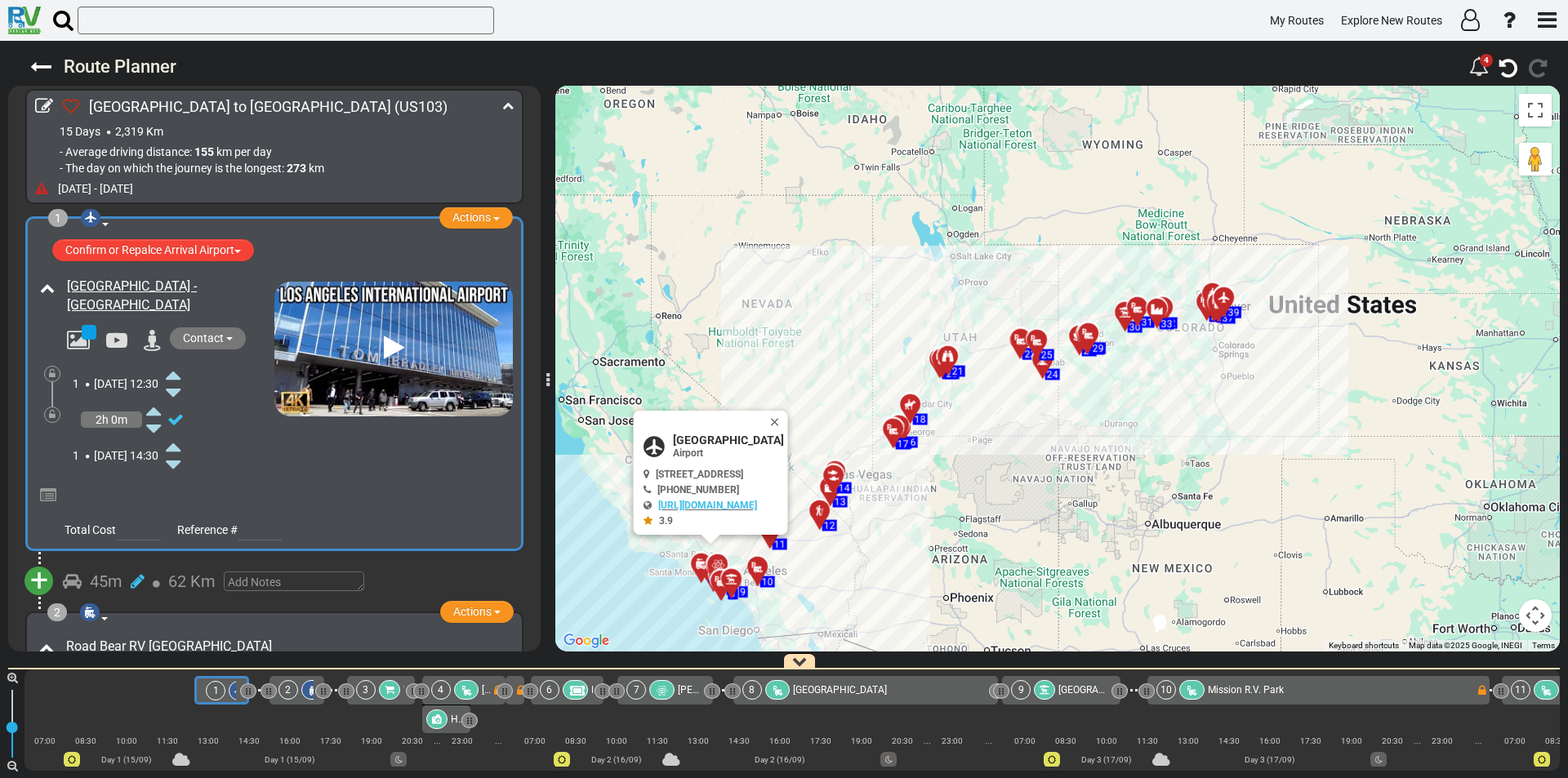
click at [180, 387] on icon at bounding box center [173, 393] width 15 height 26
click at [180, 372] on icon at bounding box center [173, 375] width 15 height 26
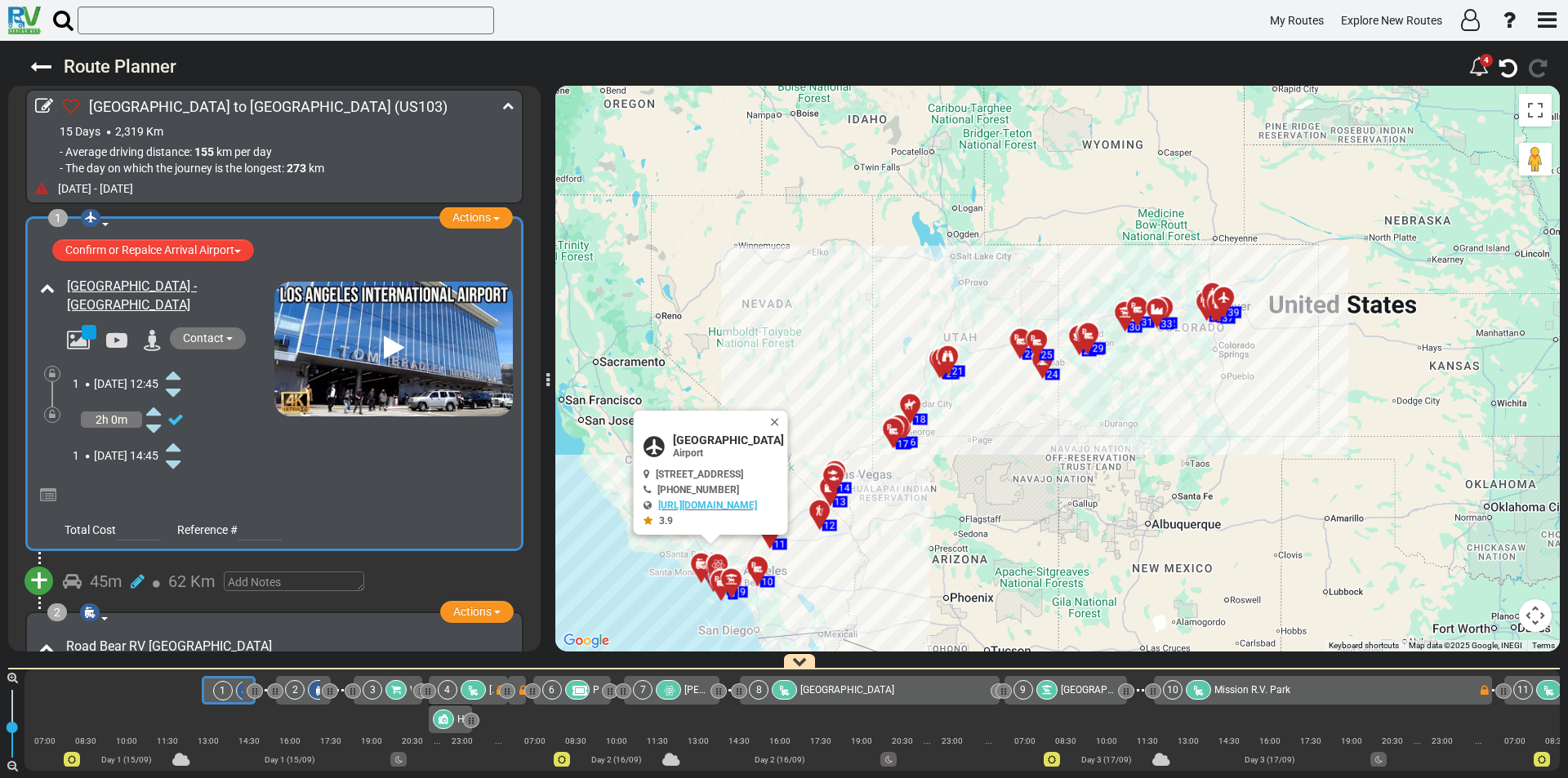
click at [180, 372] on icon at bounding box center [173, 375] width 15 height 26
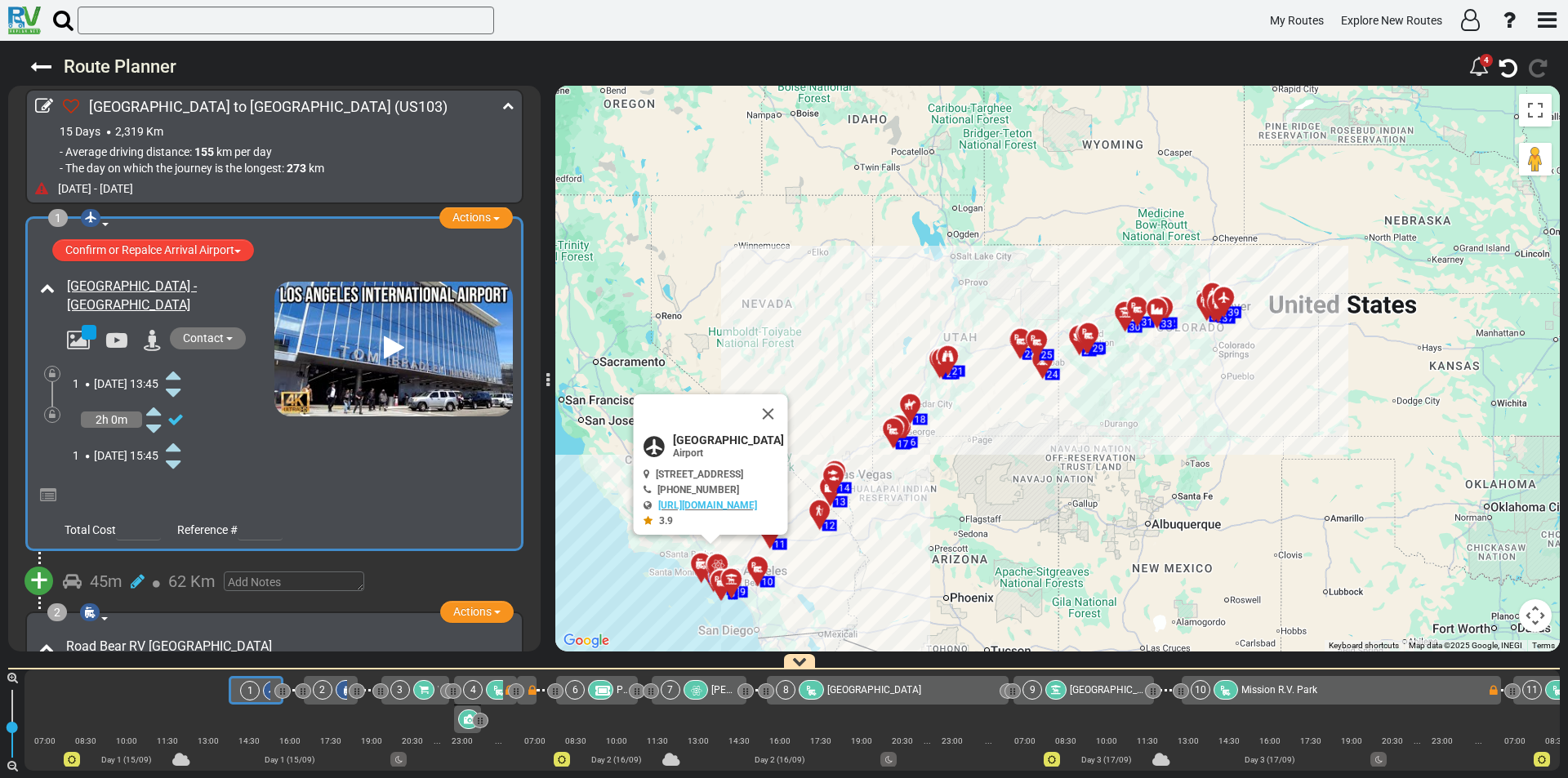
click at [180, 372] on icon at bounding box center [173, 375] width 15 height 26
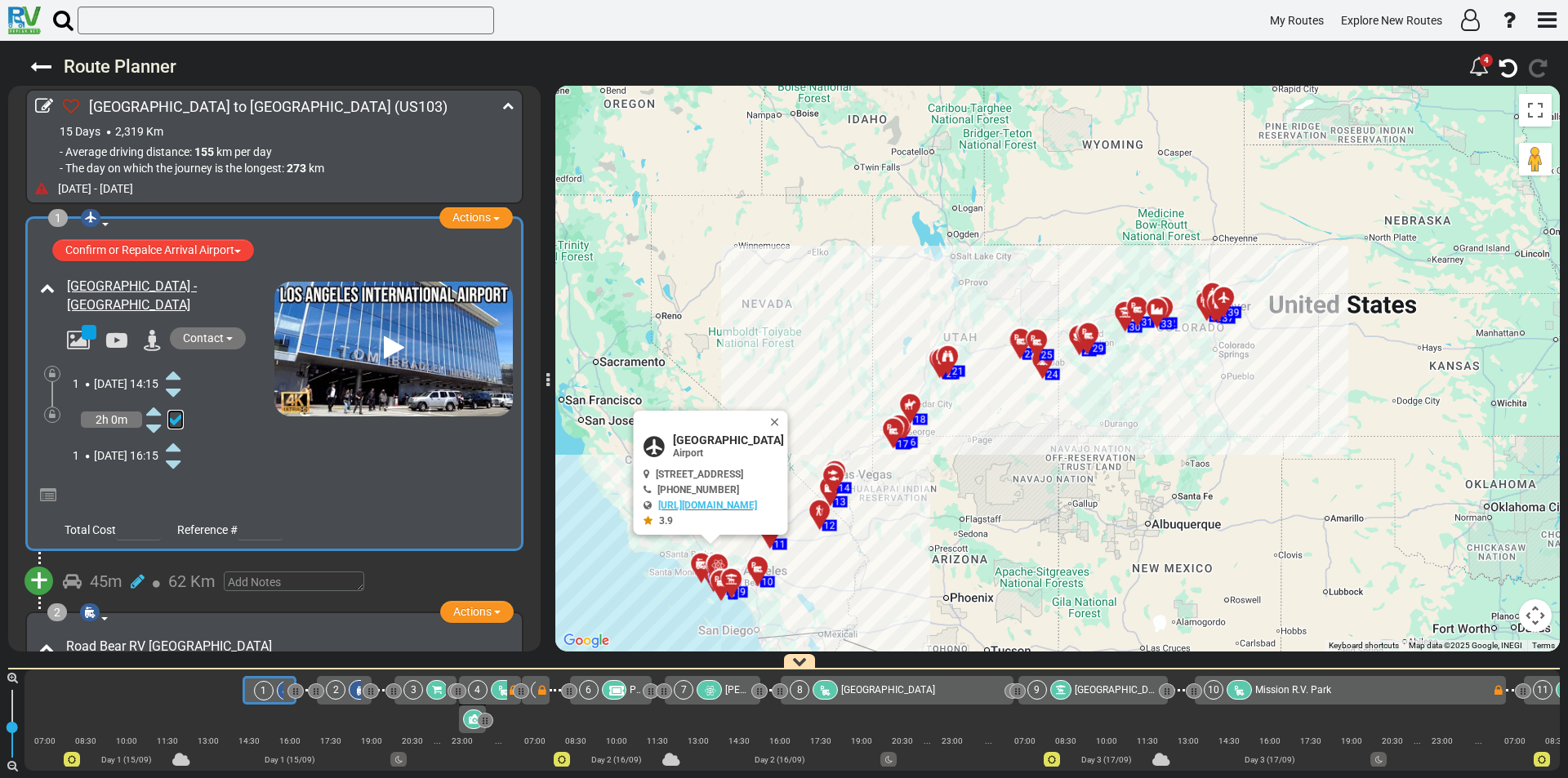
click at [179, 420] on icon at bounding box center [175, 419] width 16 height 16
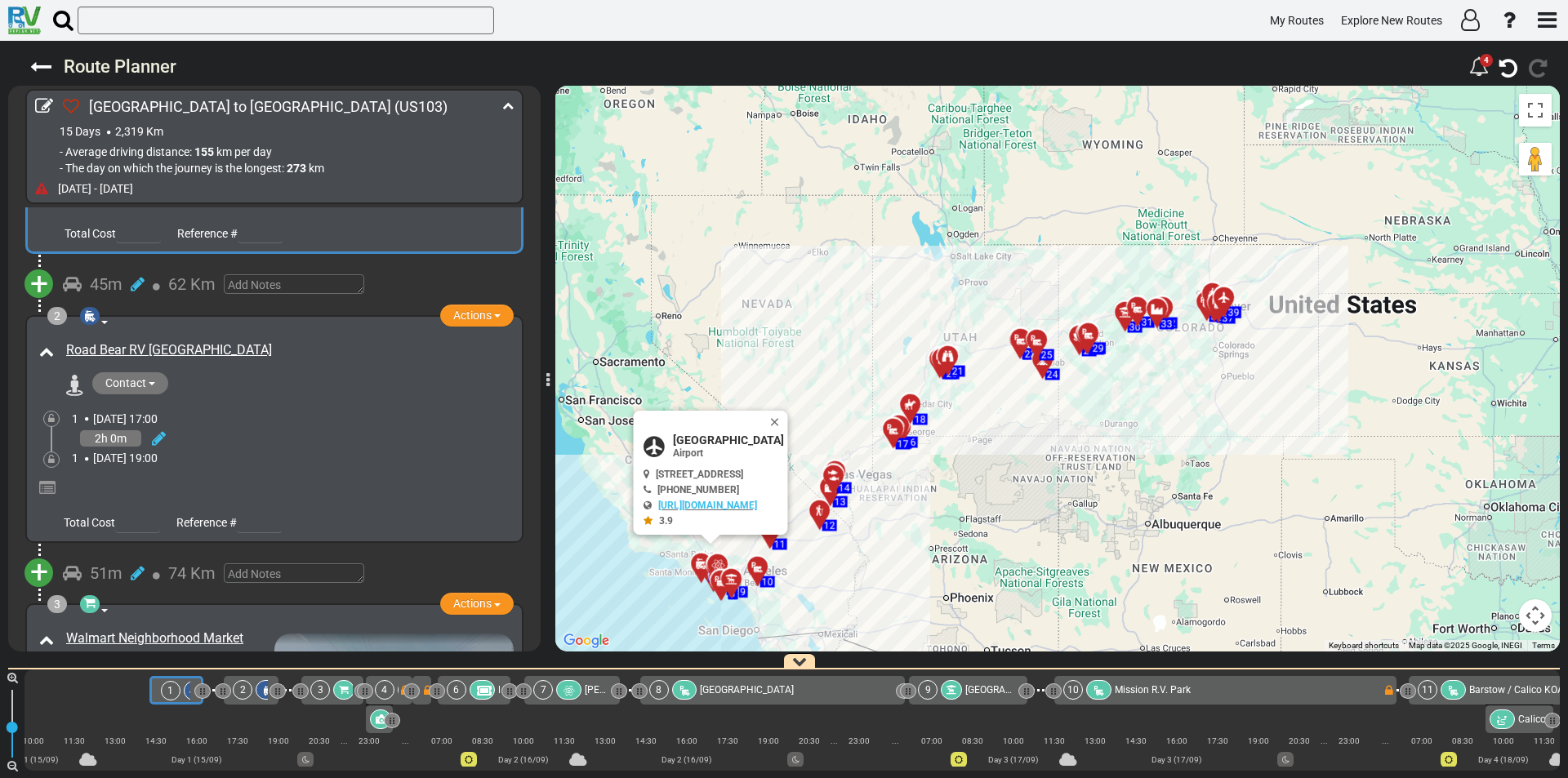
scroll to position [0, 102]
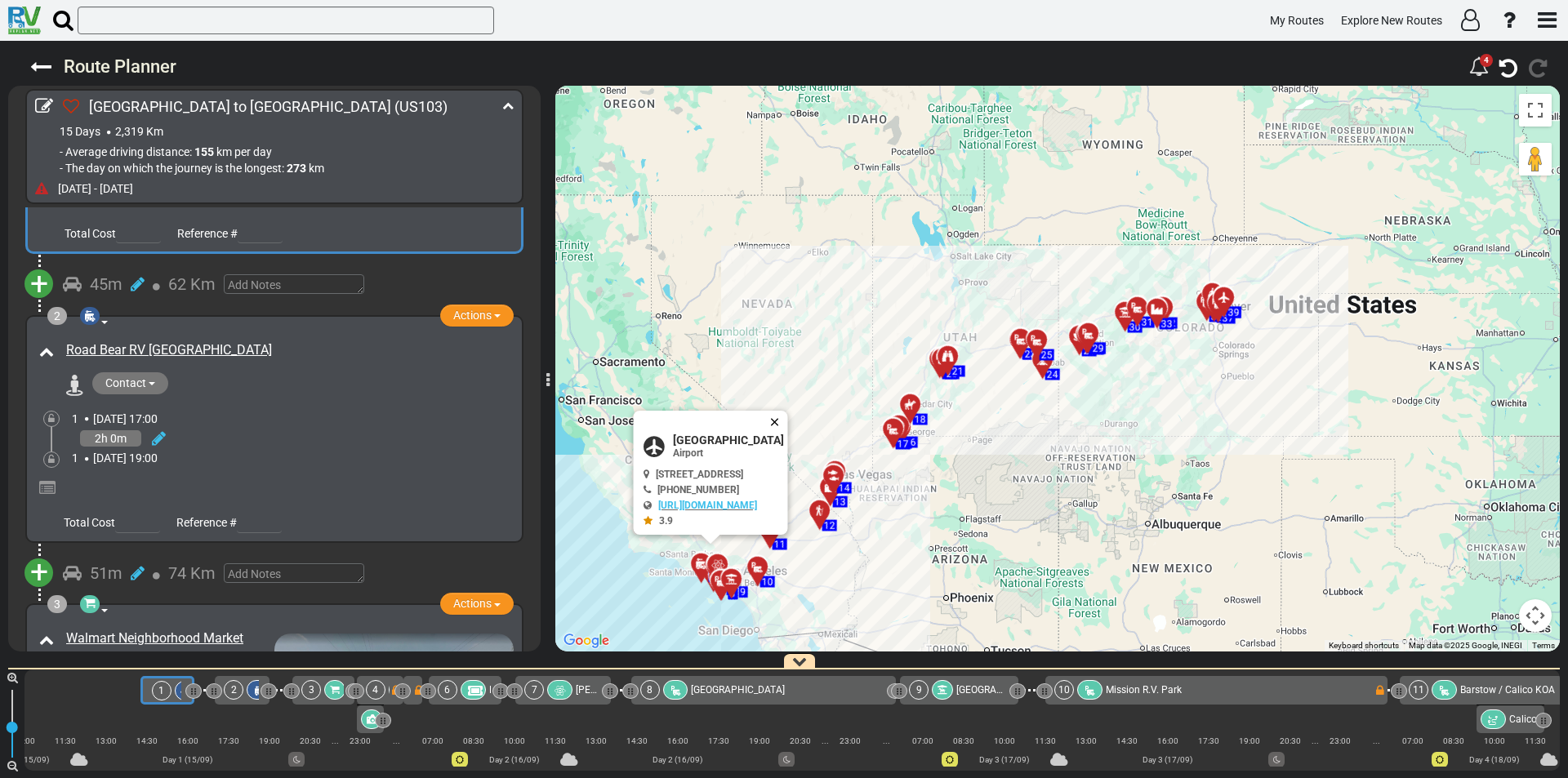
click at [788, 420] on button "Close" at bounding box center [778, 422] width 20 height 23
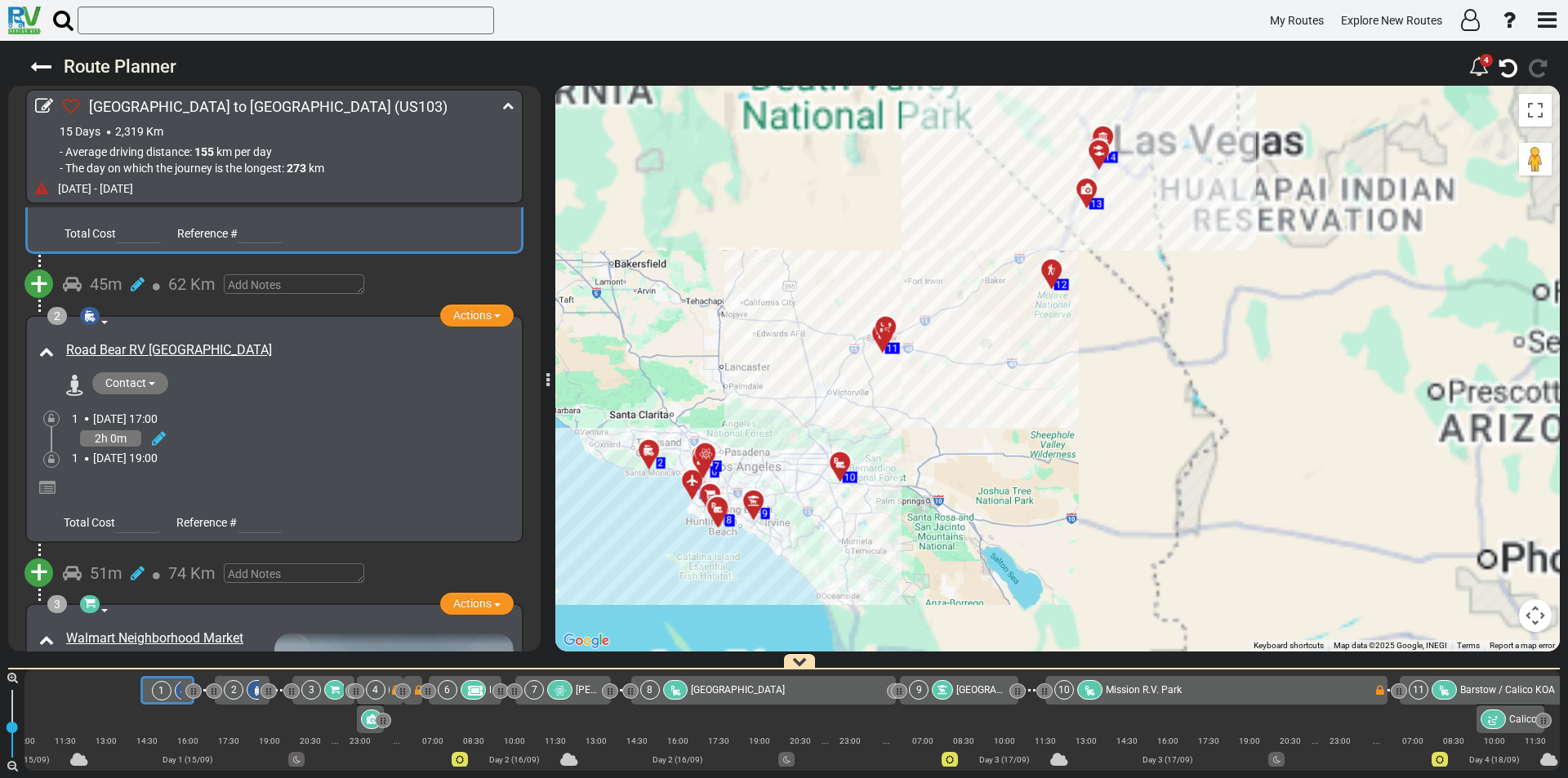
drag, startPoint x: 742, startPoint y: 532, endPoint x: 880, endPoint y: 332, distance: 243.0
click at [880, 332] on div "To activate drag with keyboard, press Alt + Enter. Once in keyboard drag state,…" at bounding box center [1058, 368] width 1005 height 566
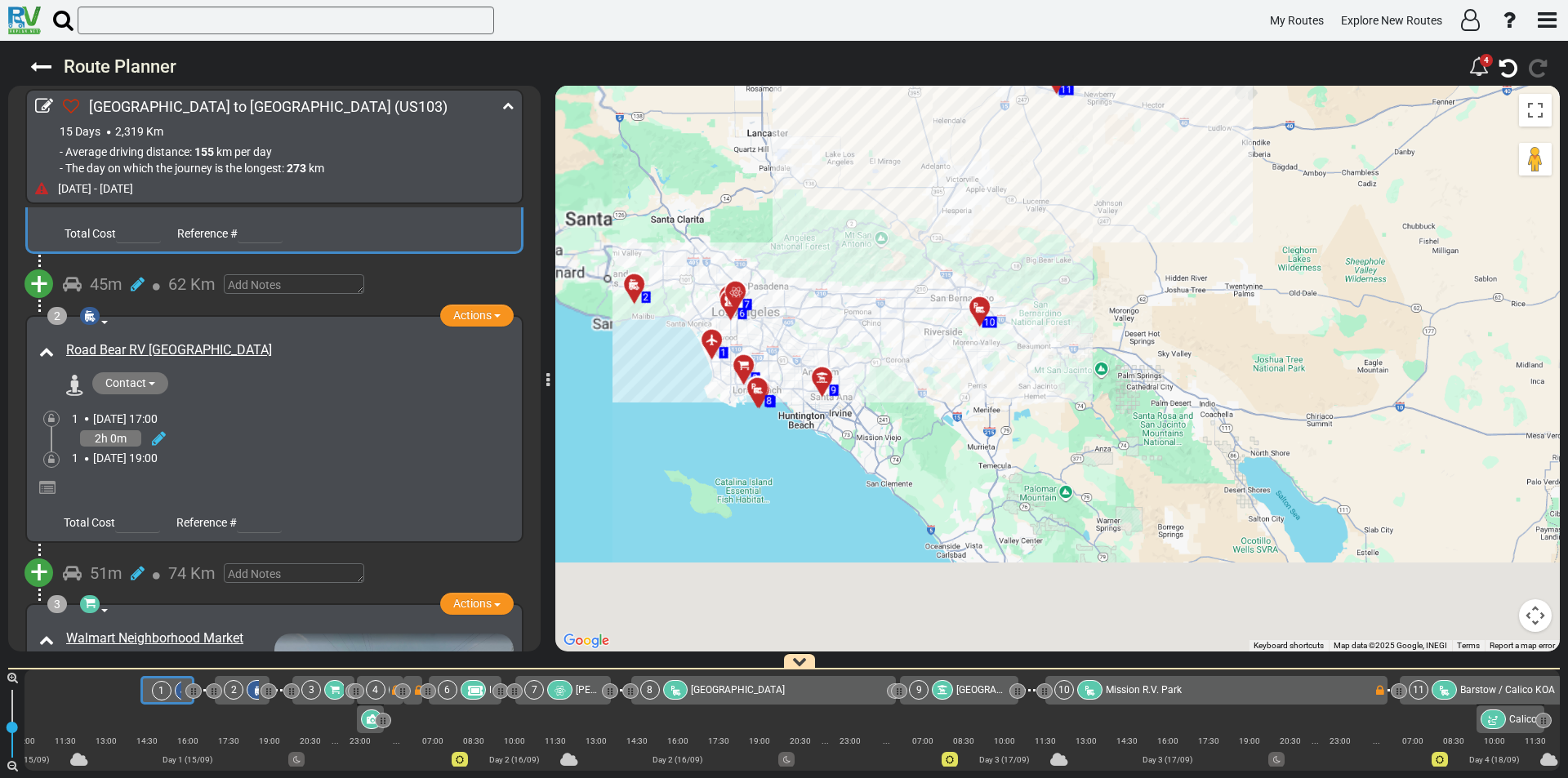
drag, startPoint x: 713, startPoint y: 477, endPoint x: 867, endPoint y: 315, distance: 223.5
click at [867, 315] on div "To activate drag with keyboard, press Alt + Enter. Once in keyboard drag state,…" at bounding box center [1058, 368] width 1005 height 566
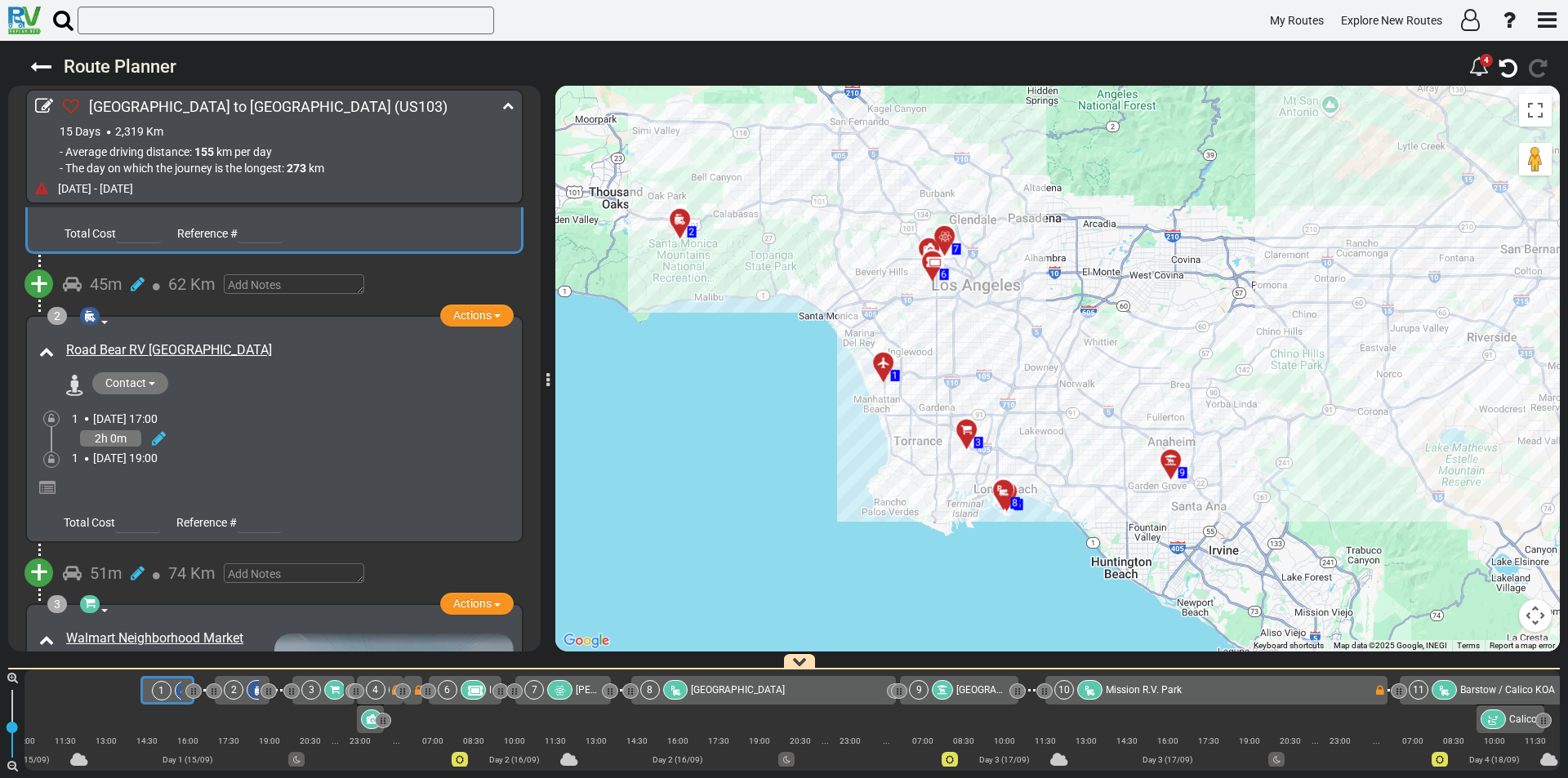
drag, startPoint x: 745, startPoint y: 317, endPoint x: 1135, endPoint y: 306, distance: 390.2
click at [1149, 314] on div "To activate drag with keyboard, press Alt + Enter. Once in keyboard drag state,…" at bounding box center [1058, 368] width 1005 height 566
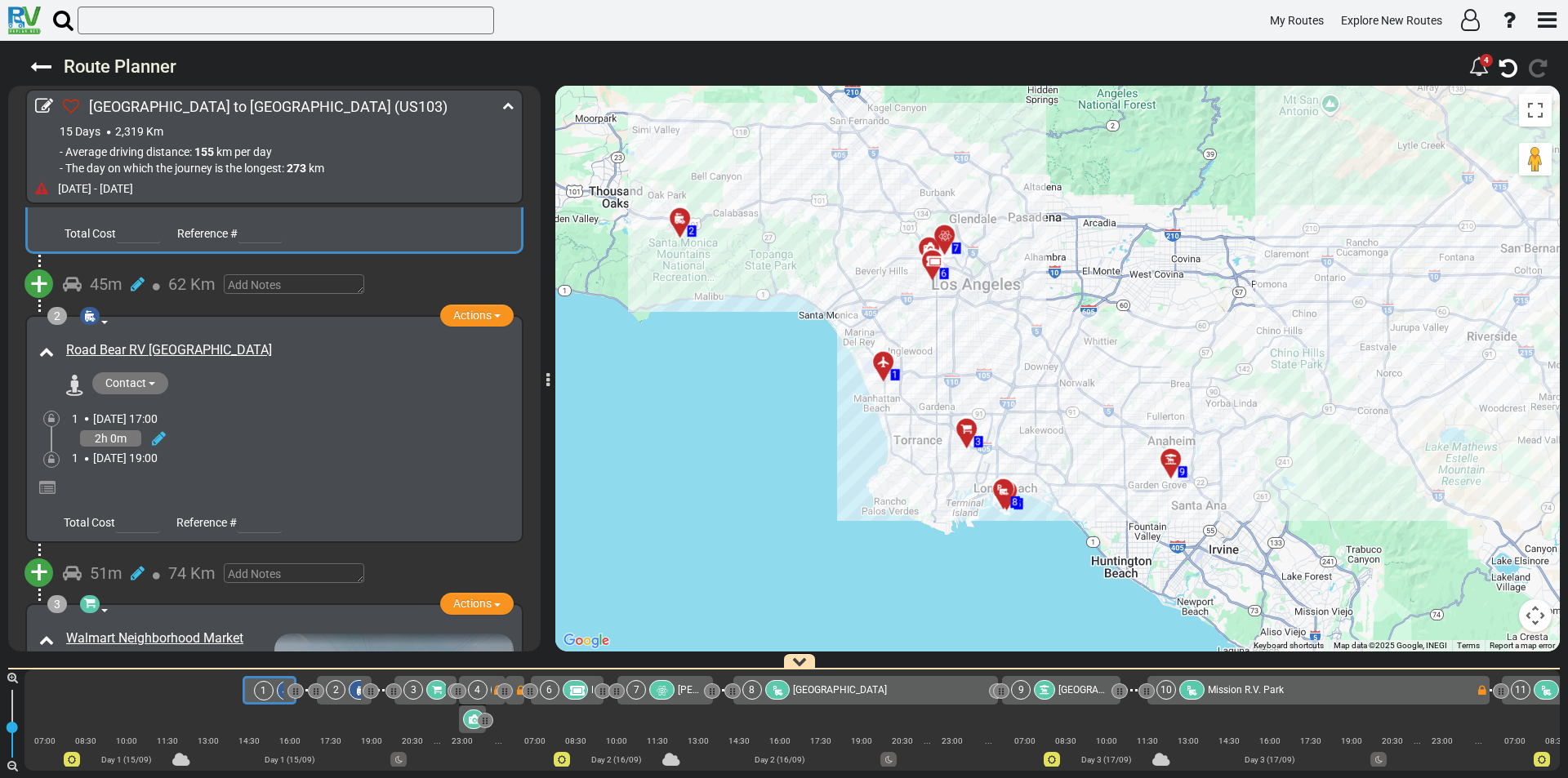
scroll to position [0, 0]
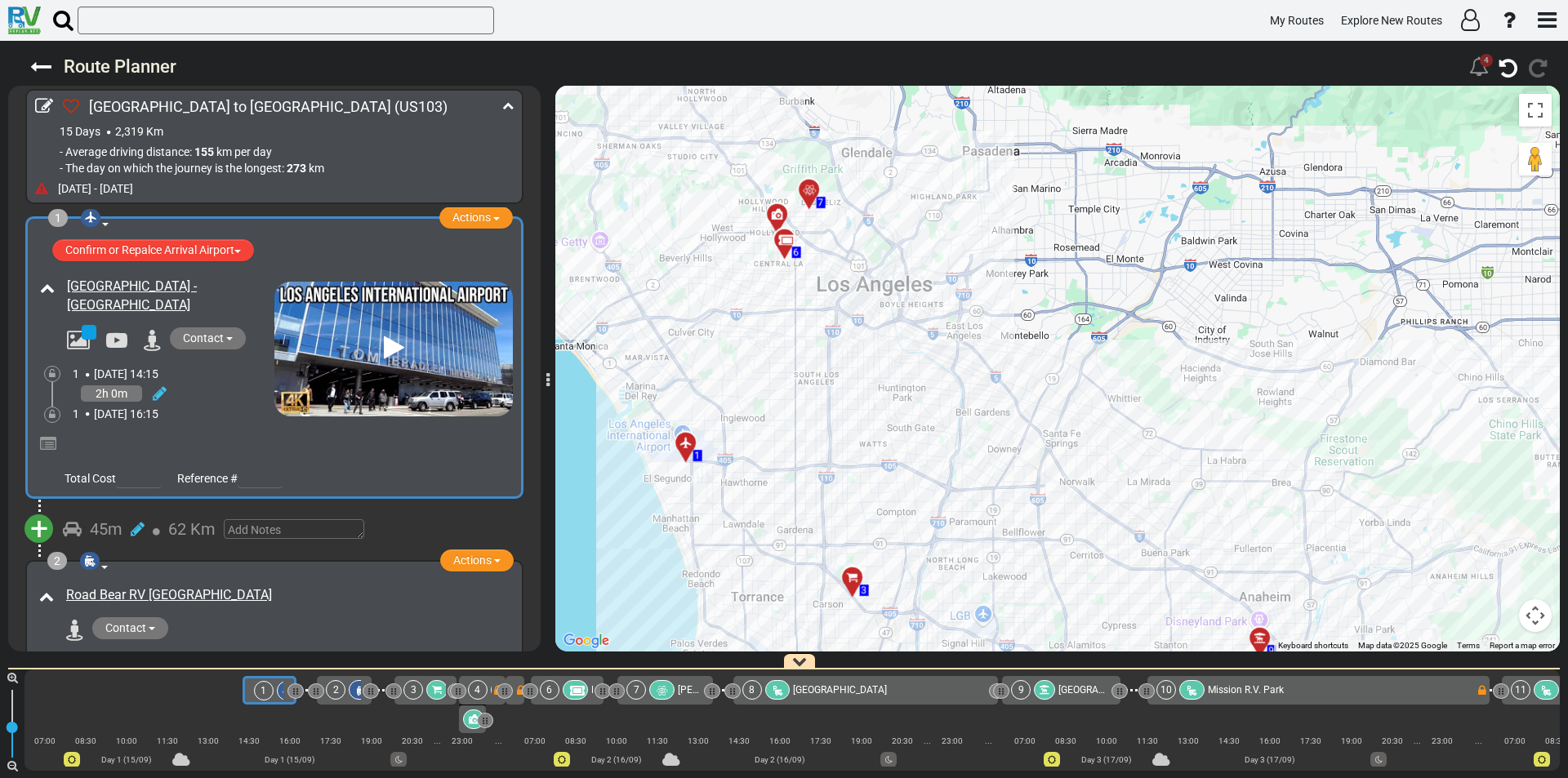
click at [1481, 66] on icon at bounding box center [1479, 66] width 20 height 20
